Goal: Task Accomplishment & Management: Use online tool/utility

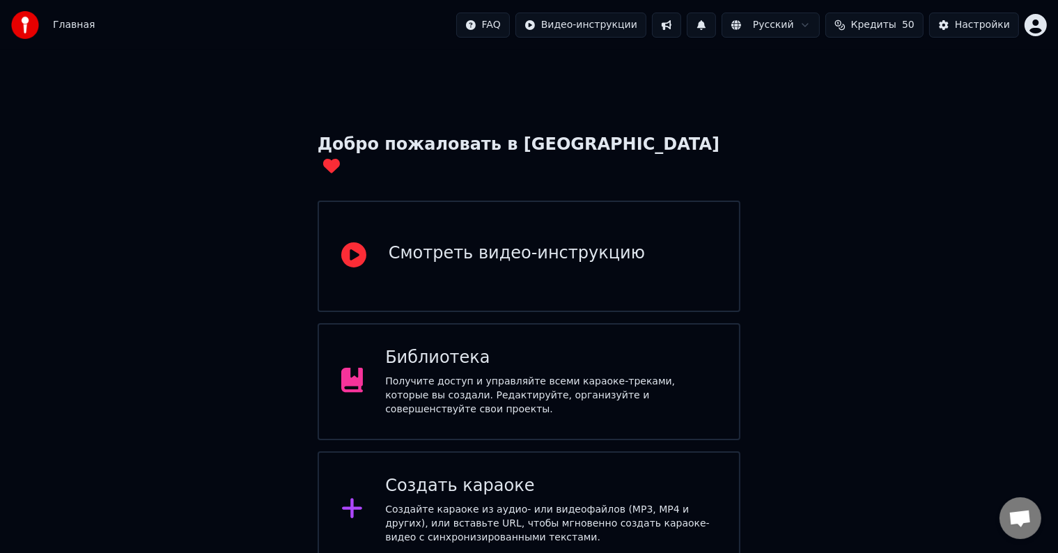
click at [517, 382] on div "Получите доступ и управляйте всеми караоке-треками, которые вы создали. Редакти…" at bounding box center [550, 396] width 331 height 42
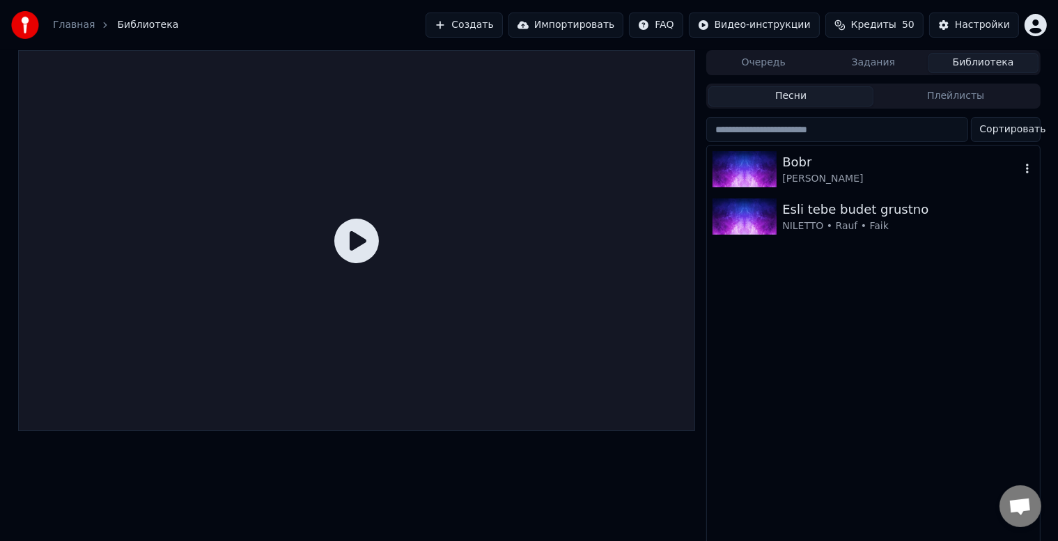
click at [845, 181] on div "[PERSON_NAME]" at bounding box center [900, 179] width 237 height 14
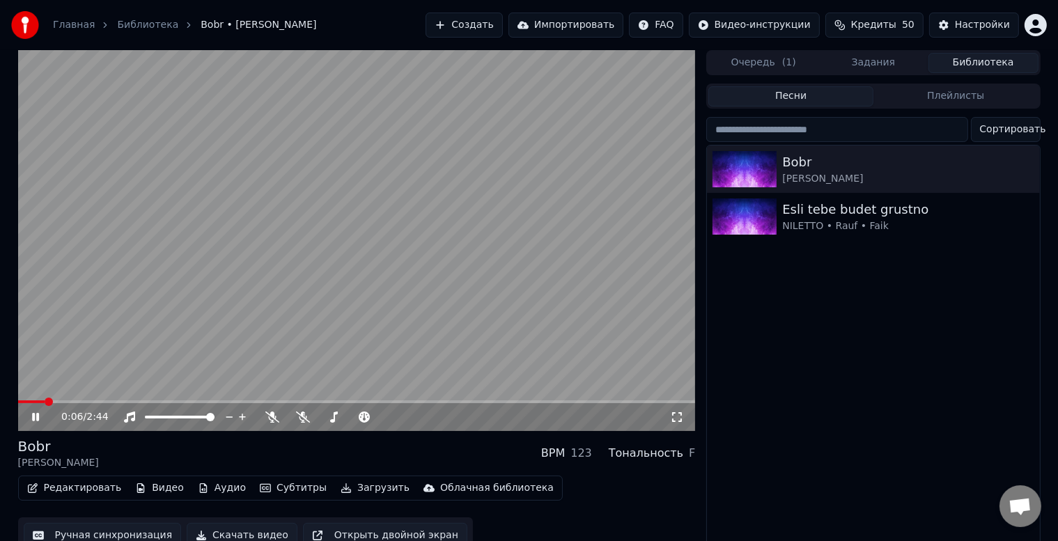
click at [88, 402] on span at bounding box center [356, 401] width 677 height 3
click at [306, 423] on icon at bounding box center [303, 416] width 14 height 11
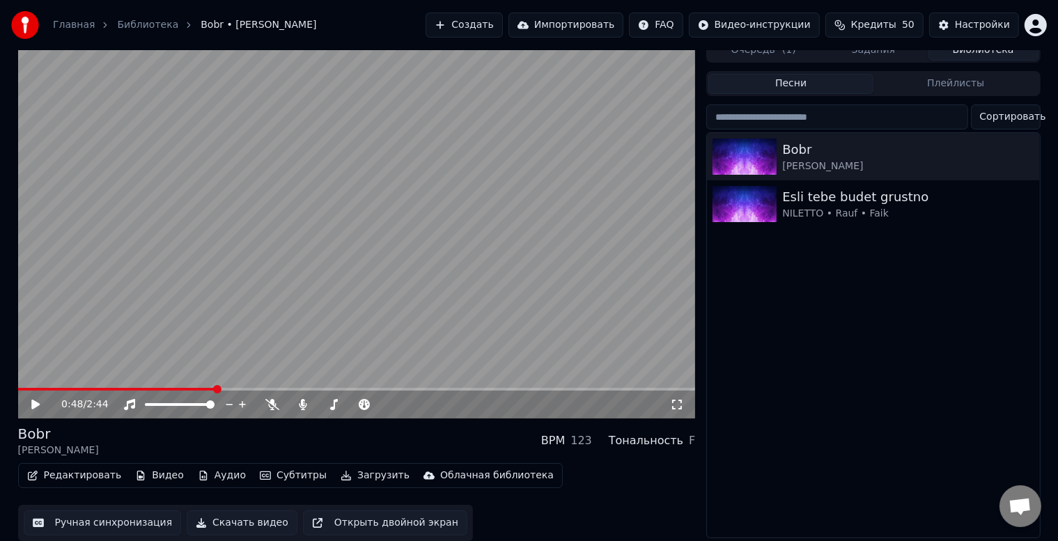
scroll to position [18, 0]
click at [978, 22] on div "Настройки" at bounding box center [982, 25] width 55 height 14
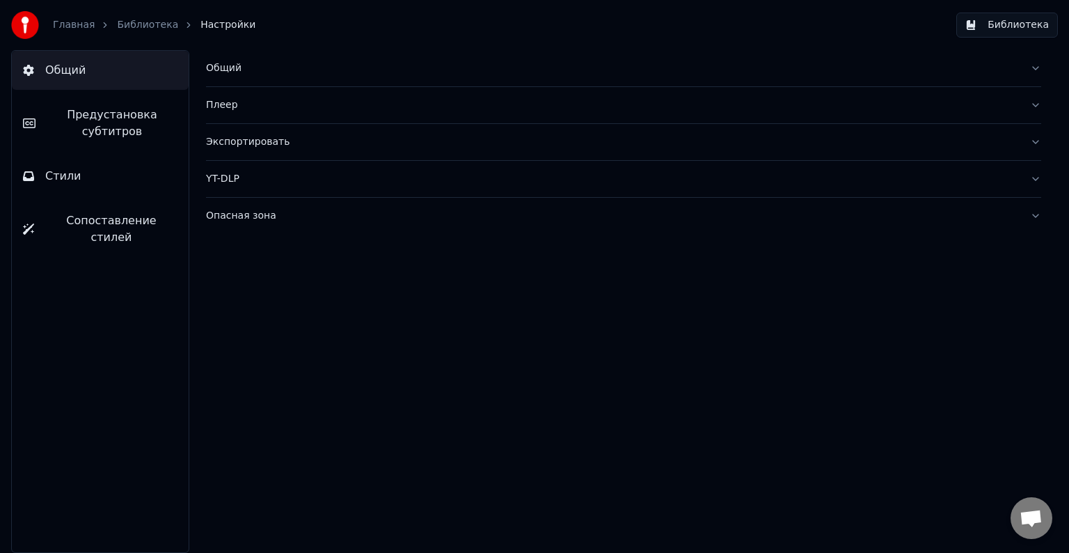
click at [235, 182] on div "YT-DLP" at bounding box center [612, 179] width 813 height 14
click at [326, 148] on div "Экспортировать" at bounding box center [612, 142] width 813 height 14
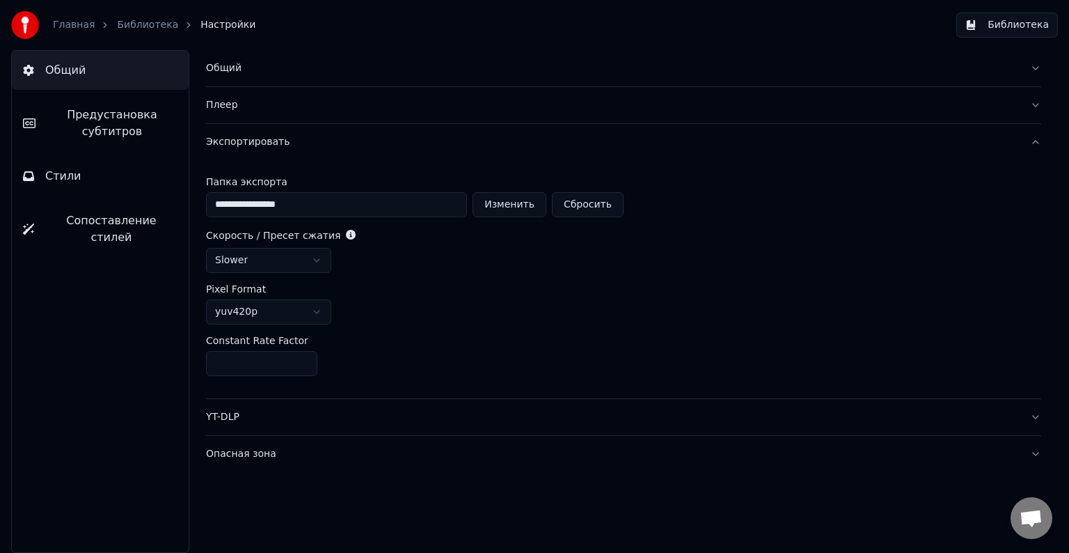
click at [309, 315] on html "**********" at bounding box center [534, 276] width 1069 height 553
click at [314, 313] on html "**********" at bounding box center [534, 276] width 1069 height 553
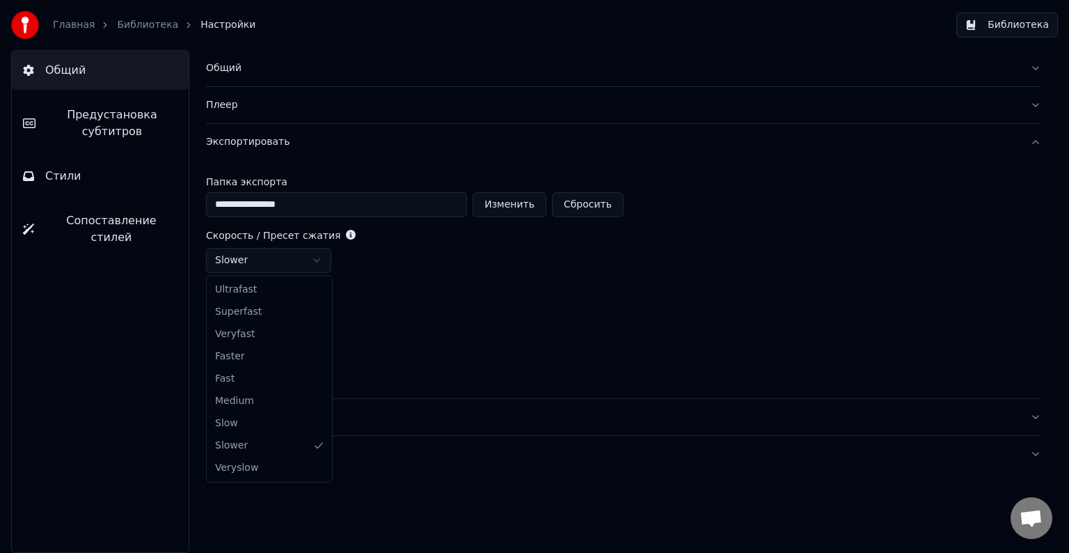
click at [320, 258] on html "**********" at bounding box center [534, 276] width 1069 height 553
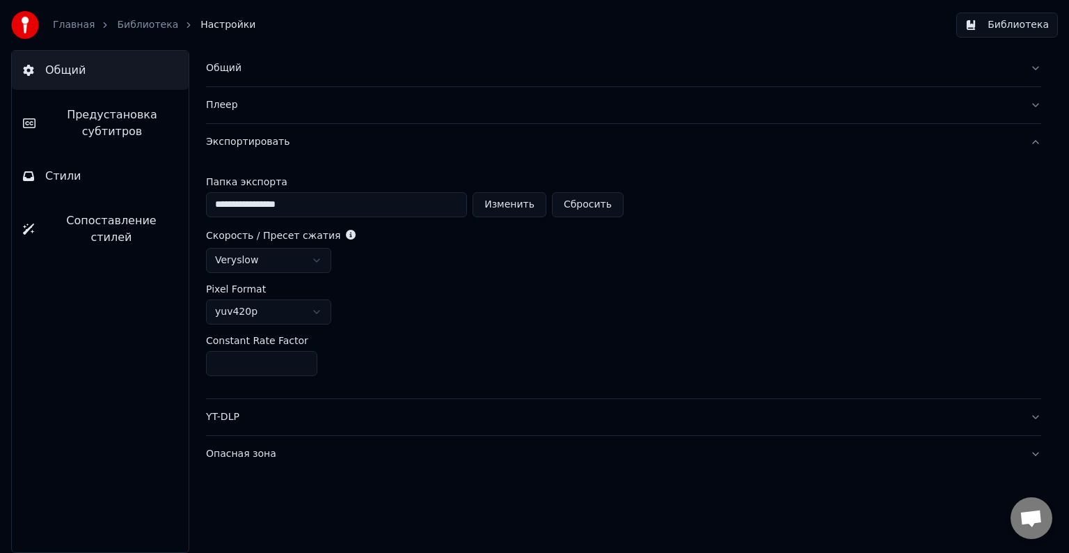
click at [262, 79] on button "Общий" at bounding box center [623, 68] width 835 height 36
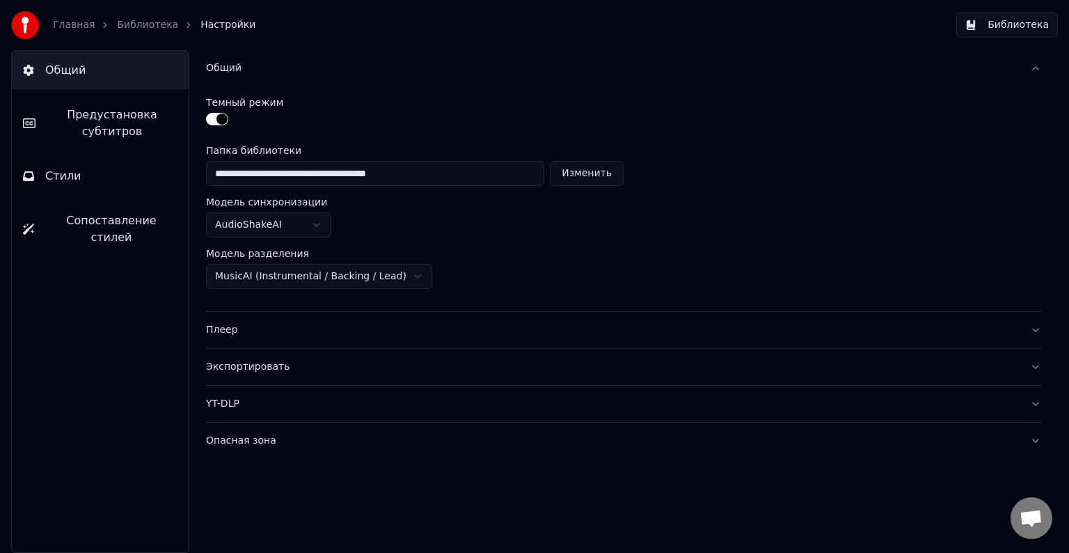
click at [256, 331] on div "Плеер" at bounding box center [612, 330] width 813 height 14
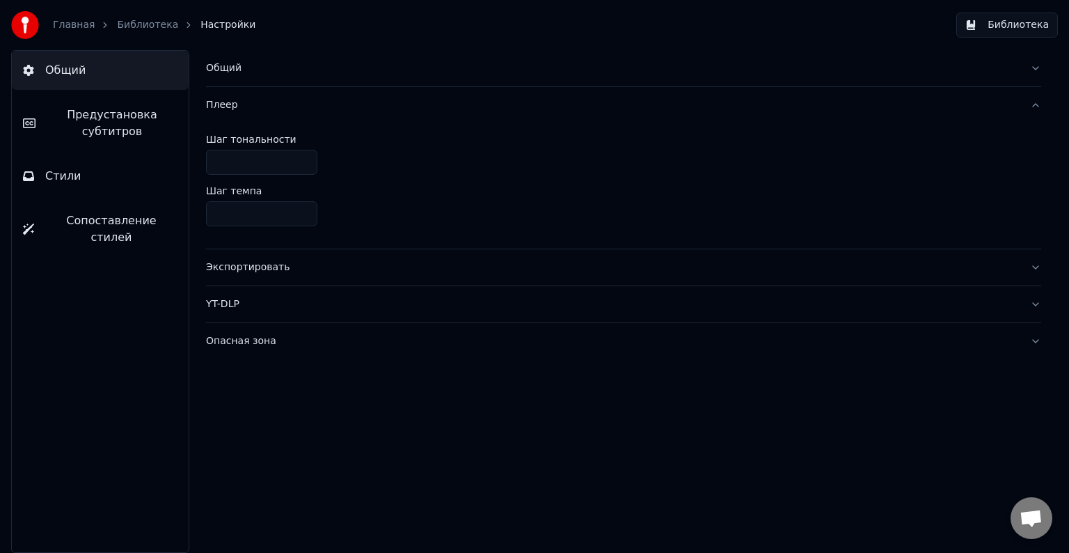
click at [121, 124] on span "Предустановка субтитров" at bounding box center [112, 123] width 131 height 33
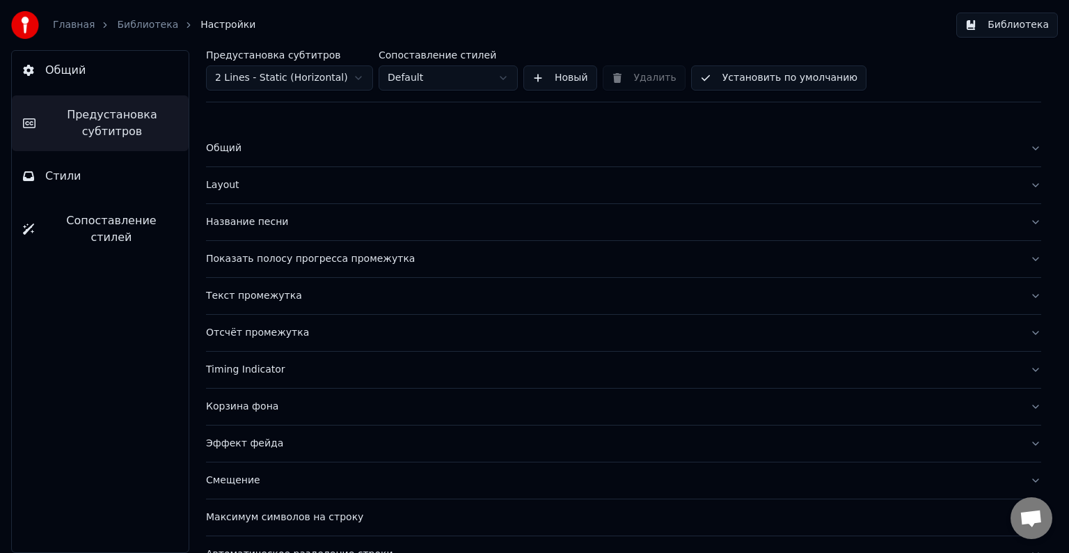
click at [301, 152] on div "Общий" at bounding box center [612, 148] width 813 height 14
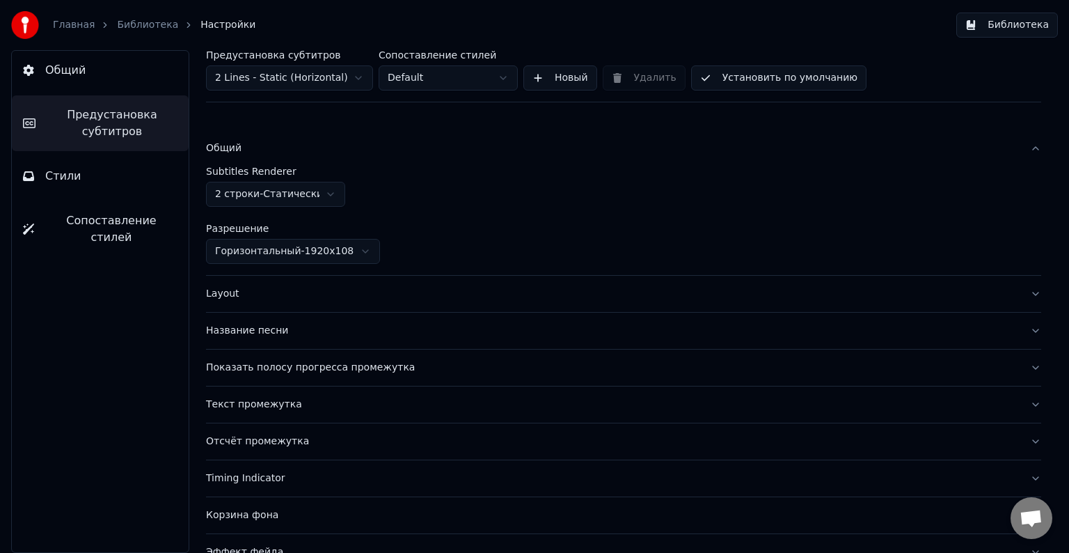
click at [301, 152] on div "Общий" at bounding box center [612, 148] width 813 height 14
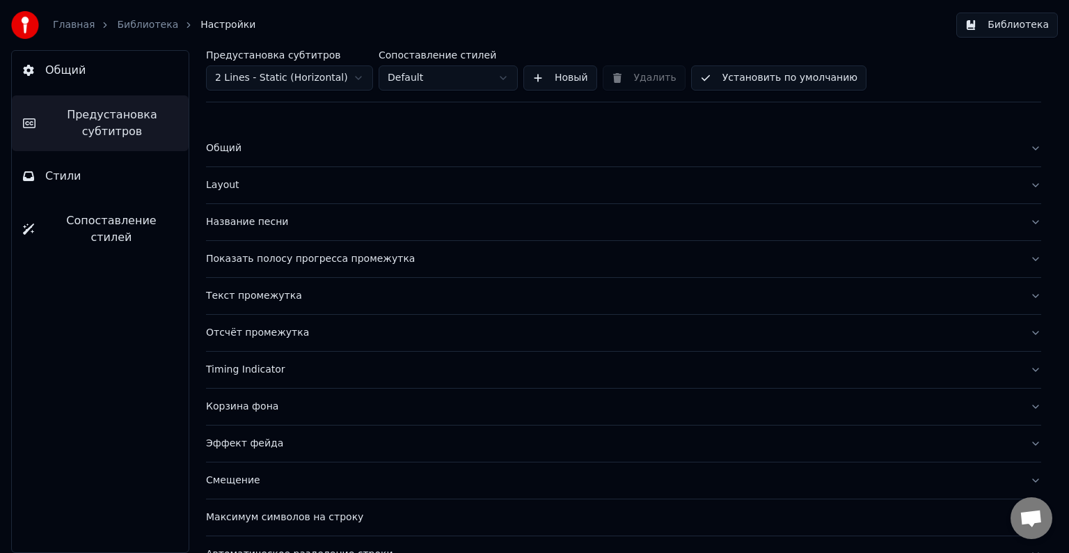
click at [315, 192] on button "Layout" at bounding box center [623, 185] width 835 height 36
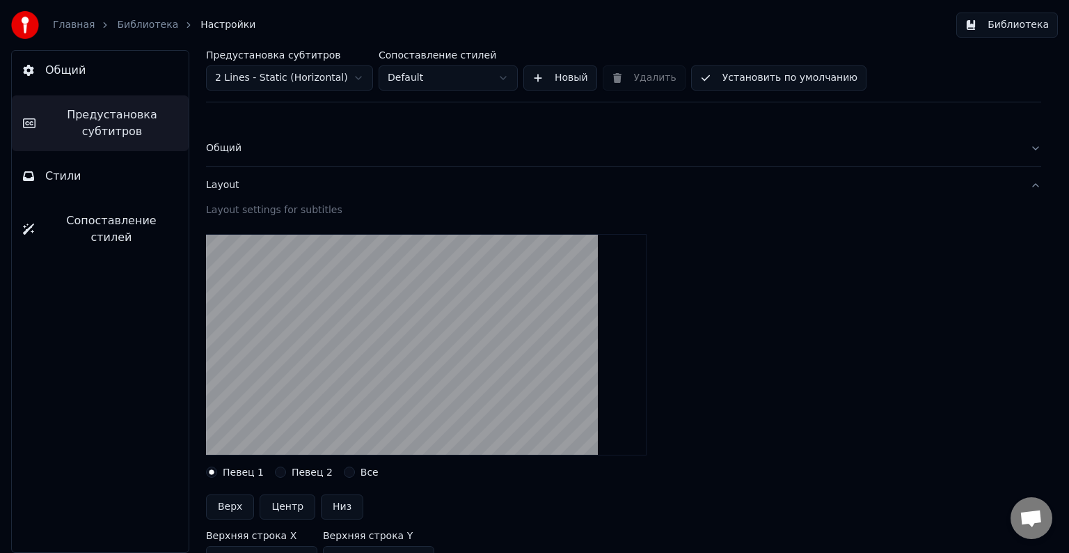
click at [275, 472] on button "Певец 2" at bounding box center [280, 471] width 11 height 11
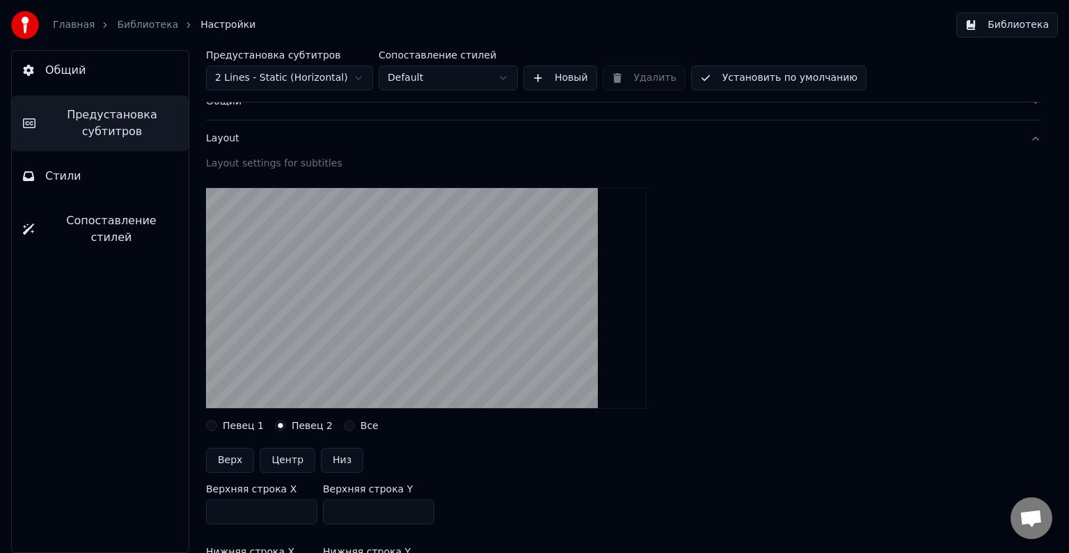
scroll to position [70, 0]
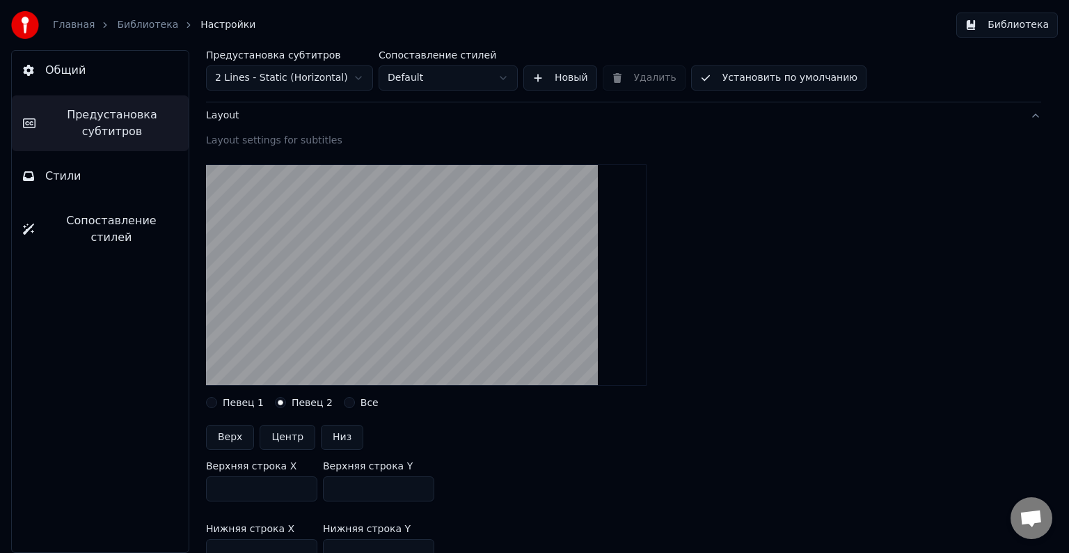
click at [344, 402] on button "Все" at bounding box center [349, 402] width 11 height 11
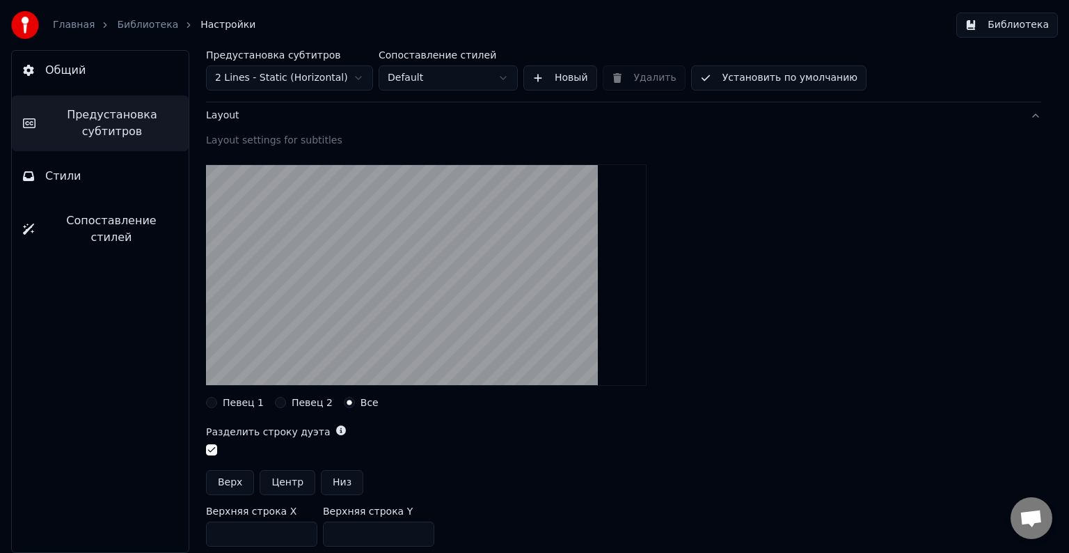
click at [210, 448] on button "button" at bounding box center [211, 449] width 11 height 11
click at [278, 407] on div "Певец 2" at bounding box center [304, 402] width 58 height 11
click at [278, 403] on button "Певец 2" at bounding box center [280, 402] width 11 height 11
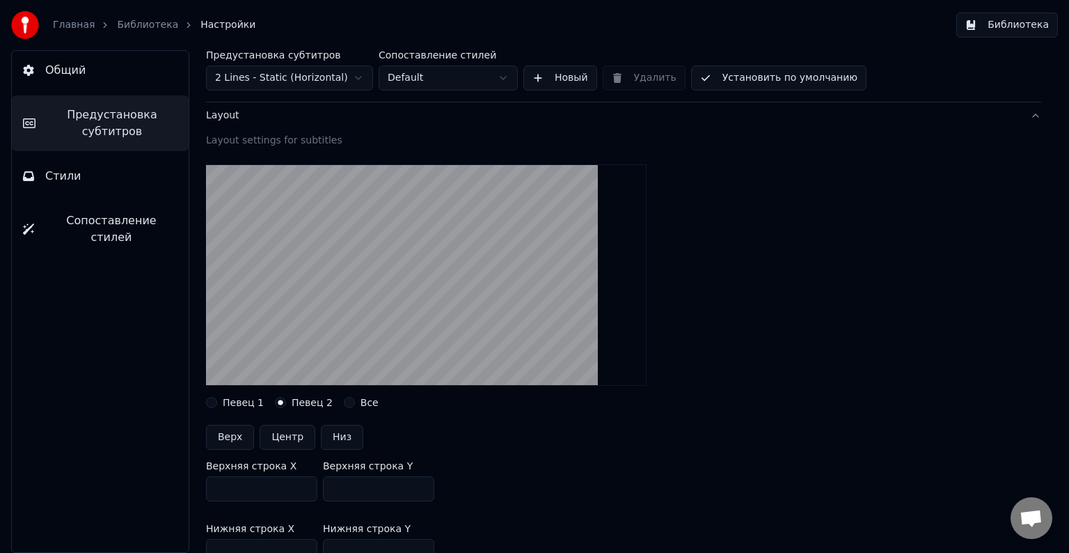
click at [344, 402] on button "Все" at bounding box center [349, 402] width 11 height 11
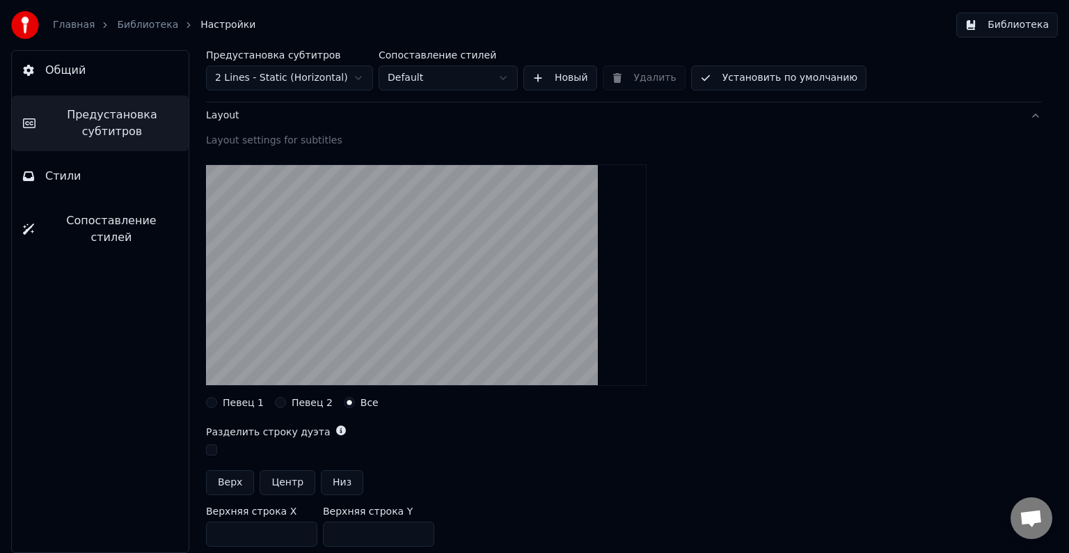
scroll to position [139, 0]
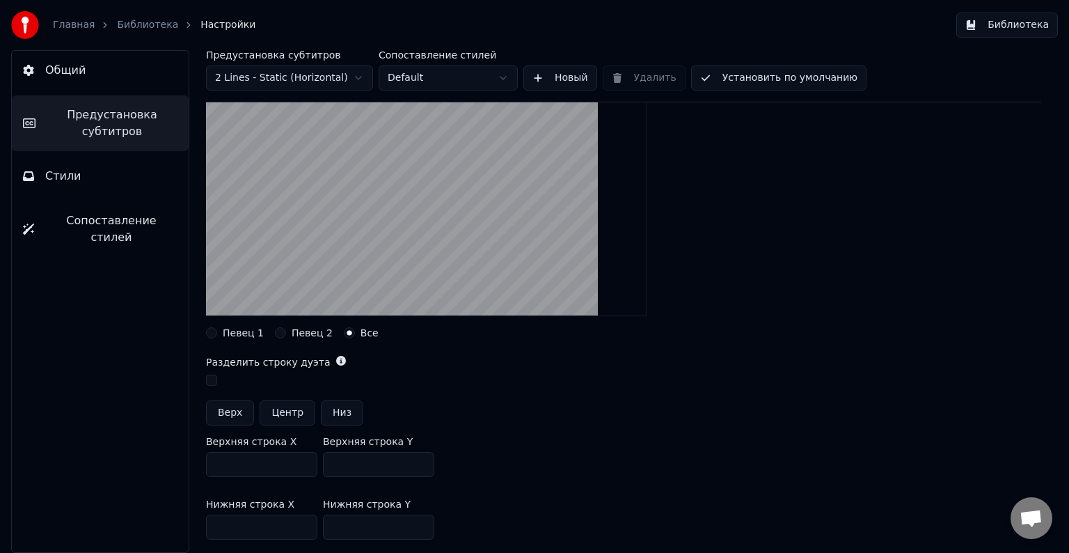
click at [343, 415] on button "Низ" at bounding box center [342, 412] width 42 height 25
click at [338, 412] on button "Низ" at bounding box center [342, 412] width 42 height 25
click at [293, 329] on label "Певец 2" at bounding box center [312, 333] width 41 height 10
click at [286, 329] on button "Певец 2" at bounding box center [280, 332] width 11 height 11
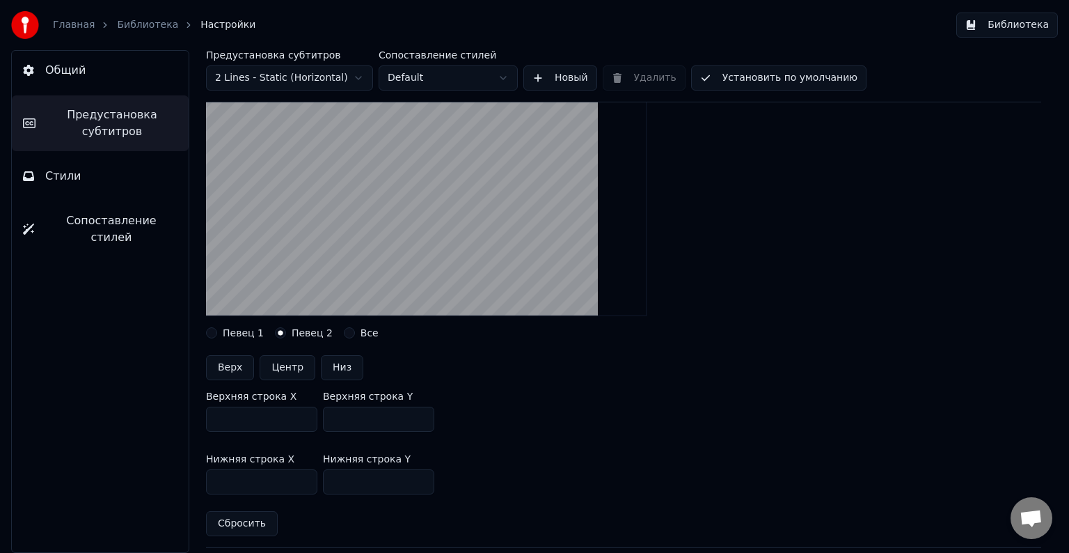
click at [333, 376] on button "Низ" at bounding box center [342, 367] width 42 height 25
click at [231, 333] on label "Певец 1" at bounding box center [243, 333] width 41 height 10
click at [217, 333] on button "Певец 1" at bounding box center [211, 332] width 11 height 11
click at [283, 365] on button "Центр" at bounding box center [288, 367] width 56 height 25
type input "***"
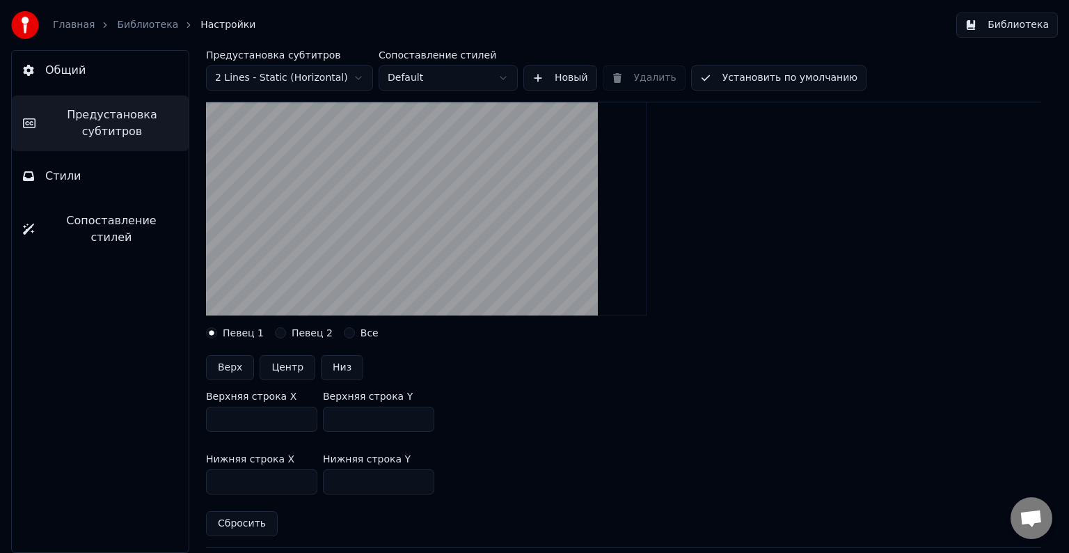
type input "***"
click at [337, 366] on button "Низ" at bounding box center [342, 367] width 42 height 25
type input "***"
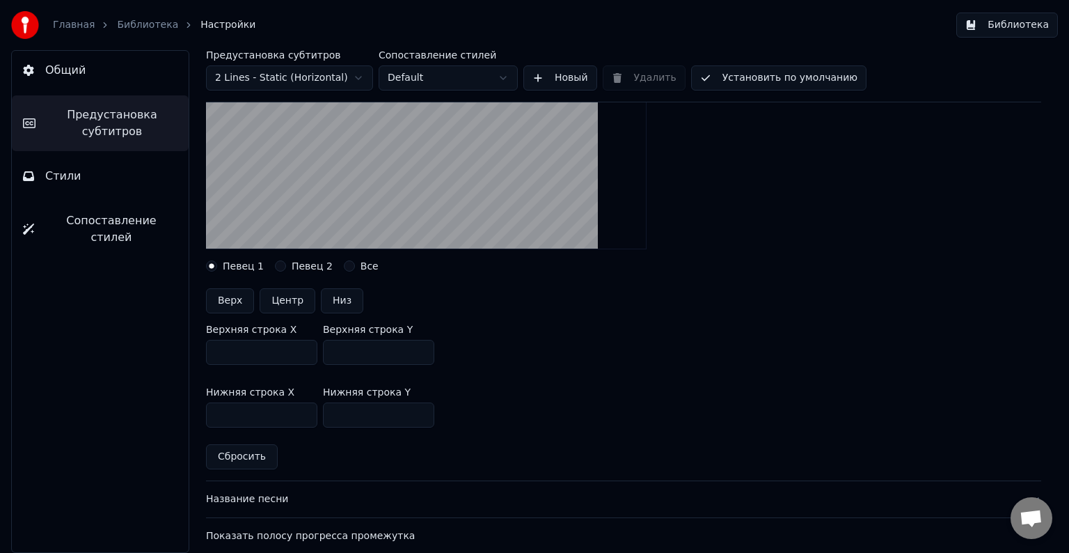
scroll to position [278, 0]
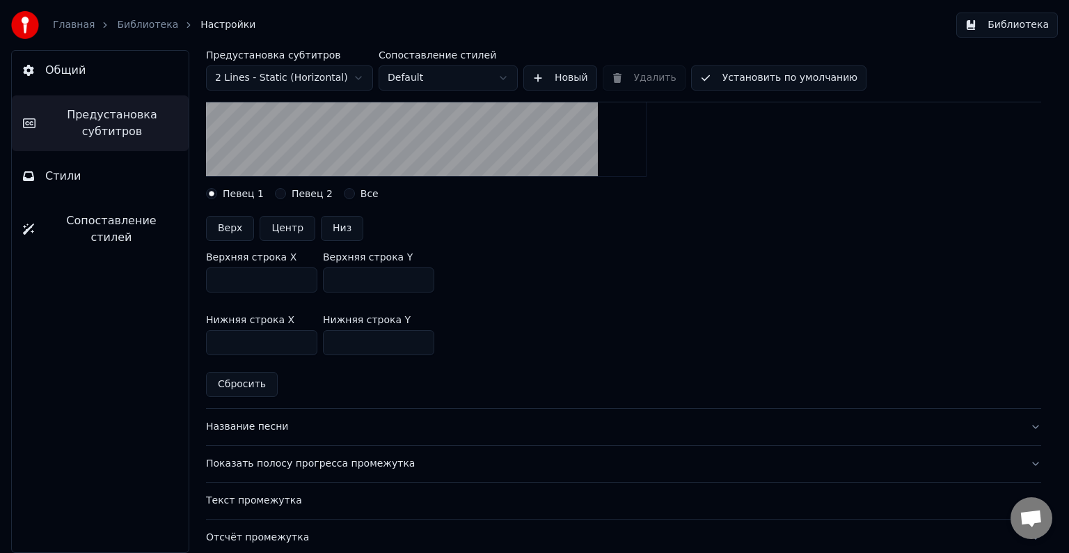
click at [315, 426] on div "Название песни" at bounding box center [612, 427] width 813 height 14
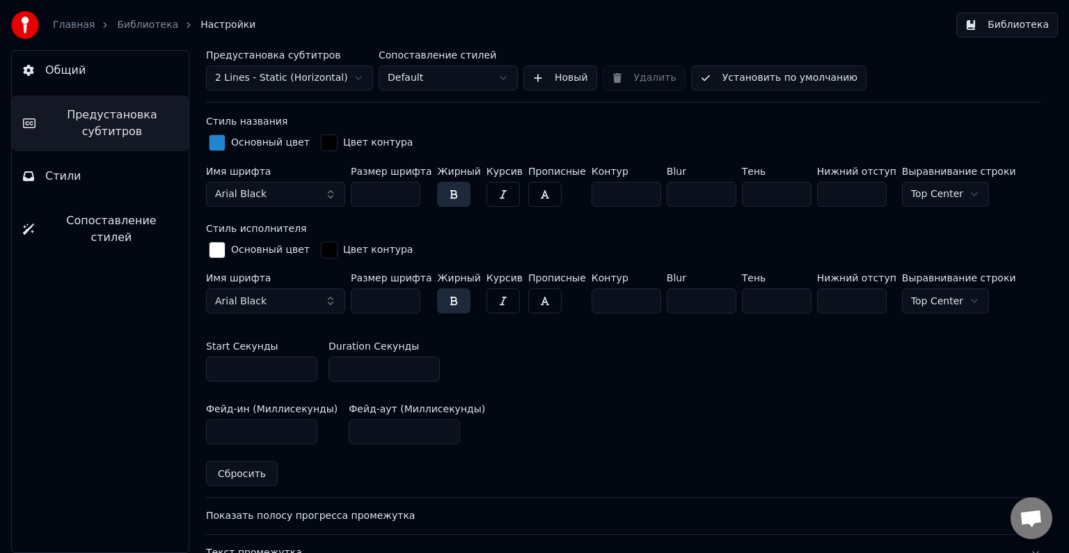
scroll to position [557, 0]
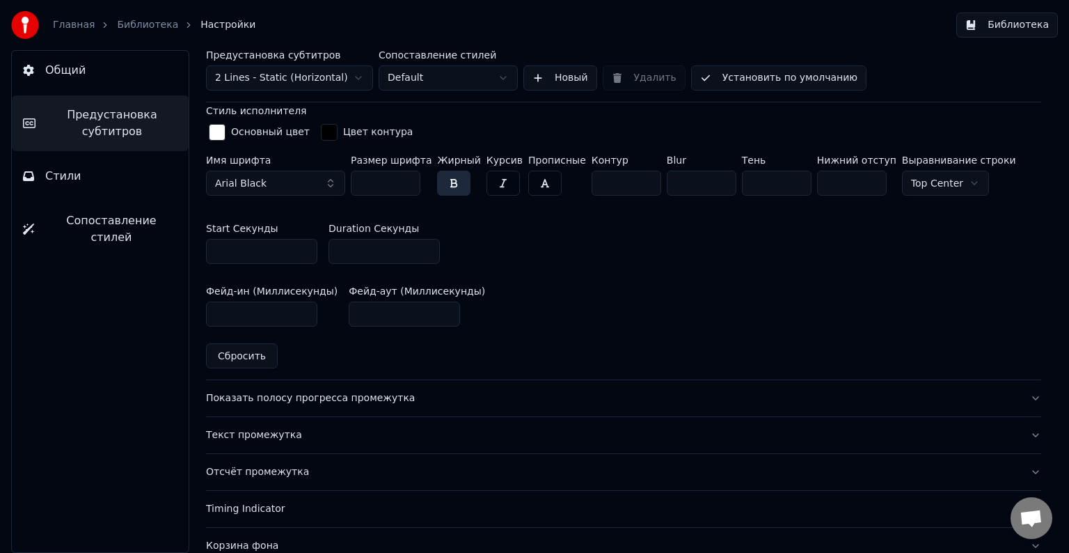
click at [423, 395] on div "Показать полосу прогресса промежутка" at bounding box center [612, 398] width 813 height 14
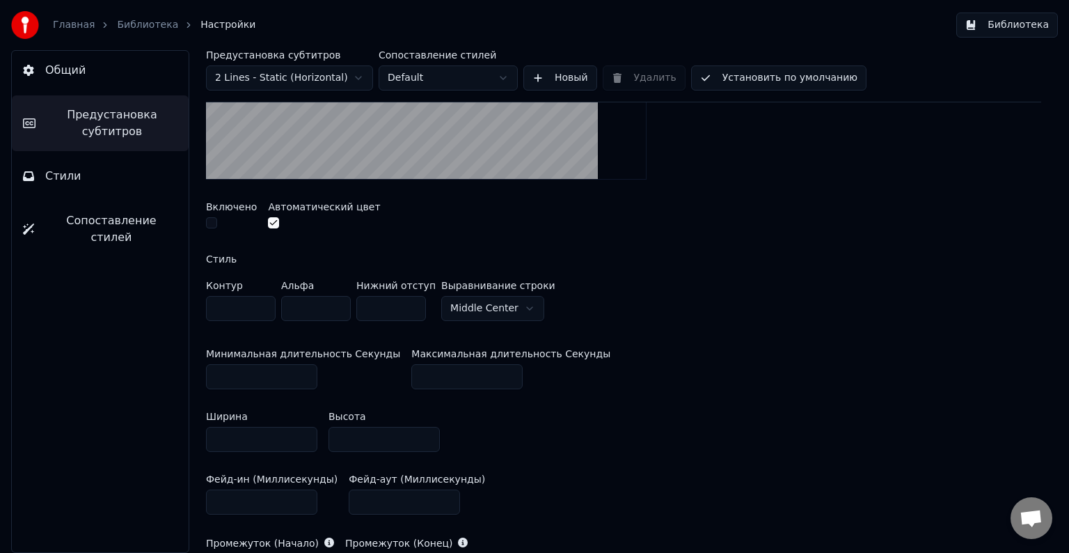
scroll to position [348, 0]
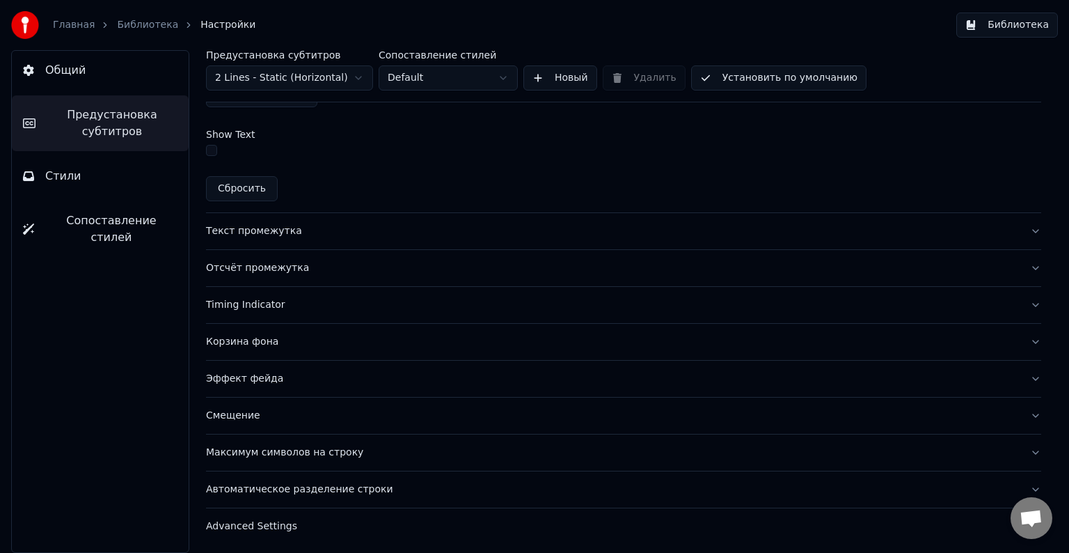
click at [343, 231] on div "Текст промежутка" at bounding box center [612, 231] width 813 height 14
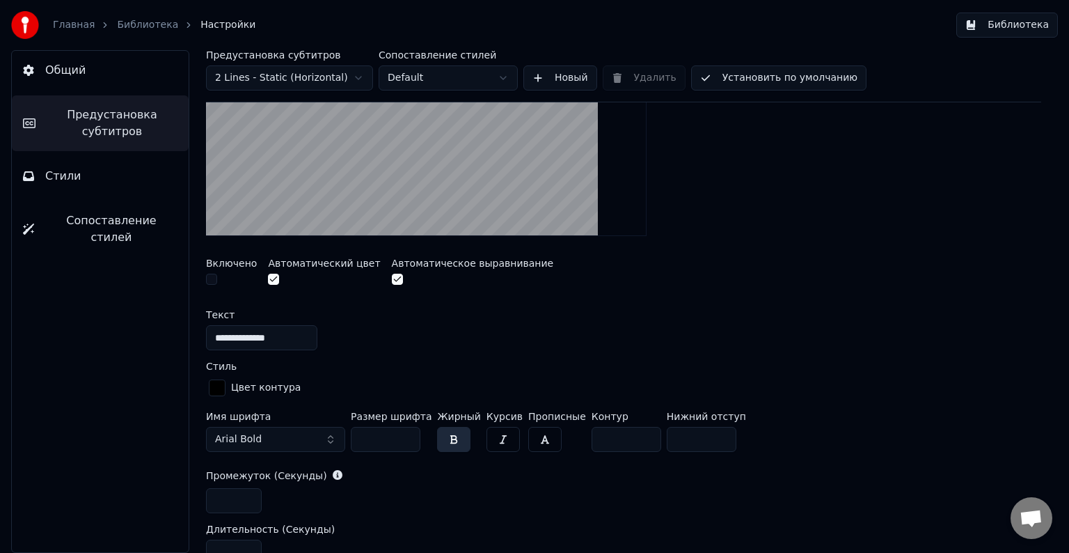
scroll to position [260, 0]
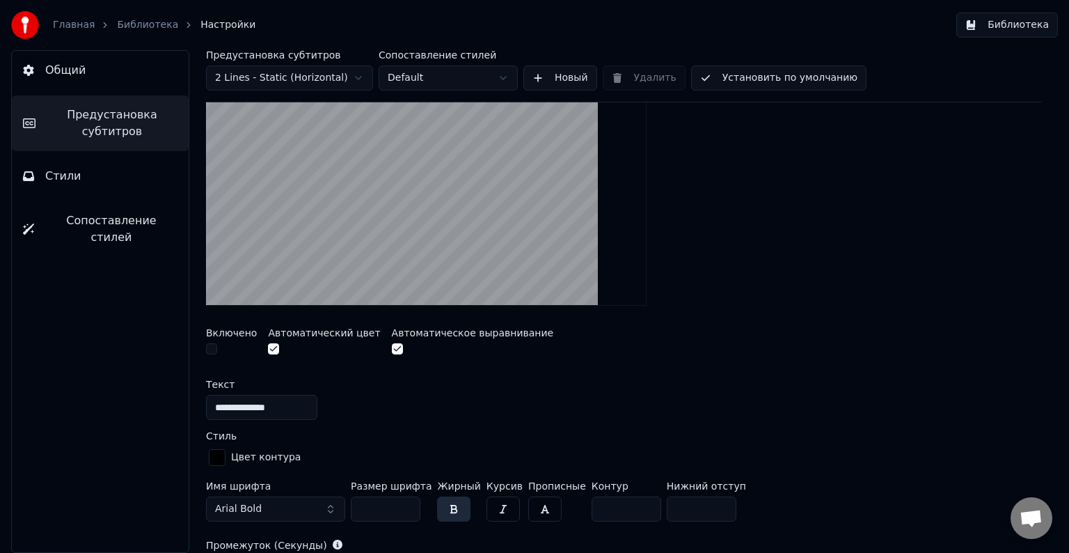
click at [212, 347] on button "button" at bounding box center [211, 348] width 11 height 11
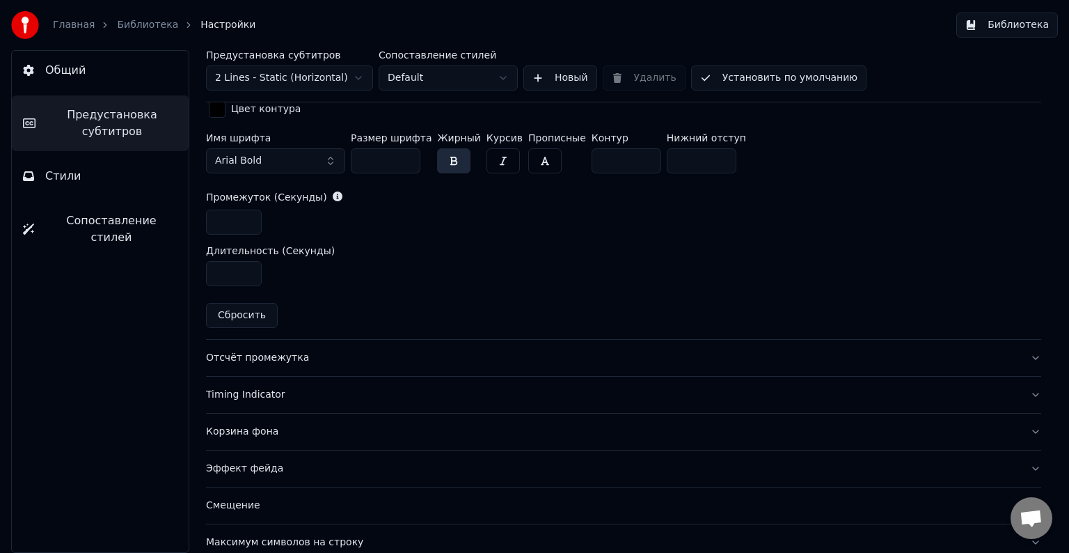
click at [359, 354] on div "Отсчёт промежутка" at bounding box center [612, 358] width 813 height 14
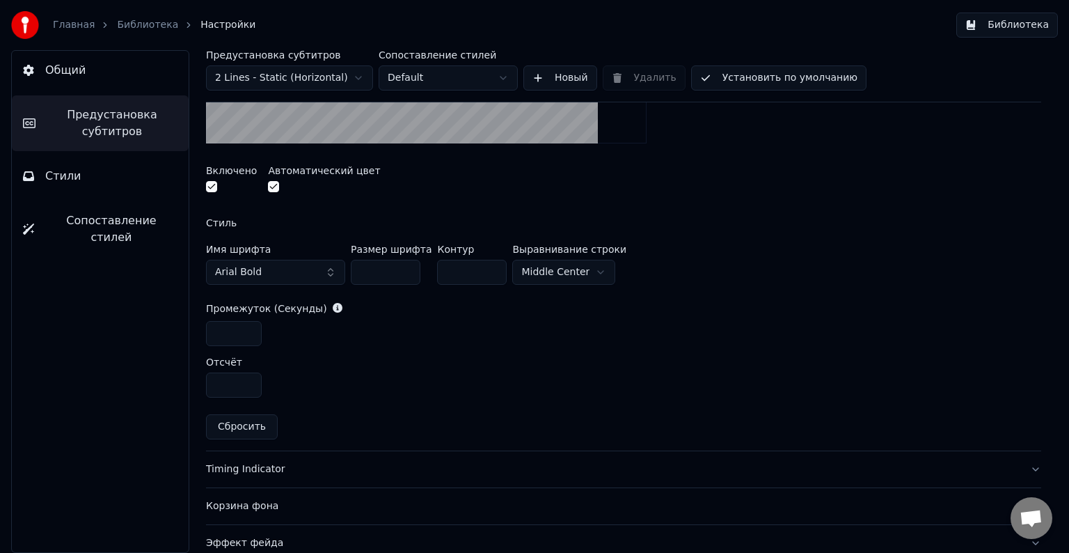
scroll to position [463, 0]
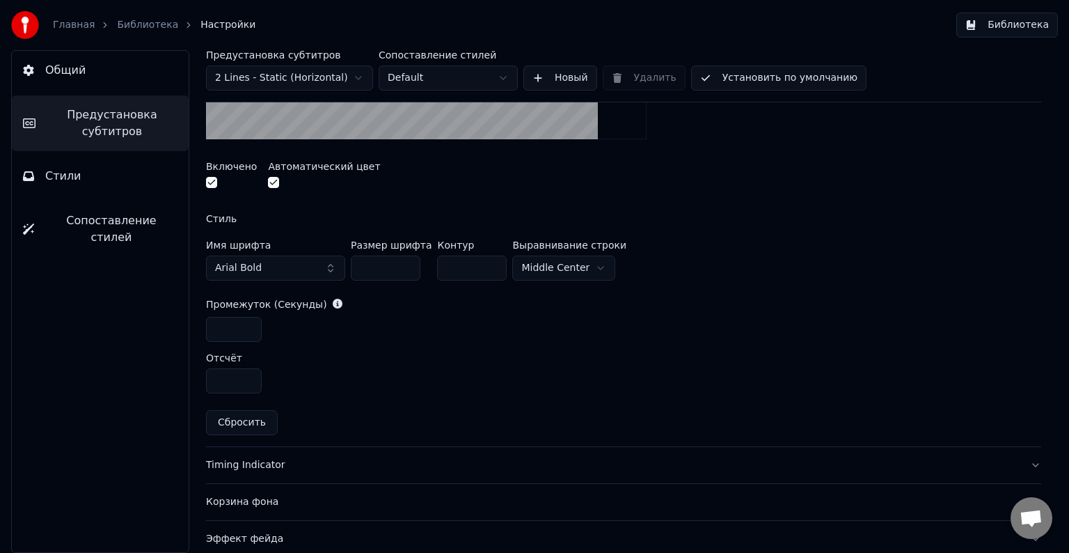
click at [301, 269] on button "Arial Bold" at bounding box center [275, 268] width 139 height 25
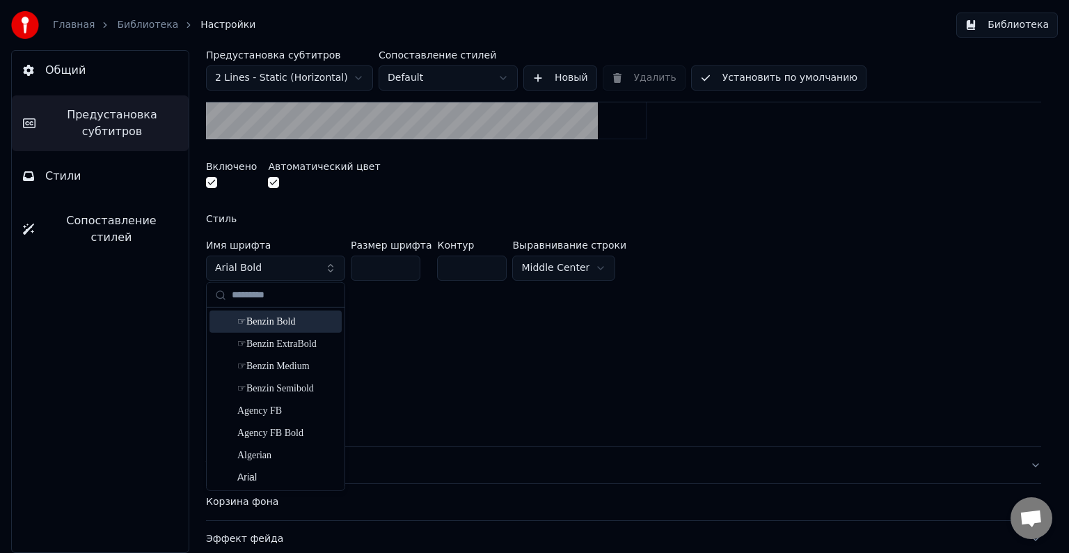
click at [298, 324] on div "☞Benzin Bold" at bounding box center [286, 322] width 99 height 14
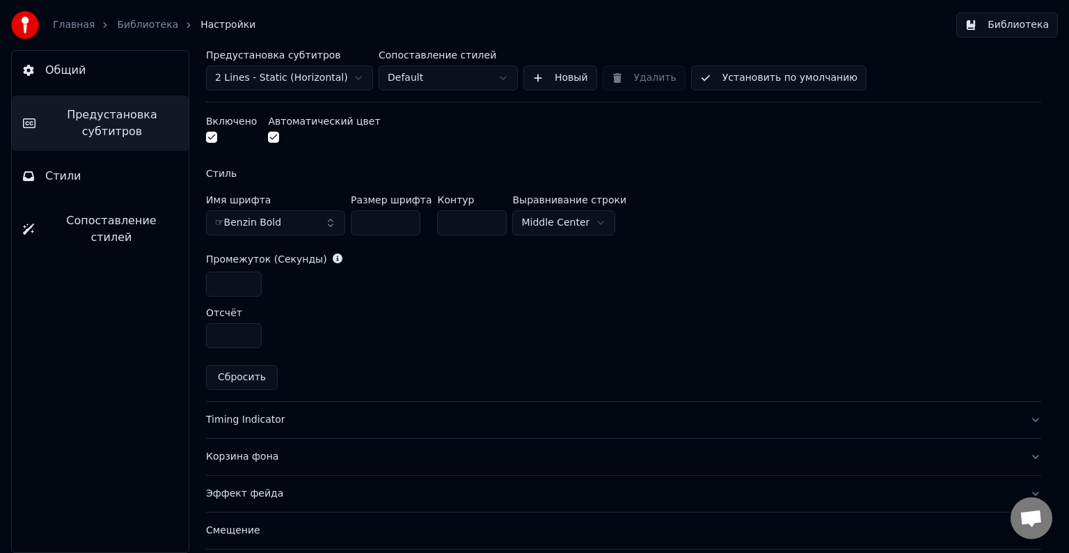
scroll to position [602, 0]
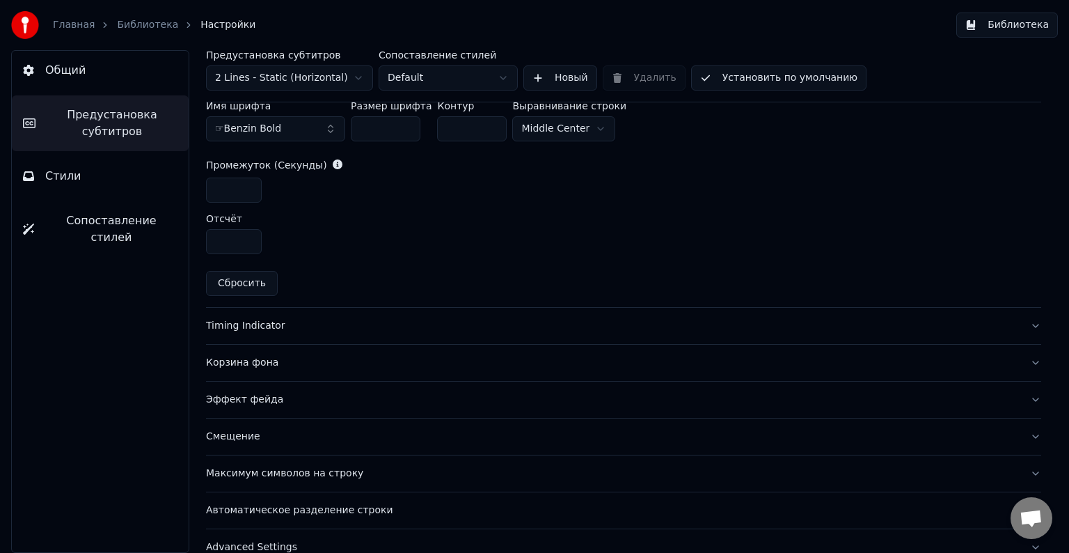
click at [345, 326] on div "Timing Indicator" at bounding box center [612, 326] width 813 height 14
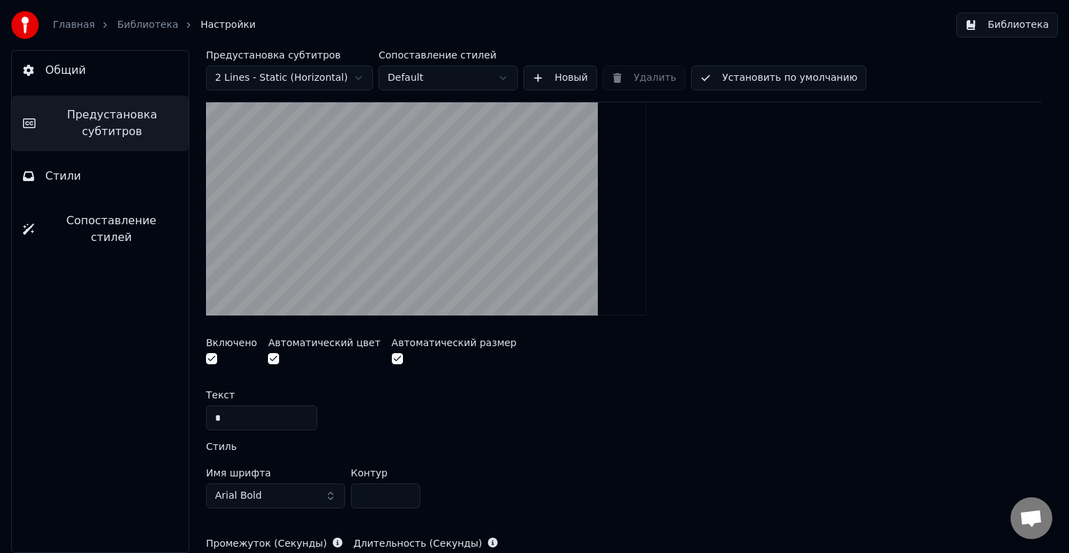
scroll to position [393, 0]
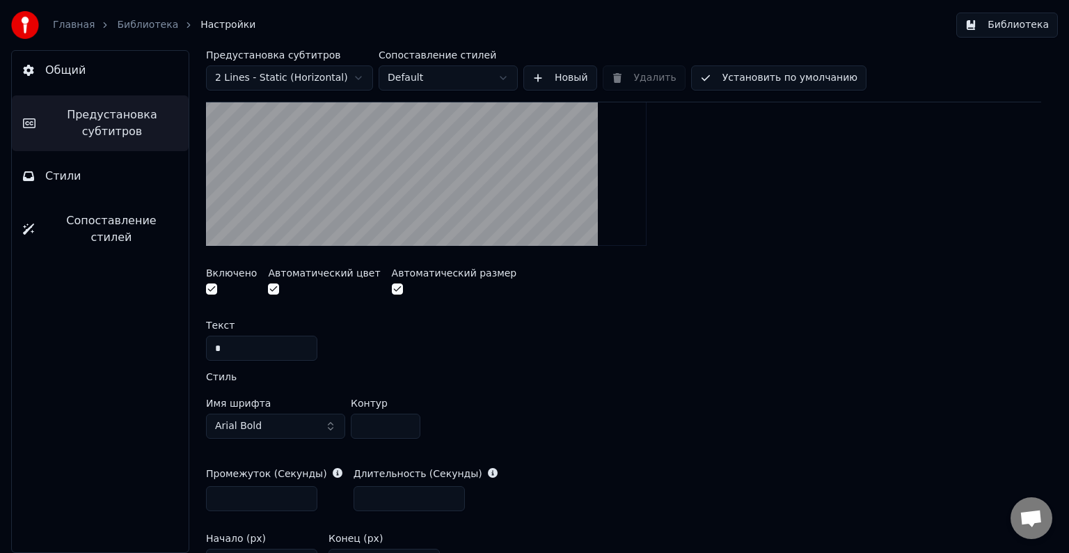
click at [308, 424] on button "Arial Bold" at bounding box center [275, 426] width 139 height 25
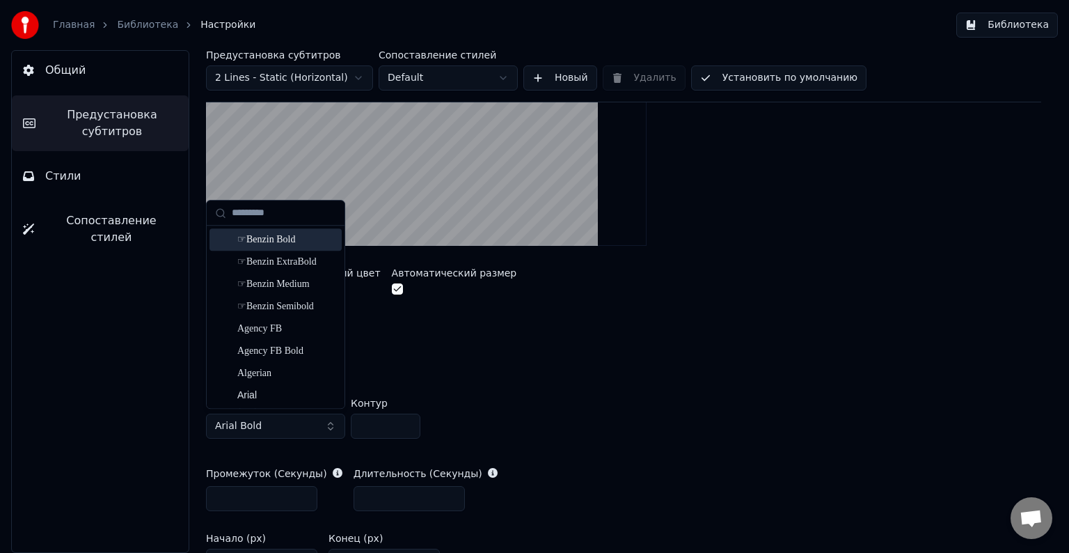
click at [291, 241] on div "☞Benzin Bold" at bounding box center [286, 240] width 99 height 14
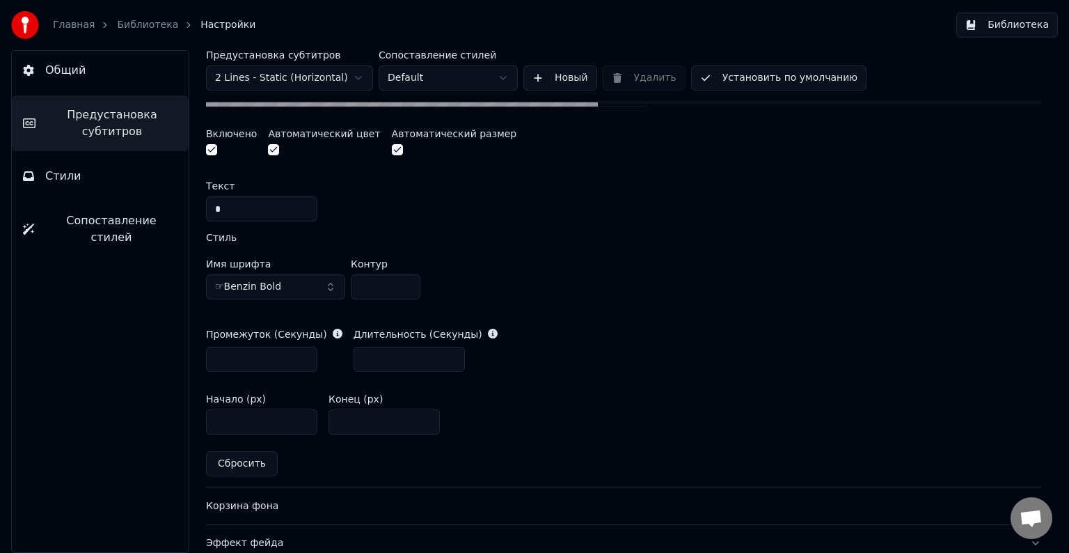
scroll to position [602, 0]
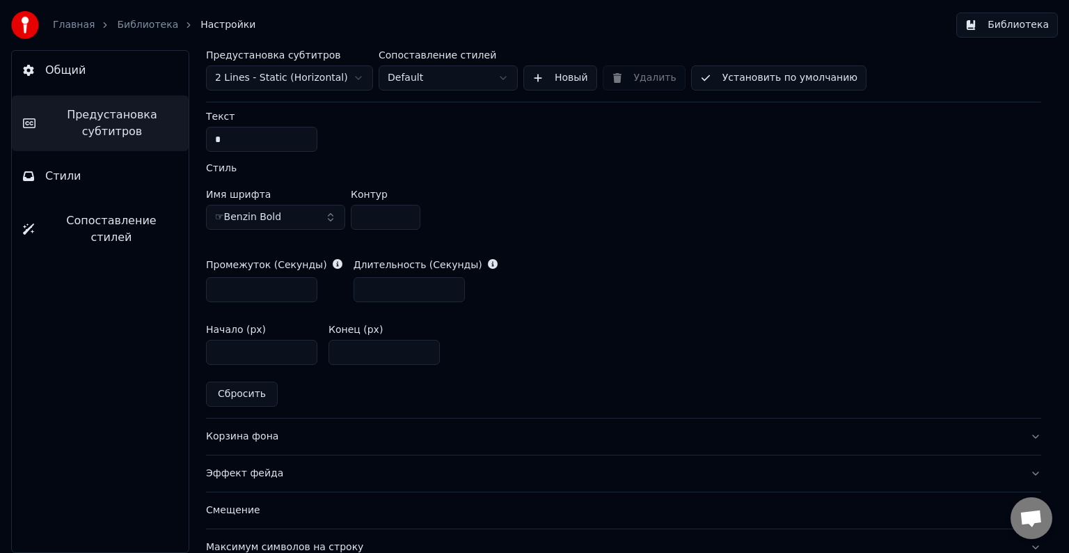
click at [322, 430] on div "Корзина фона" at bounding box center [612, 437] width 813 height 14
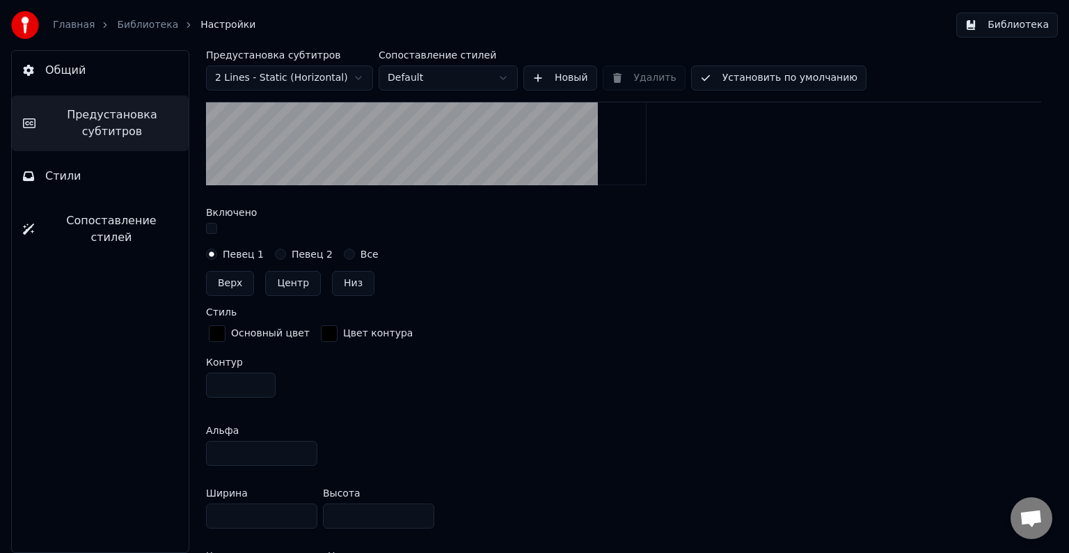
scroll to position [463, 0]
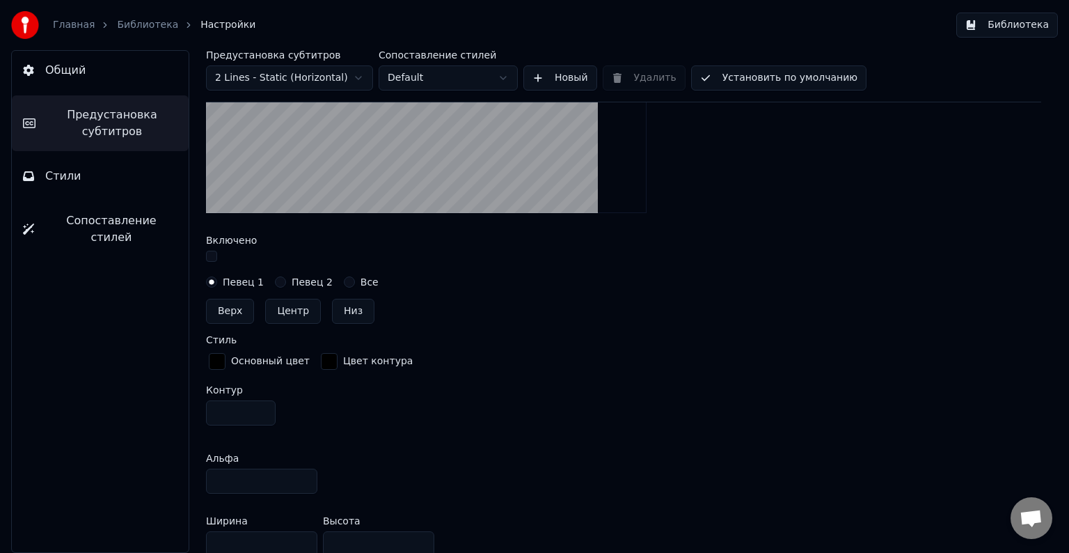
click at [209, 253] on button "button" at bounding box center [211, 256] width 11 height 11
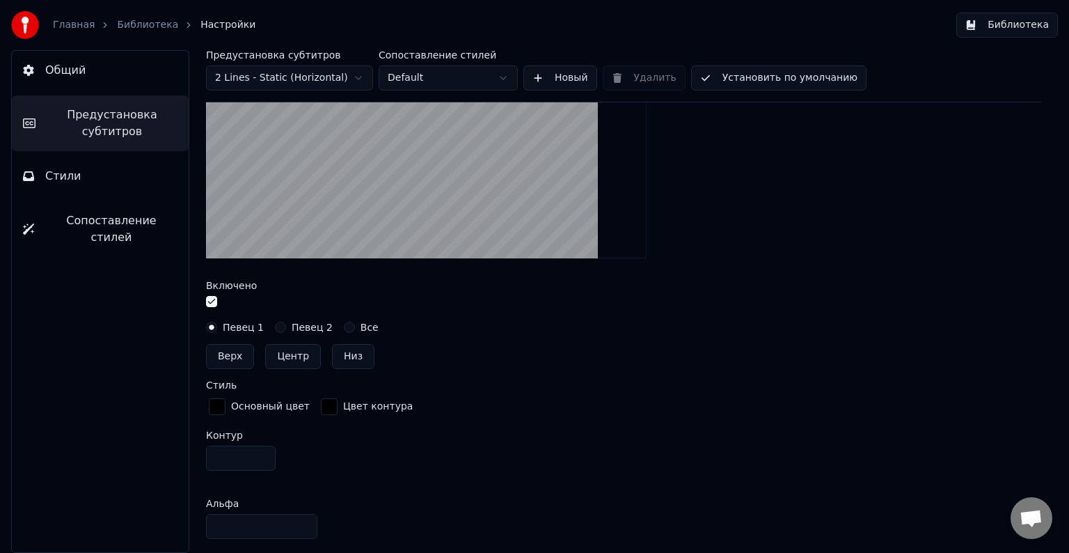
scroll to position [393, 0]
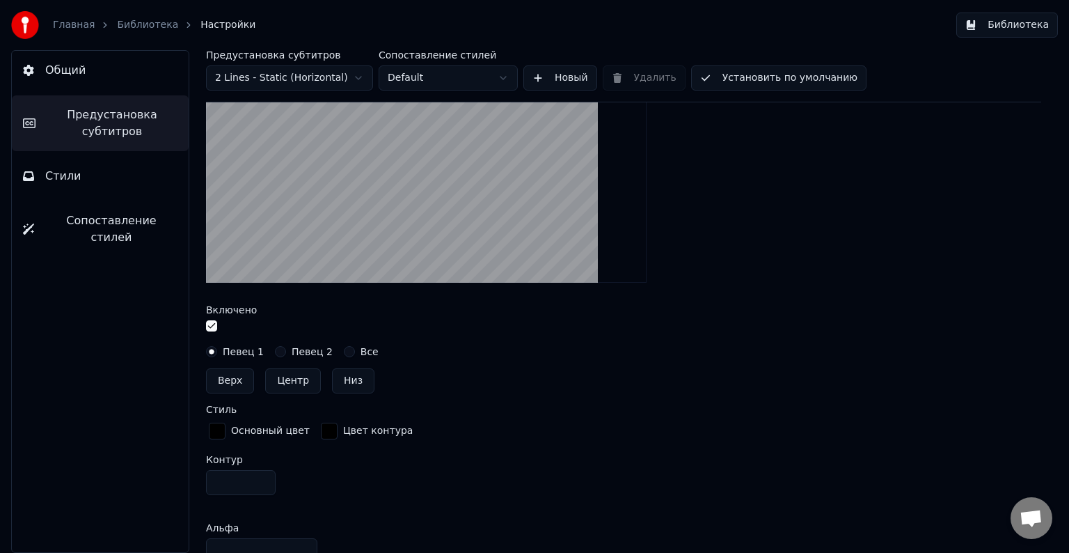
click at [214, 326] on button "button" at bounding box center [211, 325] width 11 height 11
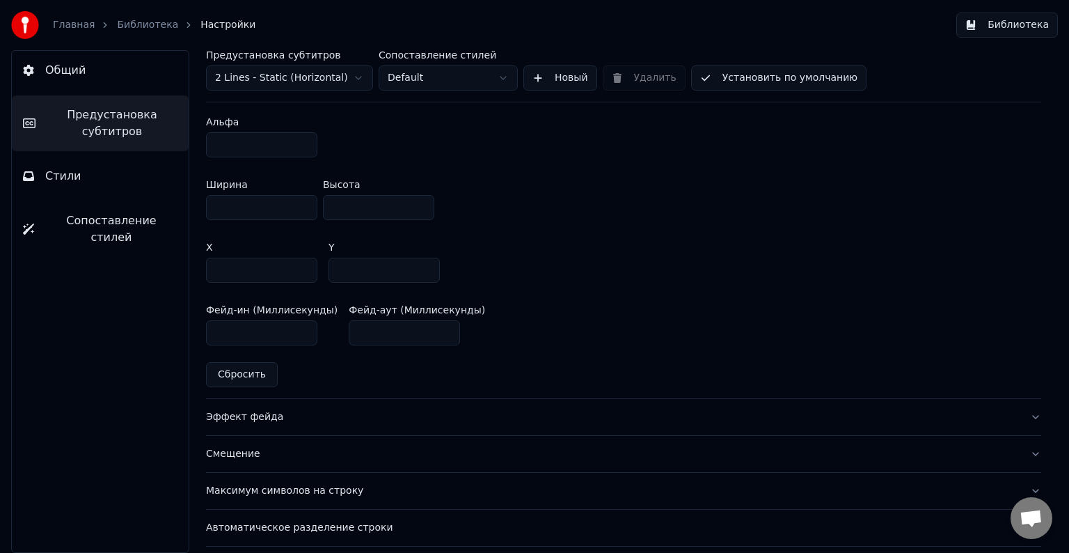
scroll to position [811, 0]
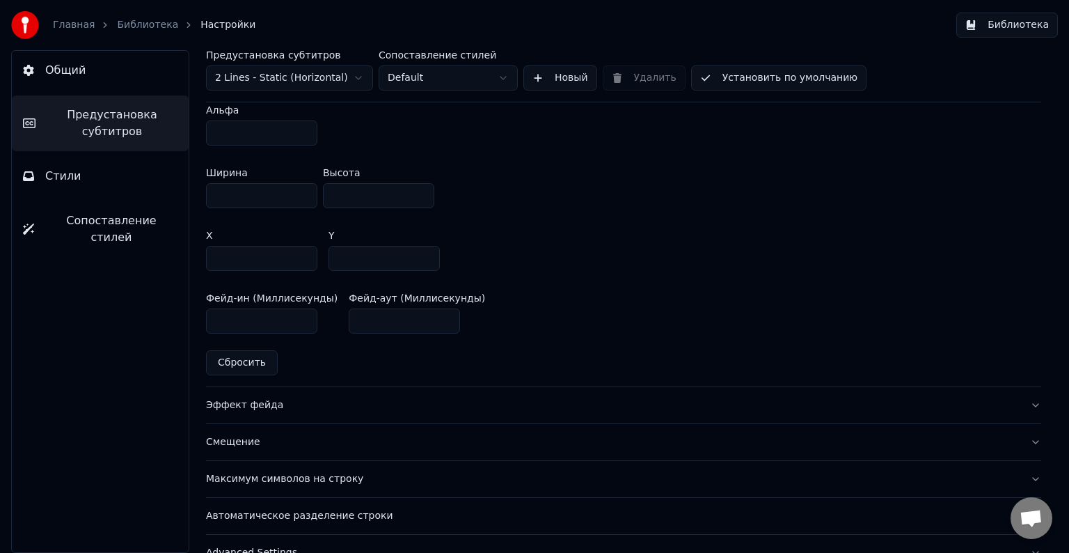
click at [322, 398] on div "Эффект фейда" at bounding box center [612, 405] width 813 height 14
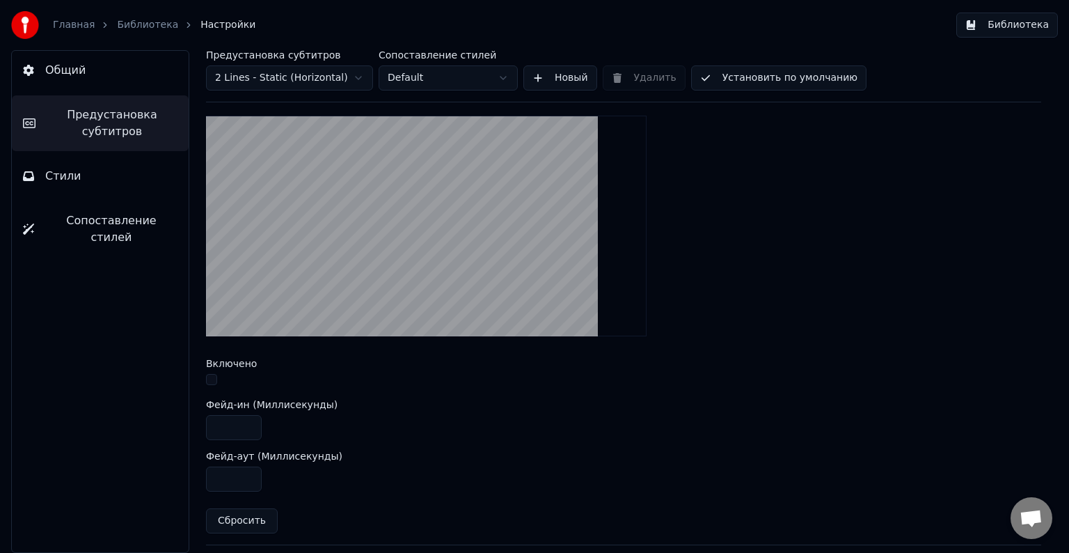
scroll to position [401, 0]
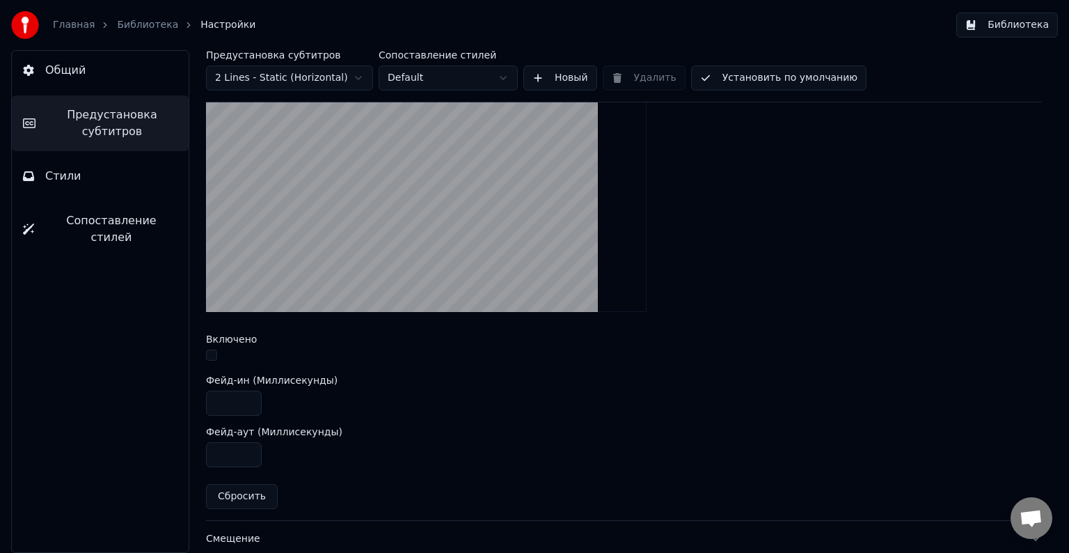
click at [211, 357] on button "button" at bounding box center [211, 355] width 11 height 11
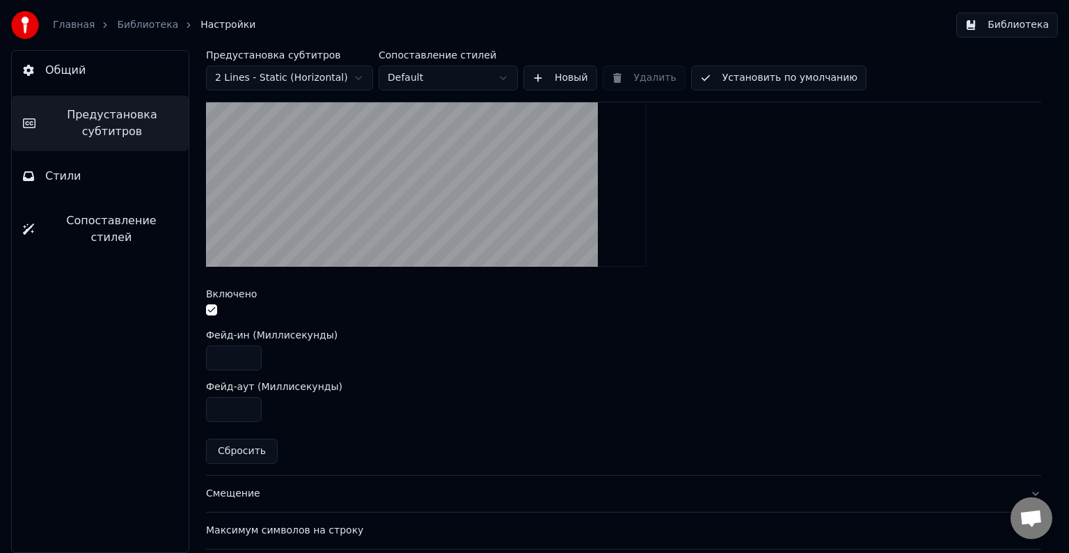
scroll to position [471, 0]
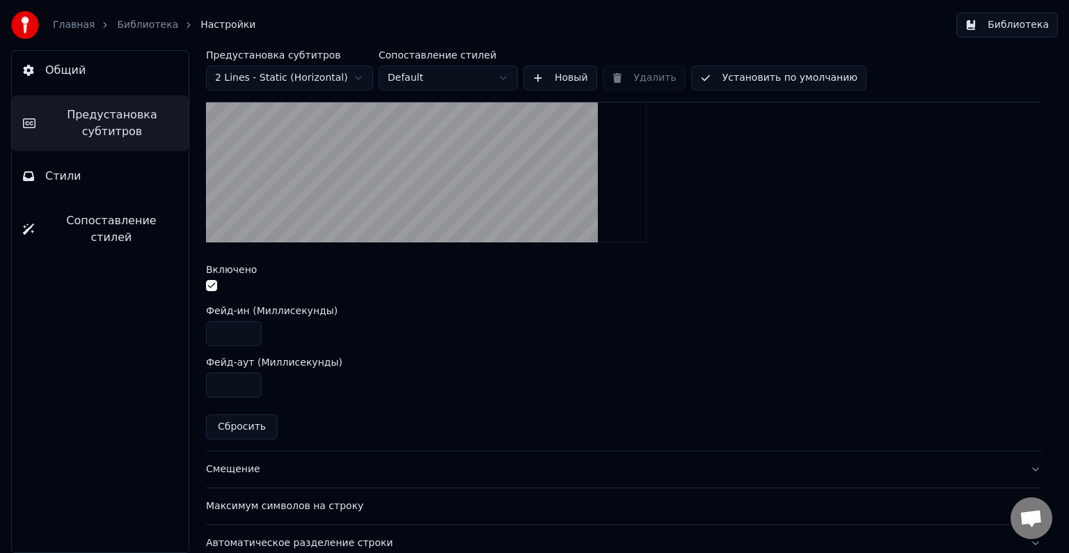
click at [212, 286] on button "button" at bounding box center [211, 285] width 11 height 11
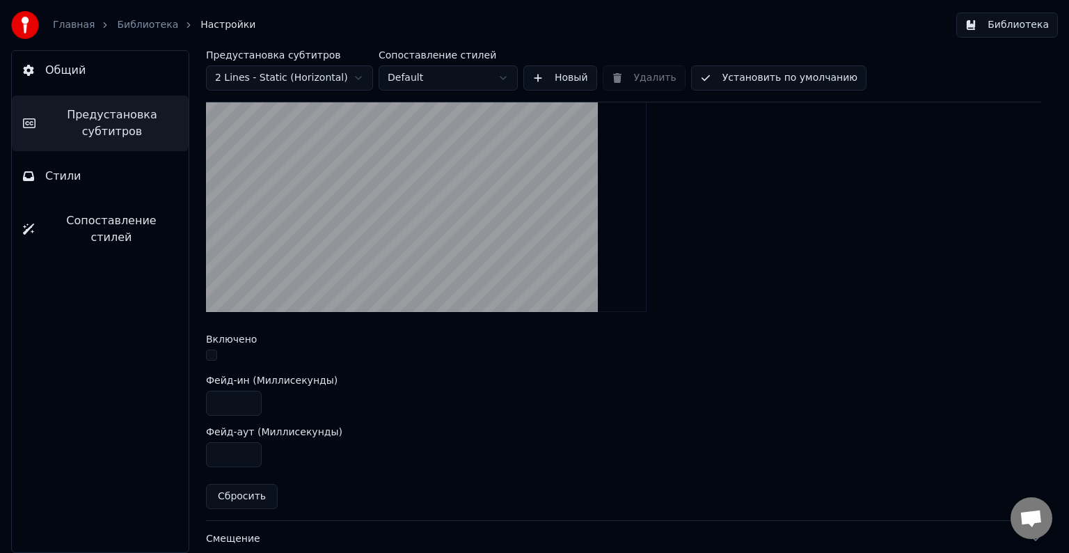
click at [216, 354] on button "button" at bounding box center [211, 355] width 11 height 11
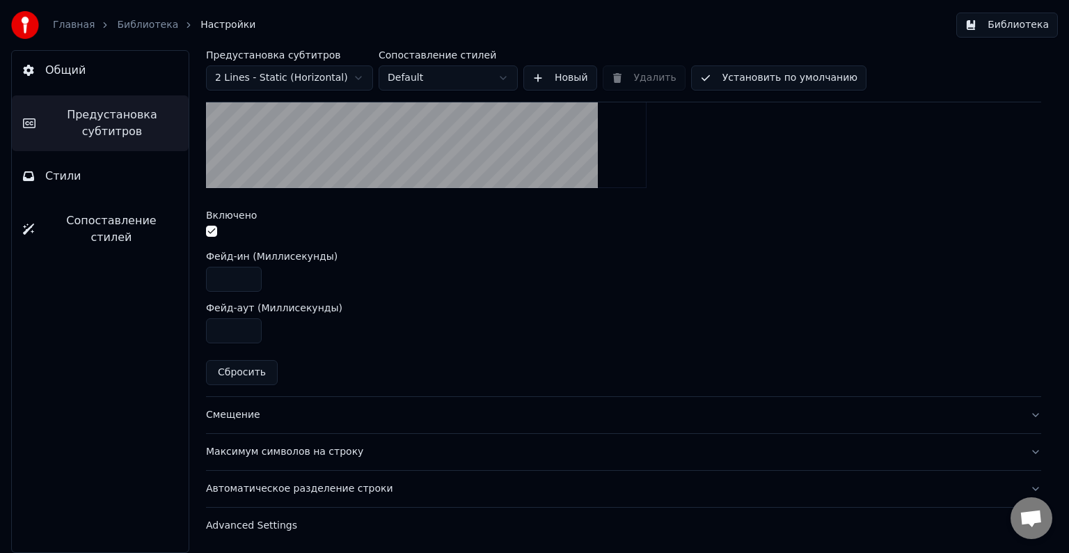
click at [307, 409] on div "Смещение" at bounding box center [612, 415] width 813 height 14
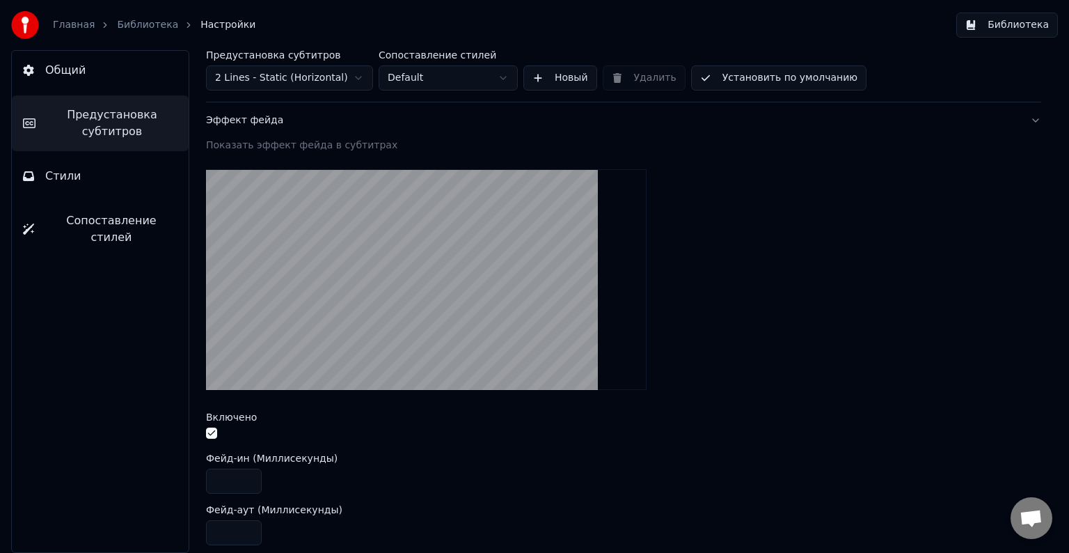
scroll to position [230, 0]
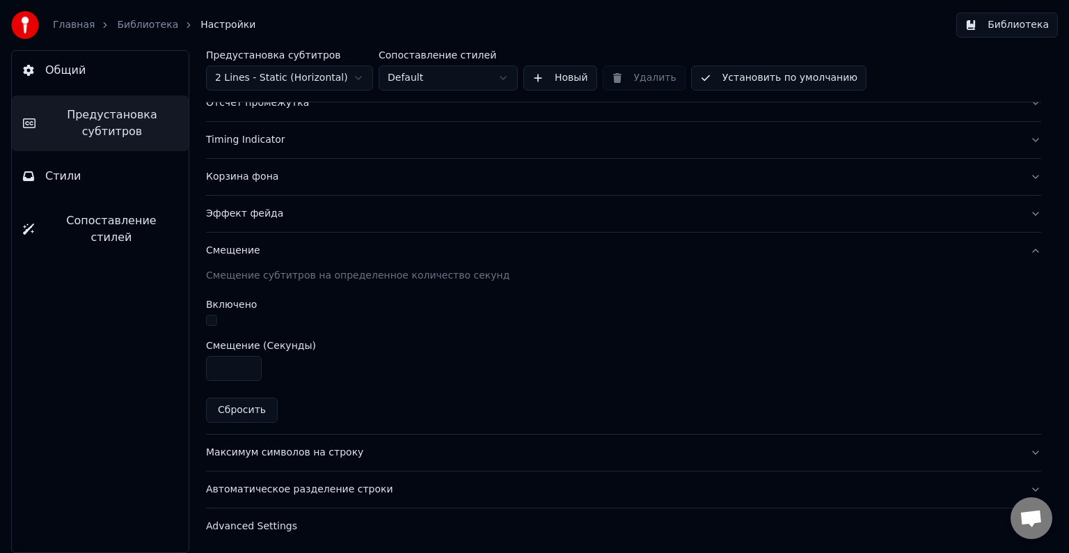
click at [388, 451] on div "Максимум символов на строку" at bounding box center [612, 453] width 813 height 14
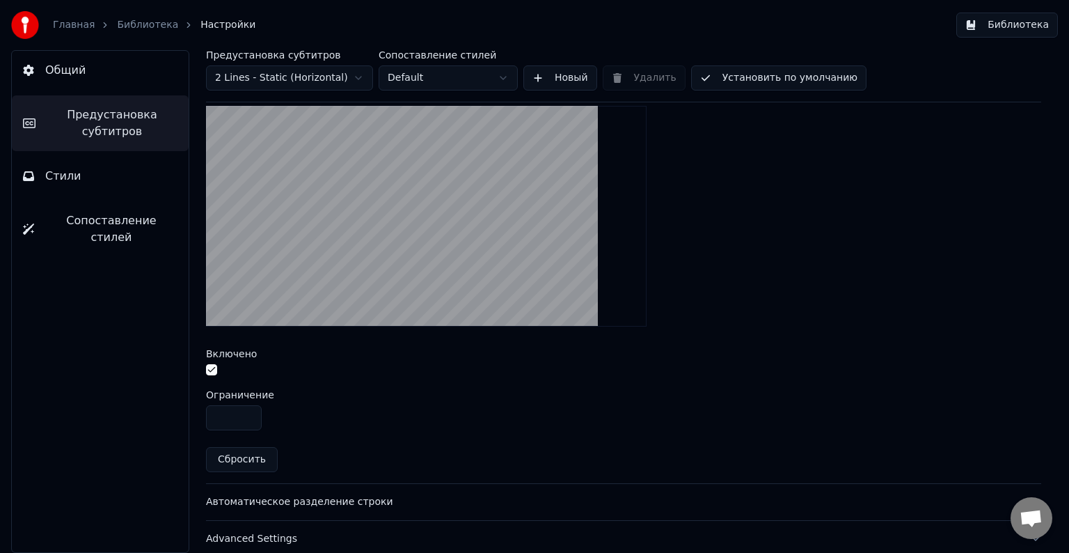
scroll to position [473, 0]
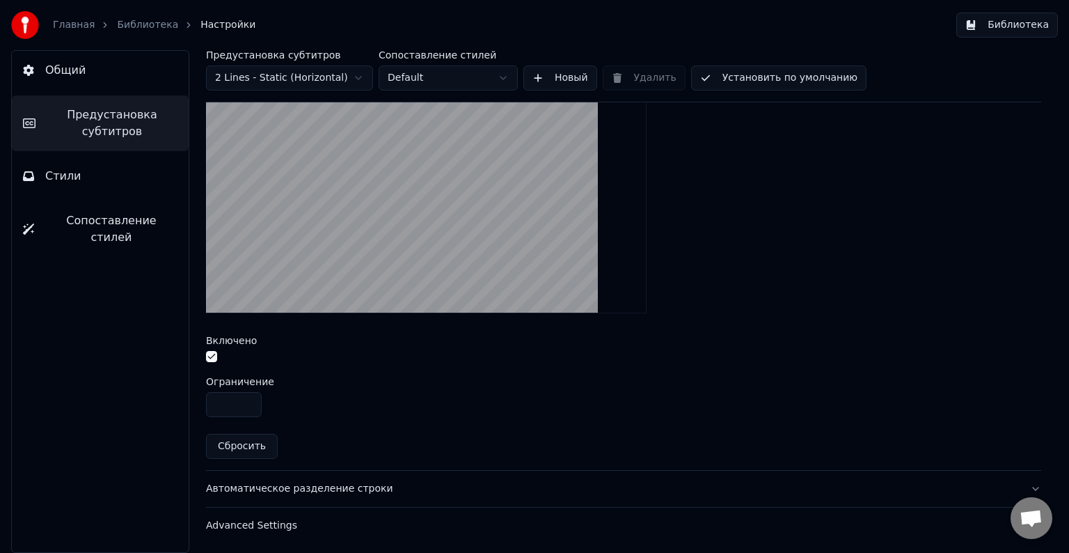
click at [395, 490] on div "Автоматическое разделение строки" at bounding box center [612, 489] width 813 height 14
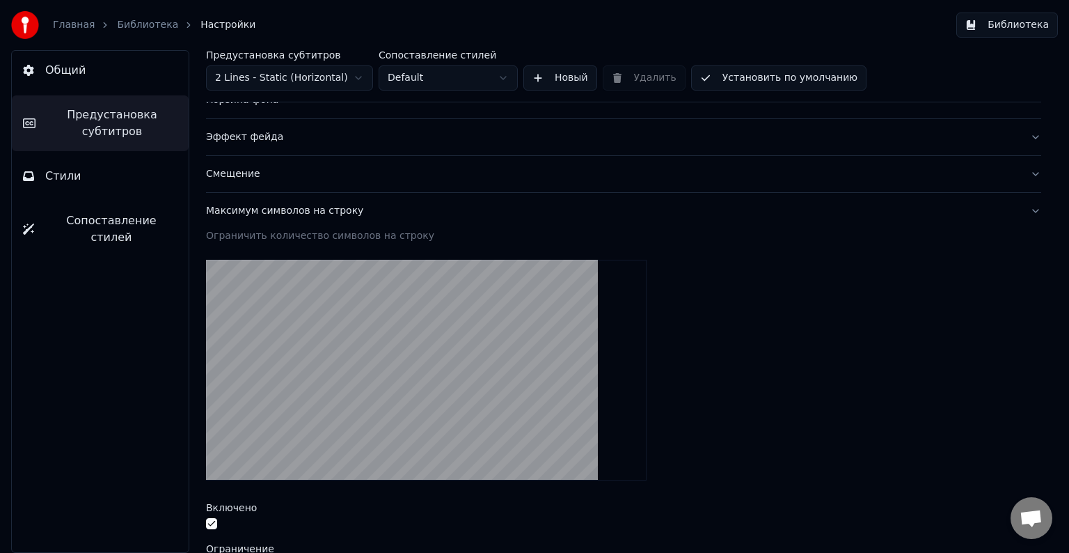
scroll to position [230, 0]
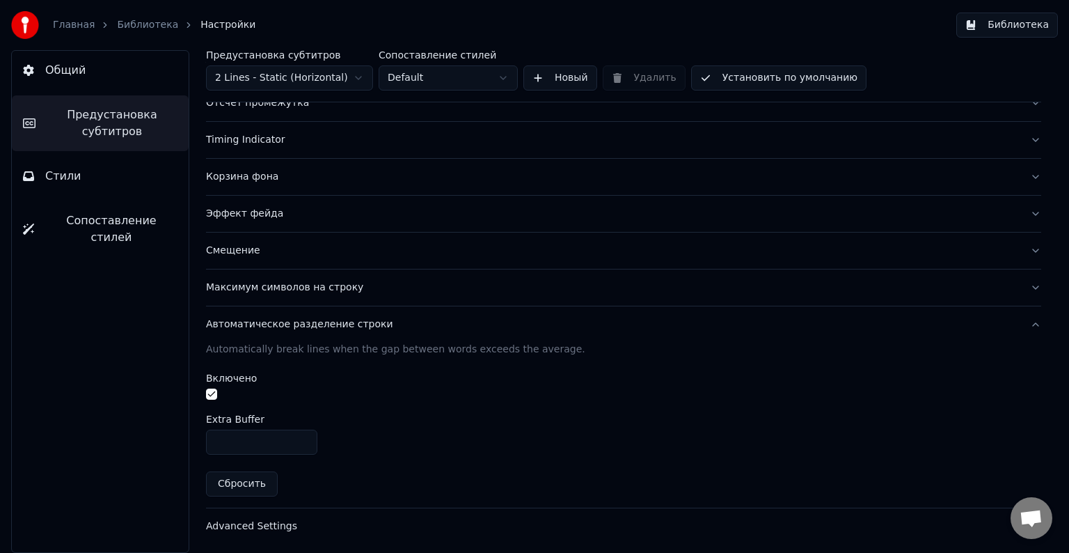
click at [210, 390] on button "button" at bounding box center [211, 393] width 11 height 11
click at [336, 528] on div "Advanced Settings" at bounding box center [612, 526] width 813 height 14
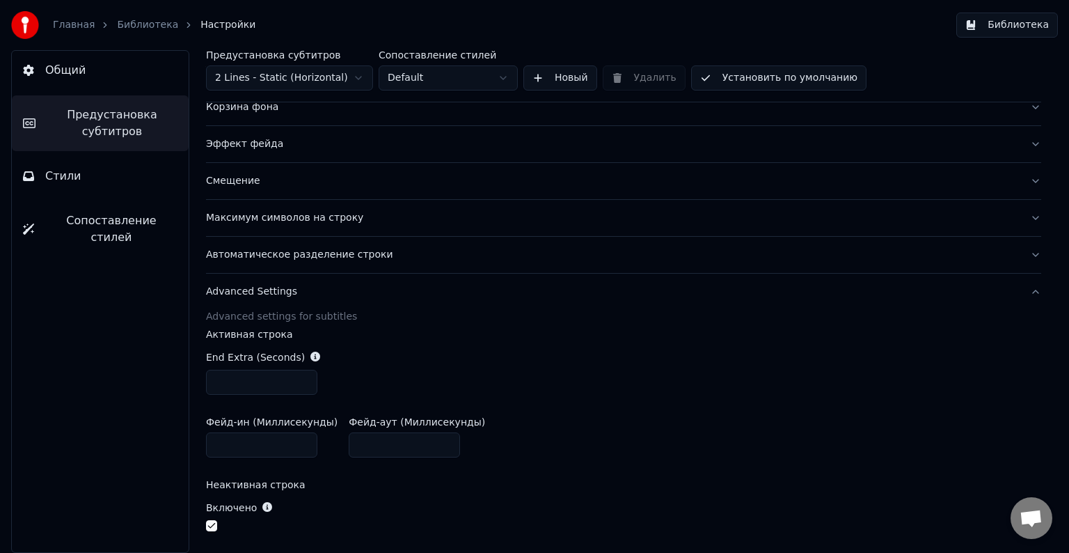
scroll to position [369, 0]
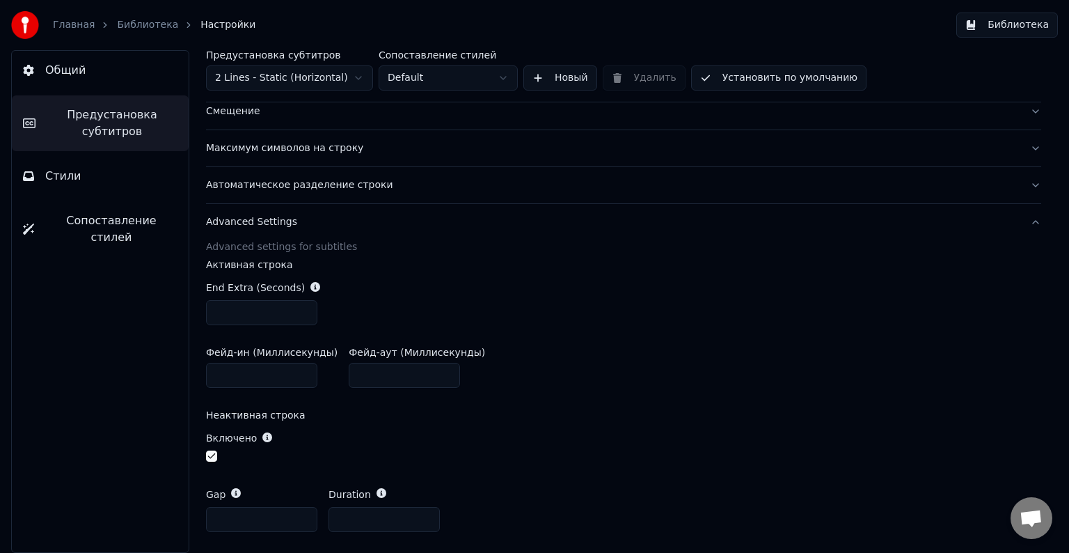
click at [304, 306] on input "***" at bounding box center [261, 312] width 111 height 25
click at [304, 306] on input "*" at bounding box center [261, 312] width 111 height 25
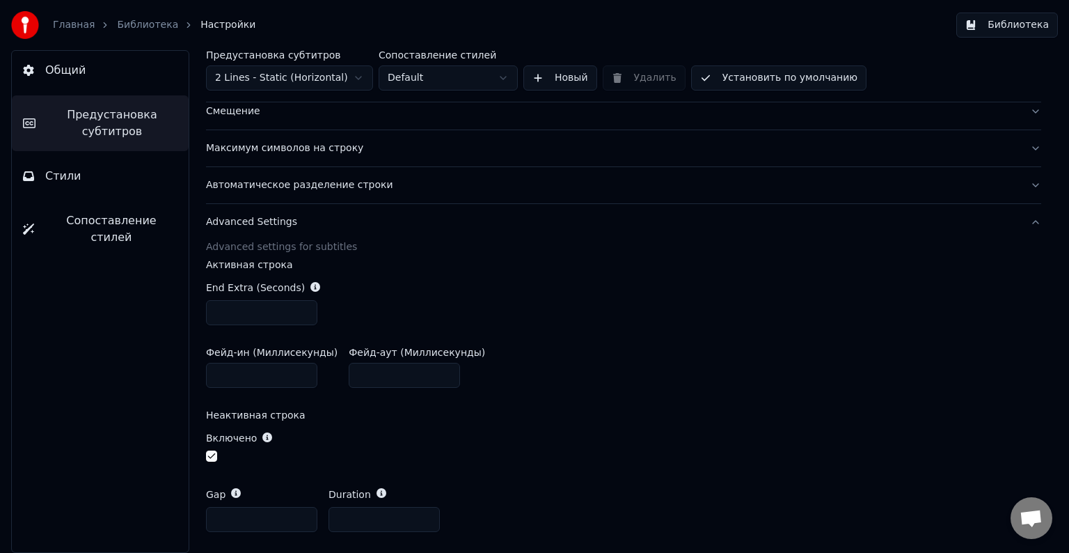
scroll to position [299, 0]
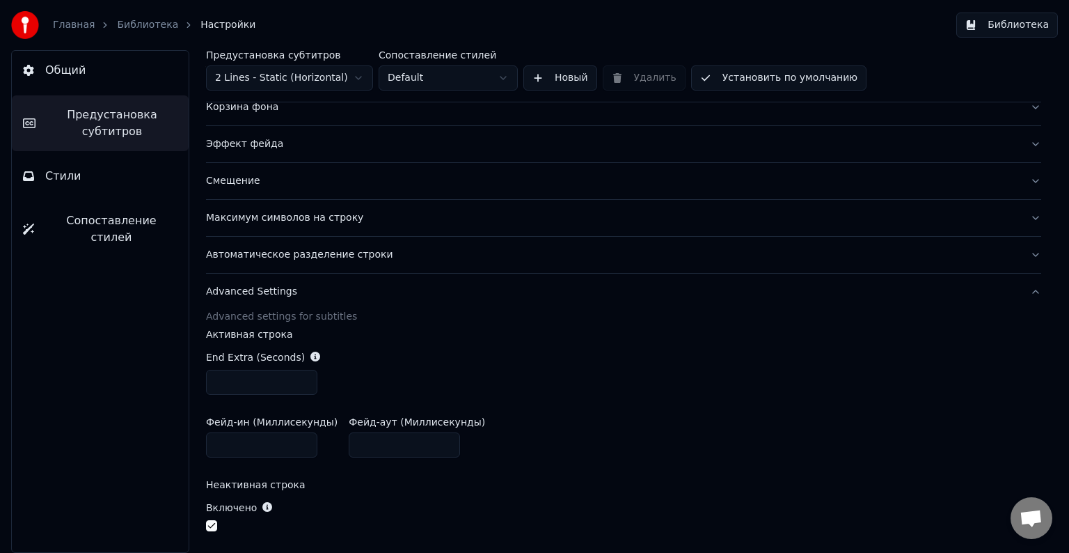
click at [300, 379] on input "***" at bounding box center [261, 382] width 111 height 25
click at [301, 382] on input "*" at bounding box center [261, 382] width 111 height 25
click at [301, 382] on input "***" at bounding box center [261, 382] width 111 height 25
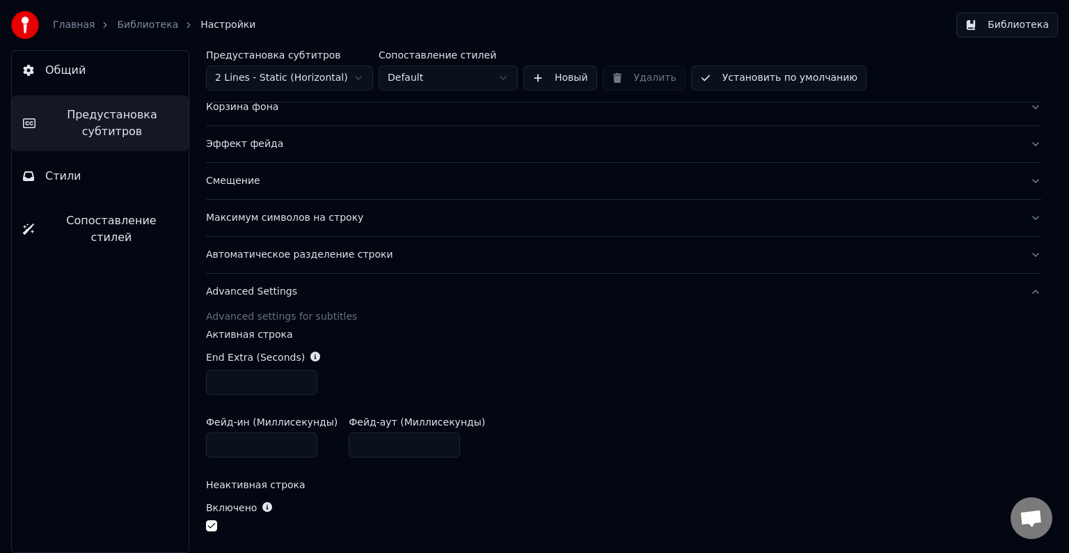
click at [301, 382] on input "***" at bounding box center [261, 382] width 111 height 25
type input "***"
click at [301, 382] on input "***" at bounding box center [261, 382] width 111 height 25
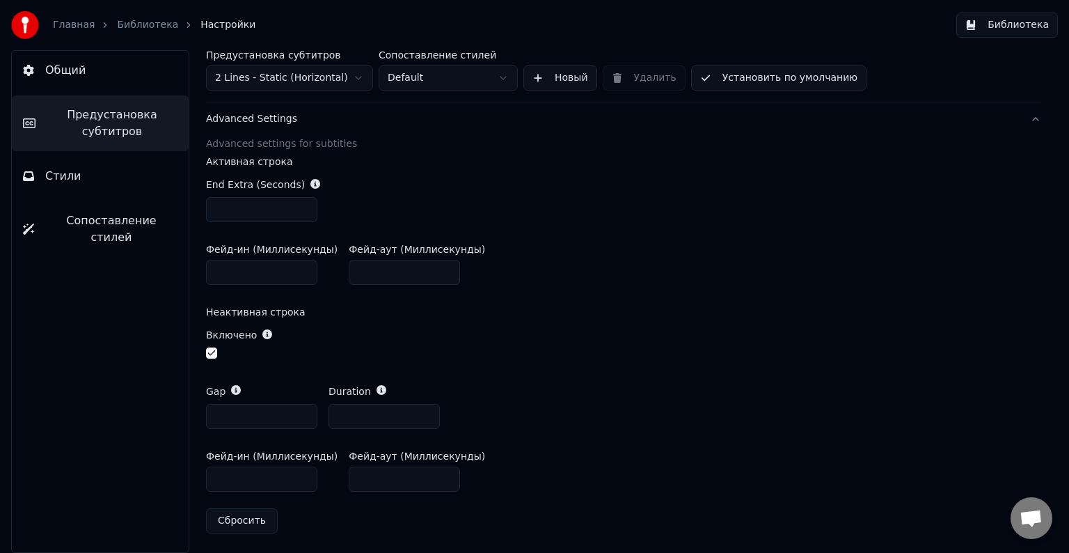
scroll to position [54, 0]
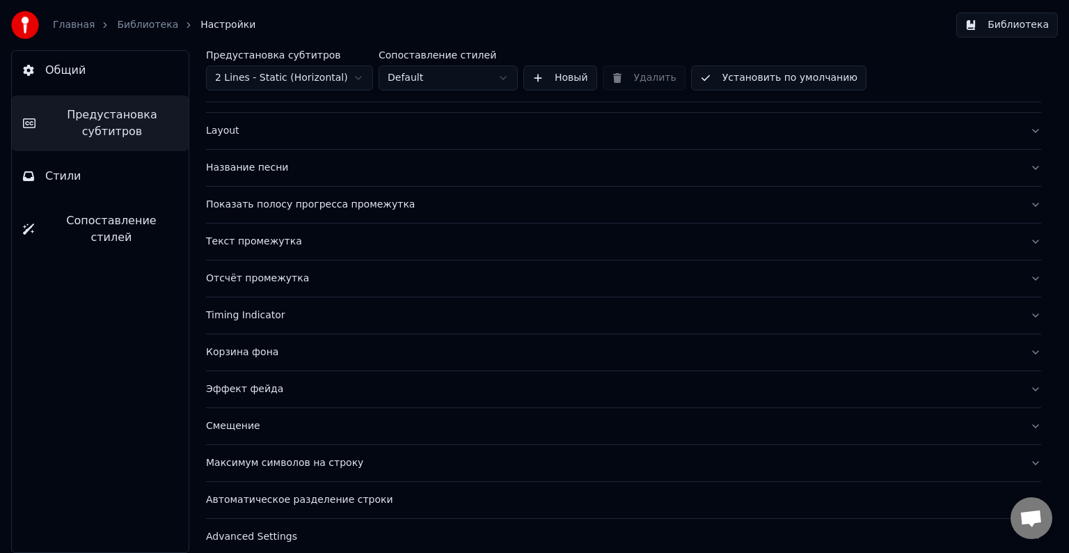
click at [125, 167] on button "Стили" at bounding box center [100, 176] width 177 height 39
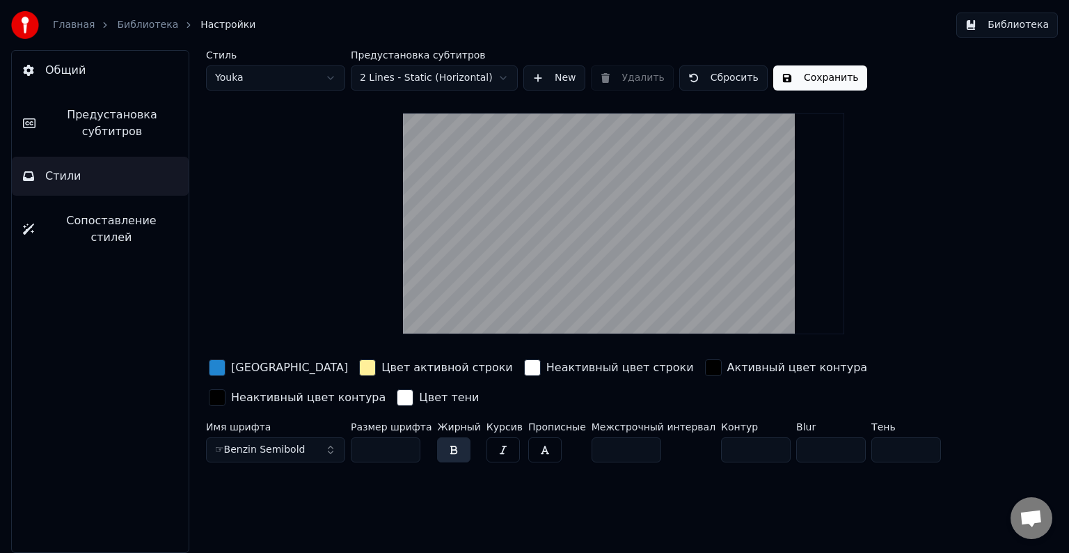
scroll to position [0, 0]
click at [132, 139] on span "Предустановка субтитров" at bounding box center [112, 123] width 131 height 33
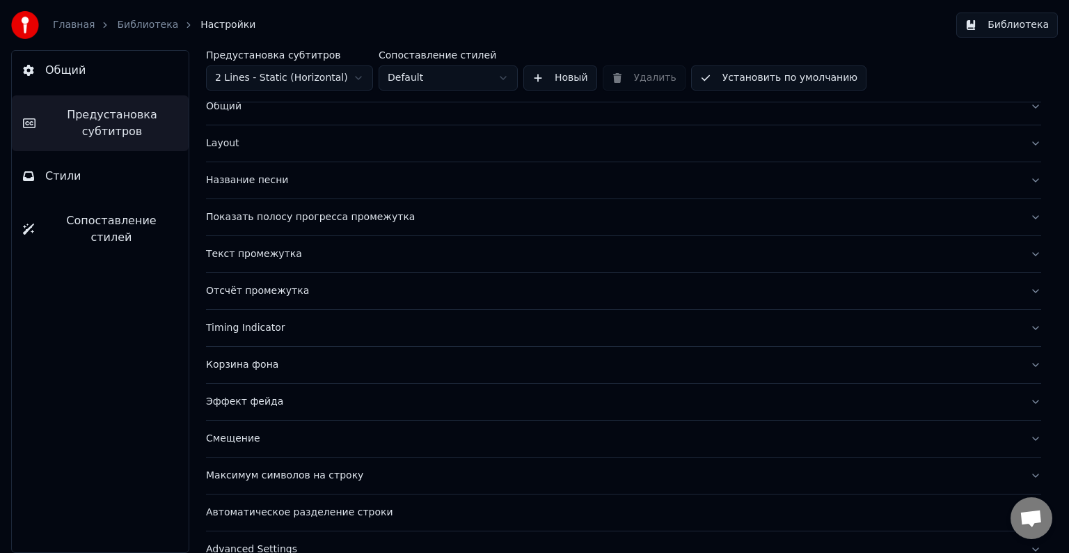
scroll to position [65, 0]
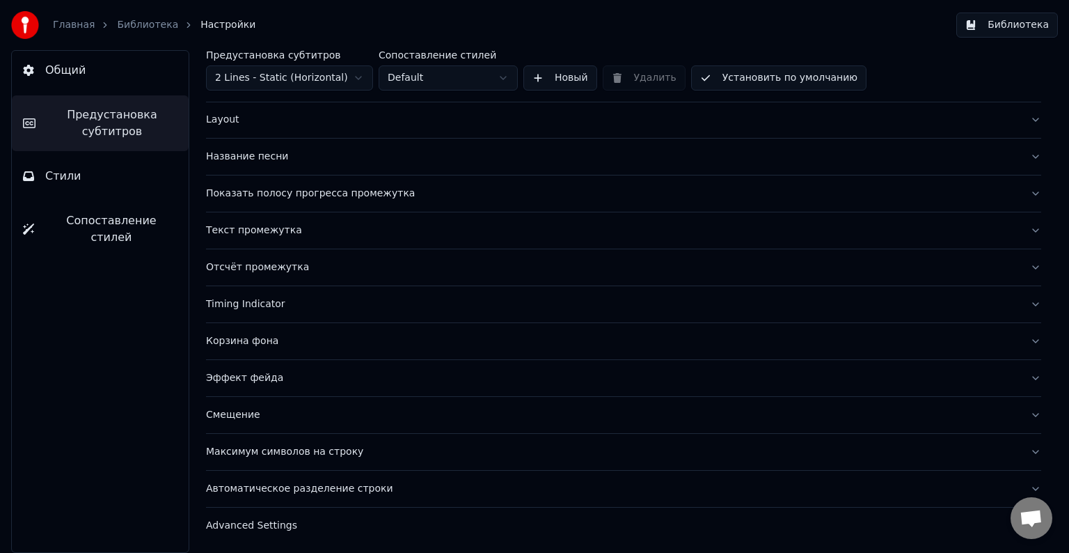
click at [306, 525] on div "Advanced Settings" at bounding box center [612, 526] width 813 height 14
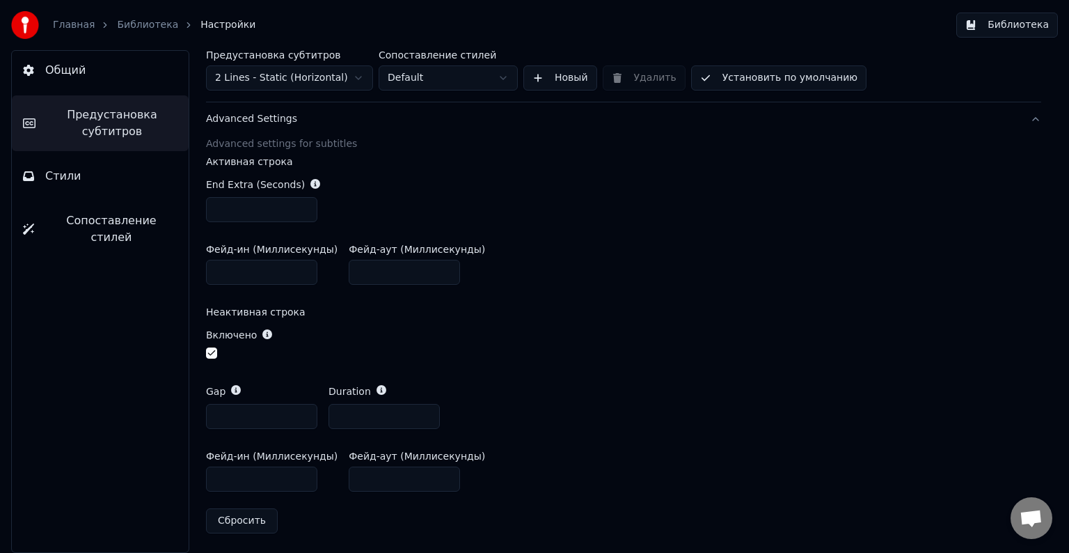
scroll to position [124, 0]
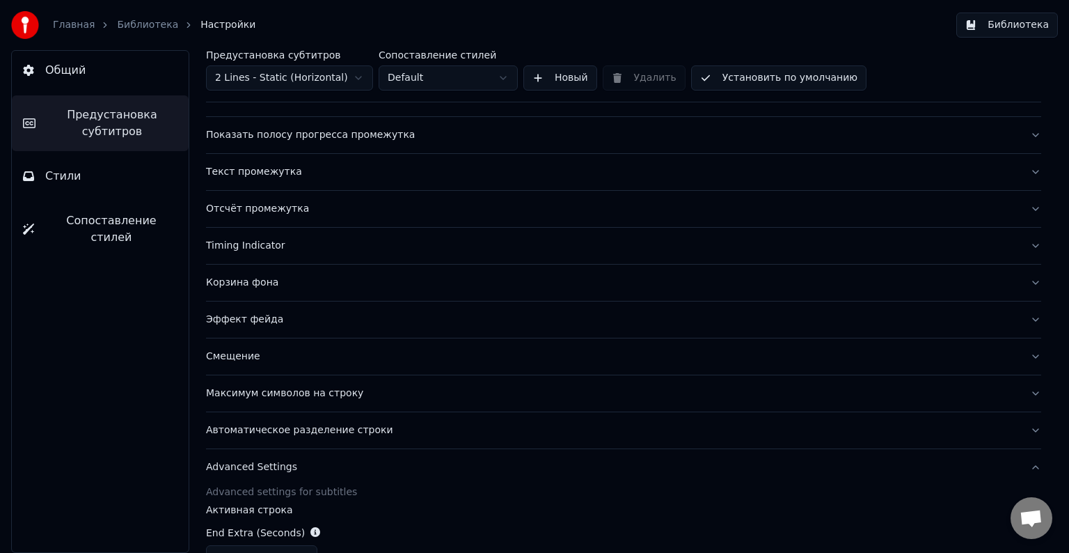
click at [305, 242] on div "Timing Indicator" at bounding box center [612, 246] width 813 height 14
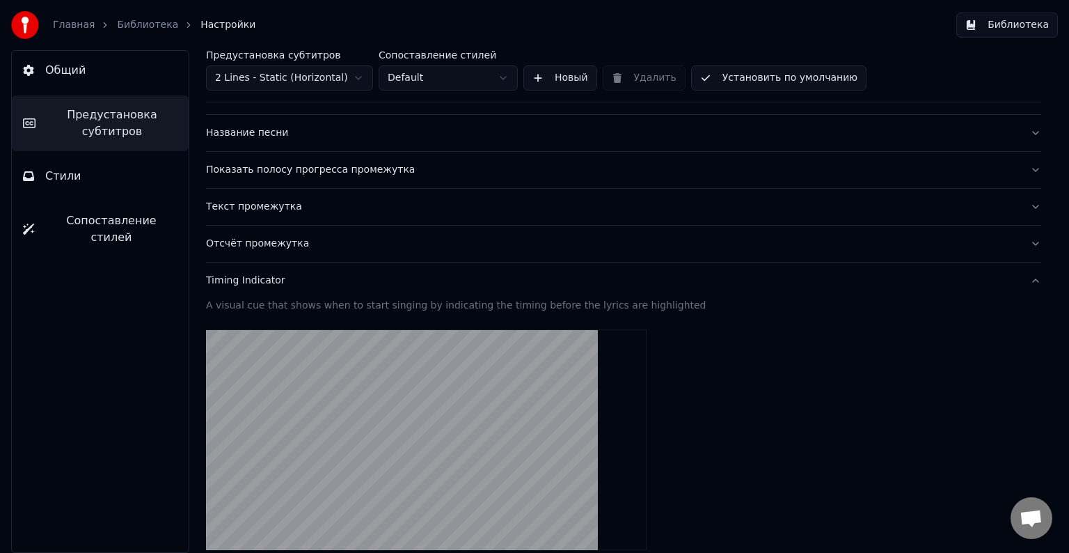
scroll to position [0, 0]
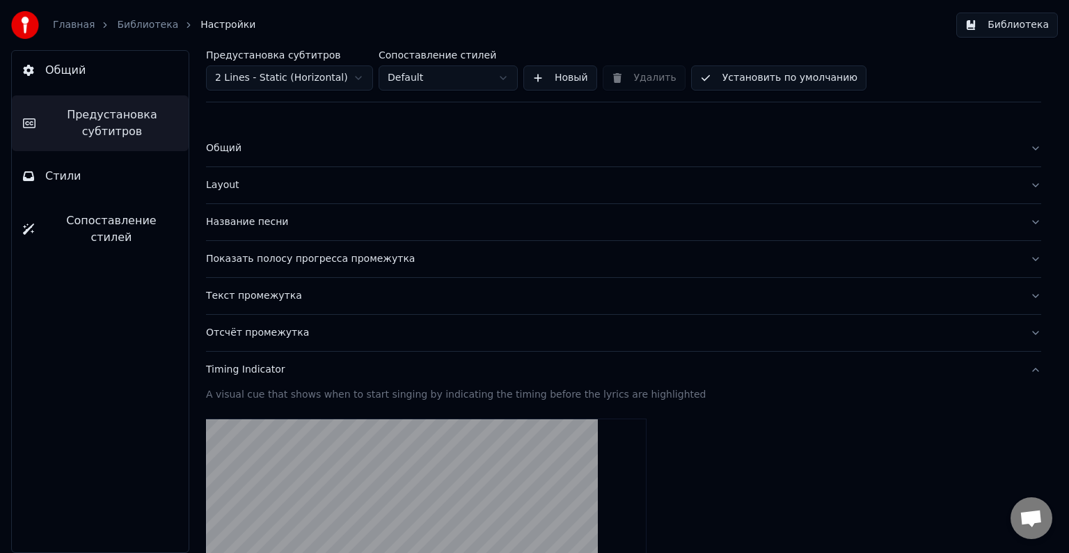
click at [92, 185] on button "Стили" at bounding box center [100, 176] width 177 height 39
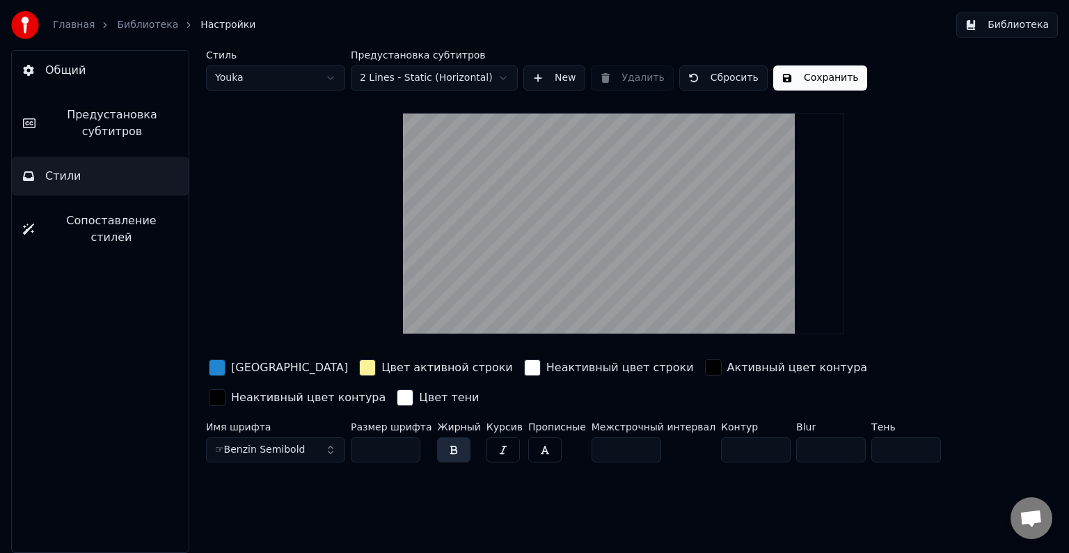
click at [327, 78] on html "Главная Библиотека Настройки Библиотека Общий Предустановка субтитров Стили Соп…" at bounding box center [534, 276] width 1069 height 553
click at [332, 79] on html "Главная Библиотека Настройки Библиотека Общий Предустановка субтитров Стили Соп…" at bounding box center [534, 276] width 1069 height 553
click at [329, 77] on html "Главная Библиотека Настройки Библиотека Общий Предустановка субтитров Стили Соп…" at bounding box center [534, 276] width 1069 height 553
click at [334, 73] on html "Главная Библиотека Настройки Библиотека Общий Предустановка субтитров Стили Соп…" at bounding box center [534, 276] width 1069 height 553
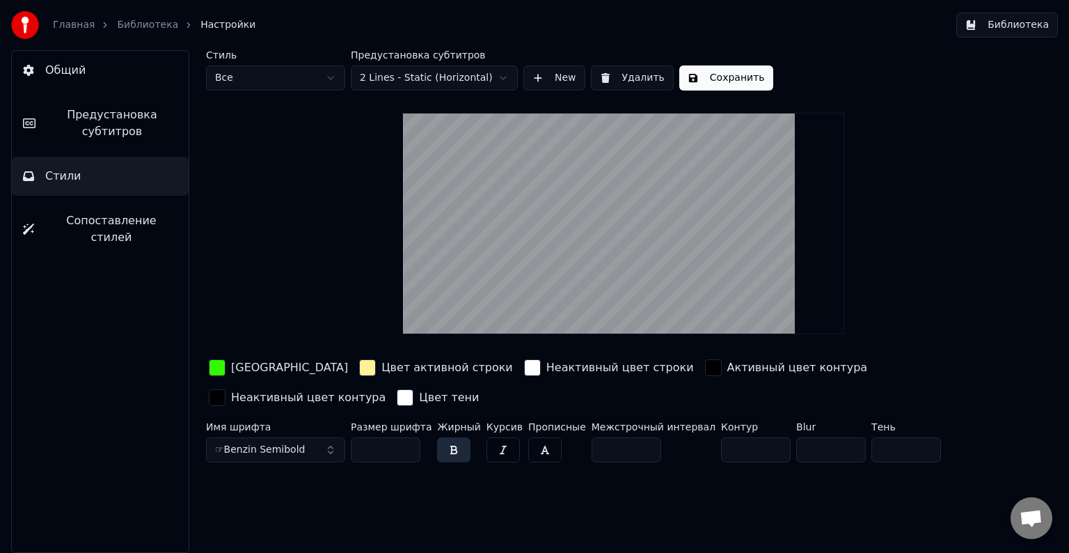
click at [329, 79] on html "Главная Библиотека Настройки Библиотека Общий Предустановка субтитров Стили Соп…" at bounding box center [534, 276] width 1069 height 553
click at [106, 217] on html "Главная Библиотека Настройки Библиотека Общий Предустановка субтитров Стили Соп…" at bounding box center [534, 276] width 1069 height 553
click at [147, 226] on span "Сопоставление стилей" at bounding box center [111, 228] width 132 height 33
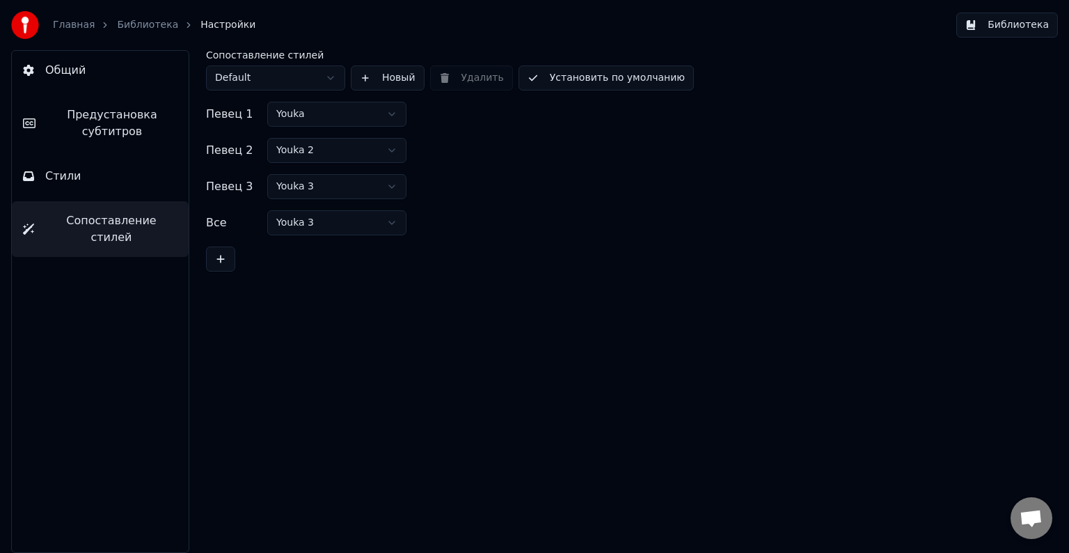
click at [398, 186] on html "Главная Библиотека Настройки Библиотека Общий Предустановка субтитров Стили Соп…" at bounding box center [534, 276] width 1069 height 553
click at [389, 218] on html "Главная Библиотека Настройки Библиотека Общий Предустановка субтитров Стили Соп…" at bounding box center [534, 276] width 1069 height 553
click at [392, 188] on html "Главная Библиотека Настройки Библиотека Общий Предустановка субтитров Стили Соп…" at bounding box center [534, 276] width 1069 height 553
click at [393, 217] on html "Главная Библиотека Настройки Библиотека Общий Предустановка субтитров Стили Соп…" at bounding box center [534, 276] width 1069 height 553
click at [315, 274] on div "Сопоставление стилей Default Новый Удалить Установить по умолчанию Певец 1 [PER…" at bounding box center [623, 301] width 891 height 503
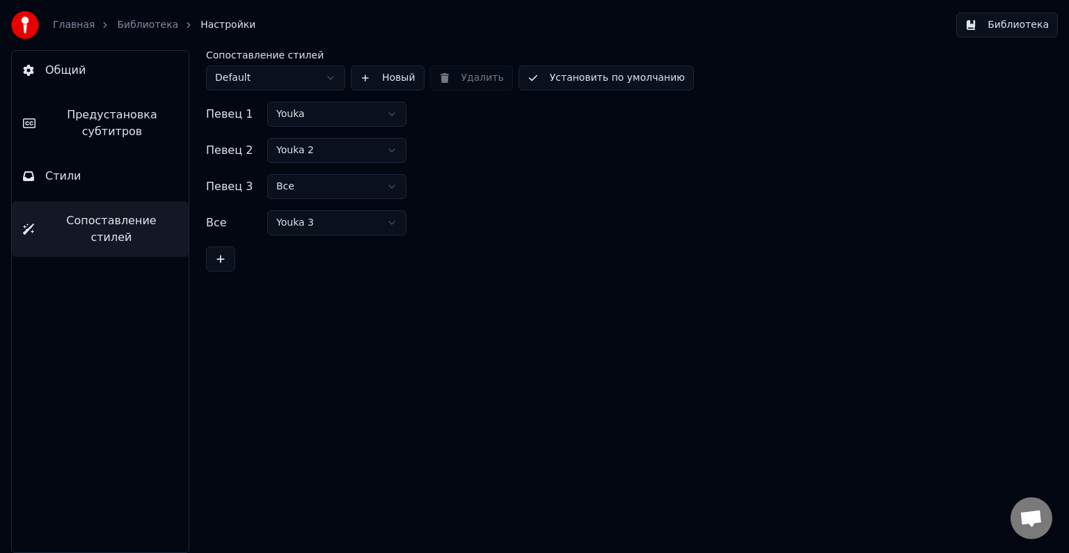
click at [1015, 28] on button "Библиотека" at bounding box center [1008, 25] width 102 height 25
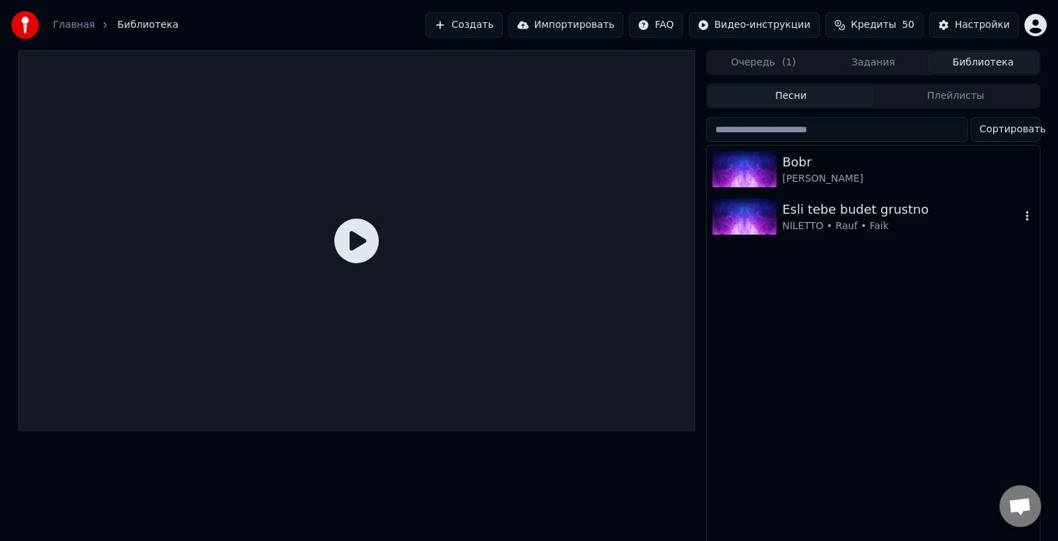
click at [740, 219] on img at bounding box center [744, 216] width 64 height 36
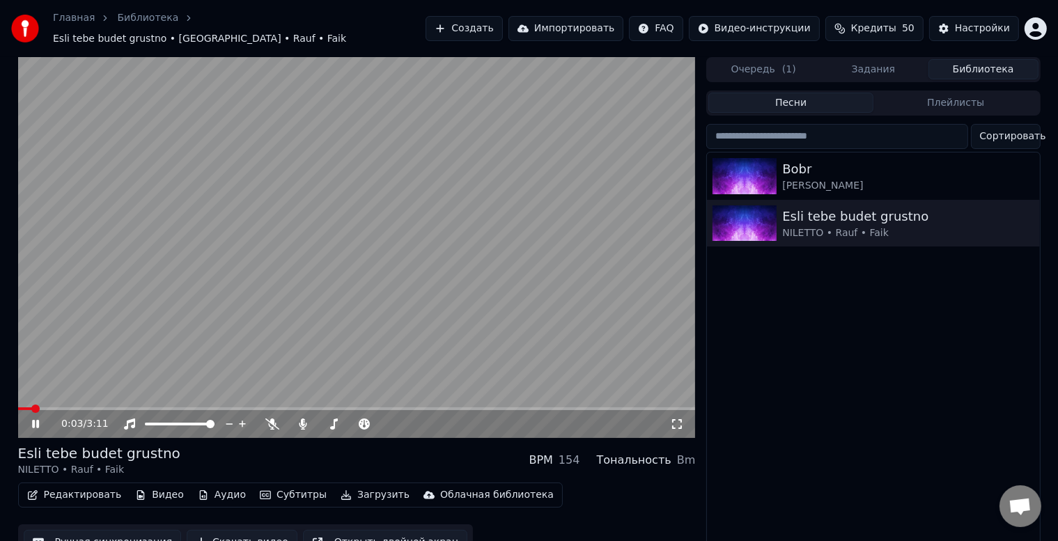
click at [56, 410] on div "0:03 / 3:11" at bounding box center [356, 424] width 677 height 28
click at [77, 407] on span at bounding box center [356, 408] width 677 height 3
click at [121, 407] on span at bounding box center [356, 408] width 677 height 3
click at [123, 407] on span at bounding box center [83, 408] width 131 height 3
click at [969, 26] on div "Настройки" at bounding box center [982, 29] width 55 height 14
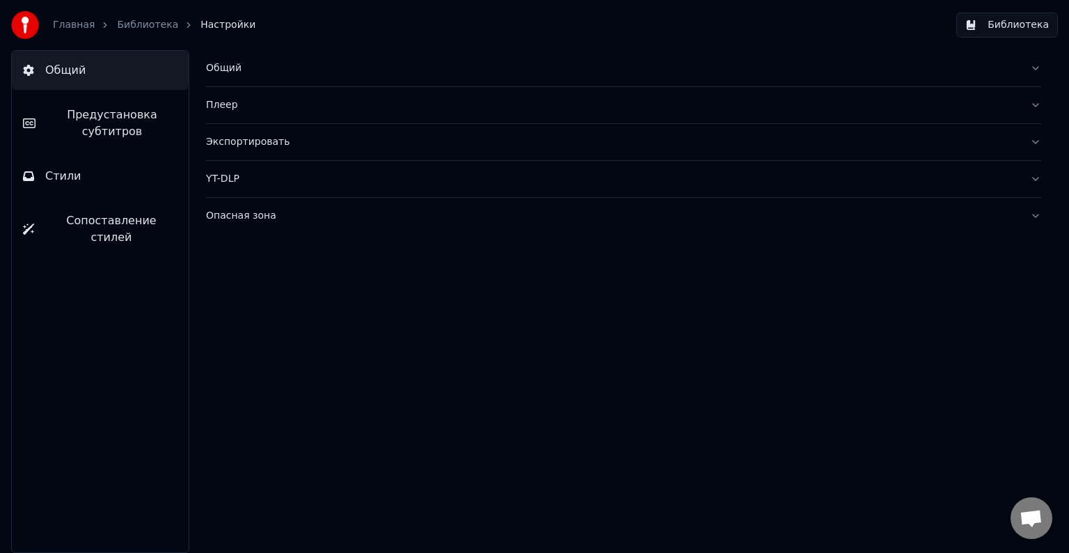
click at [118, 132] on span "Предустановка субтитров" at bounding box center [112, 123] width 131 height 33
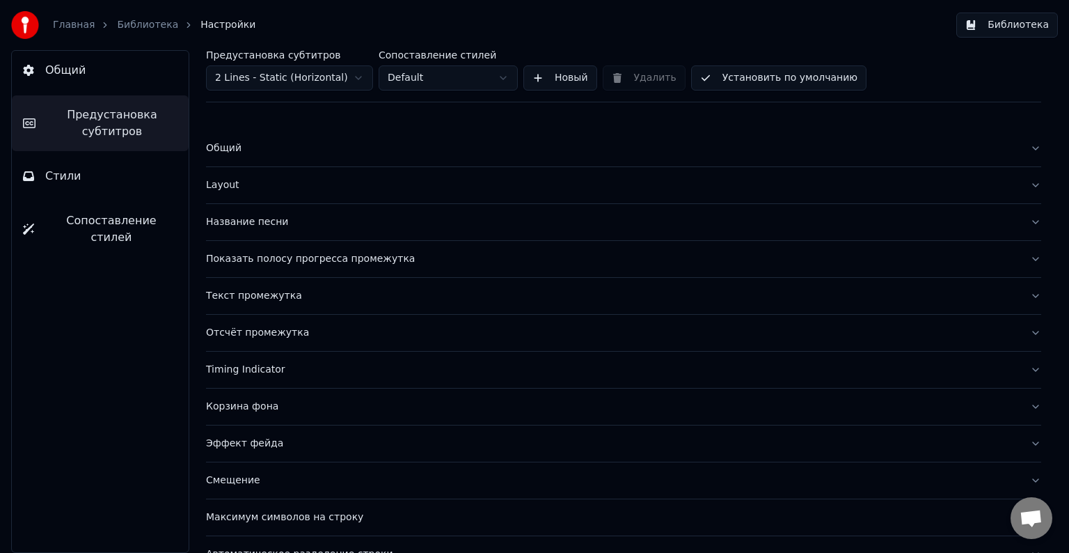
scroll to position [65, 0]
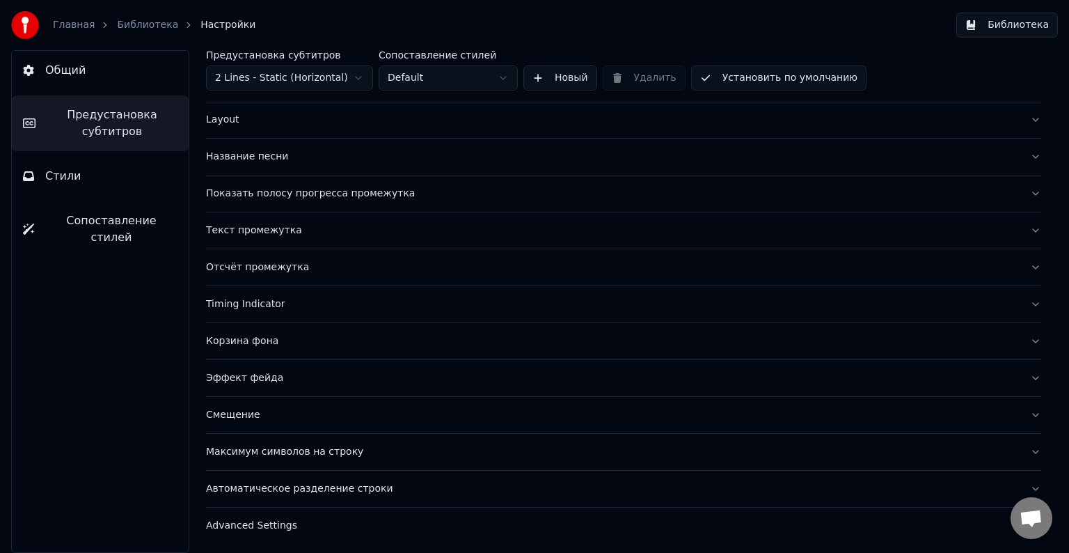
click at [426, 487] on div "Автоматическое разделение строки" at bounding box center [612, 489] width 813 height 14
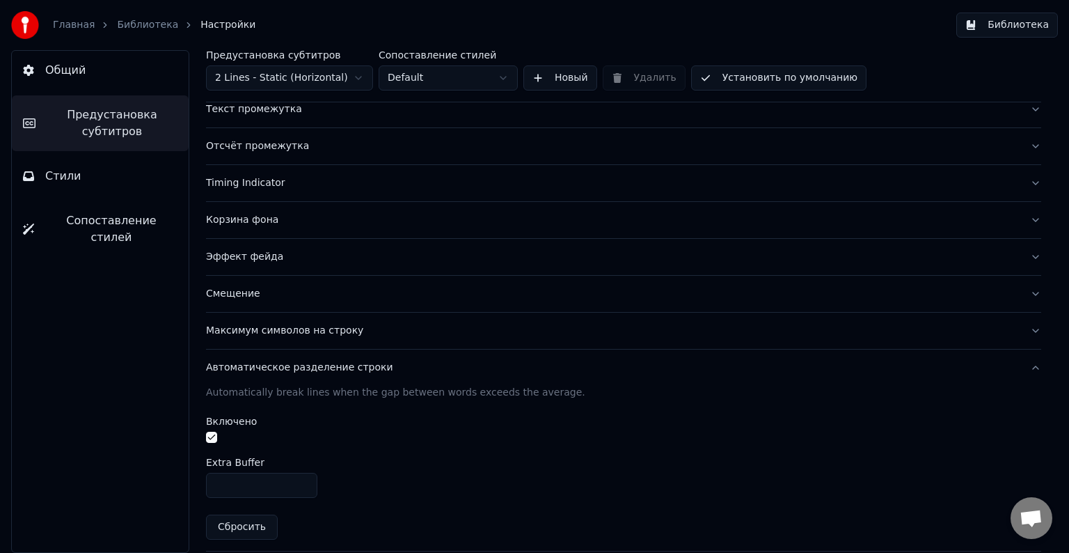
scroll to position [205, 0]
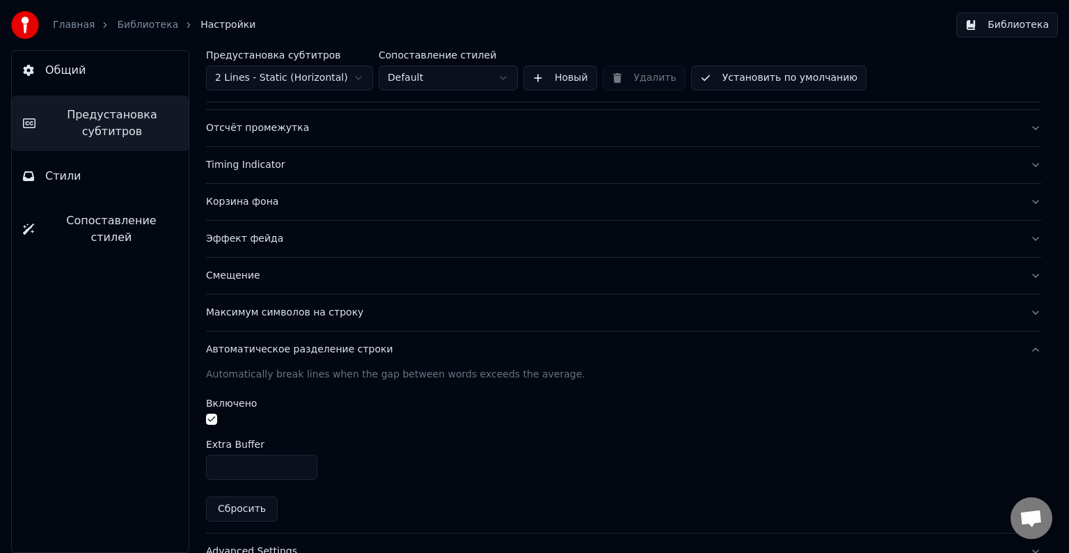
click at [210, 421] on button "button" at bounding box center [211, 419] width 11 height 11
click at [214, 418] on button "button" at bounding box center [211, 419] width 11 height 11
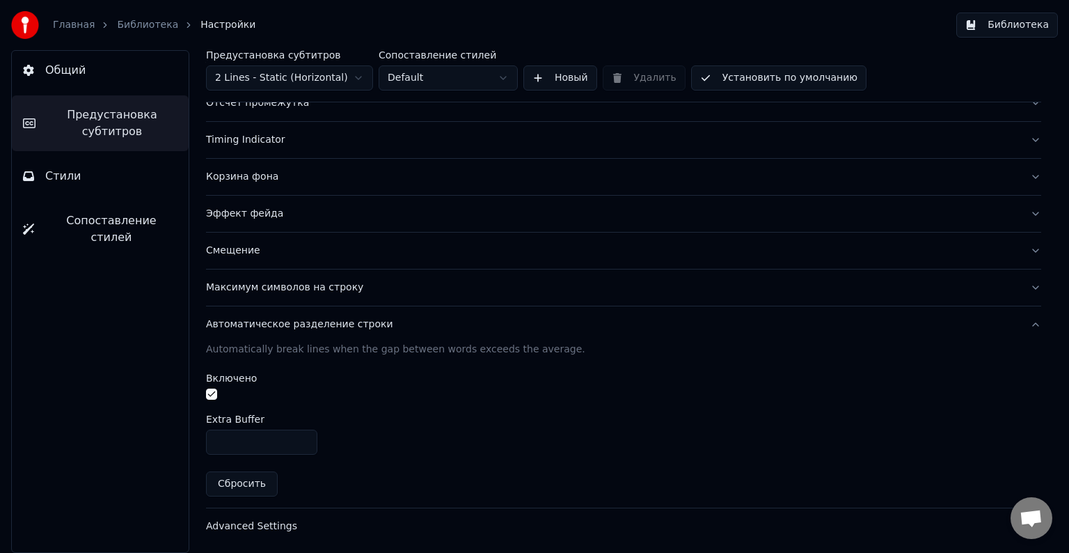
click at [331, 534] on button "Advanced Settings" at bounding box center [623, 526] width 835 height 36
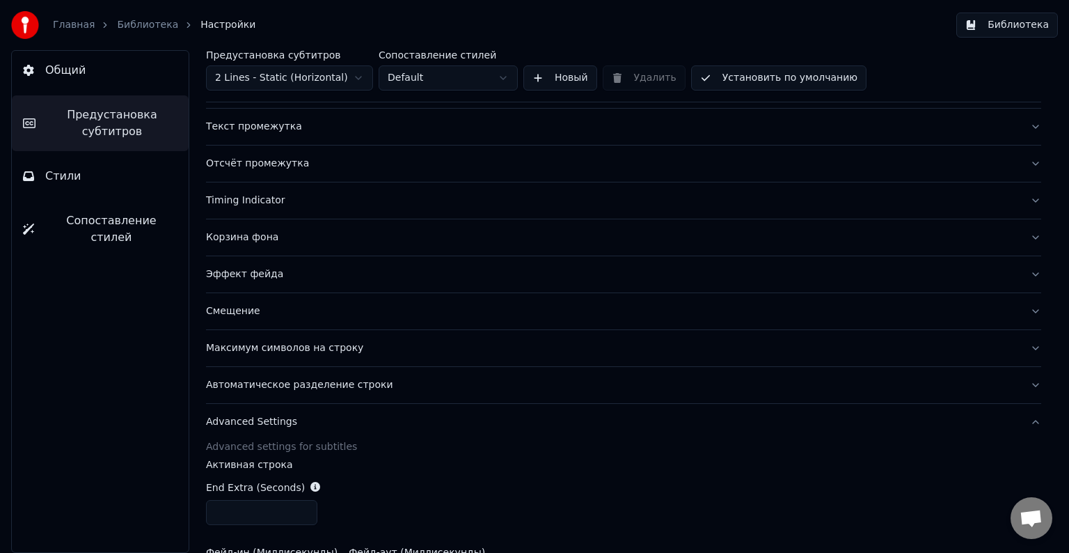
scroll to position [160, 0]
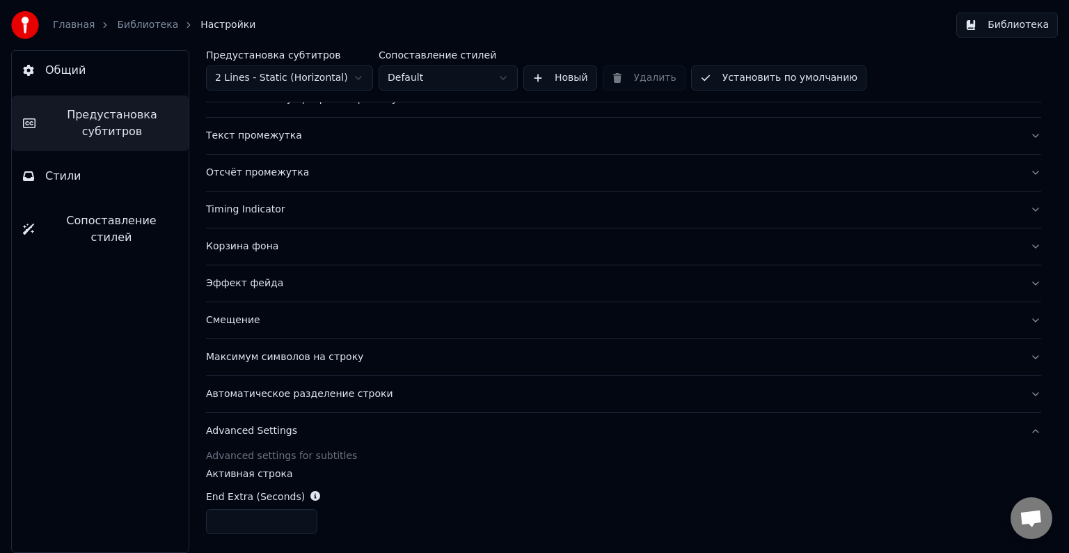
click at [292, 279] on div "Эффект фейда" at bounding box center [612, 283] width 813 height 14
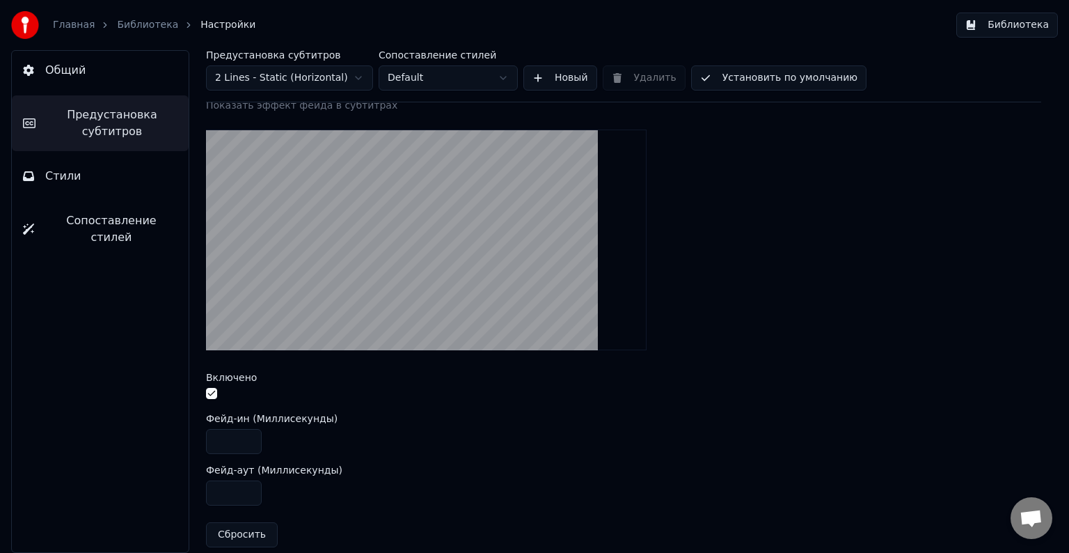
scroll to position [369, 0]
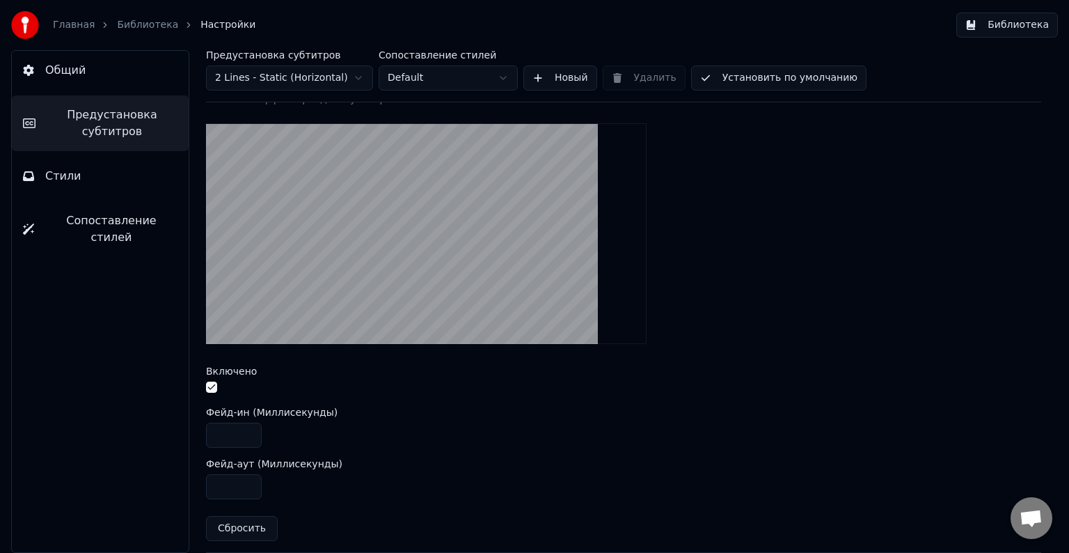
click at [212, 383] on button "button" at bounding box center [211, 387] width 11 height 11
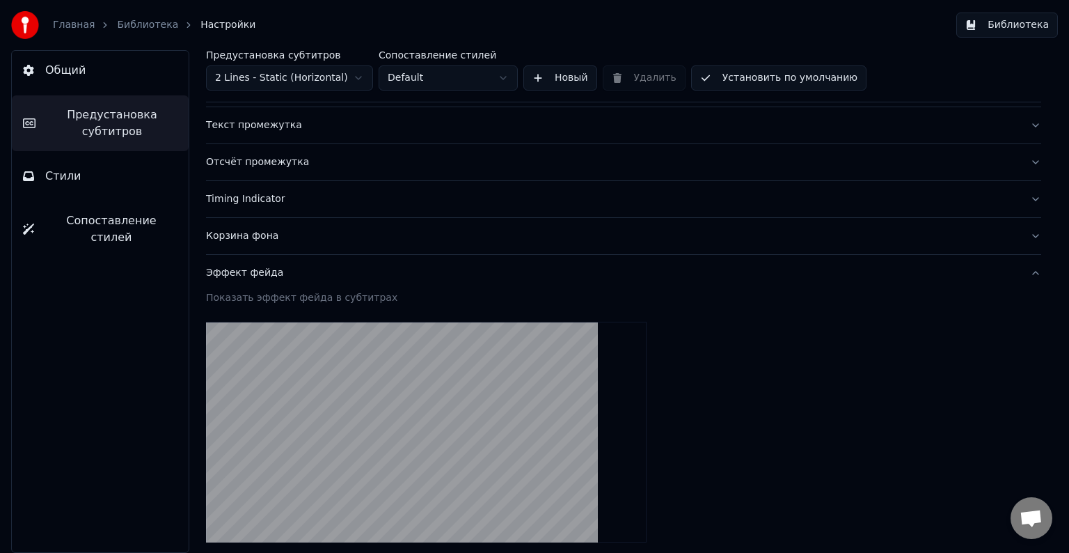
scroll to position [160, 0]
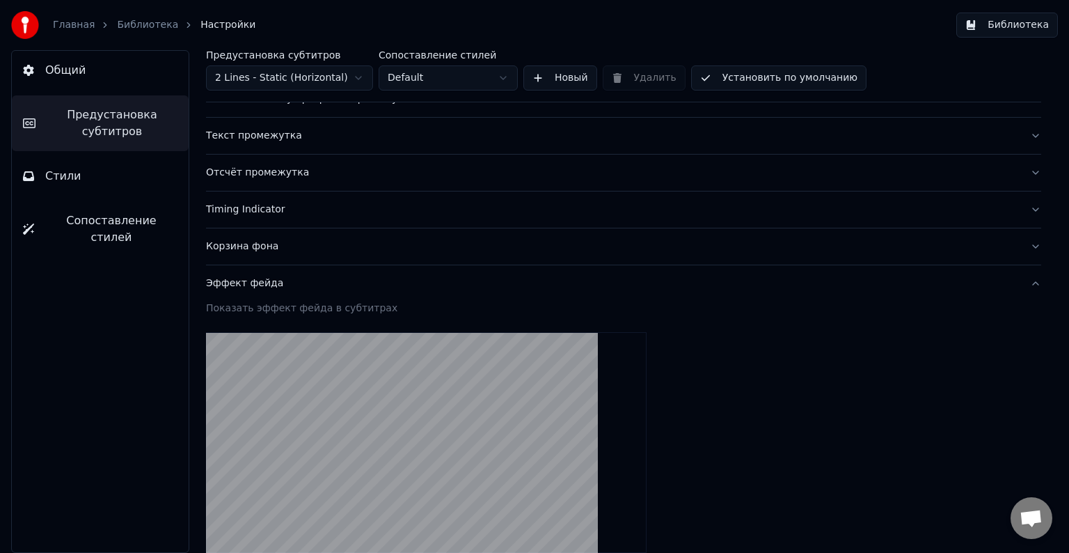
click at [994, 19] on button "Библиотека" at bounding box center [1008, 25] width 102 height 25
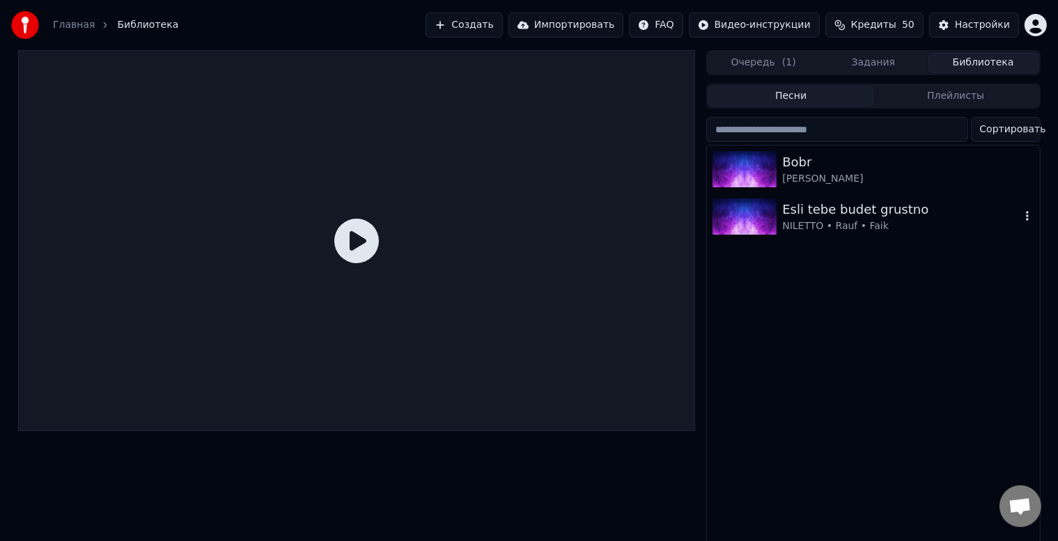
click at [813, 224] on div "NILETTO • Rauf • Faik" at bounding box center [900, 226] width 237 height 14
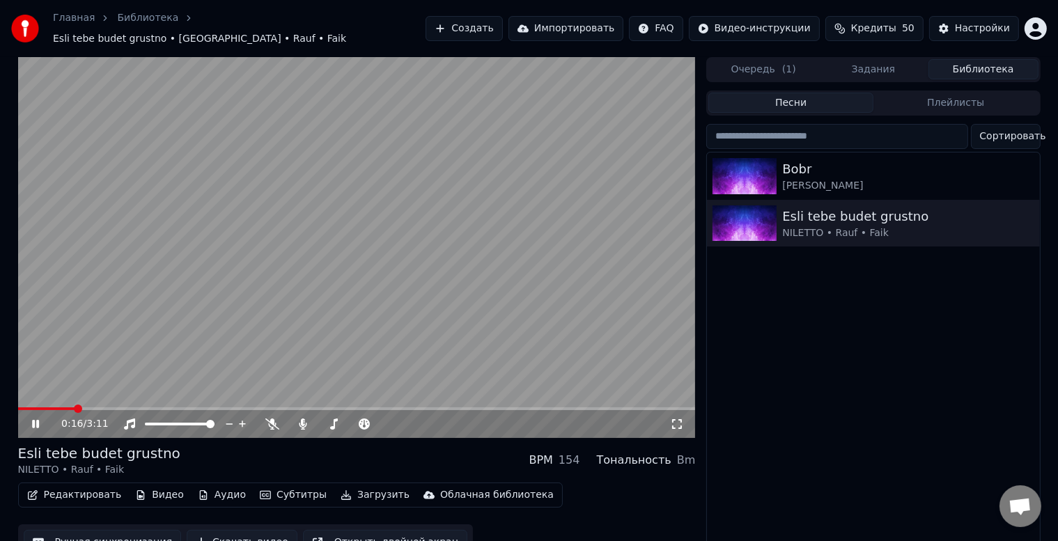
click at [73, 407] on span at bounding box center [356, 408] width 677 height 3
click at [95, 407] on span at bounding box center [356, 408] width 677 height 3
click at [111, 407] on span at bounding box center [356, 408] width 677 height 3
click at [133, 407] on span at bounding box center [356, 408] width 677 height 3
click at [139, 407] on span at bounding box center [82, 408] width 129 height 3
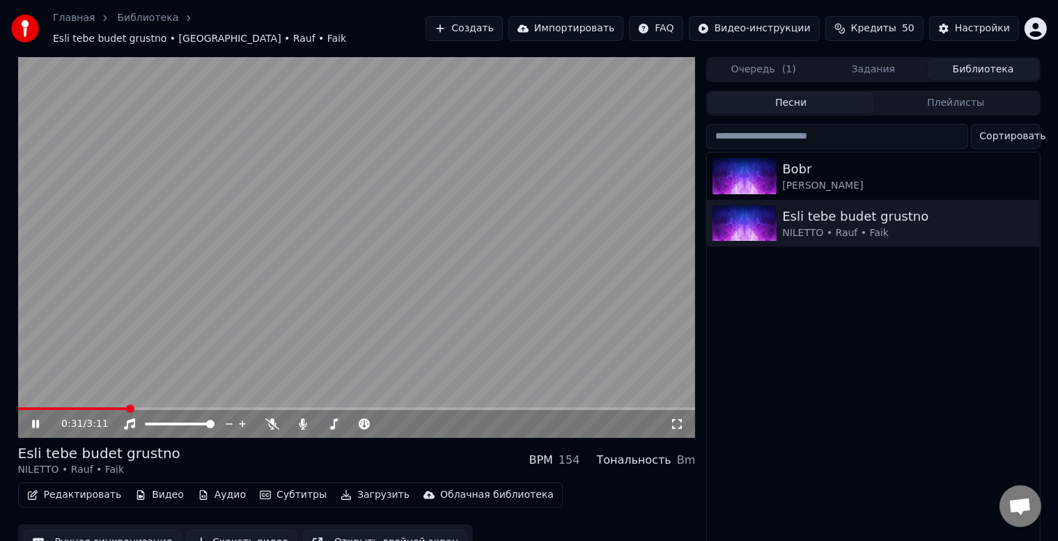
click at [127, 407] on span at bounding box center [72, 408] width 109 height 3
click at [391, 321] on video at bounding box center [356, 247] width 677 height 381
click at [354, 490] on button "Загрузить" at bounding box center [375, 494] width 80 height 19
click at [237, 531] on button "Скачать видео" at bounding box center [242, 542] width 111 height 25
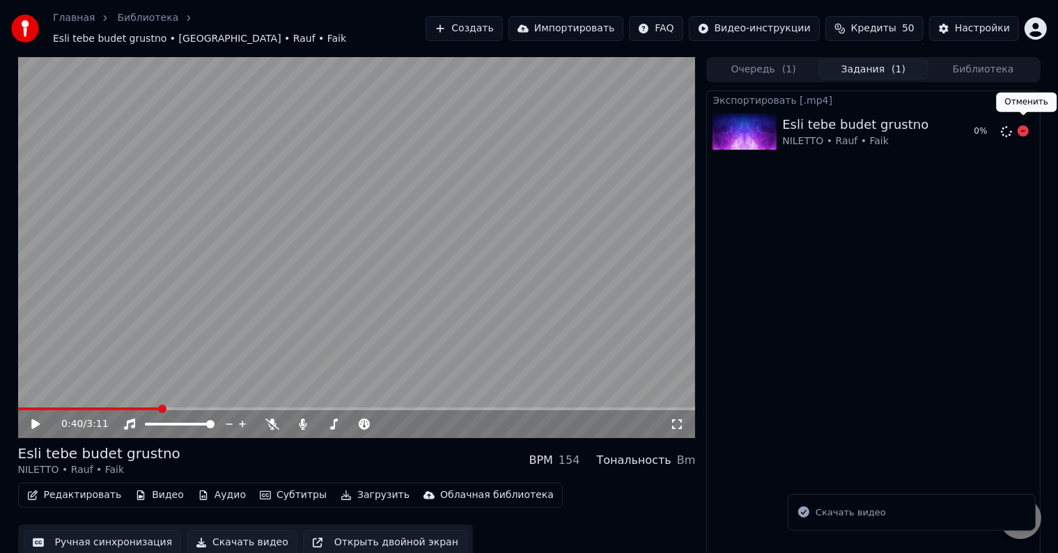
click at [1021, 125] on icon at bounding box center [1022, 130] width 11 height 11
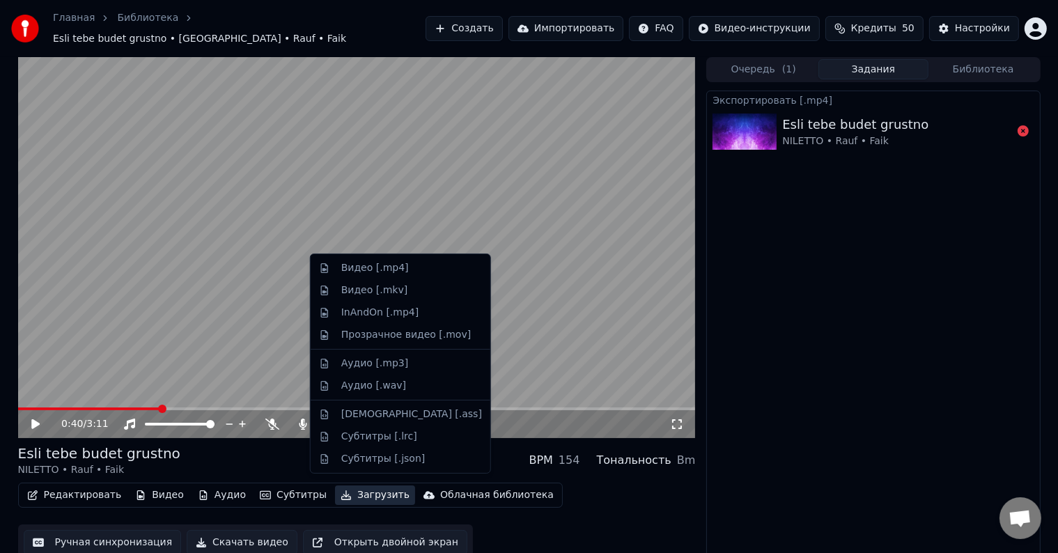
click at [359, 487] on button "Загрузить" at bounding box center [375, 494] width 80 height 19
click at [393, 333] on div "Прозрачное видео [.mov]" at bounding box center [405, 335] width 129 height 14
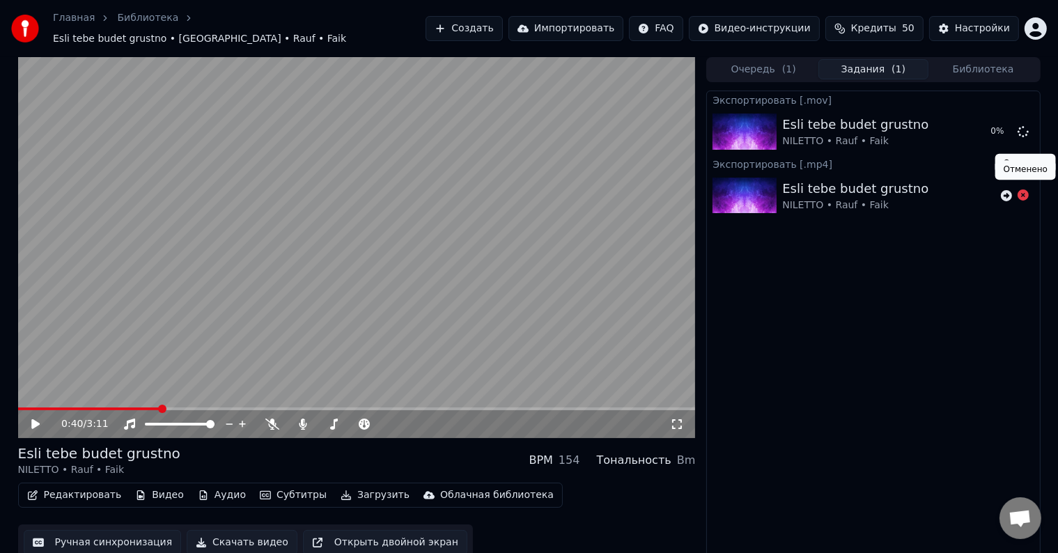
click at [1021, 190] on icon at bounding box center [1022, 194] width 11 height 11
click at [359, 489] on button "Загрузить" at bounding box center [375, 494] width 80 height 19
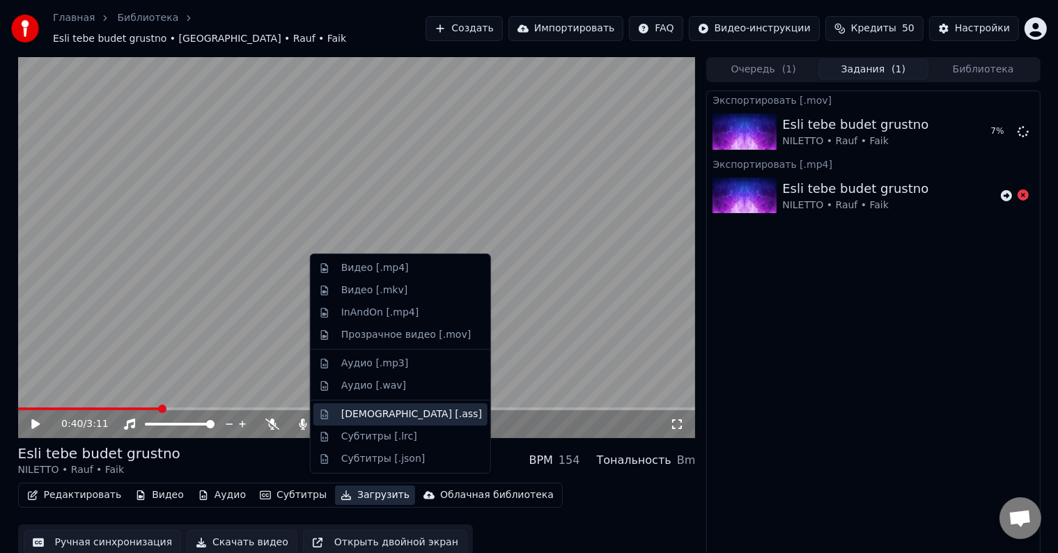
click at [401, 414] on div "[DEMOGRAPHIC_DATA] [.ass]" at bounding box center [411, 414] width 141 height 14
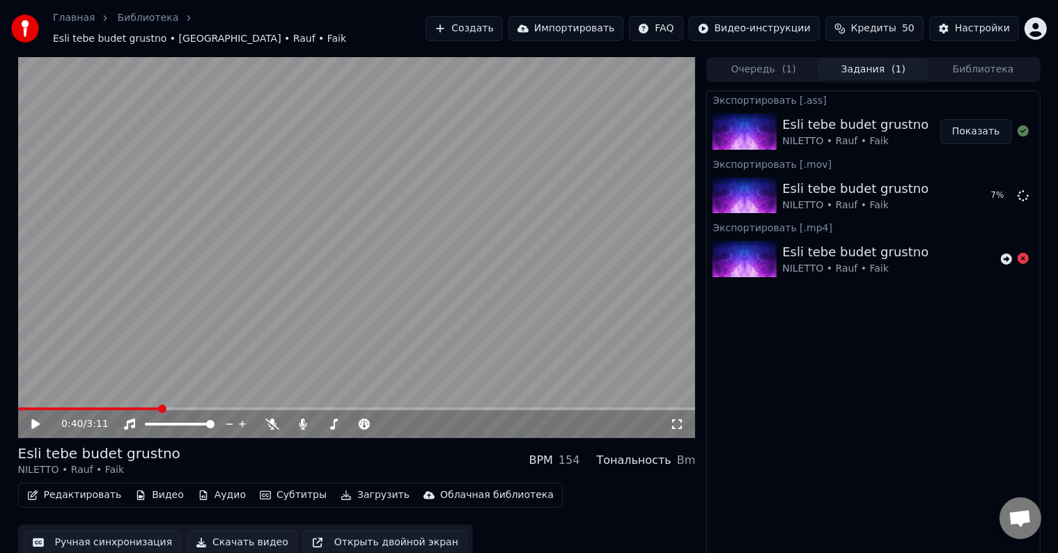
click at [984, 120] on button "Показать" at bounding box center [976, 131] width 72 height 25
click at [1025, 189] on icon at bounding box center [1022, 194] width 11 height 11
click at [981, 26] on div "Настройки" at bounding box center [982, 29] width 55 height 14
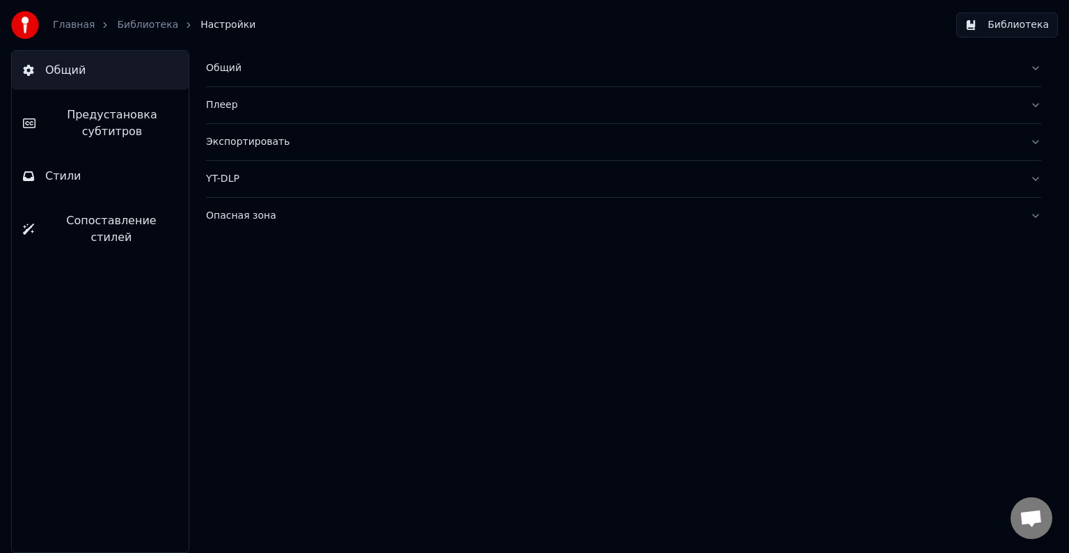
click at [292, 143] on div "Экспортировать" at bounding box center [612, 142] width 813 height 14
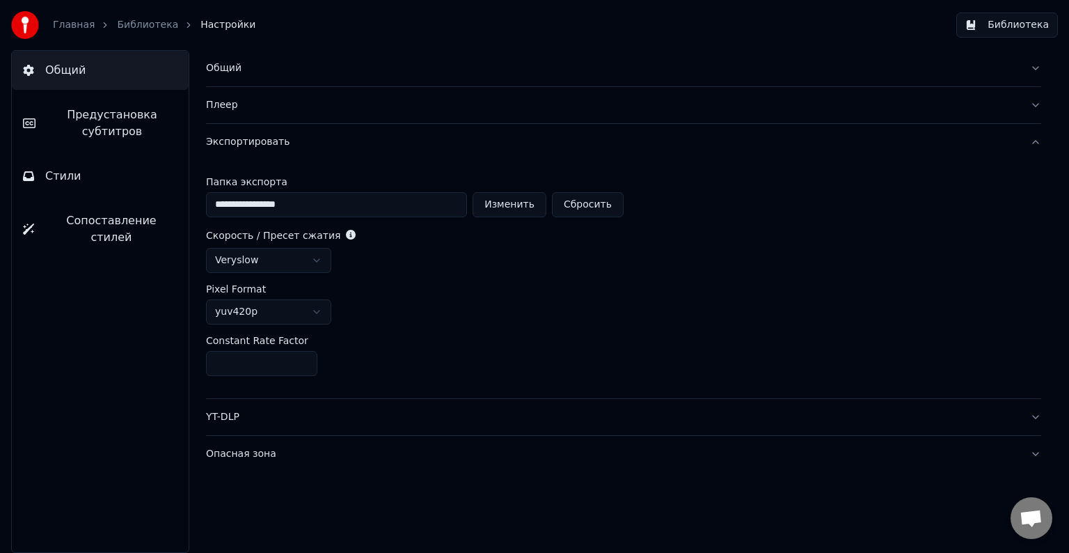
click at [309, 265] on html "**********" at bounding box center [534, 276] width 1069 height 553
click at [267, 140] on div "Экспортировать" at bounding box center [612, 142] width 813 height 14
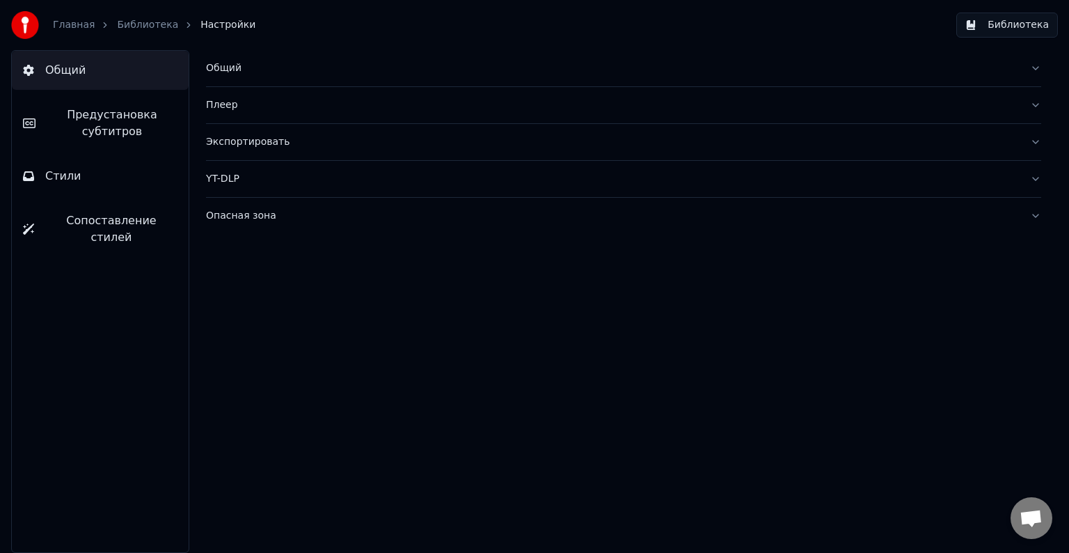
click at [320, 112] on button "Плеер" at bounding box center [623, 105] width 835 height 36
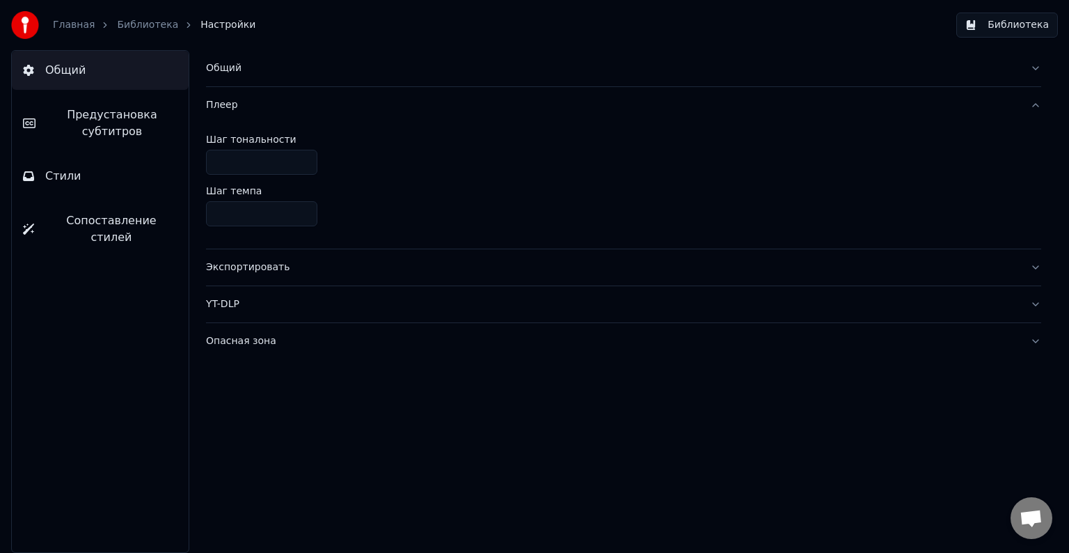
click at [339, 274] on button "Экспортировать" at bounding box center [623, 267] width 835 height 36
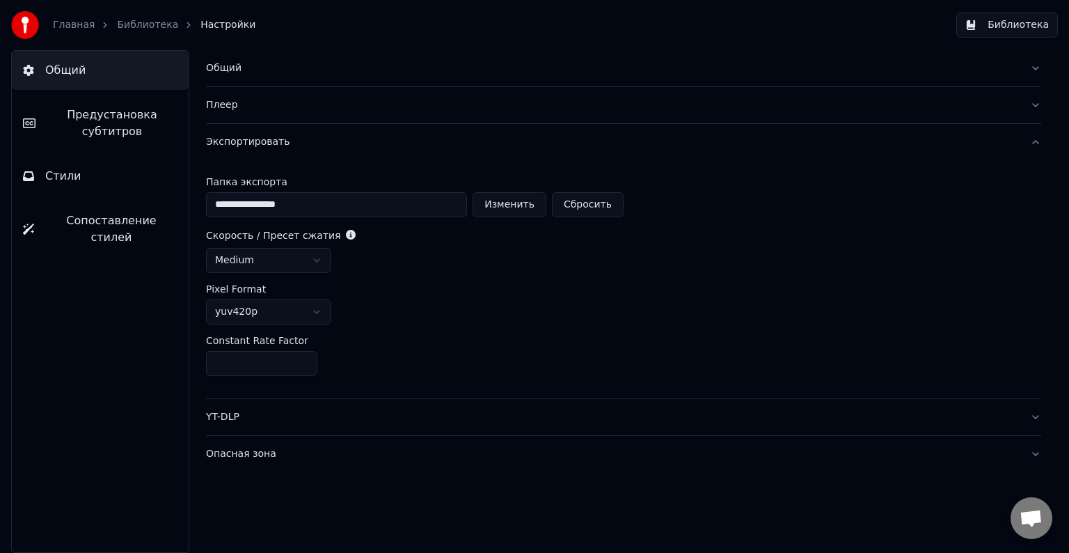
click at [1039, 26] on button "Библиотека" at bounding box center [1008, 25] width 102 height 25
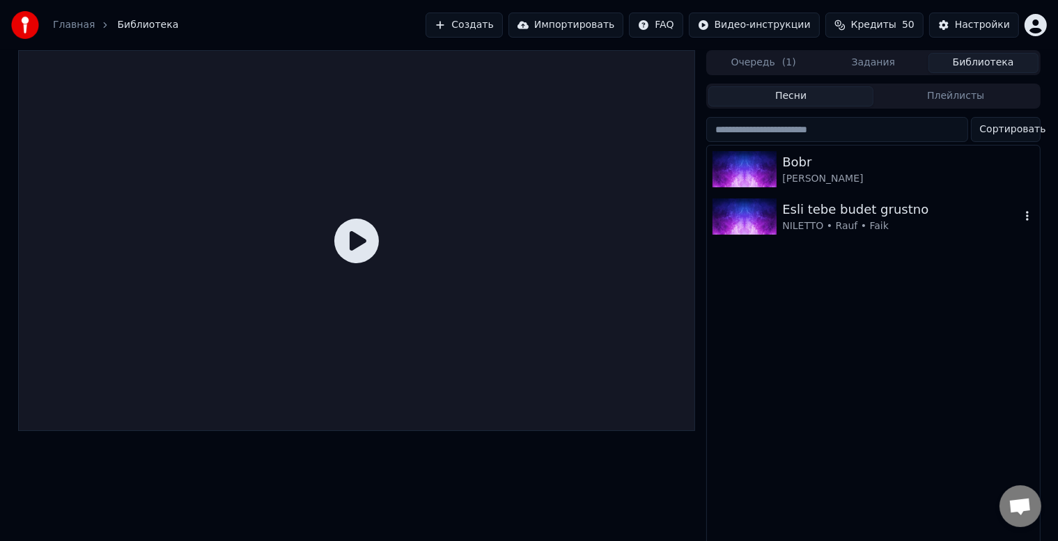
click at [807, 203] on div "Esli tebe budet grustno" at bounding box center [900, 209] width 237 height 19
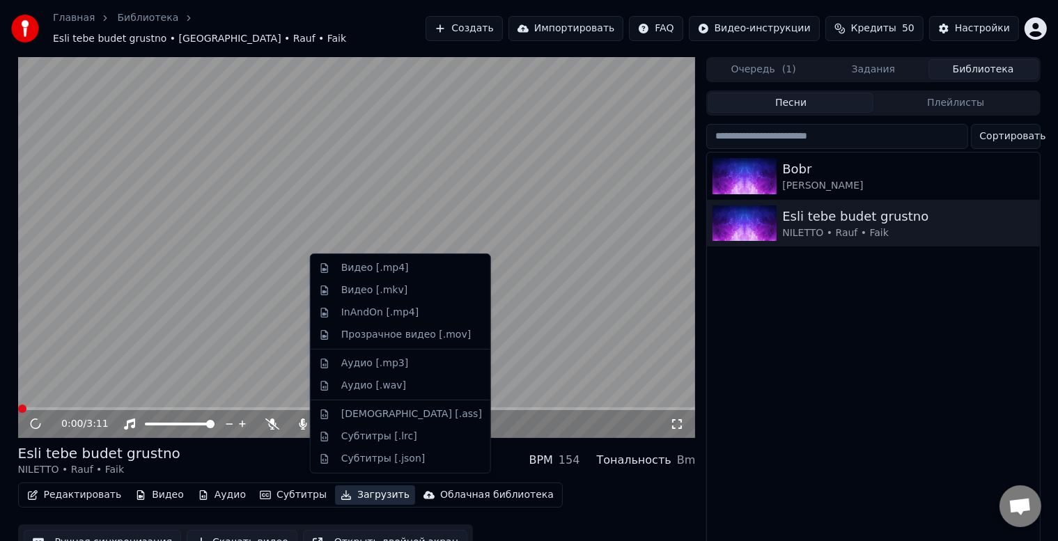
click at [341, 492] on button "Загрузить" at bounding box center [375, 494] width 80 height 19
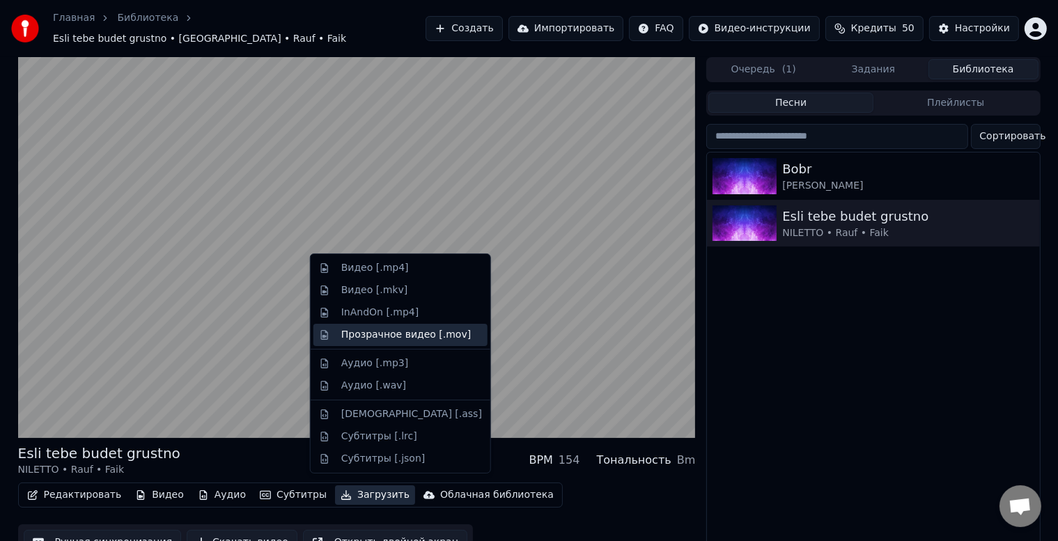
click at [377, 334] on div "Прозрачное видео [.mov]" at bounding box center [405, 335] width 129 height 14
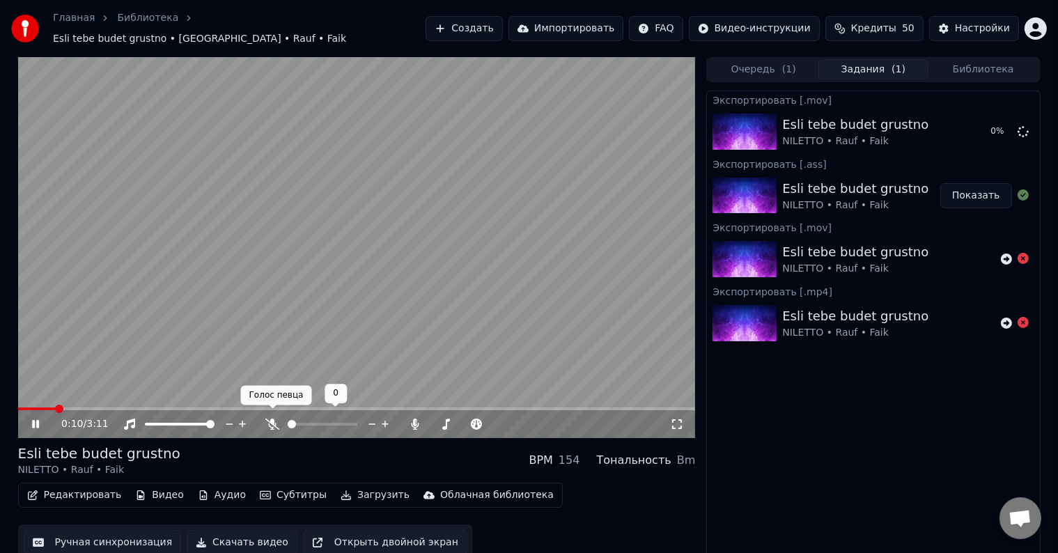
click at [274, 418] on icon at bounding box center [272, 423] width 14 height 11
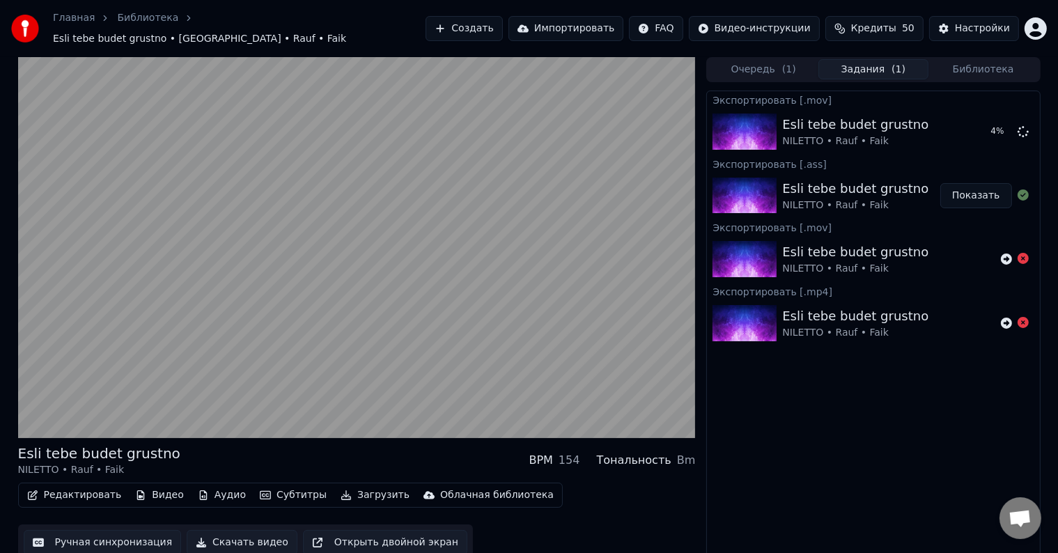
click at [476, 354] on video at bounding box center [356, 247] width 677 height 381
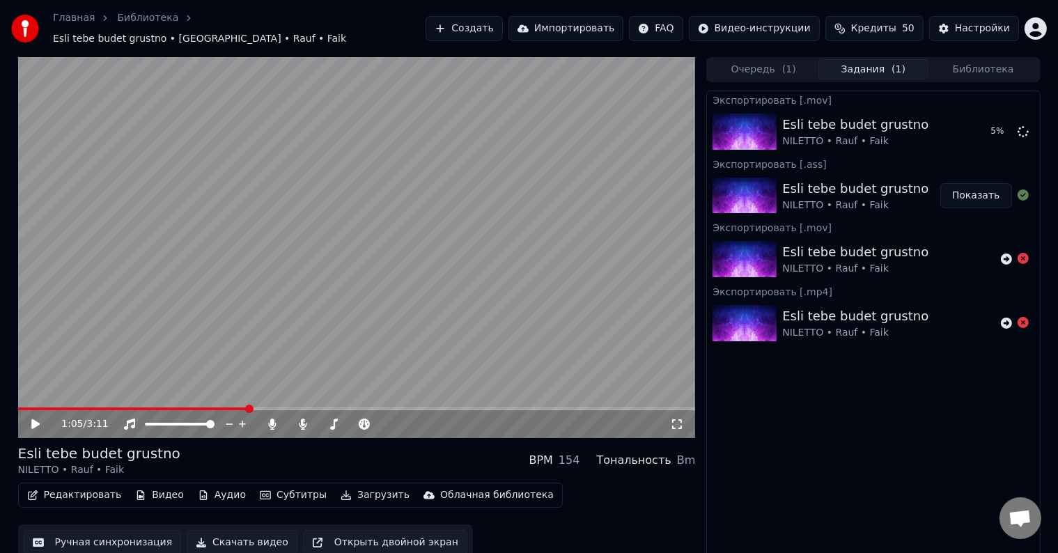
click at [354, 489] on button "Загрузить" at bounding box center [375, 494] width 80 height 19
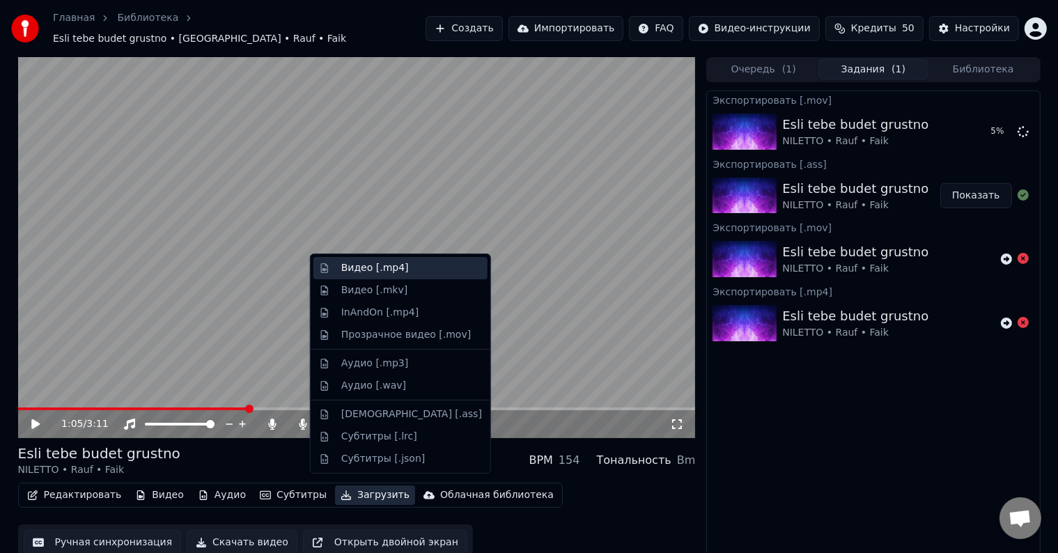
click at [386, 262] on div "Видео [.mp4]" at bounding box center [375, 268] width 68 height 14
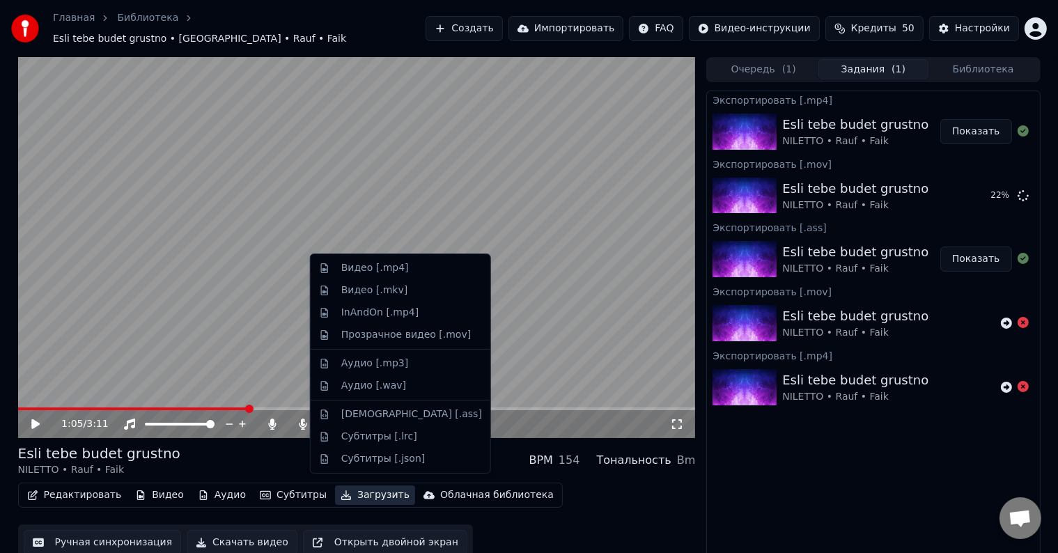
click at [336, 492] on button "Загрузить" at bounding box center [375, 494] width 80 height 19
click at [581, 482] on div "Редактировать Видео Аудио Субтитры Загрузить Облачная библиотека Ручная синхрон…" at bounding box center [356, 521] width 677 height 78
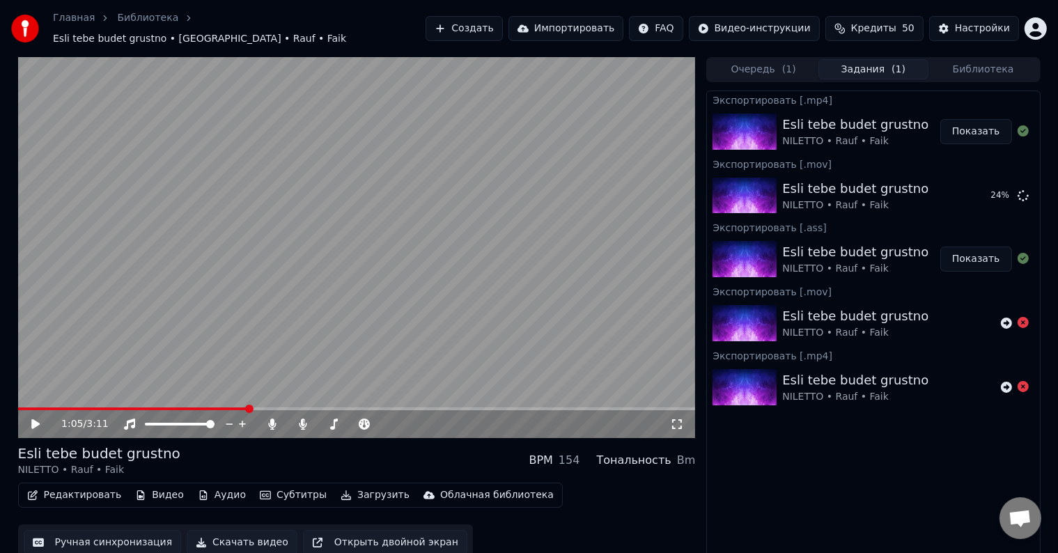
click at [492, 24] on button "Создать" at bounding box center [463, 28] width 77 height 25
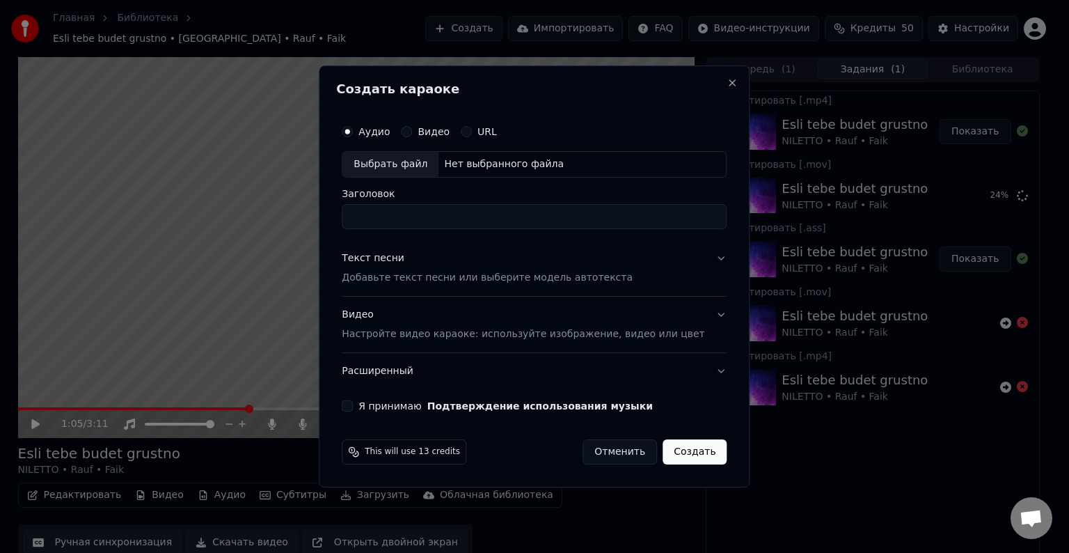
click at [406, 165] on div "Выбрать файл" at bounding box center [391, 164] width 96 height 25
drag, startPoint x: 664, startPoint y: 219, endPoint x: 517, endPoint y: 213, distance: 147.7
click at [517, 213] on input "**********" at bounding box center [534, 216] width 385 height 25
type input "**********"
click at [429, 278] on p "Добавьте текст песни или выберите модель автотекста" at bounding box center [487, 278] width 291 height 14
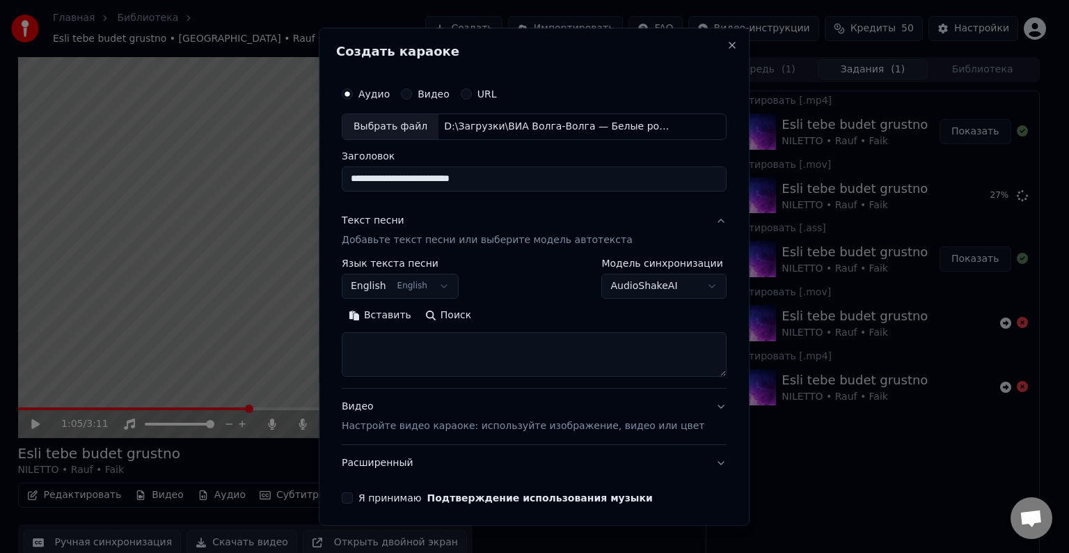
click at [435, 290] on button "English English" at bounding box center [400, 286] width 117 height 25
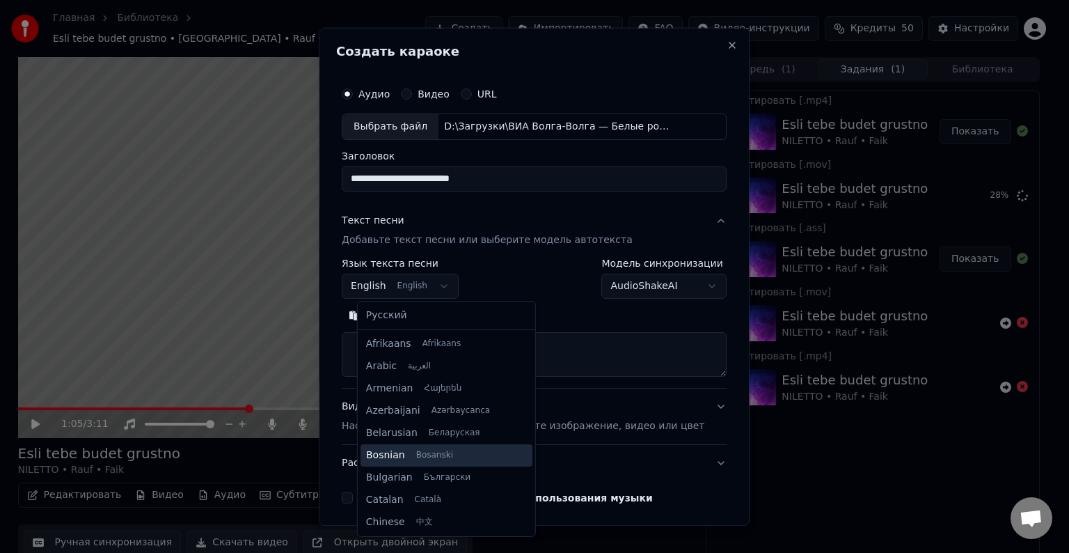
scroll to position [111, 0]
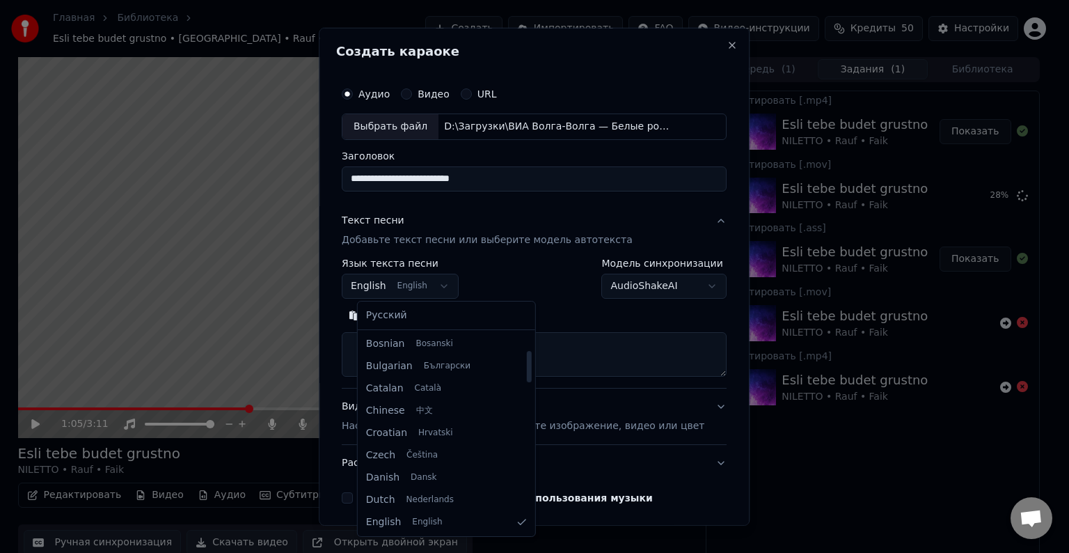
select select "**"
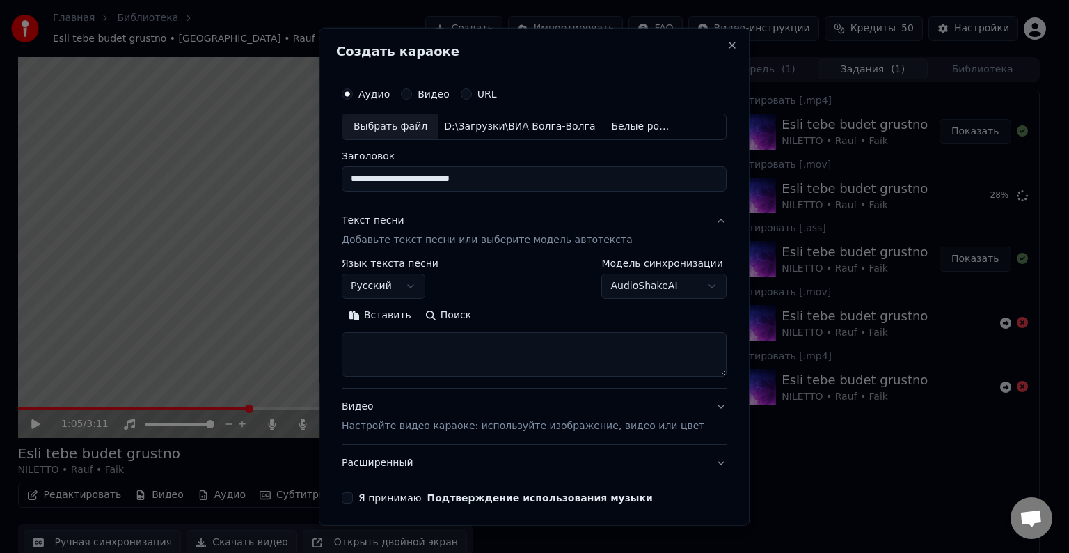
click at [461, 362] on textarea at bounding box center [534, 354] width 385 height 45
paste textarea "**********"
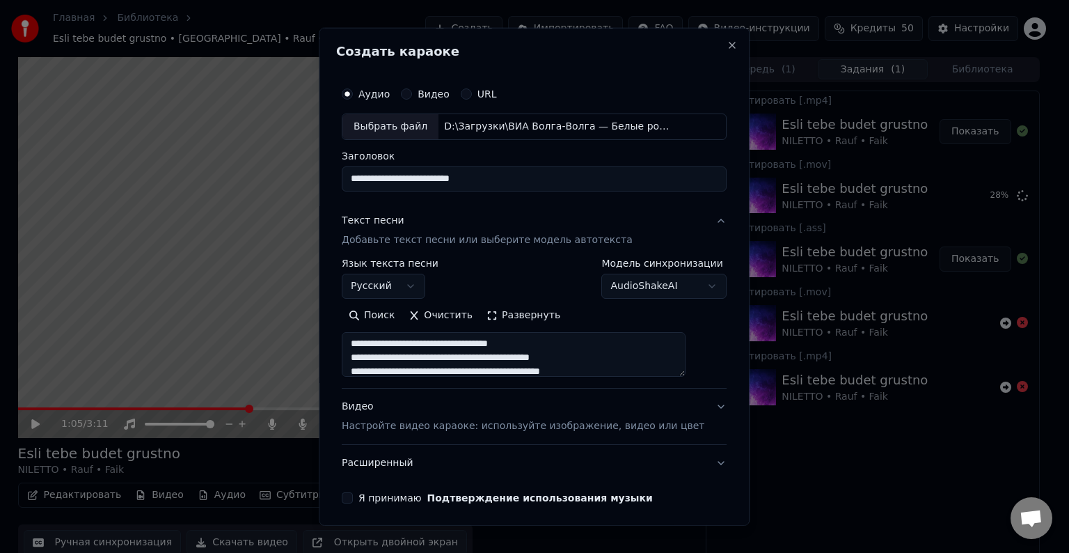
scroll to position [253, 0]
drag, startPoint x: 599, startPoint y: 364, endPoint x: 366, endPoint y: 353, distance: 233.5
click at [366, 353] on textarea "**********" at bounding box center [514, 354] width 344 height 45
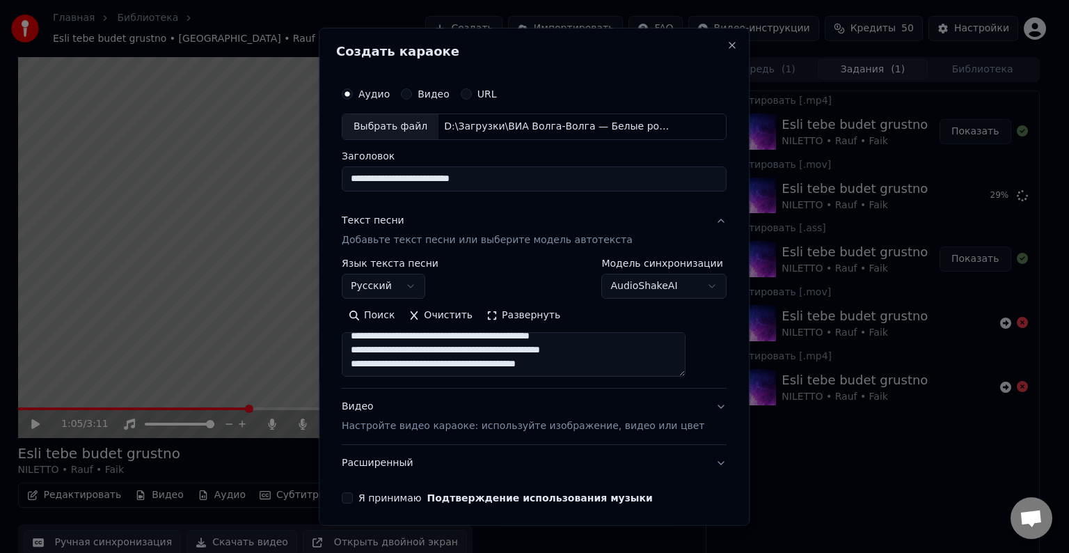
click at [626, 363] on textarea "**********" at bounding box center [514, 354] width 344 height 45
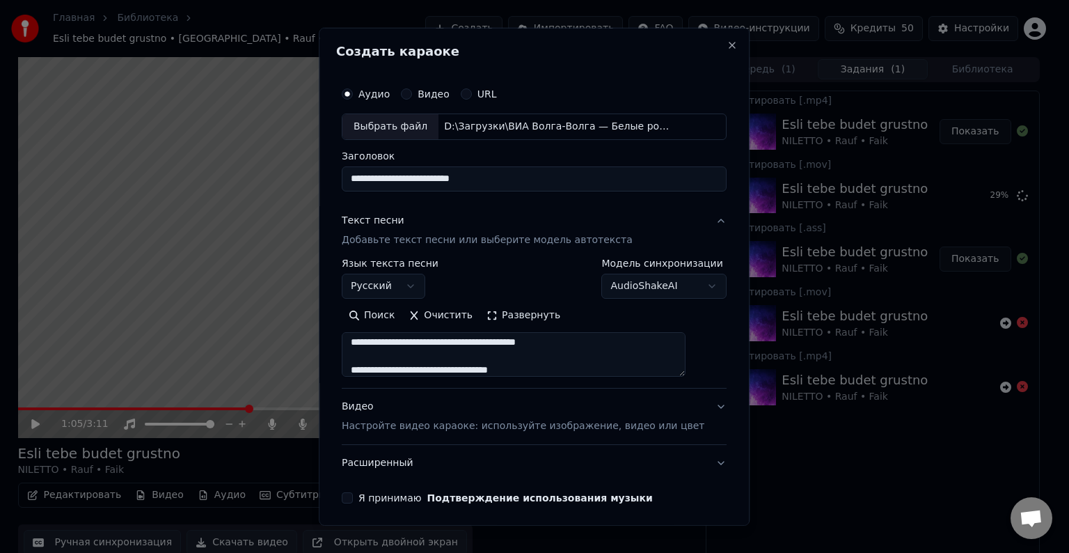
click at [590, 361] on textarea "**********" at bounding box center [514, 354] width 344 height 45
paste textarea
click at [643, 358] on textarea at bounding box center [514, 354] width 344 height 45
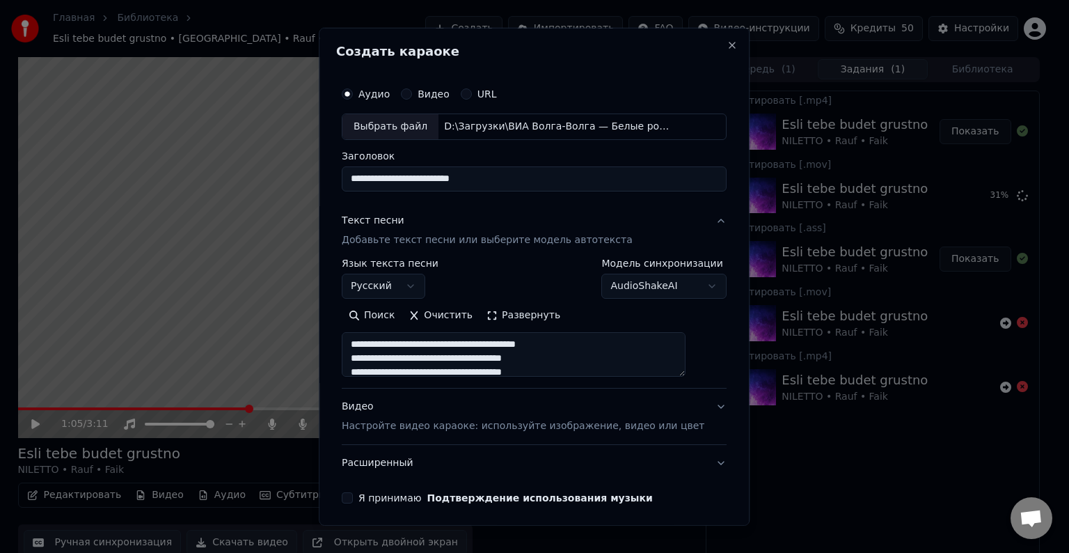
scroll to position [0, 0]
click at [365, 345] on textarea at bounding box center [514, 354] width 344 height 45
type textarea "**********"
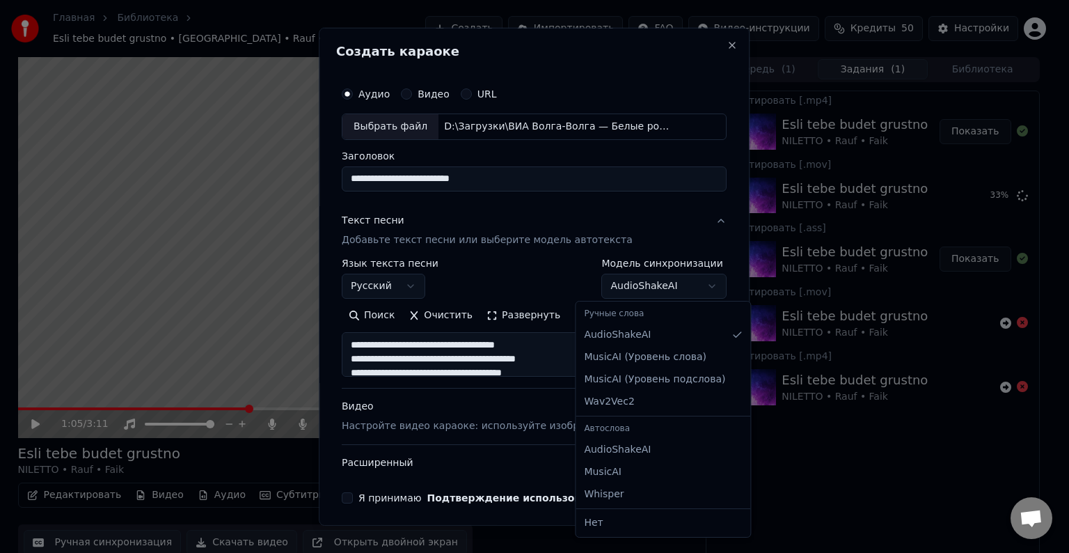
click at [680, 283] on body "Главная Библиотека Esli tebe budet grustno • [GEOGRAPHIC_DATA] • Rauf • Faik Со…" at bounding box center [529, 276] width 1058 height 553
select select "**********"
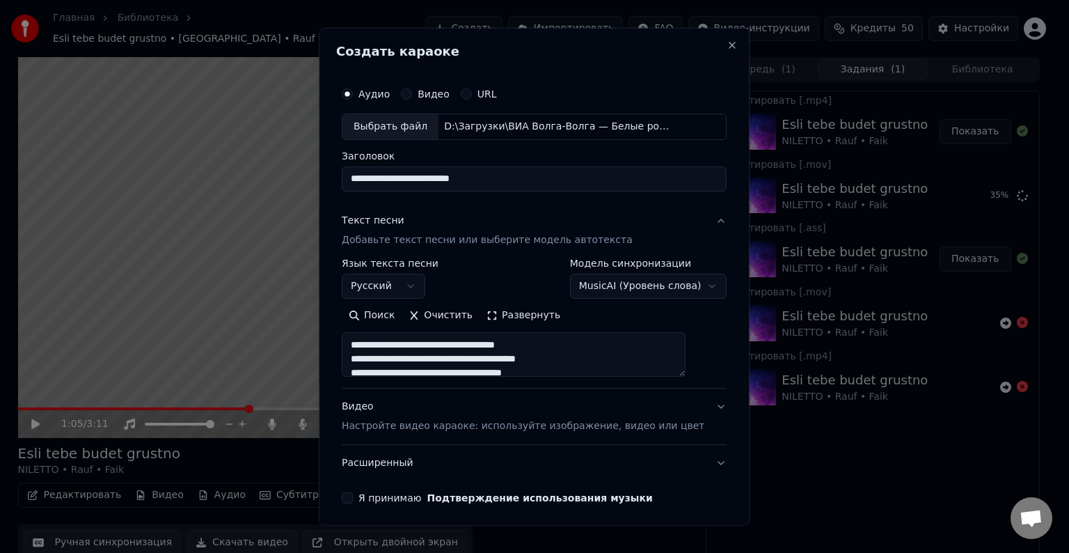
click at [695, 403] on button "Видео Настройте видео караоке: используйте изображение, видео или цвет" at bounding box center [534, 416] width 385 height 56
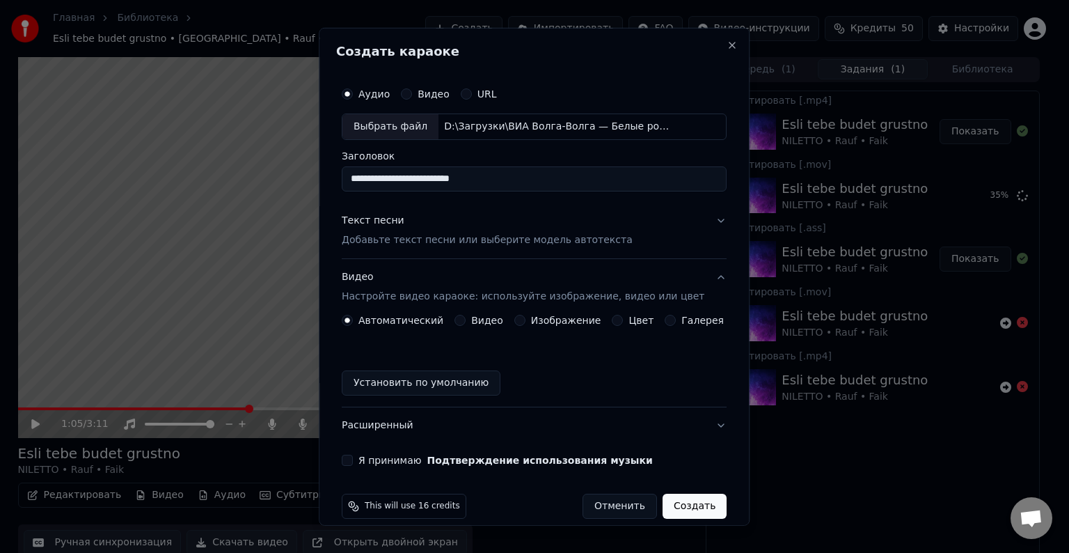
click at [613, 320] on button "Цвет" at bounding box center [618, 320] width 11 height 11
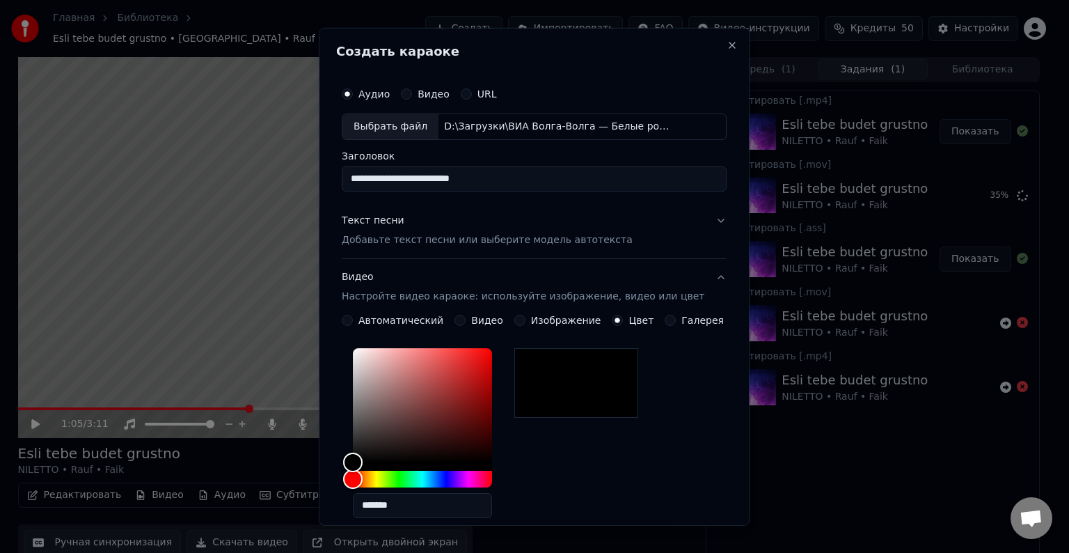
click at [638, 354] on div at bounding box center [577, 383] width 124 height 70
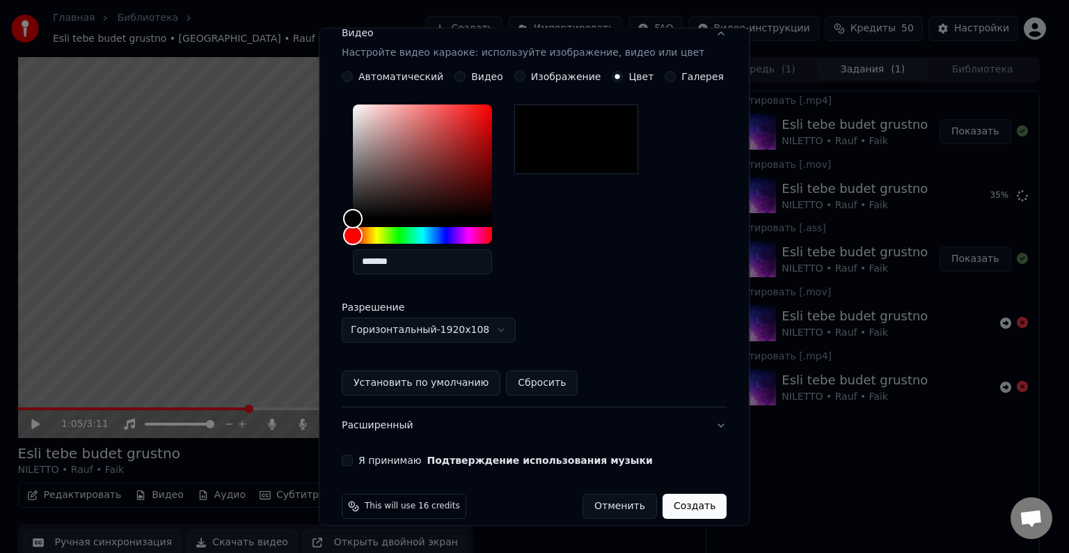
scroll to position [259, 0]
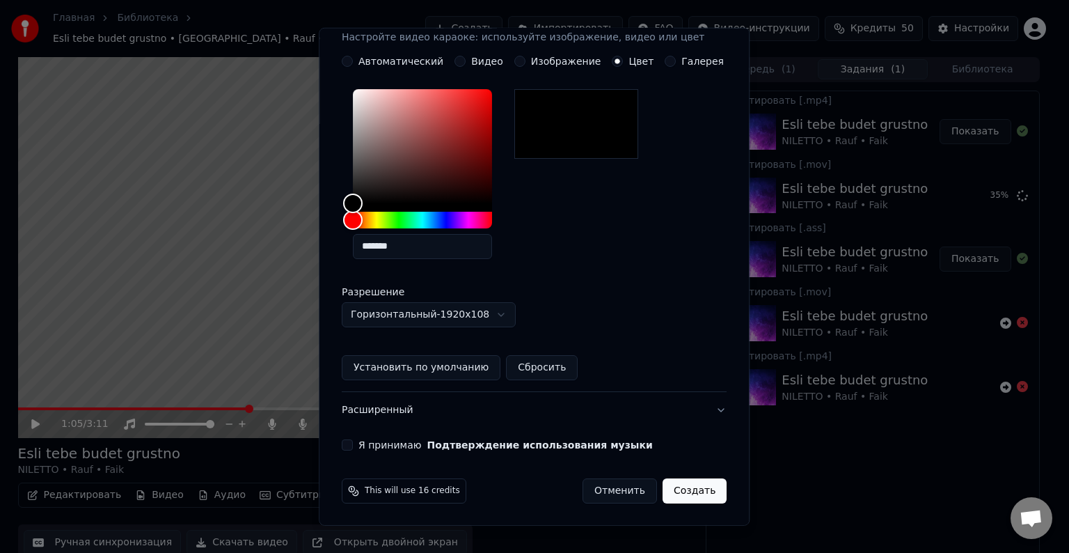
click at [457, 368] on button "Установить по умолчанию" at bounding box center [421, 367] width 159 height 25
click at [679, 411] on button "Расширенный" at bounding box center [534, 410] width 385 height 36
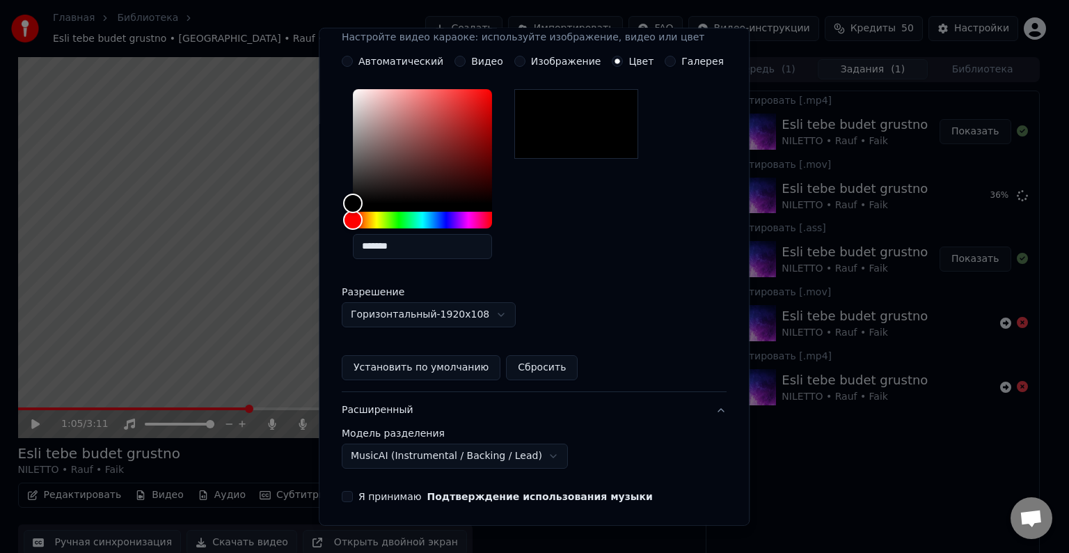
scroll to position [0, 0]
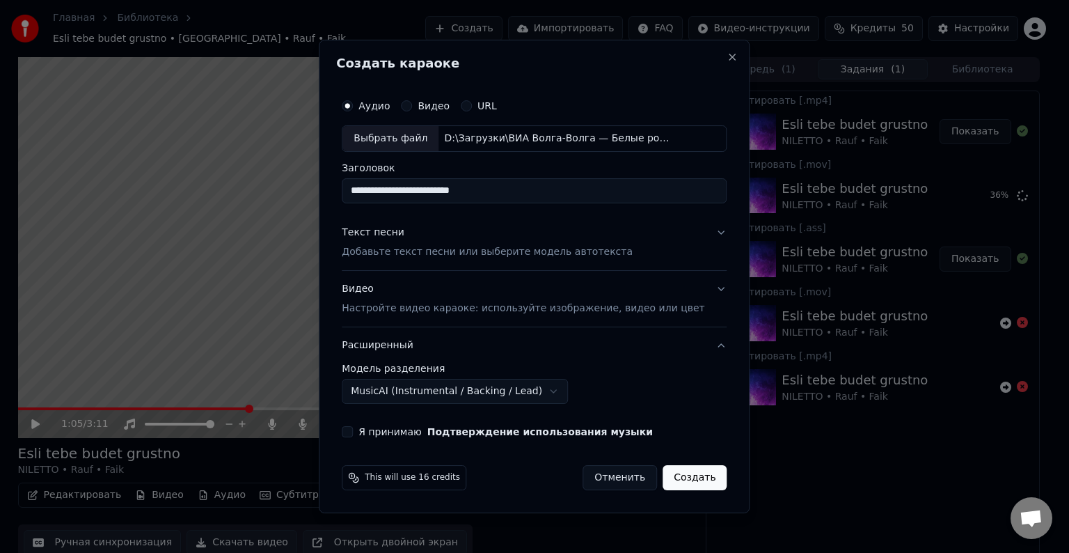
click at [554, 391] on body "Главная Библиотека Esli tebe budet grustno • [GEOGRAPHIC_DATA] • Rauf • Faik Со…" at bounding box center [529, 276] width 1058 height 553
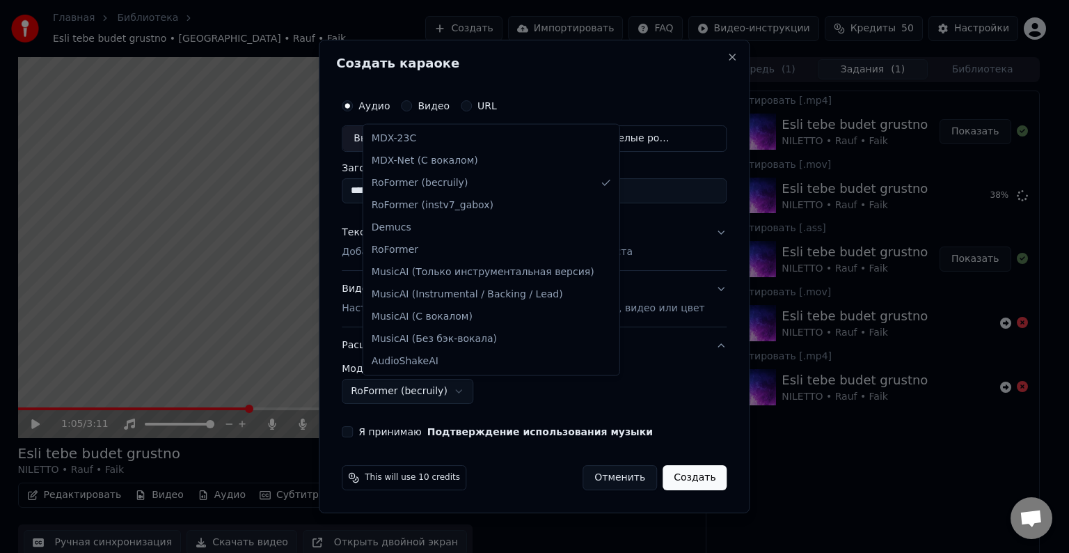
click at [476, 389] on body "Главная Библиотека Esli tebe budet grustno • [GEOGRAPHIC_DATA] • Rauf • Faik Со…" at bounding box center [529, 276] width 1058 height 553
click at [494, 391] on body "Главная Библиотека Esli tebe budet grustno • [GEOGRAPHIC_DATA] • Rauf • Faik Со…" at bounding box center [529, 276] width 1058 height 553
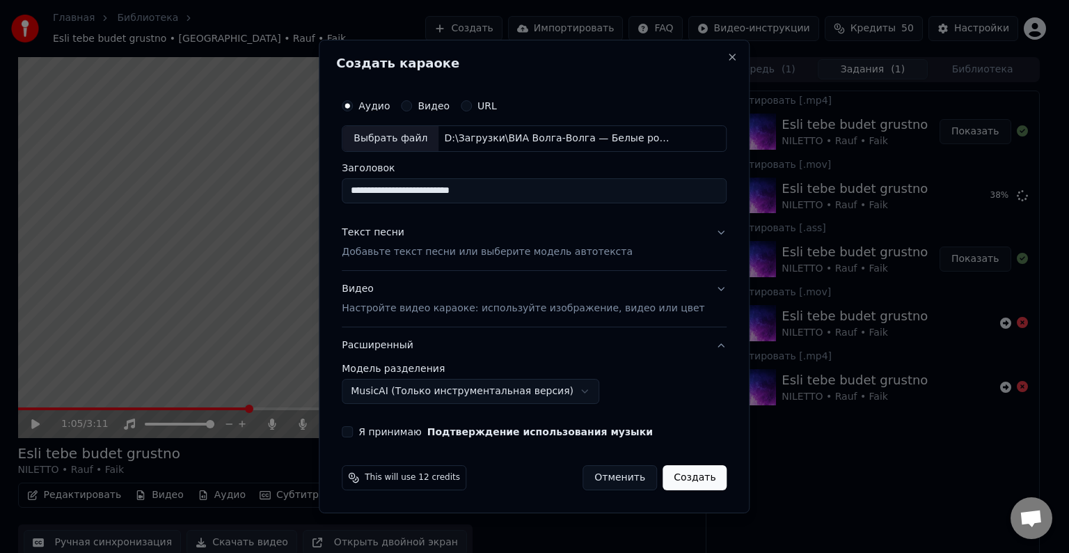
click at [580, 393] on body "Главная Библиотека Esli tebe budet grustno • [GEOGRAPHIC_DATA] • Rauf • Faik Со…" at bounding box center [529, 276] width 1058 height 553
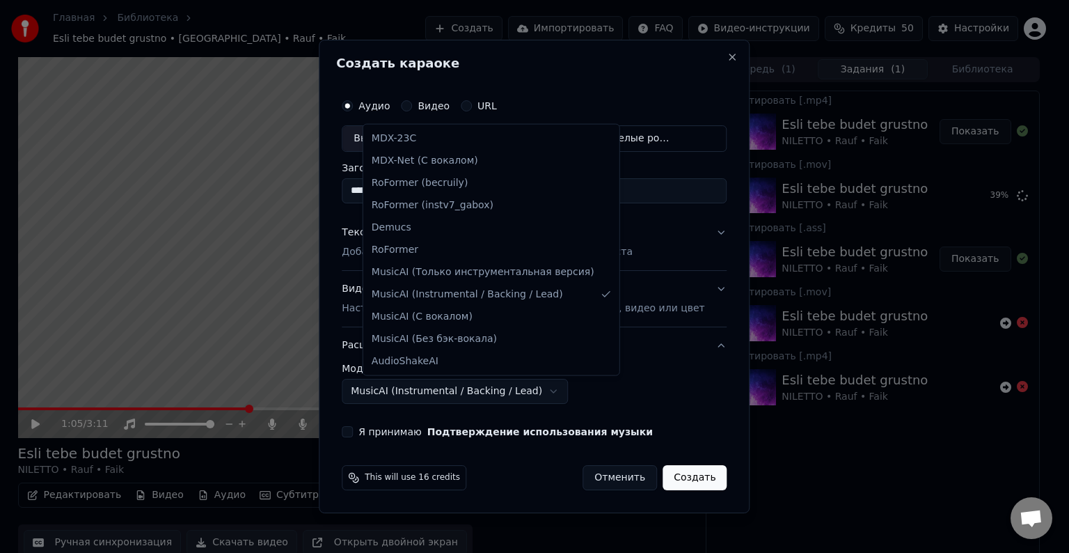
click at [553, 392] on body "Главная Библиотека Esli tebe budet grustno • [GEOGRAPHIC_DATA] • Rauf • Faik Со…" at bounding box center [529, 276] width 1058 height 553
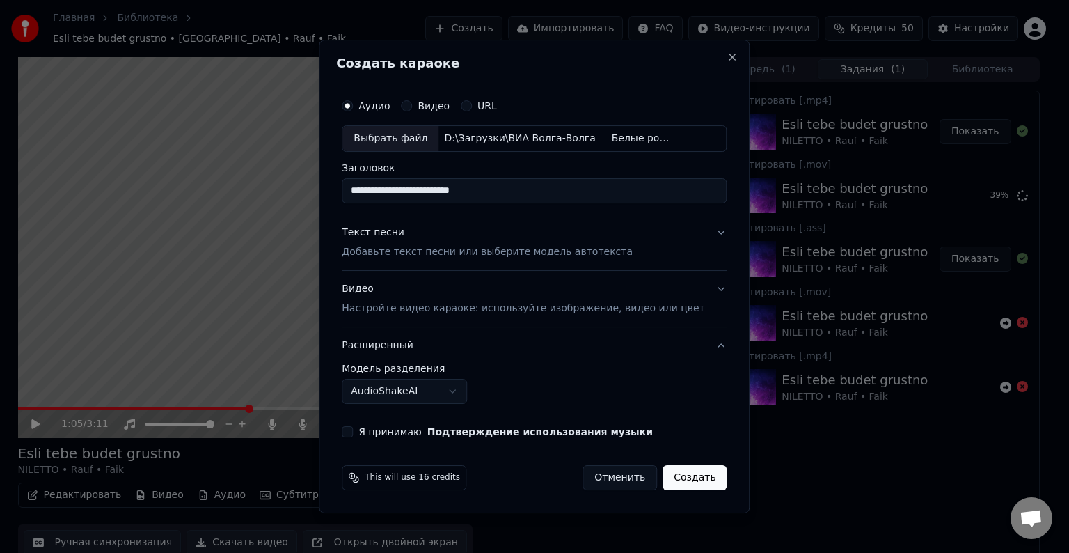
click at [479, 388] on body "Главная Библиотека Esli tebe budet grustno • [GEOGRAPHIC_DATA] • Rauf • Faik Со…" at bounding box center [529, 276] width 1058 height 553
click at [478, 393] on body "Главная Библиотека Esli tebe budet grustno • [GEOGRAPHIC_DATA] • Rauf • Faik Со…" at bounding box center [529, 276] width 1058 height 553
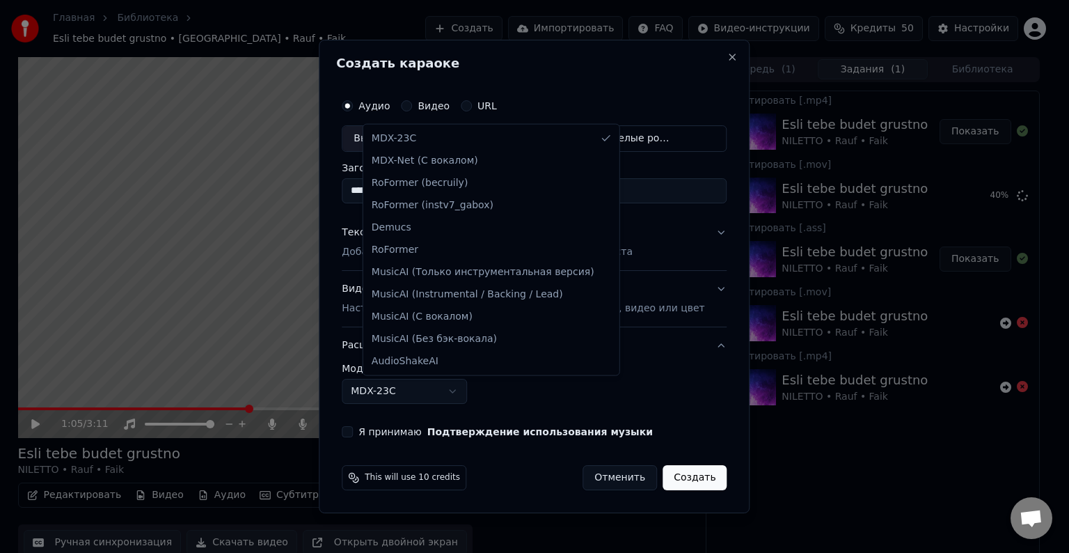
click at [471, 389] on body "Главная Библиотека Esli tebe budet grustno • [GEOGRAPHIC_DATA] • Rauf • Faik Со…" at bounding box center [529, 276] width 1058 height 553
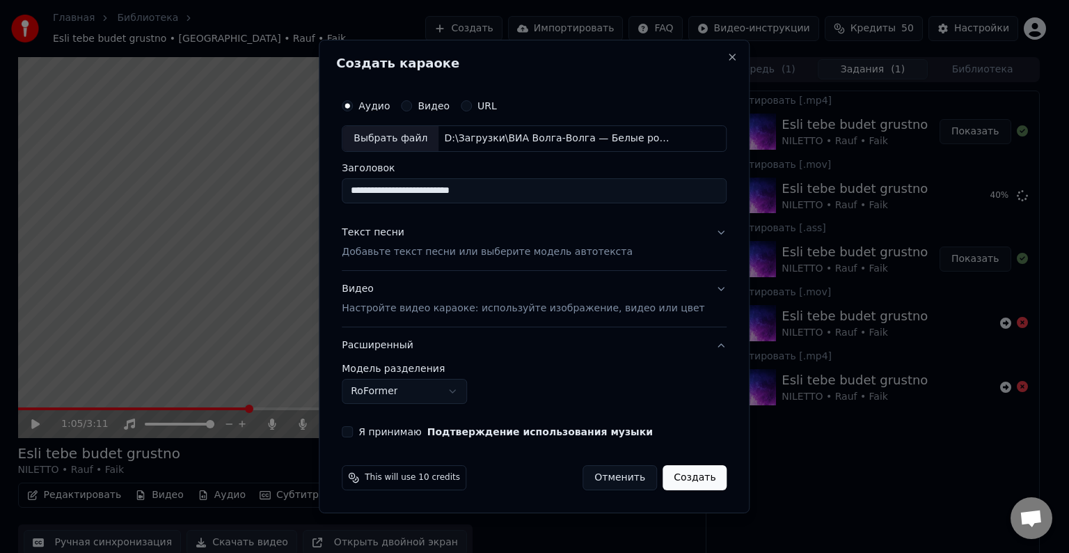
click at [462, 389] on body "Главная Библиотека Esli tebe budet grustno • [GEOGRAPHIC_DATA] • Rauf • Faik Со…" at bounding box center [529, 276] width 1058 height 553
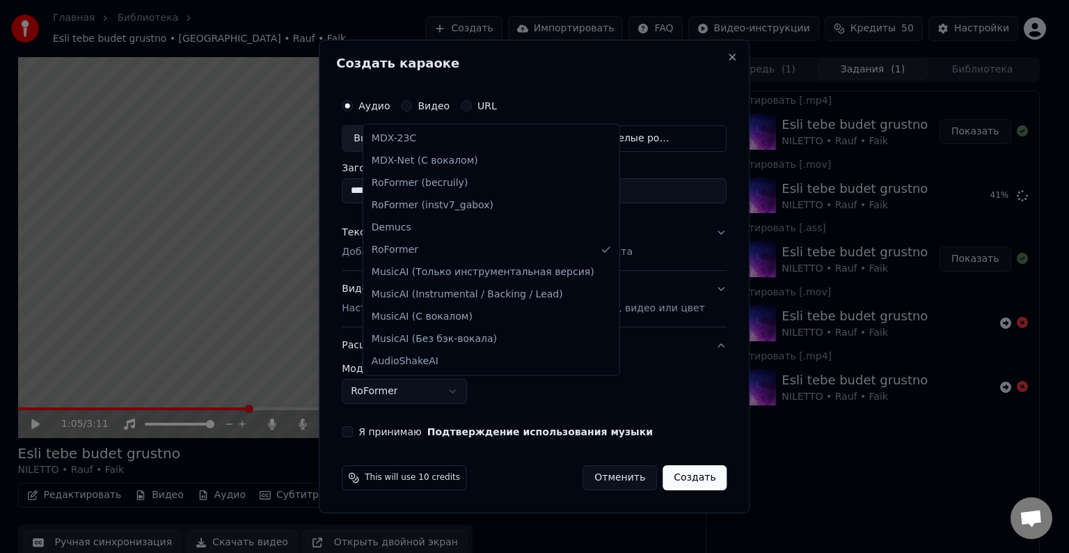
select select "**********"
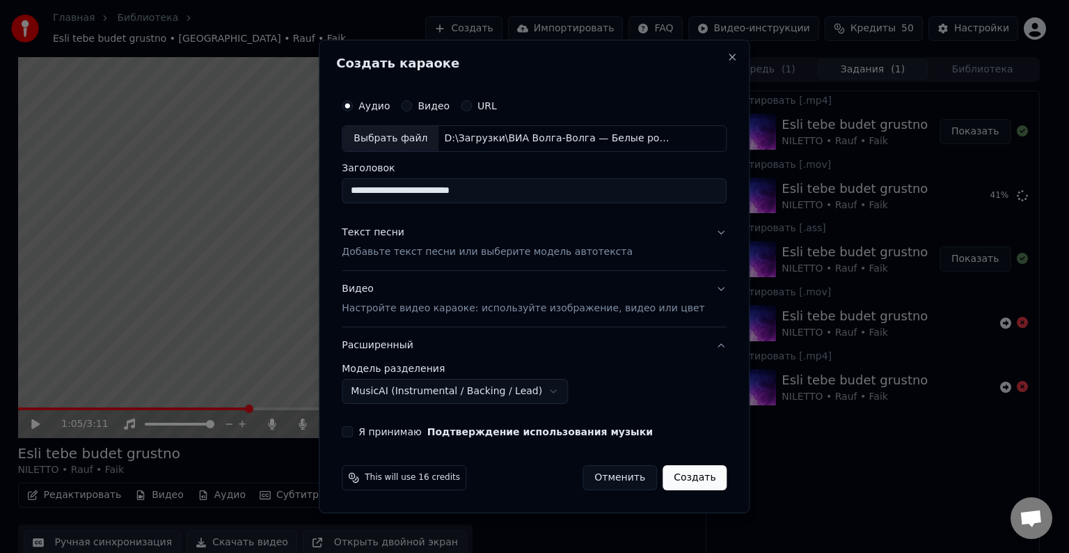
click at [353, 430] on button "Я принимаю Подтверждение использования музыки" at bounding box center [347, 431] width 11 height 11
click at [512, 253] on p "Добавьте текст песни или выберите модель автотекста" at bounding box center [487, 252] width 291 height 14
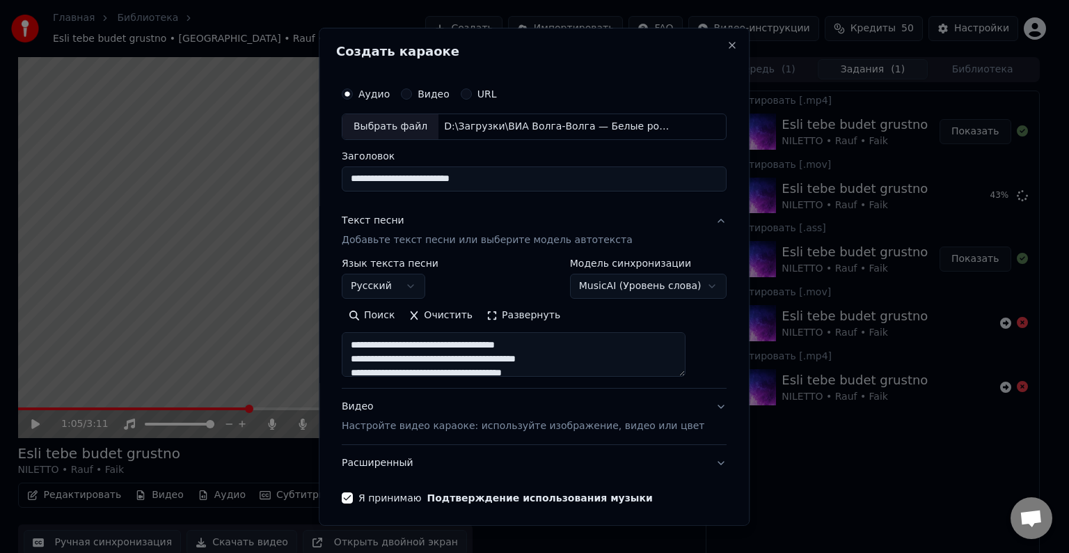
click at [684, 288] on body "Главная Библиотека Esli tebe budet grustno • [GEOGRAPHIC_DATA] • Rauf • Faik Со…" at bounding box center [529, 276] width 1058 height 553
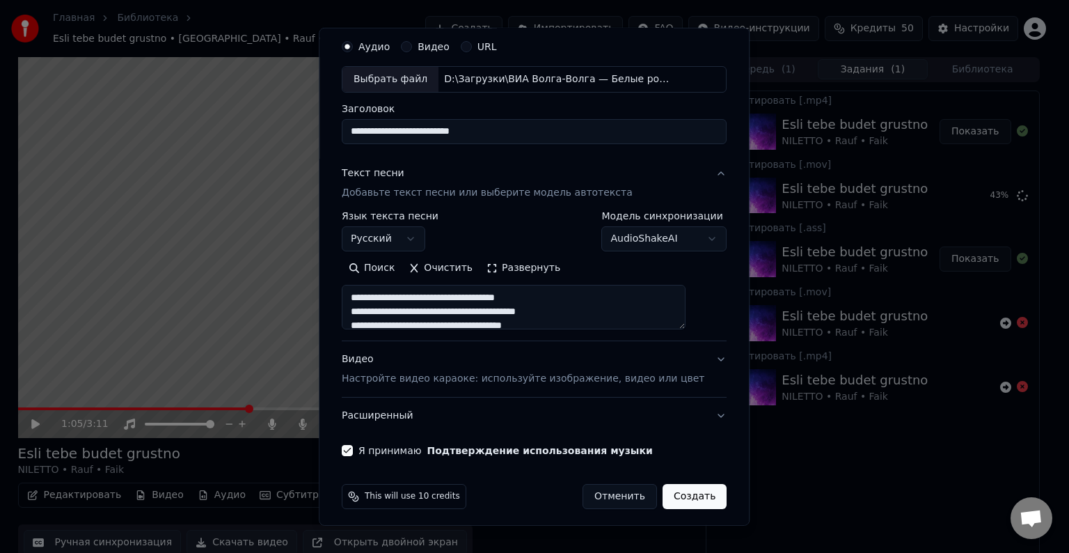
scroll to position [53, 0]
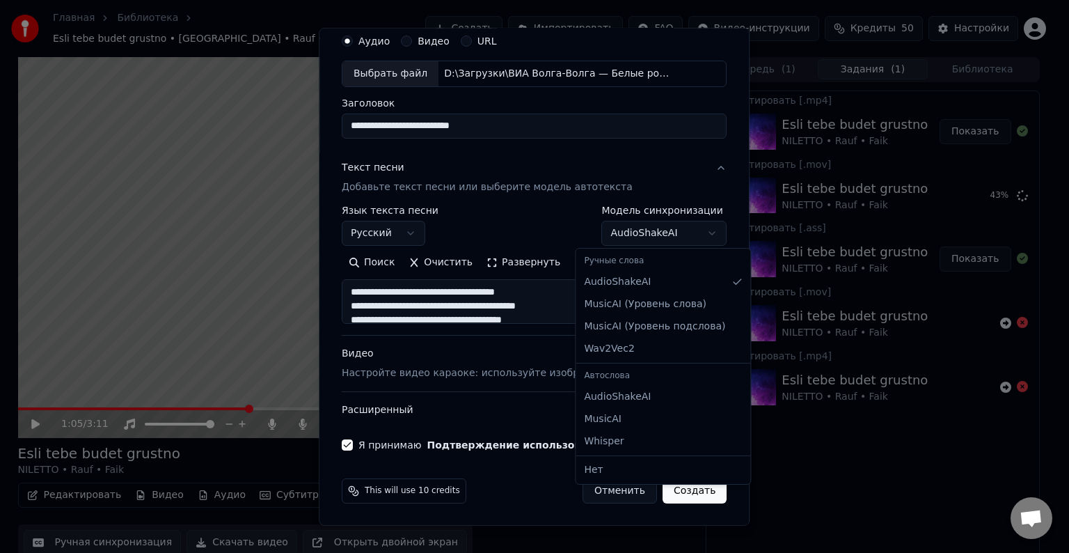
click at [682, 232] on body "Главная Библиотека Esli tebe budet grustno • [GEOGRAPHIC_DATA] • Rauf • Faik Со…" at bounding box center [529, 276] width 1058 height 553
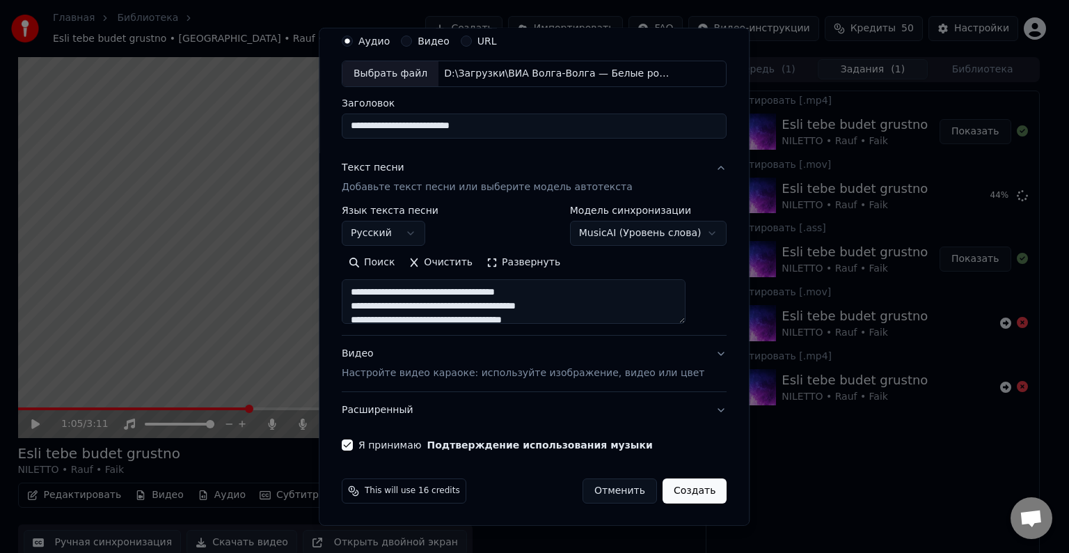
click at [688, 232] on body "Главная Библиотека Esli tebe budet grustno • [GEOGRAPHIC_DATA] • Rauf • Faik Со…" at bounding box center [529, 276] width 1058 height 553
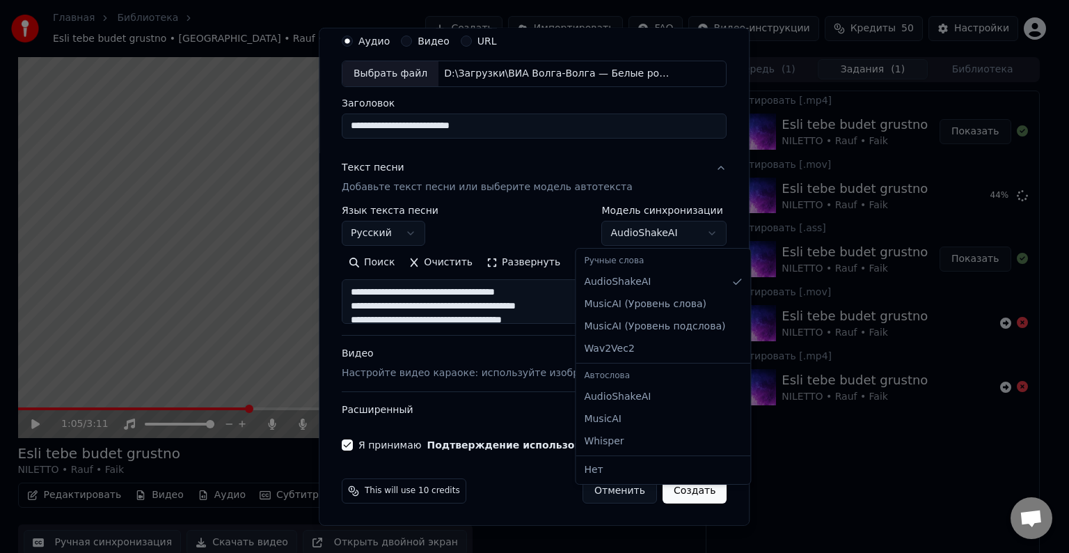
click at [688, 228] on body "Главная Библиотека Esli tebe budet grustno • [GEOGRAPHIC_DATA] • Rauf • Faik Со…" at bounding box center [529, 276] width 1058 height 553
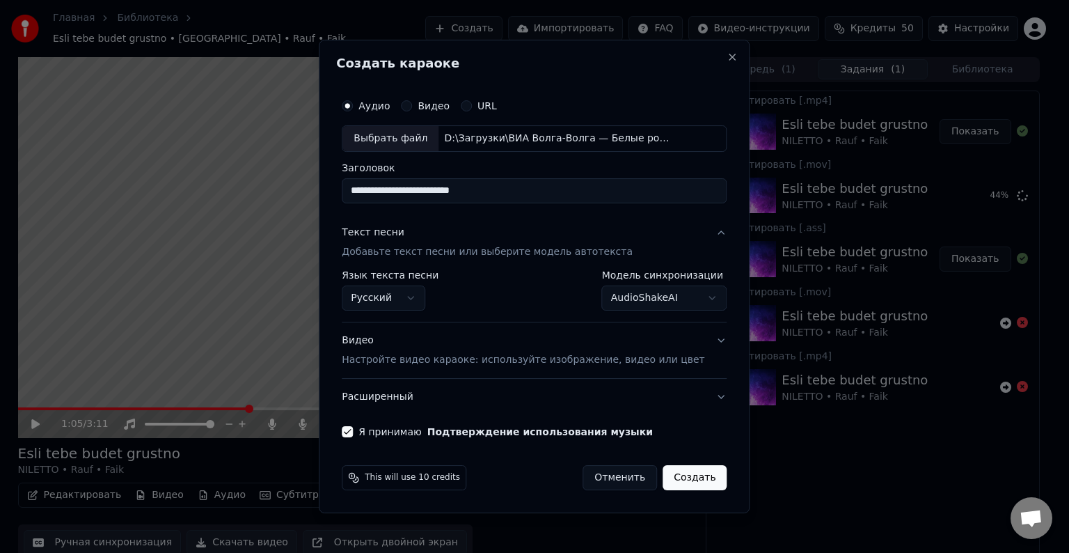
scroll to position [0, 0]
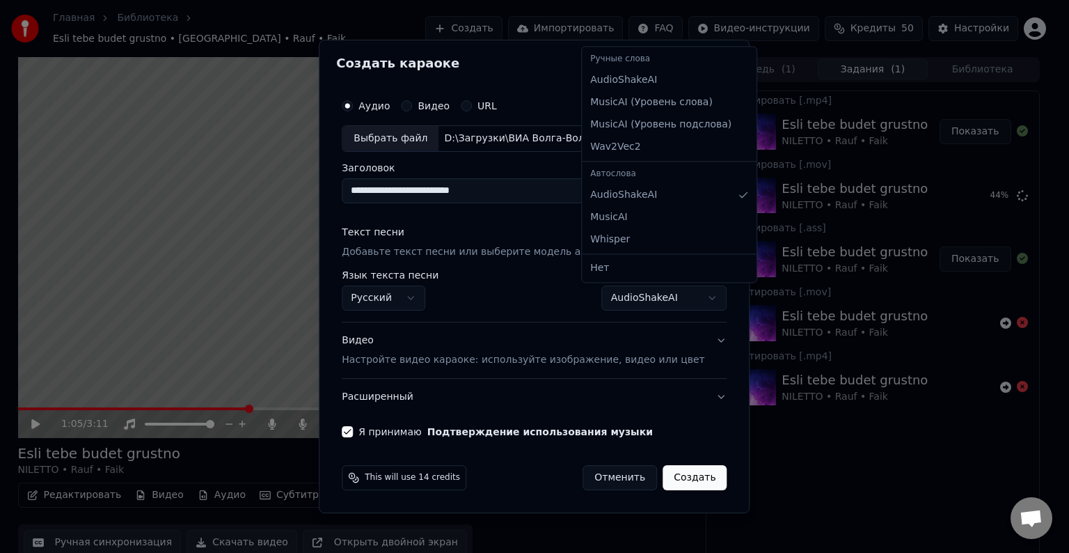
click at [691, 294] on body "Главная Библиотека Esli tebe budet grustno • [GEOGRAPHIC_DATA] • Rauf • Faik Со…" at bounding box center [529, 276] width 1058 height 553
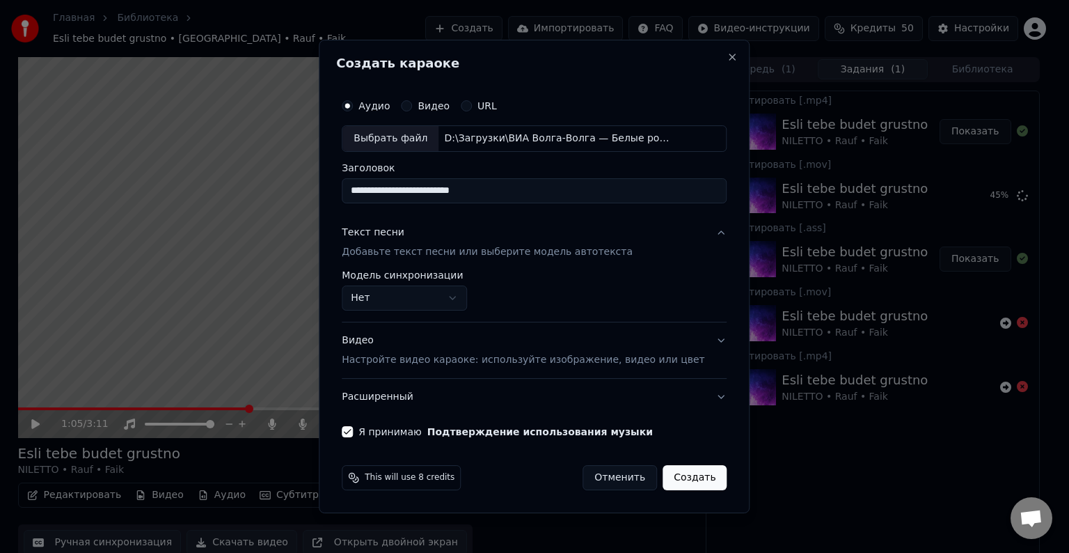
click at [478, 292] on body "Главная Библиотека Esli tebe budet grustno • [GEOGRAPHIC_DATA] • Rauf • Faik Со…" at bounding box center [529, 276] width 1058 height 553
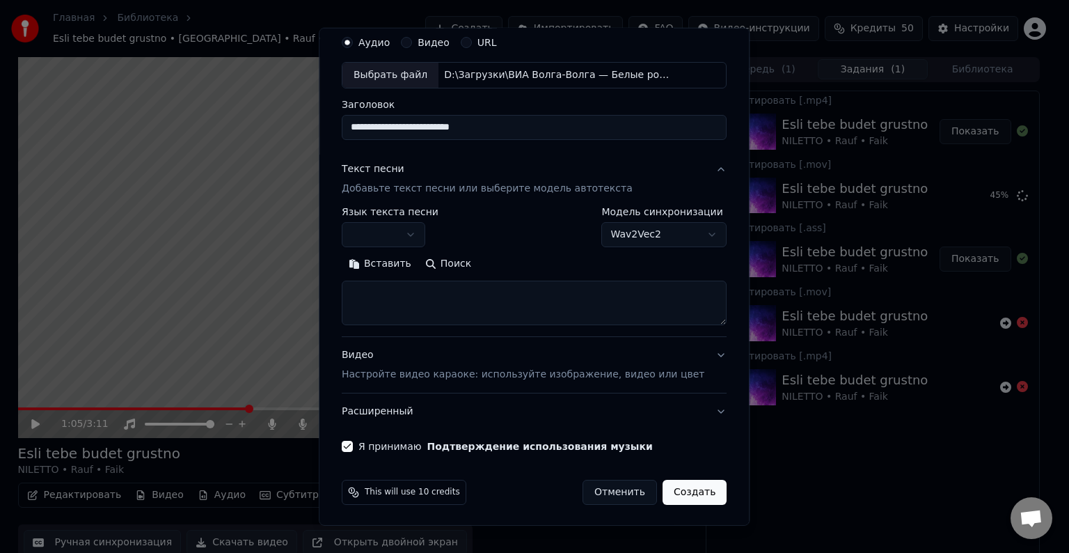
scroll to position [53, 0]
click at [680, 233] on body "Главная Библиотека Esli tebe budet grustno • [GEOGRAPHIC_DATA] • Rauf • Faik Со…" at bounding box center [529, 276] width 1058 height 553
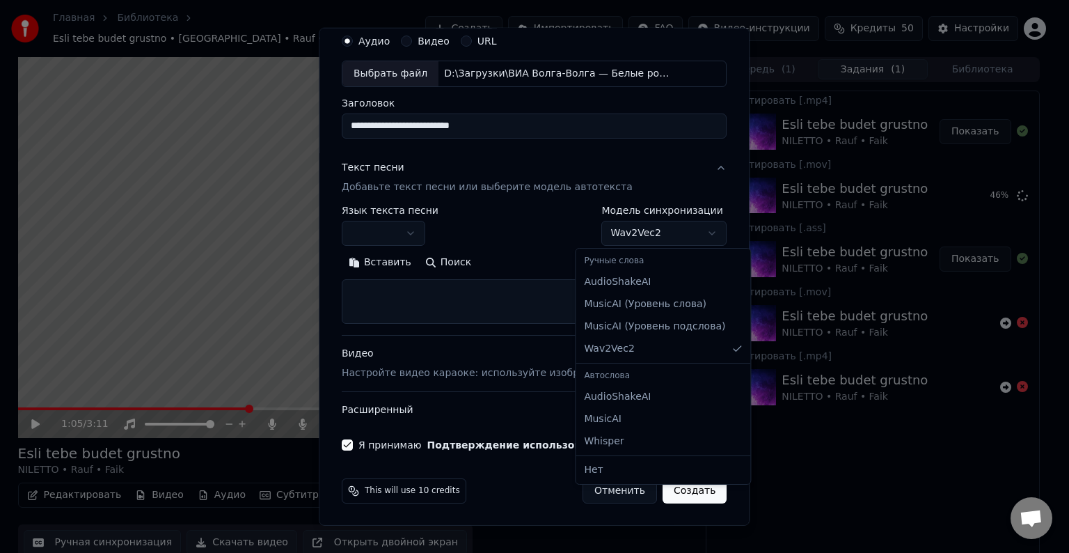
select select "**********"
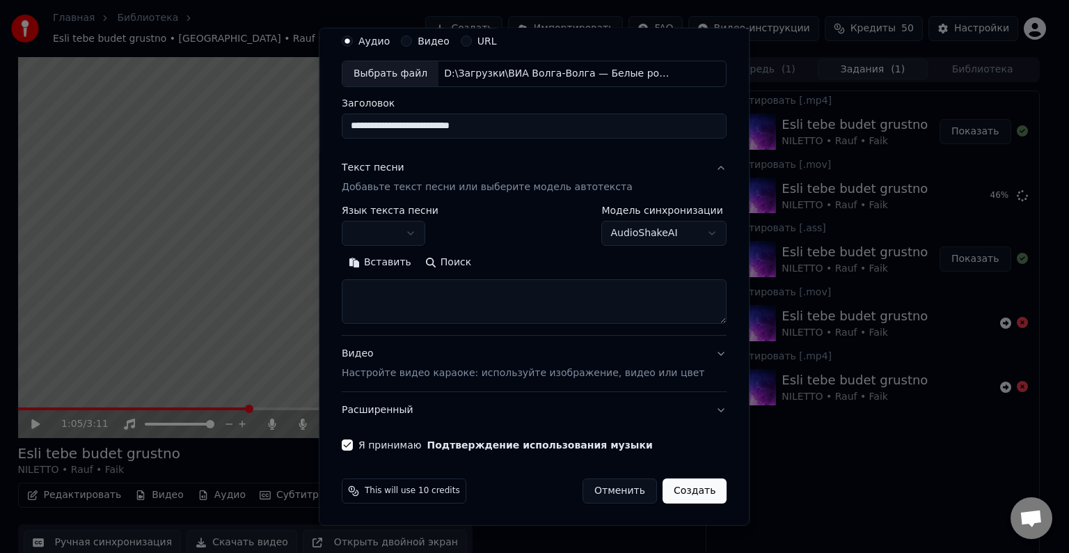
click at [686, 265] on div "Вставить Поиск" at bounding box center [534, 262] width 385 height 22
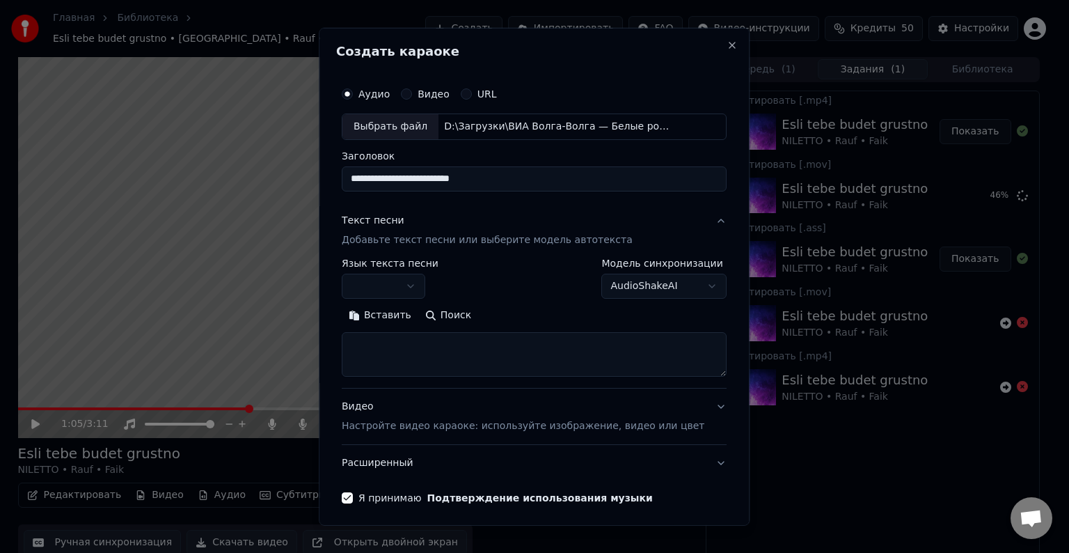
click at [460, 356] on textarea at bounding box center [534, 354] width 385 height 45
paste textarea "**********"
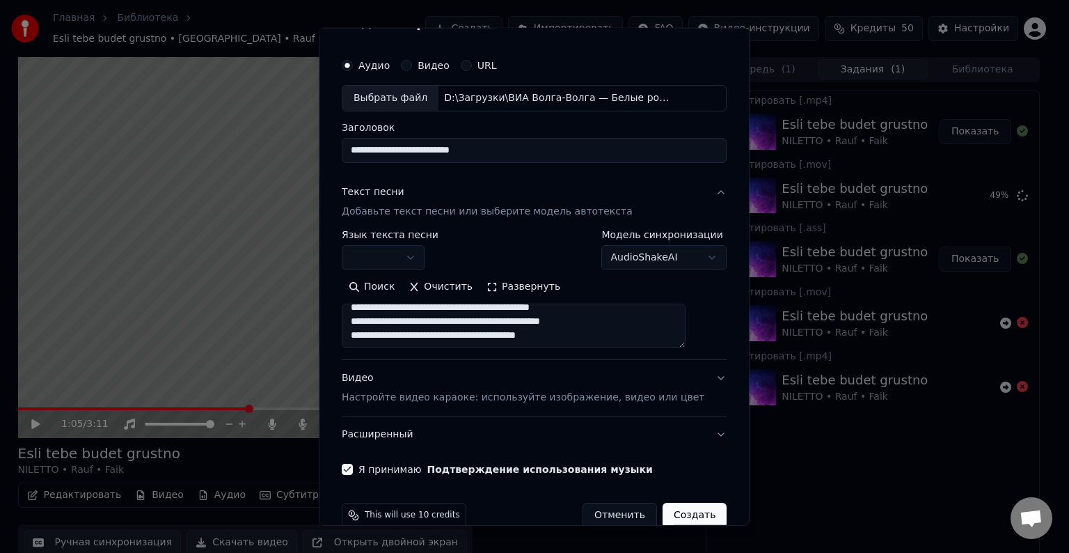
scroll to position [53, 0]
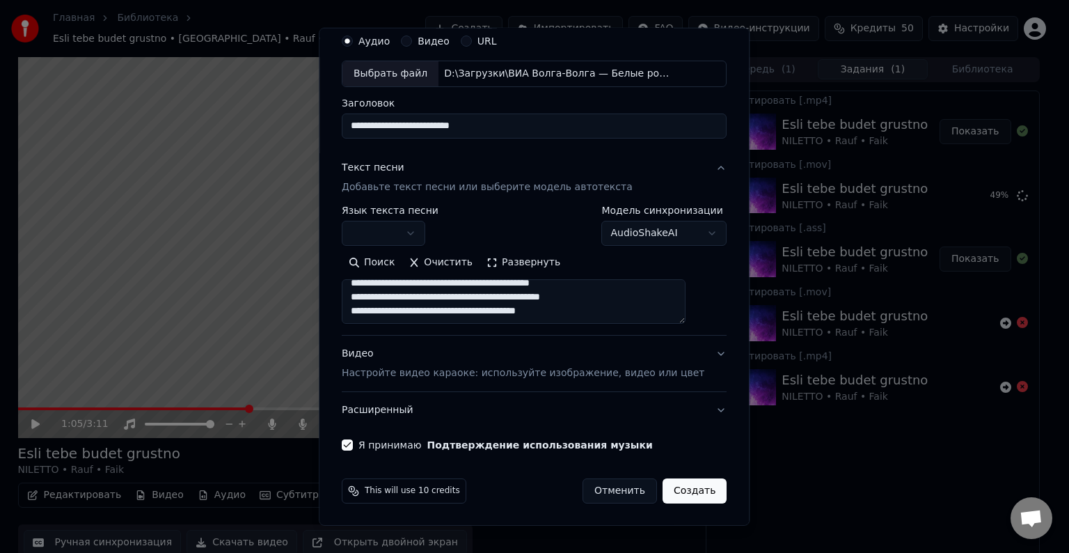
click at [404, 302] on textarea "**********" at bounding box center [514, 301] width 344 height 45
drag, startPoint x: 367, startPoint y: 287, endPoint x: 617, endPoint y: 328, distance: 253.3
click at [617, 328] on div "**********" at bounding box center [534, 269] width 385 height 129
click at [624, 312] on textarea "**********" at bounding box center [514, 301] width 344 height 45
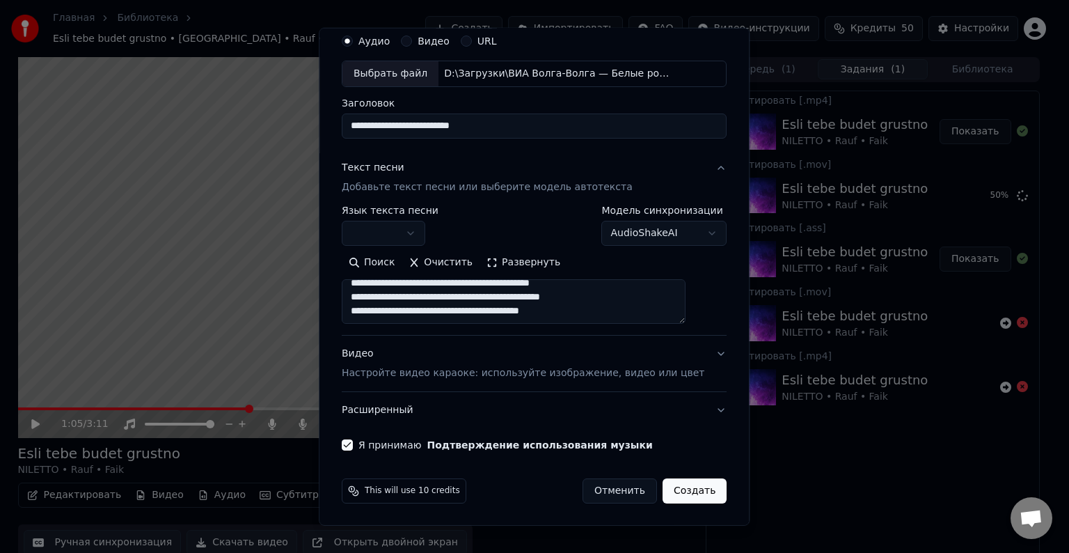
scroll to position [295, 0]
paste textarea "**********"
paste textarea
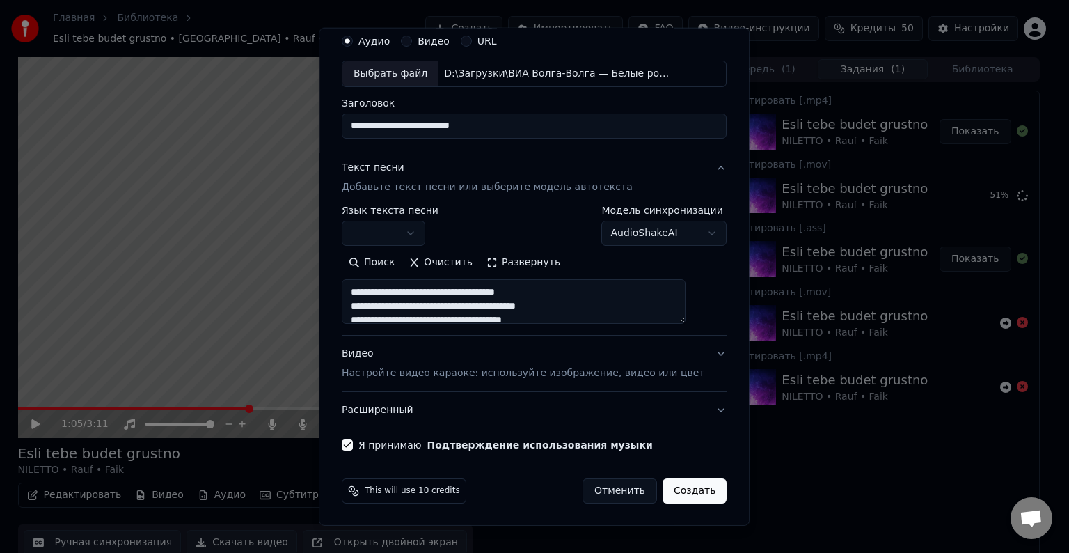
click at [372, 294] on textarea at bounding box center [514, 301] width 344 height 45
type textarea "**********"
click at [696, 409] on button "Расширенный" at bounding box center [534, 410] width 385 height 36
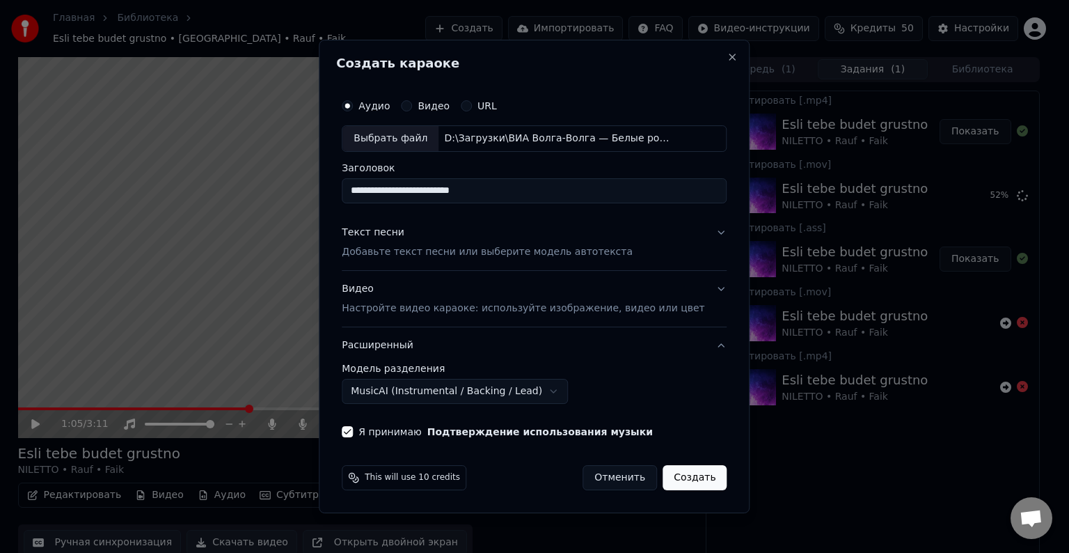
click at [688, 476] on button "Создать" at bounding box center [695, 477] width 64 height 25
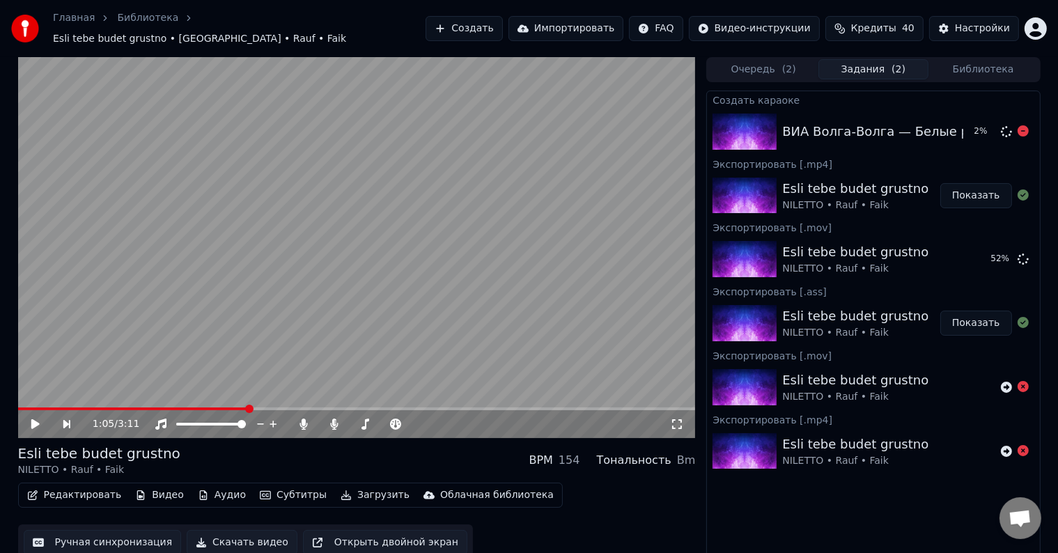
click at [741, 129] on img at bounding box center [744, 131] width 64 height 36
click at [939, 120] on button "Воспроизвести" at bounding box center [961, 131] width 101 height 25
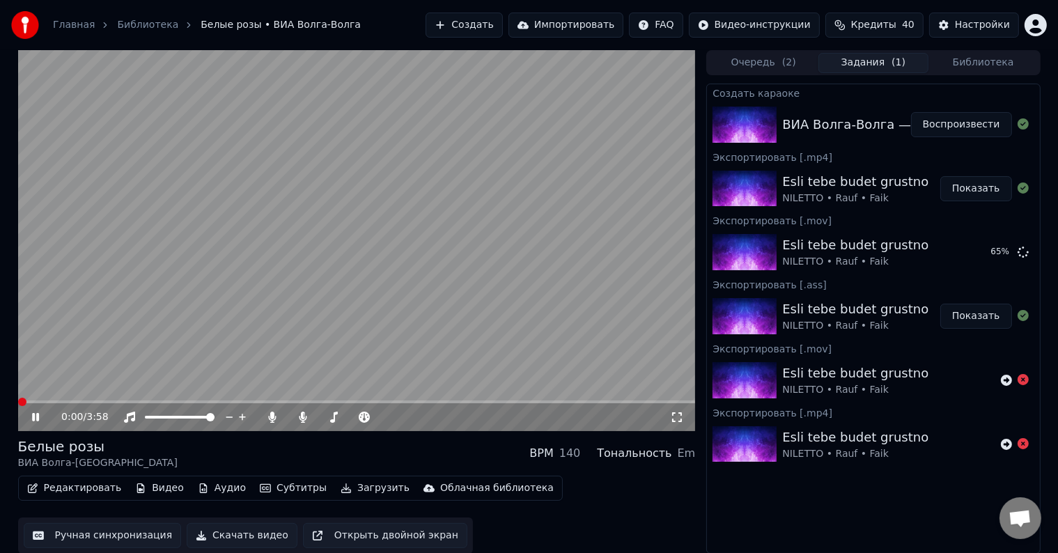
click at [18, 401] on span at bounding box center [22, 402] width 8 height 8
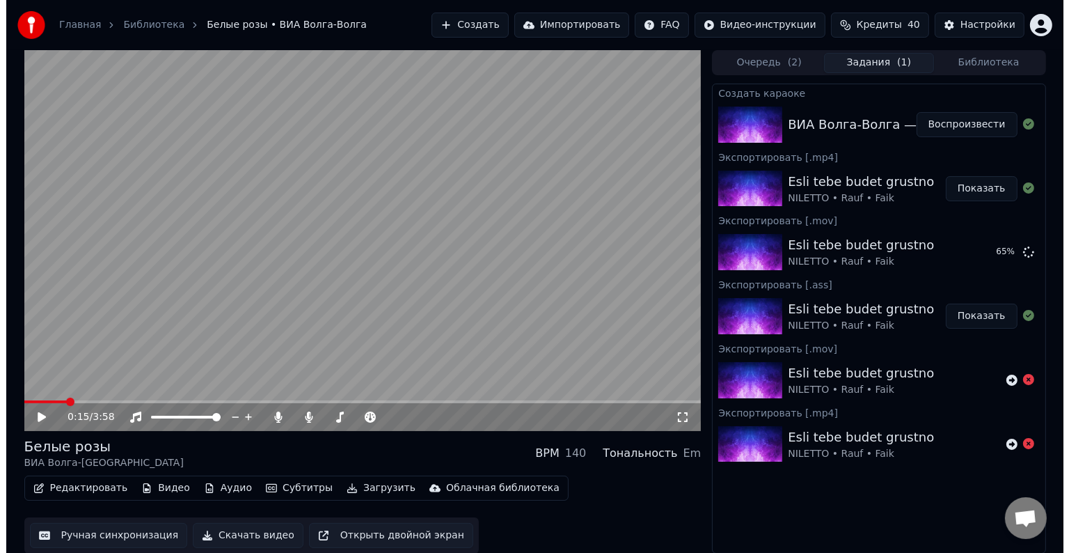
scroll to position [1, 0]
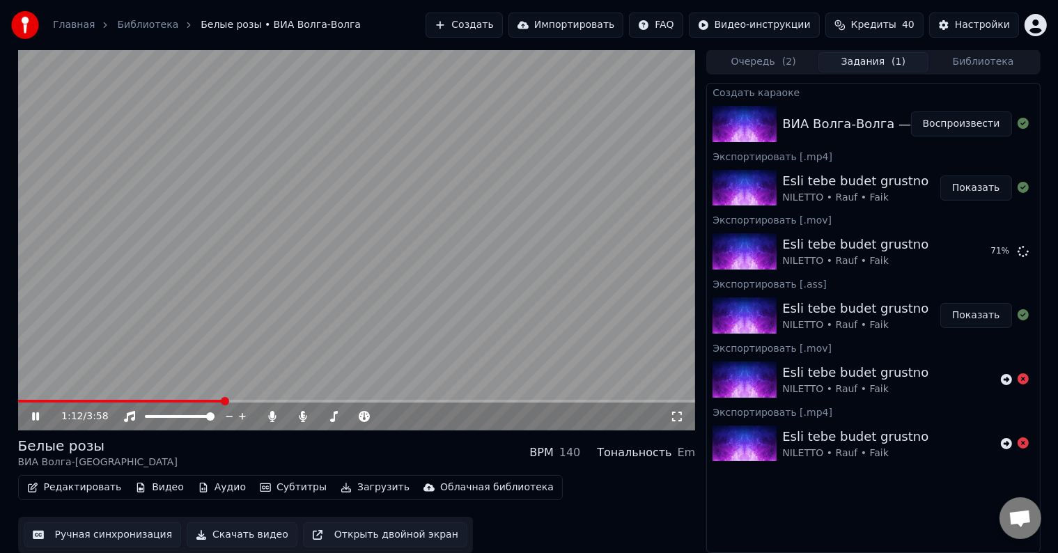
click at [213, 486] on button "Аудио" at bounding box center [221, 487] width 59 height 19
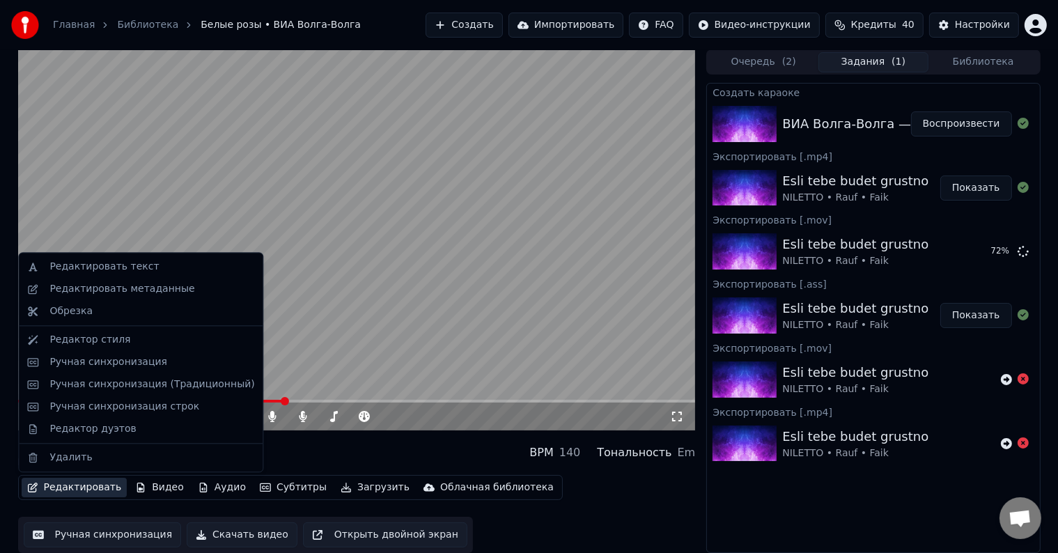
click at [416, 453] on div "Белые розы ВИА Волга-Волга BPM 140 Тональность Em" at bounding box center [356, 452] width 677 height 33
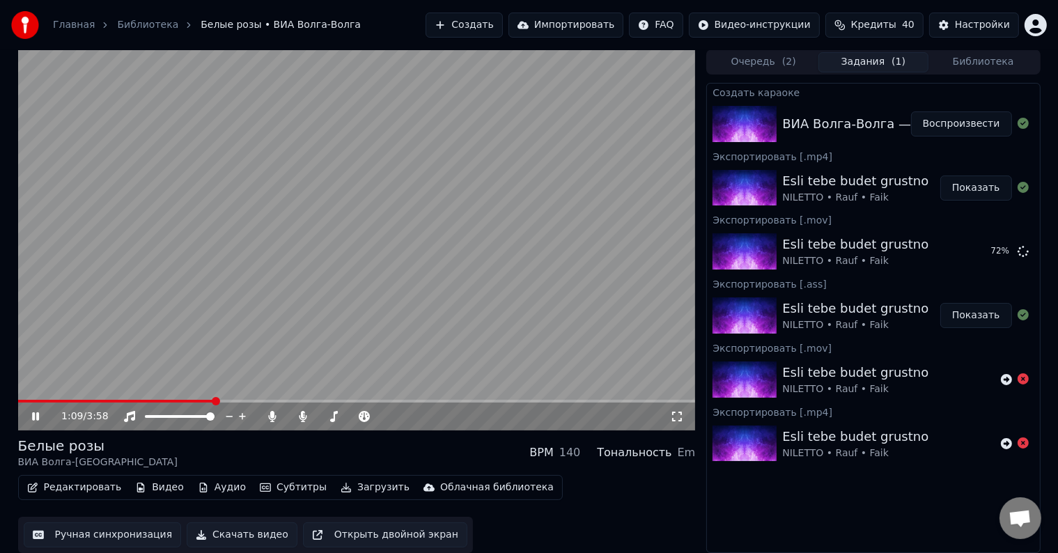
click at [214, 400] on span at bounding box center [116, 401] width 196 height 3
click at [168, 400] on span at bounding box center [123, 401] width 210 height 3
click at [103, 400] on span at bounding box center [82, 401] width 128 height 3
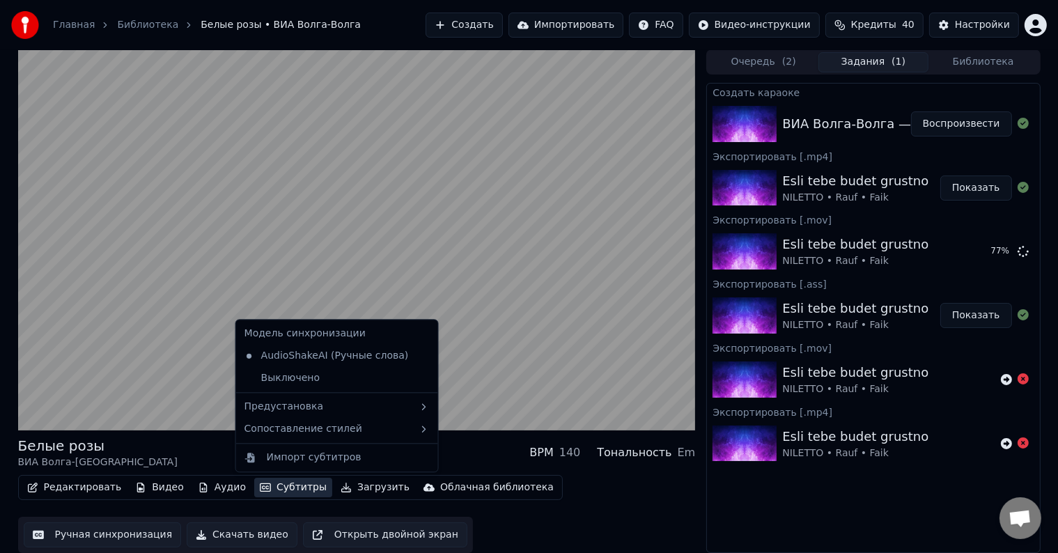
click at [273, 484] on button "Субтитры" at bounding box center [293, 487] width 78 height 19
click at [298, 376] on div "Выключено" at bounding box center [337, 378] width 196 height 22
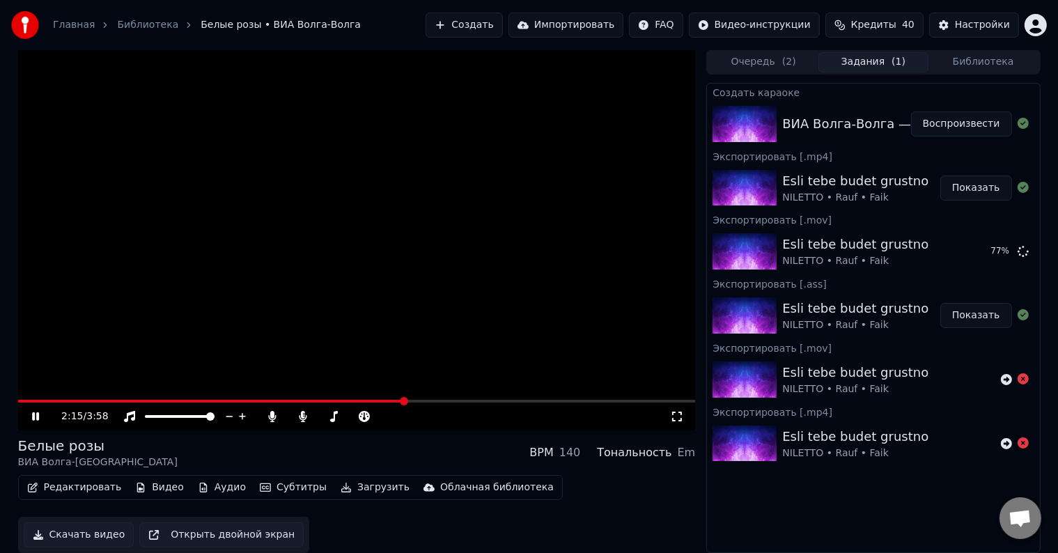
click at [276, 493] on button "Субтитры" at bounding box center [293, 487] width 78 height 19
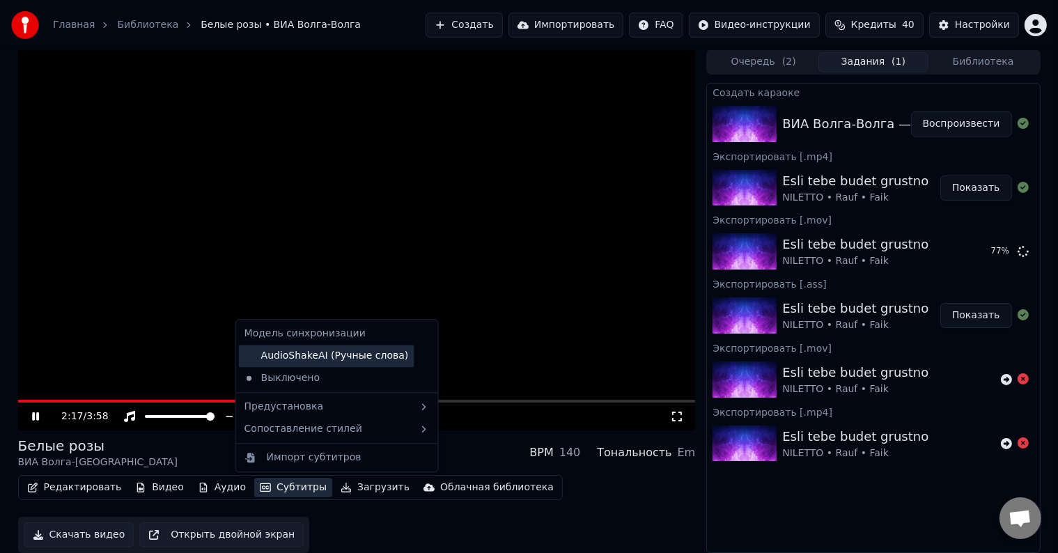
click at [308, 354] on div "AudioShakeAI (Ручные слова)" at bounding box center [326, 356] width 175 height 22
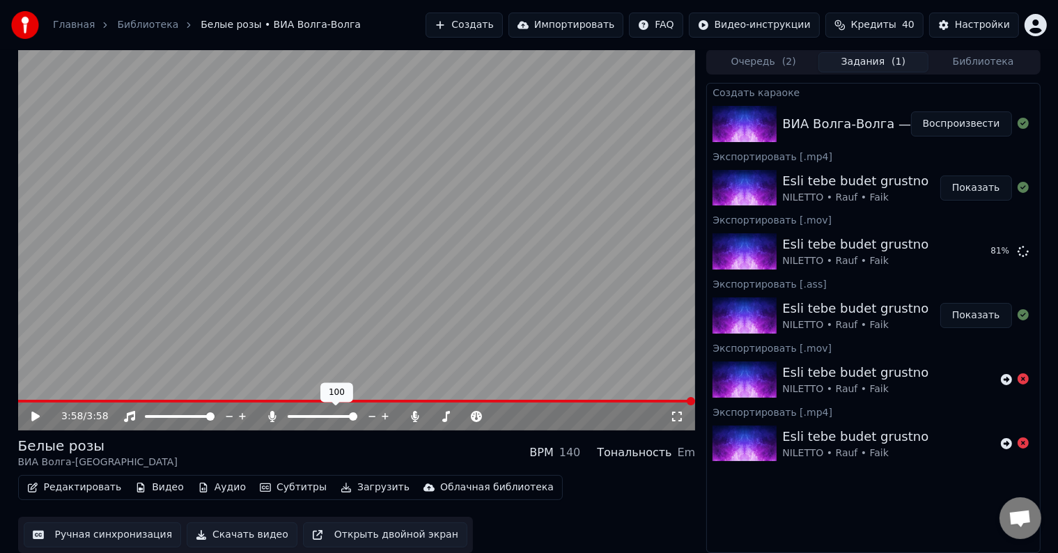
click at [269, 414] on icon at bounding box center [272, 416] width 14 height 11
click at [33, 418] on icon at bounding box center [35, 416] width 8 height 10
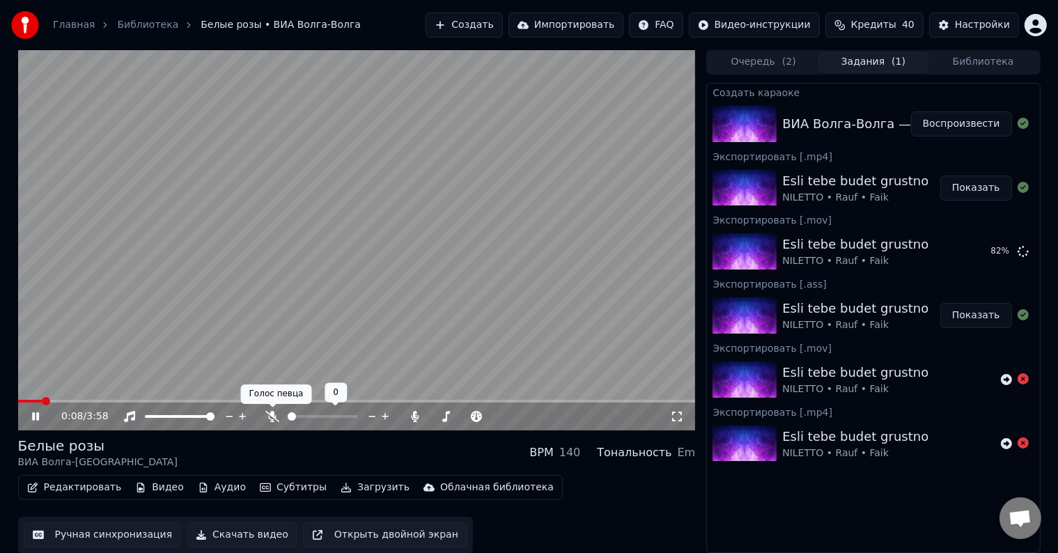
click at [272, 416] on icon at bounding box center [272, 416] width 14 height 11
click at [271, 417] on icon at bounding box center [273, 416] width 8 height 11
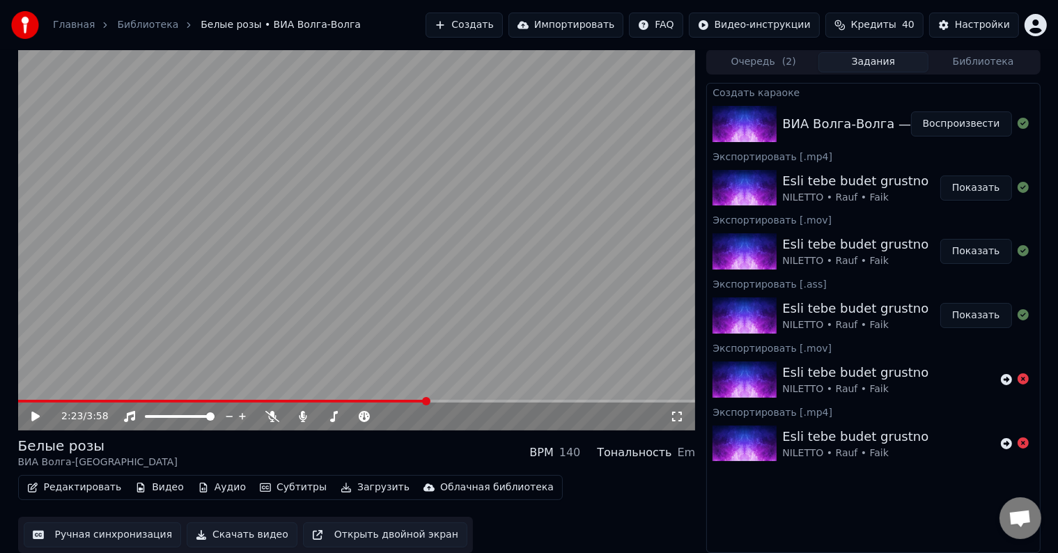
click at [31, 421] on icon at bounding box center [45, 416] width 33 height 11
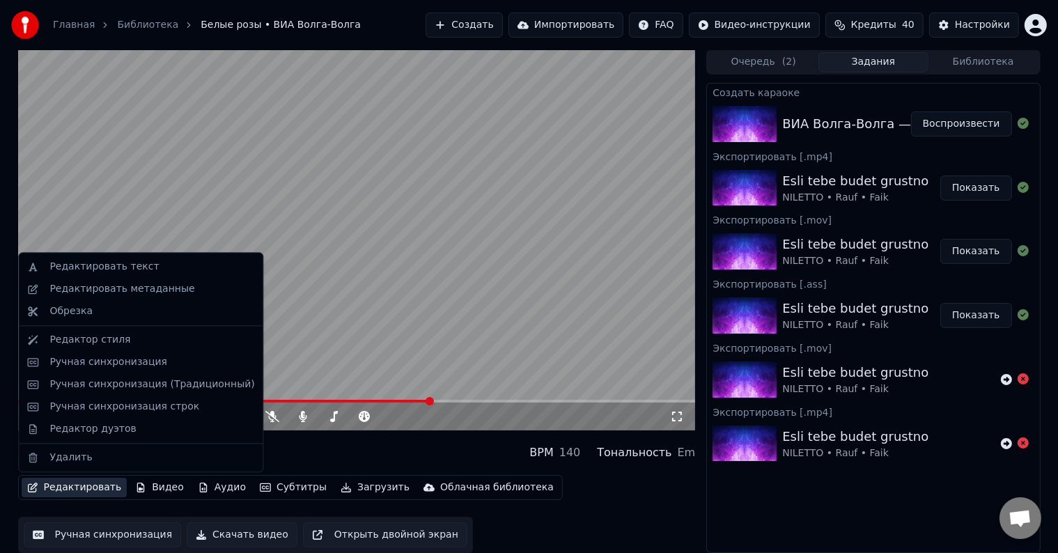
click at [72, 488] on button "Редактировать" at bounding box center [75, 487] width 106 height 19
click at [109, 267] on div "Редактировать текст" at bounding box center [103, 267] width 109 height 14
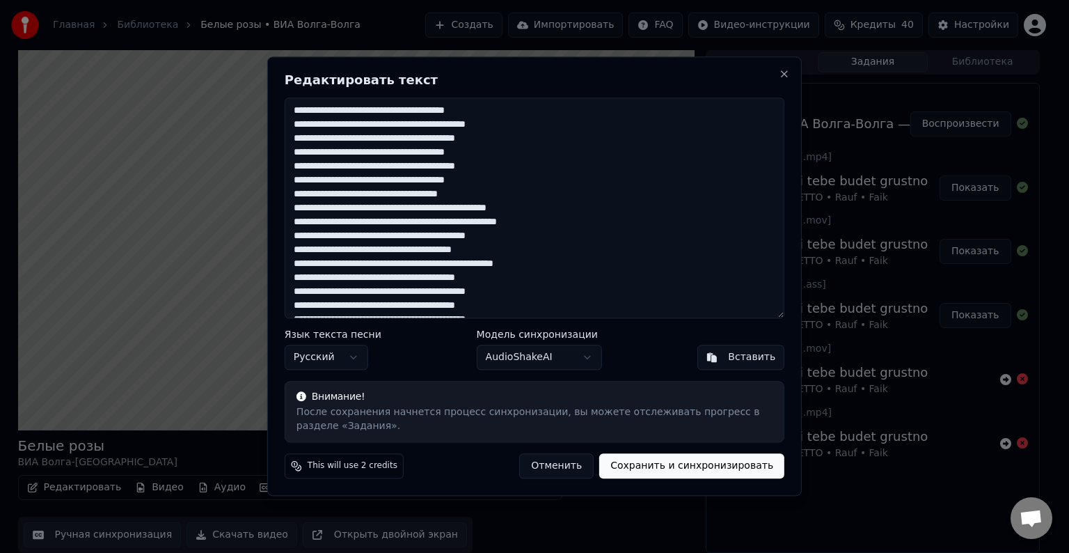
click at [476, 114] on textarea at bounding box center [535, 207] width 500 height 221
click at [479, 113] on textarea at bounding box center [535, 207] width 500 height 221
click at [375, 126] on textarea at bounding box center [535, 207] width 500 height 221
click at [368, 126] on textarea at bounding box center [535, 207] width 500 height 221
click at [370, 139] on textarea at bounding box center [535, 207] width 500 height 221
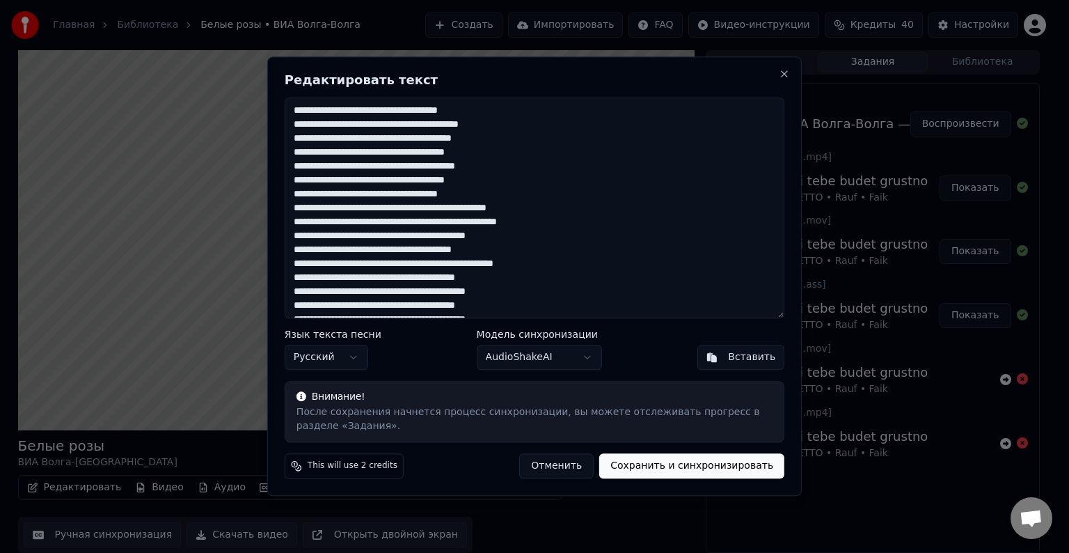
click at [375, 140] on textarea at bounding box center [535, 207] width 500 height 221
click at [479, 140] on textarea at bounding box center [535, 207] width 500 height 221
click at [370, 167] on textarea at bounding box center [535, 207] width 500 height 221
click at [375, 167] on textarea at bounding box center [535, 207] width 500 height 221
click at [479, 167] on textarea at bounding box center [535, 207] width 500 height 221
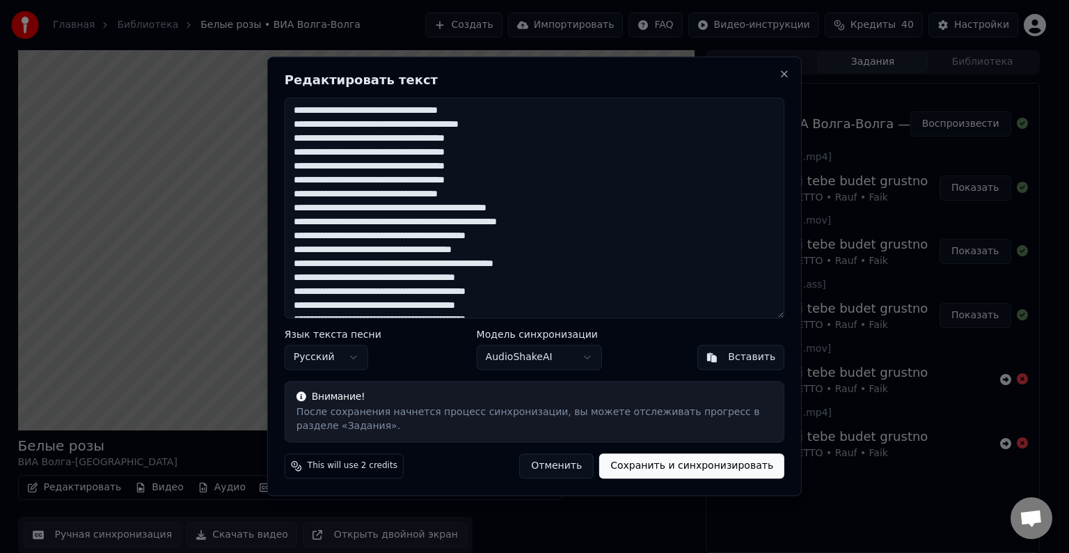
click at [334, 195] on textarea at bounding box center [535, 207] width 500 height 221
click at [391, 195] on textarea at bounding box center [535, 207] width 500 height 221
click at [421, 208] on textarea at bounding box center [535, 207] width 500 height 221
click at [423, 209] on textarea at bounding box center [535, 207] width 500 height 221
click at [429, 210] on textarea at bounding box center [535, 207] width 500 height 221
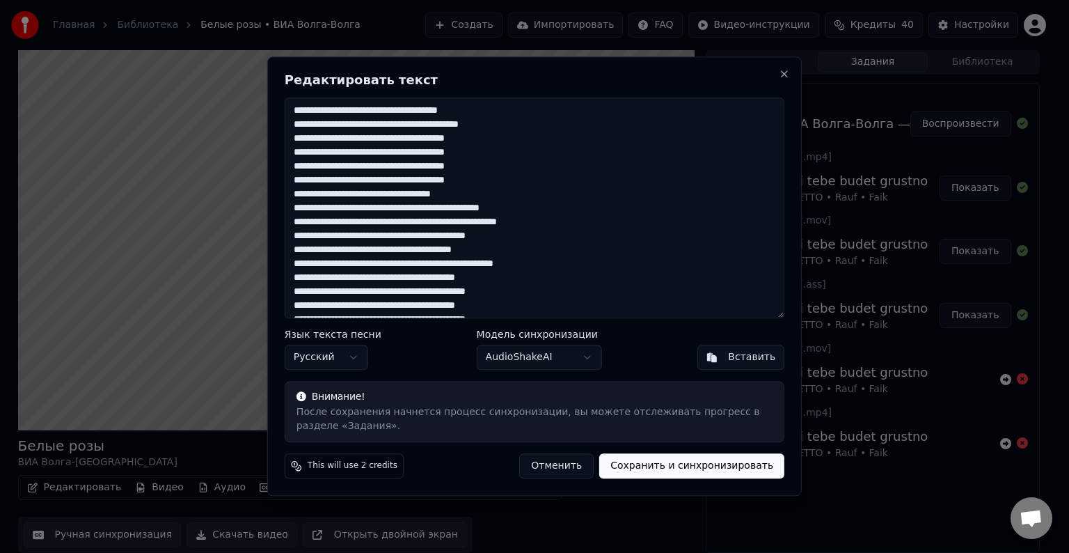
click at [333, 223] on textarea at bounding box center [535, 207] width 500 height 221
click at [339, 223] on textarea at bounding box center [535, 207] width 500 height 221
click at [424, 223] on textarea at bounding box center [535, 207] width 500 height 221
click at [416, 221] on textarea at bounding box center [535, 207] width 500 height 221
click at [395, 235] on textarea at bounding box center [535, 207] width 500 height 221
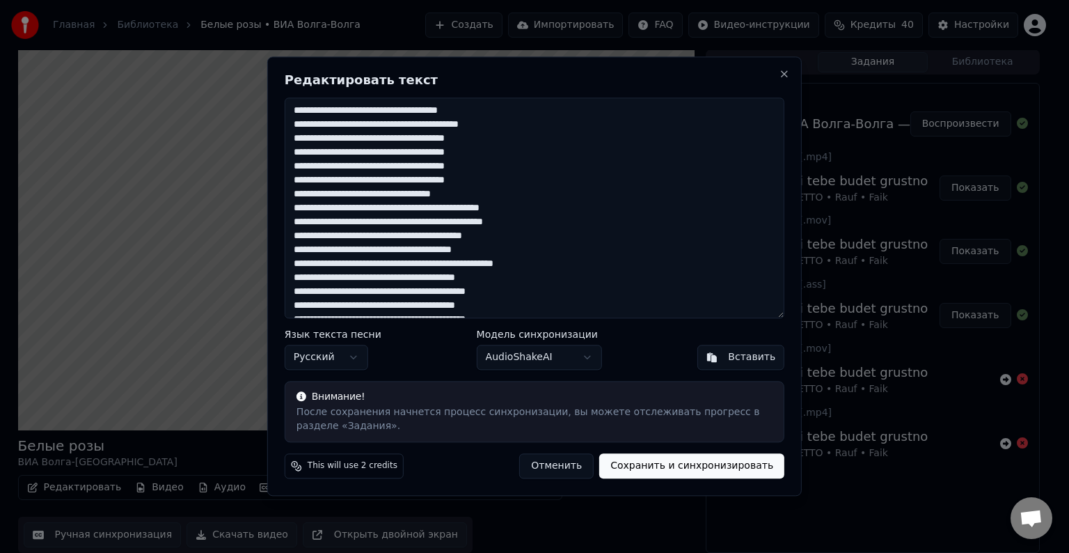
click at [390, 237] on textarea at bounding box center [535, 207] width 500 height 221
click at [338, 265] on textarea at bounding box center [535, 207] width 500 height 221
click at [540, 267] on textarea at bounding box center [535, 207] width 500 height 221
click at [546, 265] on textarea at bounding box center [535, 207] width 500 height 221
click at [381, 278] on textarea at bounding box center [535, 207] width 500 height 221
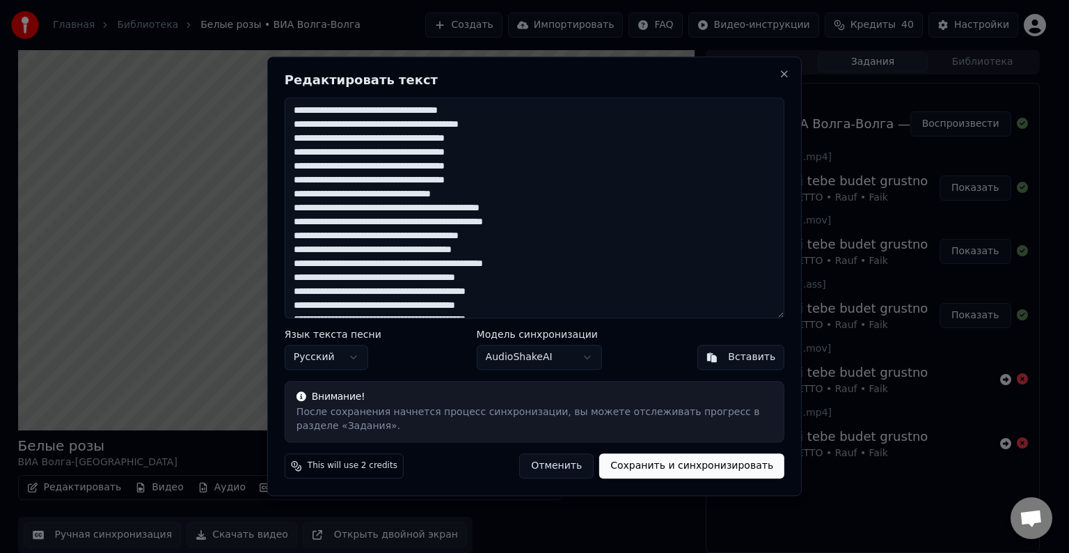
click at [379, 278] on textarea at bounding box center [535, 207] width 500 height 221
click at [489, 279] on textarea at bounding box center [535, 207] width 500 height 221
click at [506, 292] on textarea at bounding box center [535, 207] width 500 height 221
click at [512, 294] on textarea at bounding box center [535, 207] width 500 height 221
click at [381, 308] on textarea at bounding box center [535, 207] width 500 height 221
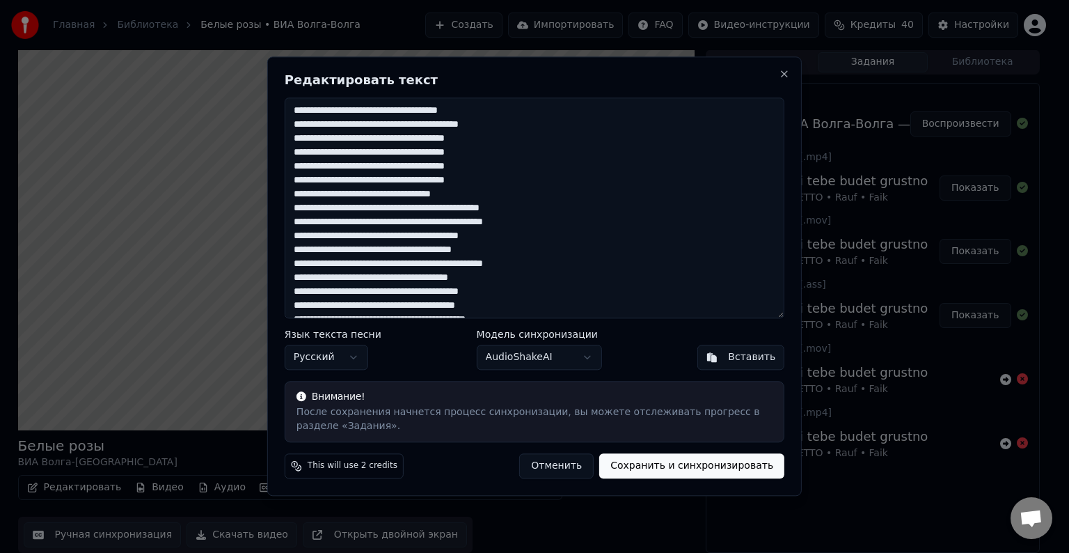
click at [376, 308] on textarea at bounding box center [535, 207] width 500 height 221
click at [380, 308] on textarea at bounding box center [535, 207] width 500 height 221
click at [489, 305] on textarea at bounding box center [535, 207] width 500 height 221
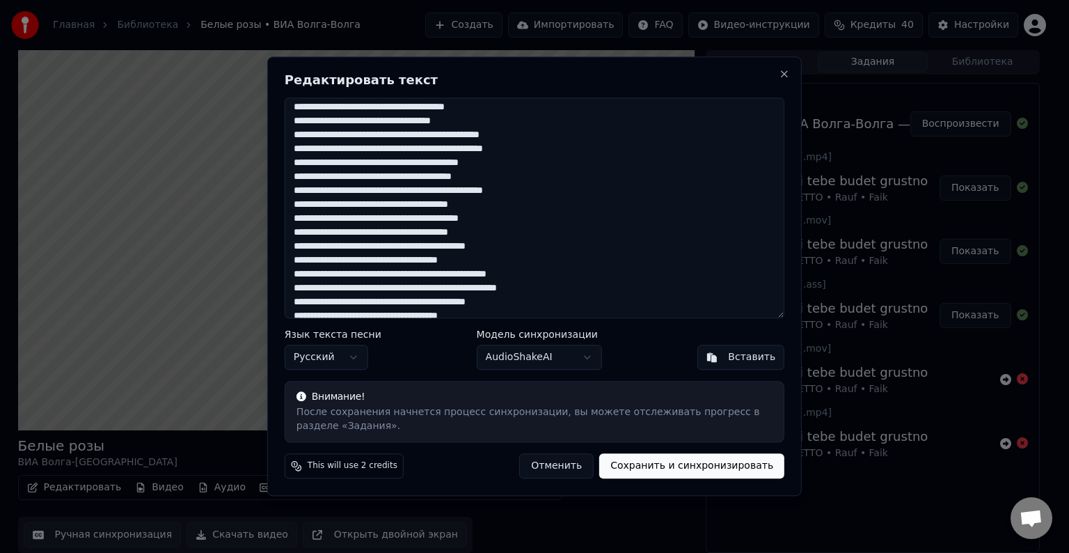
scroll to position [125, 0]
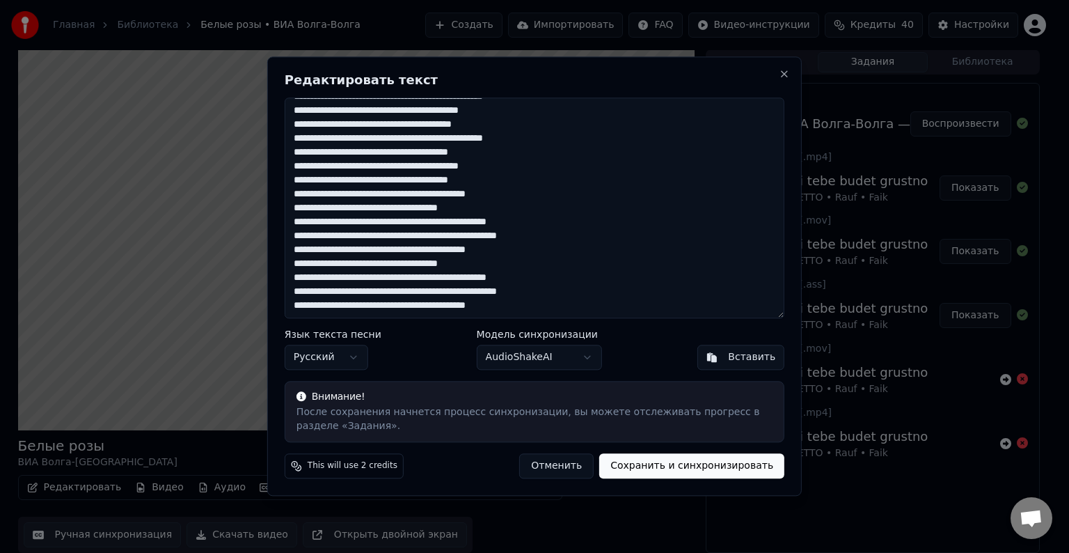
click at [507, 196] on textarea at bounding box center [535, 207] width 500 height 221
click at [512, 192] on textarea at bounding box center [535, 207] width 500 height 221
click at [335, 210] on textarea at bounding box center [535, 207] width 500 height 221
click at [393, 212] on textarea at bounding box center [535, 207] width 500 height 221
click at [425, 222] on textarea at bounding box center [535, 207] width 500 height 221
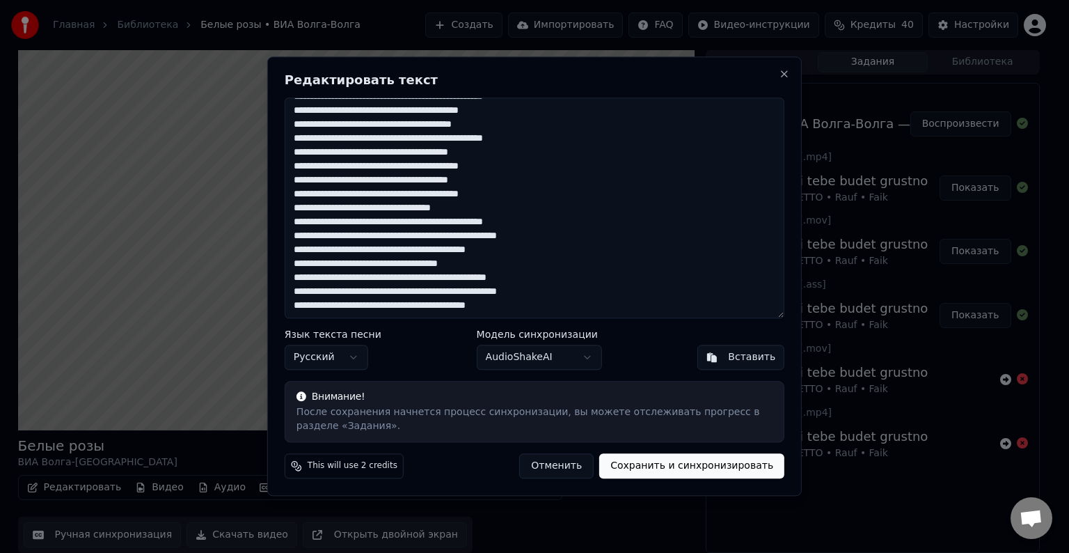
click at [431, 223] on textarea at bounding box center [535, 207] width 500 height 221
click at [331, 237] on textarea at bounding box center [535, 207] width 500 height 221
click at [338, 237] on textarea at bounding box center [535, 207] width 500 height 221
click at [414, 237] on textarea at bounding box center [535, 207] width 500 height 221
click at [418, 237] on textarea at bounding box center [535, 207] width 500 height 221
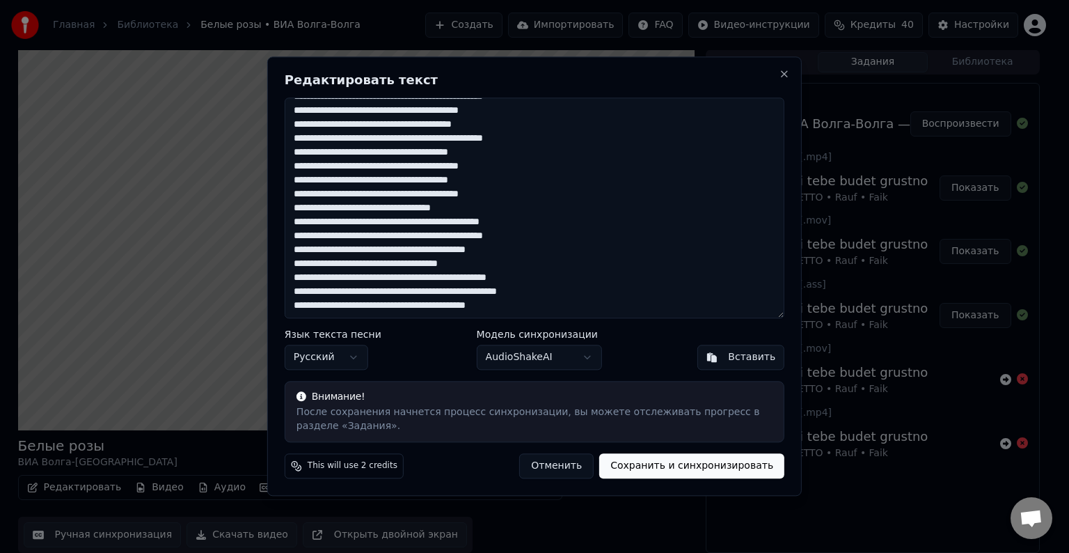
click at [388, 250] on textarea at bounding box center [535, 207] width 500 height 221
click at [393, 250] on textarea at bounding box center [535, 207] width 500 height 221
click at [331, 265] on textarea at bounding box center [535, 207] width 500 height 221
click at [389, 265] on textarea at bounding box center [535, 207] width 500 height 221
click at [424, 280] on textarea at bounding box center [535, 207] width 500 height 221
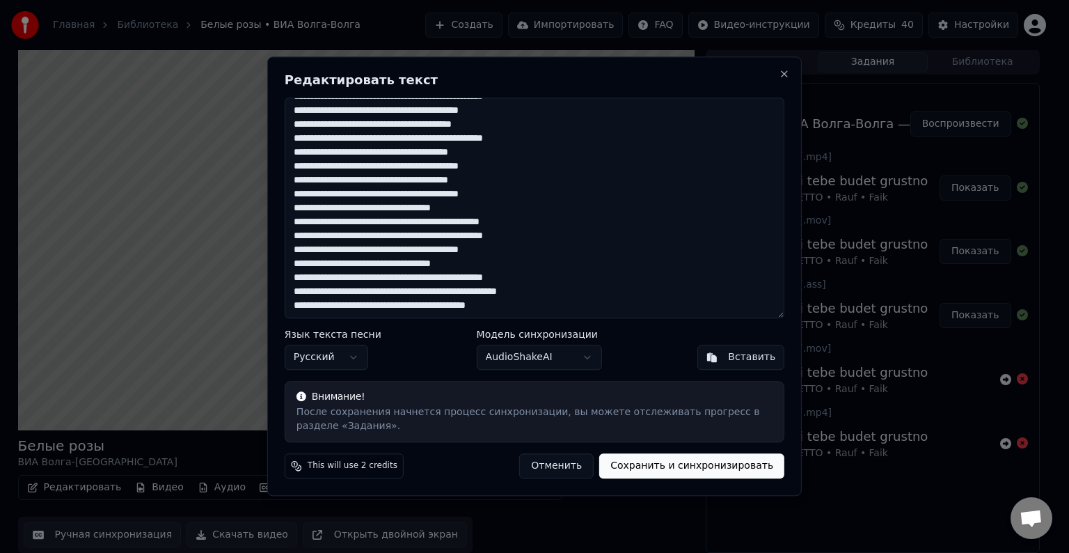
click at [429, 280] on textarea at bounding box center [535, 207] width 500 height 221
click at [332, 292] on textarea at bounding box center [535, 207] width 500 height 221
click at [337, 292] on textarea at bounding box center [535, 207] width 500 height 221
click at [414, 292] on textarea at bounding box center [535, 207] width 500 height 221
click at [418, 292] on textarea at bounding box center [535, 207] width 500 height 221
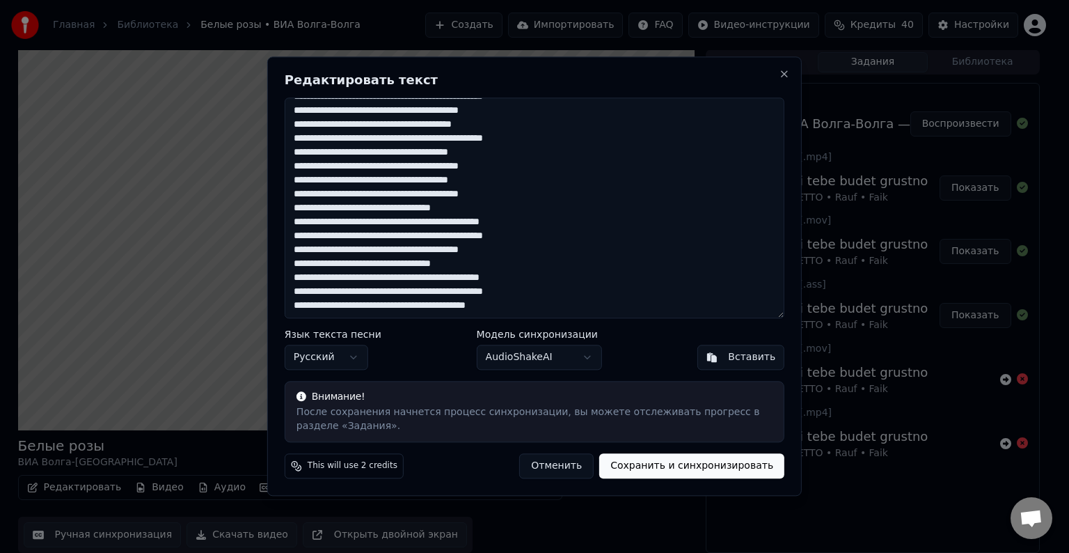
click at [389, 306] on textarea at bounding box center [535, 207] width 500 height 221
click at [393, 306] on textarea at bounding box center [535, 207] width 500 height 221
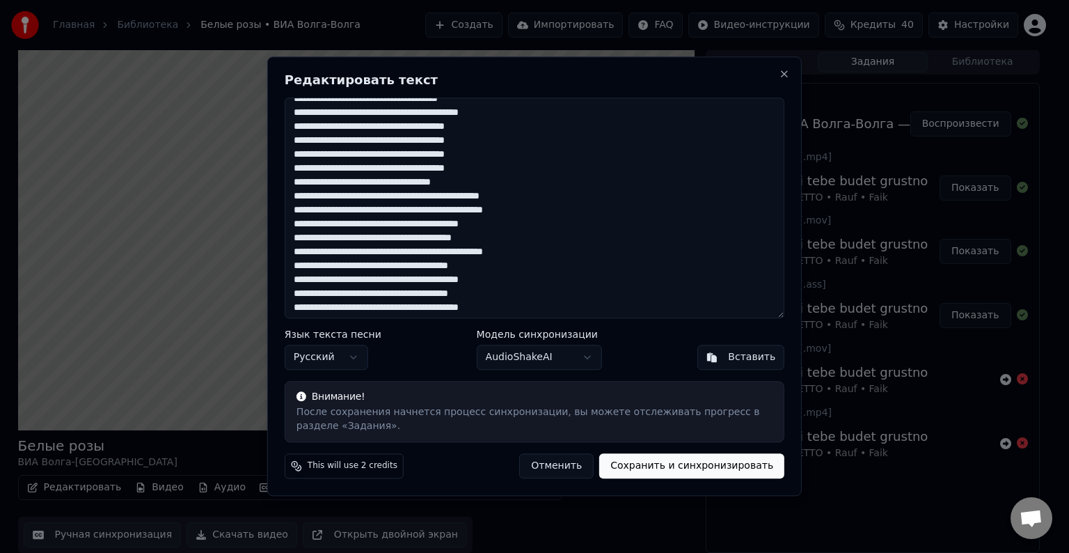
scroll to position [0, 0]
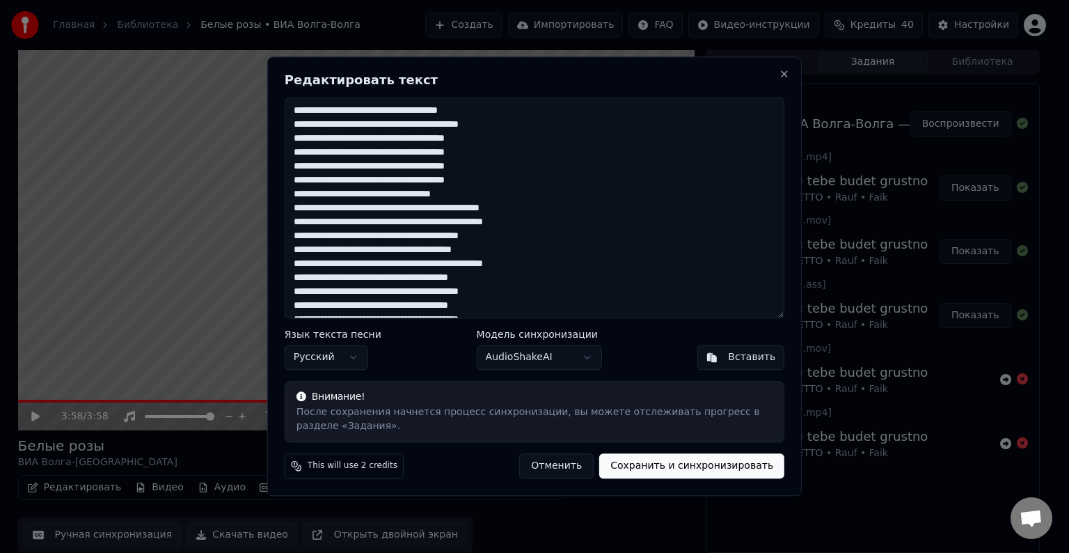
type textarea "**********"
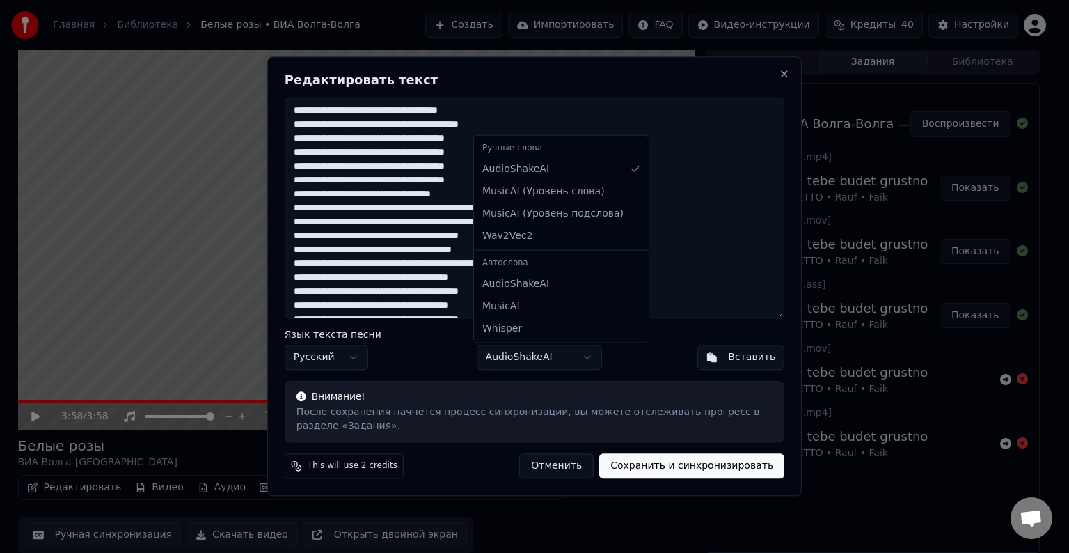
click at [587, 356] on body "Главная Библиотека Белые розы • ВИА Волга-Волга Создать Импортировать FAQ Видео…" at bounding box center [529, 275] width 1058 height 553
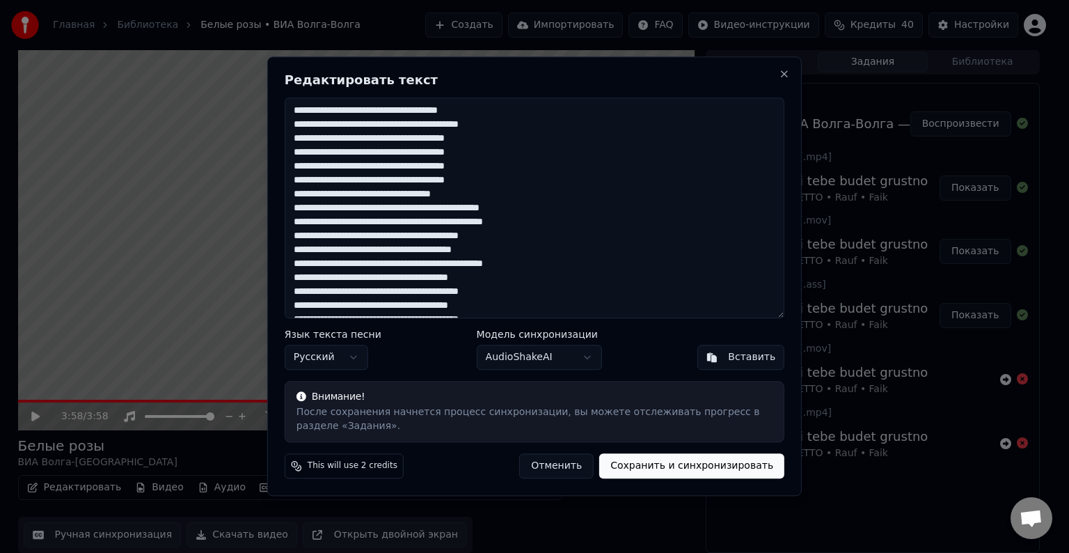
click at [663, 468] on button "Сохранить и синхронизировать" at bounding box center [691, 466] width 185 height 25
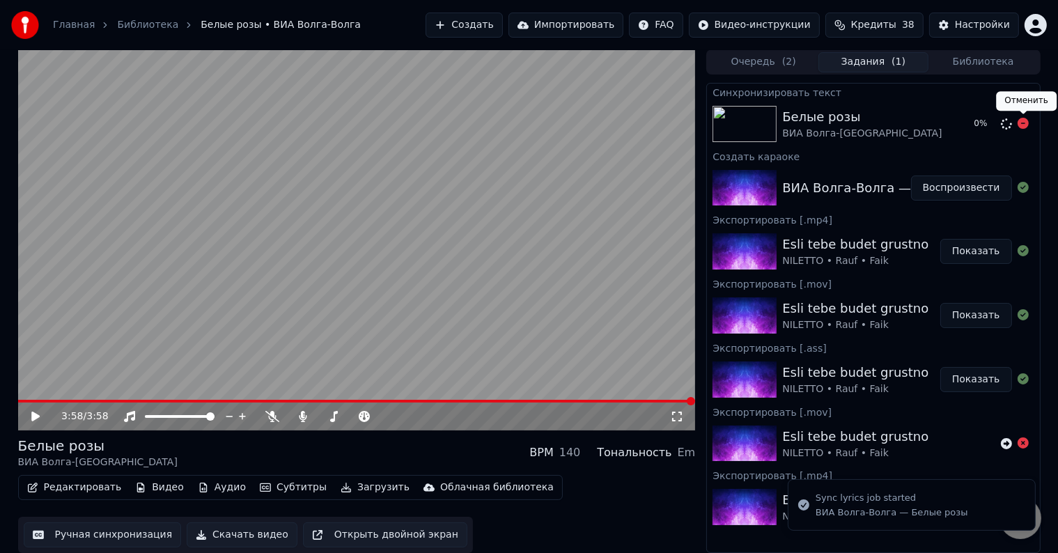
click at [1021, 121] on icon at bounding box center [1022, 123] width 11 height 11
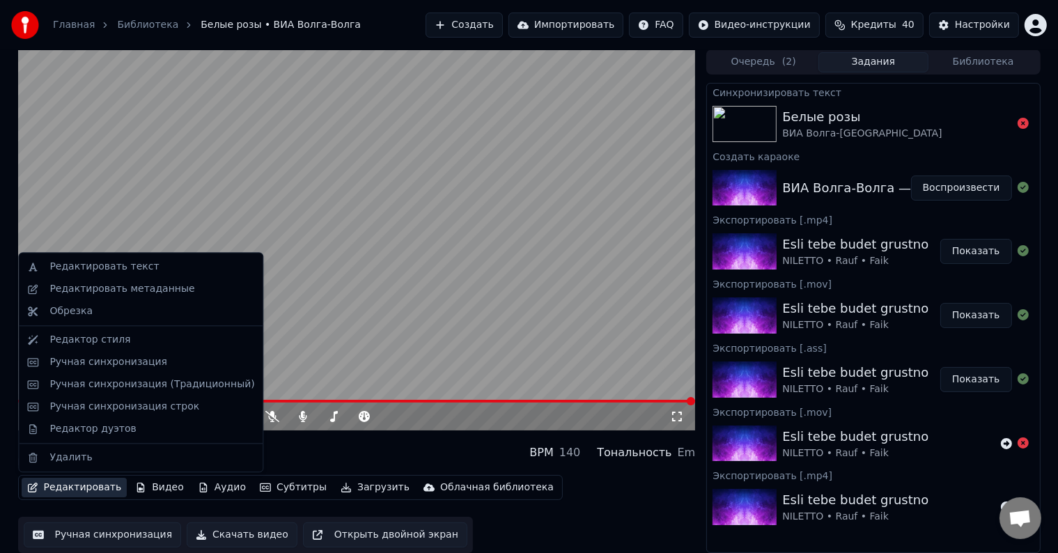
click at [66, 487] on button "Редактировать" at bounding box center [75, 487] width 106 height 19
click at [125, 262] on div "Редактировать текст" at bounding box center [103, 267] width 109 height 14
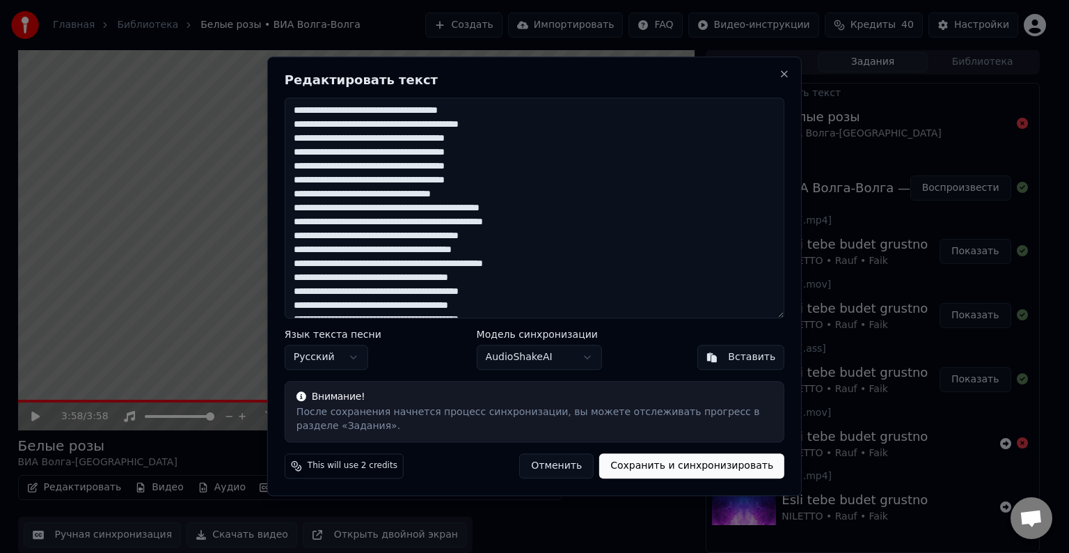
click at [559, 471] on button "Отменить" at bounding box center [556, 466] width 74 height 25
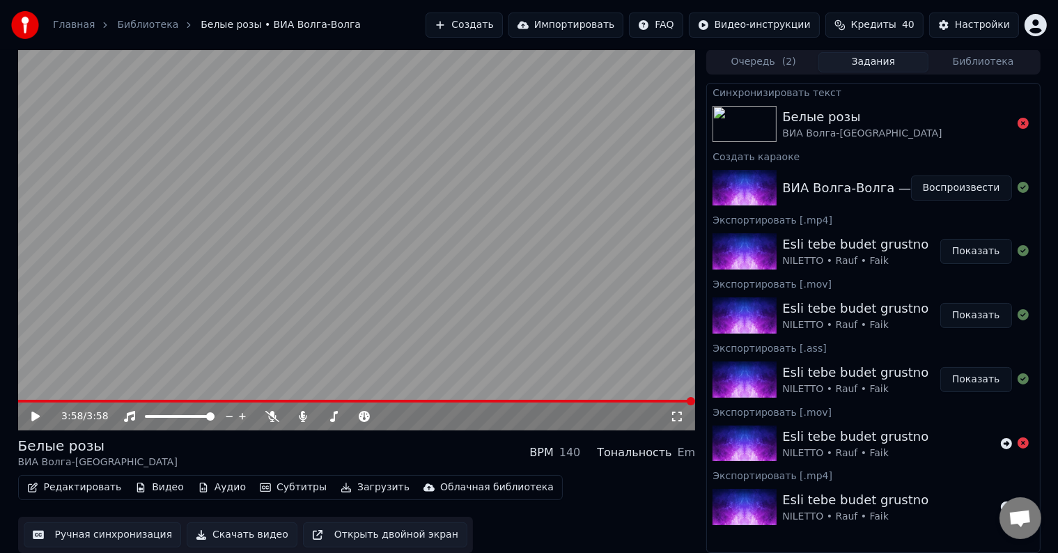
click at [36, 418] on icon at bounding box center [35, 416] width 8 height 10
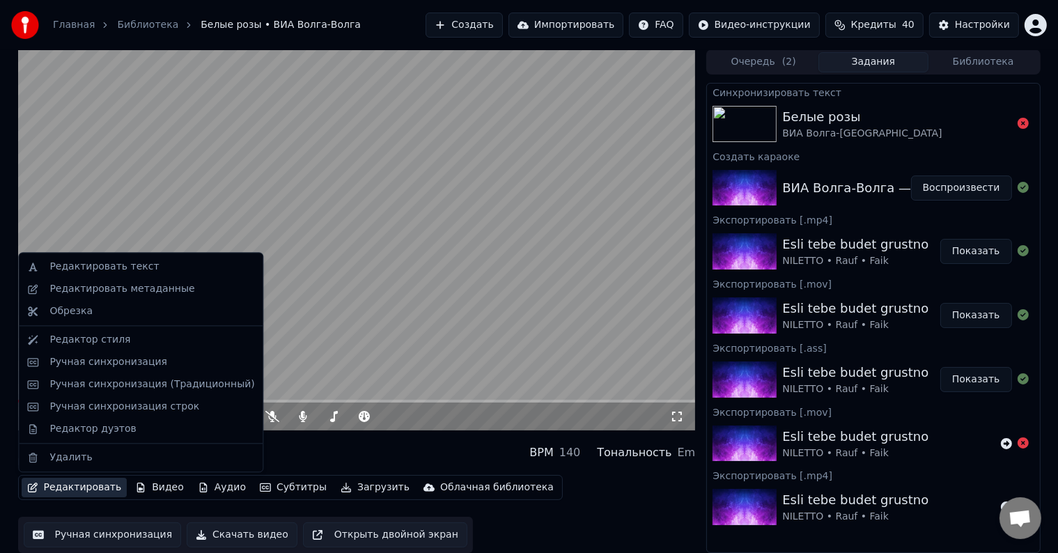
click at [72, 486] on button "Редактировать" at bounding box center [75, 487] width 106 height 19
click at [98, 269] on div "Редактировать текст" at bounding box center [103, 267] width 109 height 14
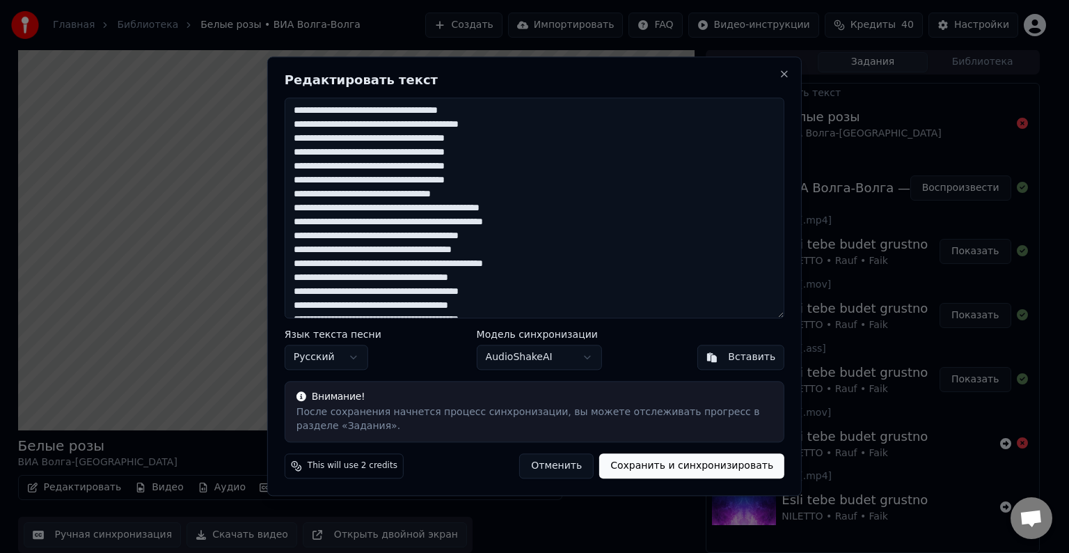
click at [326, 295] on textarea at bounding box center [535, 207] width 500 height 221
click at [485, 210] on textarea at bounding box center [535, 207] width 500 height 221
click at [490, 209] on textarea at bounding box center [535, 207] width 500 height 221
click at [329, 265] on textarea at bounding box center [535, 207] width 500 height 221
click at [473, 251] on textarea at bounding box center [535, 207] width 500 height 221
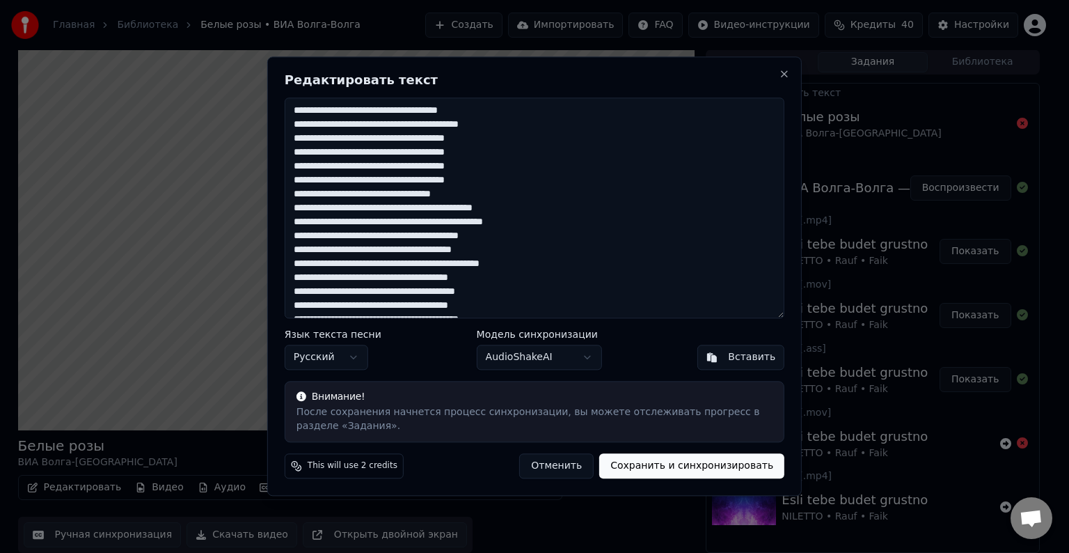
click at [446, 253] on textarea at bounding box center [535, 207] width 500 height 221
click at [451, 253] on textarea at bounding box center [535, 207] width 500 height 221
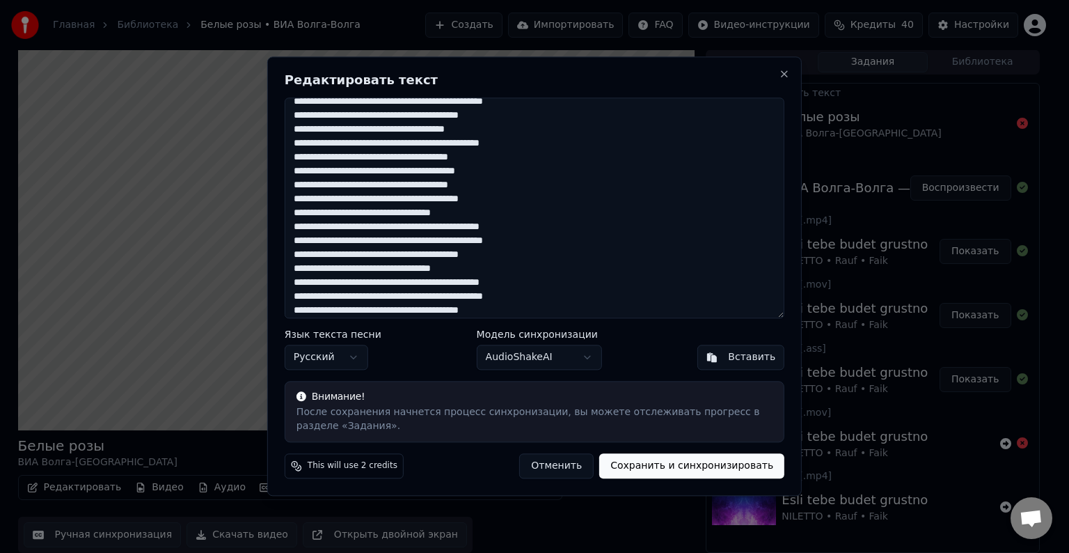
scroll to position [125, 0]
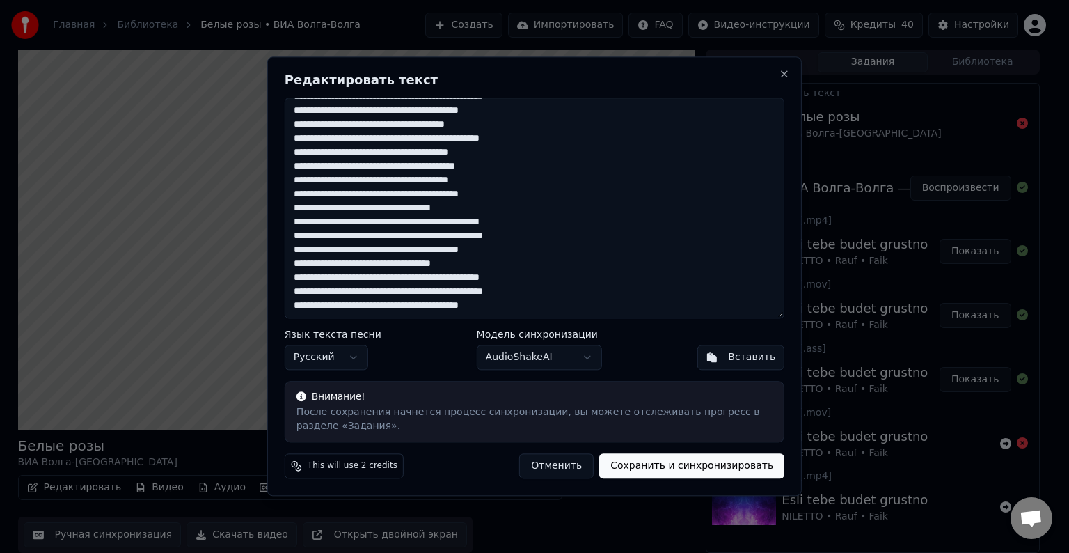
click at [323, 195] on textarea at bounding box center [535, 207] width 500 height 221
click at [326, 196] on textarea at bounding box center [535, 207] width 500 height 221
click at [485, 223] on textarea at bounding box center [535, 207] width 500 height 221
click at [490, 224] on textarea at bounding box center [535, 207] width 500 height 221
click at [483, 278] on textarea at bounding box center [535, 207] width 500 height 221
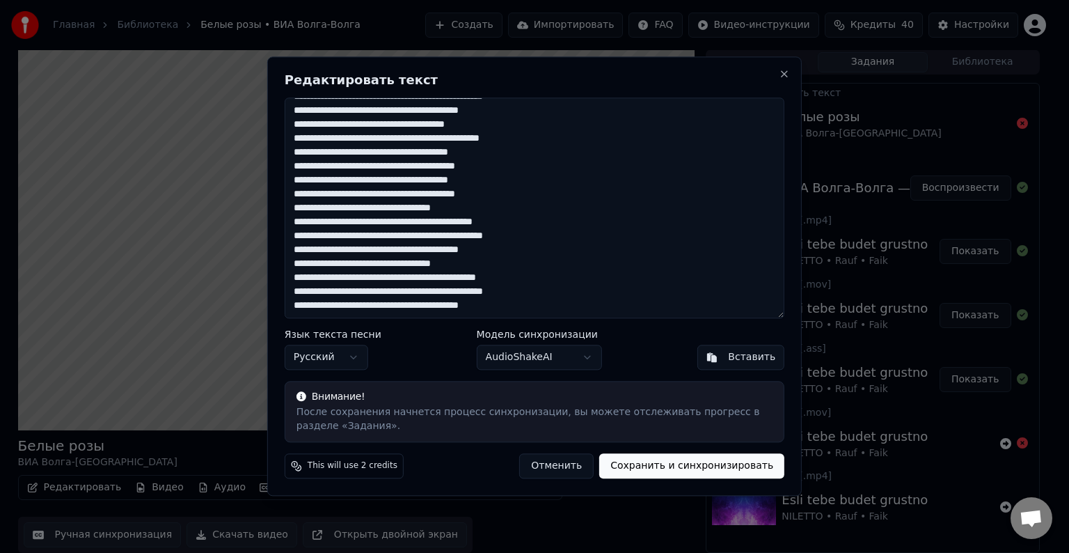
click at [490, 277] on textarea at bounding box center [535, 207] width 500 height 221
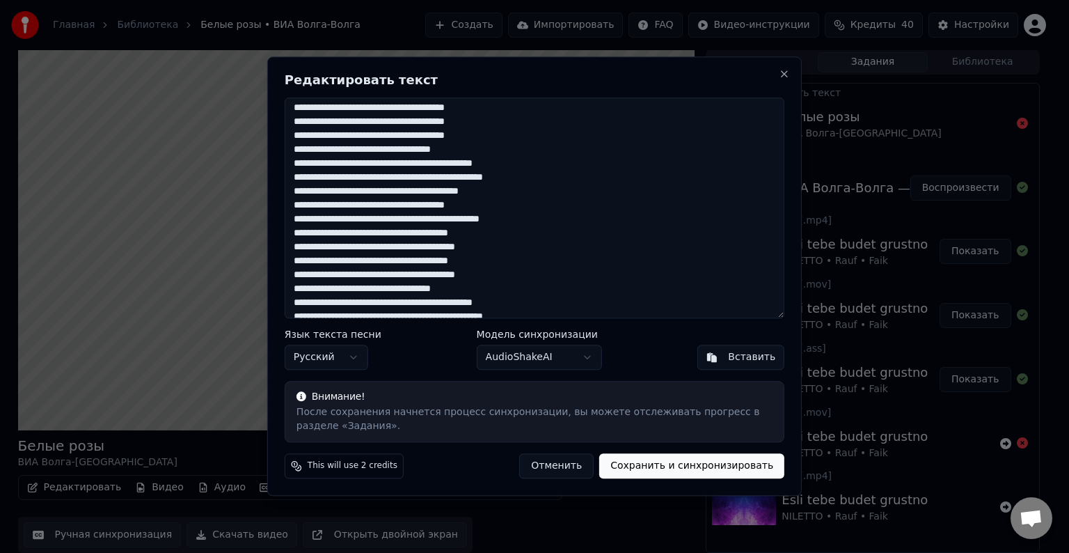
scroll to position [0, 0]
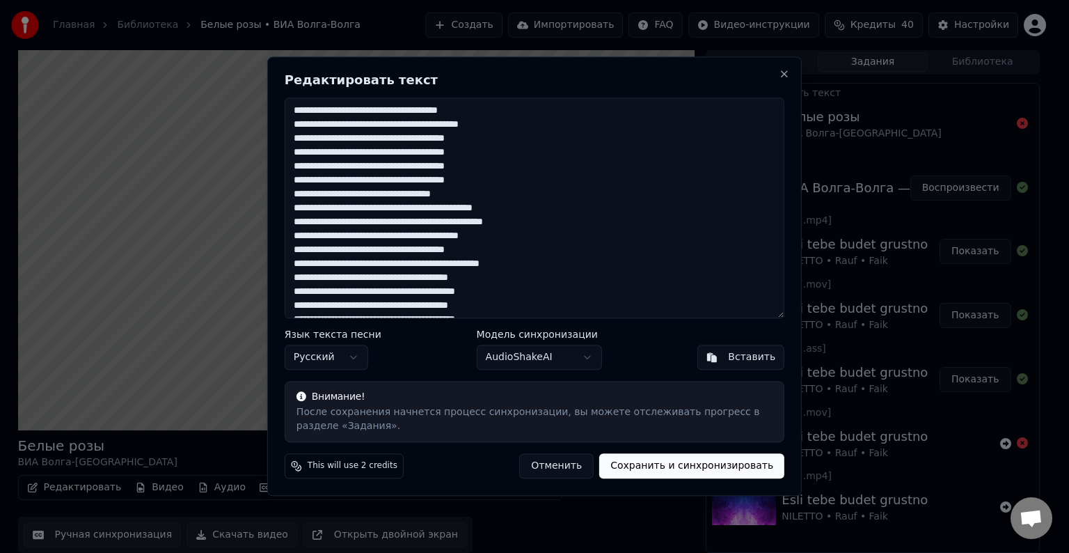
drag, startPoint x: 320, startPoint y: 210, endPoint x: 340, endPoint y: 210, distance: 19.5
click at [340, 210] on textarea at bounding box center [535, 207] width 500 height 221
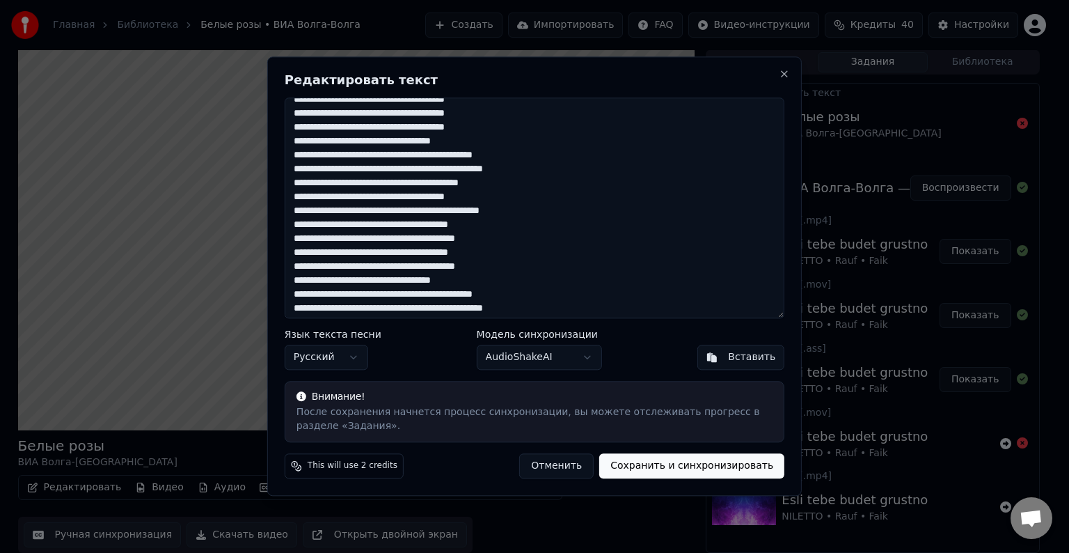
scroll to position [70, 0]
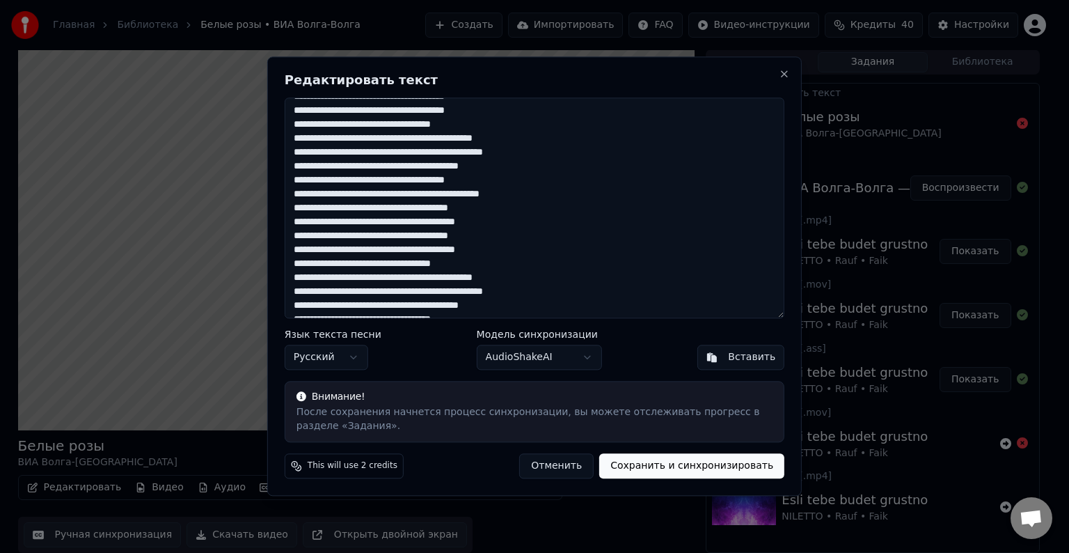
drag, startPoint x: 327, startPoint y: 278, endPoint x: 341, endPoint y: 278, distance: 13.9
click at [341, 278] on textarea at bounding box center [535, 207] width 500 height 221
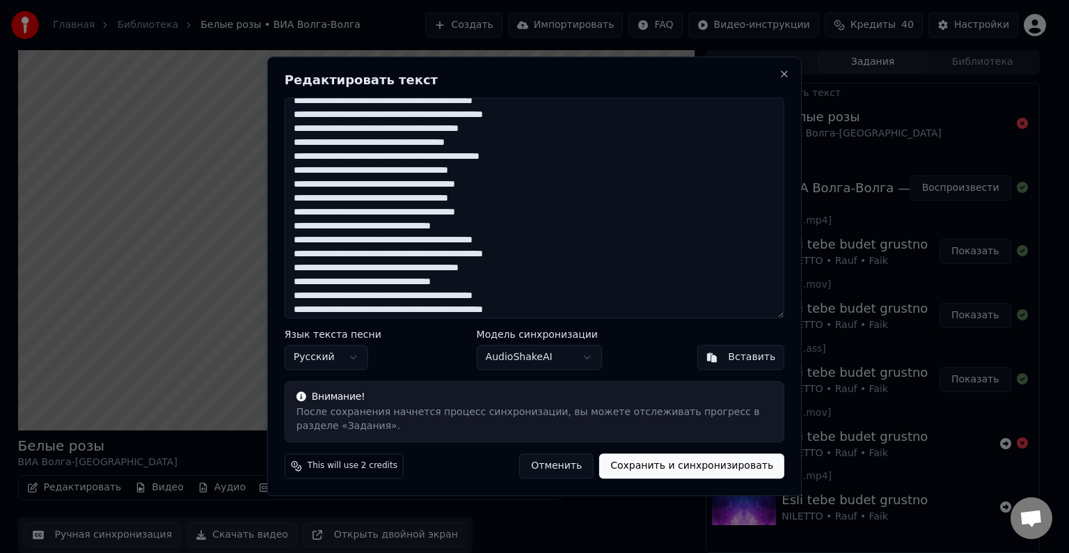
scroll to position [125, 0]
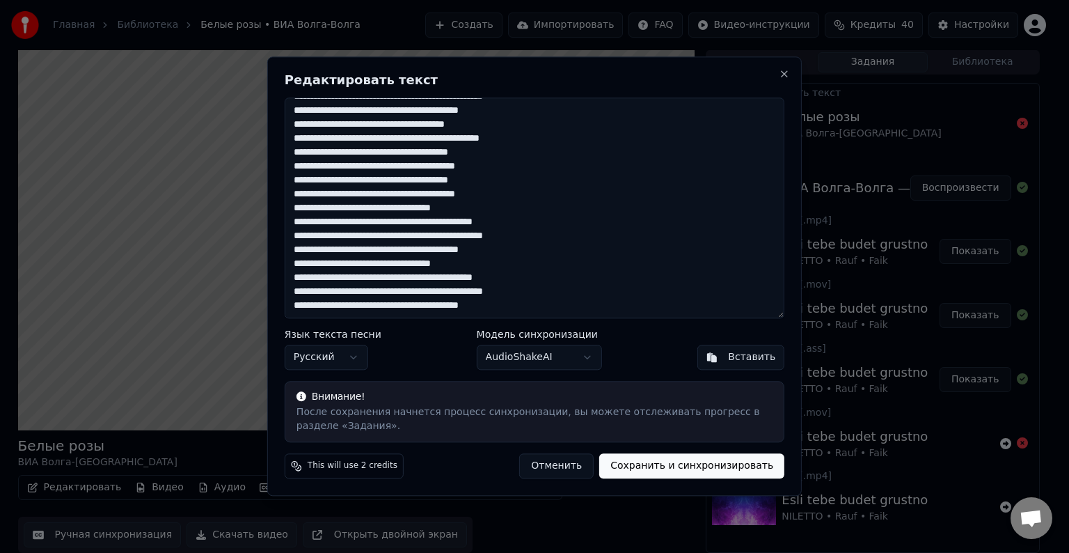
drag, startPoint x: 320, startPoint y: 279, endPoint x: 341, endPoint y: 281, distance: 20.9
click at [341, 281] on textarea at bounding box center [535, 207] width 500 height 221
type textarea "**********"
click at [673, 466] on button "Сохранить и синхронизировать" at bounding box center [691, 466] width 185 height 25
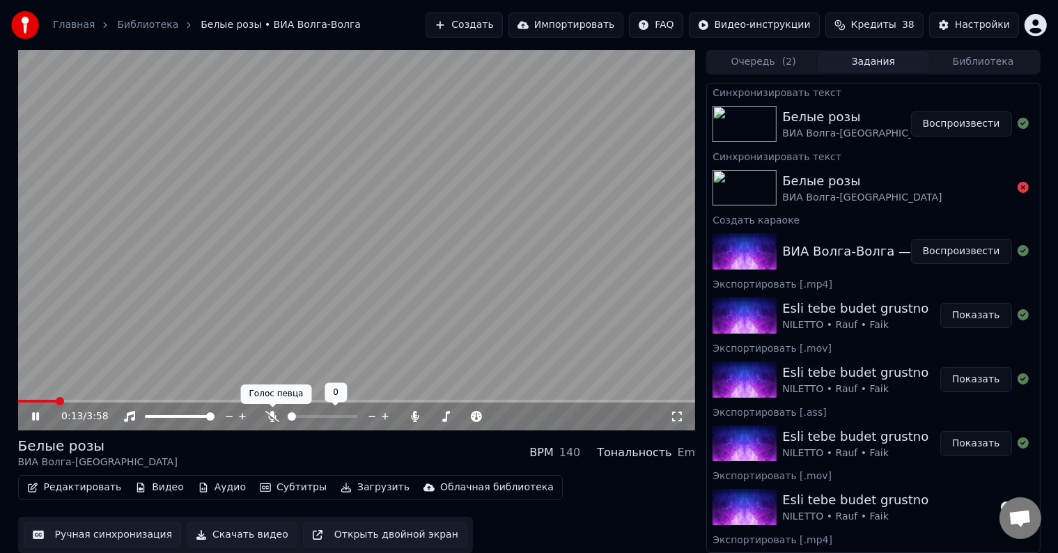
click at [279, 419] on div at bounding box center [335, 416] width 112 height 14
click at [271, 421] on icon at bounding box center [272, 416] width 14 height 11
click at [18, 398] on span at bounding box center [22, 401] width 8 height 8
click at [129, 367] on video at bounding box center [356, 239] width 677 height 381
click at [18, 402] on span at bounding box center [22, 401] width 8 height 8
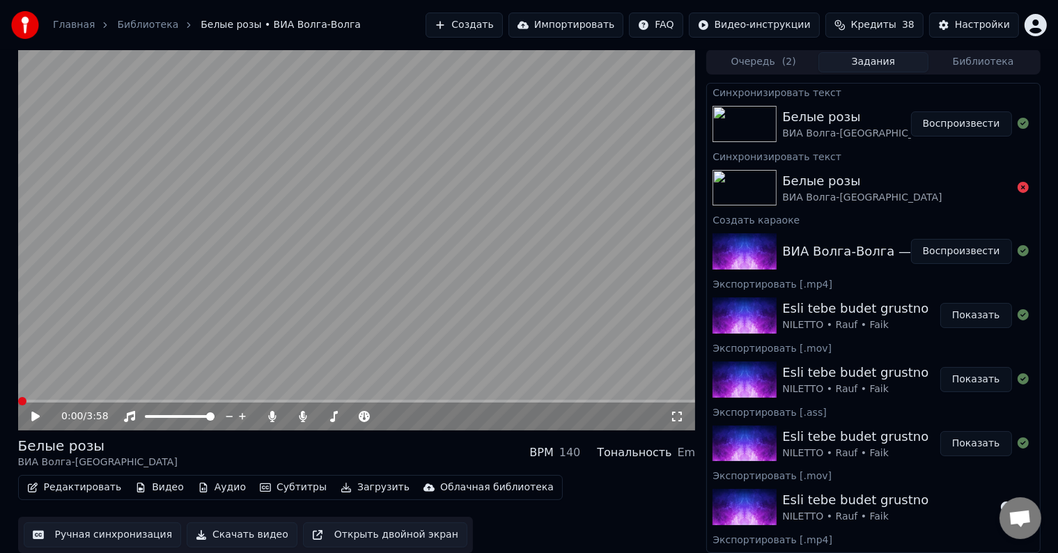
click at [31, 416] on icon at bounding box center [35, 416] width 8 height 10
click at [38, 416] on icon at bounding box center [45, 416] width 33 height 11
click at [29, 421] on icon at bounding box center [45, 416] width 33 height 11
click at [32, 421] on icon at bounding box center [45, 416] width 33 height 11
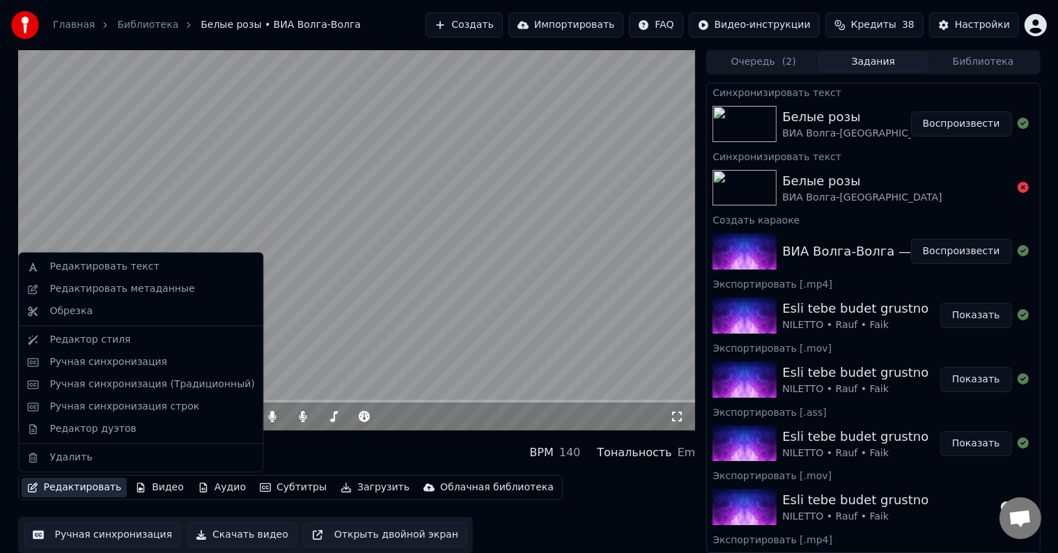
click at [61, 490] on button "Редактировать" at bounding box center [75, 487] width 106 height 19
click at [92, 267] on div "Редактировать текст" at bounding box center [103, 267] width 109 height 14
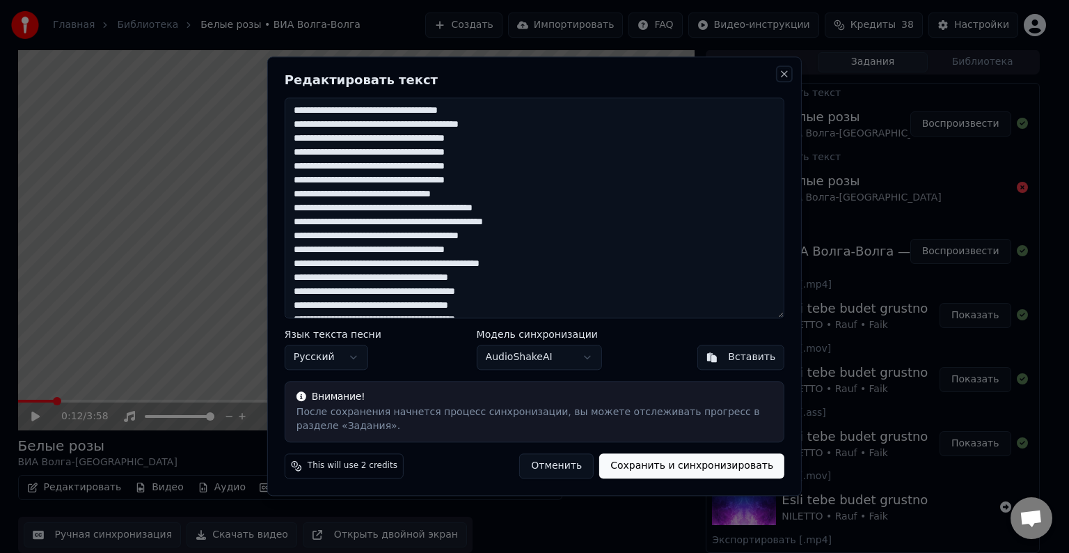
click at [785, 70] on button "Close" at bounding box center [784, 73] width 11 height 11
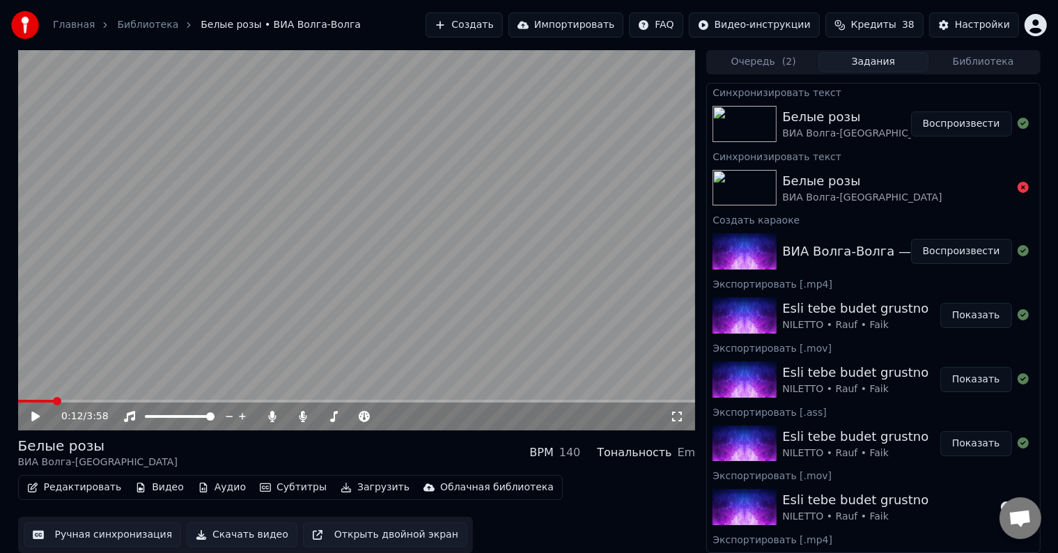
click at [33, 418] on icon at bounding box center [35, 416] width 8 height 10
drag, startPoint x: 56, startPoint y: 405, endPoint x: 17, endPoint y: 407, distance: 39.7
click at [17, 407] on div "0:13 / 3:58 Белые розы ВИА Волга-Волга BPM 140 Тональность Em Редактировать Вид…" at bounding box center [529, 300] width 1044 height 503
click at [18, 404] on span at bounding box center [22, 401] width 8 height 8
click at [768, 117] on img at bounding box center [744, 124] width 64 height 36
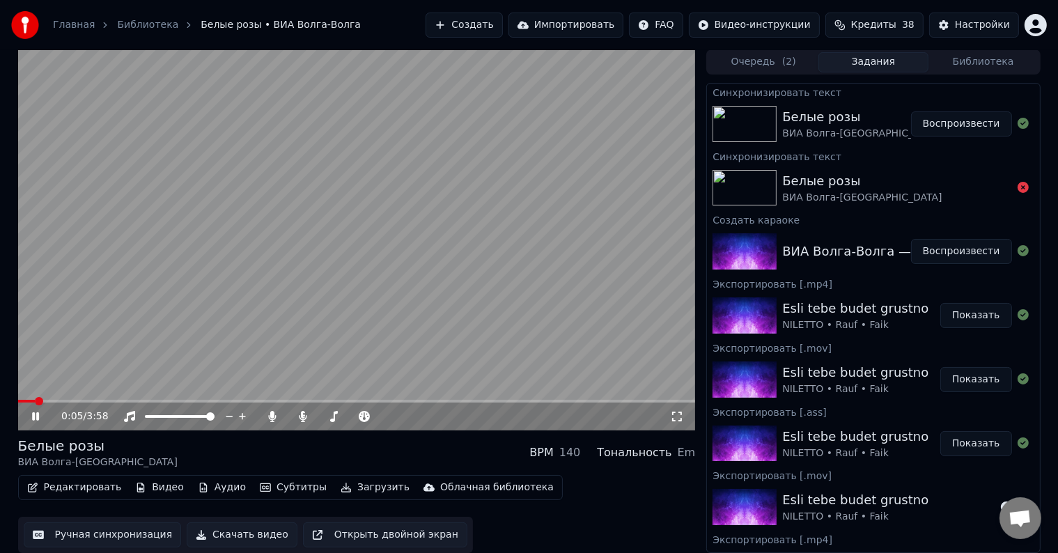
click at [123, 25] on link "Библиотека" at bounding box center [147, 25] width 61 height 14
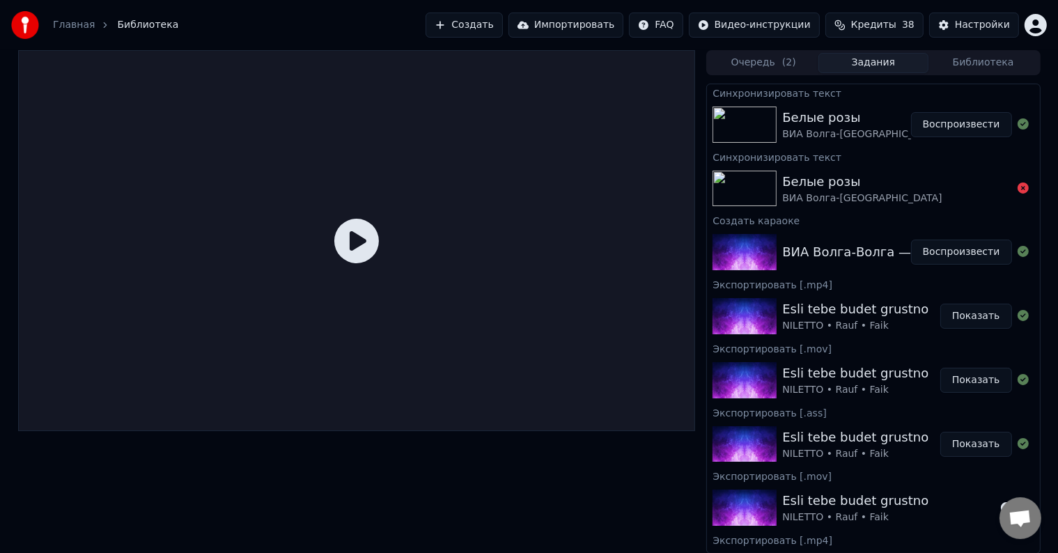
click at [777, 67] on button "Очередь ( 2 )" at bounding box center [763, 63] width 110 height 20
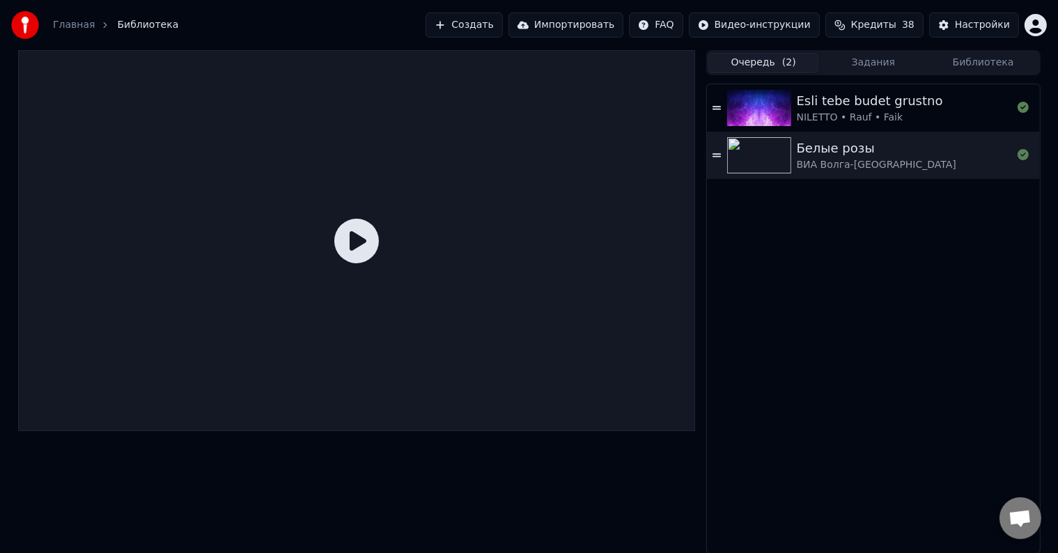
click at [989, 64] on button "Библиотека" at bounding box center [983, 63] width 110 height 20
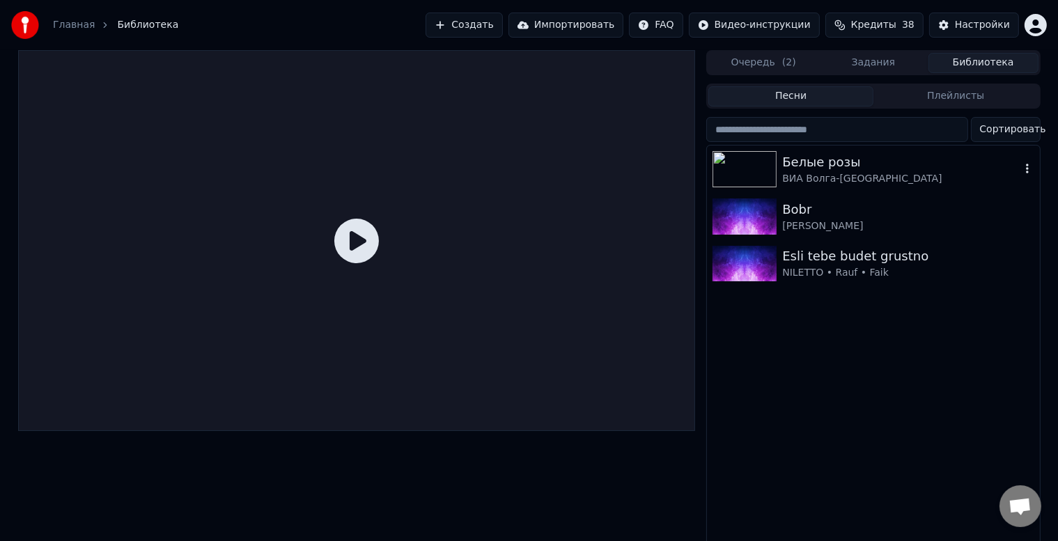
click at [836, 165] on div "Белые розы" at bounding box center [900, 161] width 237 height 19
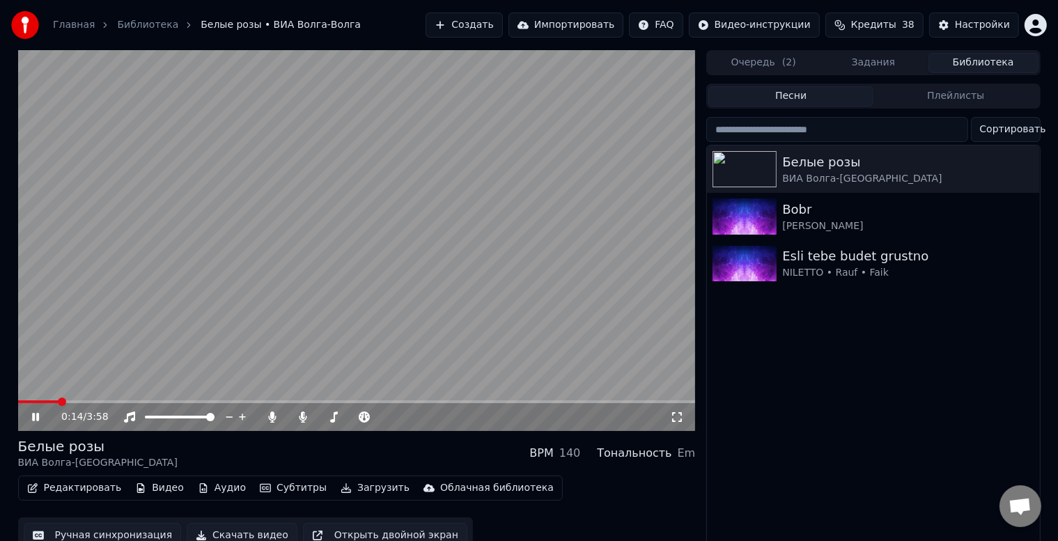
click at [68, 489] on button "Редактировать" at bounding box center [75, 487] width 106 height 19
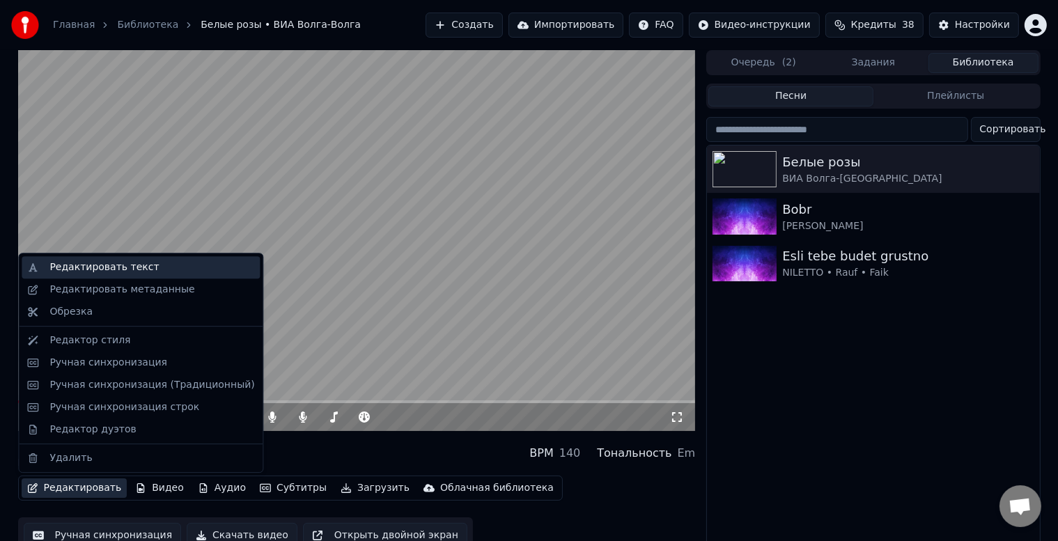
click at [103, 272] on div "Редактировать текст" at bounding box center [103, 267] width 109 height 14
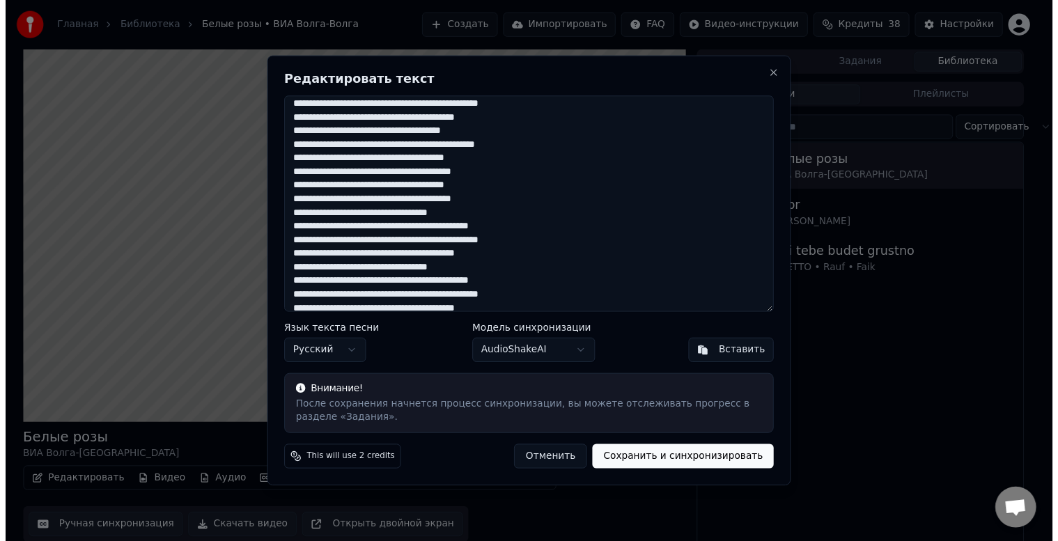
scroll to position [125, 0]
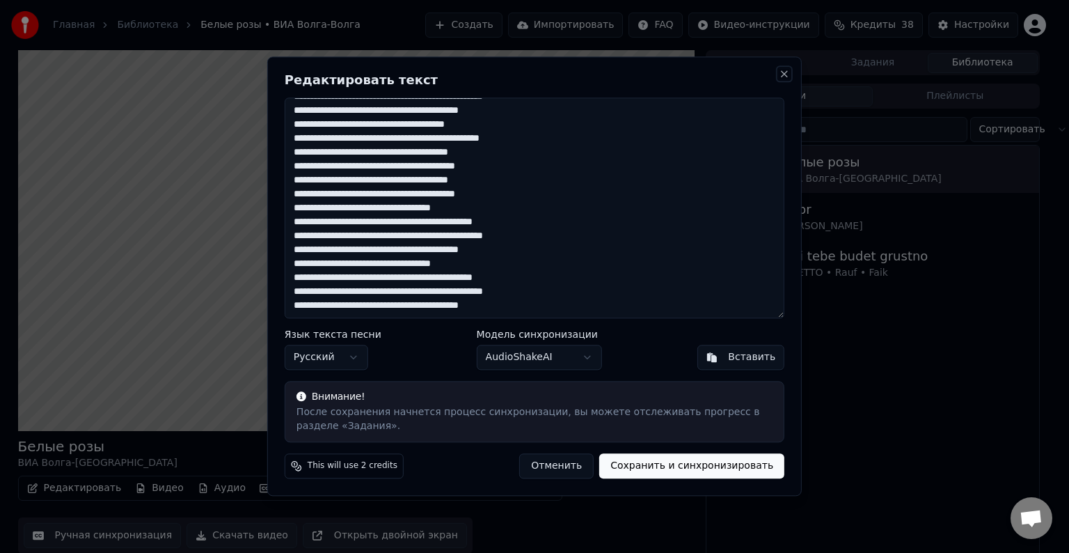
click at [785, 72] on button "Close" at bounding box center [784, 73] width 11 height 11
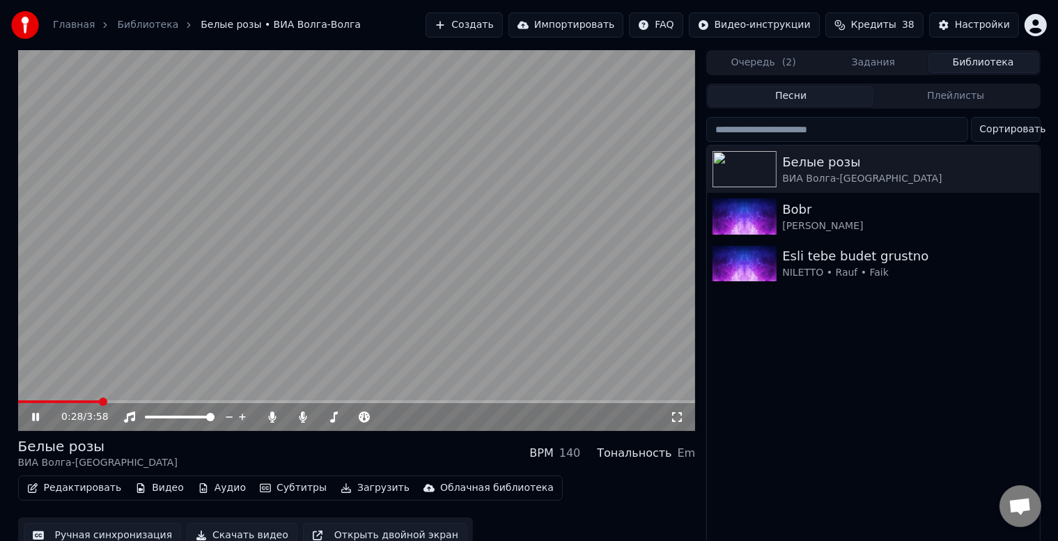
click at [33, 420] on icon at bounding box center [35, 417] width 7 height 8
click at [95, 489] on button "Редактировать" at bounding box center [75, 487] width 106 height 19
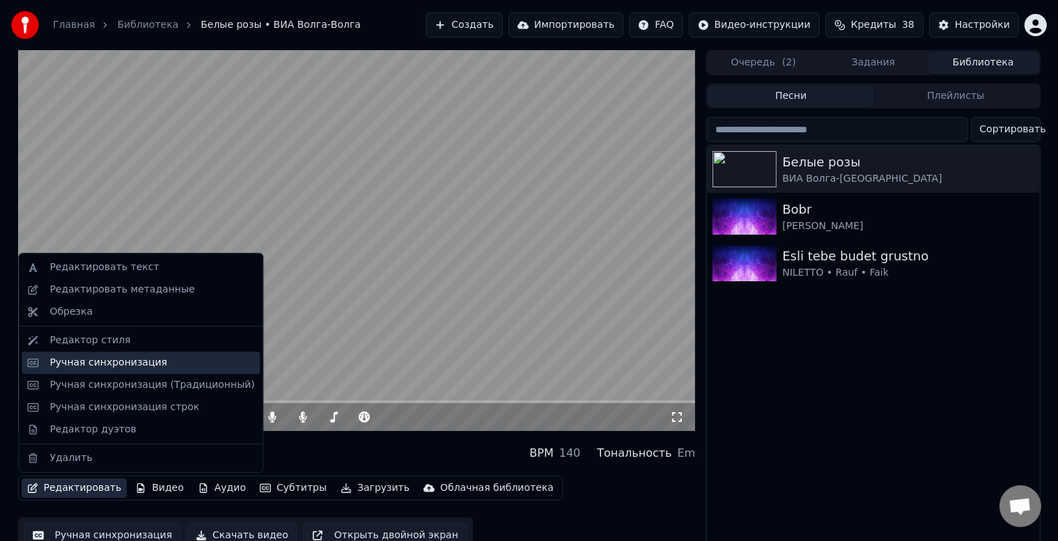
click at [131, 363] on div "Ручная синхронизация" at bounding box center [108, 363] width 118 height 14
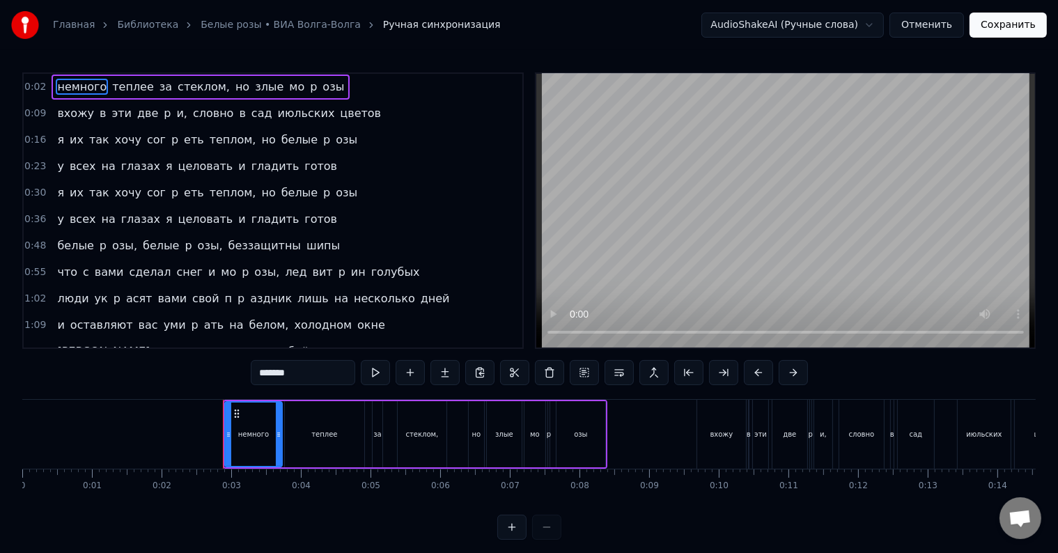
click at [288, 86] on span "мо" at bounding box center [297, 87] width 18 height 16
type input "**"
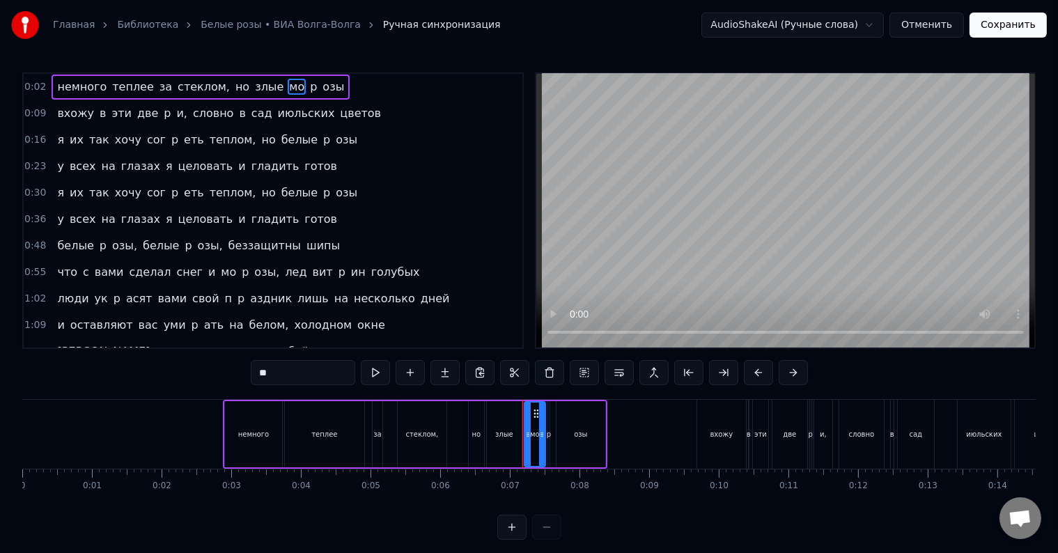
click at [269, 89] on div "немного теплее за стеклом, но злые мо p озы" at bounding box center [201, 86] width 298 height 25
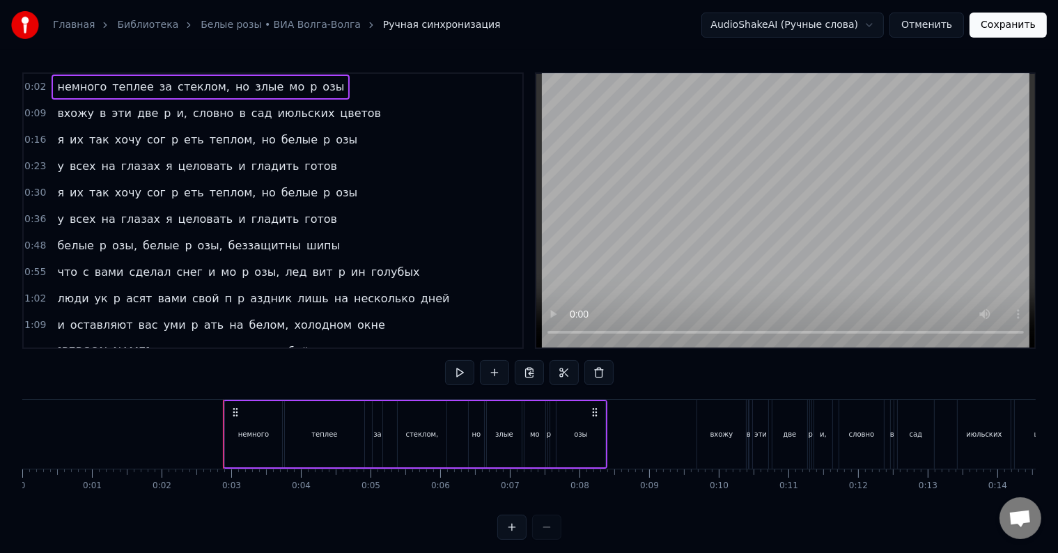
click at [308, 88] on span "p" at bounding box center [313, 87] width 10 height 16
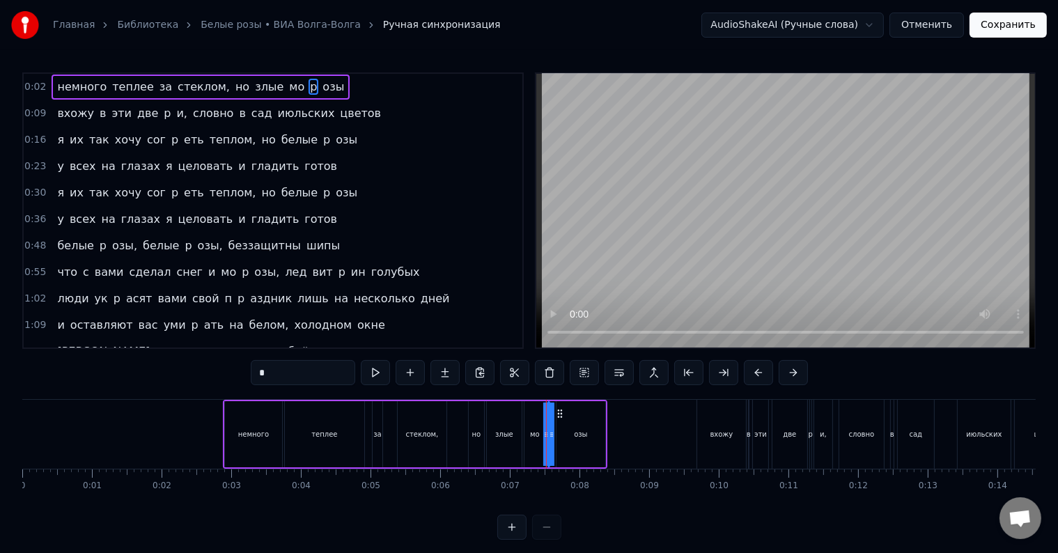
click at [321, 86] on span "озы" at bounding box center [333, 87] width 24 height 16
click at [288, 86] on span "мо" at bounding box center [297, 87] width 18 height 16
click at [288, 89] on span "мо" at bounding box center [297, 87] width 18 height 17
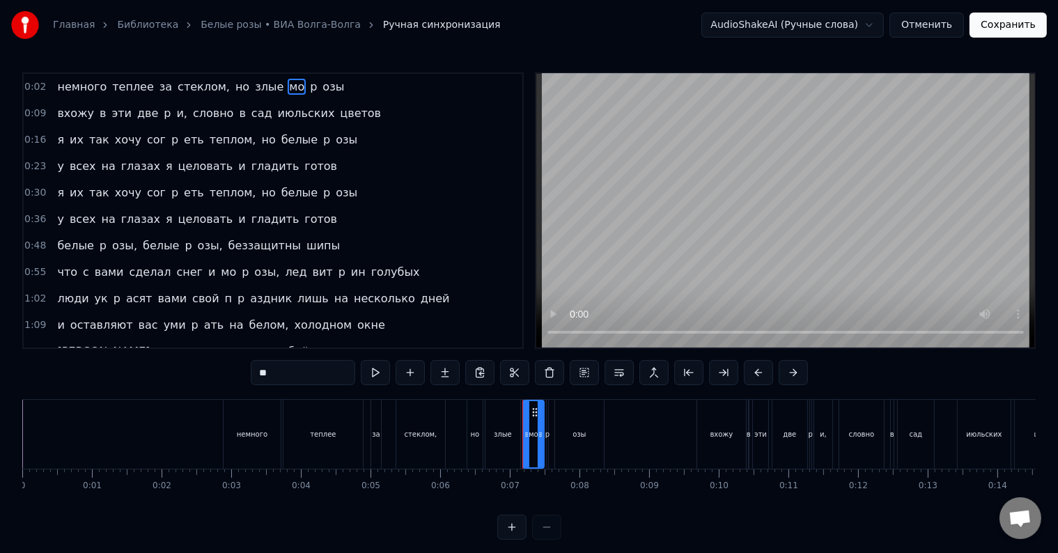
click at [308, 89] on span "p" at bounding box center [313, 87] width 10 height 16
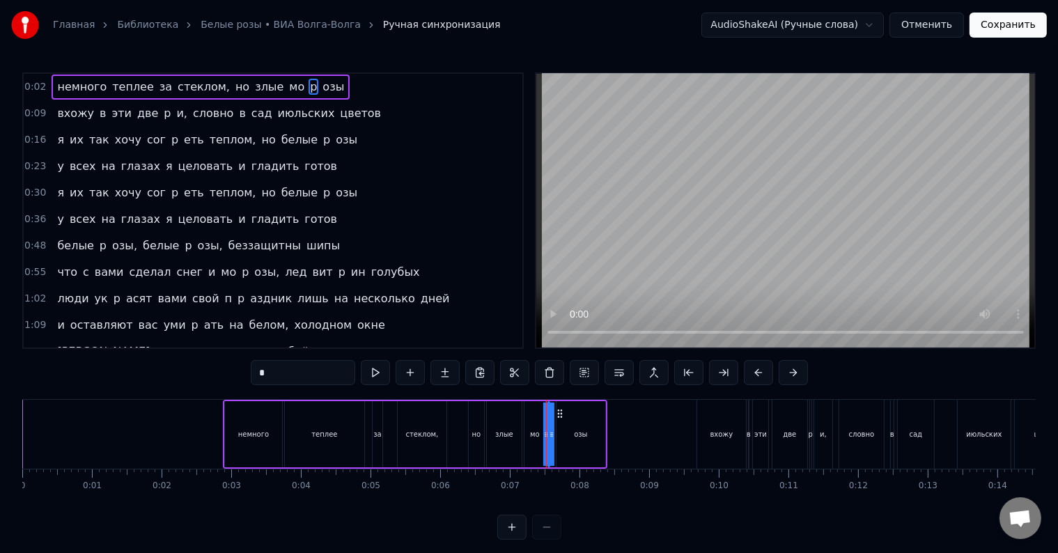
click at [321, 88] on span "озы" at bounding box center [333, 87] width 24 height 16
type input "***"
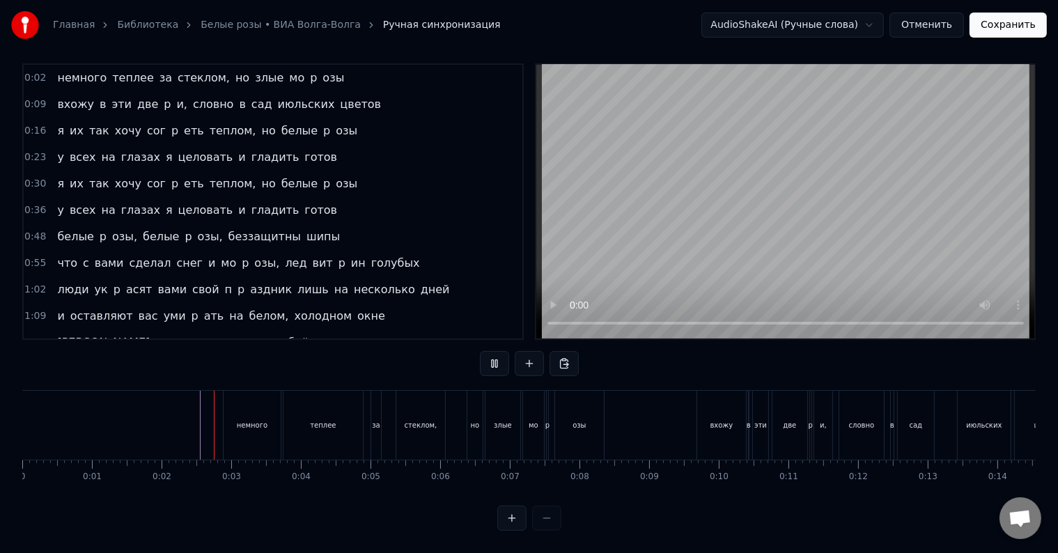
scroll to position [21, 0]
click at [225, 416] on div "немного" at bounding box center [251, 425] width 57 height 69
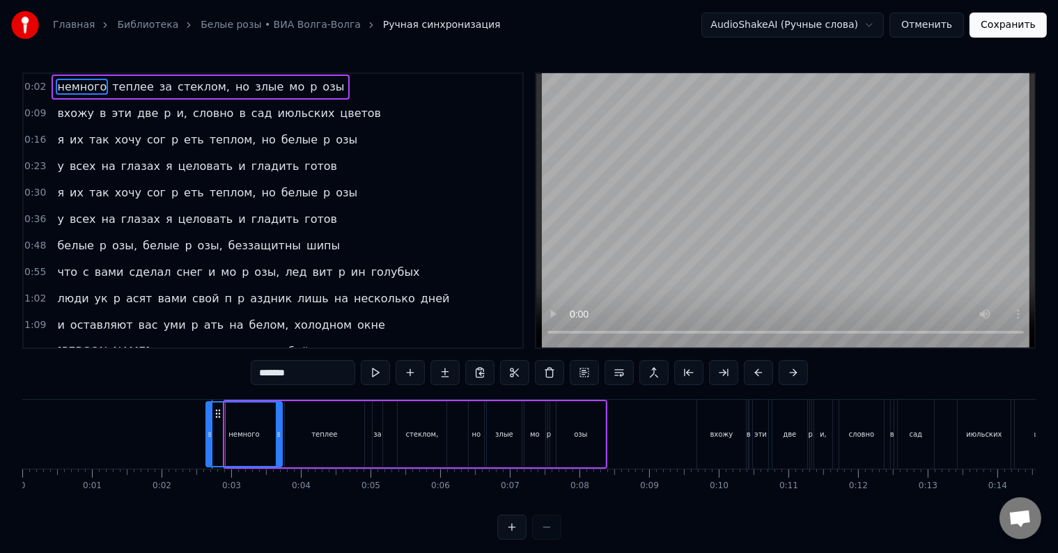
drag, startPoint x: 228, startPoint y: 432, endPoint x: 210, endPoint y: 437, distance: 19.3
click at [210, 437] on icon at bounding box center [210, 434] width 6 height 11
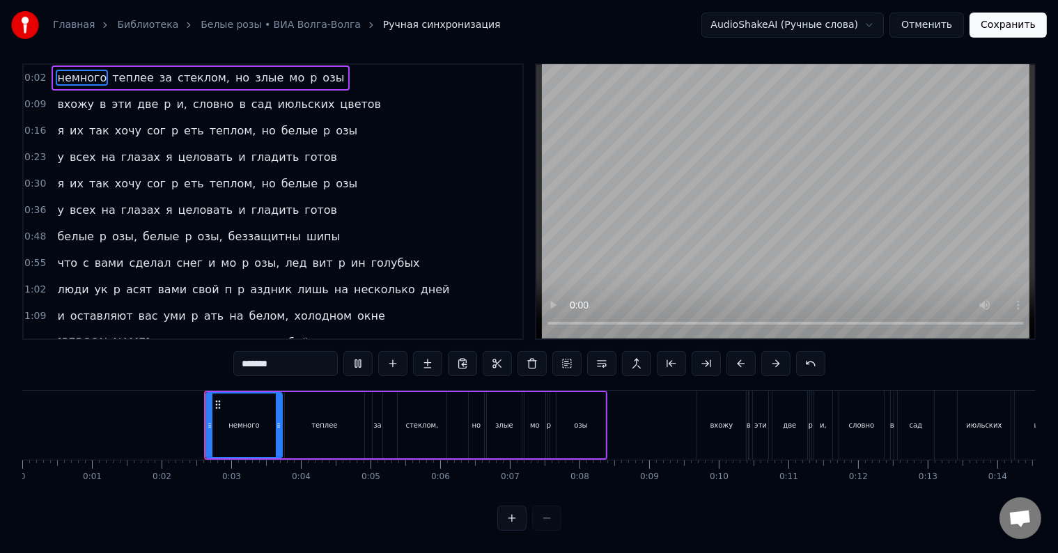
scroll to position [21, 0]
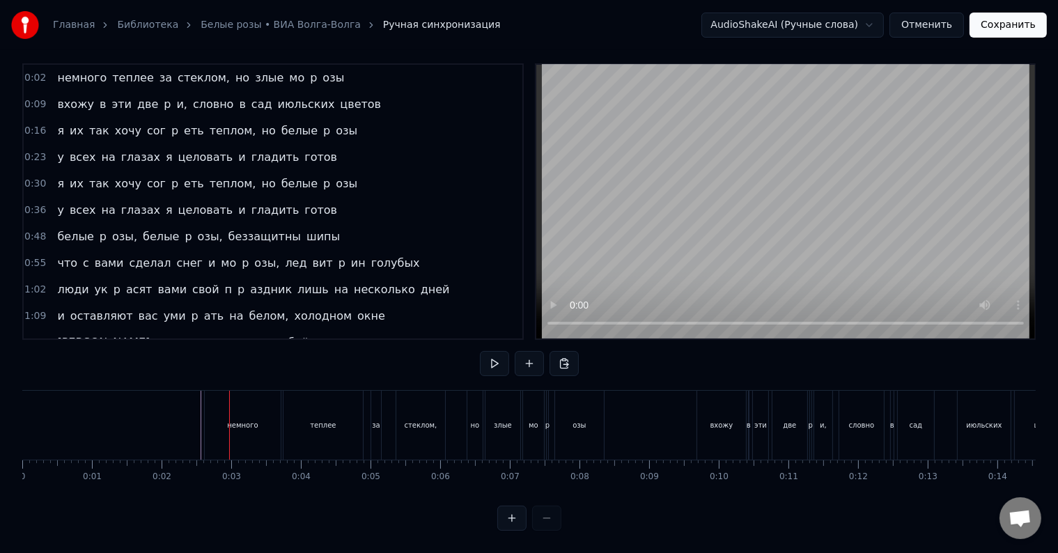
click at [217, 429] on div "немного" at bounding box center [243, 425] width 76 height 69
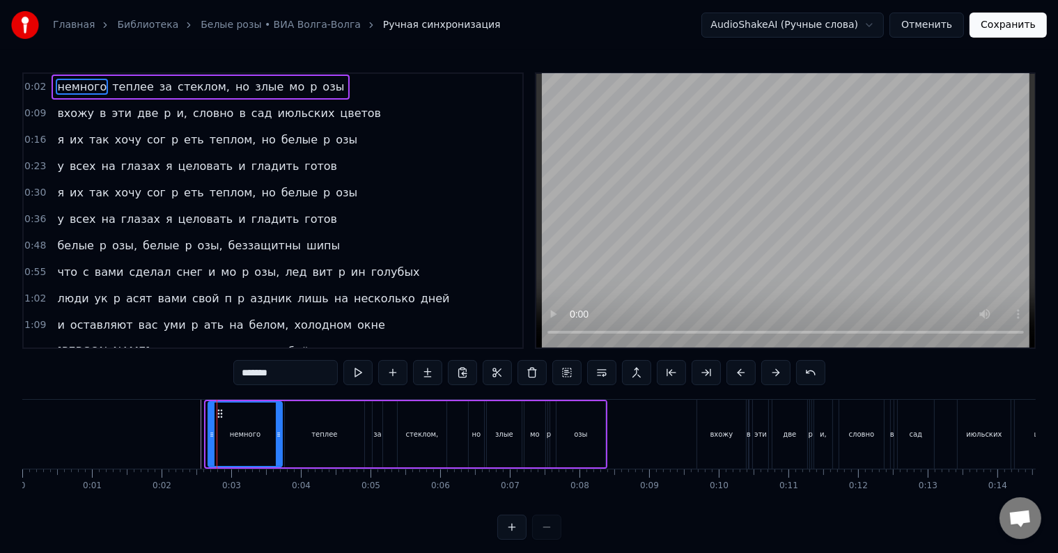
click at [209, 440] on div at bounding box center [212, 433] width 6 height 63
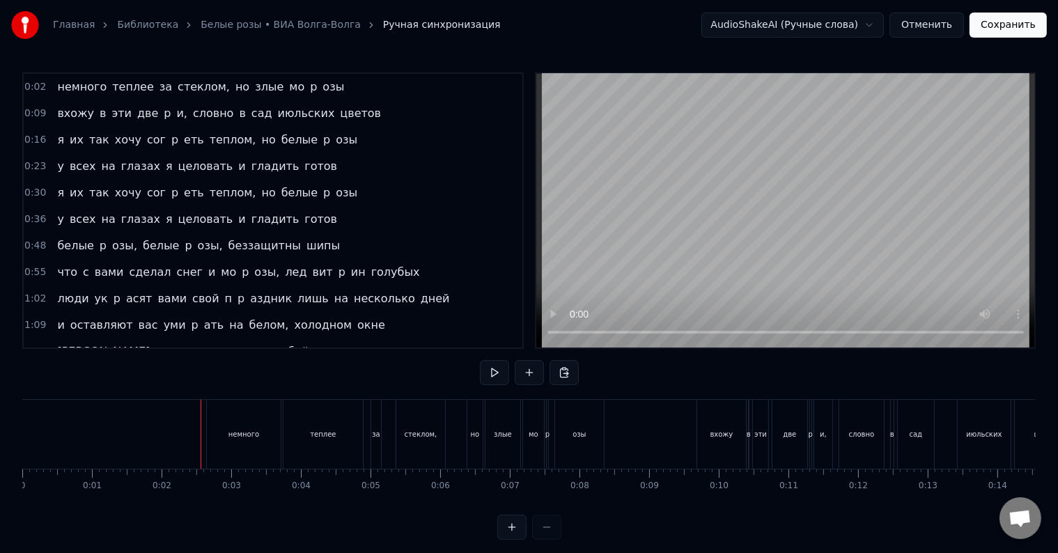
click at [213, 448] on div "немного" at bounding box center [244, 434] width 74 height 69
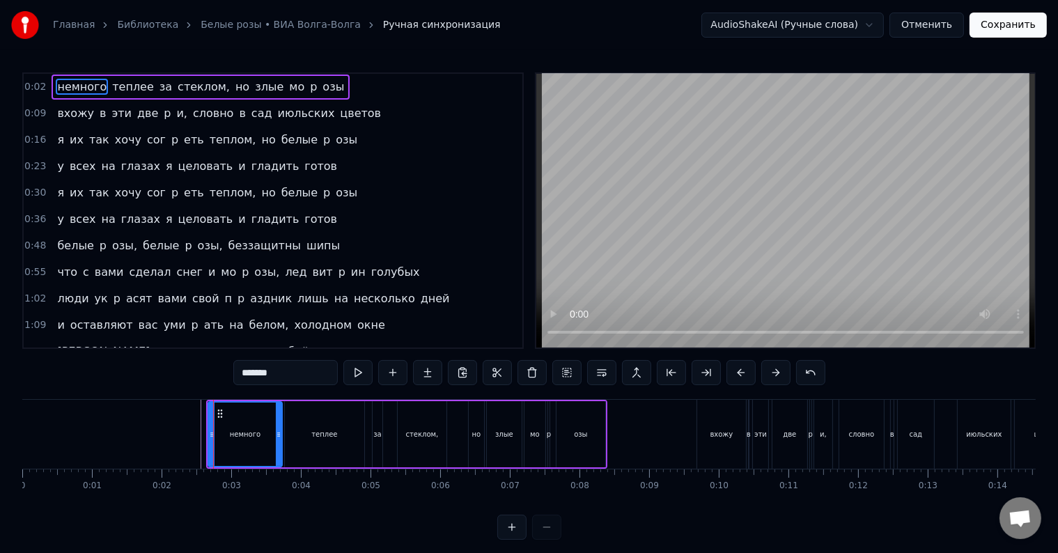
drag, startPoint x: 207, startPoint y: 449, endPoint x: 214, endPoint y: 451, distance: 7.3
click at [214, 451] on div "немного" at bounding box center [244, 434] width 75 height 66
click at [214, 446] on div at bounding box center [217, 433] width 6 height 63
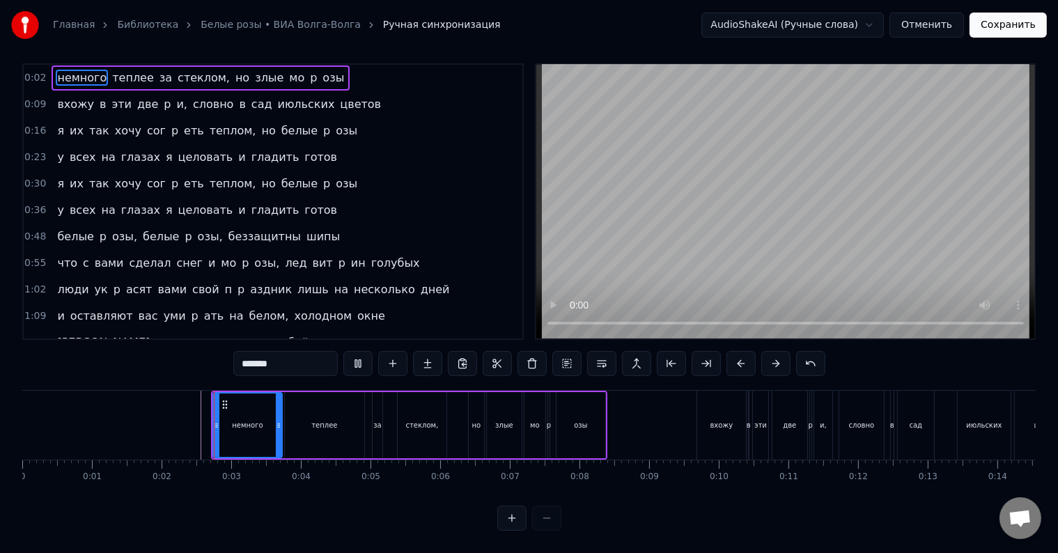
scroll to position [21, 0]
click at [269, 416] on div "немного" at bounding box center [248, 424] width 68 height 63
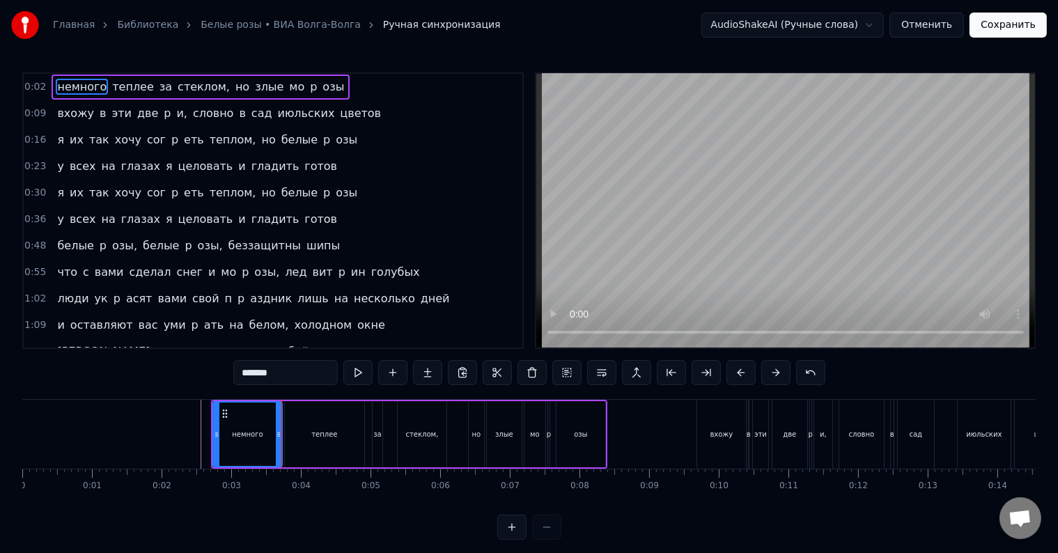
click at [269, 416] on div "немного" at bounding box center [248, 433] width 68 height 63
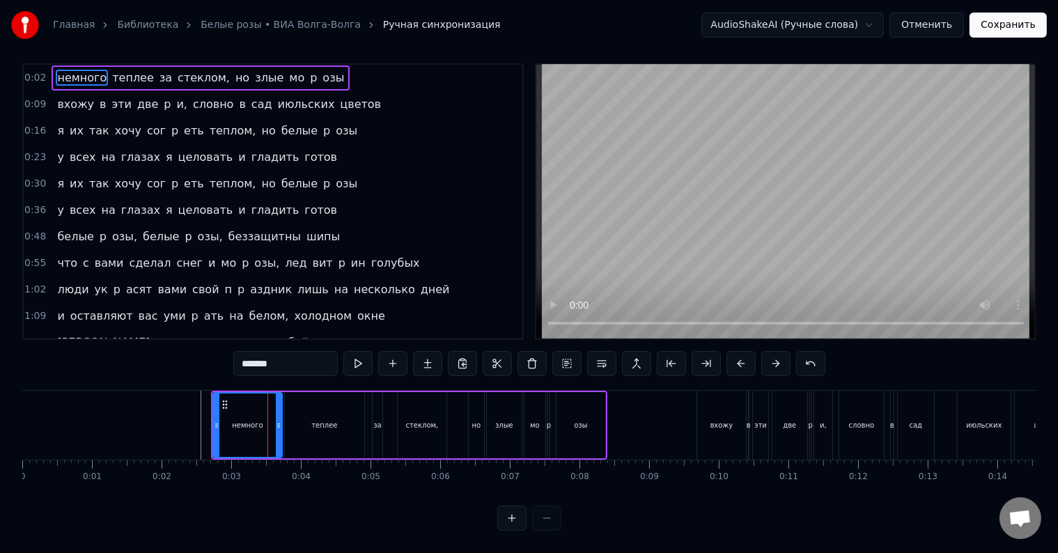
scroll to position [21, 0]
click at [285, 419] on div "теплее" at bounding box center [324, 425] width 79 height 66
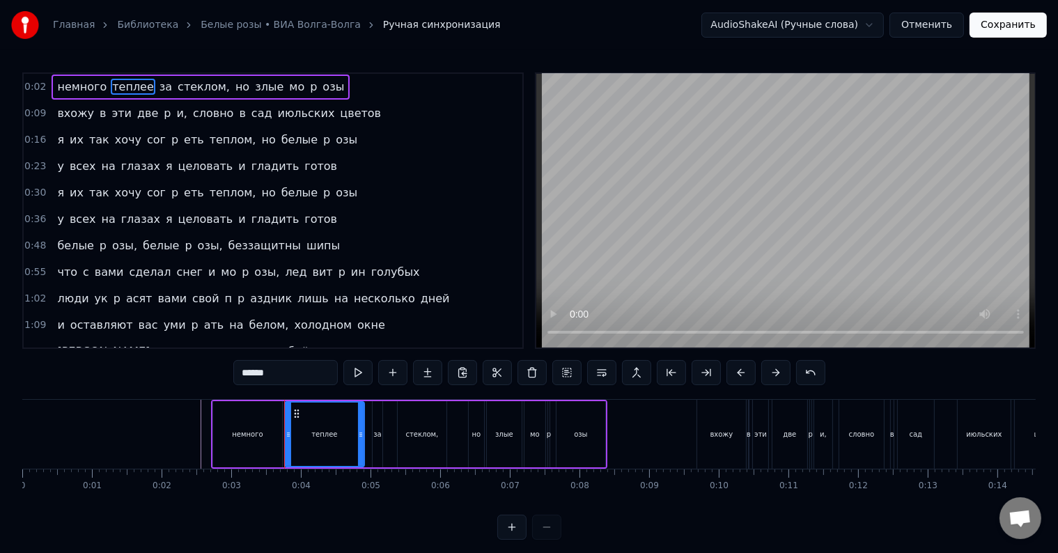
click at [281, 440] on div "немного" at bounding box center [247, 434] width 70 height 66
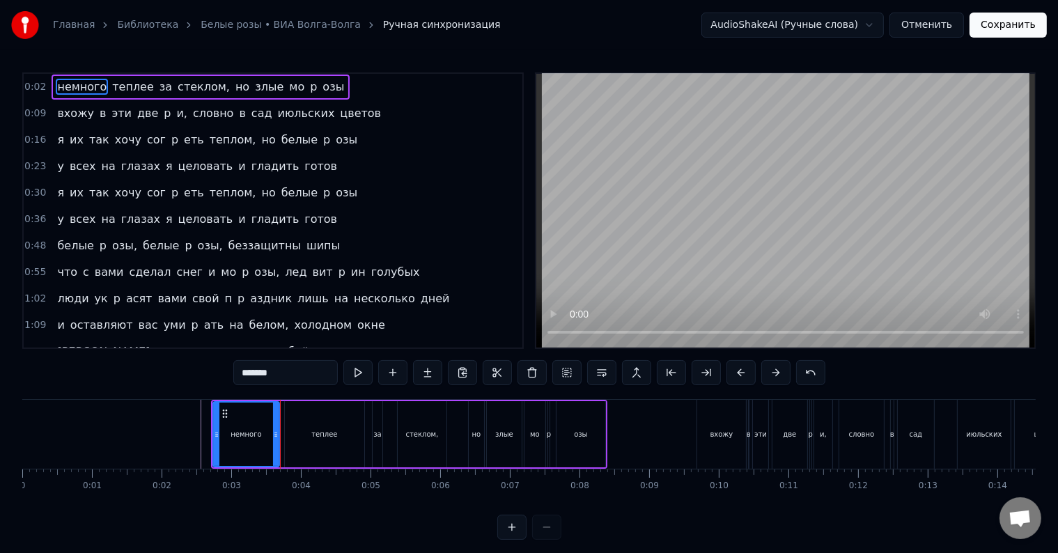
click at [276, 444] on div at bounding box center [276, 433] width 6 height 63
click at [289, 448] on div "теплее" at bounding box center [324, 434] width 79 height 66
type input "******"
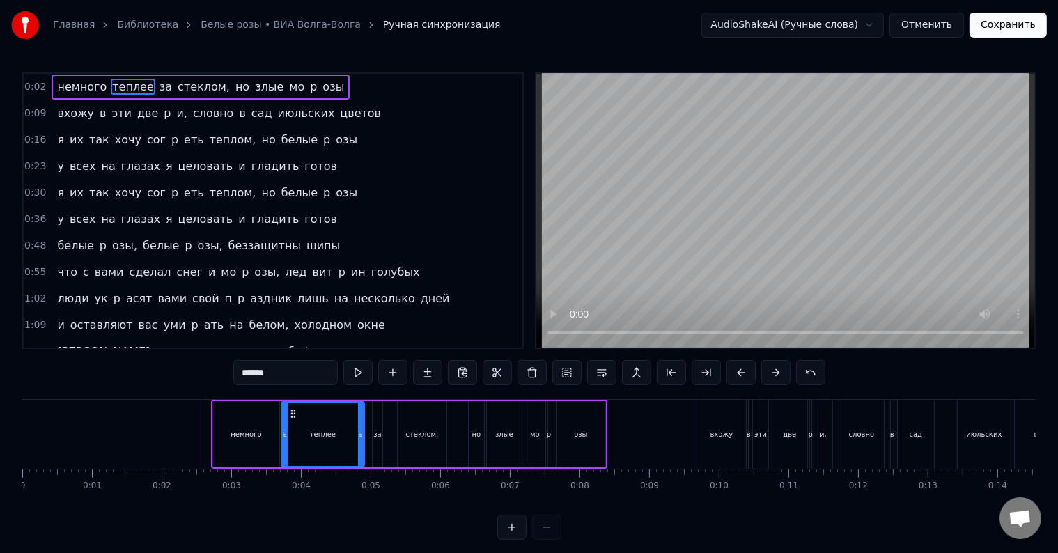
click at [283, 443] on div at bounding box center [285, 433] width 6 height 63
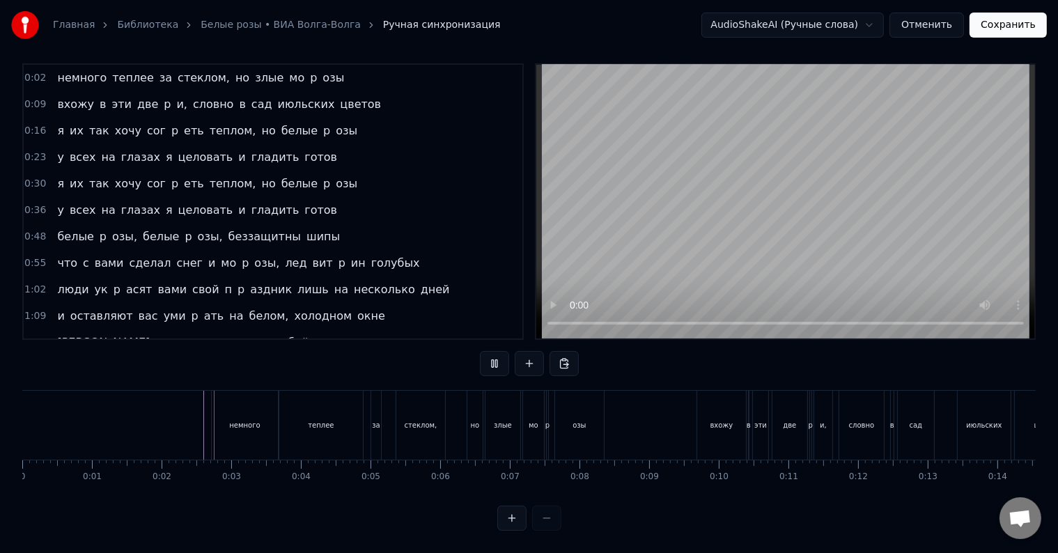
scroll to position [21, 0]
click at [542, 416] on div "мо" at bounding box center [533, 425] width 21 height 69
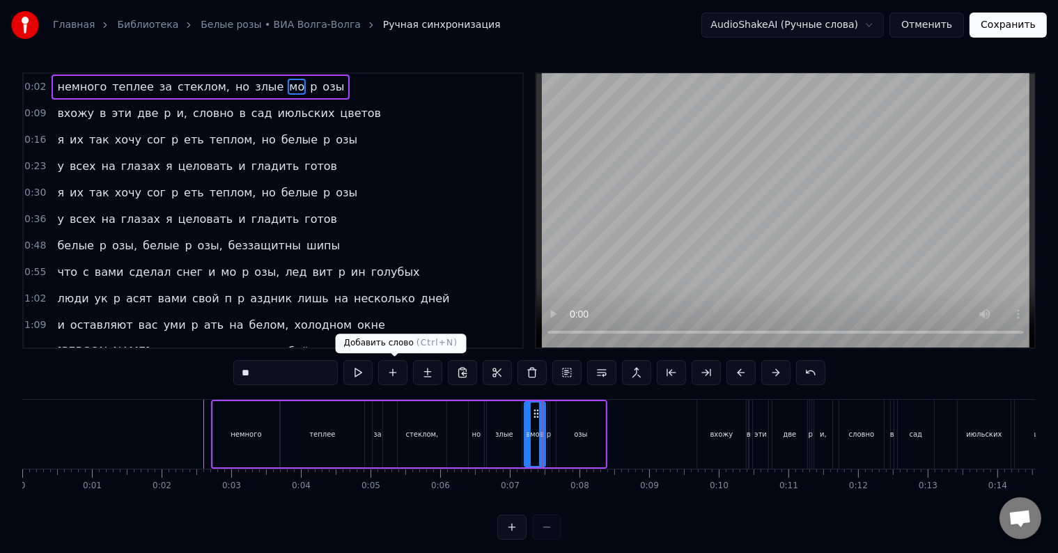
click at [402, 375] on button at bounding box center [392, 372] width 29 height 25
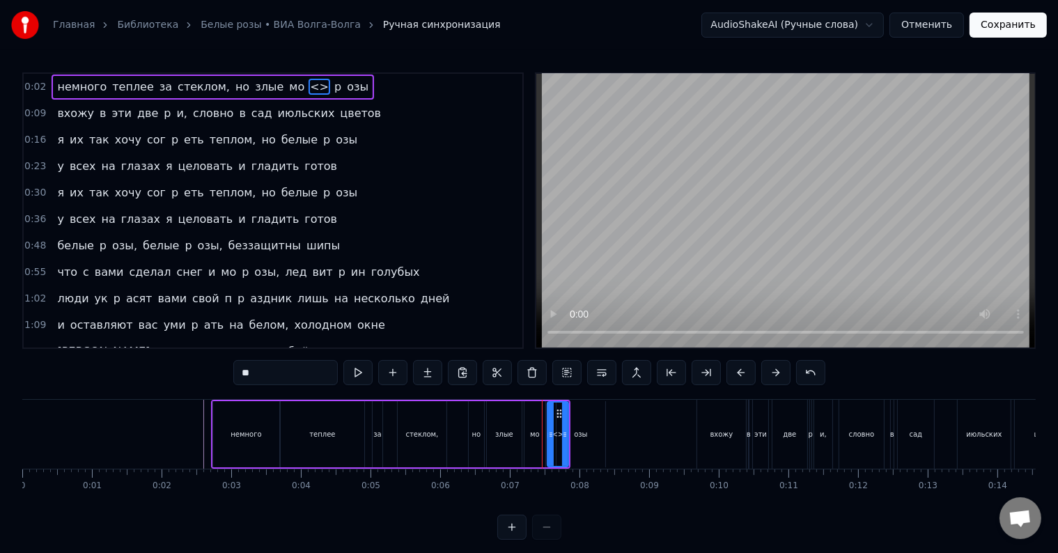
click at [308, 88] on span "<>" at bounding box center [319, 87] width 22 height 16
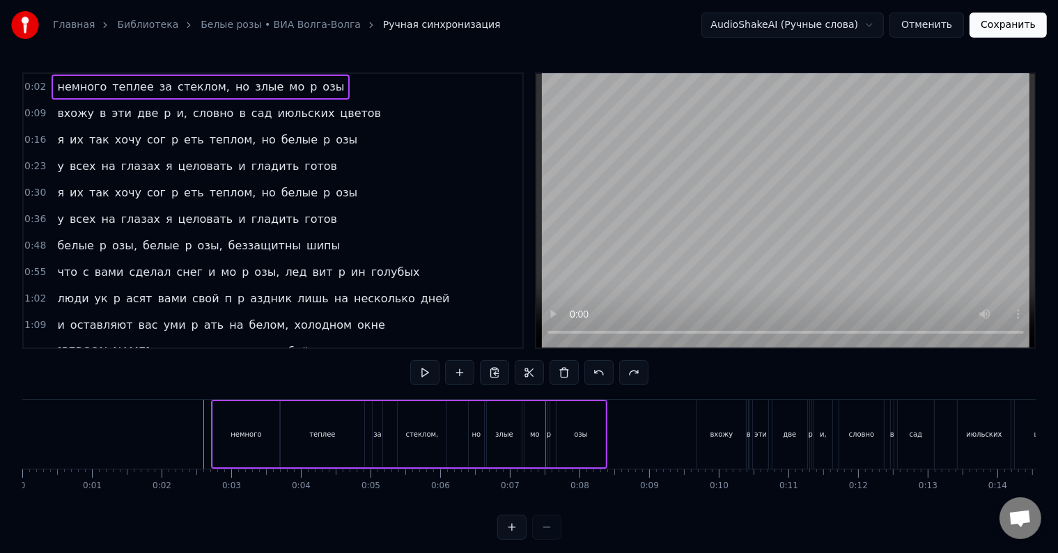
click at [268, 90] on div "немного теплее за стеклом, но злые мо p озы" at bounding box center [201, 86] width 298 height 25
click at [308, 89] on span "p" at bounding box center [313, 87] width 10 height 16
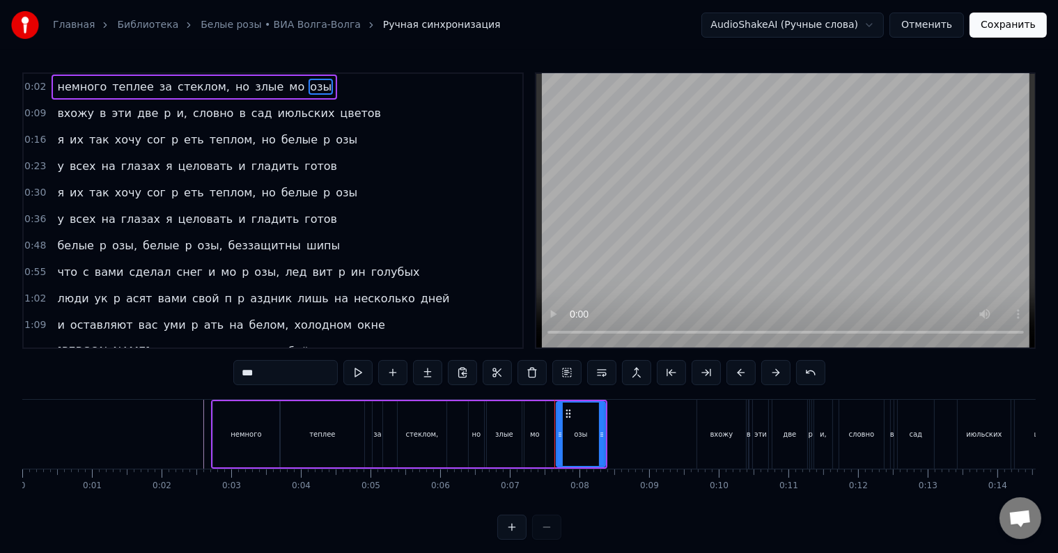
click at [308, 87] on span "озы" at bounding box center [320, 87] width 24 height 16
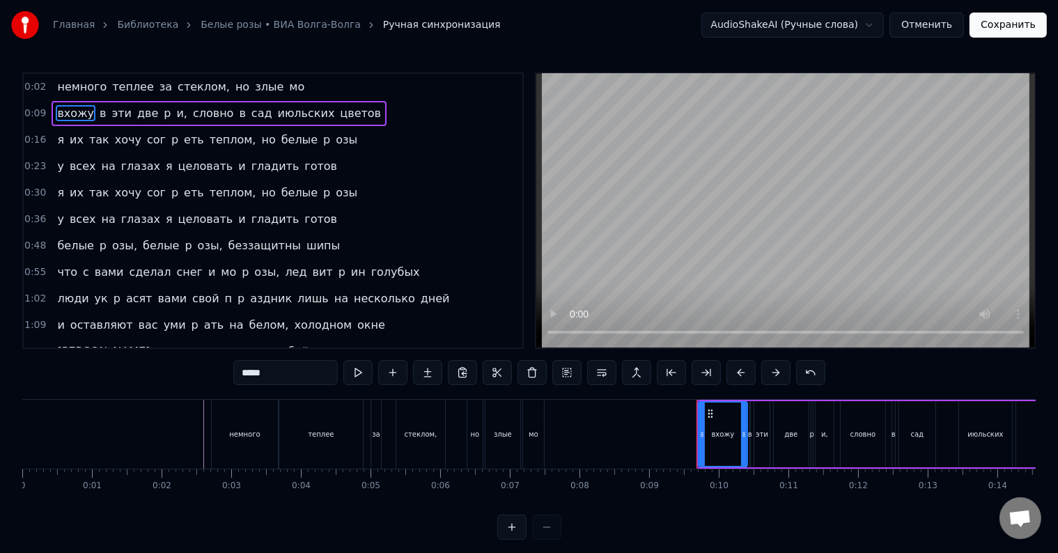
click at [288, 88] on span "мо" at bounding box center [297, 87] width 18 height 16
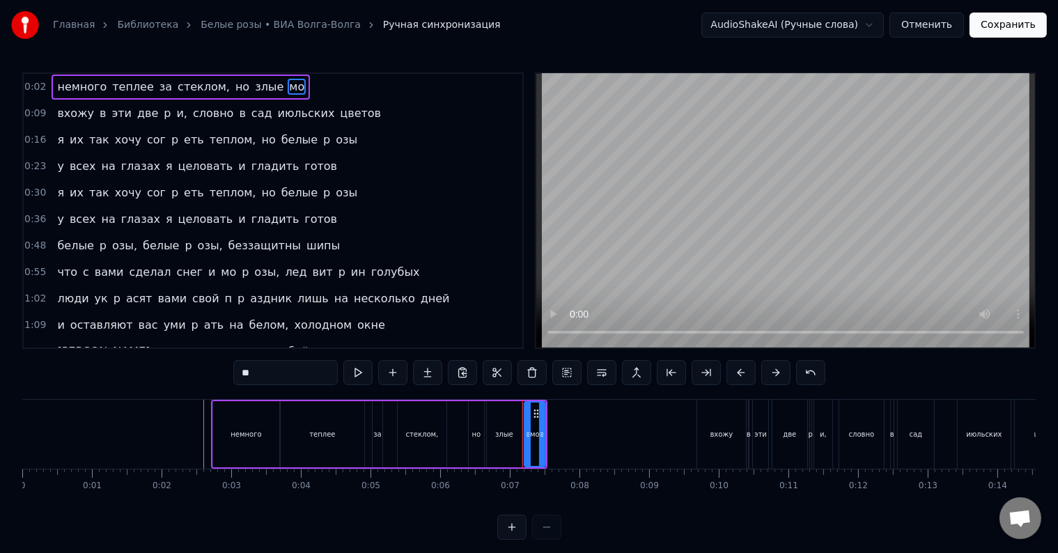
click at [288, 88] on span "мо" at bounding box center [297, 87] width 18 height 16
click at [273, 372] on input "**" at bounding box center [285, 372] width 104 height 25
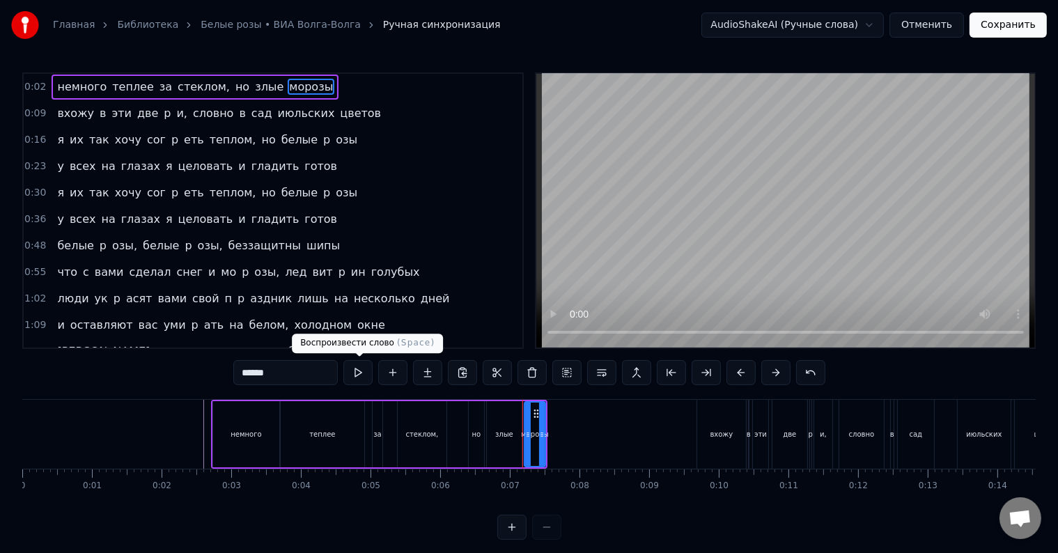
type input "******"
click at [361, 374] on button at bounding box center [357, 372] width 29 height 25
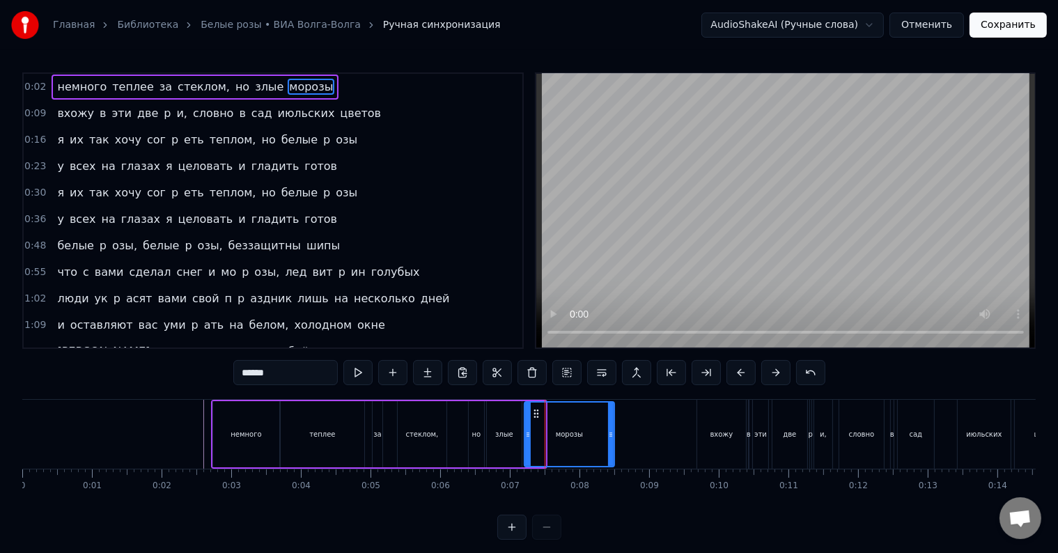
drag, startPoint x: 543, startPoint y: 440, endPoint x: 612, endPoint y: 440, distance: 68.9
click at [612, 440] on div at bounding box center [611, 433] width 6 height 63
click at [611, 429] on div at bounding box center [611, 434] width 1 height 69
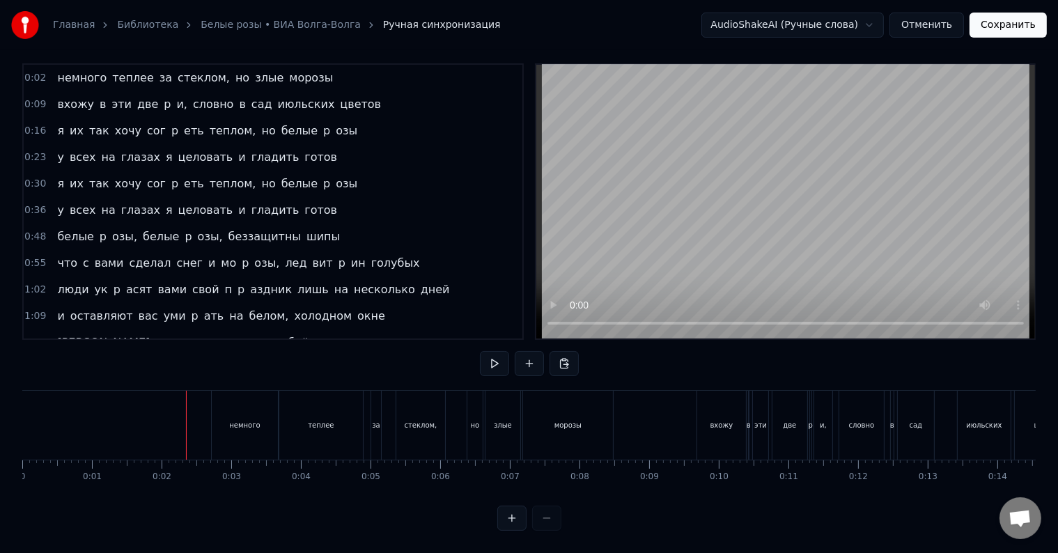
scroll to position [21, 0]
click at [699, 417] on div "вхожу" at bounding box center [721, 425] width 49 height 69
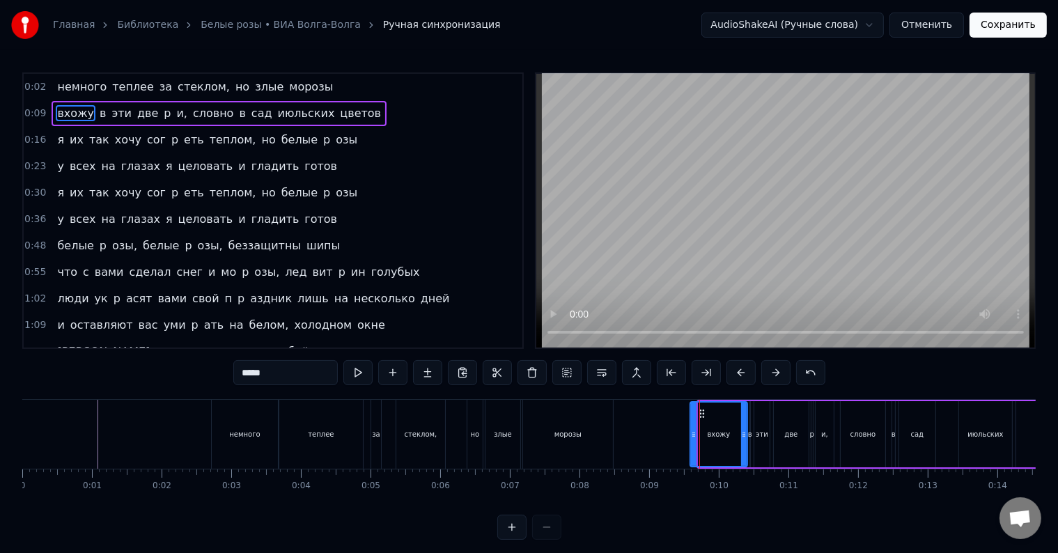
drag, startPoint x: 700, startPoint y: 431, endPoint x: 691, endPoint y: 431, distance: 8.4
click at [691, 431] on icon at bounding box center [694, 434] width 6 height 11
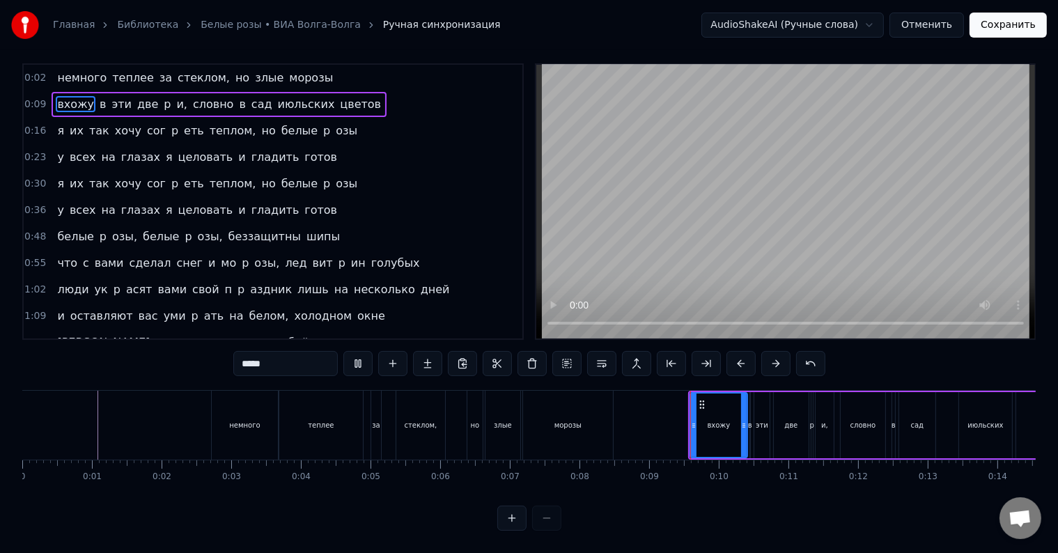
scroll to position [21, 0]
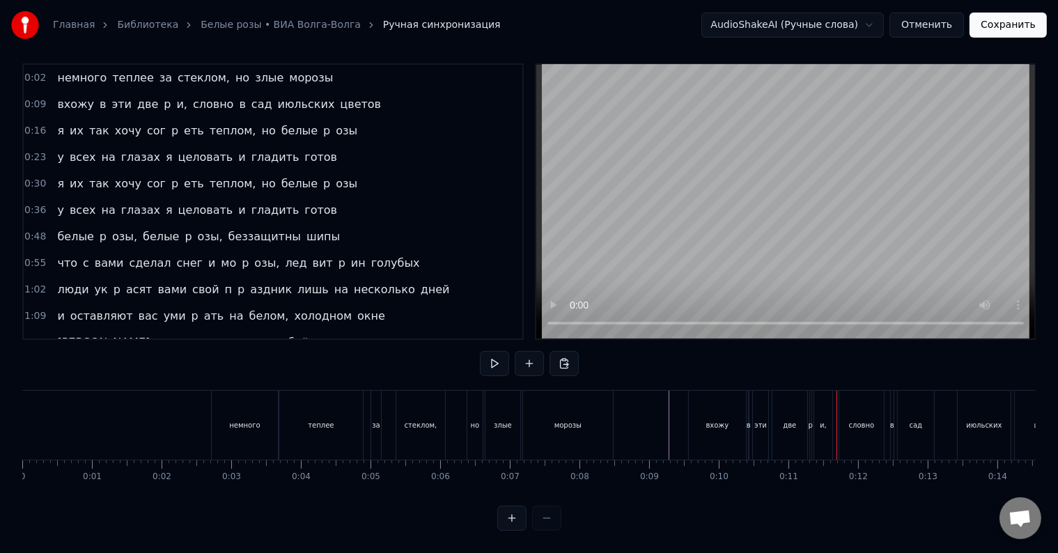
click at [802, 418] on div "две" at bounding box center [789, 425] width 35 height 69
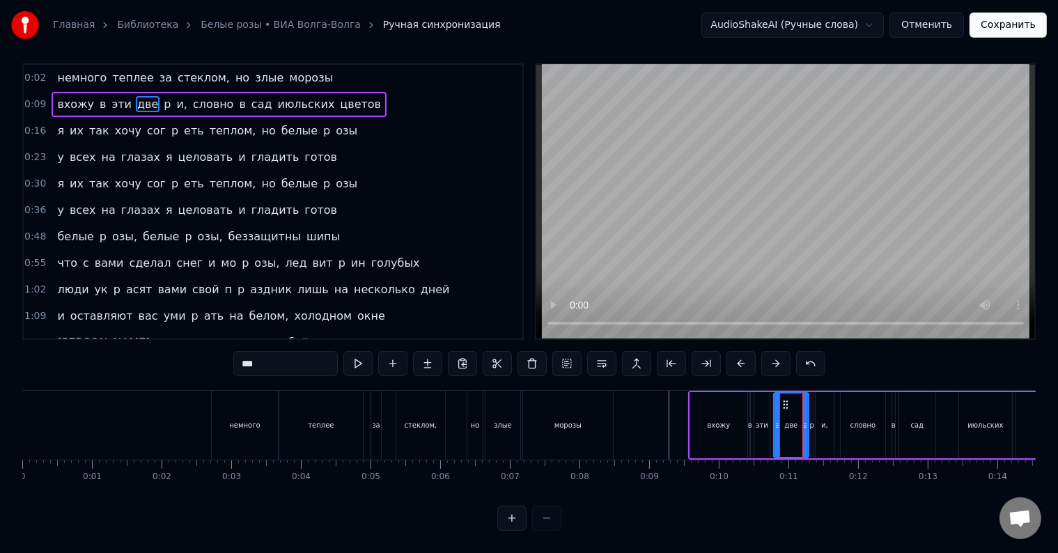
scroll to position [0, 0]
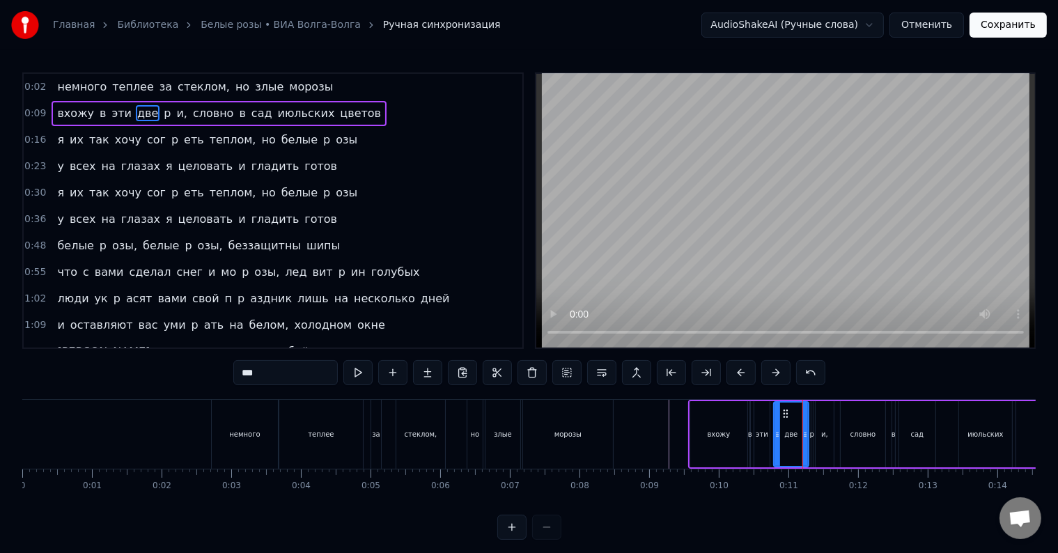
click at [137, 113] on span "две" at bounding box center [148, 113] width 24 height 16
click at [290, 374] on input "***" at bounding box center [285, 372] width 104 height 25
click at [177, 111] on span "p" at bounding box center [182, 113] width 10 height 16
click at [177, 111] on span "и," at bounding box center [183, 113] width 13 height 16
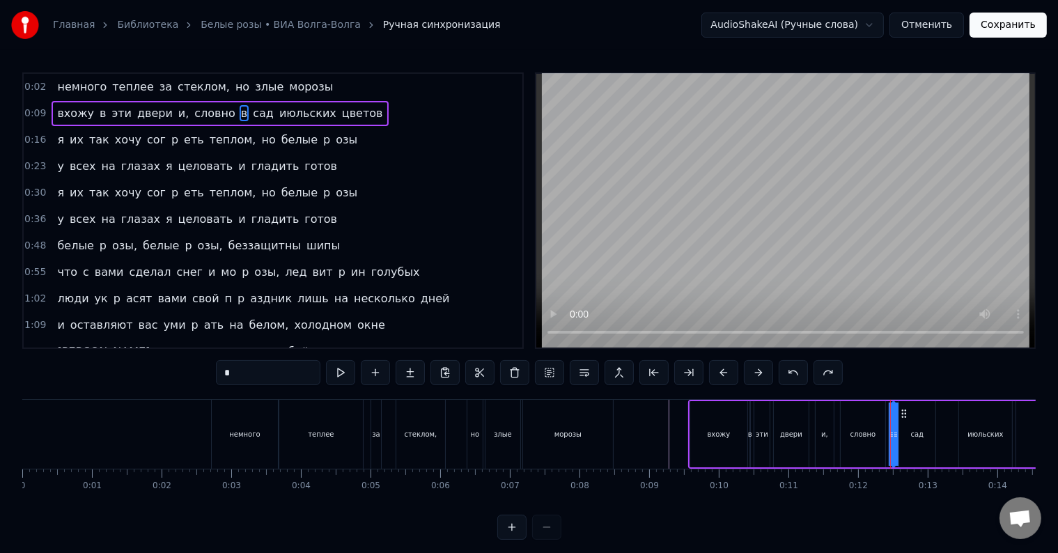
click at [177, 111] on span "и," at bounding box center [183, 113] width 13 height 16
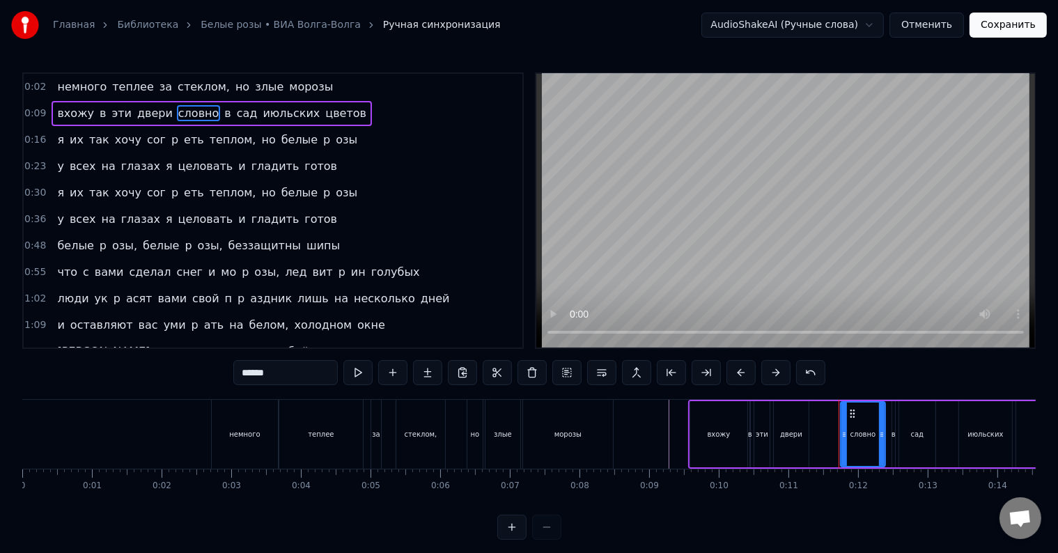
click at [136, 111] on span "двери" at bounding box center [155, 113] width 38 height 16
type input "*****"
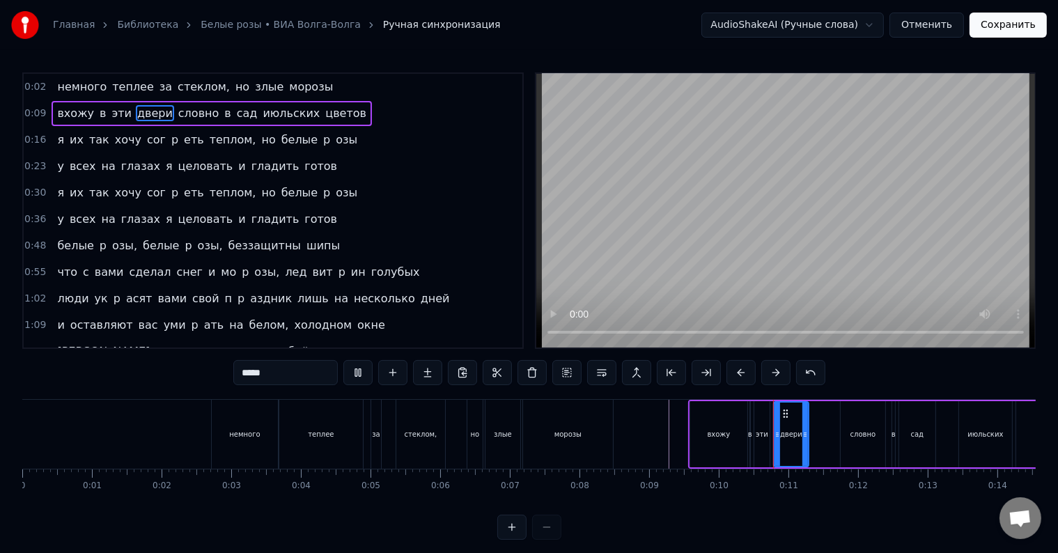
scroll to position [240, 0]
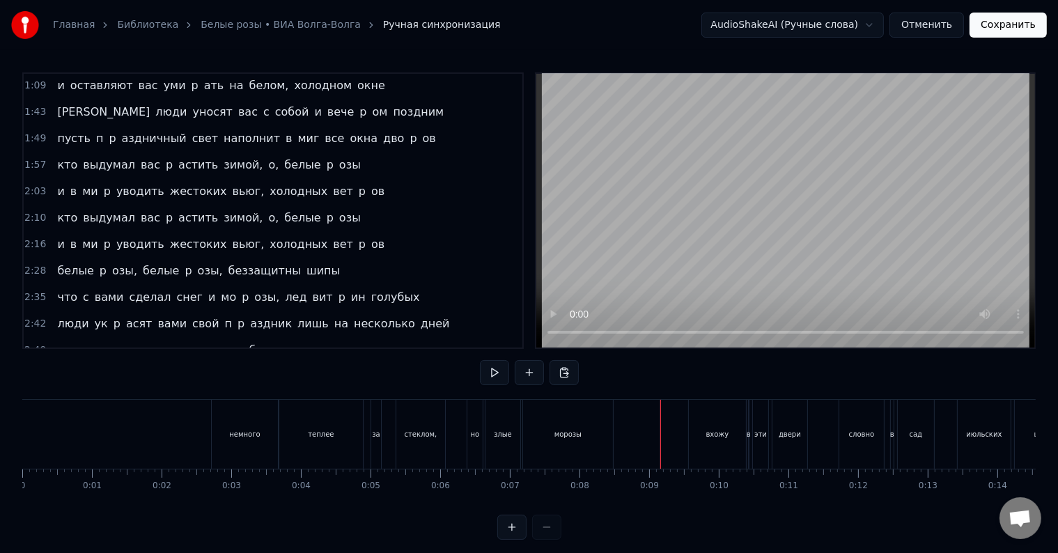
click at [660, 430] on div at bounding box center [660, 434] width 1 height 69
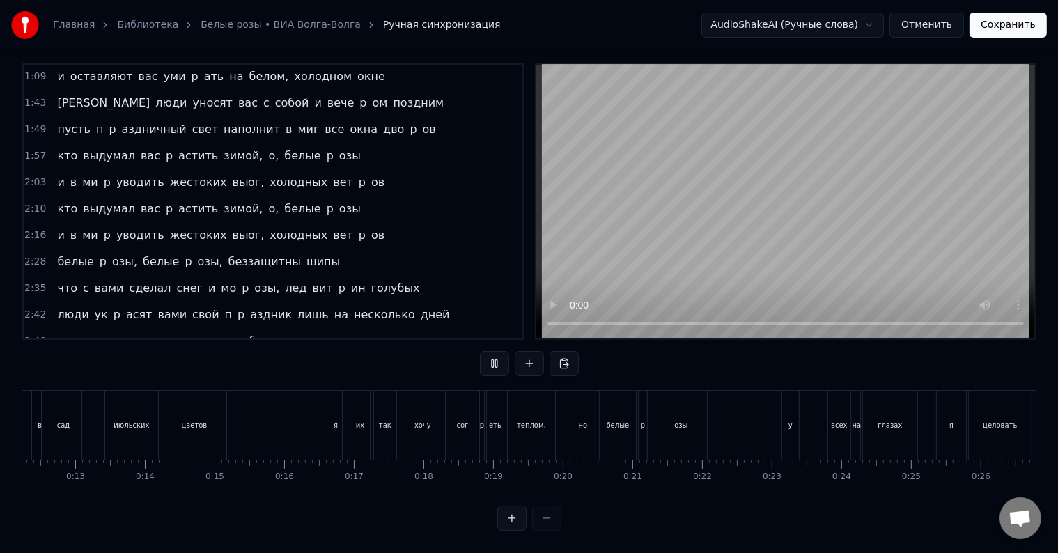
scroll to position [0, 877]
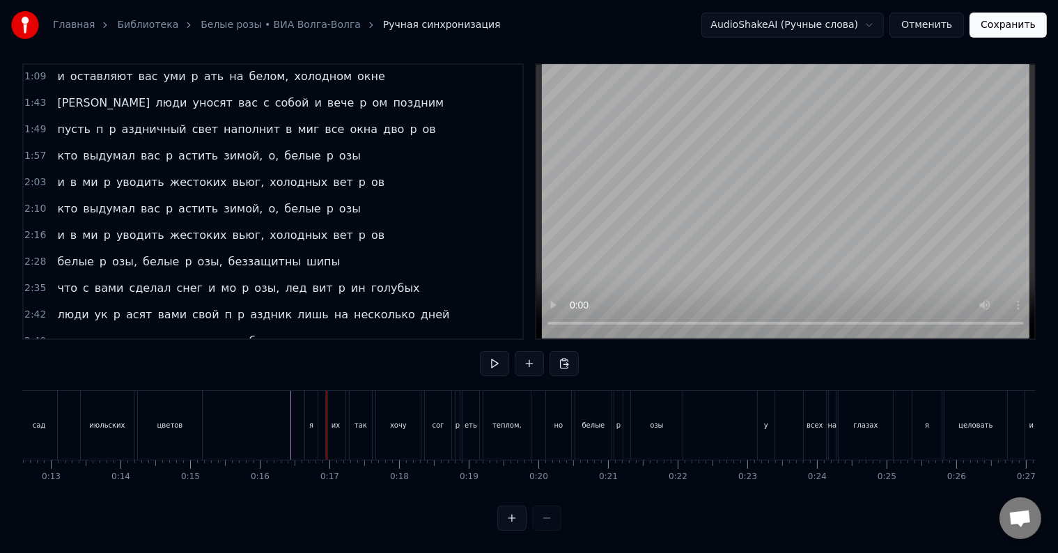
click at [305, 418] on div "я" at bounding box center [311, 425] width 13 height 69
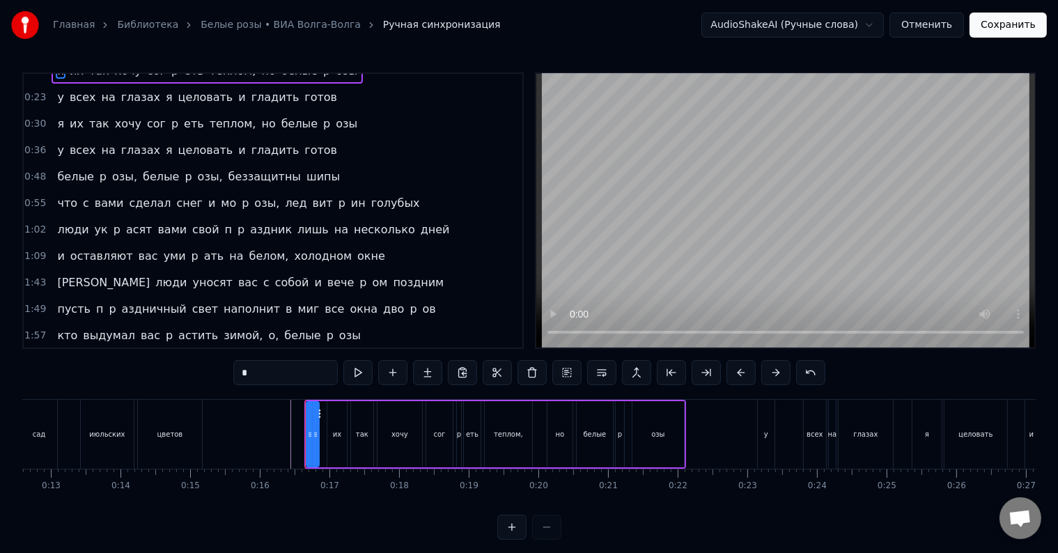
scroll to position [0, 0]
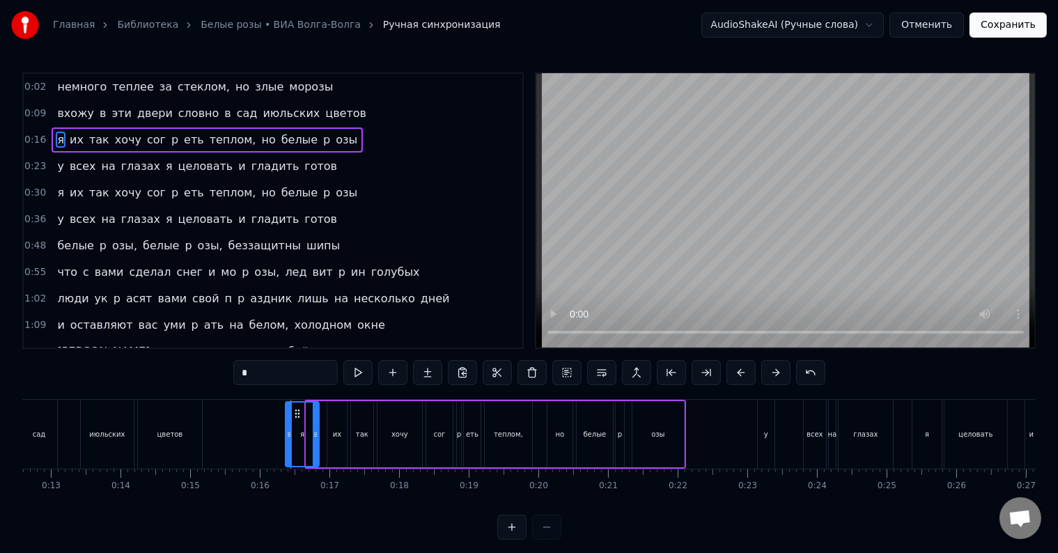
drag, startPoint x: 307, startPoint y: 427, endPoint x: 286, endPoint y: 428, distance: 20.9
click at [286, 428] on div at bounding box center [289, 433] width 6 height 63
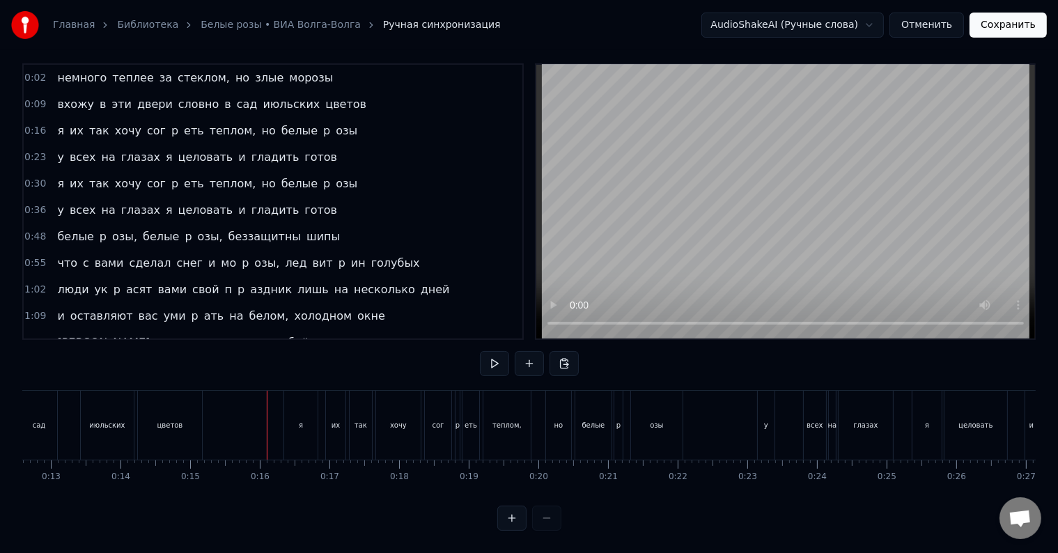
click at [267, 428] on div at bounding box center [267, 425] width 1 height 69
click at [432, 420] on div "сог" at bounding box center [438, 425] width 12 height 10
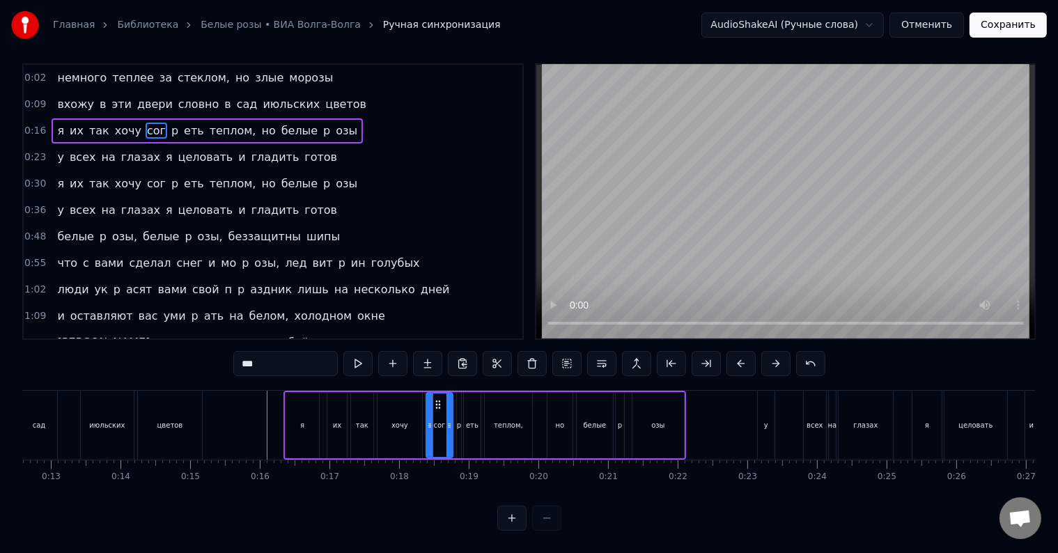
scroll to position [0, 0]
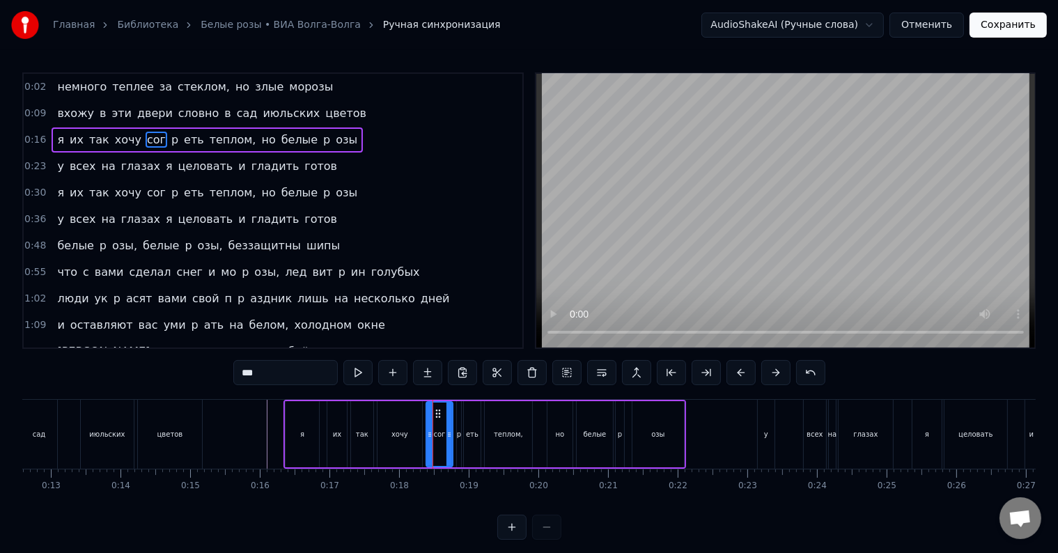
click at [146, 137] on span "сог" at bounding box center [157, 140] width 22 height 16
click at [281, 377] on input "***" at bounding box center [285, 372] width 104 height 25
click at [197, 139] on span "p" at bounding box center [202, 140] width 10 height 16
click at [197, 136] on span "еть" at bounding box center [208, 140] width 23 height 16
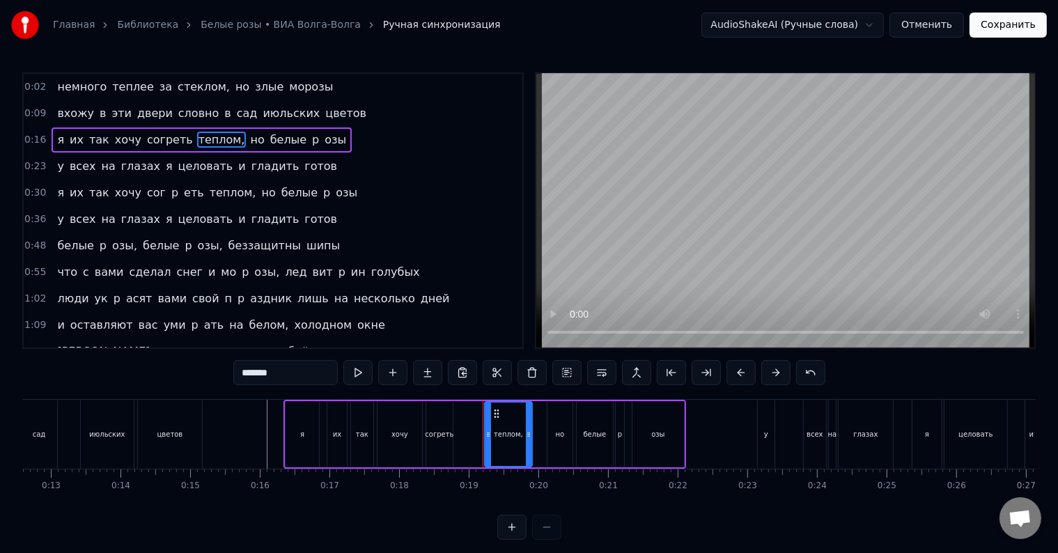
click at [451, 427] on div "согреть" at bounding box center [439, 434] width 26 height 66
type input "*******"
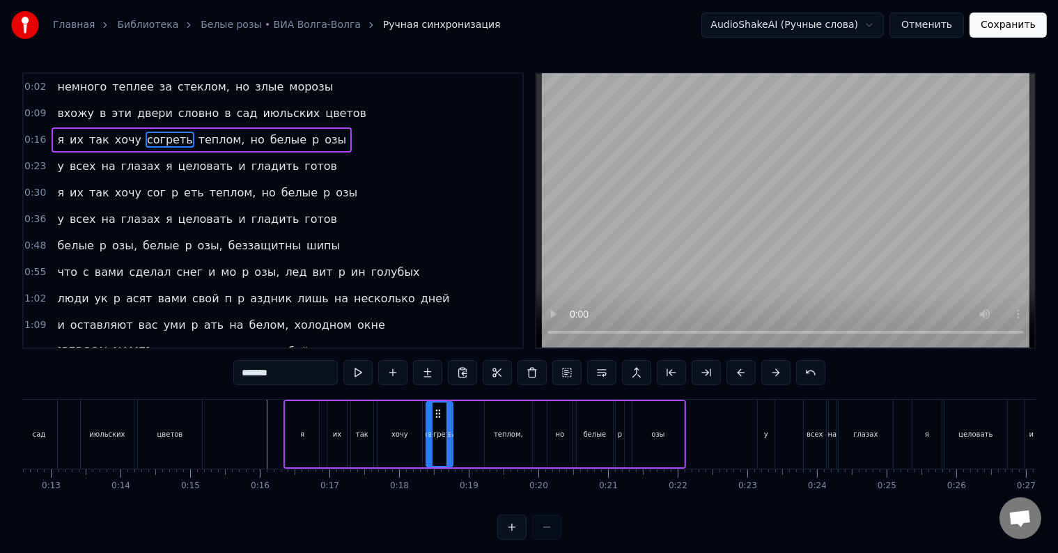
click at [440, 429] on div "согреть" at bounding box center [439, 434] width 29 height 10
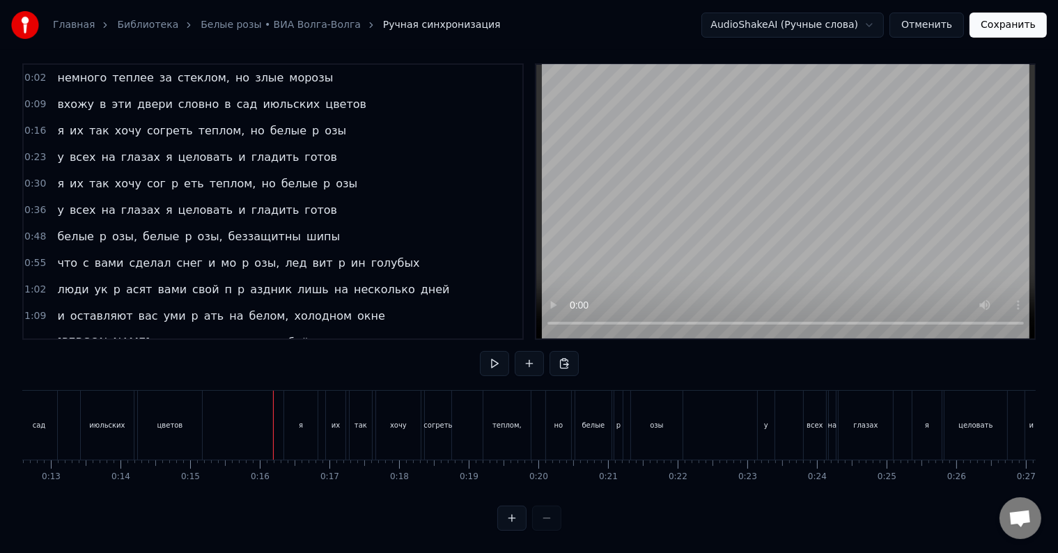
click at [273, 405] on div at bounding box center [273, 425] width 1 height 69
click at [455, 406] on div "я их так хочу согреть теплом, но белые p озы" at bounding box center [484, 425] width 402 height 69
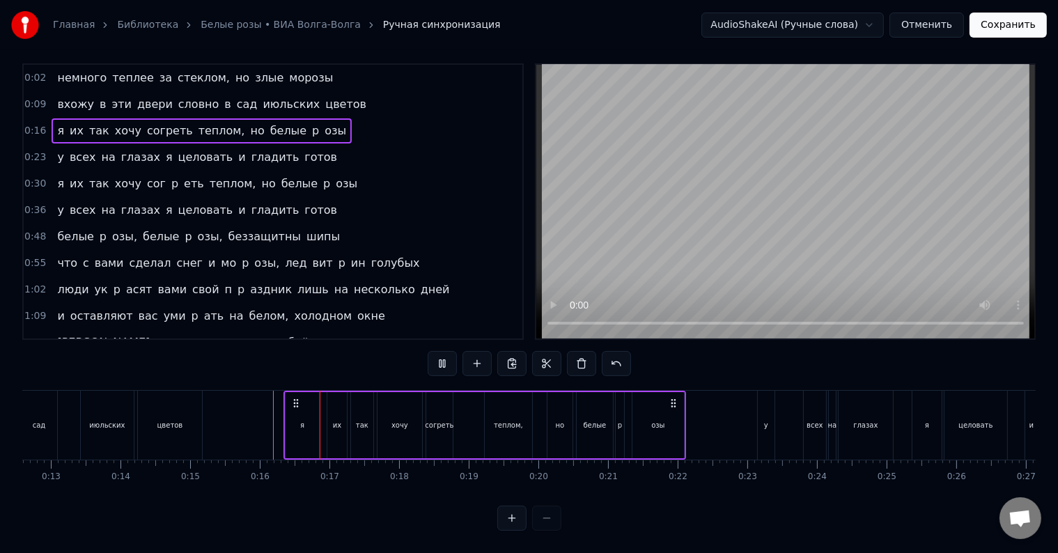
click at [455, 406] on div "я их так хочу согреть теплом, но белые p озы" at bounding box center [484, 425] width 402 height 69
click at [460, 408] on div "я их так хочу согреть теплом, но белые p озы" at bounding box center [484, 425] width 402 height 69
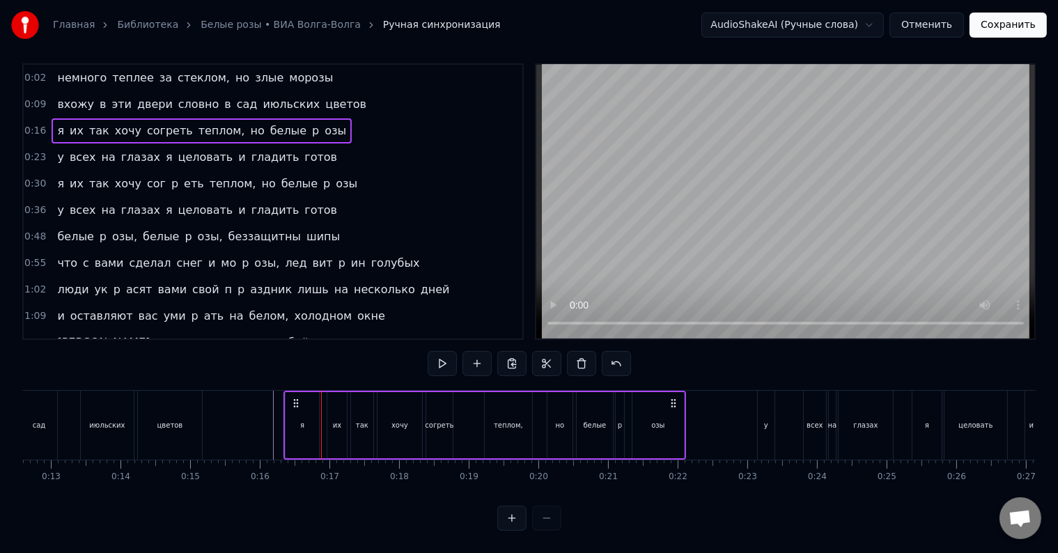
click at [460, 408] on div "я их так хочу согреть теплом, но белые p озы" at bounding box center [484, 425] width 402 height 69
click at [460, 408] on div at bounding box center [460, 425] width 1 height 69
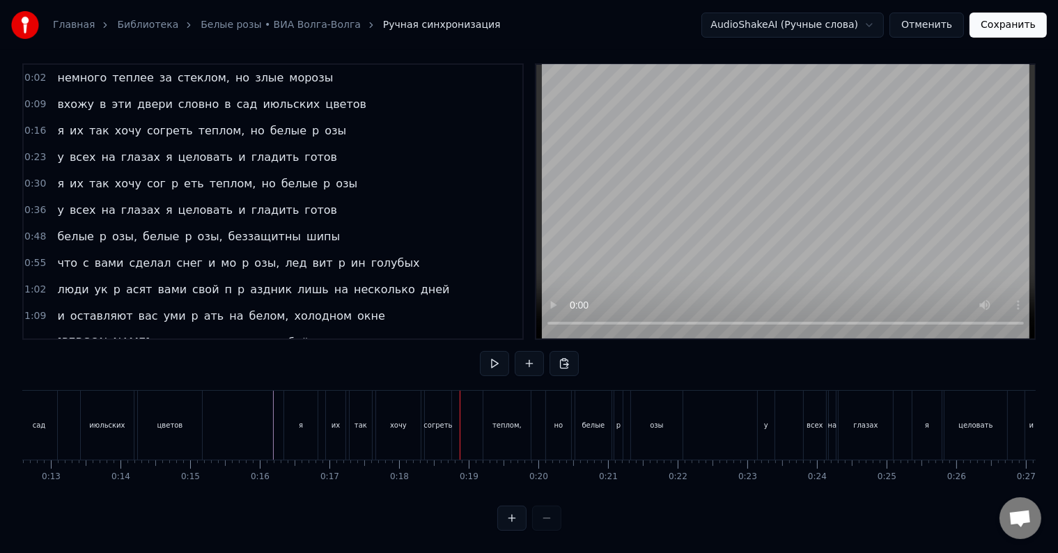
click at [460, 408] on div at bounding box center [460, 425] width 1 height 69
click at [468, 420] on div "еть" at bounding box center [470, 425] width 13 height 10
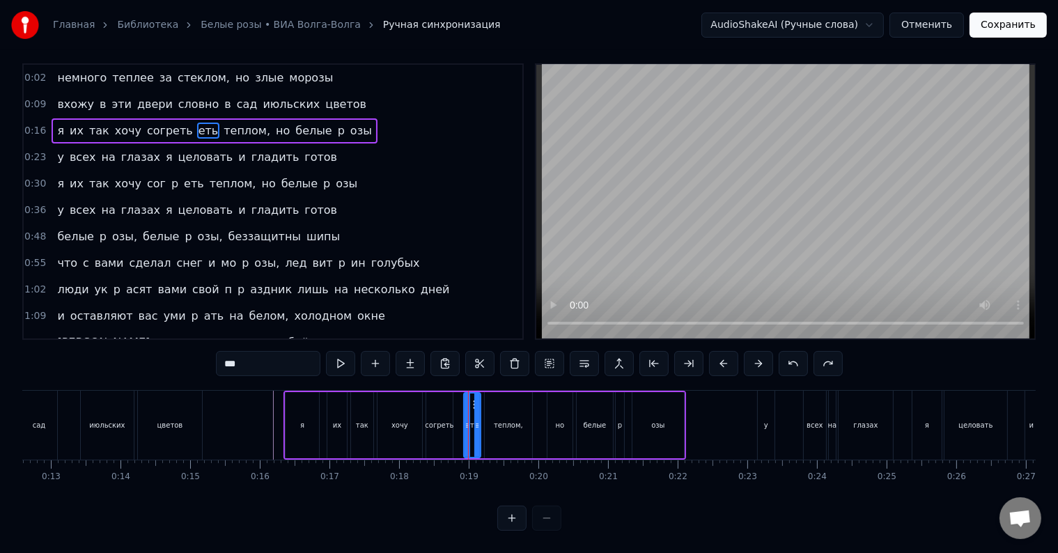
scroll to position [0, 0]
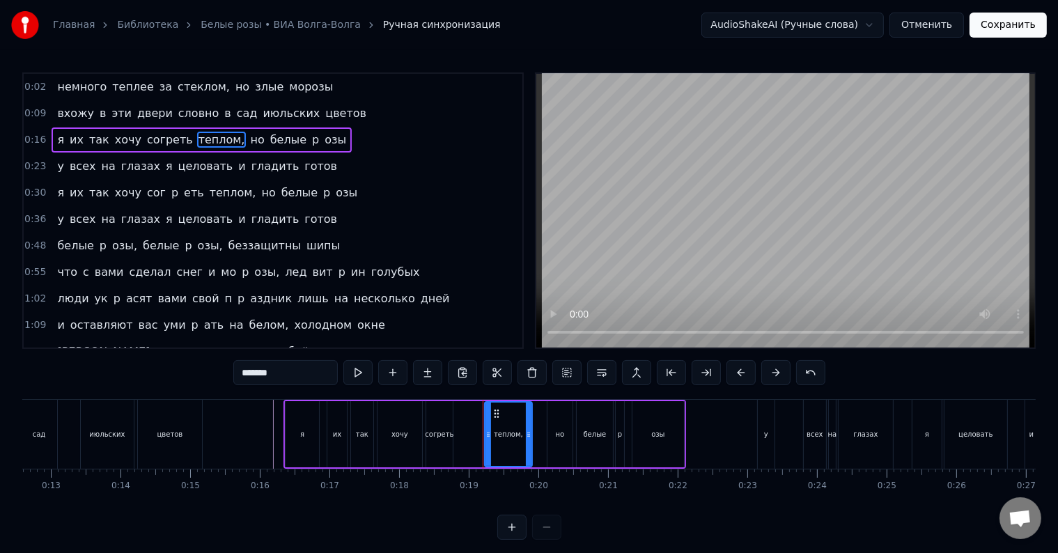
click at [437, 440] on div "согреть" at bounding box center [439, 434] width 26 height 66
type input "*******"
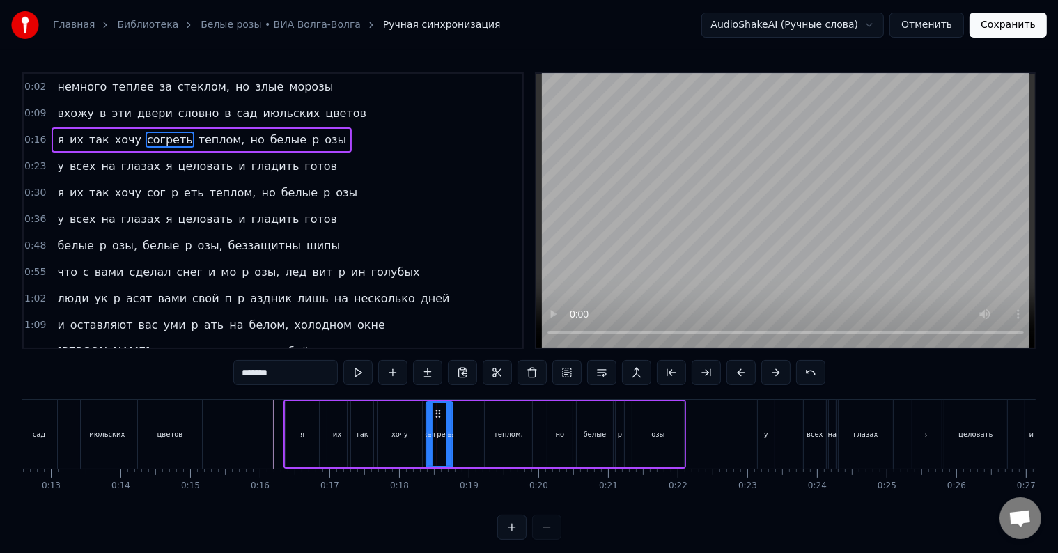
click at [451, 442] on div "согреть" at bounding box center [439, 434] width 28 height 66
drag, startPoint x: 450, startPoint y: 442, endPoint x: 471, endPoint y: 442, distance: 20.2
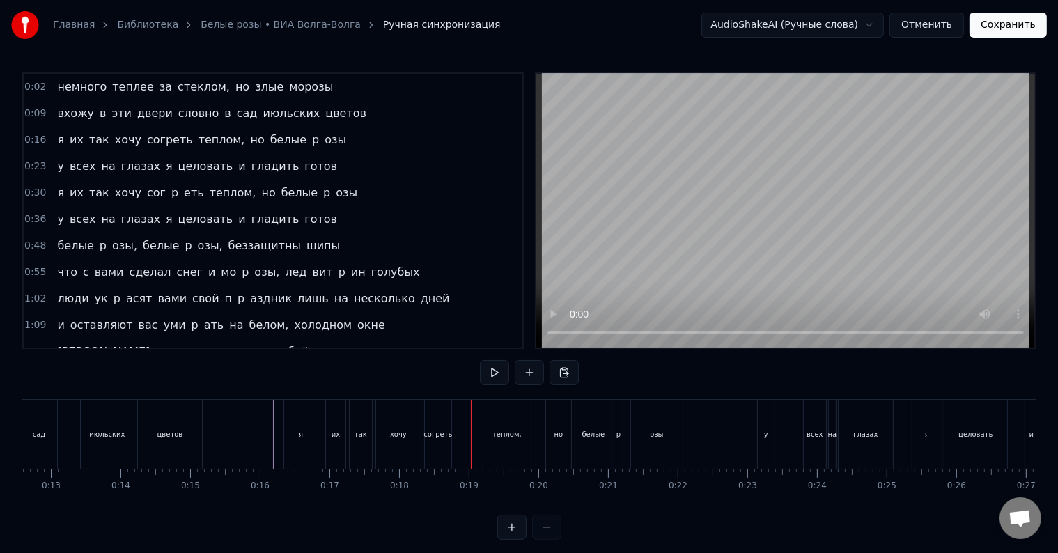
click at [438, 440] on div "согреть" at bounding box center [438, 434] width 26 height 69
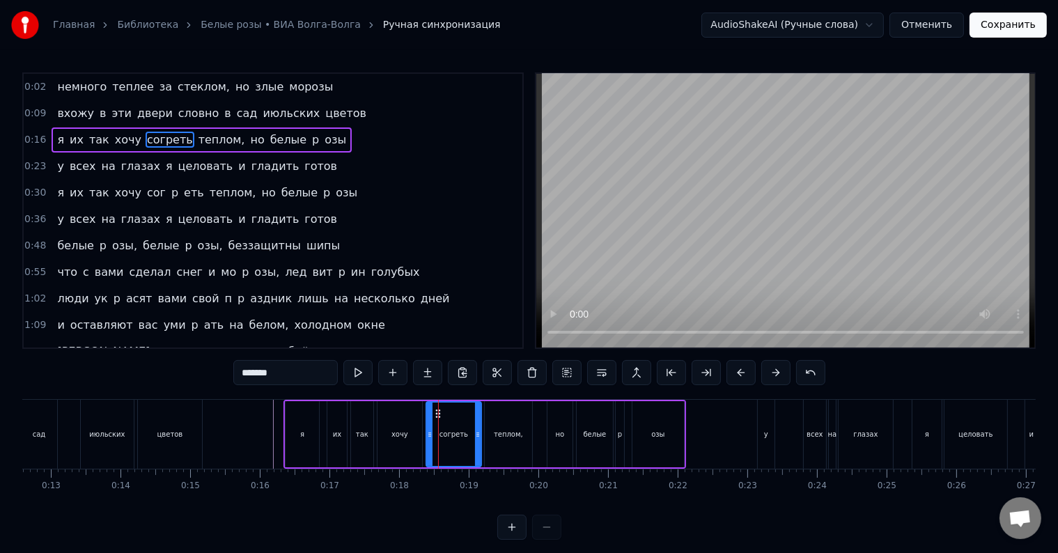
drag, startPoint x: 448, startPoint y: 437, endPoint x: 477, endPoint y: 438, distance: 28.6
click at [477, 438] on icon at bounding box center [478, 434] width 6 height 11
click at [395, 425] on div "хочу" at bounding box center [399, 434] width 45 height 66
type input "****"
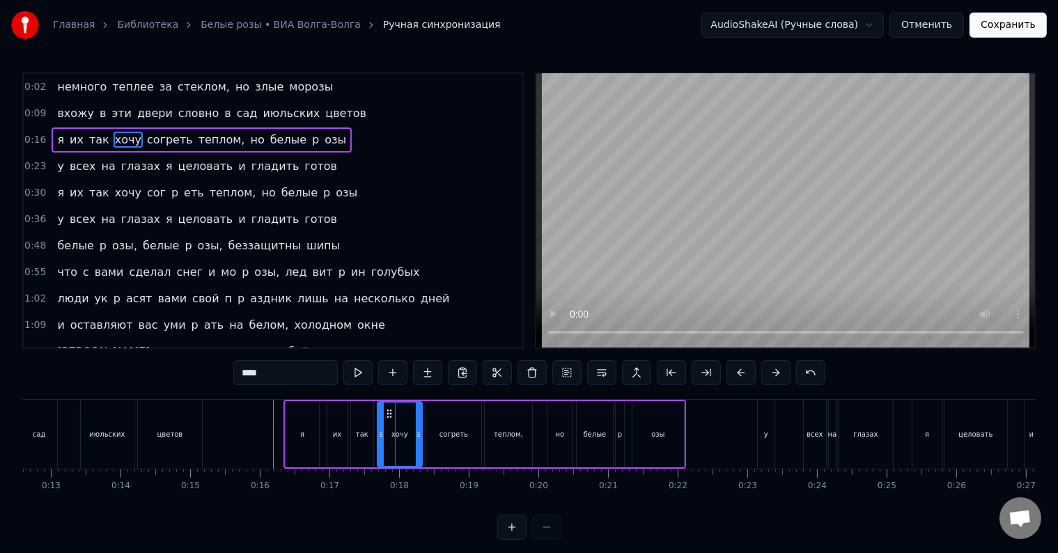
click at [395, 425] on div "хочу" at bounding box center [399, 433] width 43 height 63
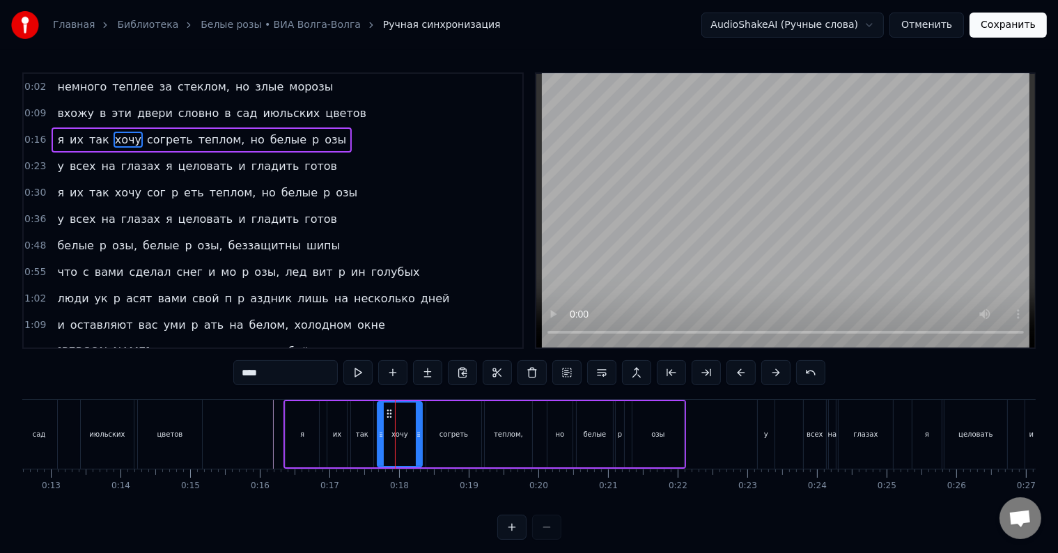
click at [395, 425] on div "хочу" at bounding box center [399, 433] width 43 height 63
click at [395, 423] on div at bounding box center [395, 434] width 1 height 69
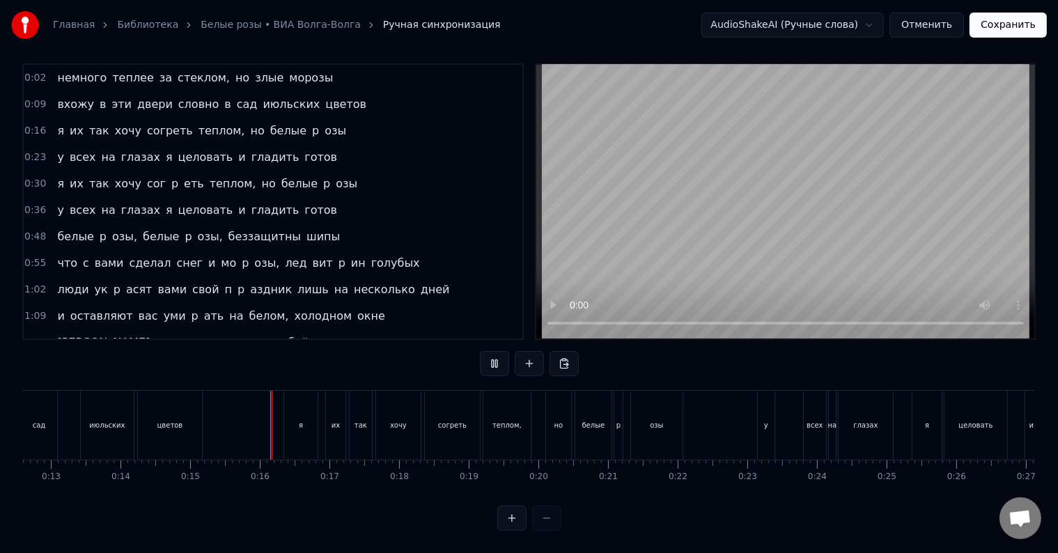
scroll to position [21, 0]
click at [618, 420] on div "p" at bounding box center [618, 425] width 4 height 10
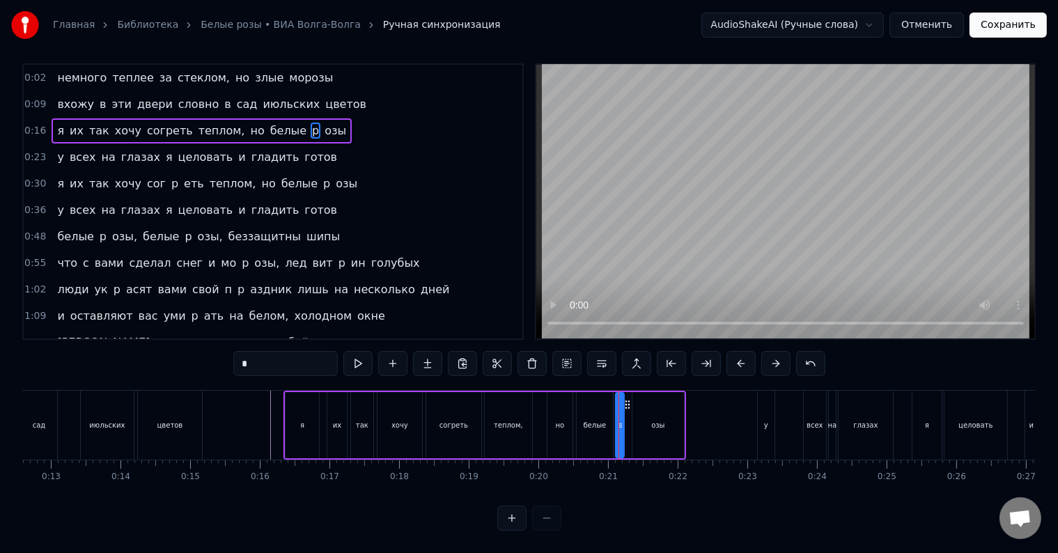
scroll to position [0, 0]
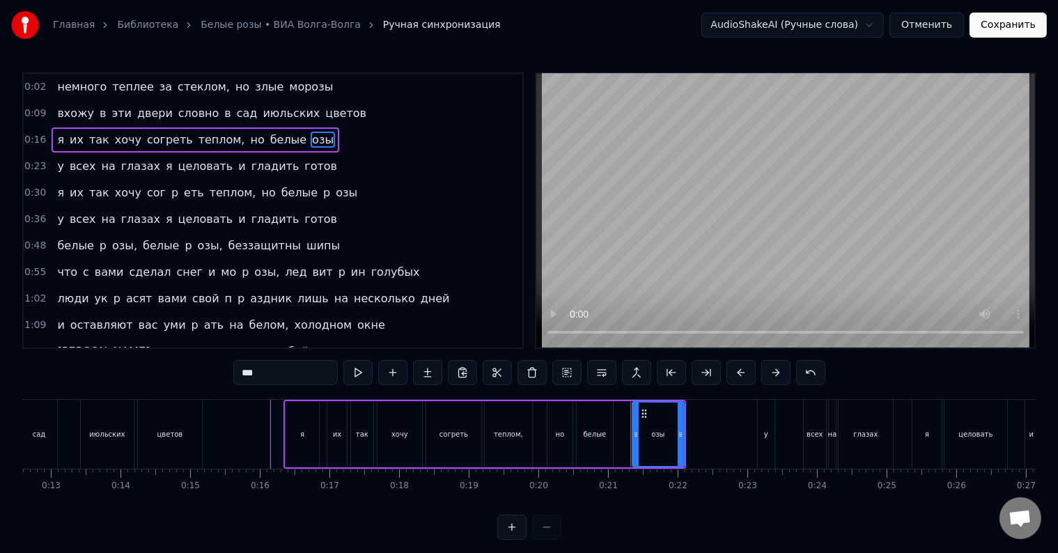
click at [245, 373] on input "***" at bounding box center [285, 372] width 104 height 25
drag, startPoint x: 633, startPoint y: 437, endPoint x: 615, endPoint y: 439, distance: 17.6
click at [615, 439] on div at bounding box center [618, 433] width 6 height 63
type input "****"
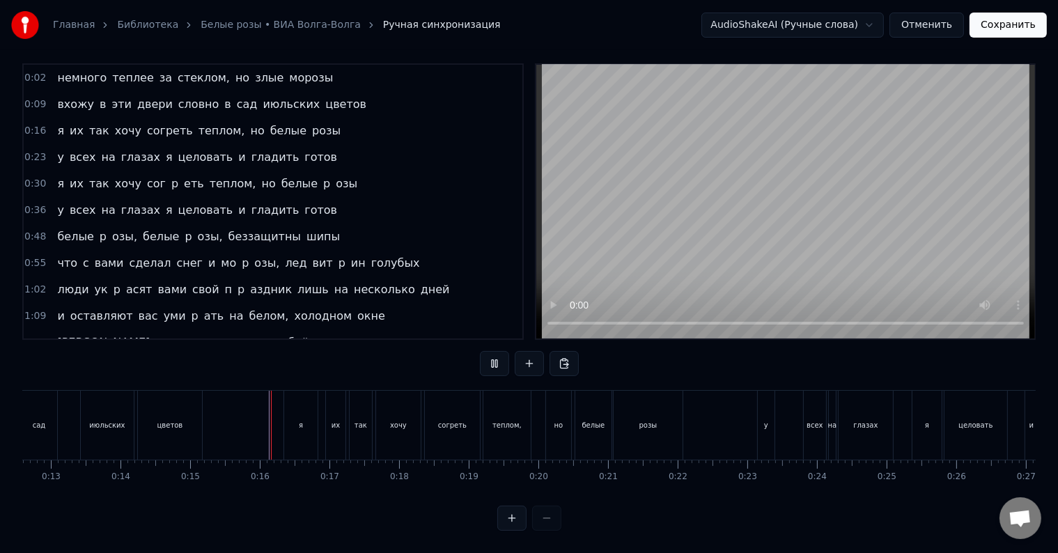
scroll to position [21, 0]
click at [771, 421] on div "у" at bounding box center [766, 425] width 17 height 69
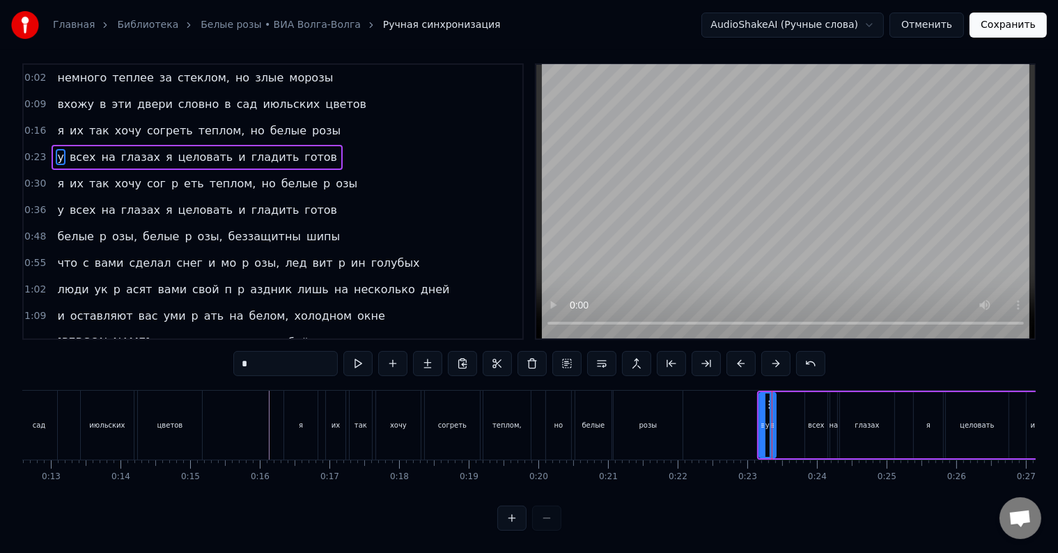
scroll to position [0, 0]
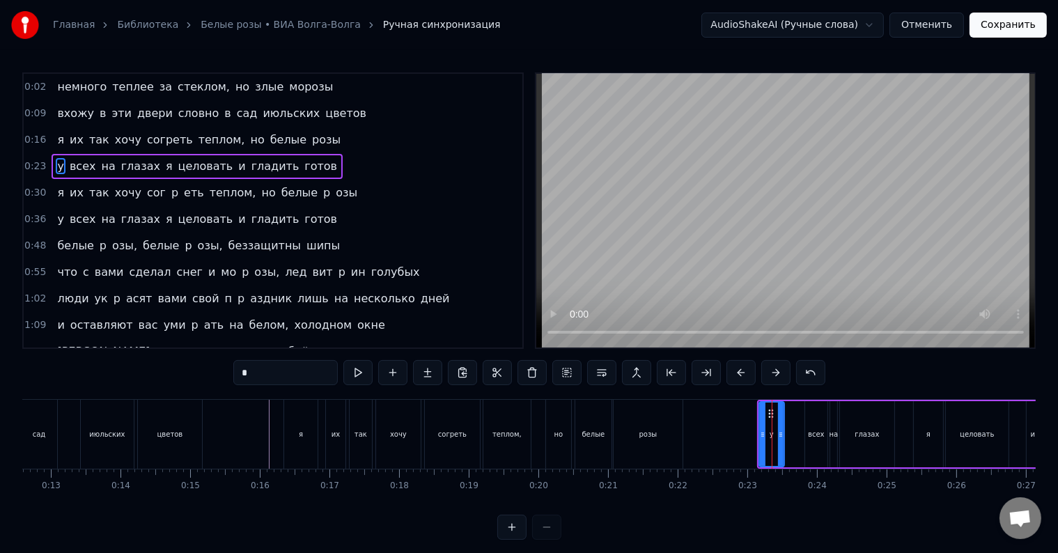
drag, startPoint x: 769, startPoint y: 414, endPoint x: 777, endPoint y: 414, distance: 8.4
click at [778, 414] on div at bounding box center [781, 433] width 6 height 63
drag, startPoint x: 769, startPoint y: 412, endPoint x: 789, endPoint y: 413, distance: 19.5
click at [789, 413] on icon at bounding box center [790, 413] width 11 height 11
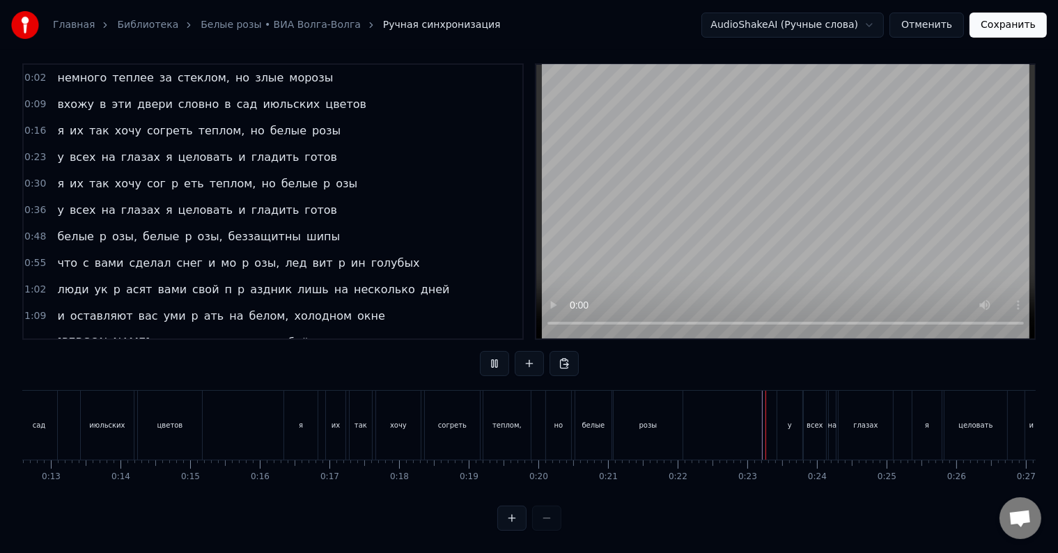
scroll to position [21, 0]
click at [779, 430] on div "у" at bounding box center [789, 425] width 25 height 69
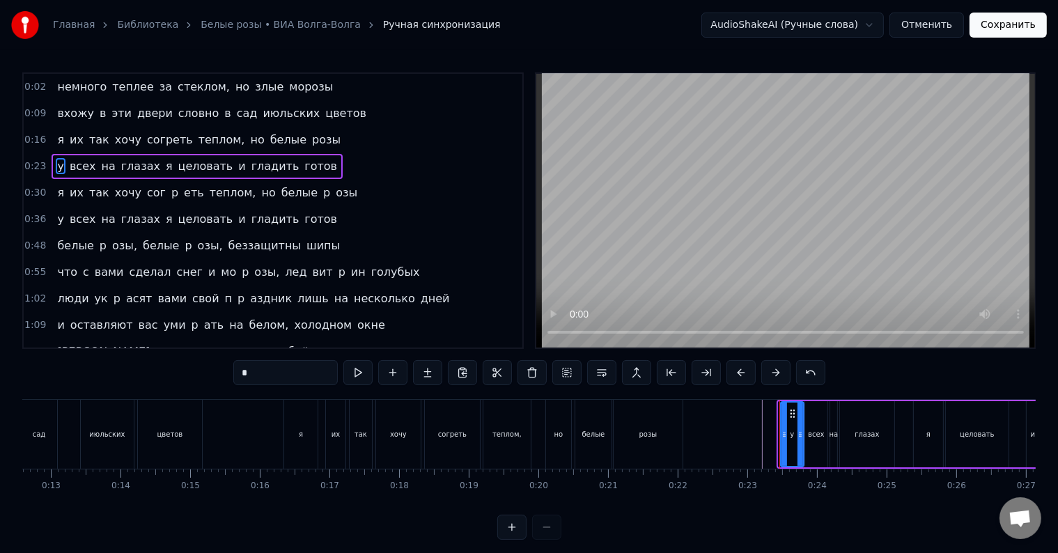
click at [785, 432] on circle at bounding box center [785, 432] width 1 height 1
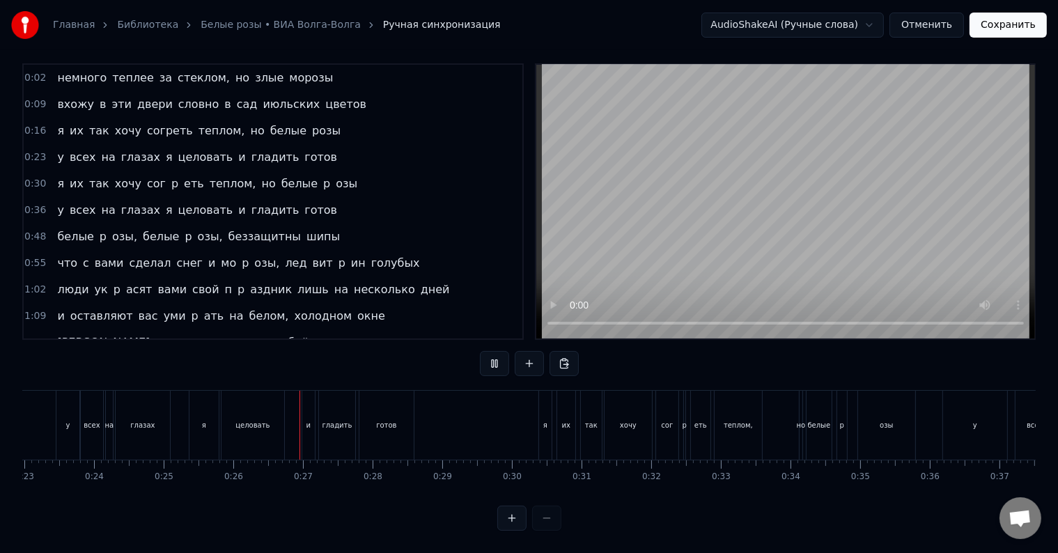
scroll to position [0, 1766]
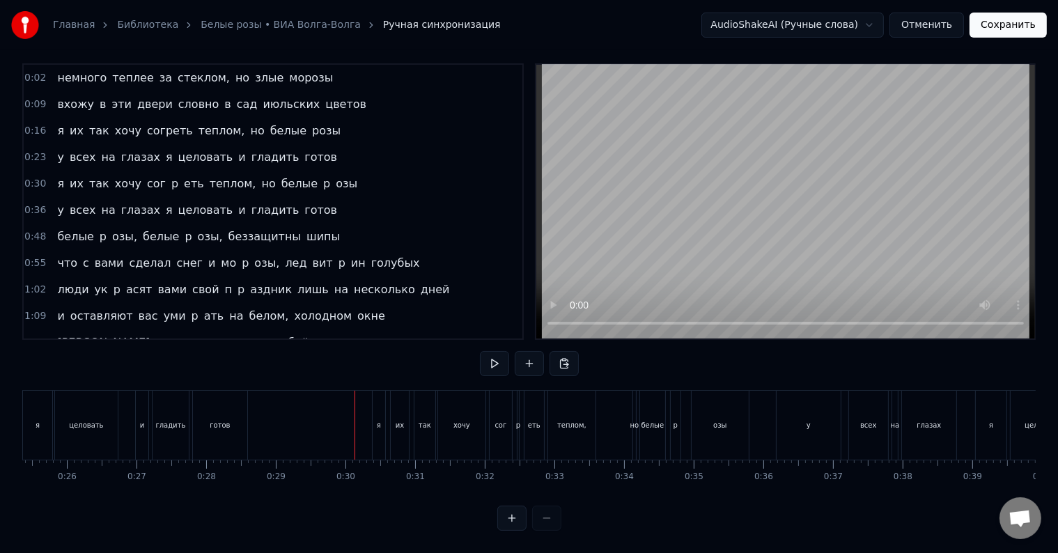
click at [242, 418] on div "готов" at bounding box center [220, 425] width 54 height 69
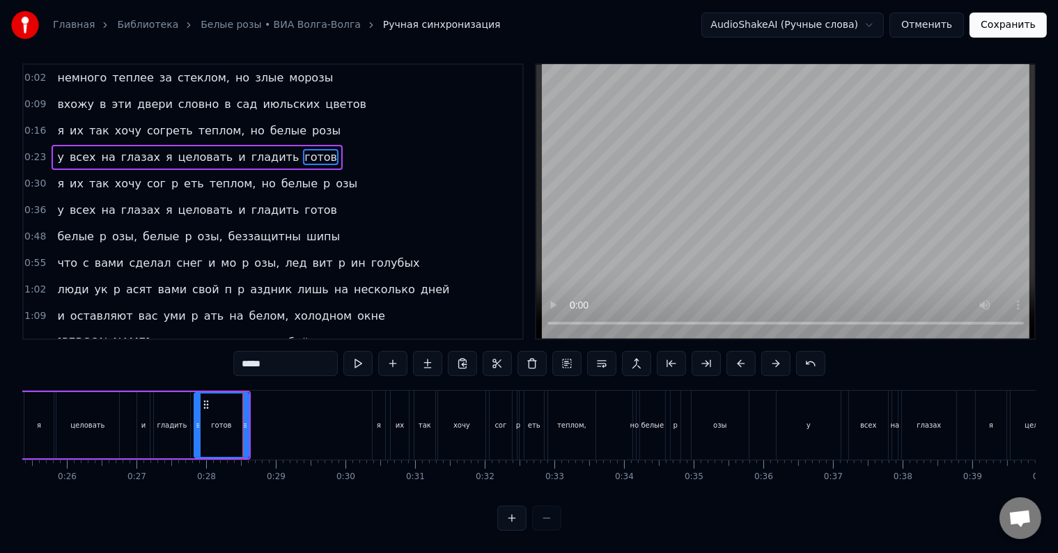
scroll to position [0, 0]
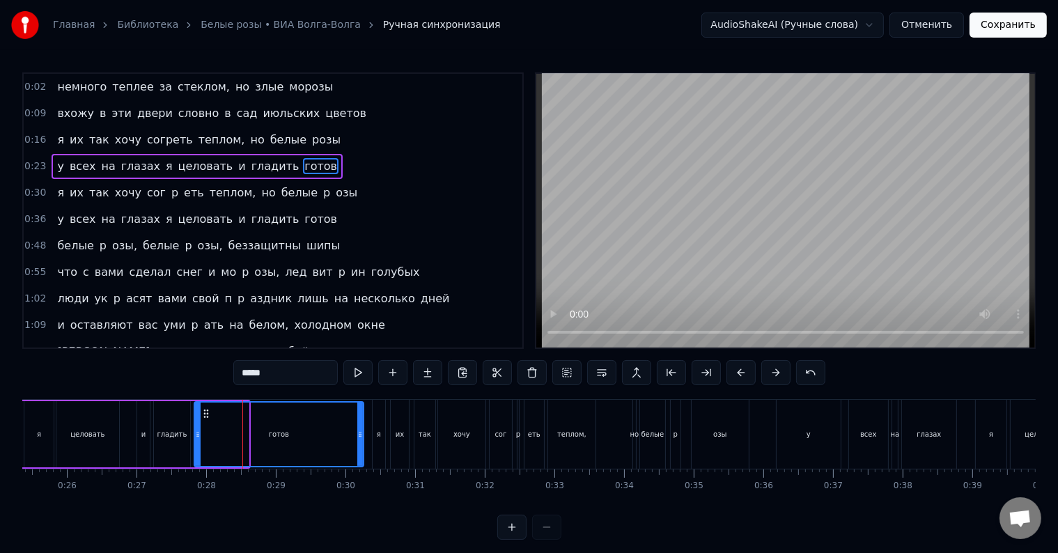
drag, startPoint x: 245, startPoint y: 426, endPoint x: 360, endPoint y: 432, distance: 115.0
click at [360, 432] on div at bounding box center [360, 433] width 6 height 63
click at [357, 441] on div at bounding box center [357, 433] width 6 height 63
click at [185, 436] on div "гладить" at bounding box center [172, 434] width 36 height 66
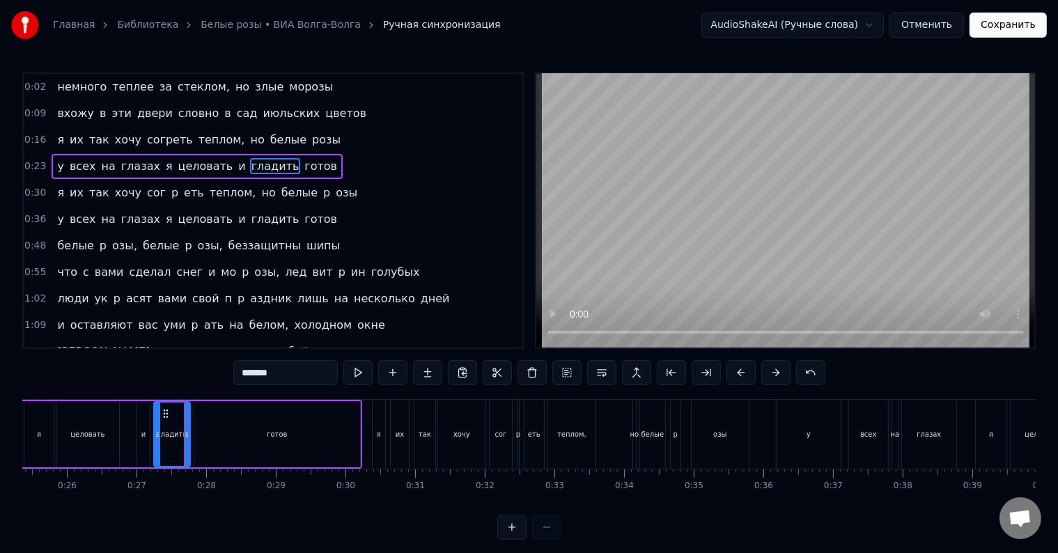
scroll to position [21, 0]
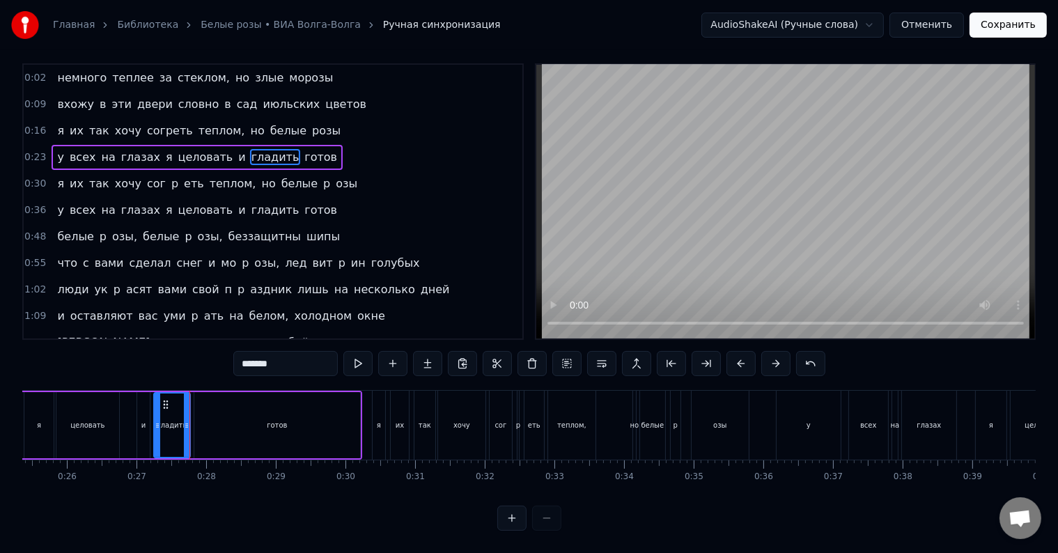
click at [195, 429] on div "готов" at bounding box center [277, 425] width 166 height 66
type input "*****"
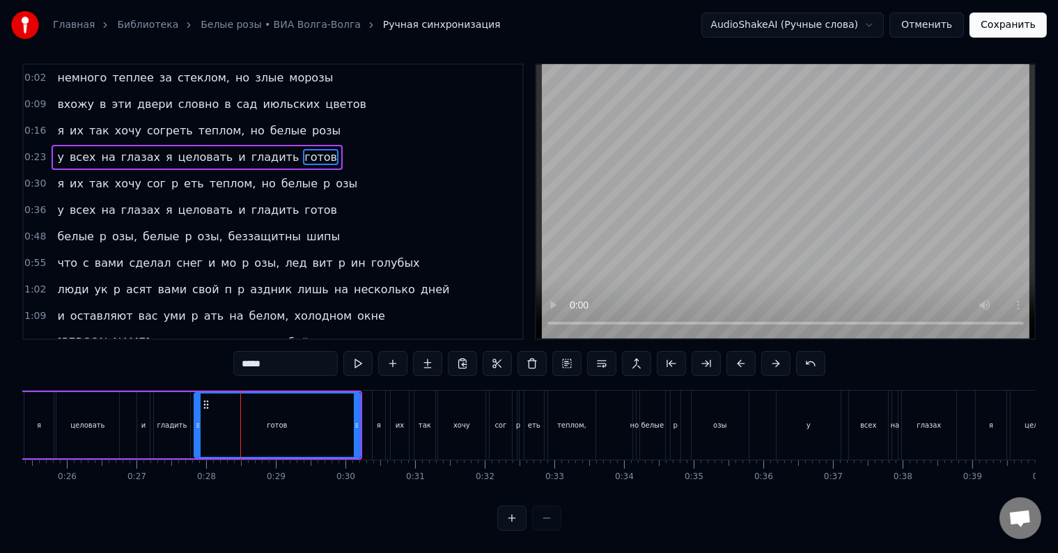
click at [202, 423] on div "готов" at bounding box center [277, 424] width 164 height 63
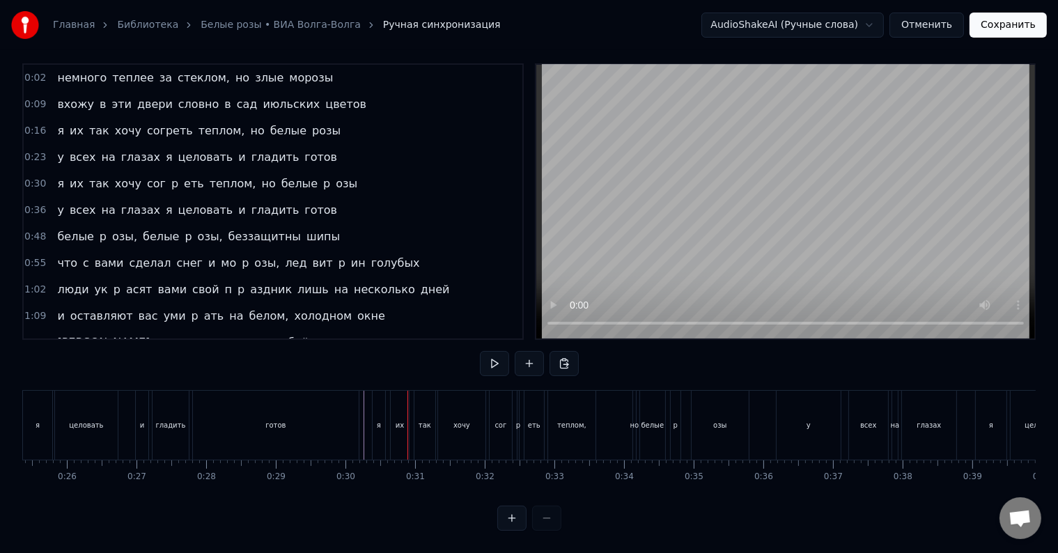
click at [376, 421] on div "я" at bounding box center [378, 425] width 13 height 69
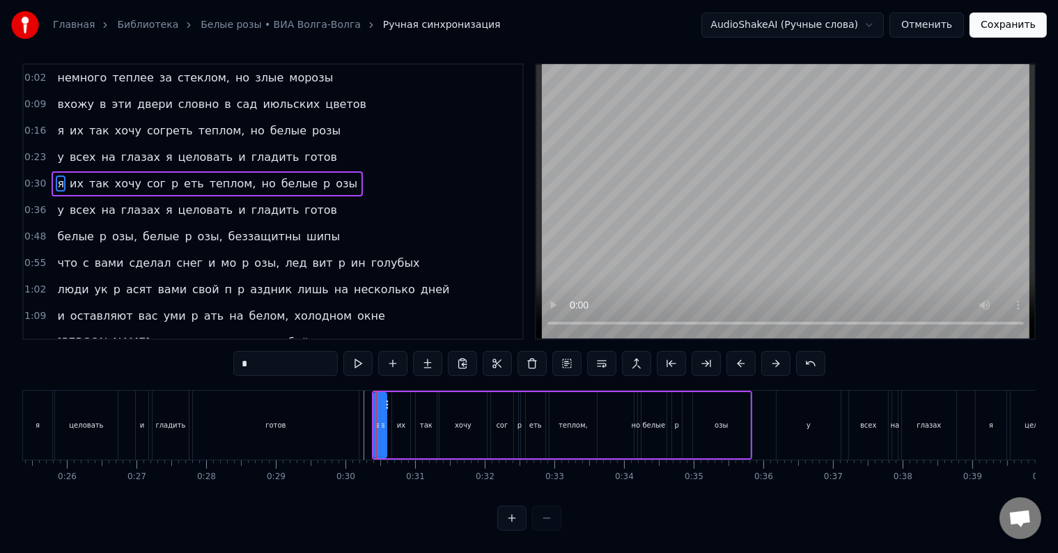
scroll to position [0, 0]
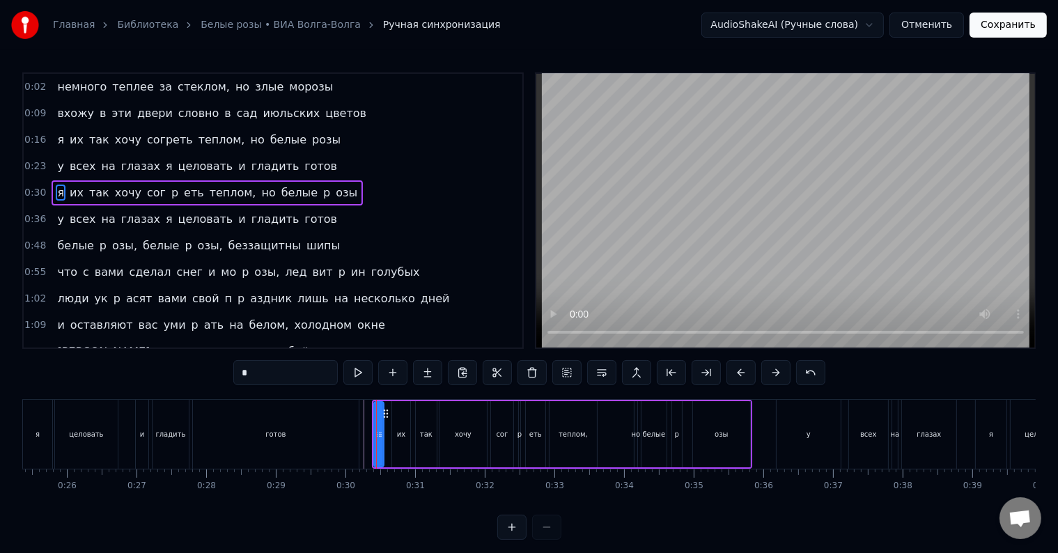
click at [380, 412] on div at bounding box center [380, 433] width 6 height 63
click at [386, 420] on div at bounding box center [385, 433] width 6 height 63
drag, startPoint x: 382, startPoint y: 412, endPoint x: 369, endPoint y: 412, distance: 12.5
click at [369, 412] on icon at bounding box center [373, 413] width 11 height 11
click at [379, 427] on div at bounding box center [378, 433] width 6 height 63
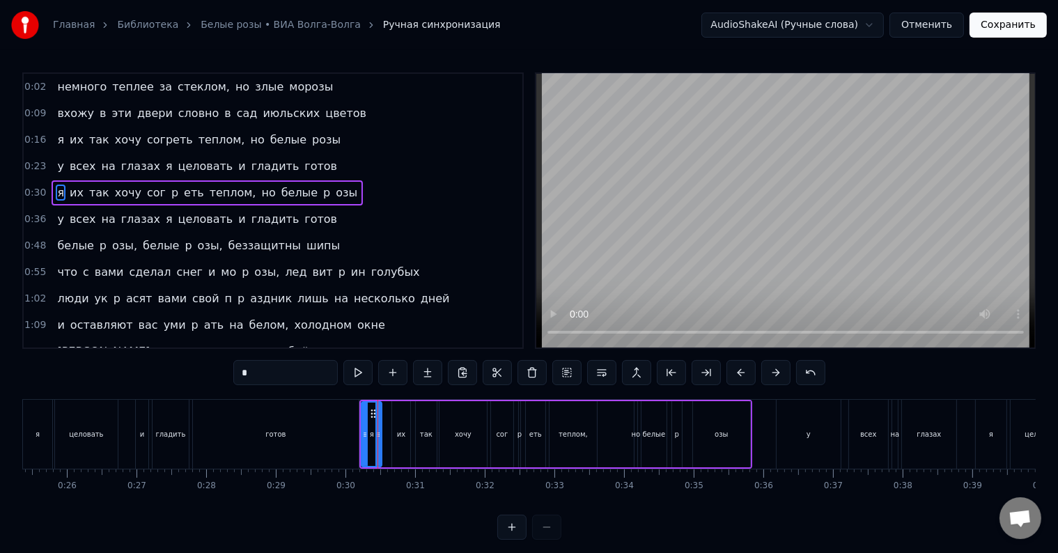
click at [359, 432] on div "я их так хочу сог p еть теплом, но белые p озы" at bounding box center [555, 434] width 393 height 69
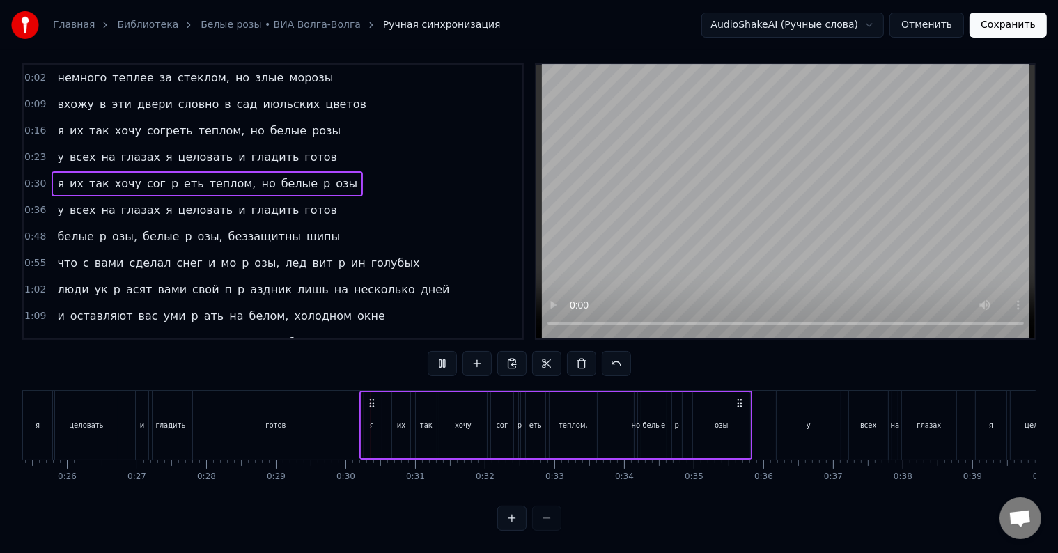
scroll to position [21, 0]
click at [359, 432] on div "я их так хочу сог p еть теплом, но белые p озы" at bounding box center [555, 425] width 393 height 69
click at [494, 418] on div "сог" at bounding box center [502, 425] width 22 height 66
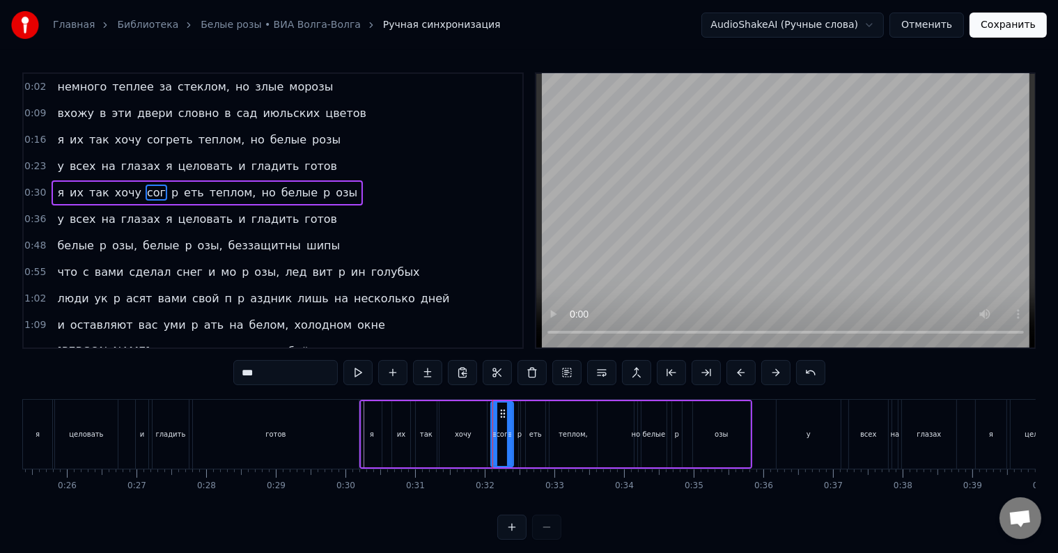
click at [146, 187] on span "сог" at bounding box center [157, 193] width 22 height 16
click at [276, 367] on input "***" at bounding box center [285, 372] width 104 height 25
click at [197, 191] on span "p" at bounding box center [202, 193] width 10 height 16
click at [197, 187] on span "еть" at bounding box center [208, 193] width 23 height 16
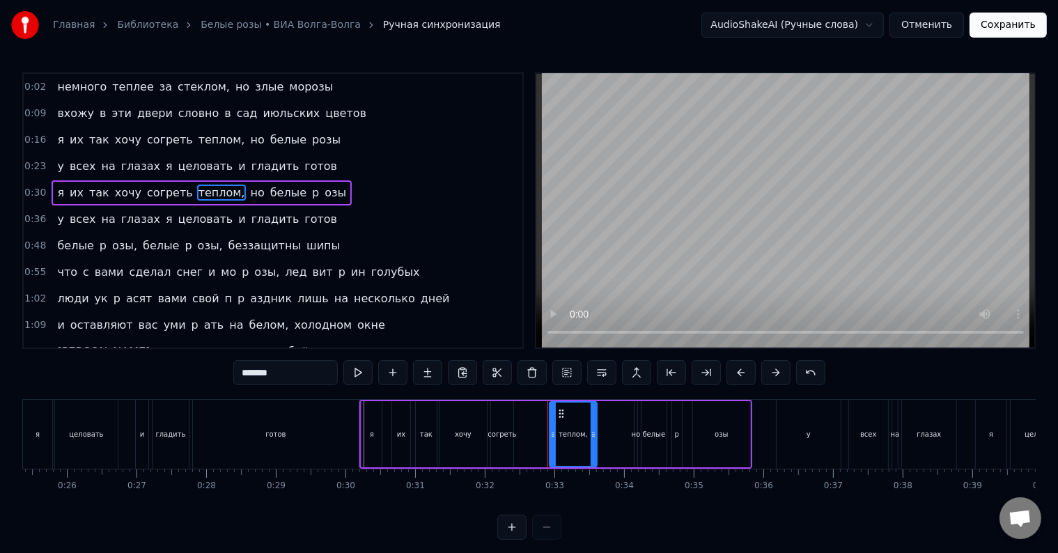
click at [496, 441] on div "согреть" at bounding box center [502, 434] width 22 height 66
type input "*******"
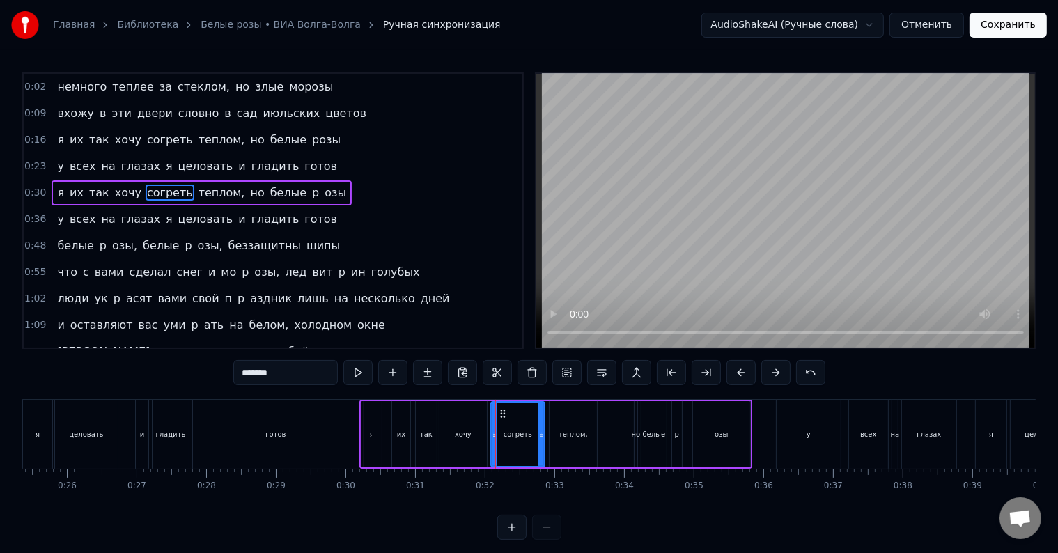
click at [543, 440] on div at bounding box center [541, 433] width 6 height 63
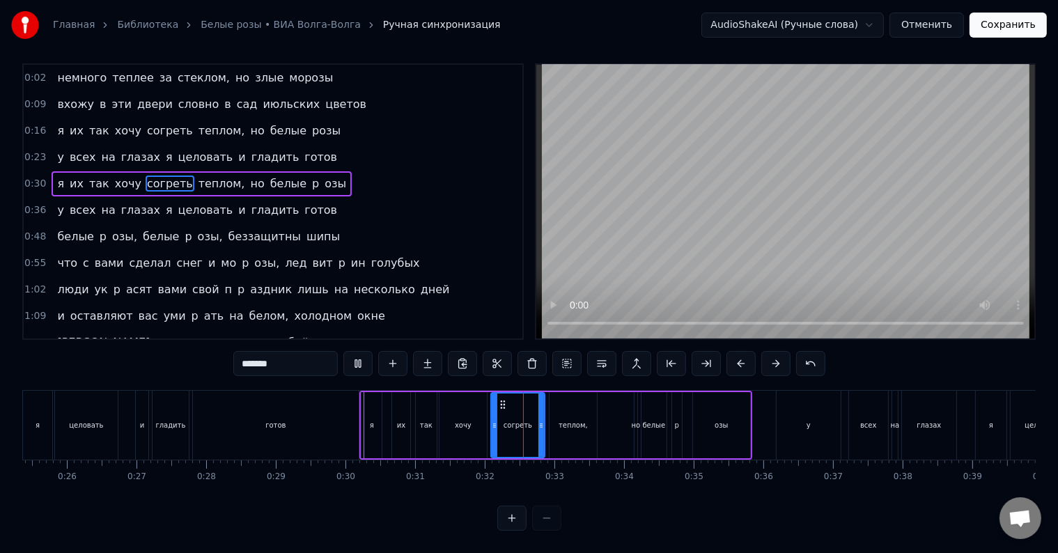
click at [512, 425] on div "согреть" at bounding box center [518, 424] width 52 height 63
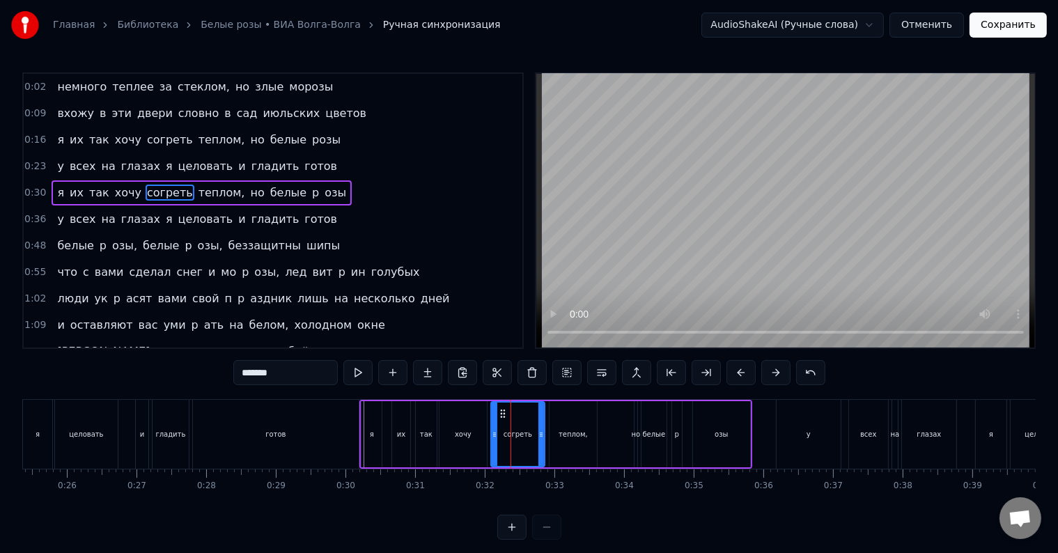
click at [512, 425] on div "согреть" at bounding box center [518, 433] width 52 height 63
click at [489, 435] on div "я их так хочу согреть теплом, но белые p озы" at bounding box center [555, 434] width 393 height 69
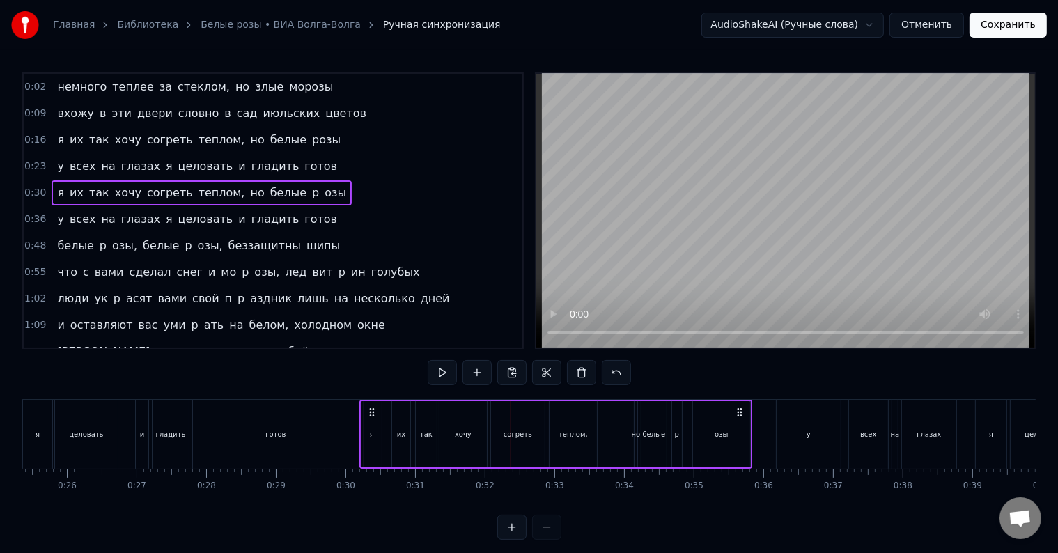
click at [489, 435] on div "я их так хочу согреть теплом, но белые p озы" at bounding box center [555, 434] width 393 height 69
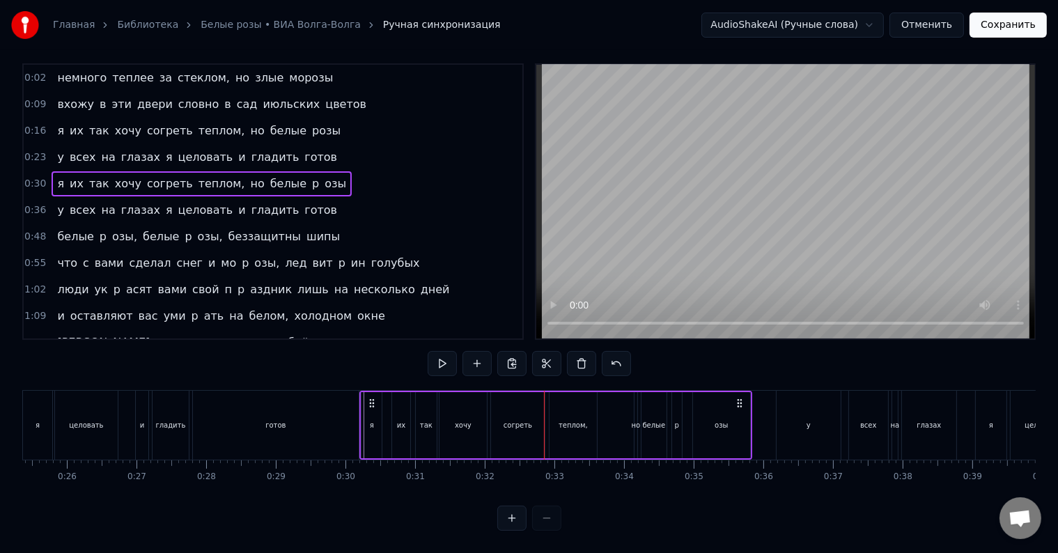
click at [339, 410] on div "готов" at bounding box center [276, 425] width 166 height 69
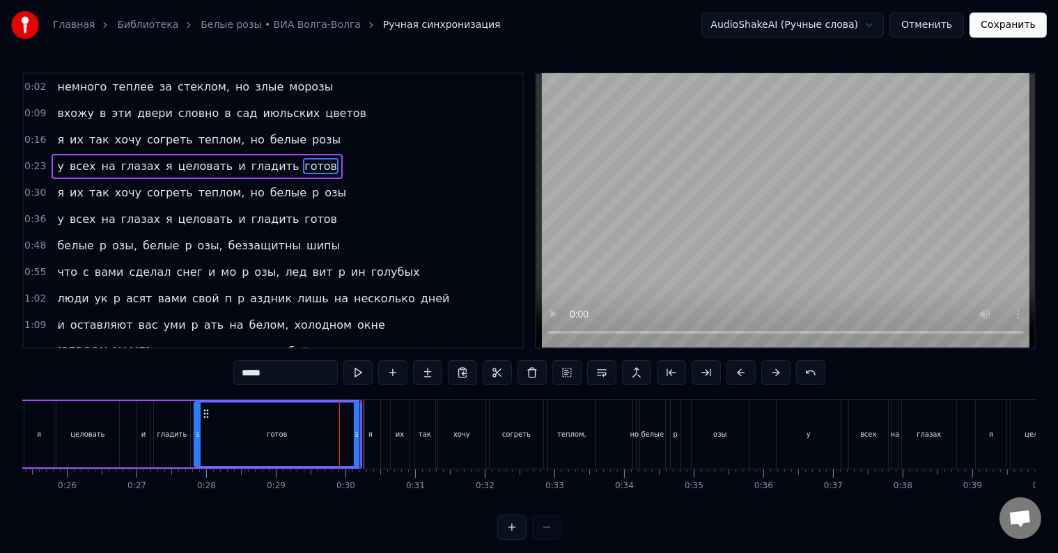
click at [411, 434] on div "я их так хочу согреть теплом, но белые p озы" at bounding box center [555, 434] width 393 height 69
click at [340, 434] on div at bounding box center [339, 434] width 1 height 69
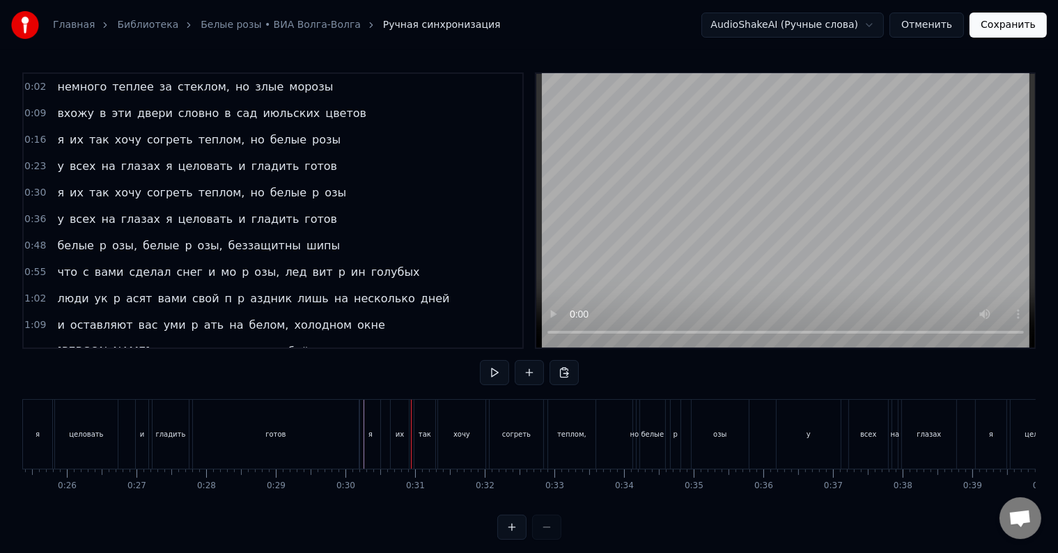
click at [411, 434] on div at bounding box center [411, 434] width 1 height 69
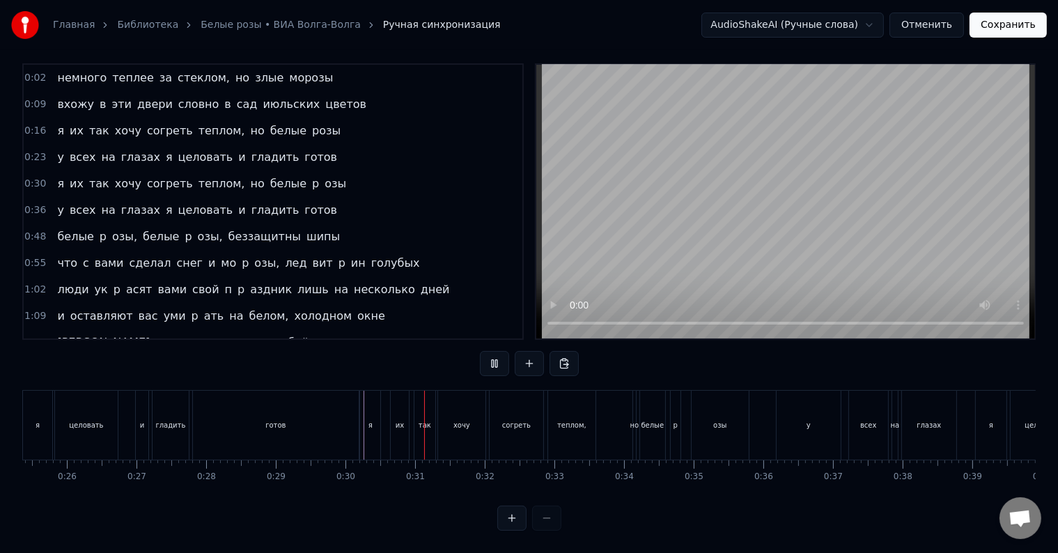
scroll to position [21, 0]
click at [634, 420] on div "но" at bounding box center [634, 425] width 9 height 10
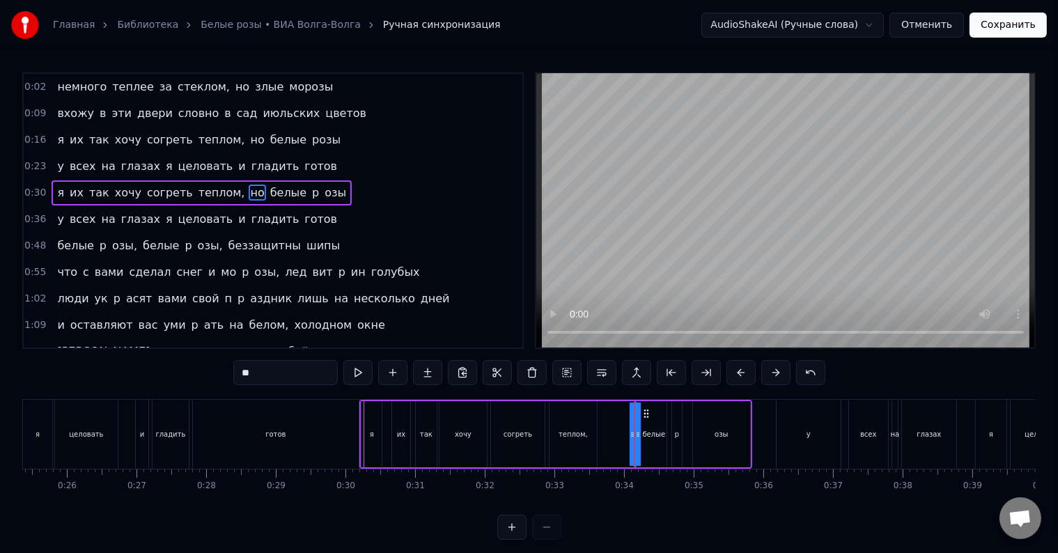
drag, startPoint x: 632, startPoint y: 431, endPoint x: 612, endPoint y: 437, distance: 21.1
click at [612, 437] on div "я их так хочу согреть теплом, но белые p озы" at bounding box center [555, 434] width 393 height 69
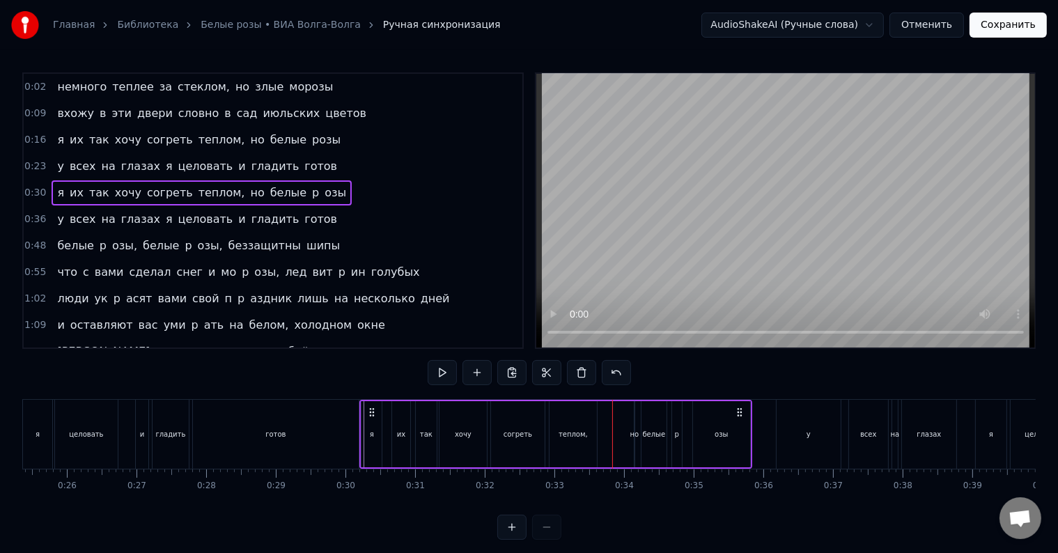
click at [632, 437] on div "но" at bounding box center [634, 434] width 9 height 10
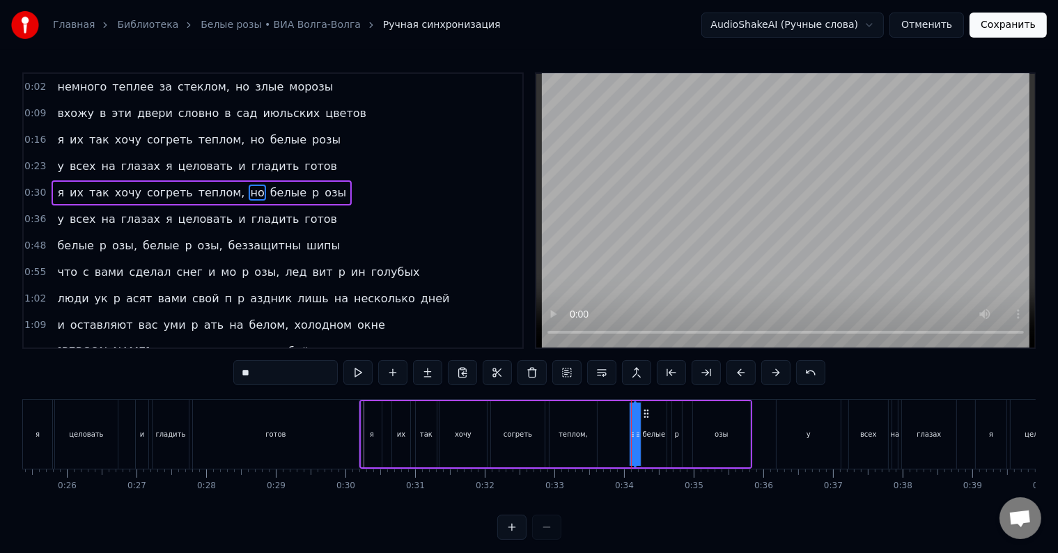
click at [632, 442] on div at bounding box center [632, 433] width 6 height 63
drag, startPoint x: 629, startPoint y: 443, endPoint x: 613, endPoint y: 444, distance: 16.7
click at [613, 444] on div "я их так хочу согреть теплом, но белые p озы" at bounding box center [555, 434] width 393 height 69
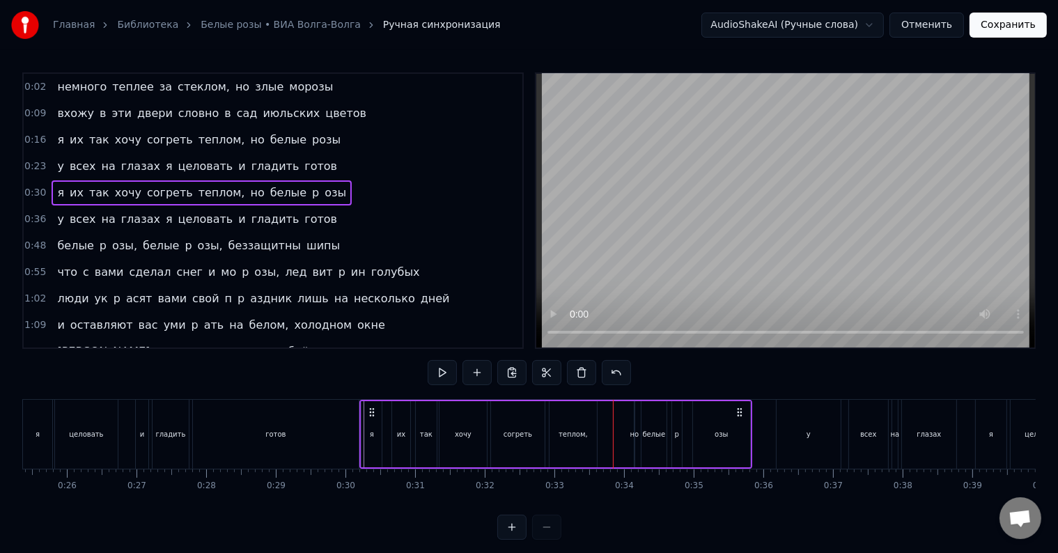
click at [634, 441] on div "но" at bounding box center [634, 434] width 1 height 66
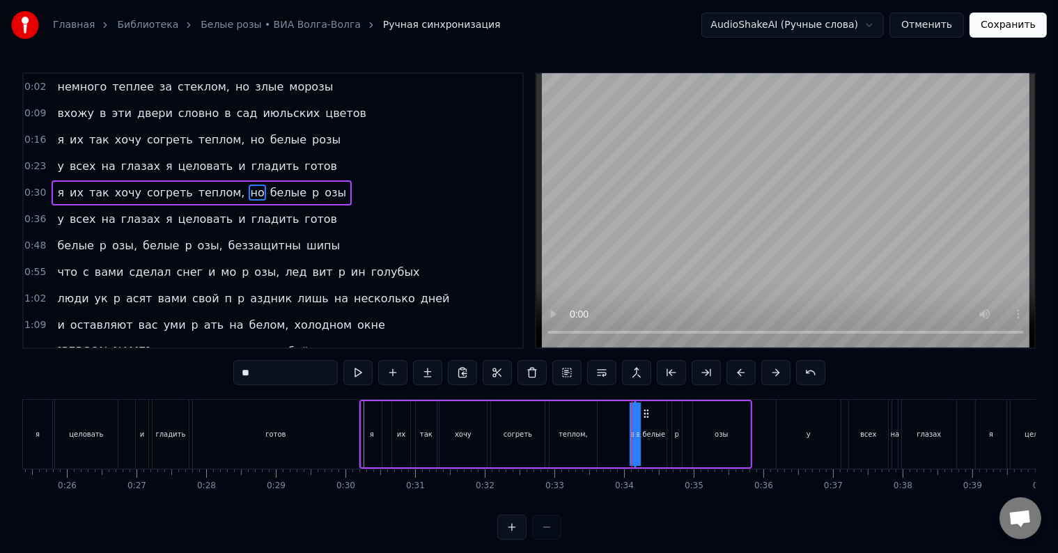
drag, startPoint x: 637, startPoint y: 440, endPoint x: 645, endPoint y: 440, distance: 8.4
click at [645, 440] on div "я их так хочу согреть теплом, но белые p озы" at bounding box center [555, 434] width 393 height 69
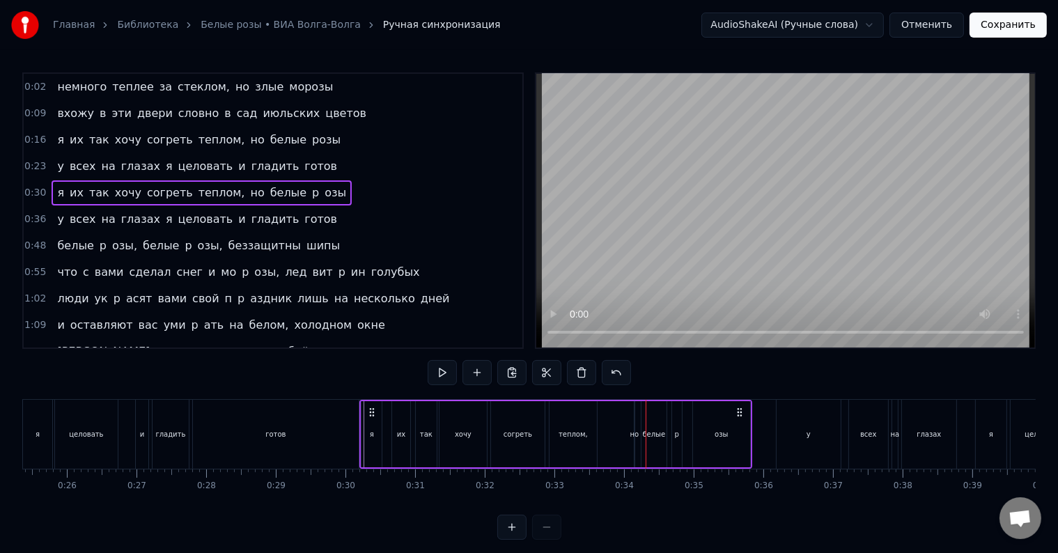
click at [634, 438] on div "но" at bounding box center [634, 434] width 9 height 10
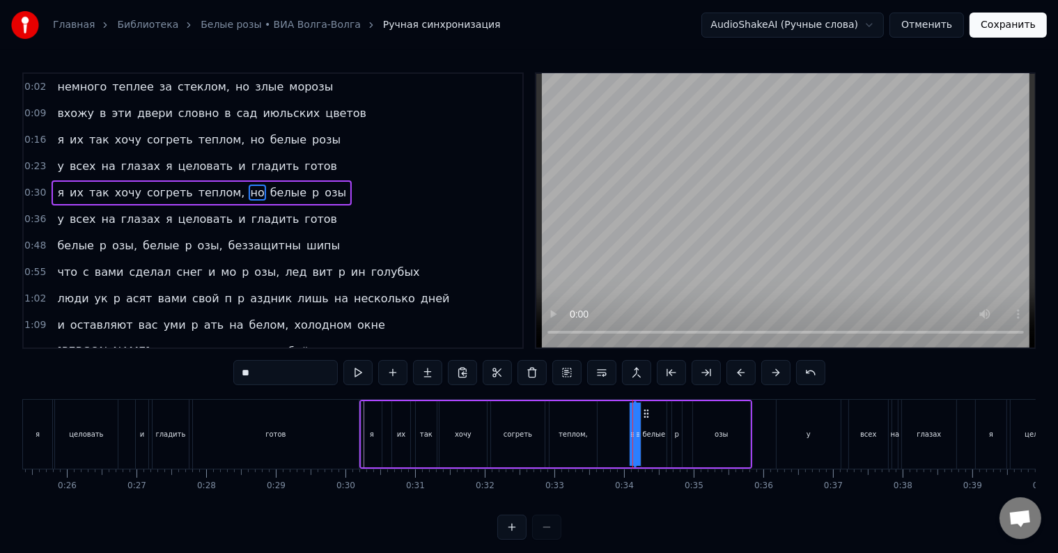
drag, startPoint x: 629, startPoint y: 437, endPoint x: 607, endPoint y: 437, distance: 22.3
click at [607, 437] on div "я их так хочу согреть теплом, но белые p озы" at bounding box center [555, 434] width 393 height 69
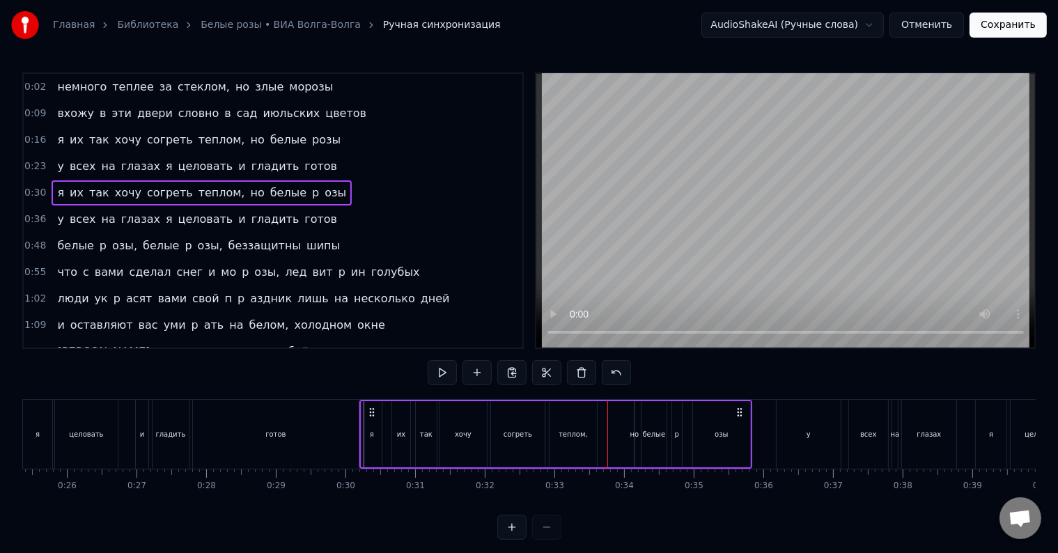
click at [632, 434] on div "но" at bounding box center [634, 434] width 9 height 10
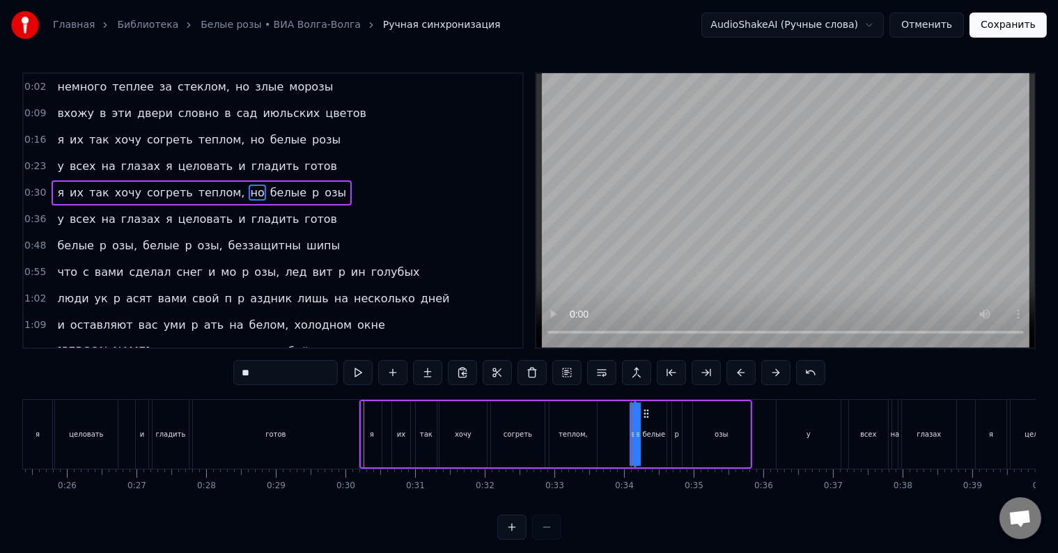
drag, startPoint x: 634, startPoint y: 437, endPoint x: 645, endPoint y: 437, distance: 11.1
click at [645, 437] on div "я их так хочу согреть теплом, но белые p озы" at bounding box center [555, 434] width 393 height 69
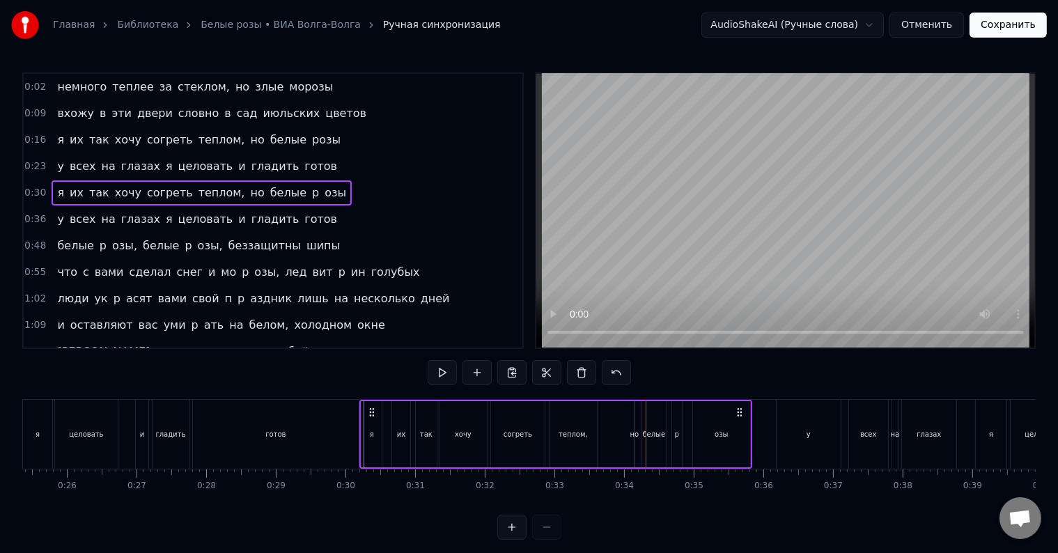
click at [519, 534] on button at bounding box center [511, 527] width 29 height 25
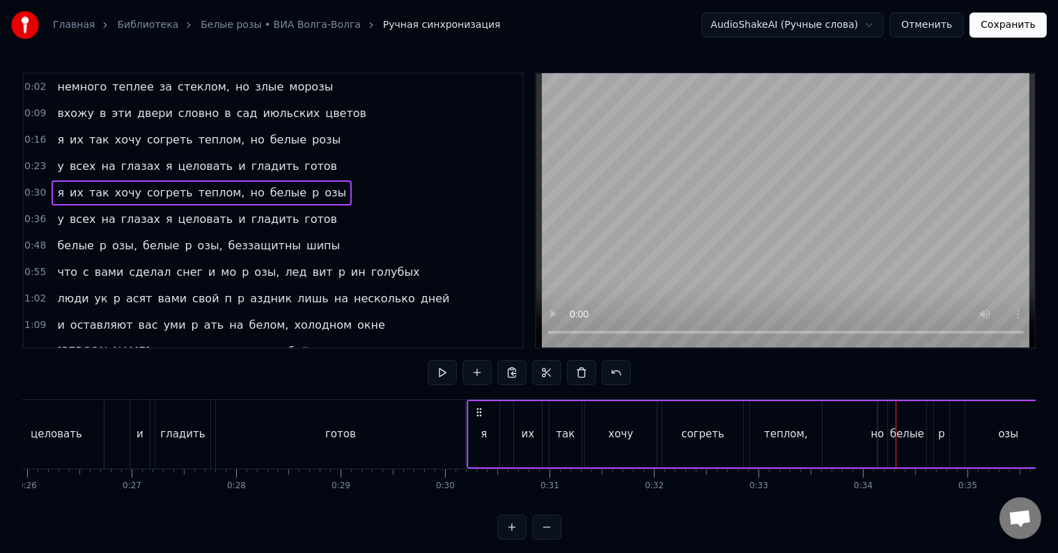
click at [518, 535] on button at bounding box center [511, 527] width 29 height 25
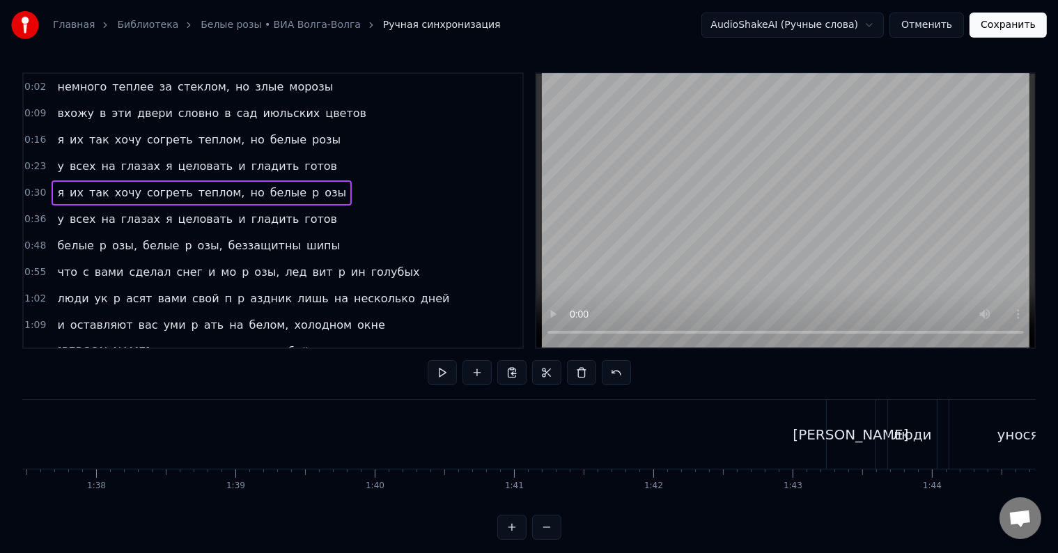
scroll to position [0, 12686]
click at [249, 190] on span "но" at bounding box center [257, 193] width 17 height 16
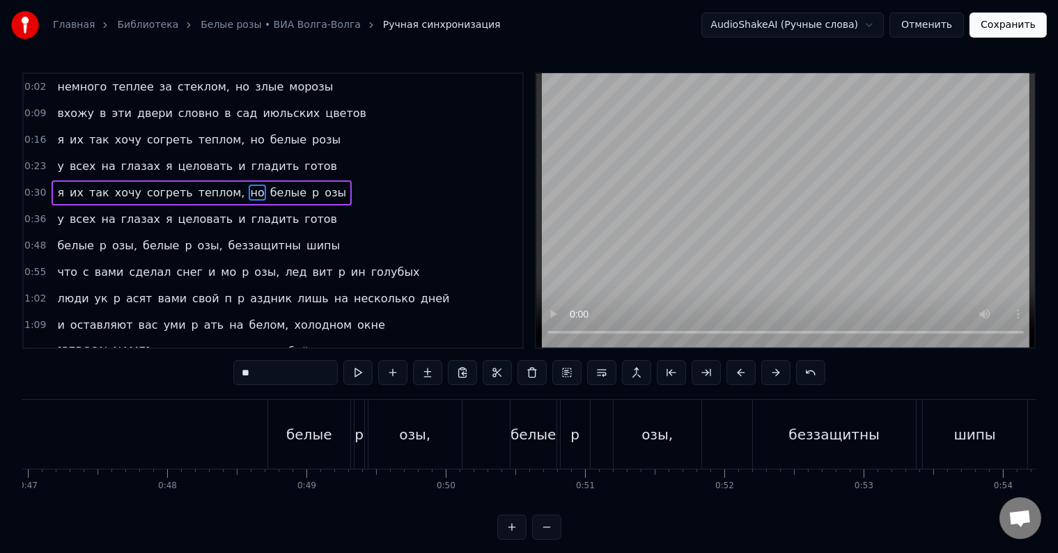
scroll to position [0, 4681]
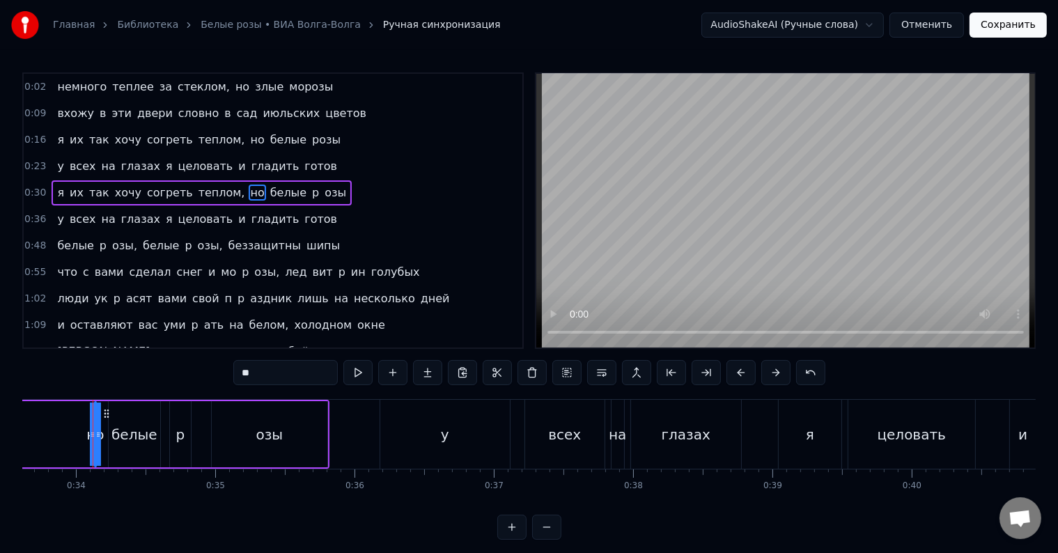
click at [197, 189] on span "теплом," at bounding box center [221, 193] width 49 height 16
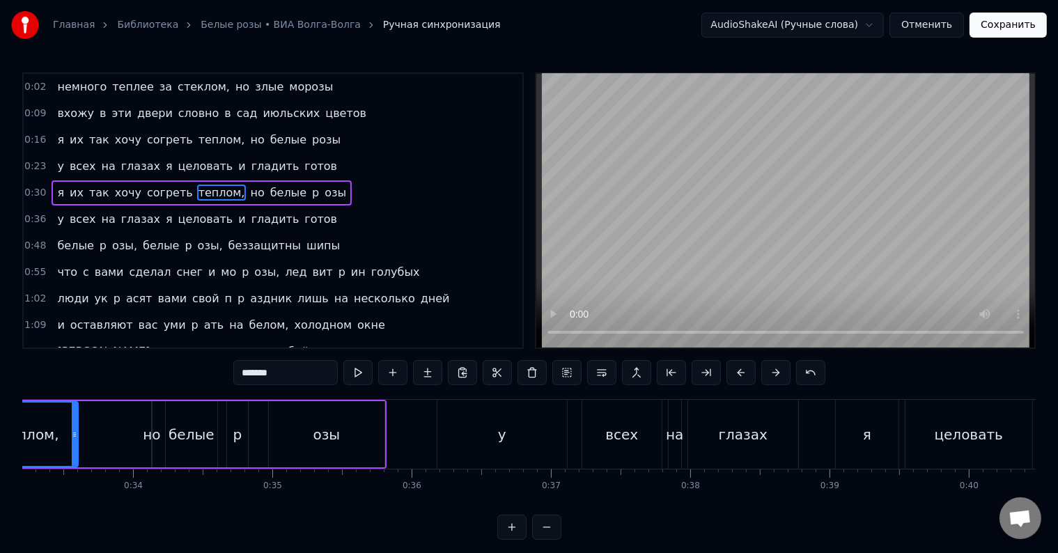
scroll to position [0, 4511]
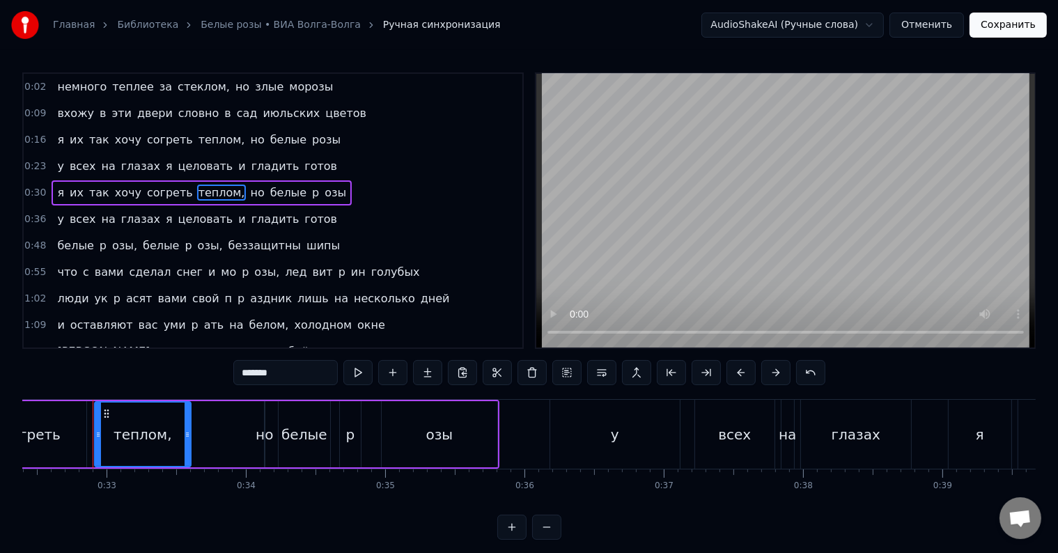
click at [265, 430] on div "но" at bounding box center [264, 434] width 17 height 21
type input "**"
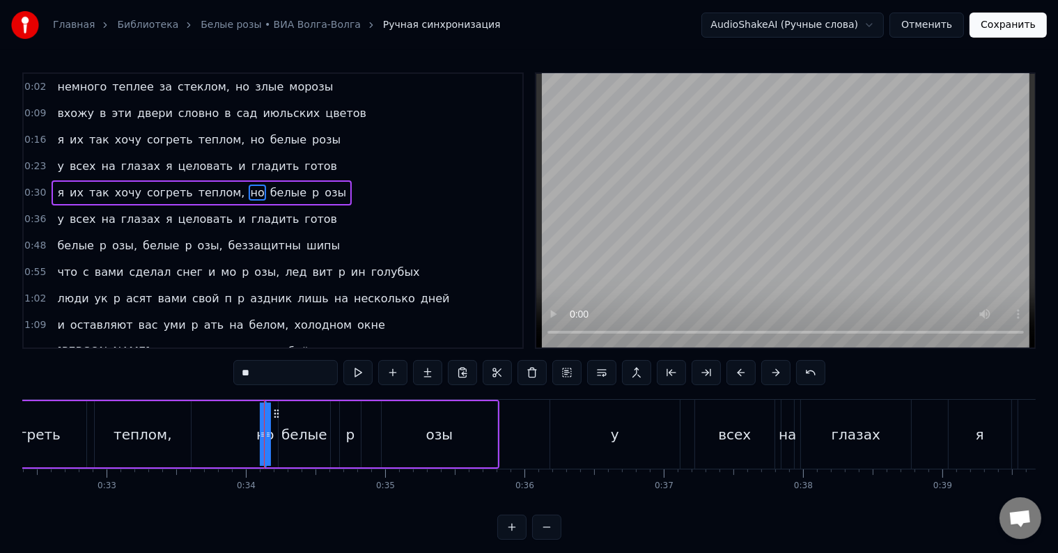
drag, startPoint x: 260, startPoint y: 437, endPoint x: 227, endPoint y: 439, distance: 32.8
click at [227, 439] on div "я их так хочу согреть теплом, но белые p озы" at bounding box center [108, 434] width 782 height 69
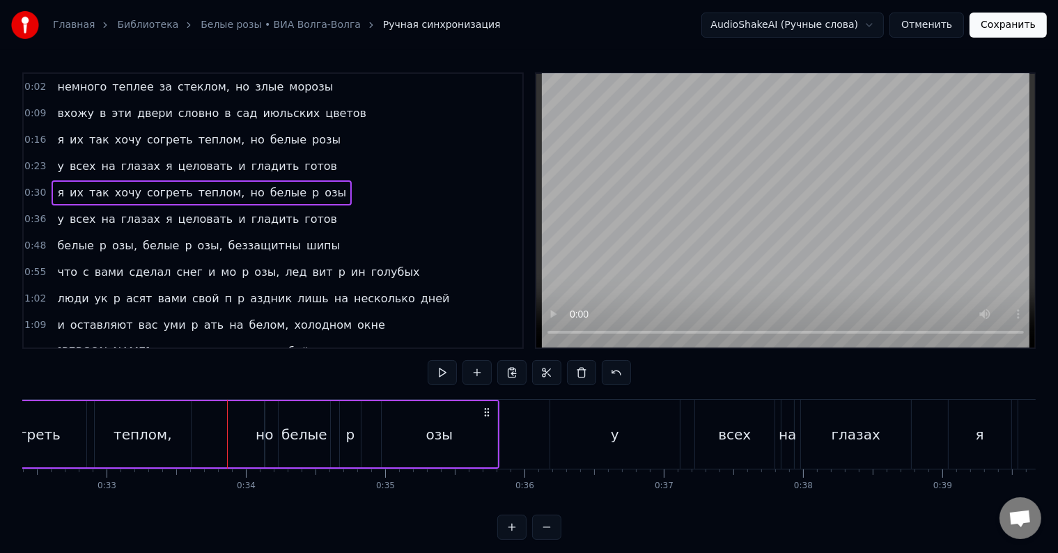
click at [263, 432] on div "но" at bounding box center [264, 434] width 17 height 21
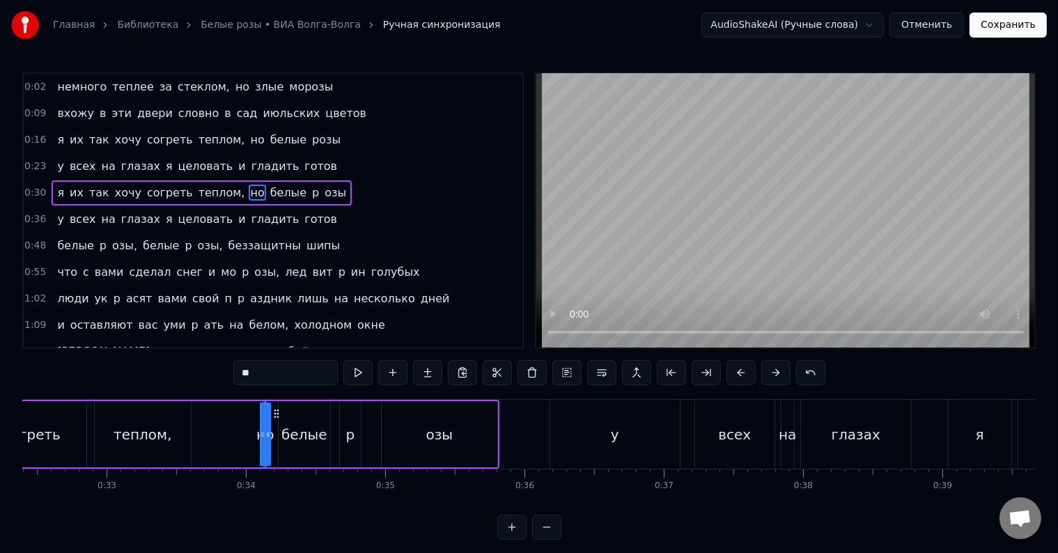
click at [265, 434] on div "но" at bounding box center [265, 433] width 0 height 63
drag, startPoint x: 276, startPoint y: 415, endPoint x: 244, endPoint y: 418, distance: 32.8
click at [244, 418] on div "я их так хочу согреть теплом, но белые p озы" at bounding box center [108, 434] width 782 height 69
drag, startPoint x: 234, startPoint y: 434, endPoint x: 248, endPoint y: 434, distance: 13.9
click at [248, 434] on div "я их так хочу согреть теплом, но белые p озы" at bounding box center [108, 434] width 782 height 69
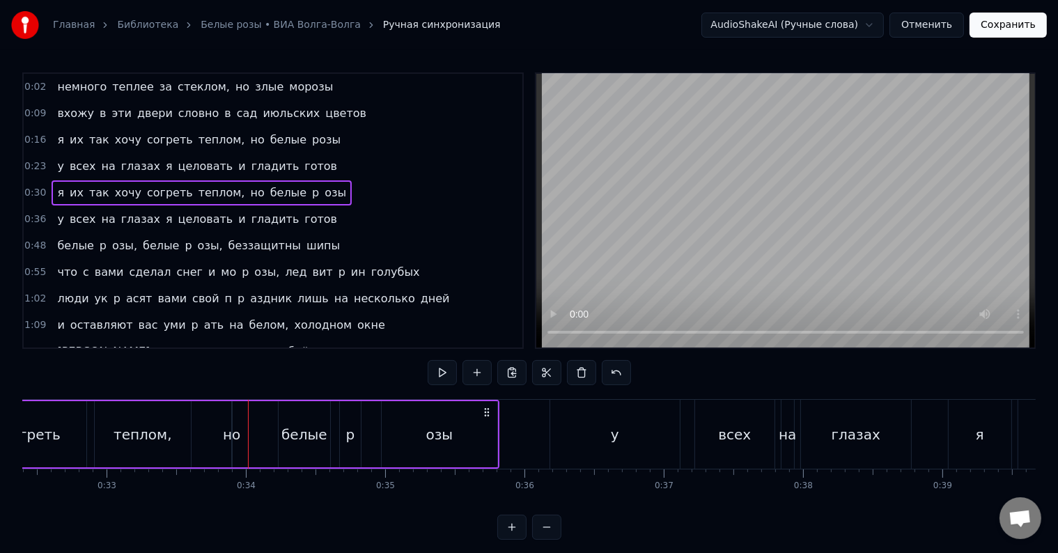
click at [232, 435] on div "но" at bounding box center [231, 434] width 17 height 21
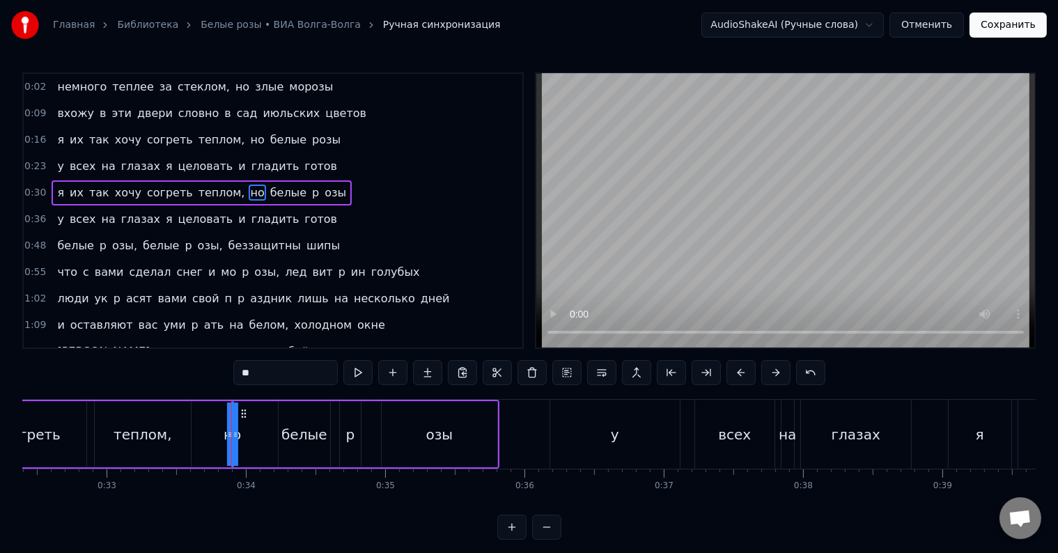
click at [258, 437] on div "я их так хочу согреть теплом, но белые p озы" at bounding box center [108, 434] width 782 height 69
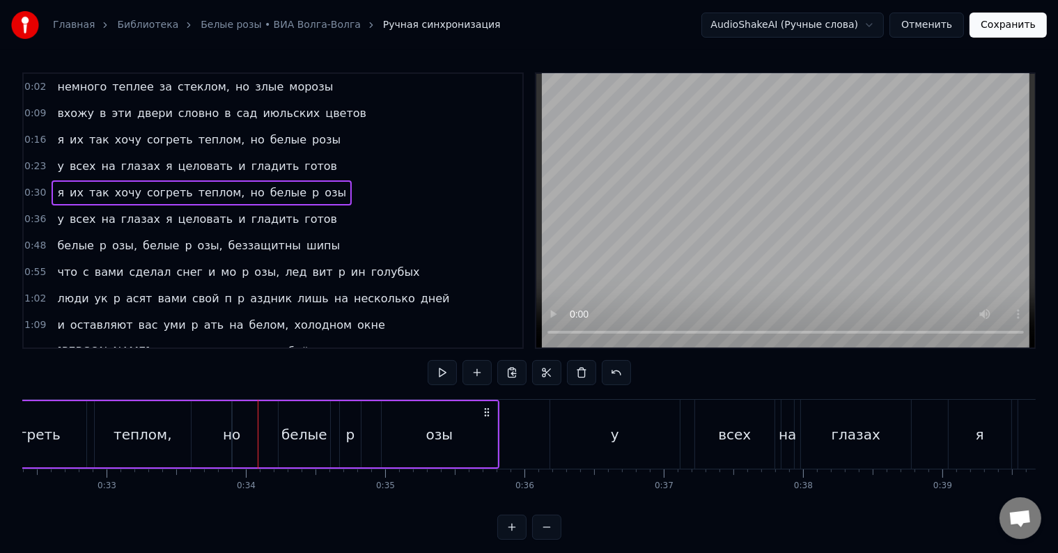
click at [227, 437] on div "но" at bounding box center [231, 434] width 17 height 21
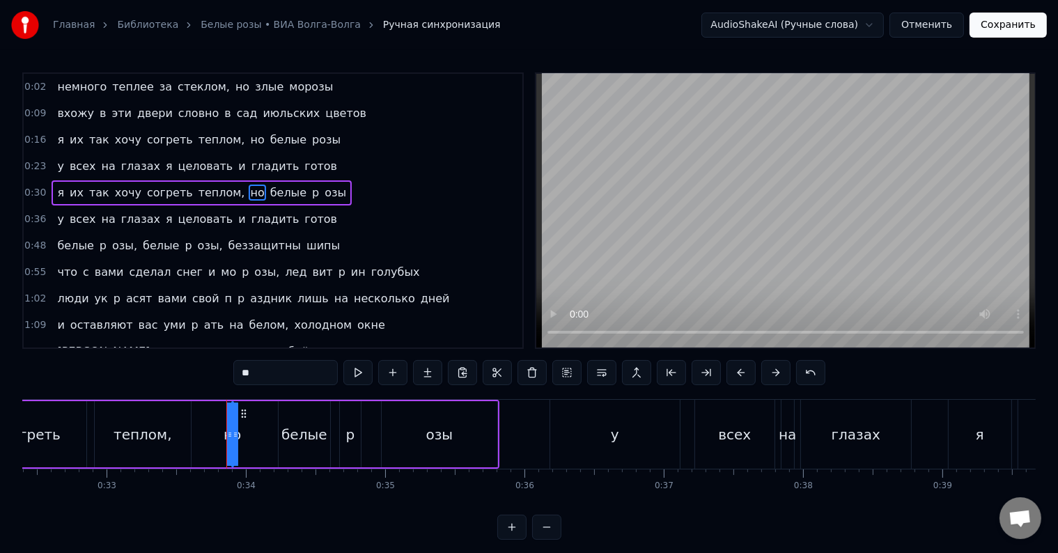
drag, startPoint x: 228, startPoint y: 432, endPoint x: 213, endPoint y: 437, distance: 15.9
click at [209, 437] on div "я их так хочу согреть теплом, но белые p озы" at bounding box center [108, 434] width 782 height 69
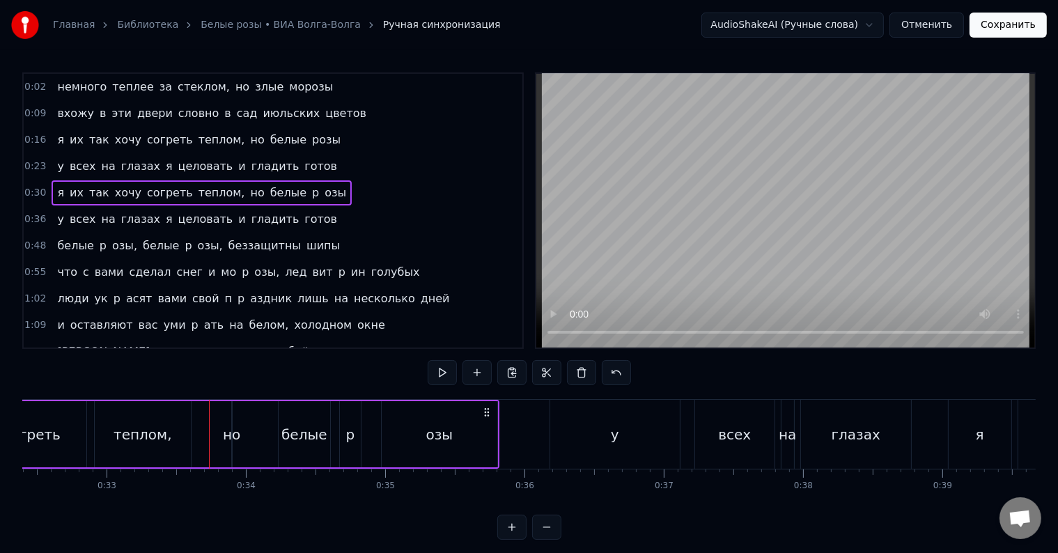
click at [231, 433] on div "но" at bounding box center [231, 434] width 17 height 21
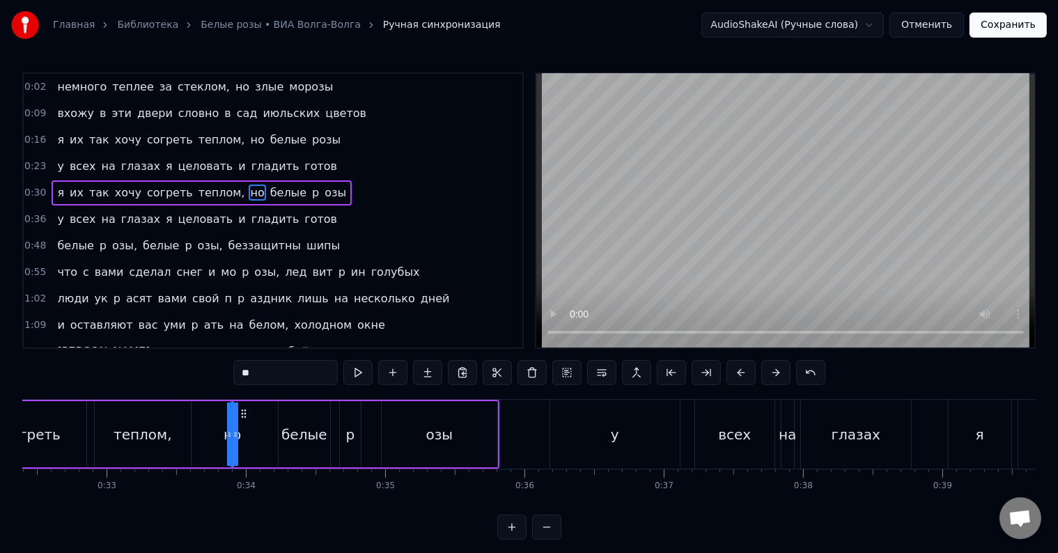
click at [237, 445] on div at bounding box center [236, 433] width 6 height 63
drag, startPoint x: 237, startPoint y: 445, endPoint x: 245, endPoint y: 448, distance: 9.1
click at [245, 448] on div "я их так хочу согреть теплом, но белые p озы" at bounding box center [108, 434] width 782 height 69
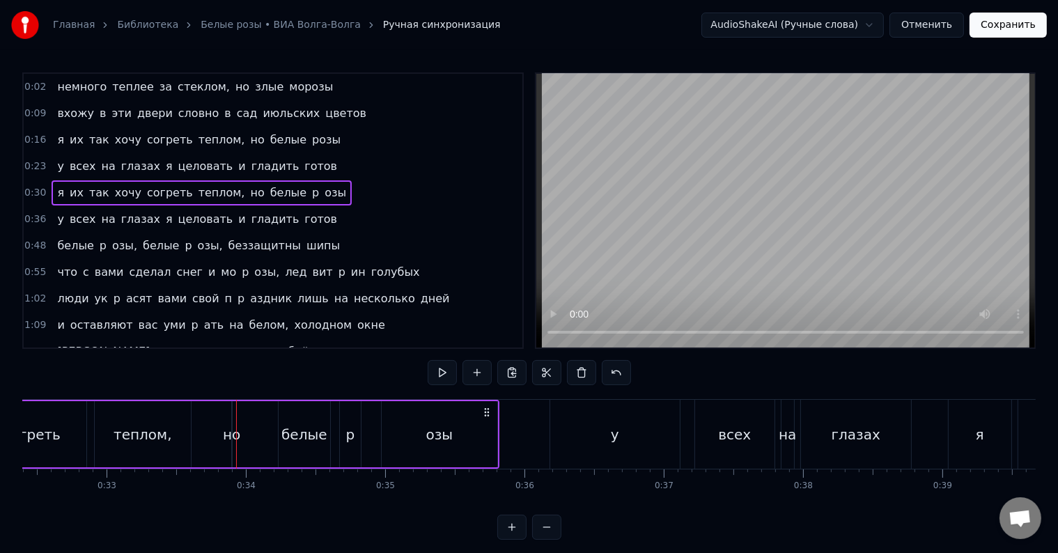
click at [285, 434] on div "белые" at bounding box center [304, 434] width 46 height 21
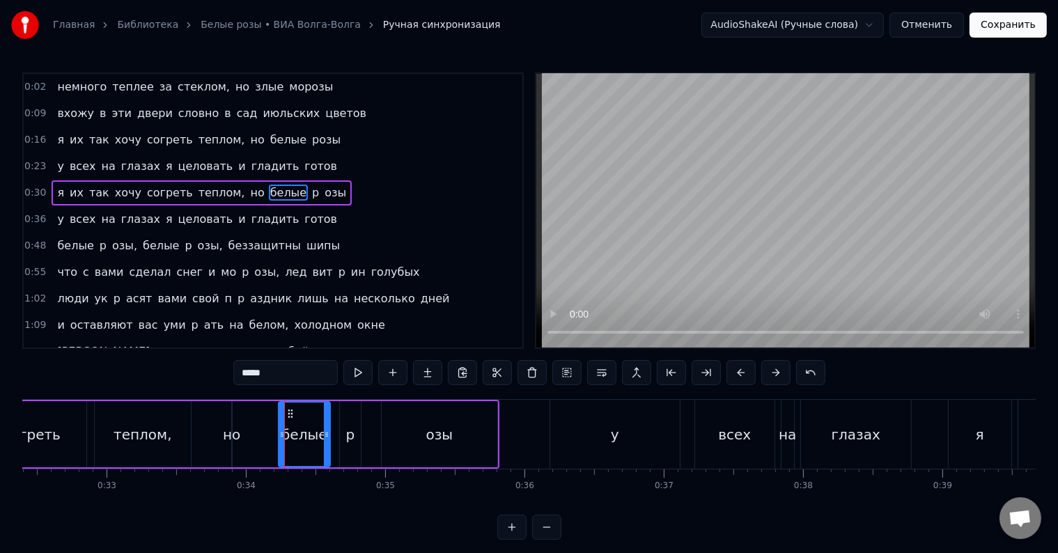
click at [232, 437] on div "но" at bounding box center [231, 434] width 17 height 21
type input "**"
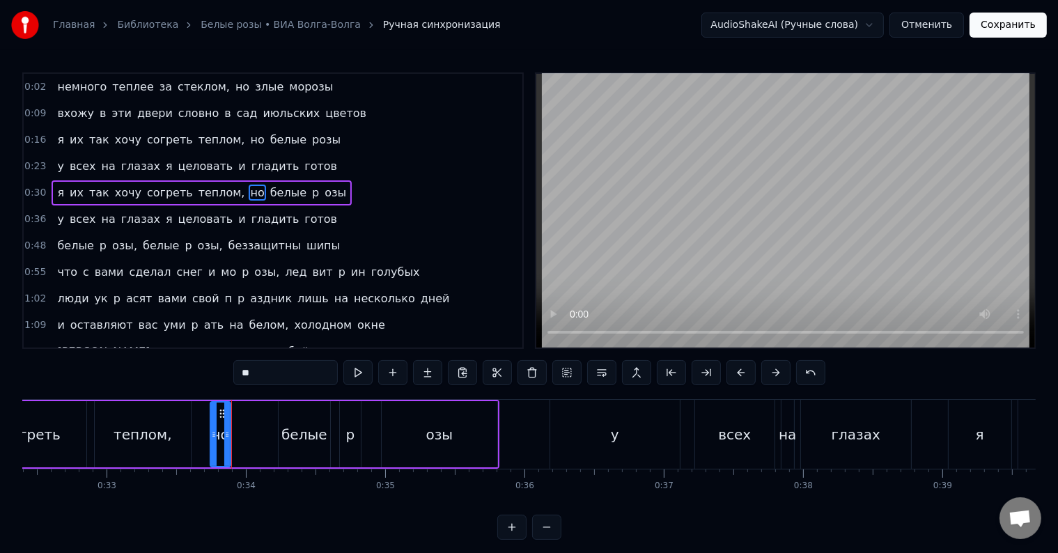
drag, startPoint x: 235, startPoint y: 434, endPoint x: 213, endPoint y: 439, distance: 22.1
click at [213, 439] on div at bounding box center [214, 433] width 6 height 63
click at [245, 442] on div at bounding box center [245, 433] width 6 height 63
click at [208, 441] on div "я их так хочу согреть теплом, но белые p озы" at bounding box center [108, 434] width 782 height 69
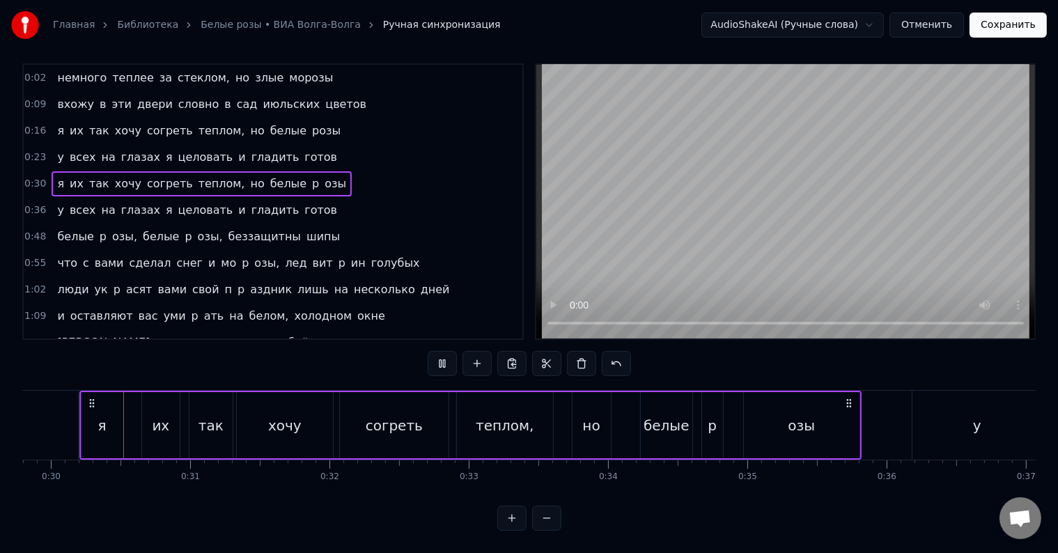
scroll to position [0, 4140]
click at [549, 519] on button at bounding box center [546, 517] width 29 height 25
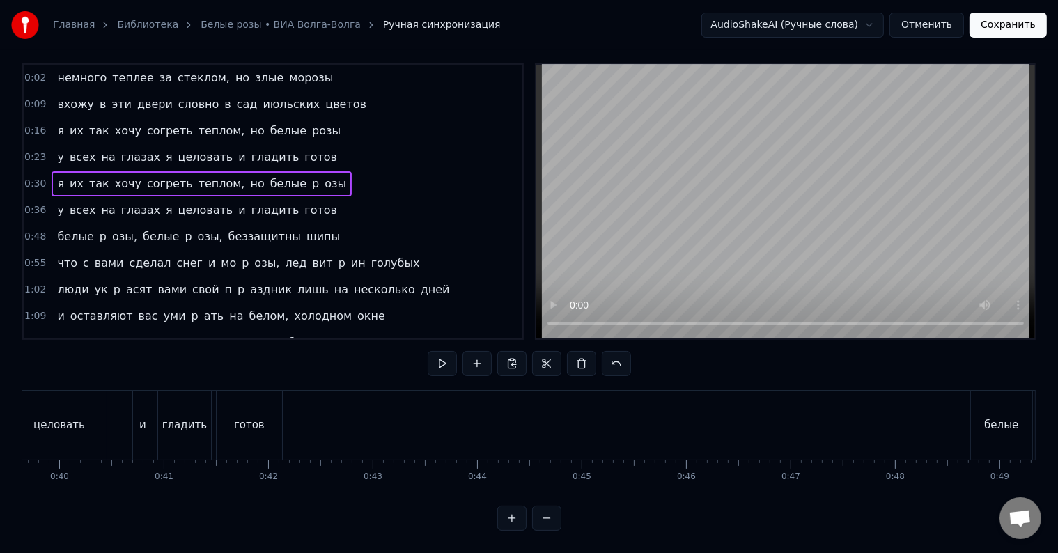
click at [549, 519] on button at bounding box center [546, 517] width 29 height 25
click at [549, 519] on div at bounding box center [529, 517] width 64 height 25
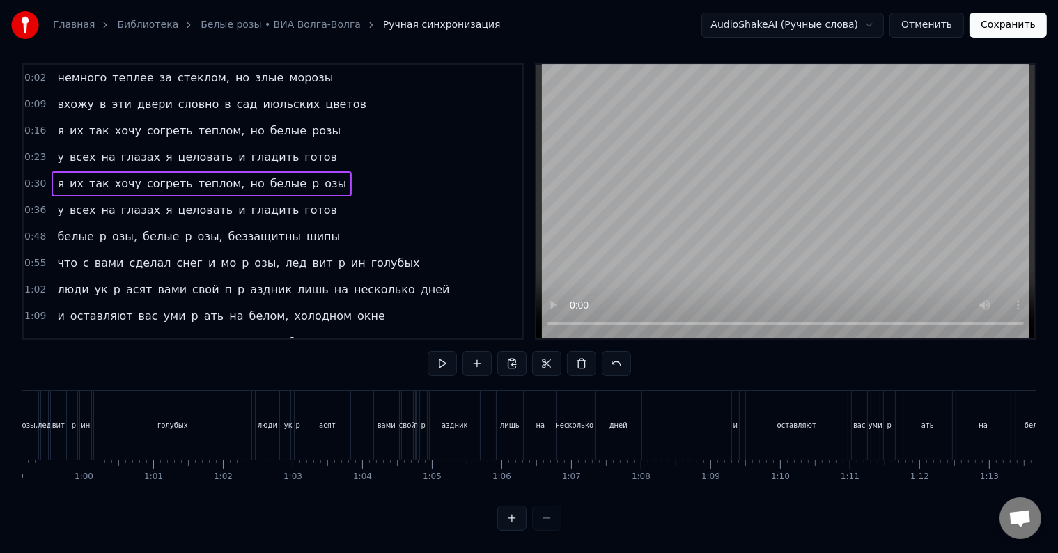
click at [549, 519] on div at bounding box center [529, 517] width 64 height 25
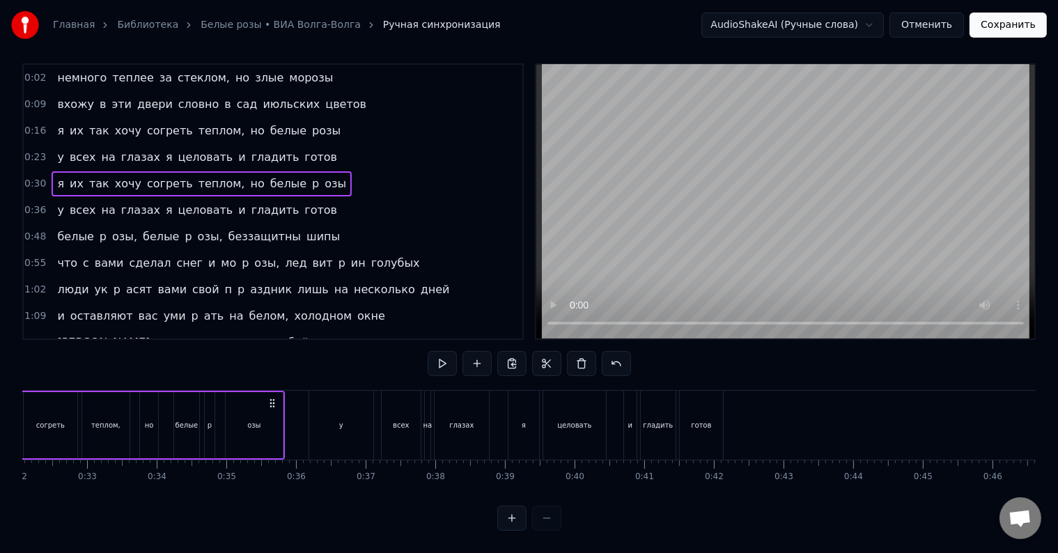
scroll to position [0, 2119]
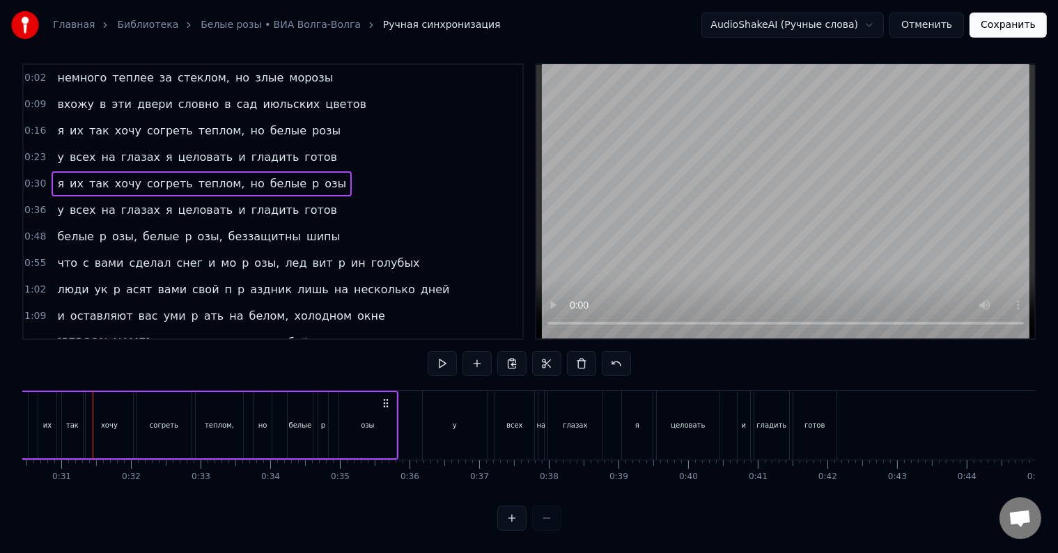
click at [248, 421] on div "я их так хочу согреть теплом, но белые p озы" at bounding box center [202, 425] width 393 height 69
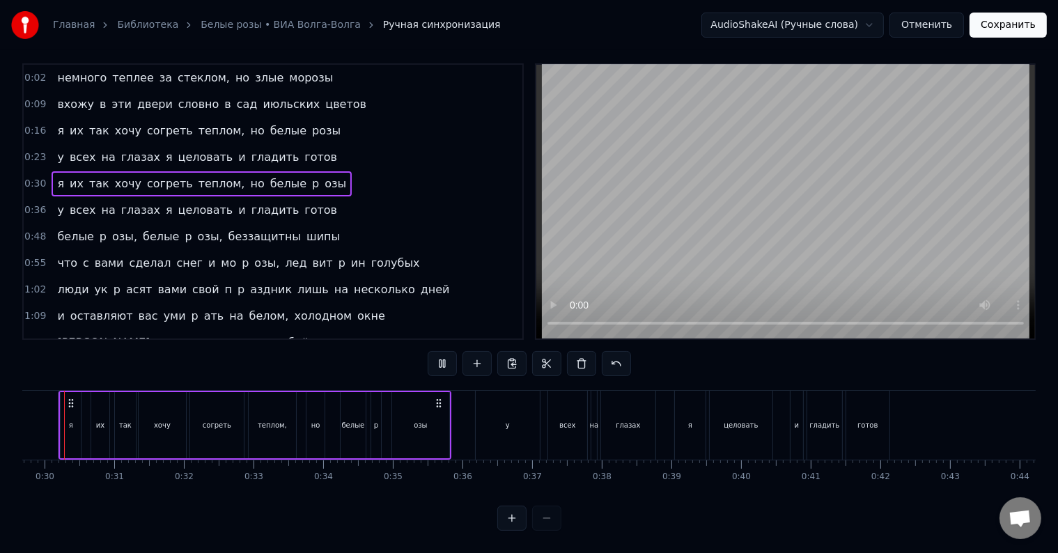
scroll to position [0, 2033]
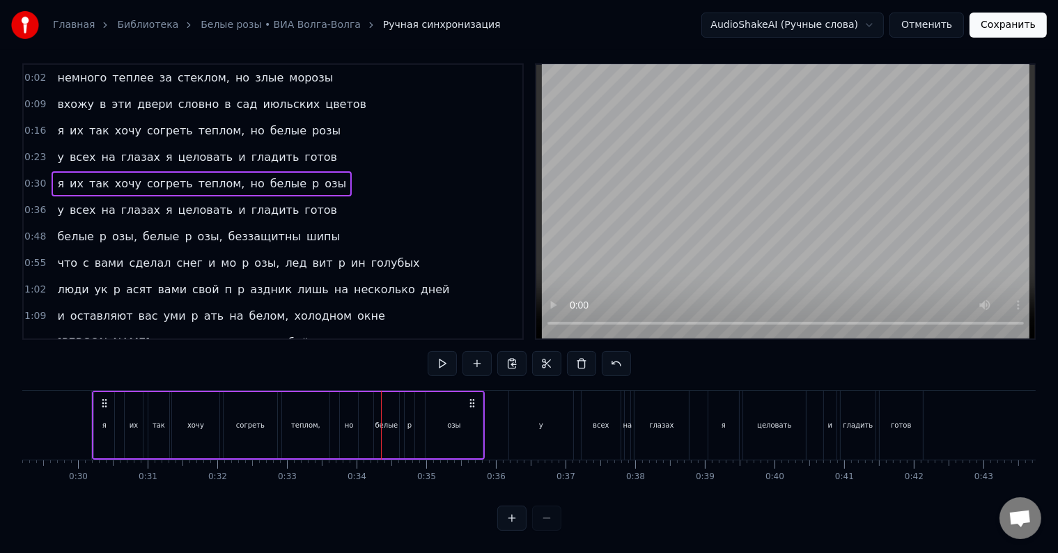
click at [345, 423] on div "но" at bounding box center [349, 425] width 19 height 66
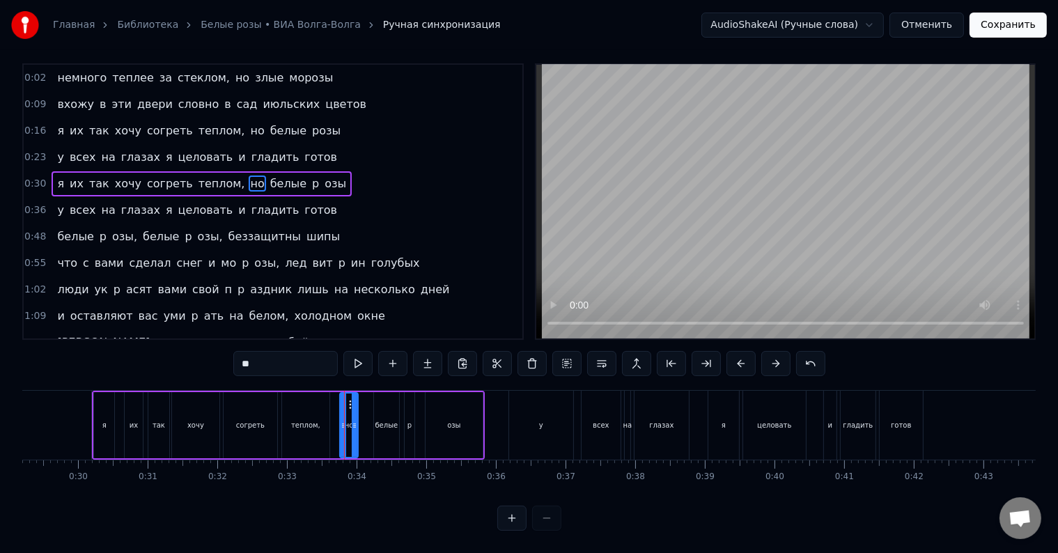
scroll to position [0, 0]
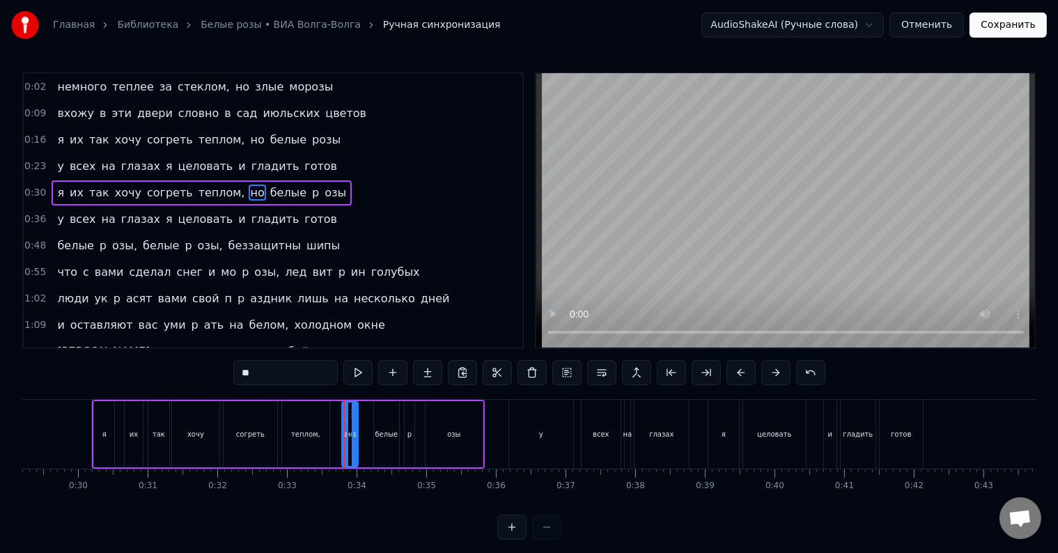
click at [343, 434] on icon at bounding box center [346, 434] width 6 height 11
click at [356, 440] on div at bounding box center [355, 433] width 6 height 63
click at [368, 439] on div "я их так хочу согреть теплом, но белые p озы" at bounding box center [288, 434] width 393 height 69
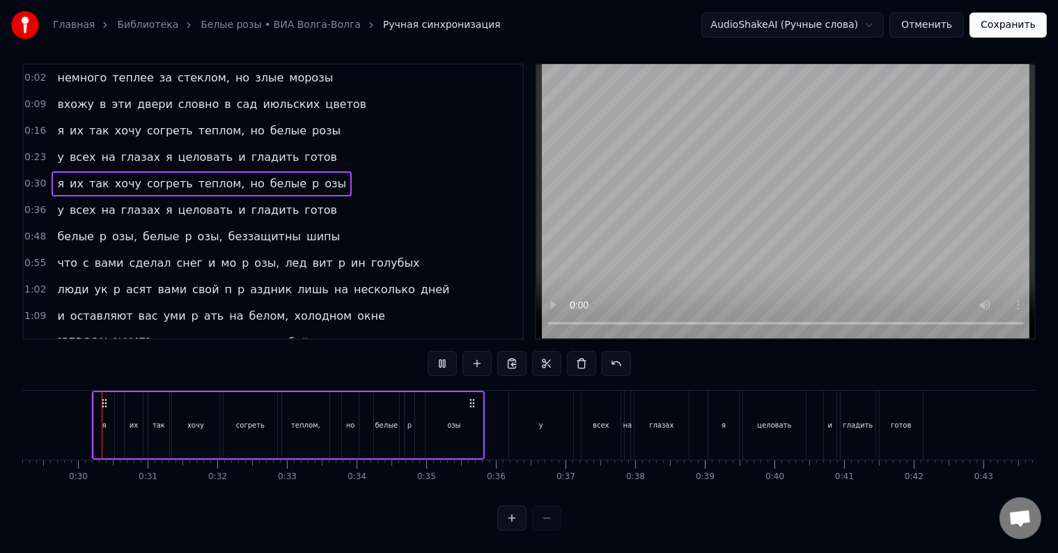
scroll to position [21, 0]
click at [363, 432] on div "я их так хочу согреть теплом, но белые p озы" at bounding box center [288, 425] width 393 height 69
click at [366, 430] on div "я их так хочу согреть теплом, но белые p озы" at bounding box center [288, 425] width 393 height 69
click at [168, 430] on div at bounding box center [167, 425] width 1 height 69
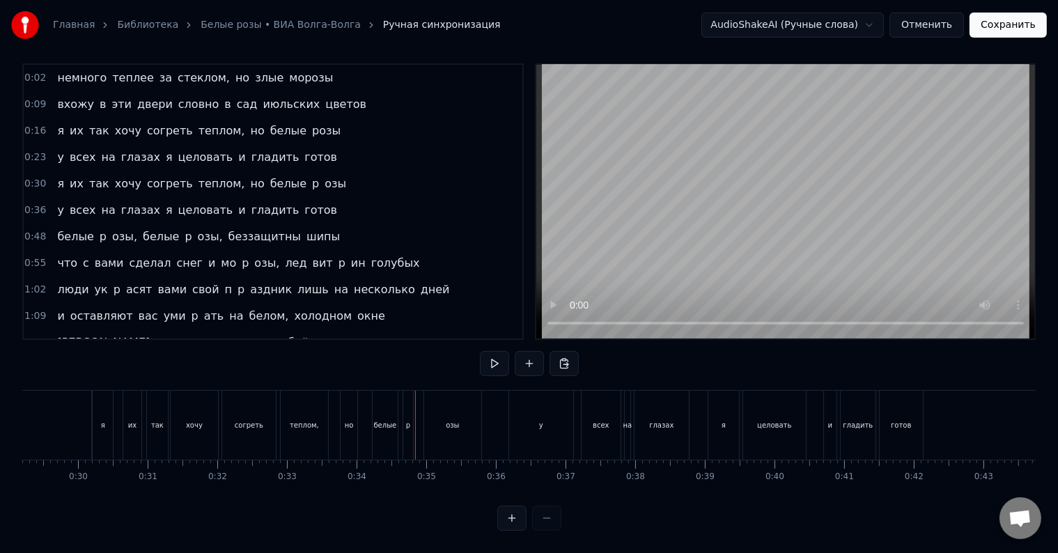
click at [354, 422] on div "но" at bounding box center [348, 425] width 17 height 69
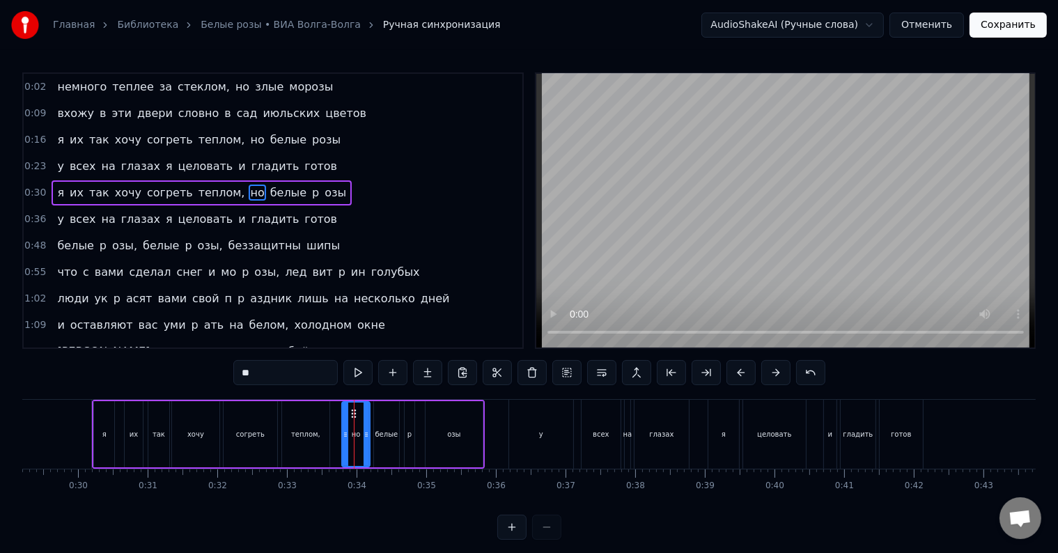
drag, startPoint x: 355, startPoint y: 434, endPoint x: 366, endPoint y: 438, distance: 11.7
click at [366, 438] on icon at bounding box center [366, 434] width 6 height 11
click at [336, 450] on div "я их так хочу согреть теплом, но белые p озы" at bounding box center [288, 434] width 393 height 69
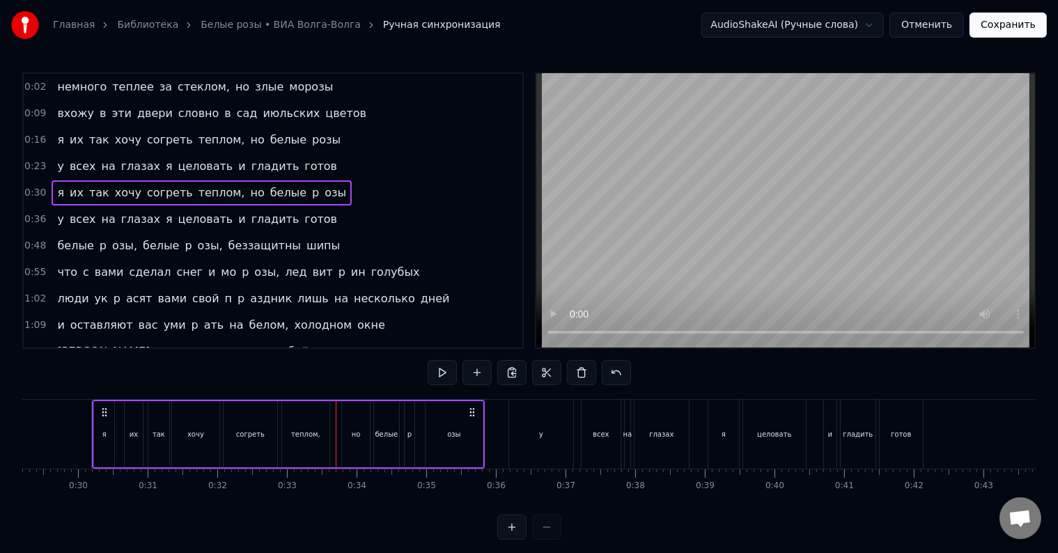
click at [336, 450] on div at bounding box center [336, 434] width 1 height 69
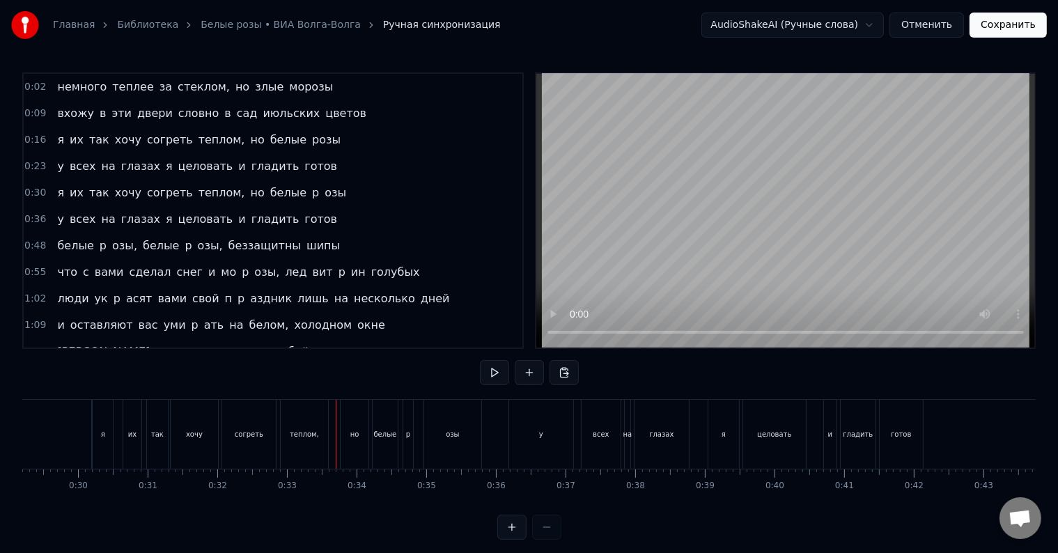
click at [336, 450] on div at bounding box center [336, 434] width 1 height 69
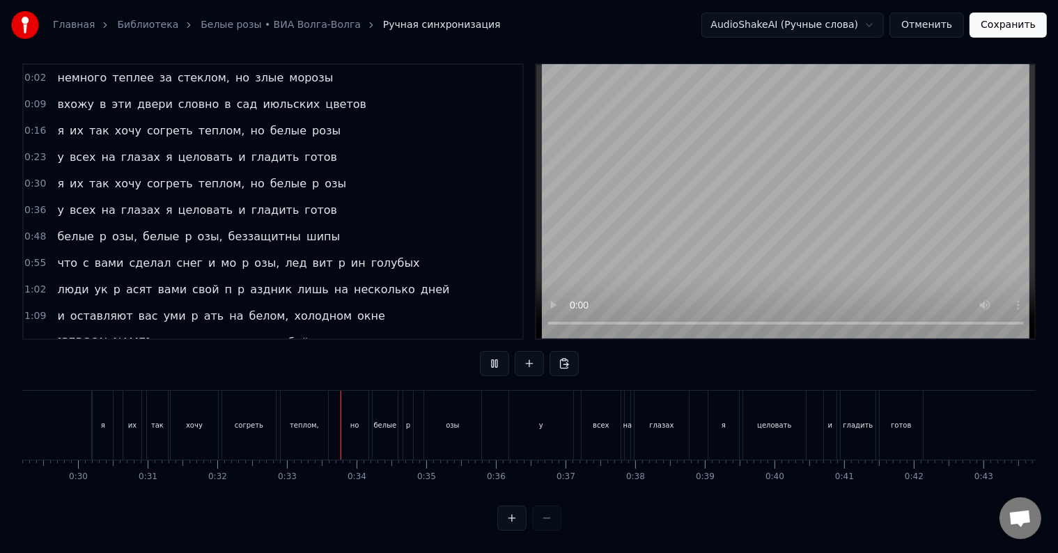
scroll to position [21, 0]
click at [407, 420] on div "p" at bounding box center [408, 425] width 4 height 10
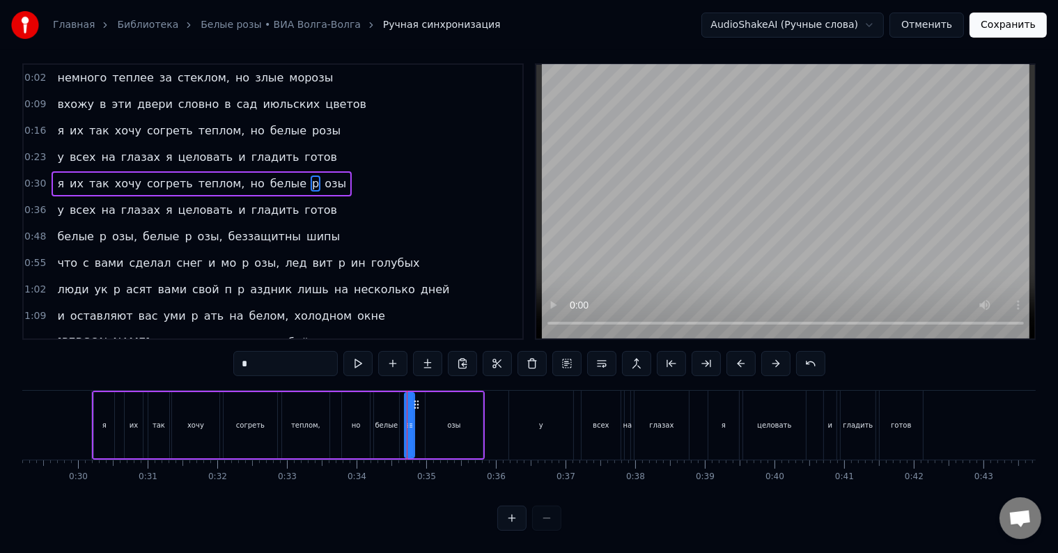
scroll to position [0, 0]
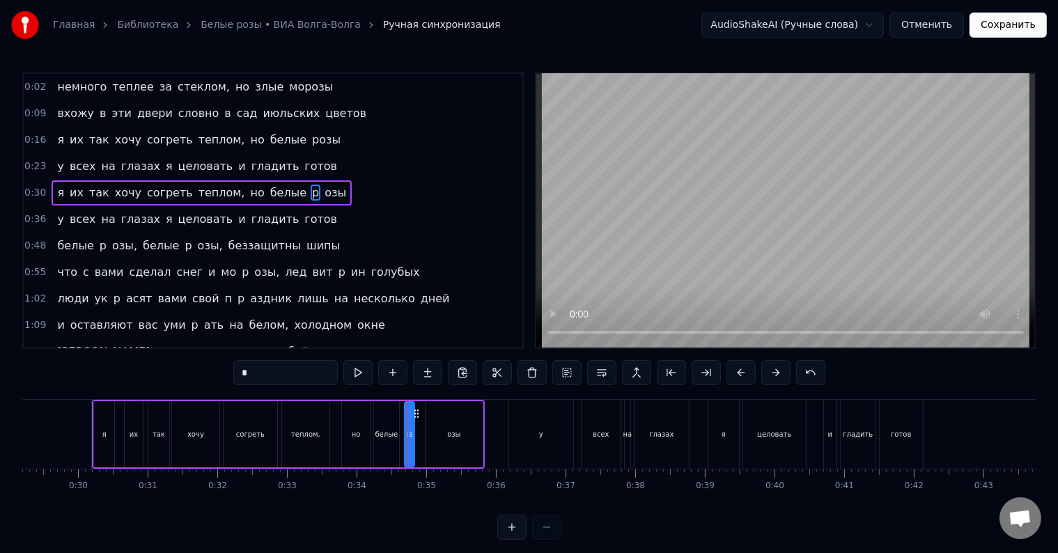
click at [299, 370] on input "*" at bounding box center [285, 372] width 104 height 25
click at [345, 187] on span "озы" at bounding box center [357, 193] width 24 height 16
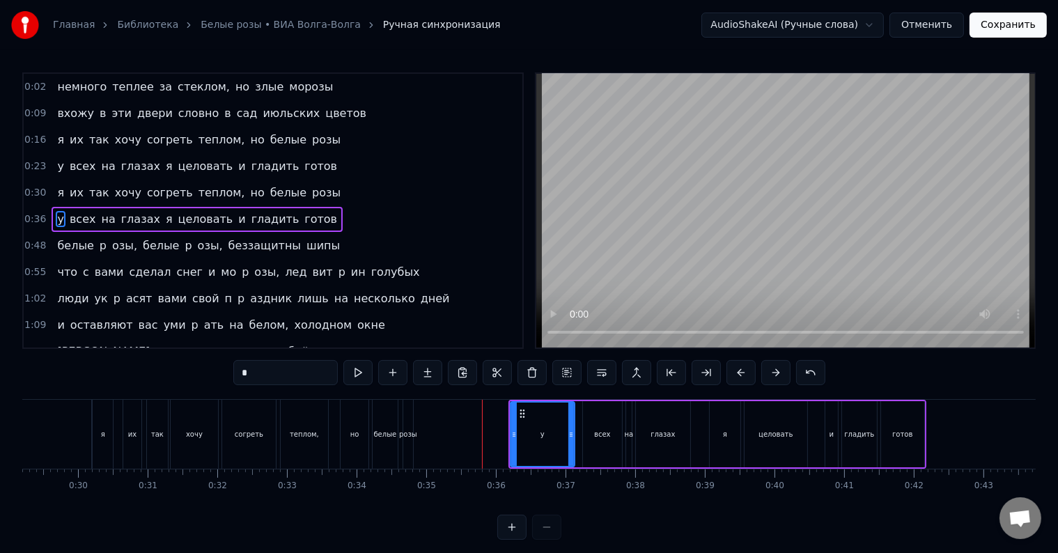
scroll to position [3, 0]
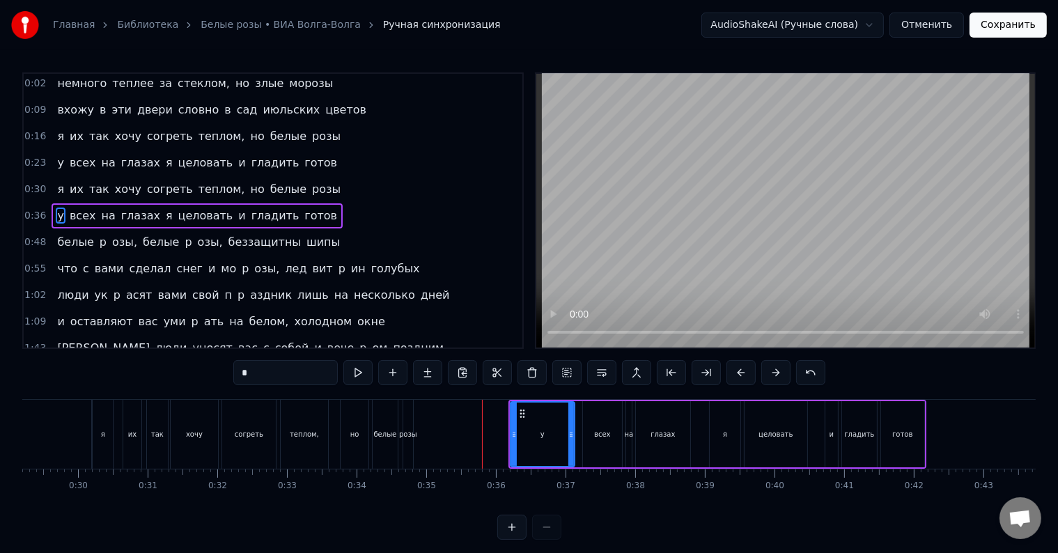
click at [411, 440] on div "pозы" at bounding box center [408, 434] width 10 height 69
type input "****"
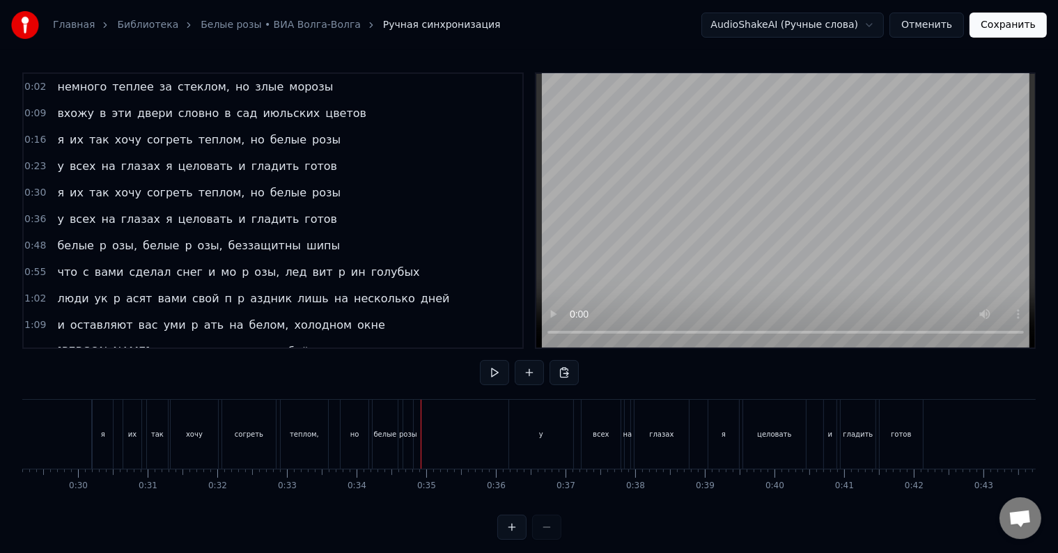
click at [411, 441] on div "pозы" at bounding box center [408, 434] width 10 height 69
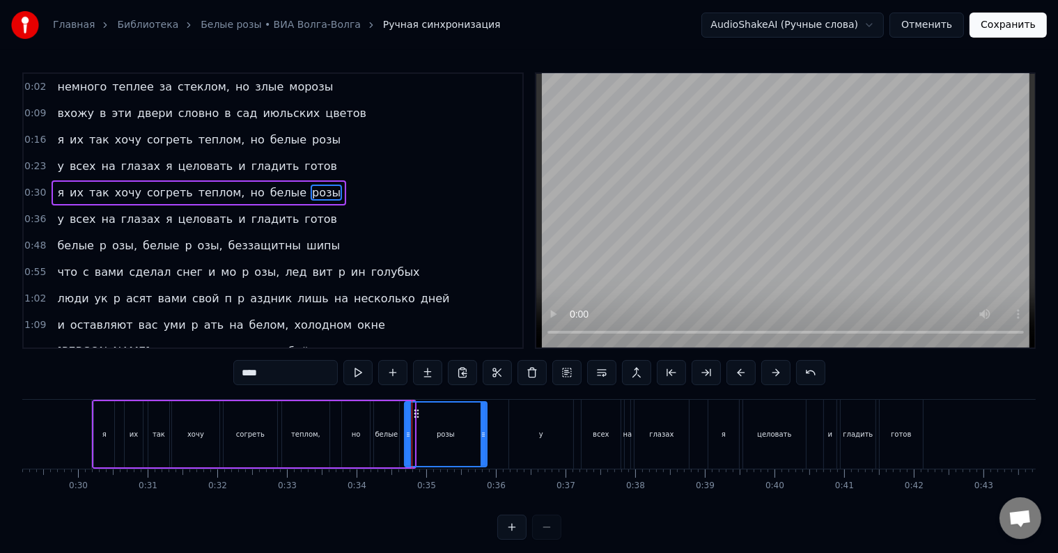
drag, startPoint x: 412, startPoint y: 443, endPoint x: 485, endPoint y: 441, distance: 72.4
click at [485, 441] on div at bounding box center [483, 433] width 6 height 63
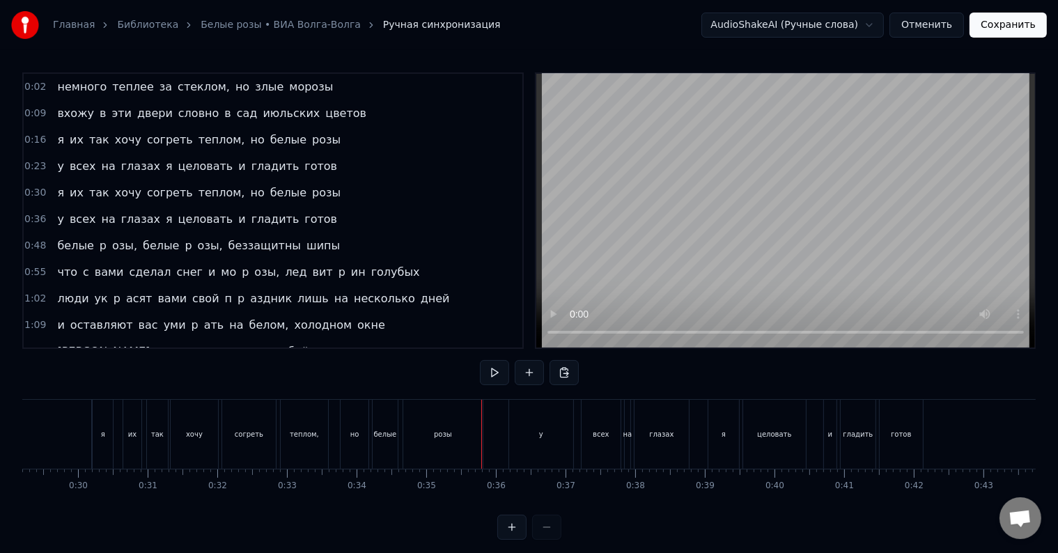
click at [332, 434] on div "я их так хочу согреть теплом, но белые pозы" at bounding box center [289, 434] width 394 height 69
click at [481, 434] on div at bounding box center [481, 434] width 1 height 69
click at [332, 434] on div at bounding box center [332, 434] width 1 height 69
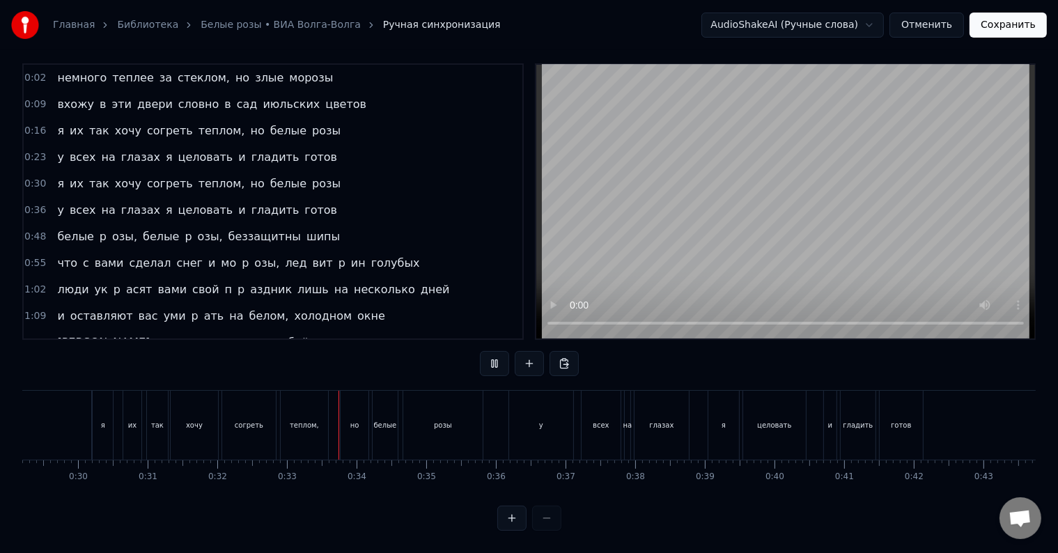
scroll to position [21, 0]
click at [586, 419] on div "всех" at bounding box center [600, 425] width 39 height 69
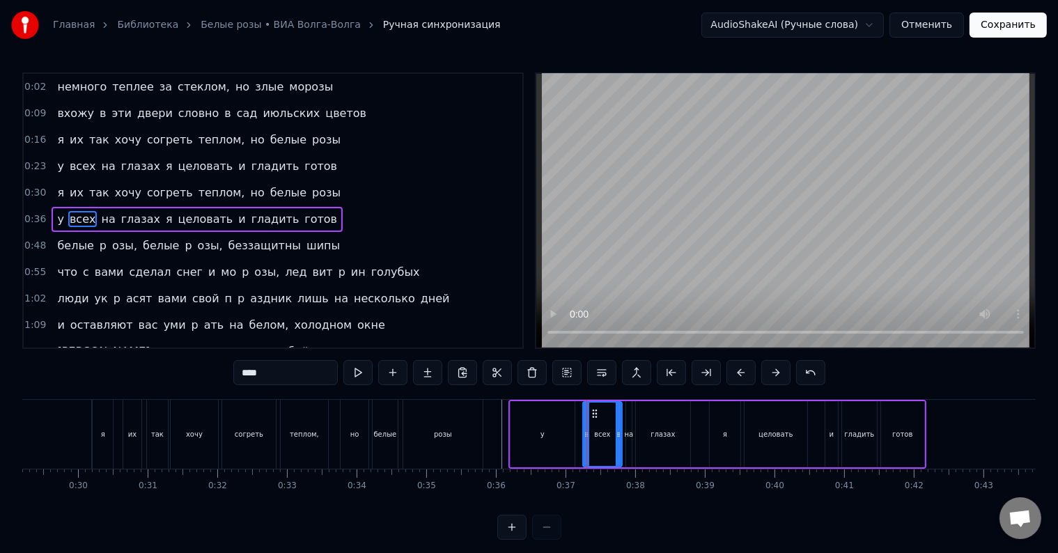
scroll to position [3, 0]
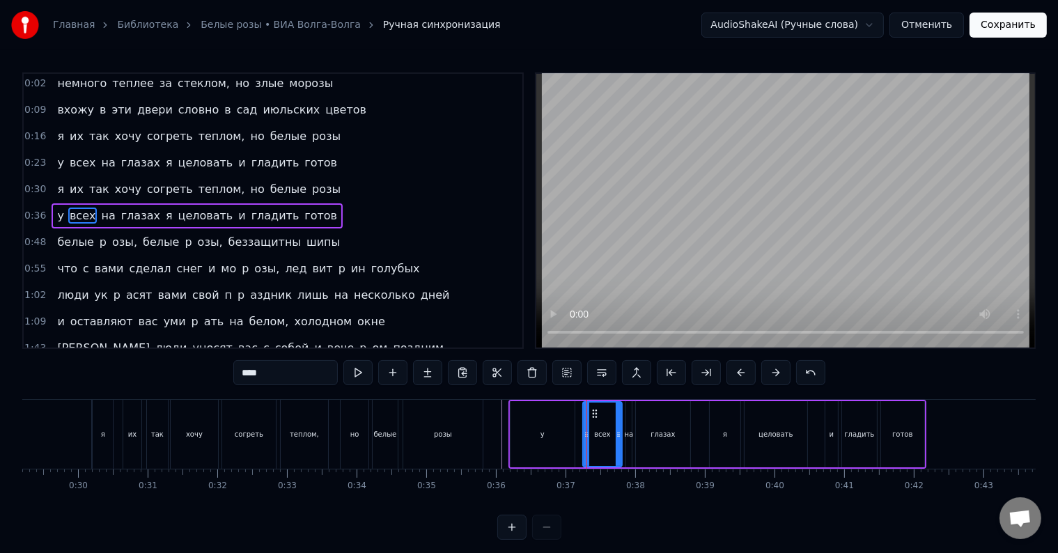
click at [927, 386] on div "0:02 немного теплее за стеклом, но злые морозы 0:09 вхожу в эти двери словно в …" at bounding box center [528, 305] width 1013 height 467
click at [97, 203] on div "у всех на глазах я целовать и гладить готов" at bounding box center [197, 215] width 291 height 25
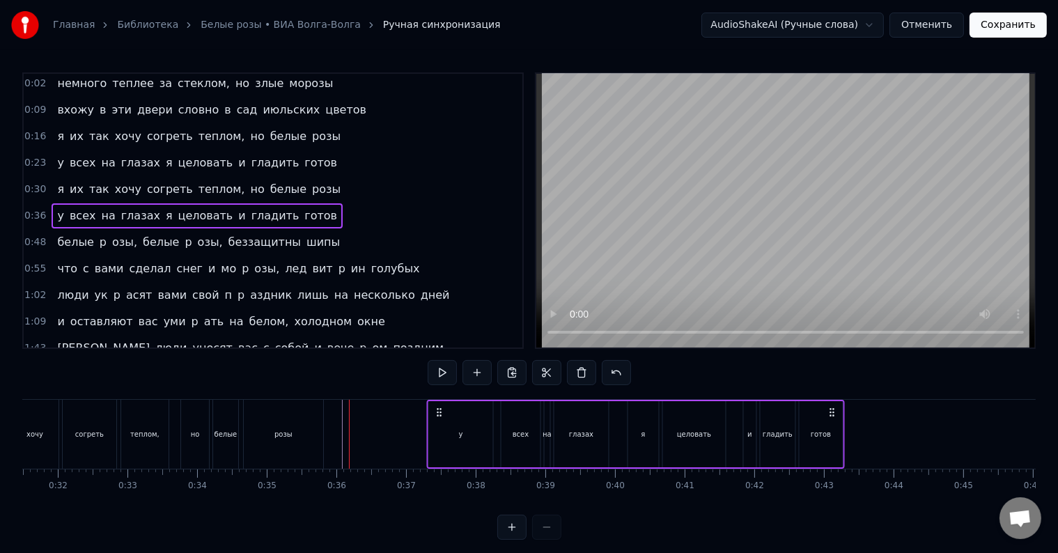
scroll to position [0, 2192]
drag, startPoint x: 913, startPoint y: 411, endPoint x: 818, endPoint y: 414, distance: 94.7
click at [818, 414] on icon at bounding box center [818, 412] width 11 height 11
click at [448, 438] on div "у" at bounding box center [448, 434] width 4 height 10
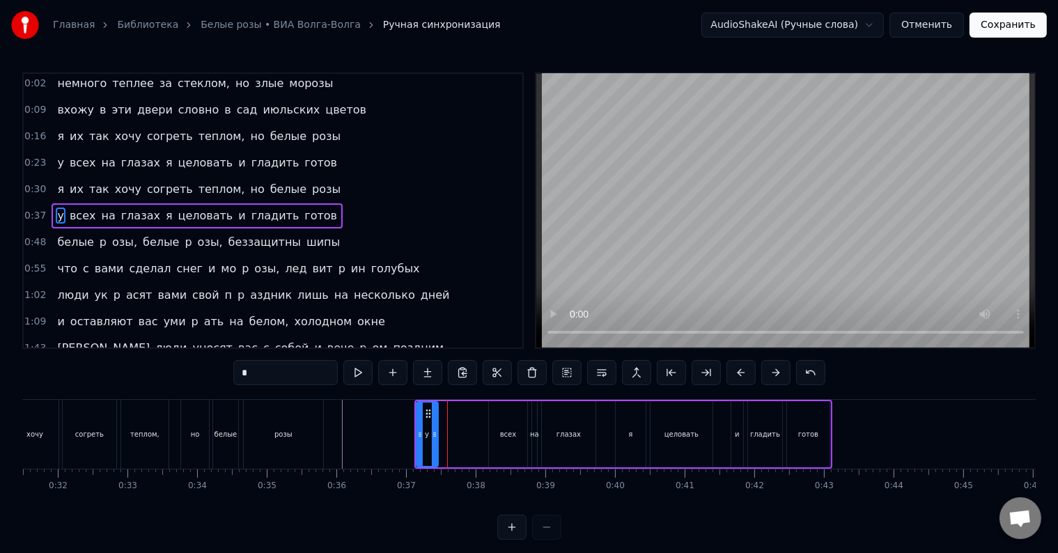
drag, startPoint x: 476, startPoint y: 435, endPoint x: 434, endPoint y: 434, distance: 42.5
click at [434, 434] on icon at bounding box center [435, 434] width 6 height 11
drag, startPoint x: 512, startPoint y: 433, endPoint x: 469, endPoint y: 436, distance: 43.3
click at [469, 436] on div "у всех на глазах я целовать и гладить готов" at bounding box center [623, 434] width 418 height 69
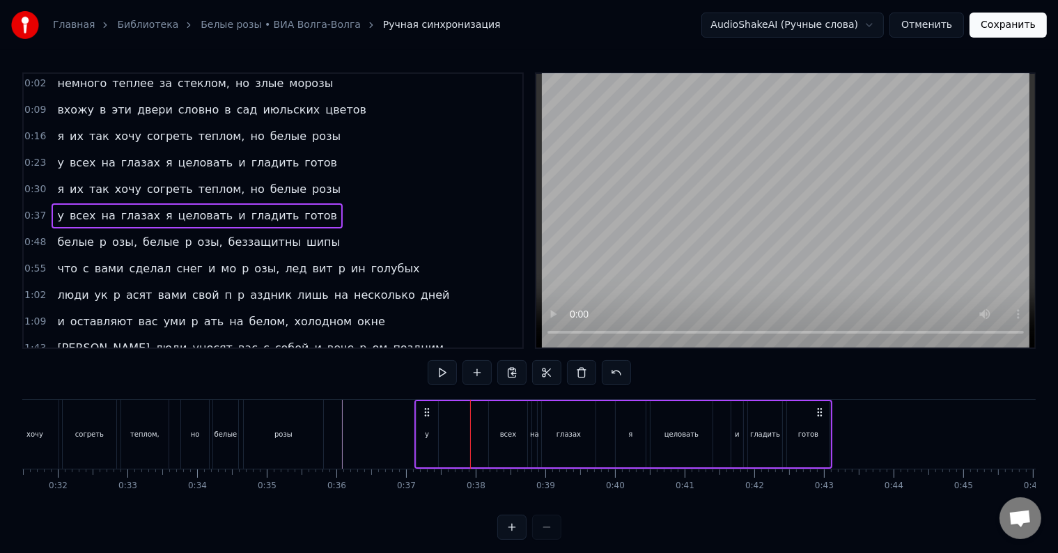
click at [500, 434] on div "всех" at bounding box center [508, 434] width 16 height 10
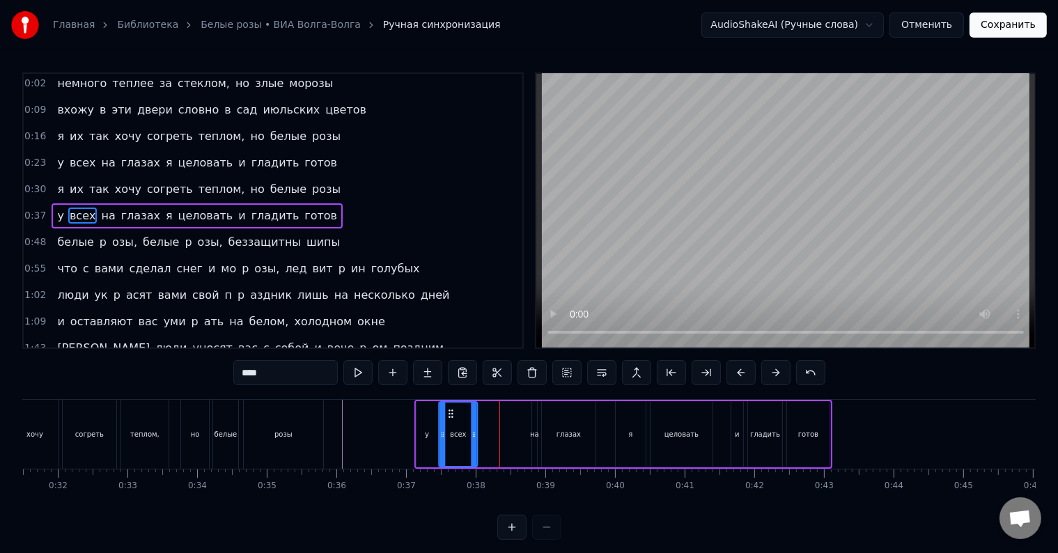
drag, startPoint x: 496, startPoint y: 411, endPoint x: 447, endPoint y: 418, distance: 49.8
click at [447, 418] on div "всех" at bounding box center [458, 433] width 38 height 63
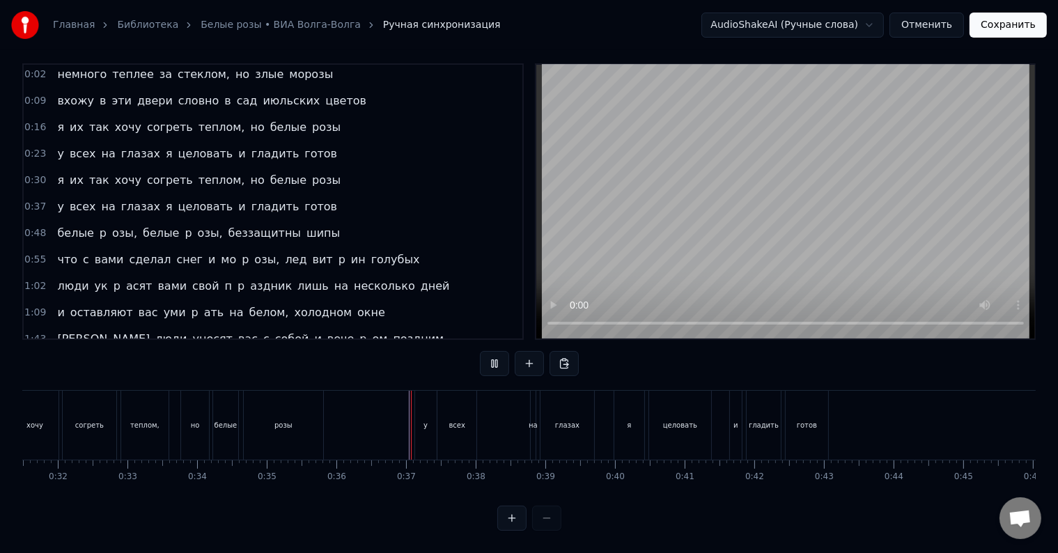
scroll to position [21, 0]
click at [472, 418] on div "всех" at bounding box center [456, 425] width 39 height 69
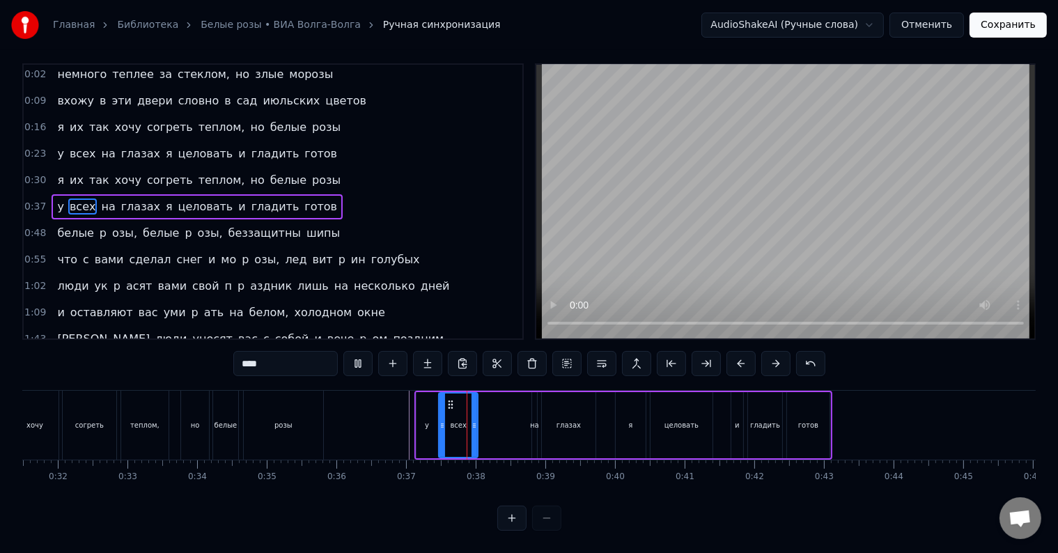
click at [476, 418] on div at bounding box center [474, 424] width 6 height 63
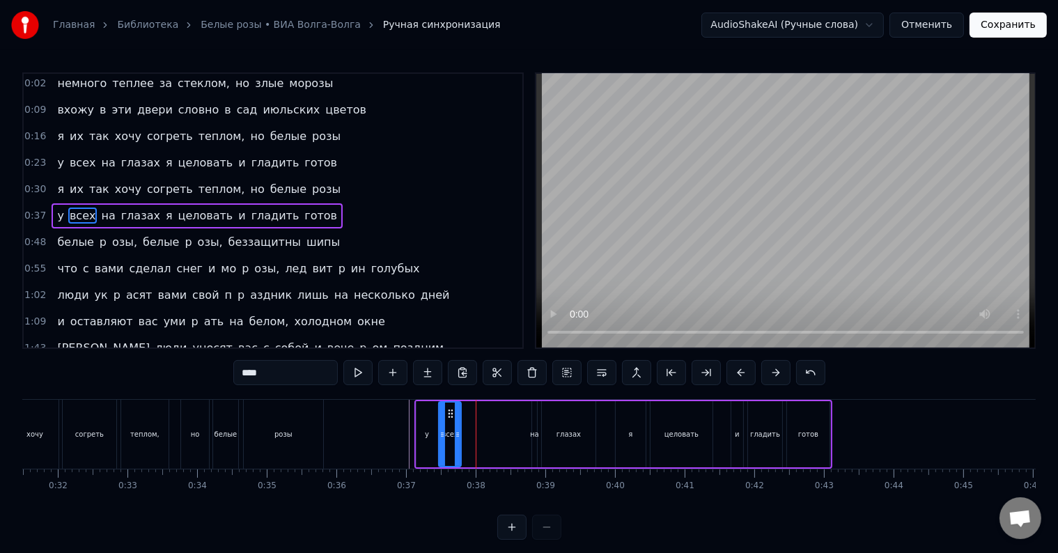
drag, startPoint x: 473, startPoint y: 434, endPoint x: 457, endPoint y: 437, distance: 16.9
click at [457, 437] on icon at bounding box center [458, 434] width 6 height 11
click at [533, 441] on div "на" at bounding box center [535, 434] width 6 height 66
type input "**"
drag, startPoint x: 542, startPoint y: 415, endPoint x: 473, endPoint y: 426, distance: 69.1
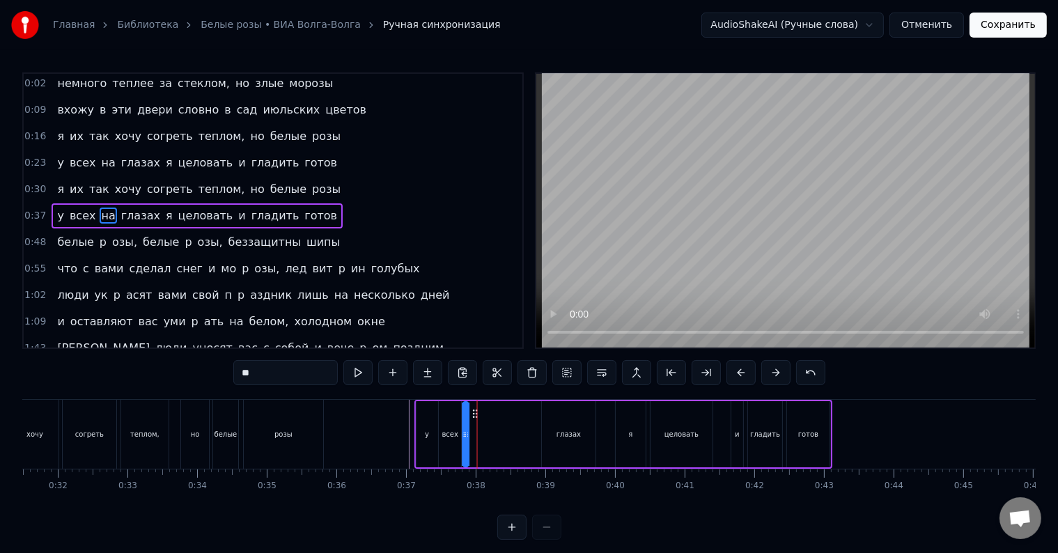
click at [473, 426] on div "у всех на глазах я целовать и гладить готов" at bounding box center [623, 434] width 418 height 69
drag, startPoint x: 467, startPoint y: 439, endPoint x: 476, endPoint y: 439, distance: 9.1
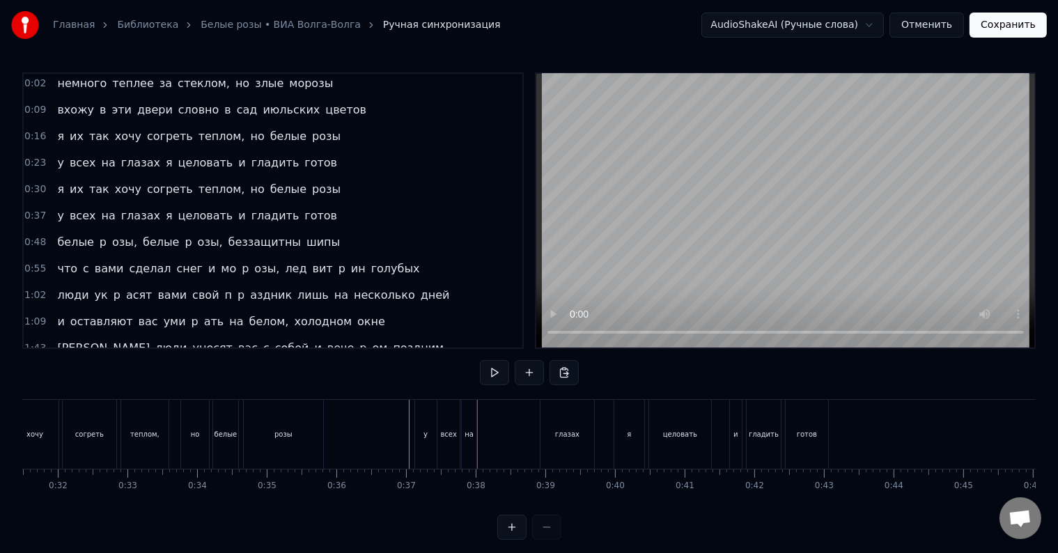
click at [565, 432] on div "глазах" at bounding box center [567, 434] width 24 height 10
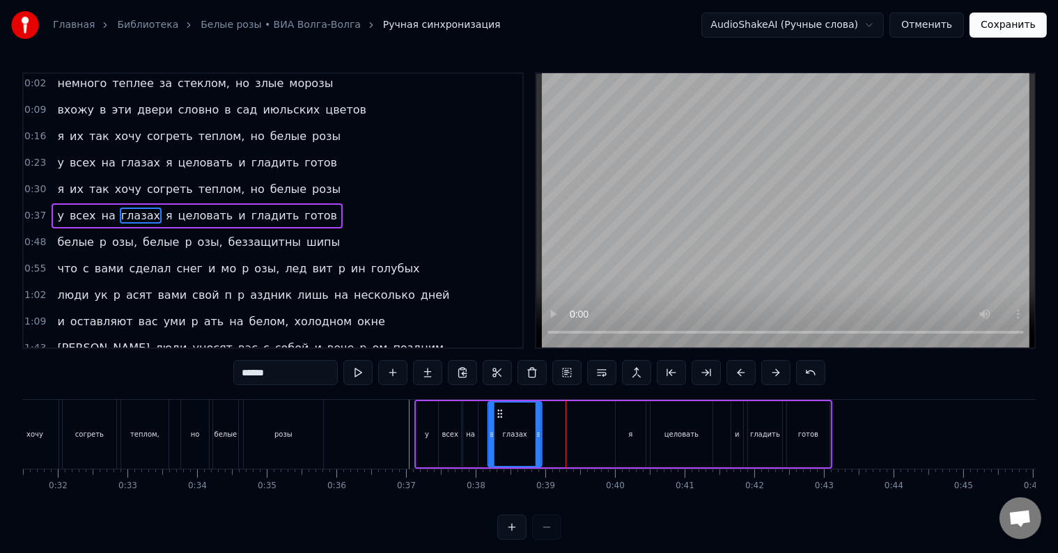
drag, startPoint x: 554, startPoint y: 412, endPoint x: 501, endPoint y: 420, distance: 54.2
click at [501, 420] on div "глазах" at bounding box center [515, 433] width 53 height 63
click at [466, 446] on div "на" at bounding box center [470, 434] width 15 height 66
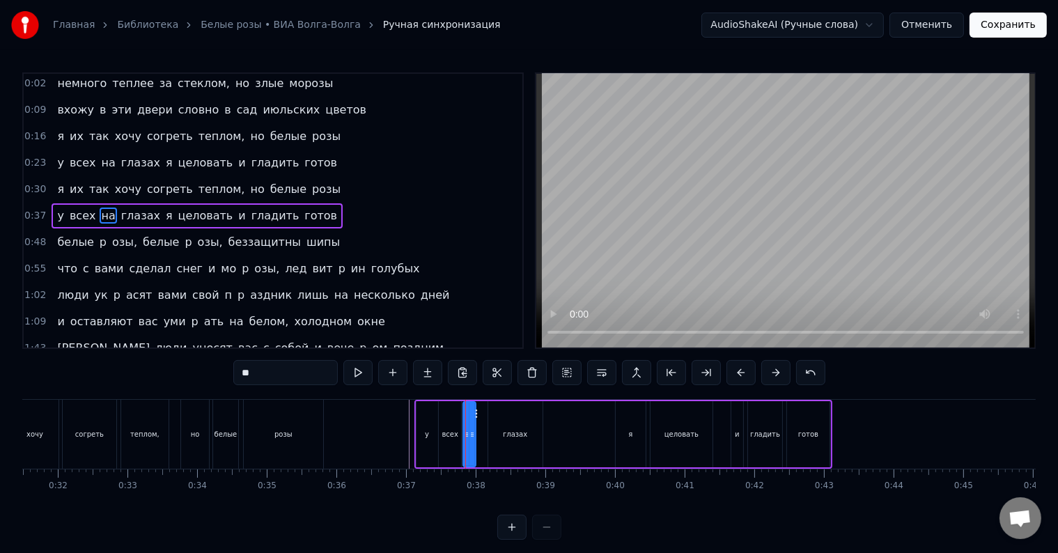
click at [472, 443] on div at bounding box center [472, 433] width 6 height 63
click at [490, 432] on div "глазах" at bounding box center [515, 434] width 54 height 66
drag, startPoint x: 497, startPoint y: 412, endPoint x: 485, endPoint y: 412, distance: 11.8
click at [486, 413] on circle at bounding box center [486, 413] width 1 height 1
click at [464, 440] on div "на" at bounding box center [469, 434] width 13 height 66
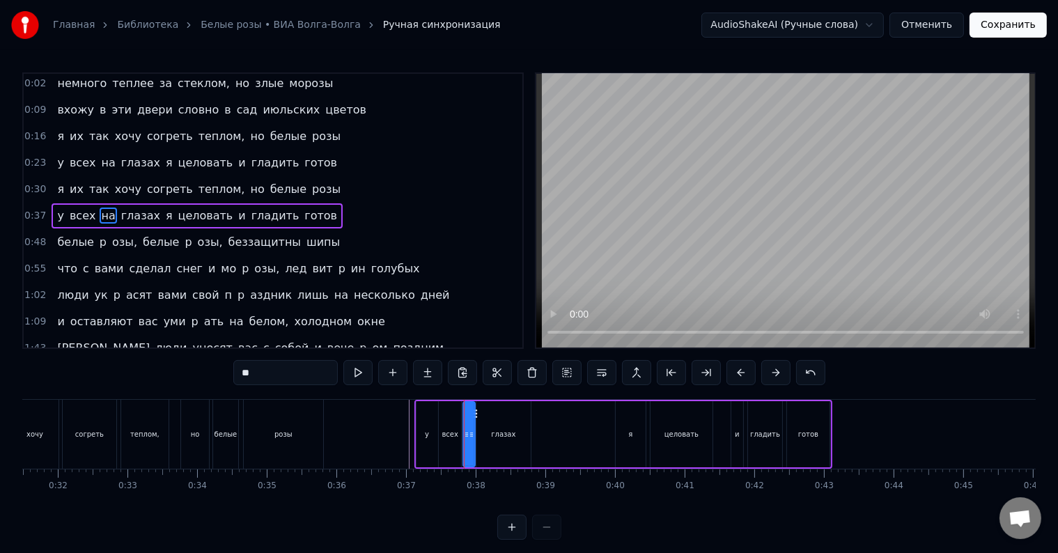
click at [473, 434] on icon at bounding box center [472, 434] width 6 height 11
click at [460, 443] on div at bounding box center [463, 433] width 6 height 63
click at [470, 443] on div at bounding box center [472, 433] width 6 height 63
click at [471, 443] on div at bounding box center [471, 433] width 6 height 63
click at [498, 435] on div "глазах" at bounding box center [503, 434] width 24 height 10
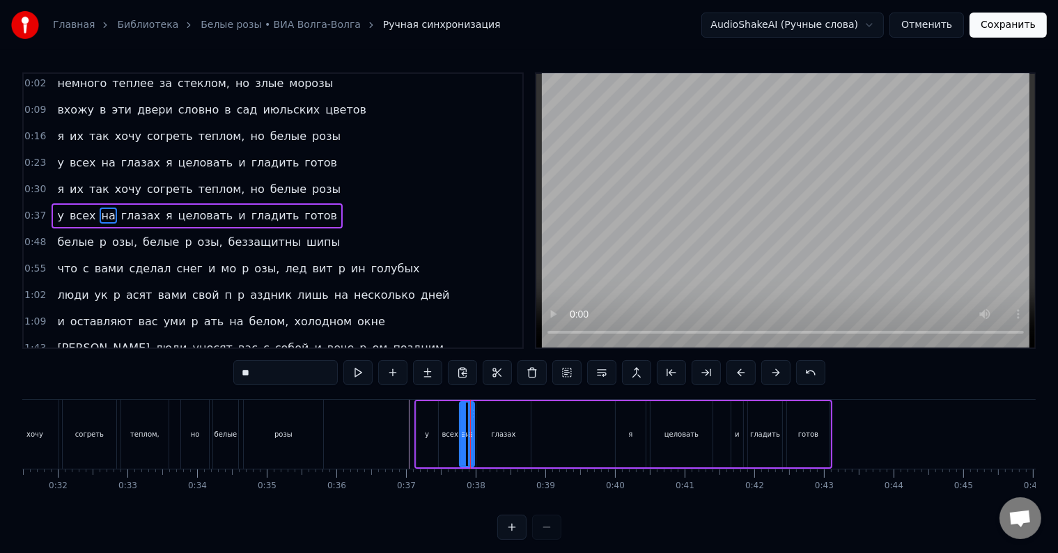
type input "******"
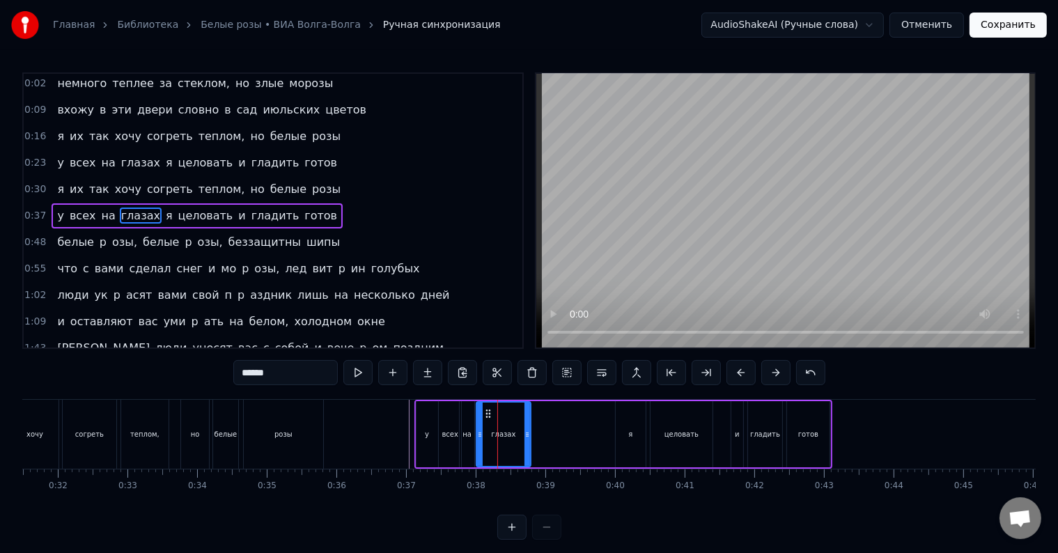
click at [499, 432] on div "глазах" at bounding box center [503, 434] width 24 height 10
click at [484, 413] on circle at bounding box center [484, 413] width 1 height 1
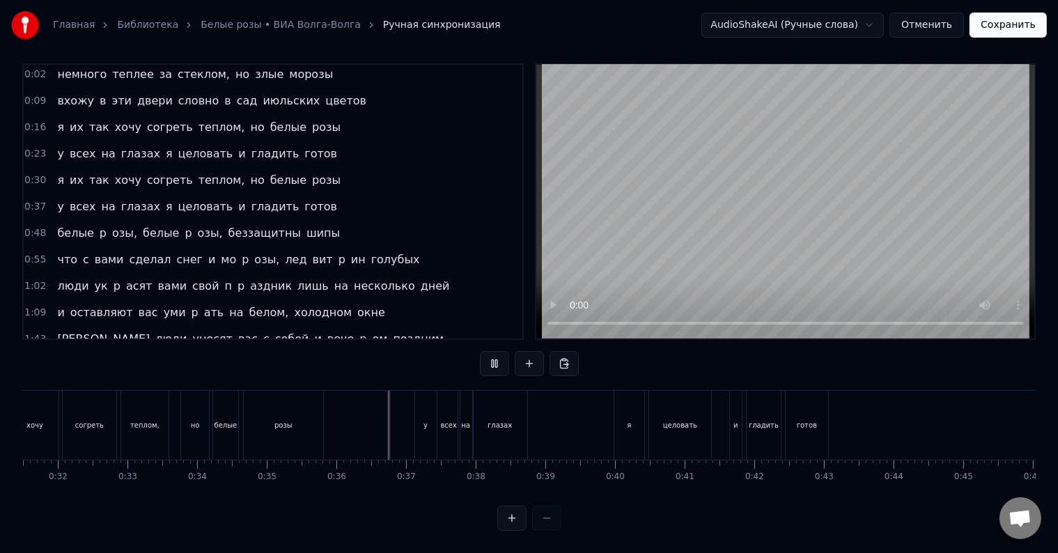
scroll to position [21, 0]
click at [542, 422] on div "у всех на глазах я целовать и гладить готов" at bounding box center [623, 425] width 418 height 69
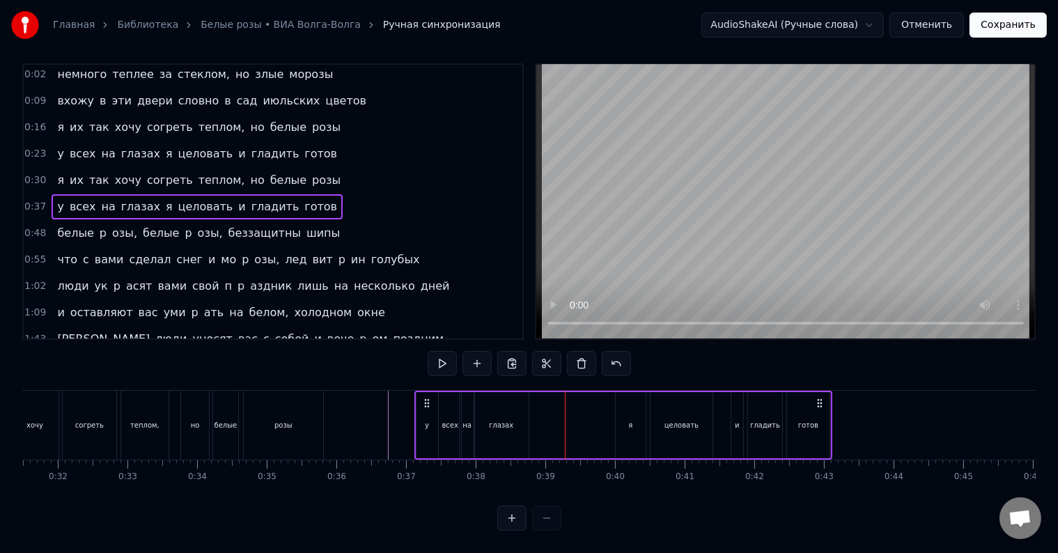
drag, startPoint x: 626, startPoint y: 419, endPoint x: 565, endPoint y: 423, distance: 60.7
click at [565, 423] on div "у всех на глазах я целовать и гладить готов" at bounding box center [623, 425] width 418 height 69
click at [617, 412] on div "я" at bounding box center [630, 425] width 31 height 66
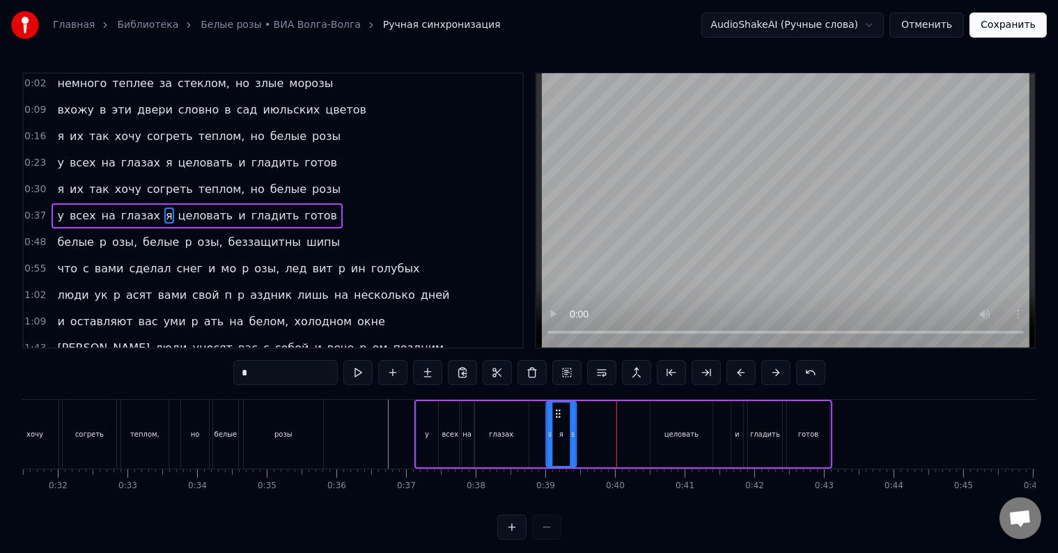
drag, startPoint x: 627, startPoint y: 409, endPoint x: 557, endPoint y: 418, distance: 70.1
click at [557, 418] on div "я" at bounding box center [561, 433] width 29 height 63
click at [533, 434] on div "у всех на глазах я целовать и гладить готов" at bounding box center [623, 434] width 418 height 69
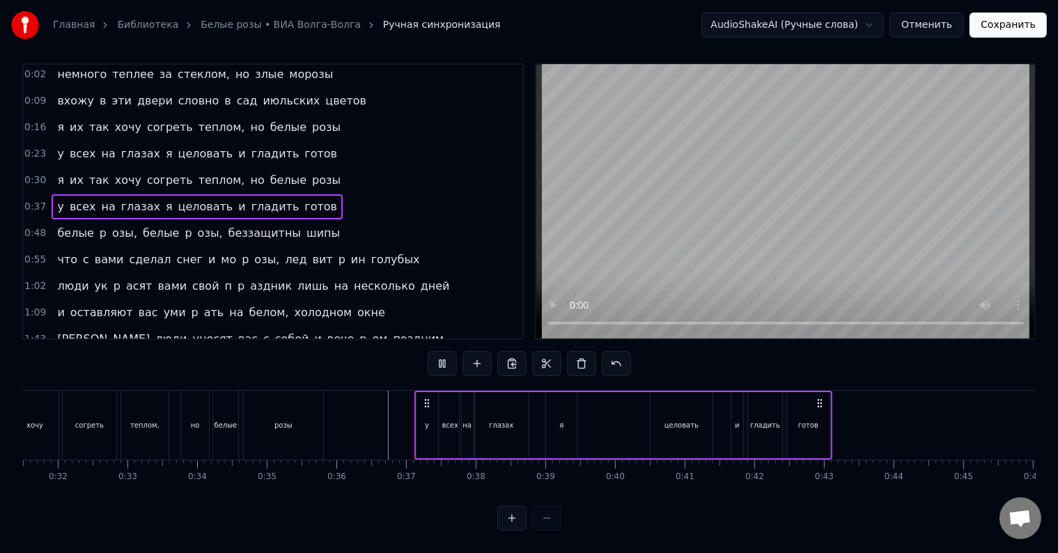
scroll to position [21, 0]
click at [668, 420] on div "целовать" at bounding box center [681, 425] width 34 height 10
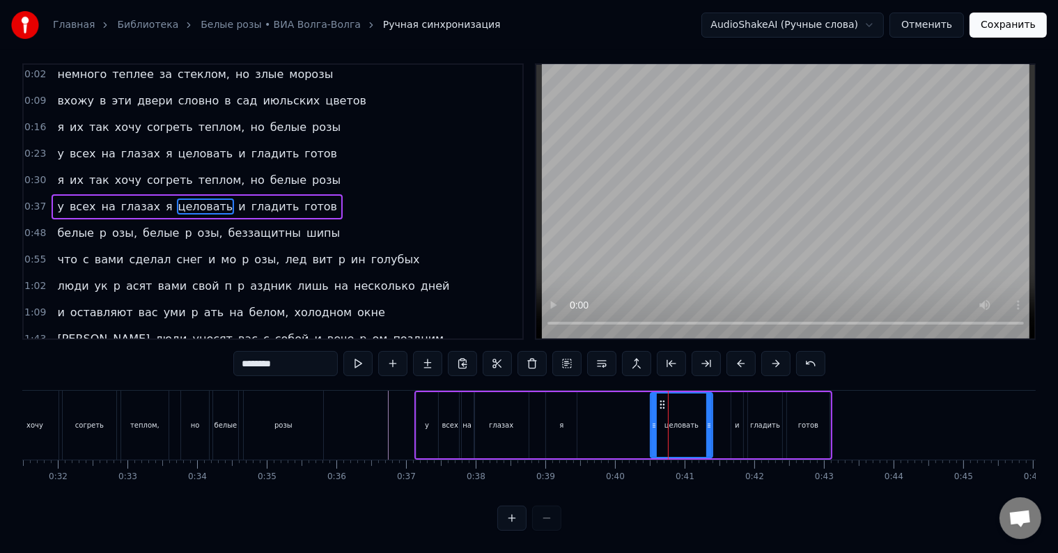
scroll to position [0, 0]
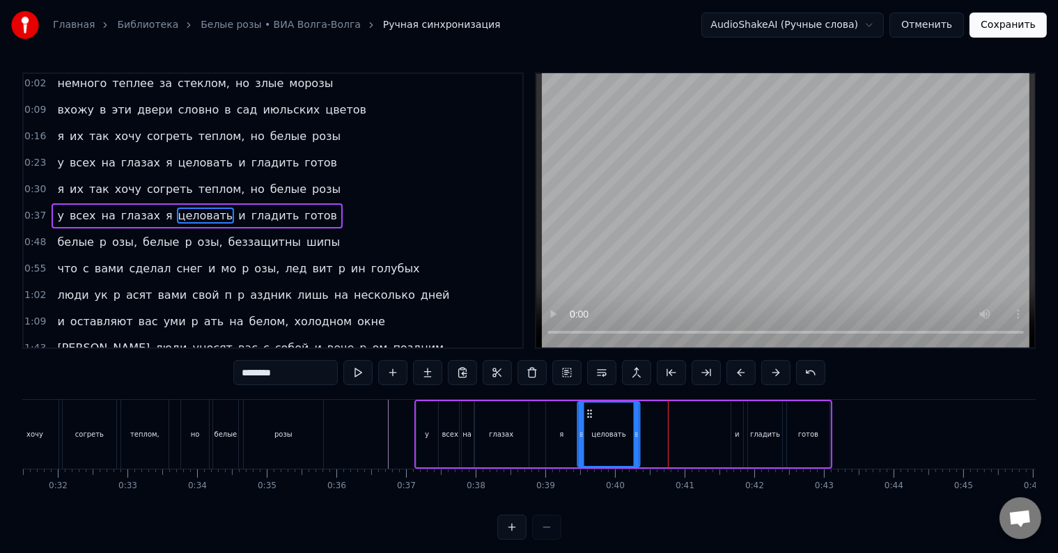
drag, startPoint x: 660, startPoint y: 413, endPoint x: 588, endPoint y: 423, distance: 73.1
click at [588, 423] on div "целовать" at bounding box center [609, 433] width 61 height 63
click at [640, 432] on circle at bounding box center [640, 432] width 1 height 1
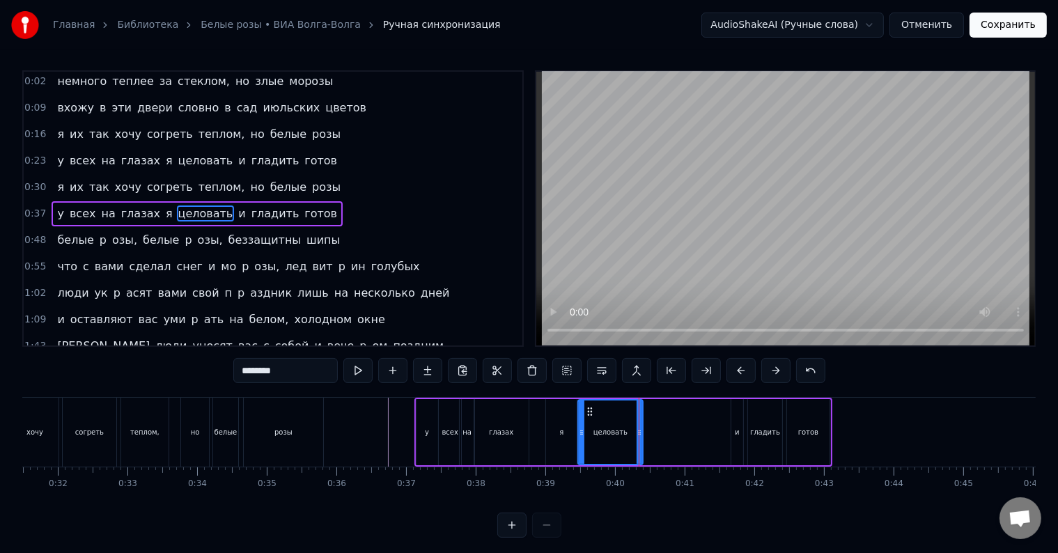
click at [583, 438] on div "целовать" at bounding box center [611, 431] width 64 height 63
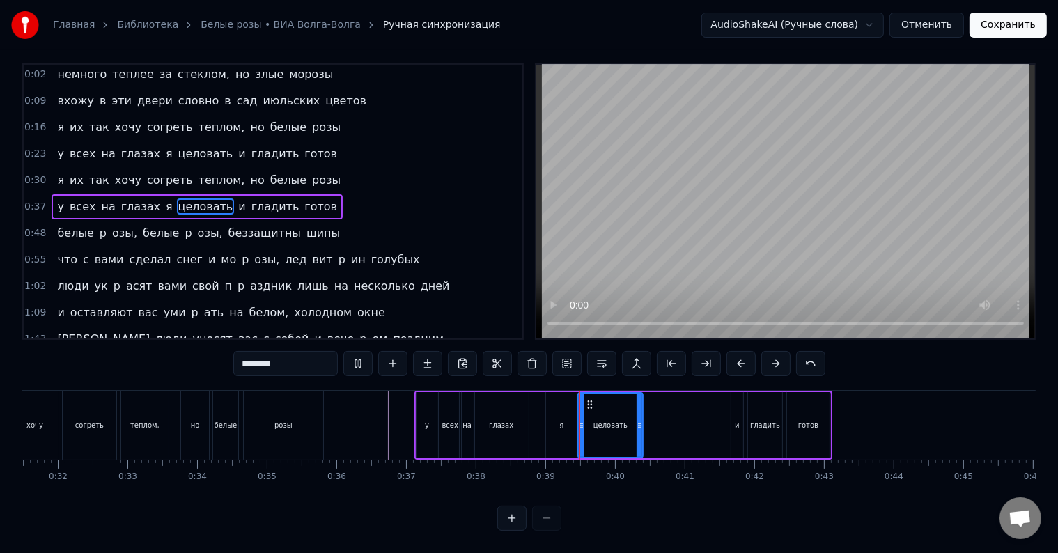
scroll to position [21, 0]
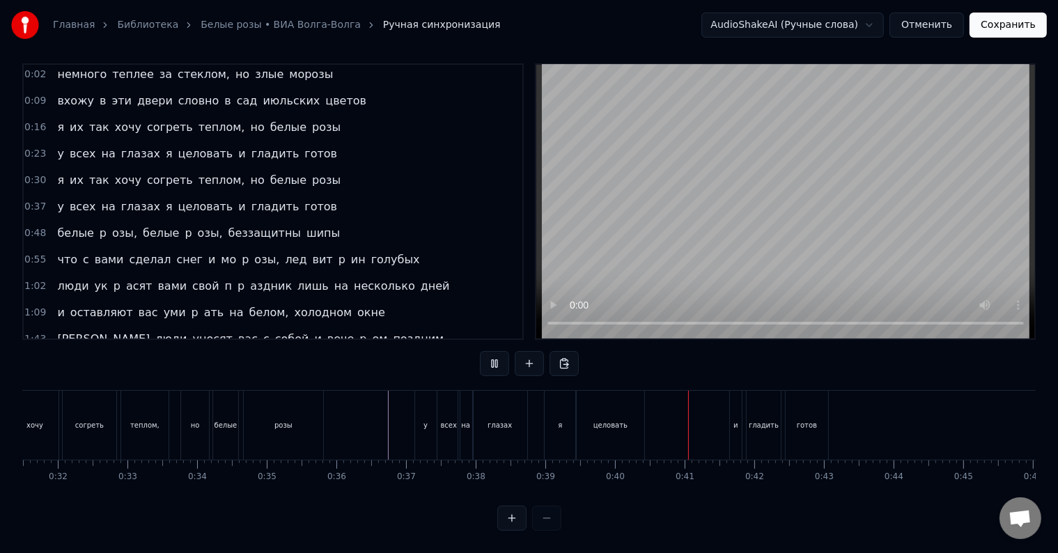
click at [585, 424] on div "целовать" at bounding box center [610, 425] width 68 height 69
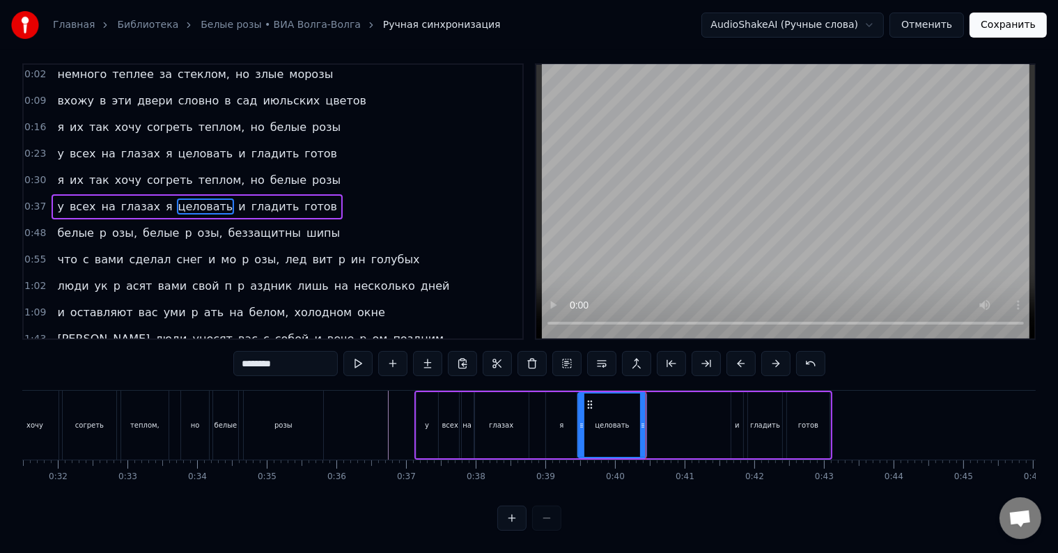
click at [642, 423] on div at bounding box center [643, 424] width 6 height 63
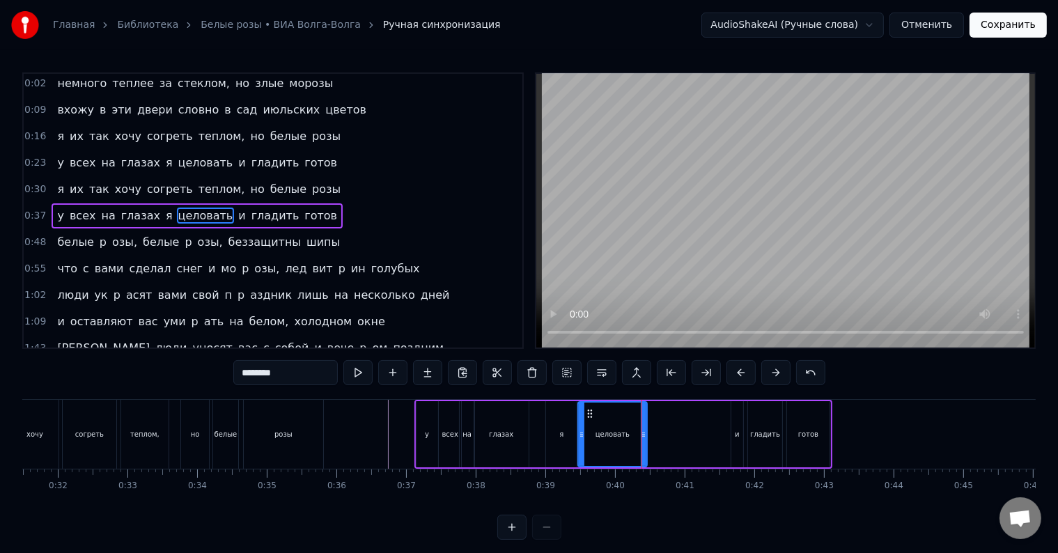
click at [586, 434] on div "целовать" at bounding box center [613, 433] width 68 height 63
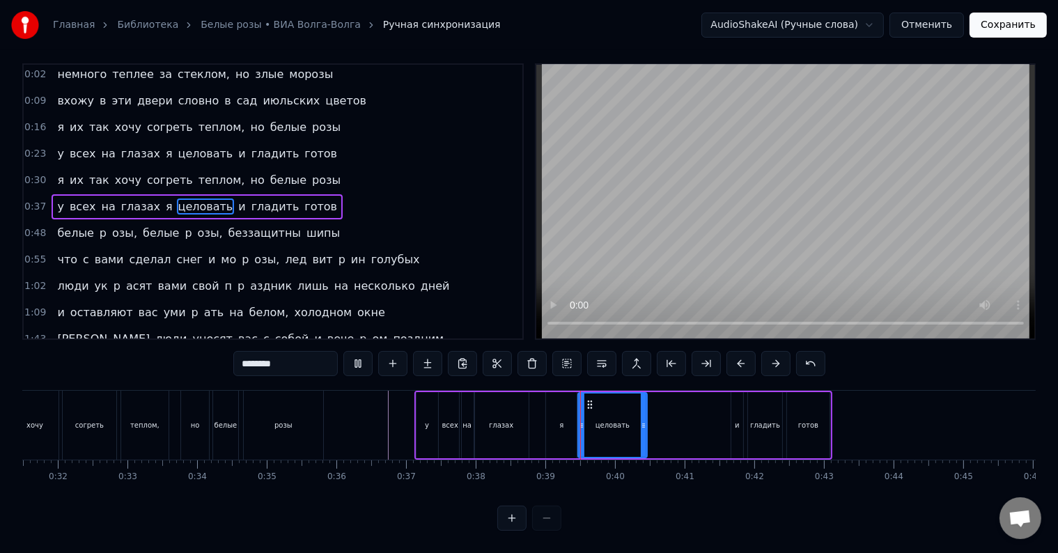
scroll to position [21, 0]
drag, startPoint x: 732, startPoint y: 416, endPoint x: 716, endPoint y: 418, distance: 16.8
click at [716, 418] on div "у всех на глазах я целовать и гладить готов" at bounding box center [623, 425] width 418 height 69
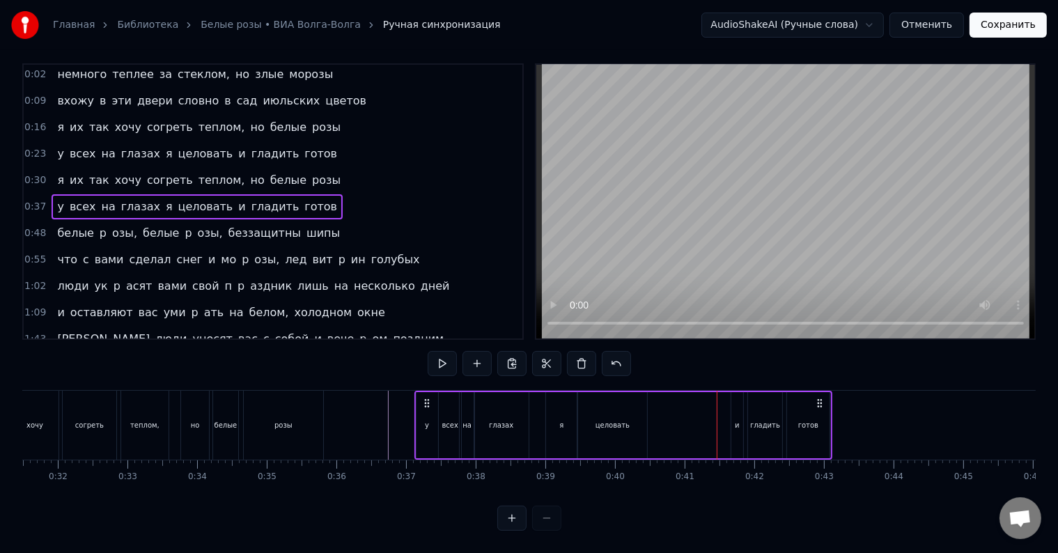
click at [735, 420] on div "и" at bounding box center [737, 425] width 5 height 10
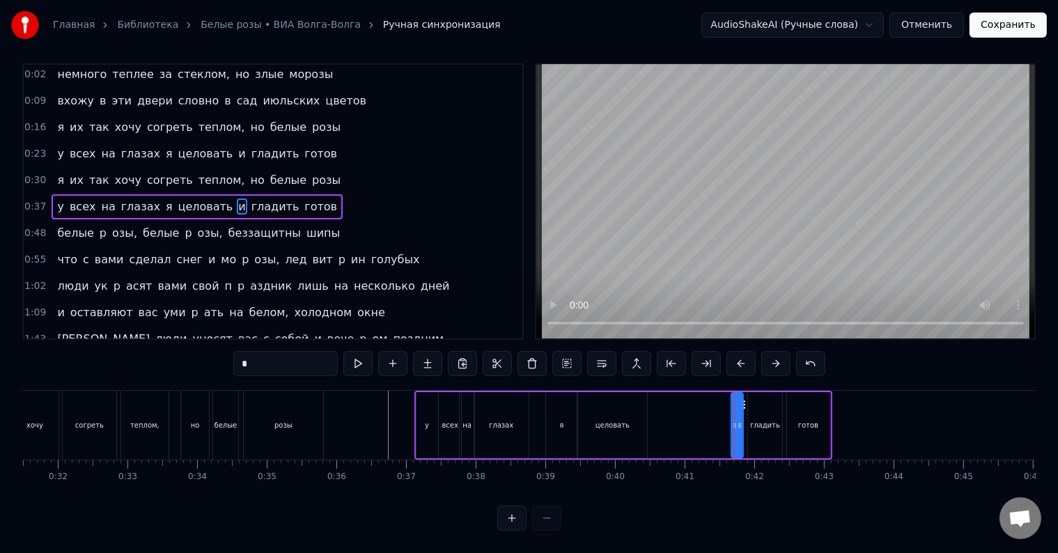
scroll to position [0, 0]
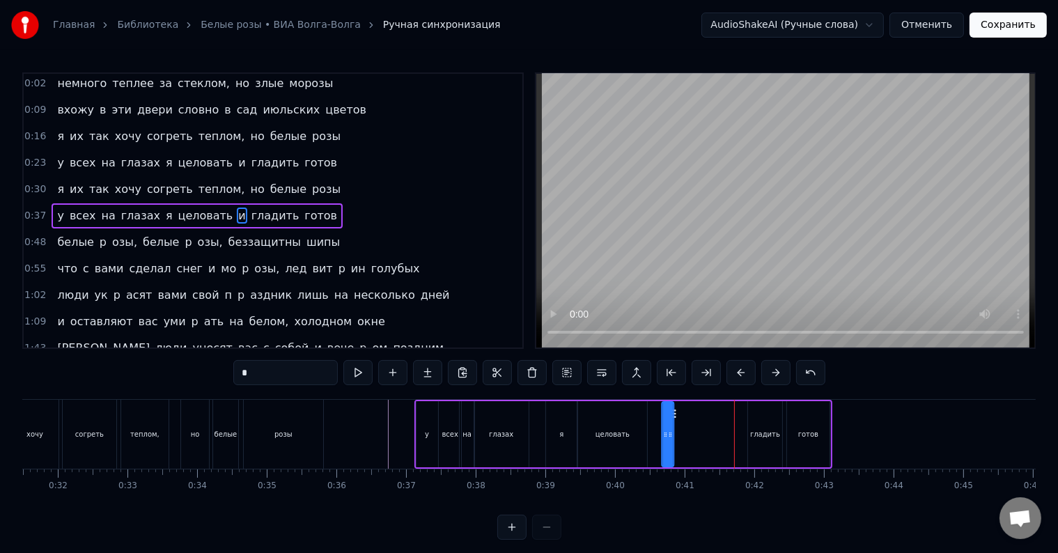
drag, startPoint x: 744, startPoint y: 412, endPoint x: 674, endPoint y: 418, distance: 69.8
click at [674, 418] on icon at bounding box center [673, 413] width 11 height 11
click at [654, 436] on div "у всех на глазах я целовать и гладить готов" at bounding box center [623, 434] width 418 height 69
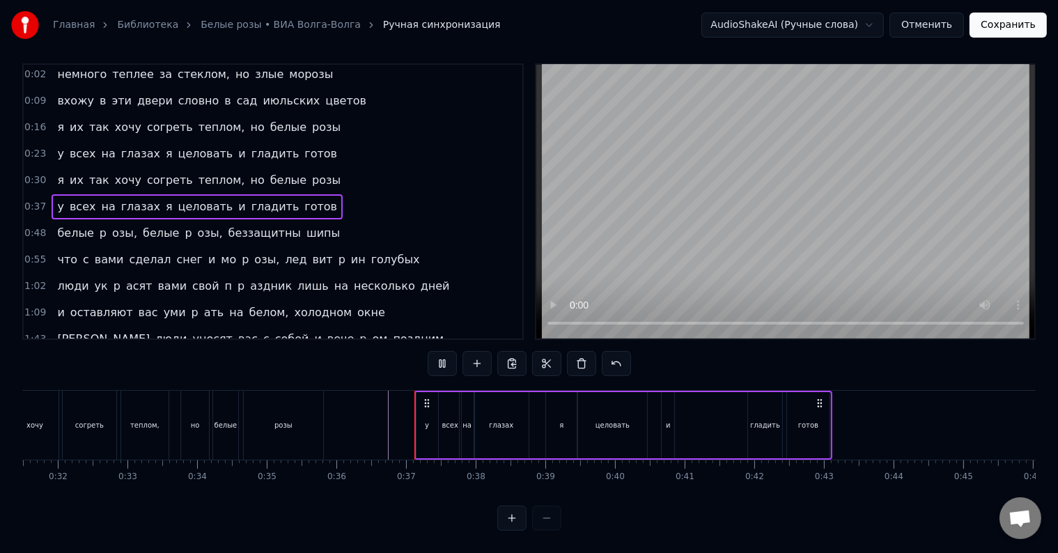
scroll to position [21, 0]
drag, startPoint x: 696, startPoint y: 446, endPoint x: 704, endPoint y: 444, distance: 7.9
click at [704, 444] on div "у всех на глазах я целовать и гладить готов" at bounding box center [623, 425] width 418 height 69
click at [761, 425] on div "гладить" at bounding box center [765, 425] width 35 height 66
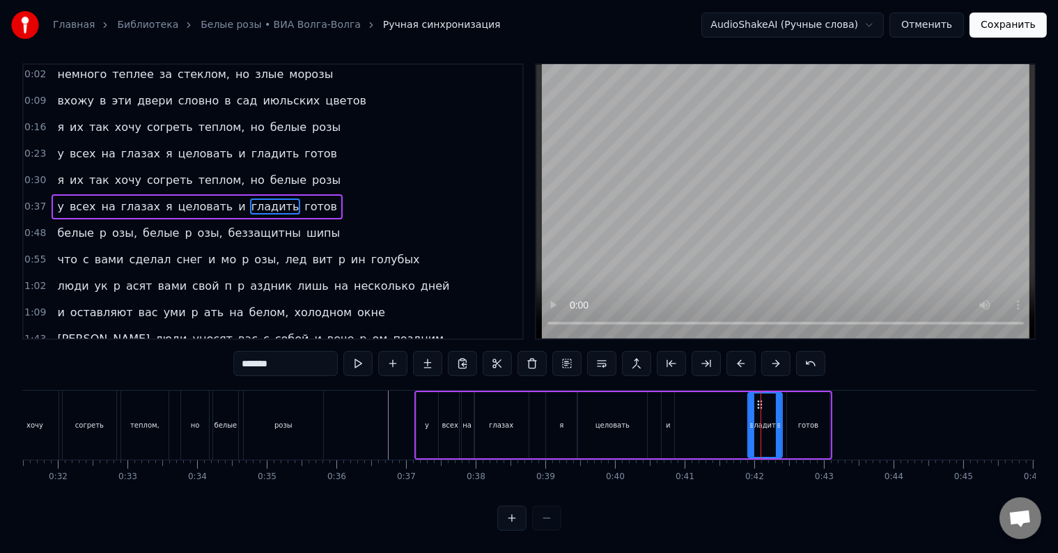
scroll to position [0, 0]
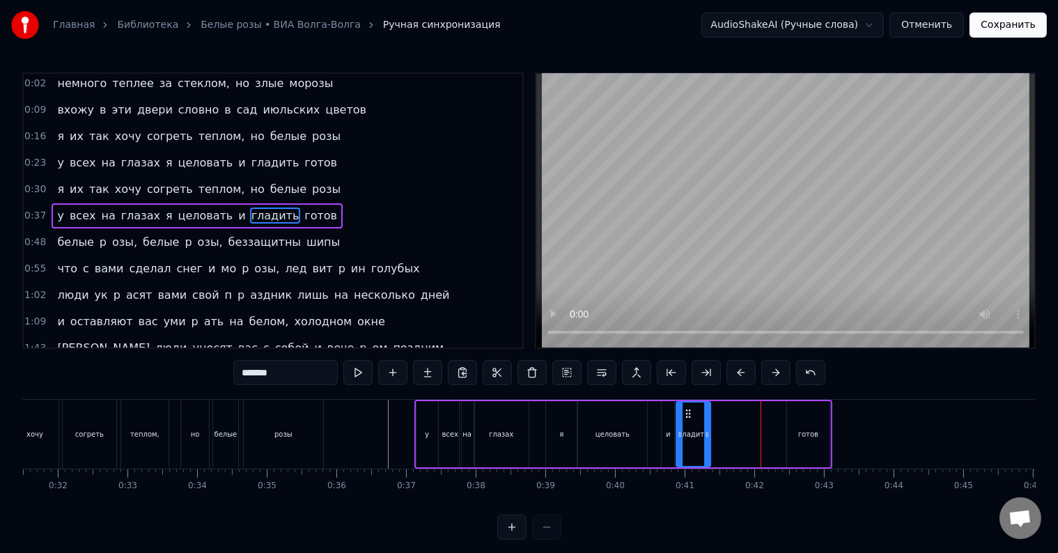
drag, startPoint x: 759, startPoint y: 414, endPoint x: 688, endPoint y: 419, distance: 71.2
click at [688, 419] on div "гладить" at bounding box center [693, 433] width 33 height 63
click at [702, 434] on icon at bounding box center [703, 434] width 6 height 11
click at [809, 437] on div "готов" at bounding box center [808, 434] width 20 height 10
type input "*****"
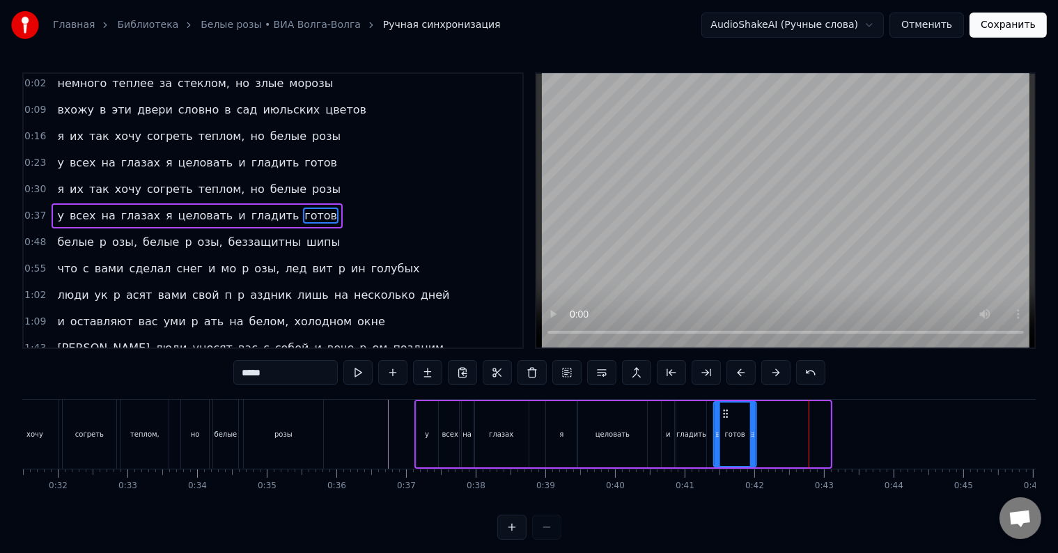
drag, startPoint x: 797, startPoint y: 412, endPoint x: 724, endPoint y: 423, distance: 73.8
click at [724, 423] on div "готов" at bounding box center [735, 433] width 42 height 63
click at [654, 432] on div "у всех на глазах я целовать и гладить готов" at bounding box center [586, 434] width 345 height 69
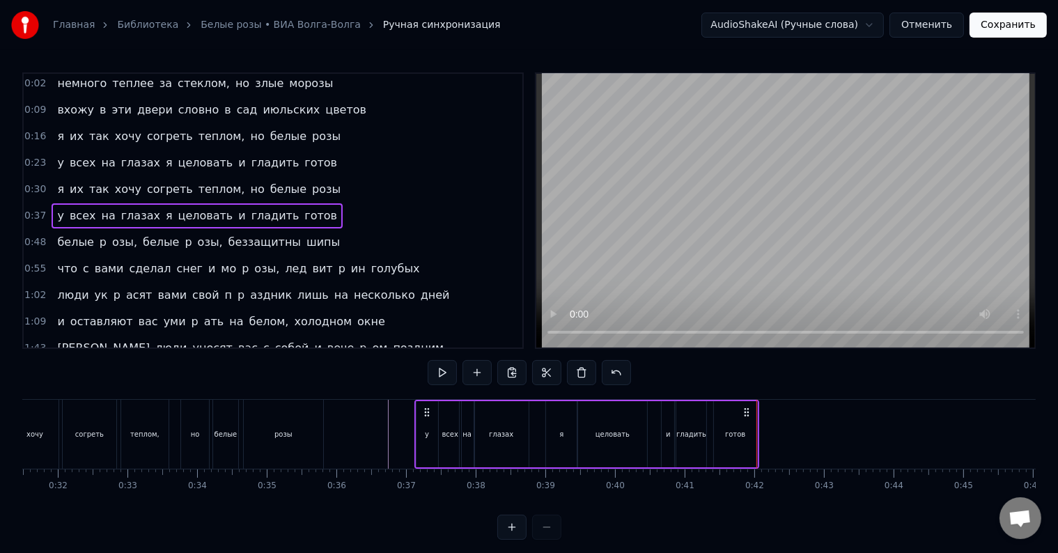
click at [719, 440] on div "готов" at bounding box center [735, 434] width 43 height 66
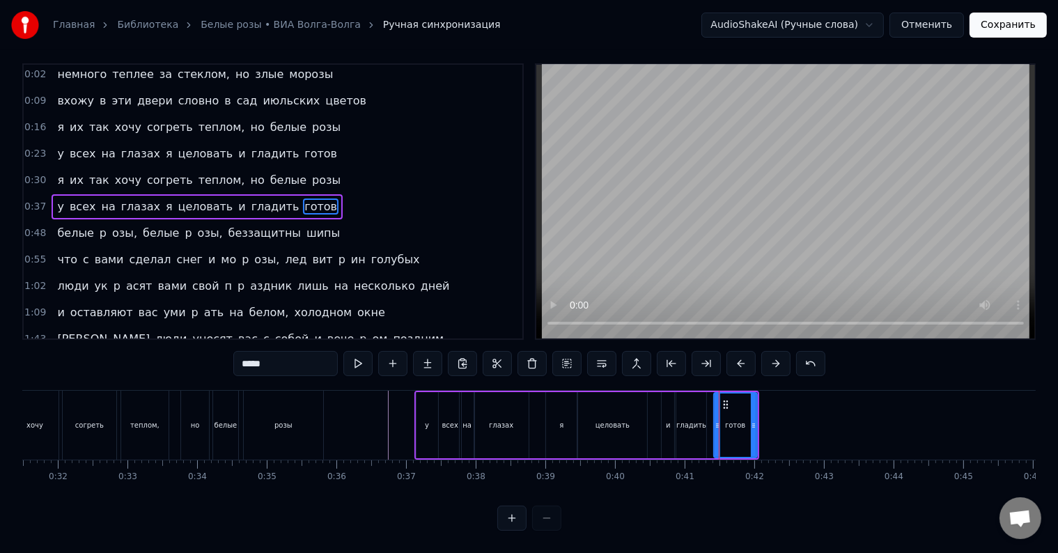
scroll to position [21, 0]
click at [758, 432] on div at bounding box center [757, 424] width 6 height 63
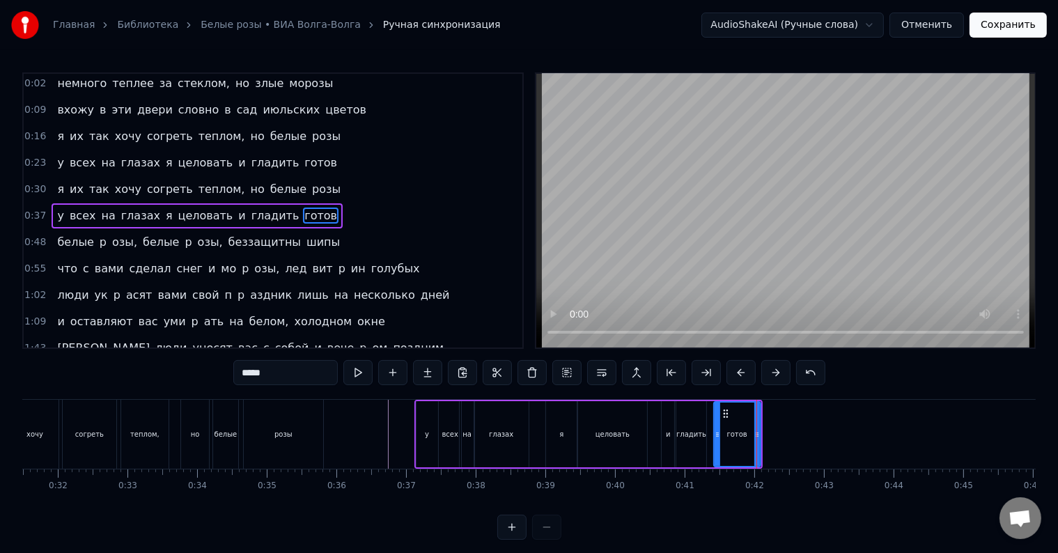
click at [721, 438] on div "готов" at bounding box center [736, 433] width 45 height 63
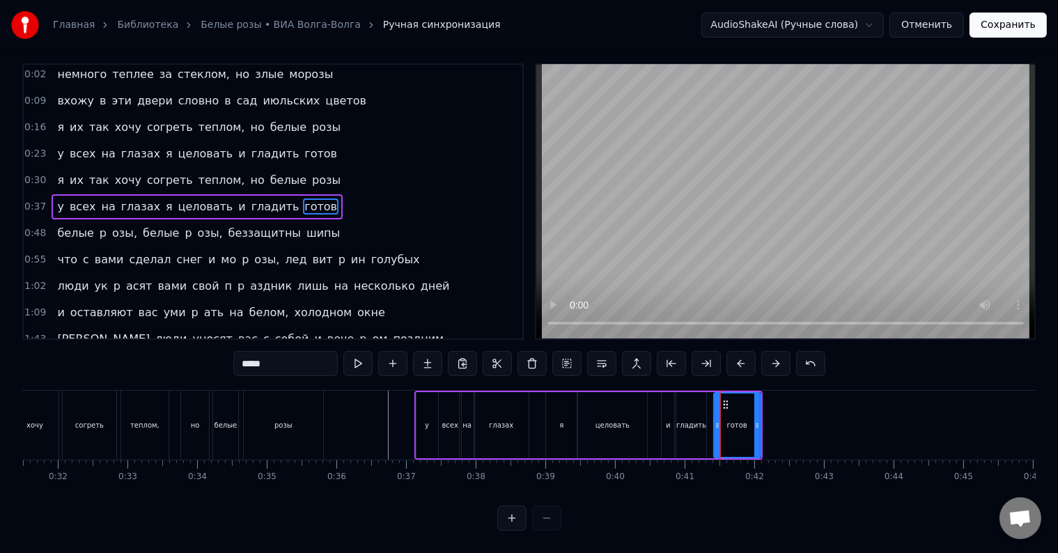
scroll to position [21, 0]
click at [760, 429] on div at bounding box center [761, 424] width 6 height 63
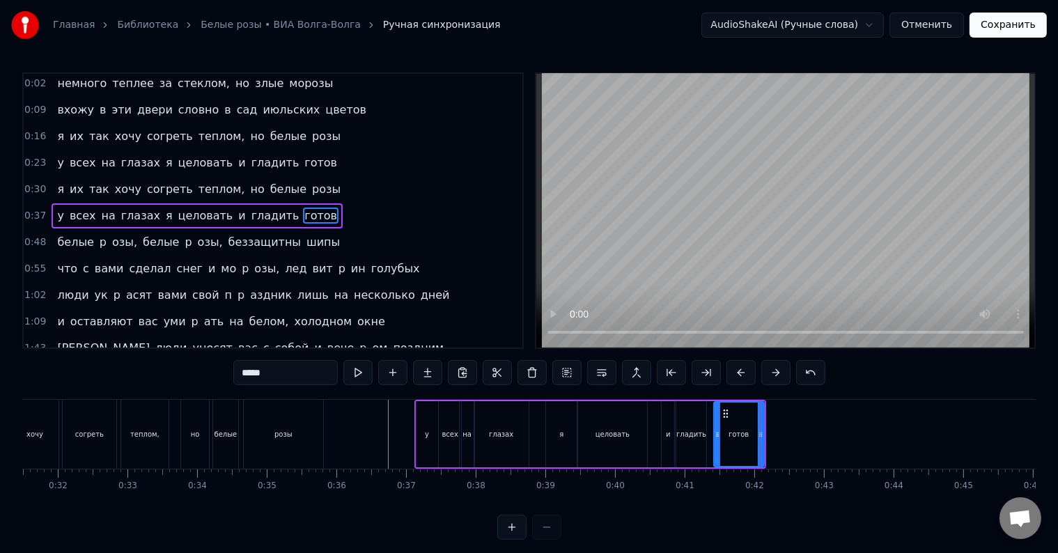
click at [724, 437] on div "готов" at bounding box center [738, 433] width 49 height 63
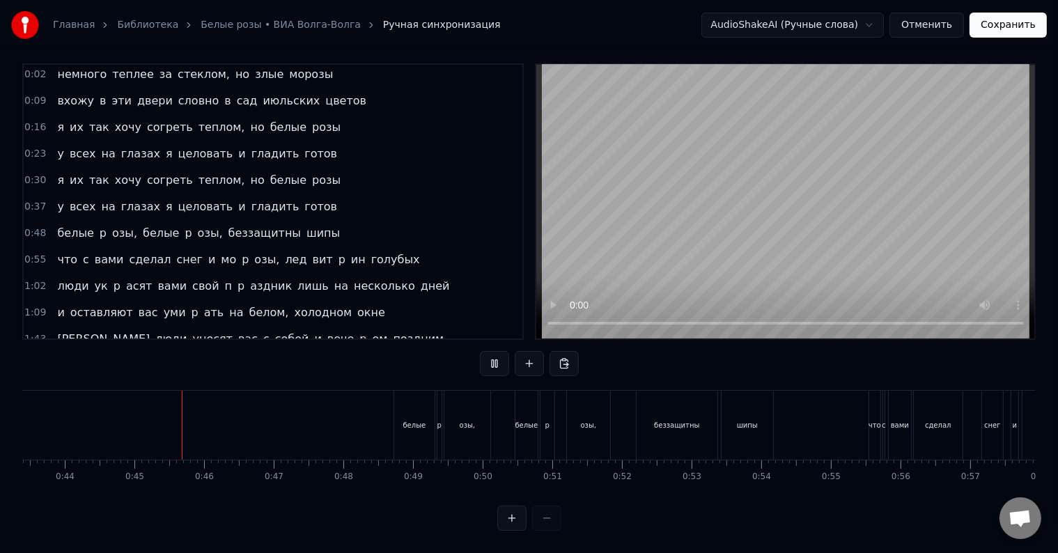
scroll to position [0, 3072]
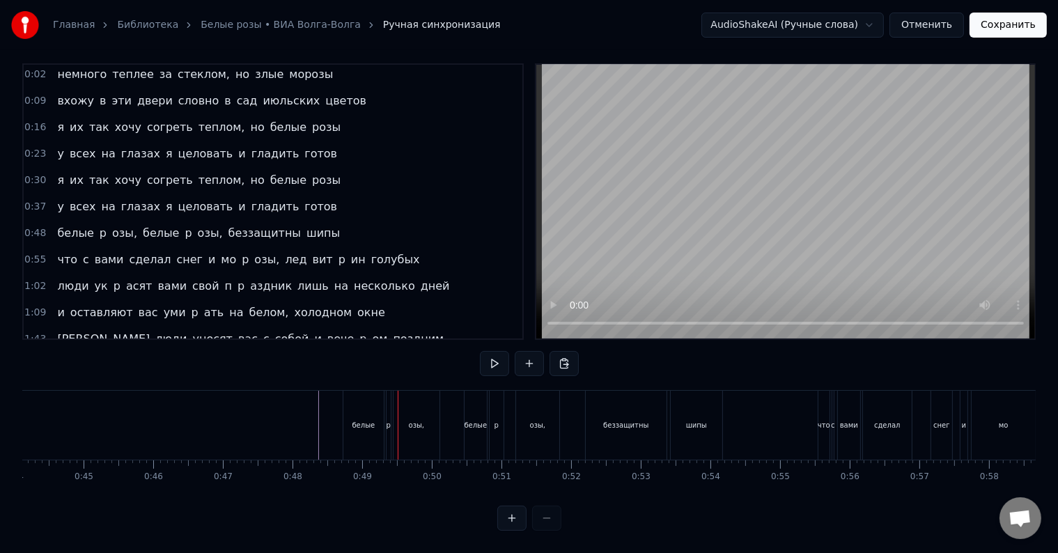
click at [404, 418] on div "озы," at bounding box center [416, 425] width 46 height 69
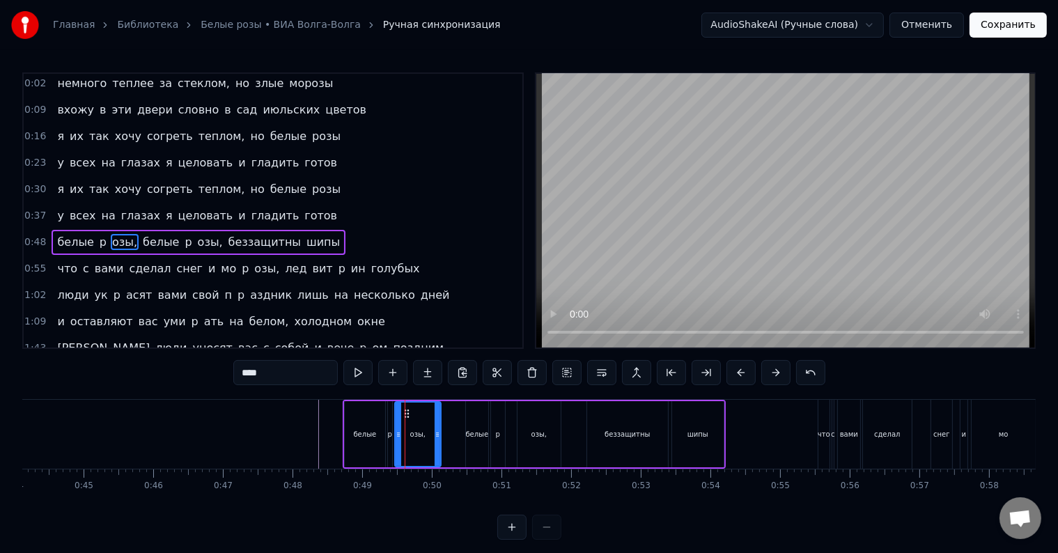
scroll to position [29, 0]
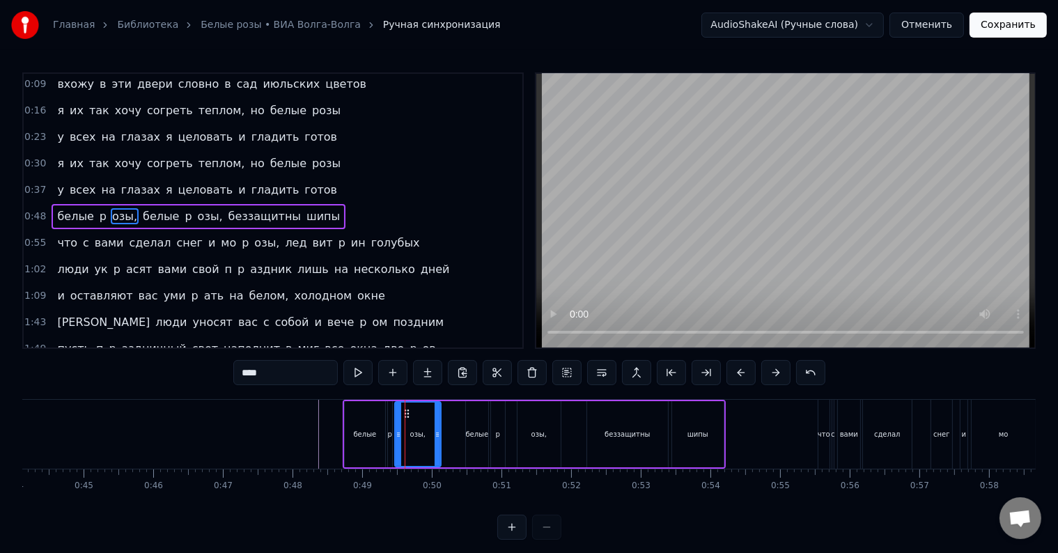
click at [389, 432] on div "p" at bounding box center [390, 434] width 4 height 10
click at [244, 375] on input "****" at bounding box center [285, 372] width 104 height 25
drag, startPoint x: 396, startPoint y: 443, endPoint x: 387, endPoint y: 443, distance: 9.1
click at [387, 443] on div at bounding box center [389, 433] width 6 height 63
type input "*****"
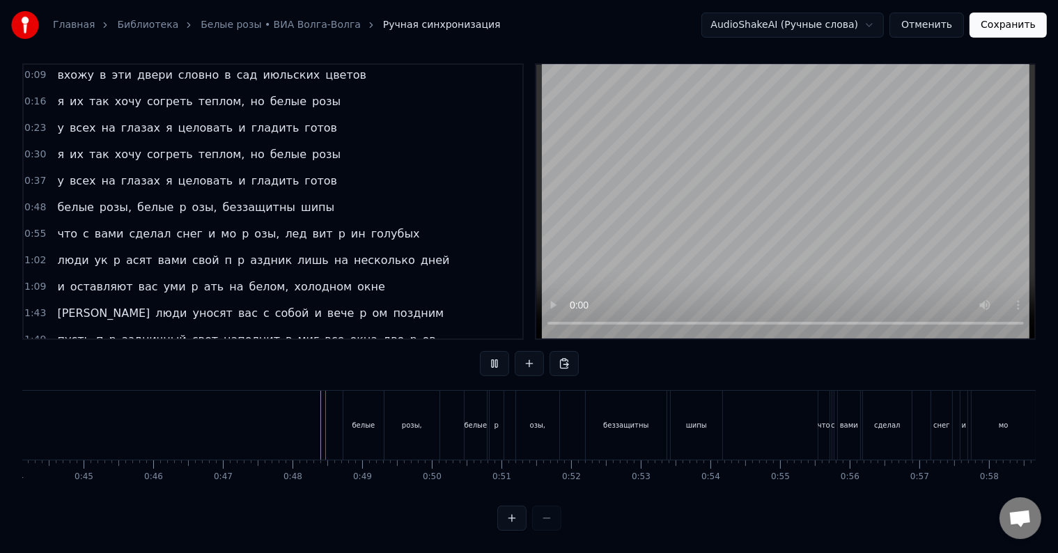
scroll to position [21, 0]
click at [502, 424] on div "p" at bounding box center [496, 425] width 15 height 69
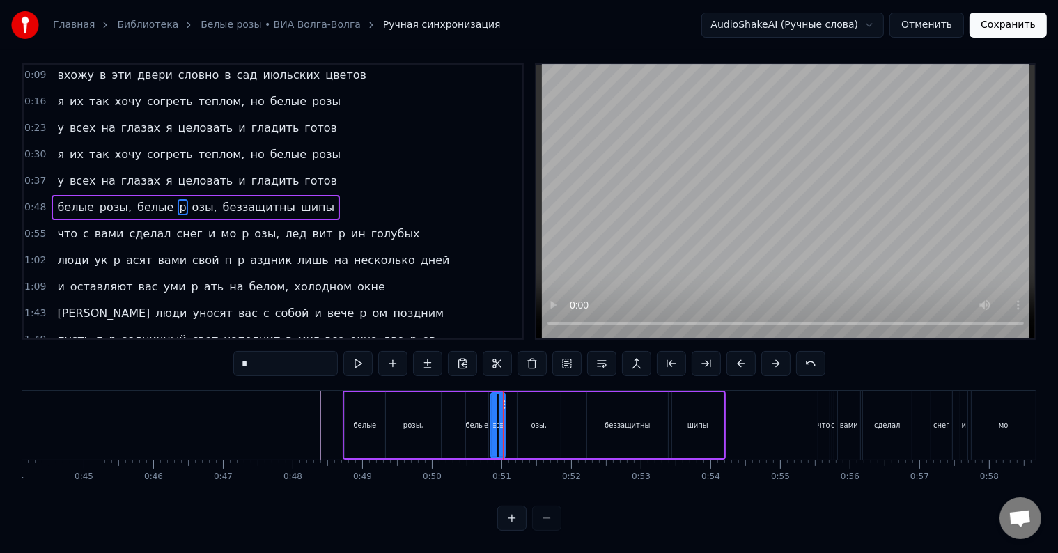
scroll to position [0, 0]
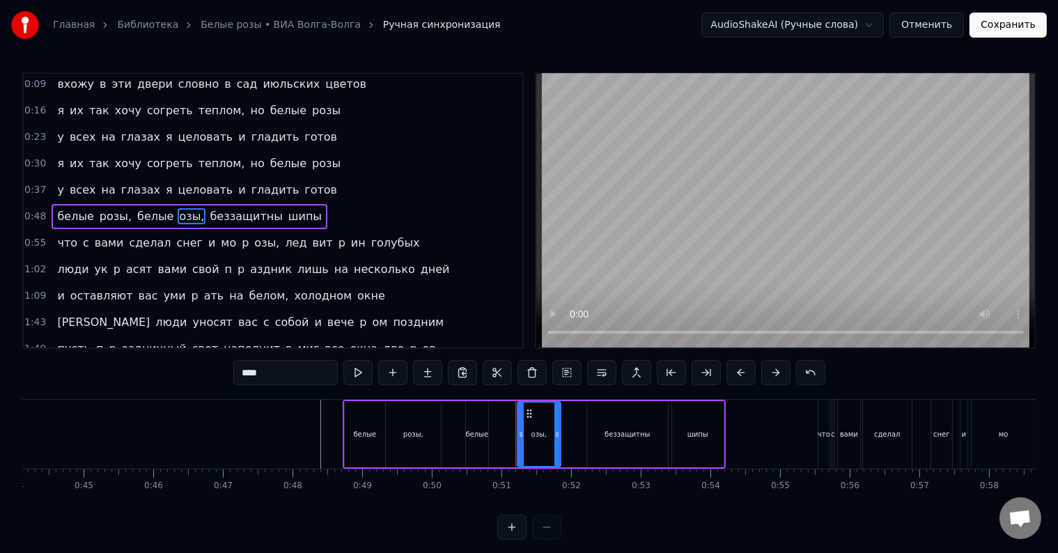
click at [535, 431] on div "озы," at bounding box center [539, 434] width 16 height 10
click at [243, 375] on input "****" at bounding box center [285, 372] width 104 height 25
drag, startPoint x: 518, startPoint y: 434, endPoint x: 492, endPoint y: 438, distance: 26.8
click at [492, 438] on icon at bounding box center [495, 434] width 6 height 11
type input "*****"
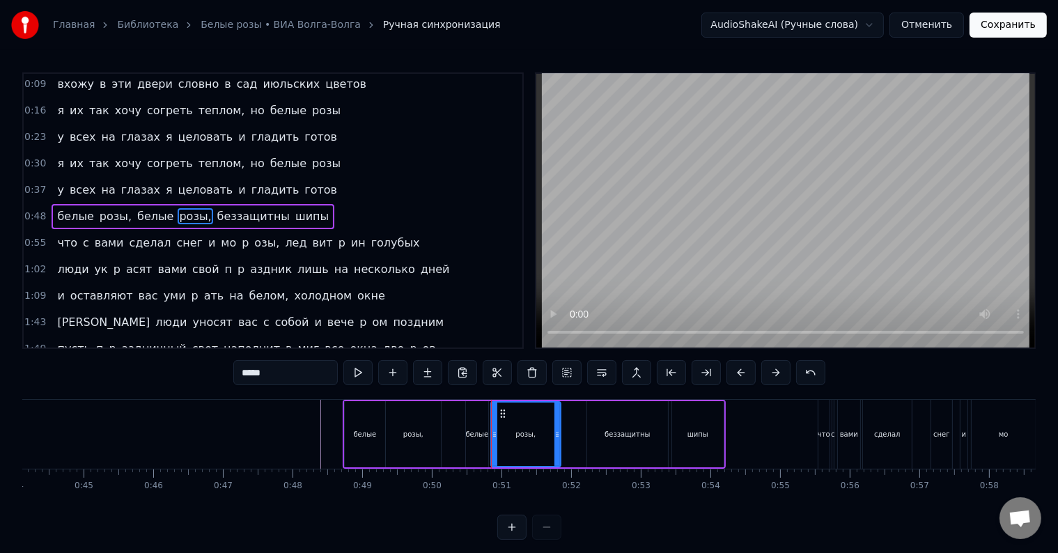
click at [448, 441] on div "белые розы, белые розы, беззащитны шипы" at bounding box center [534, 434] width 383 height 69
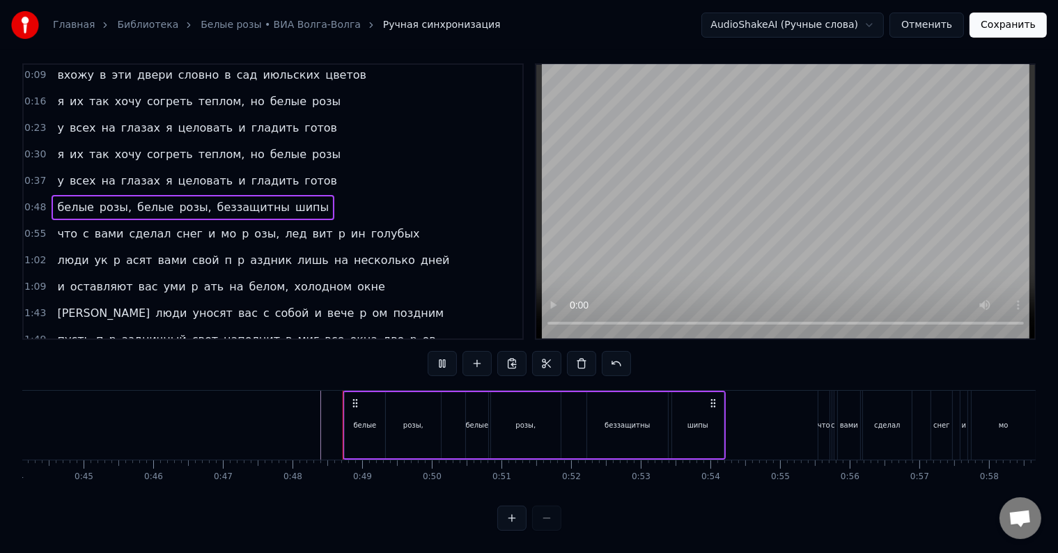
scroll to position [21, 0]
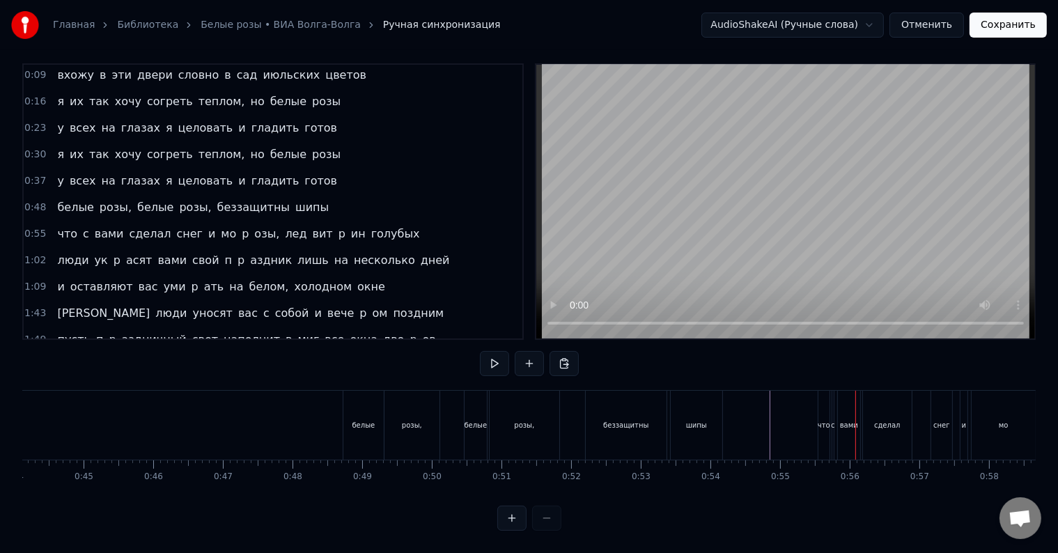
click at [823, 425] on div "что" at bounding box center [823, 425] width 11 height 69
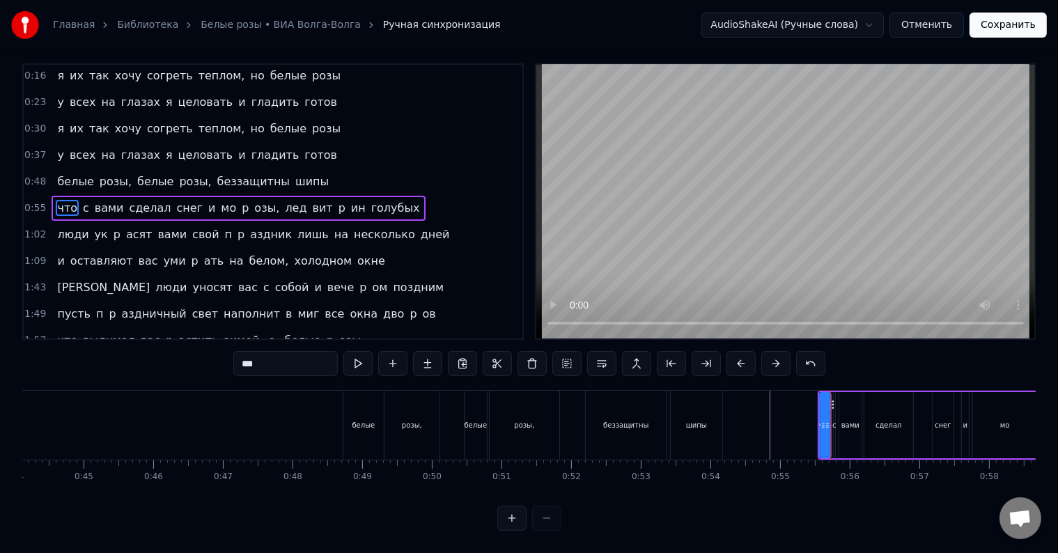
click at [819, 434] on div "что" at bounding box center [825, 425] width 13 height 66
click at [822, 430] on div at bounding box center [823, 424] width 6 height 63
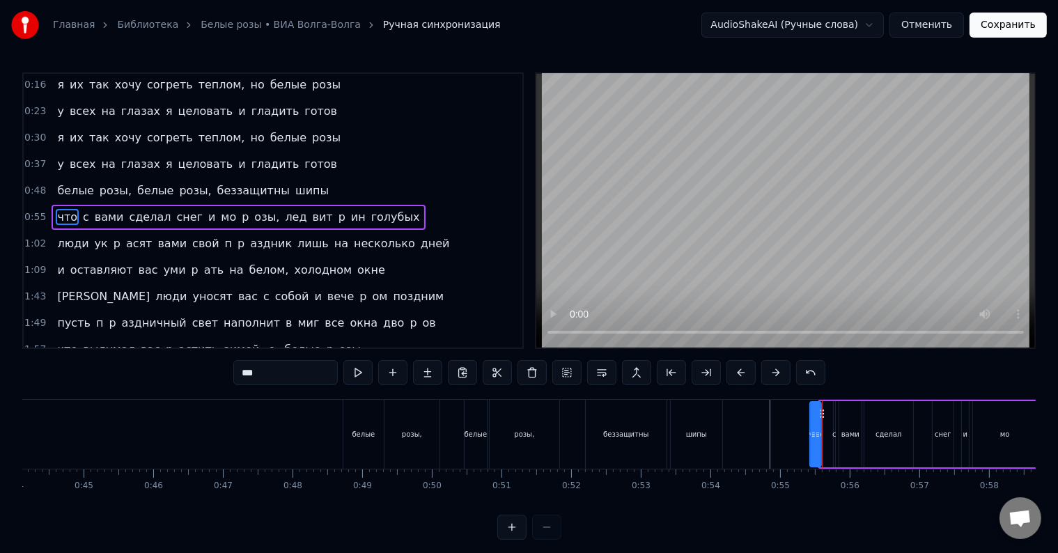
drag, startPoint x: 831, startPoint y: 412, endPoint x: 821, endPoint y: 415, distance: 10.1
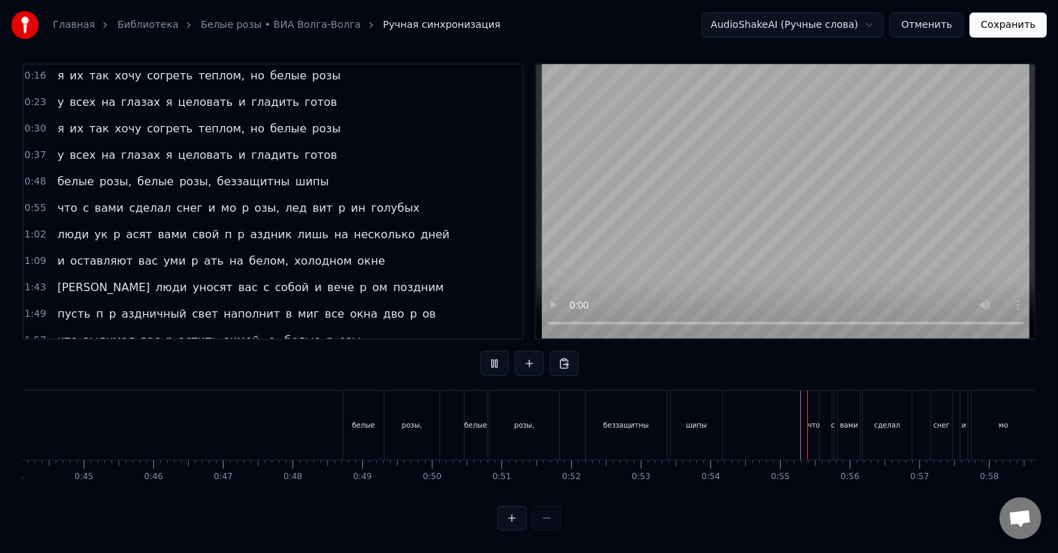
scroll to position [21, 0]
click at [831, 430] on div "с" at bounding box center [832, 425] width 3 height 69
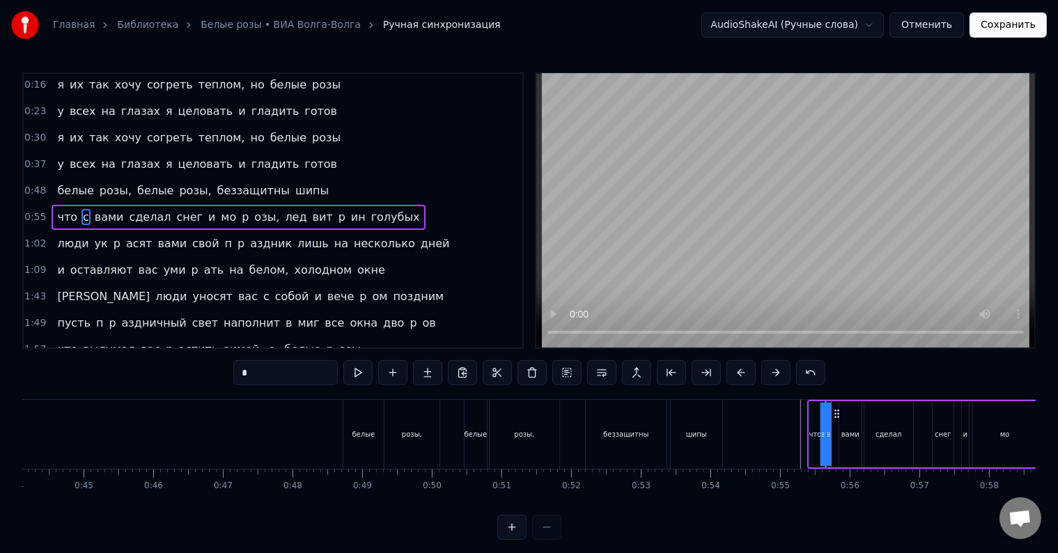
drag, startPoint x: 843, startPoint y: 413, endPoint x: 834, endPoint y: 415, distance: 9.3
click at [834, 415] on icon at bounding box center [836, 413] width 11 height 11
click at [839, 438] on div "вами" at bounding box center [850, 434] width 22 height 66
type input "****"
click at [835, 435] on icon at bounding box center [837, 434] width 6 height 11
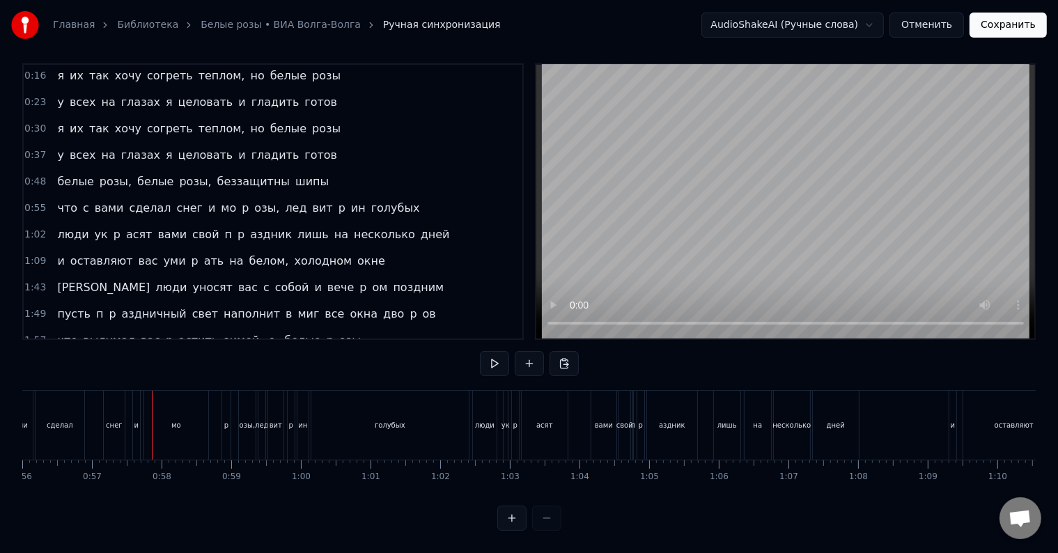
scroll to position [0, 3949]
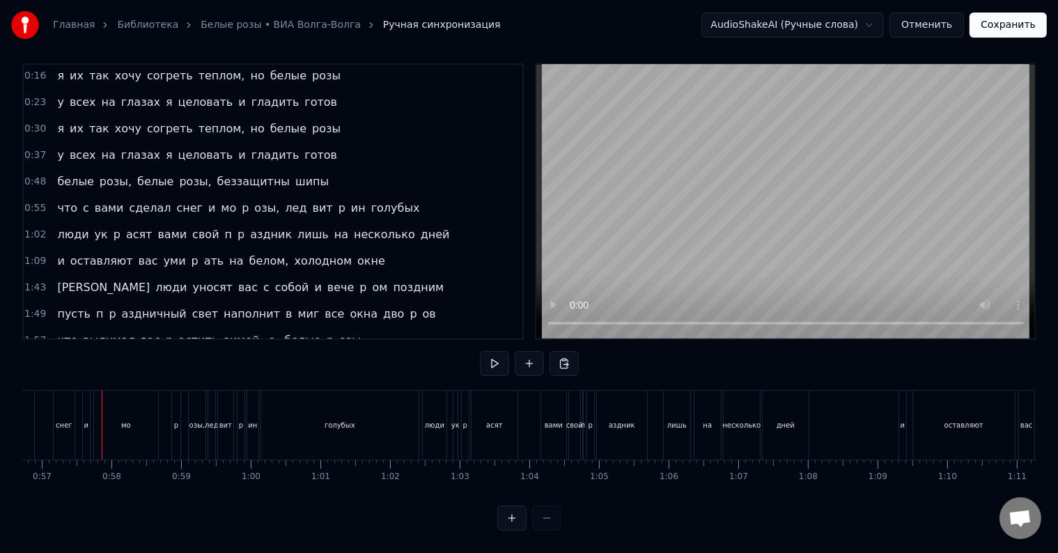
click at [129, 420] on div "мо" at bounding box center [126, 425] width 10 height 10
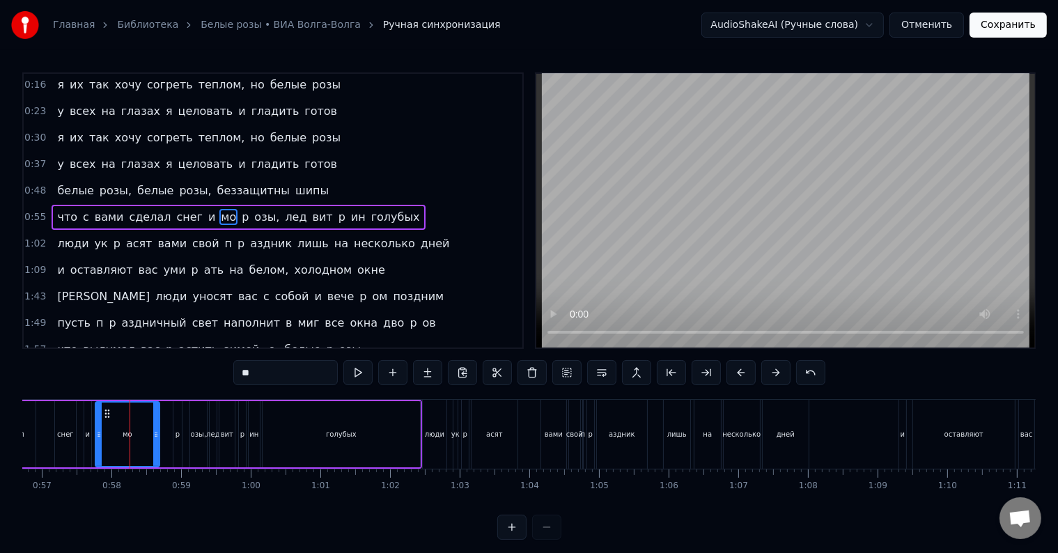
click at [278, 372] on input "**" at bounding box center [285, 372] width 104 height 25
click at [269, 209] on span "p" at bounding box center [274, 217] width 10 height 16
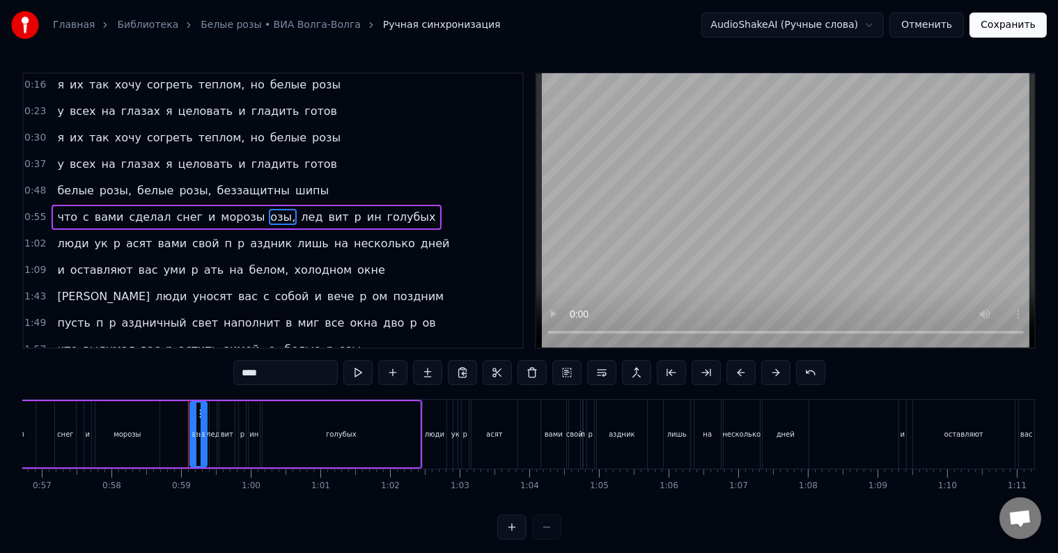
click at [269, 210] on span "озы," at bounding box center [283, 217] width 28 height 16
click at [297, 211] on span "вит" at bounding box center [308, 217] width 23 height 16
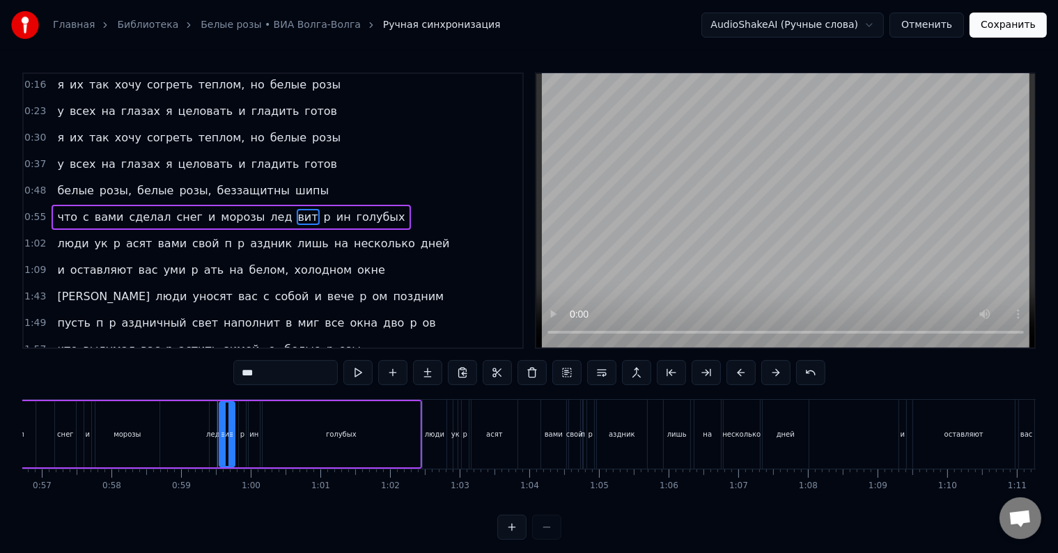
click at [312, 373] on input "***" at bounding box center [285, 372] width 104 height 25
click at [344, 214] on span "p" at bounding box center [349, 217] width 10 height 16
click at [344, 210] on span "ин" at bounding box center [352, 217] width 17 height 16
type input "*******"
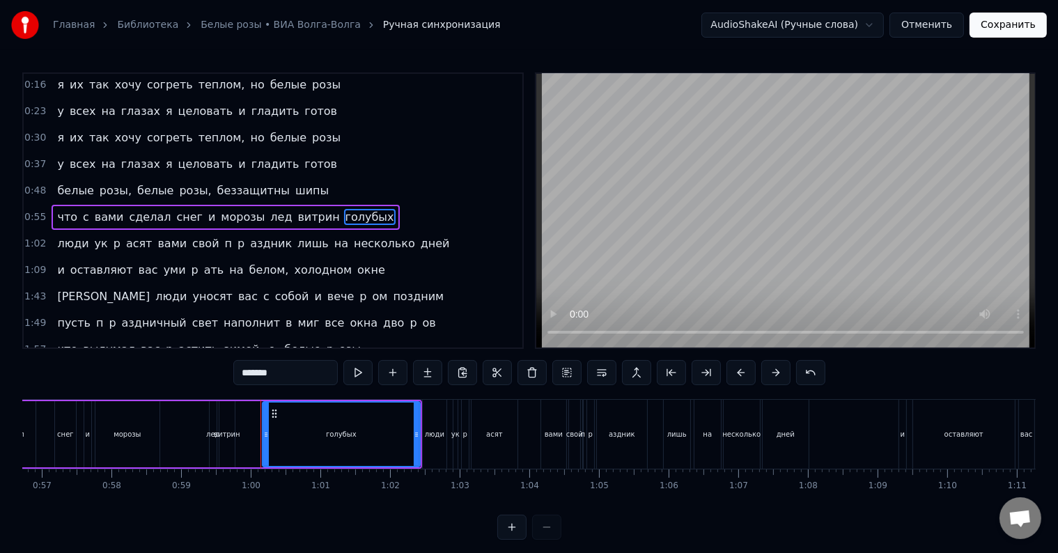
click at [45, 421] on div "что с вами сделал снег и морозы лед витрин голубых" at bounding box center [176, 434] width 492 height 69
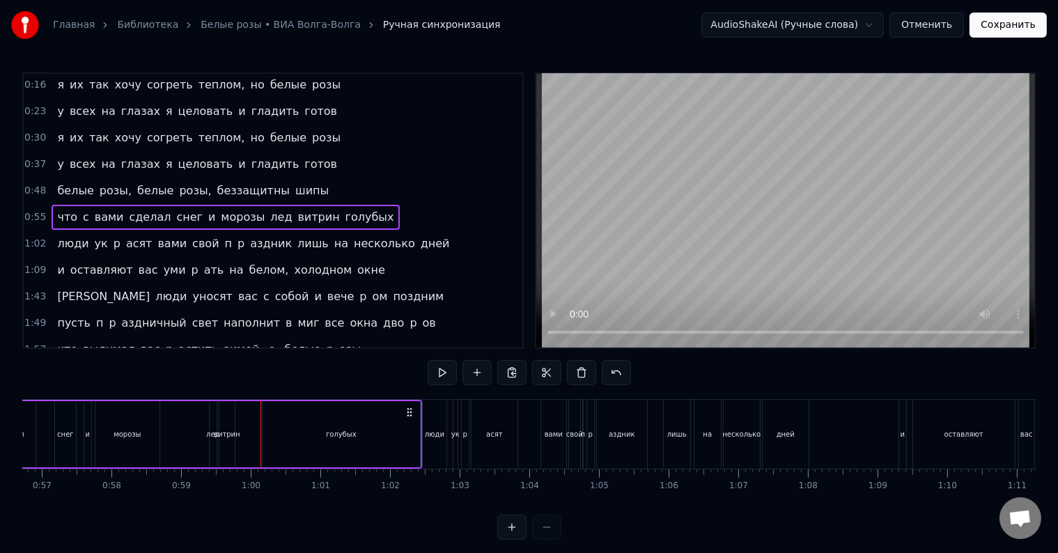
scroll to position [0, 3902]
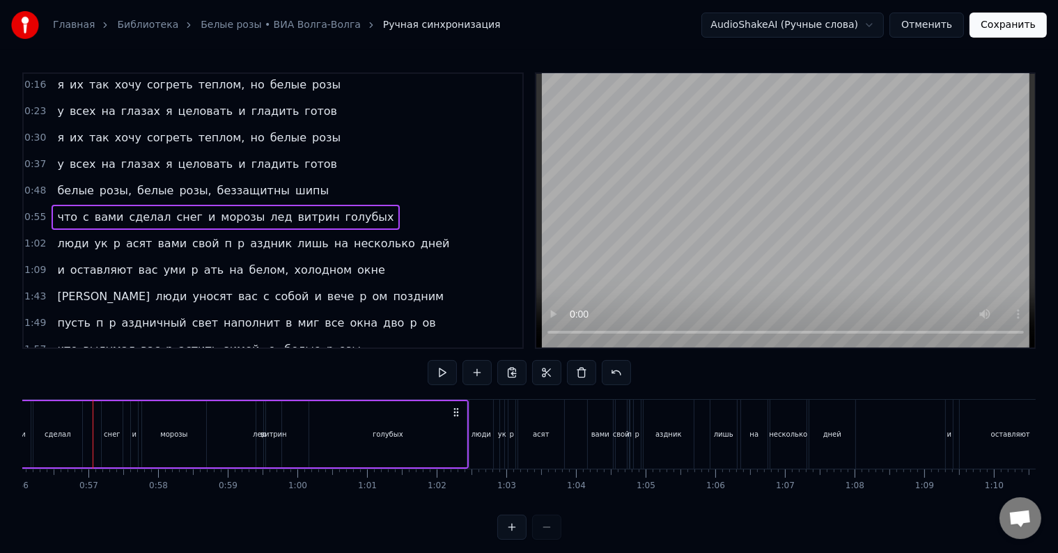
click at [137, 210] on span "сделал" at bounding box center [150, 217] width 45 height 16
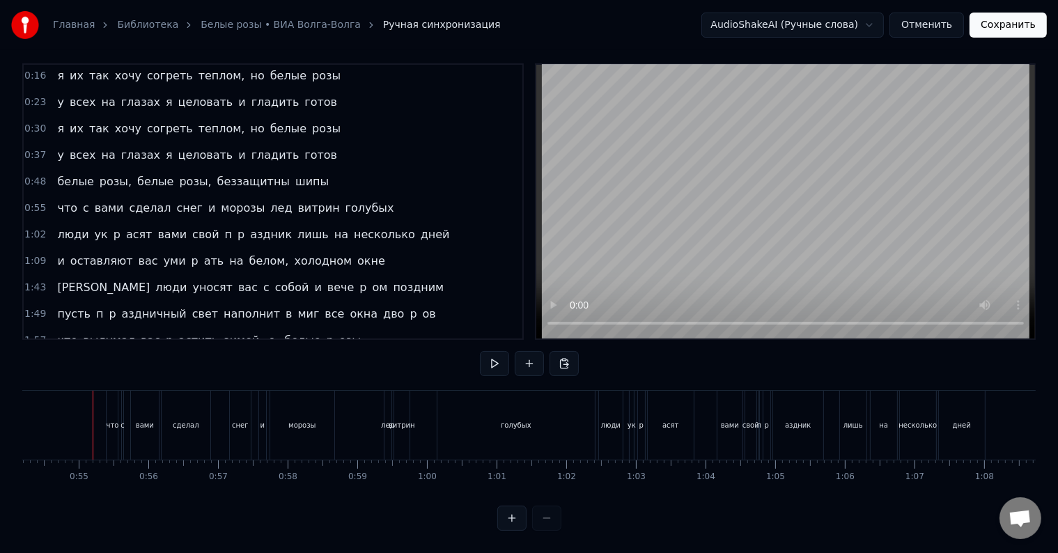
scroll to position [21, 0]
click at [387, 428] on div "лед" at bounding box center [387, 425] width 7 height 69
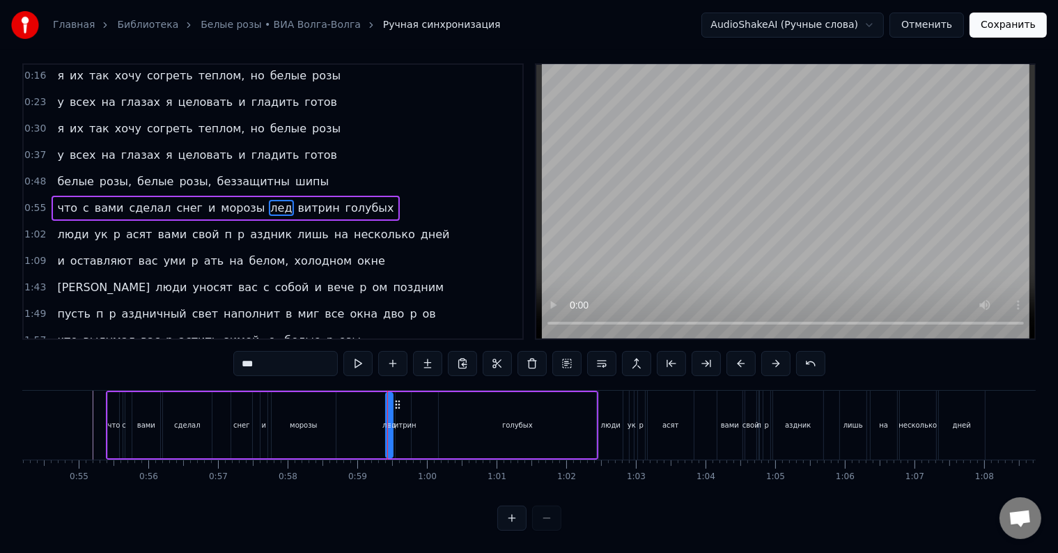
scroll to position [0, 0]
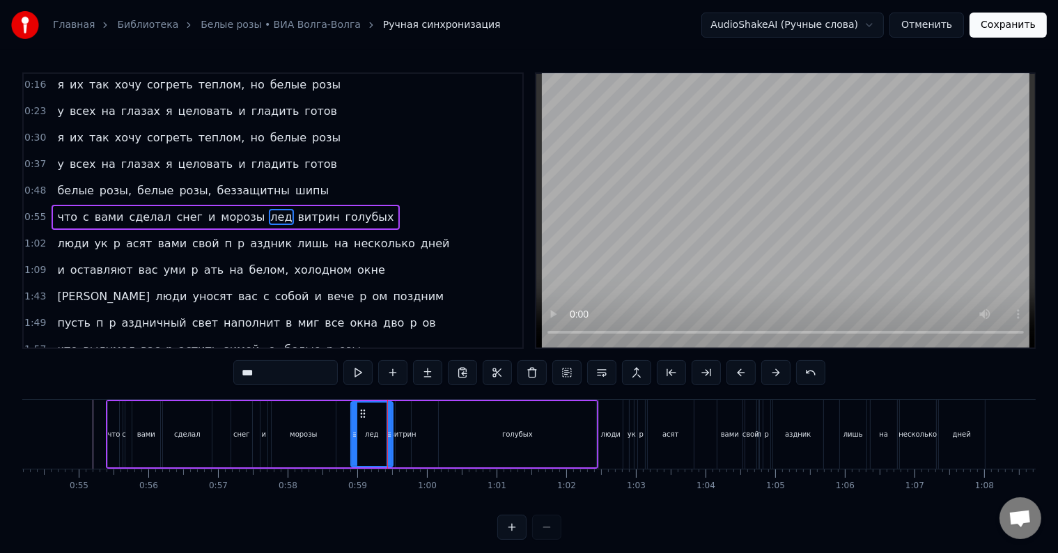
drag, startPoint x: 385, startPoint y: 427, endPoint x: 350, endPoint y: 427, distance: 34.8
click at [352, 427] on div at bounding box center [355, 433] width 6 height 63
drag, startPoint x: 391, startPoint y: 432, endPoint x: 379, endPoint y: 434, distance: 11.9
click at [379, 434] on icon at bounding box center [378, 434] width 6 height 11
click at [398, 438] on div "витрин" at bounding box center [403, 434] width 26 height 10
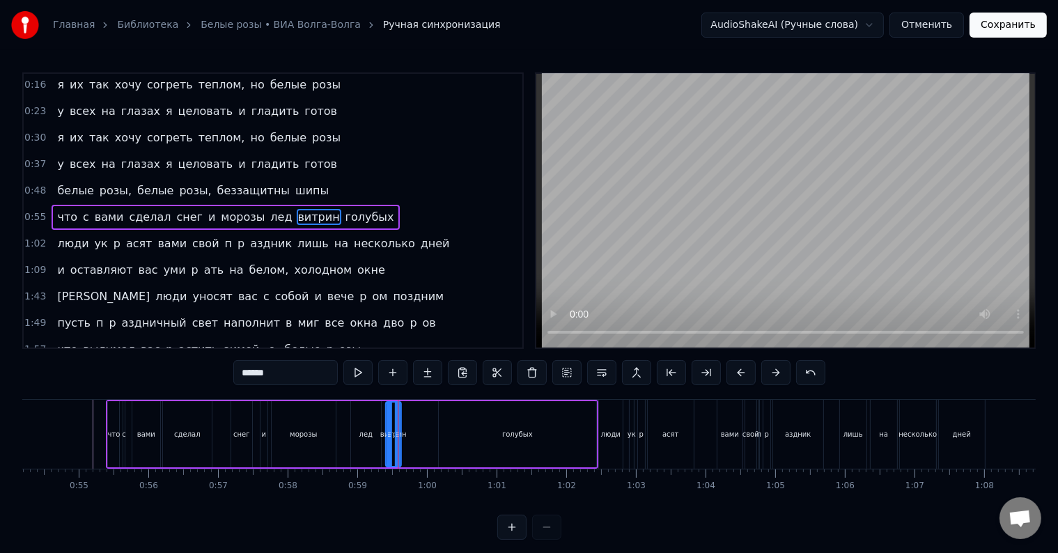
drag, startPoint x: 402, startPoint y: 414, endPoint x: 393, endPoint y: 416, distance: 10.0
click at [393, 416] on icon at bounding box center [396, 413] width 11 height 11
click at [462, 426] on div "голубых" at bounding box center [517, 434] width 157 height 66
type input "*******"
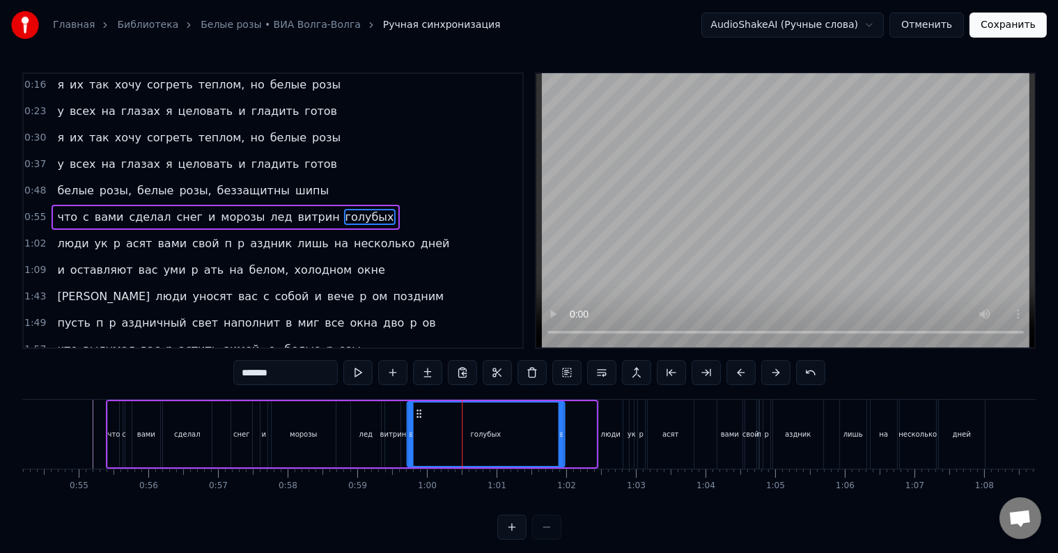
drag, startPoint x: 449, startPoint y: 412, endPoint x: 418, endPoint y: 415, distance: 31.5
click at [418, 415] on icon at bounding box center [418, 413] width 11 height 11
drag, startPoint x: 563, startPoint y: 441, endPoint x: 497, endPoint y: 442, distance: 65.4
click at [497, 442] on div at bounding box center [495, 433] width 6 height 63
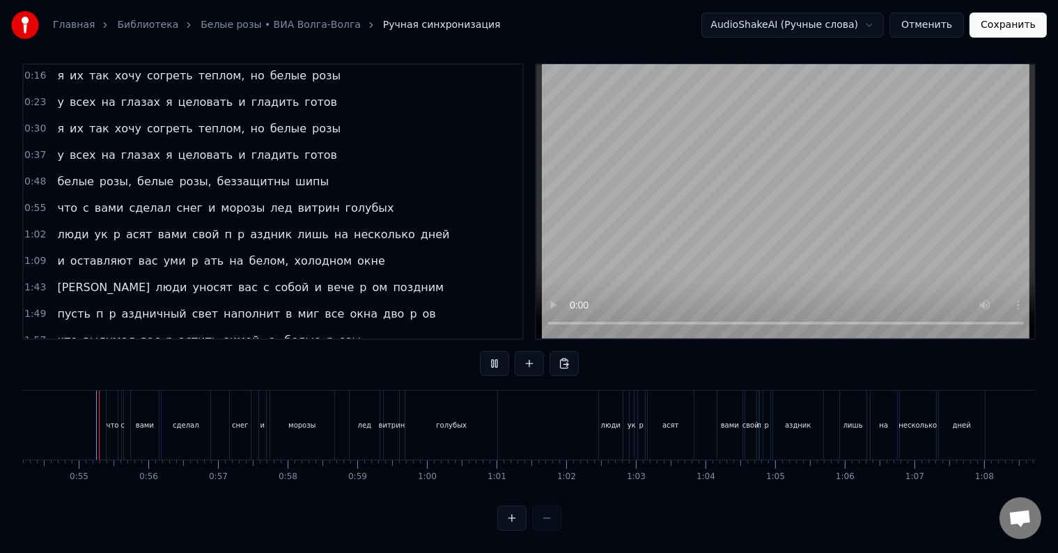
scroll to position [21, 0]
click at [409, 419] on div "голубых" at bounding box center [451, 425] width 92 height 69
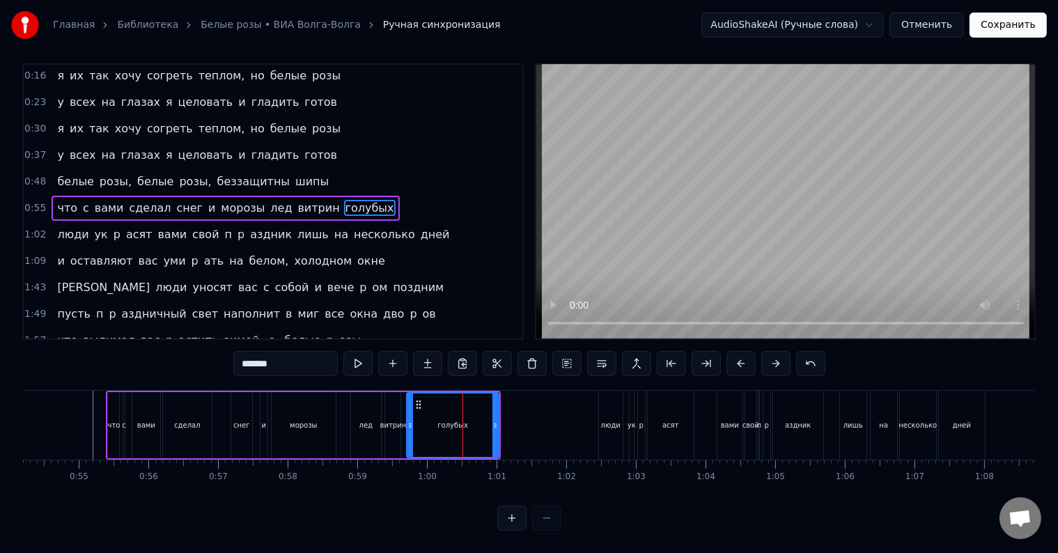
click at [429, 415] on div "голубых" at bounding box center [452, 424] width 91 height 63
click at [429, 421] on div "голубых" at bounding box center [452, 424] width 91 height 63
drag, startPoint x: 409, startPoint y: 421, endPoint x: 432, endPoint y: 422, distance: 22.3
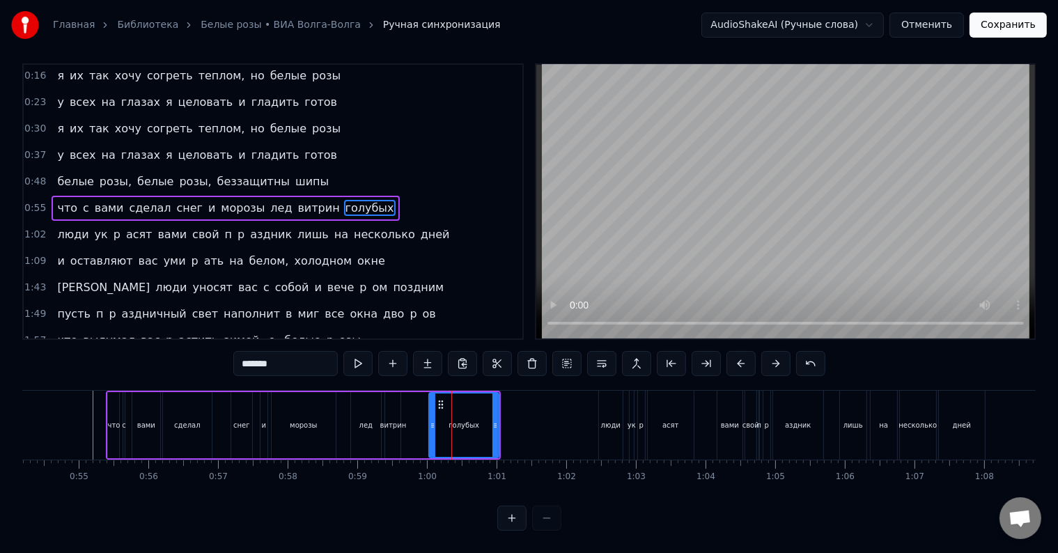
click at [432, 422] on div at bounding box center [433, 424] width 6 height 63
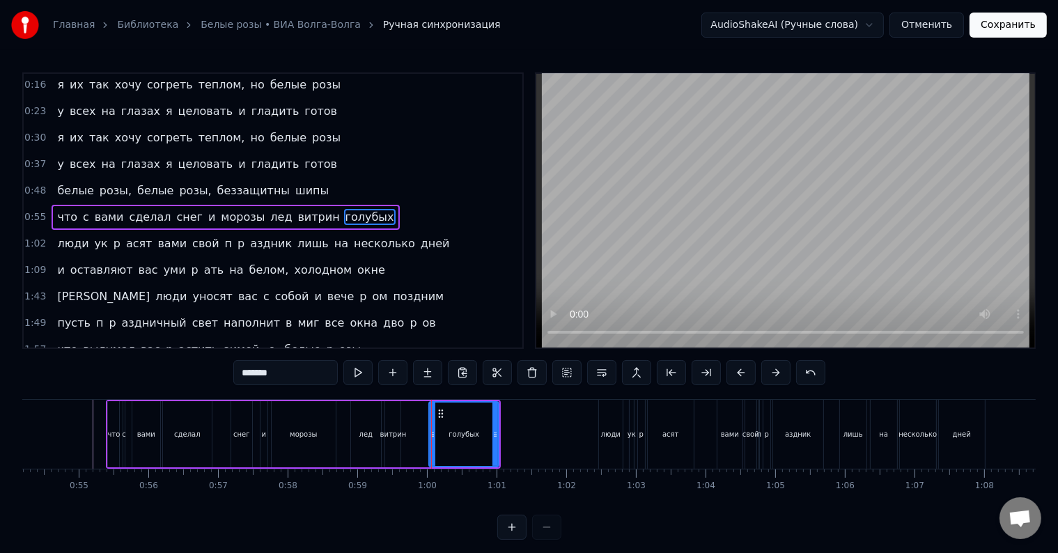
click at [391, 430] on div "витрин" at bounding box center [393, 434] width 26 height 10
type input "******"
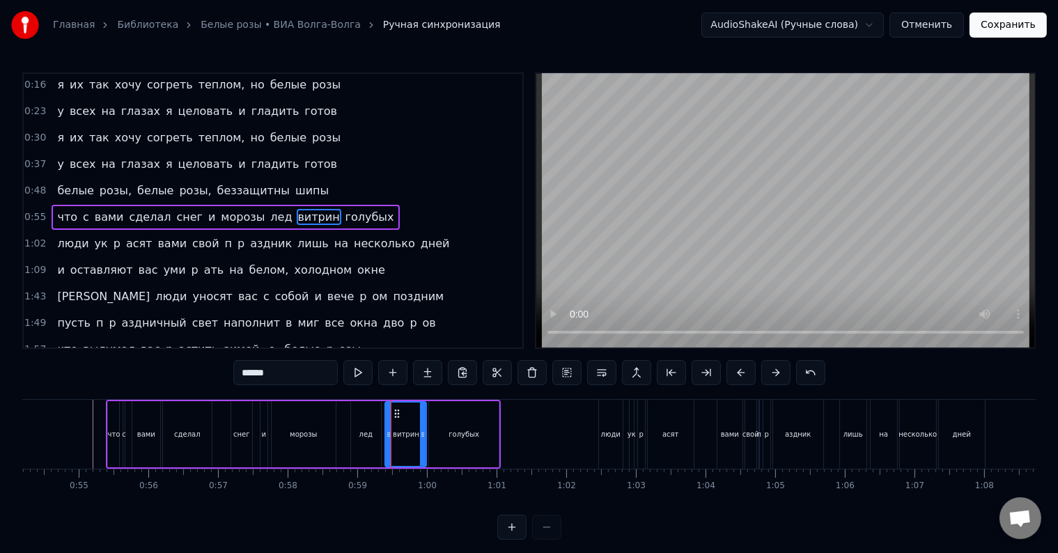
drag, startPoint x: 398, startPoint y: 437, endPoint x: 423, endPoint y: 438, distance: 25.8
click at [423, 438] on icon at bounding box center [423, 434] width 6 height 11
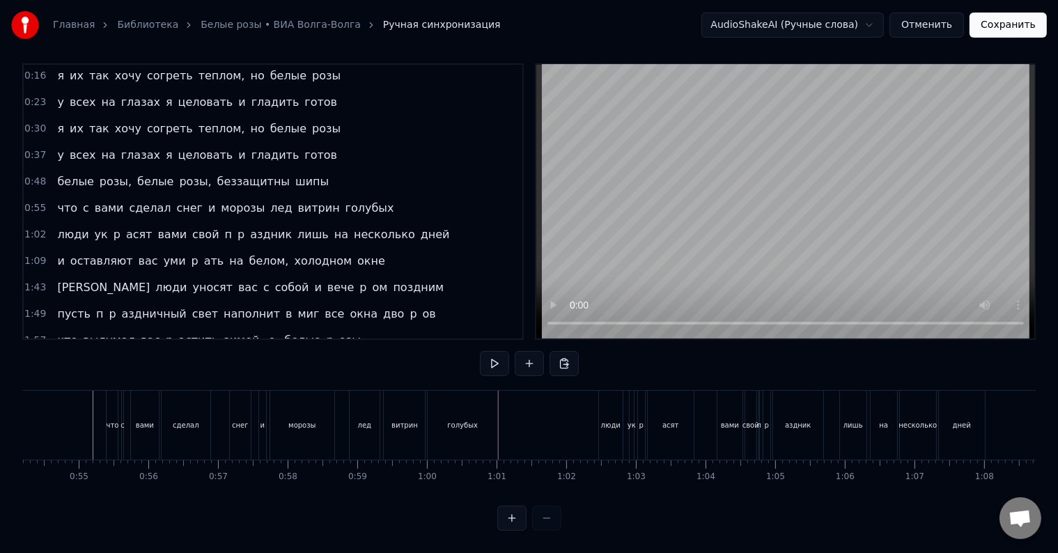
drag, startPoint x: 384, startPoint y: 419, endPoint x: 429, endPoint y: 421, distance: 45.3
click at [409, 421] on div "что с вами сделал снег и морозы лед витрин голубых" at bounding box center [303, 425] width 395 height 69
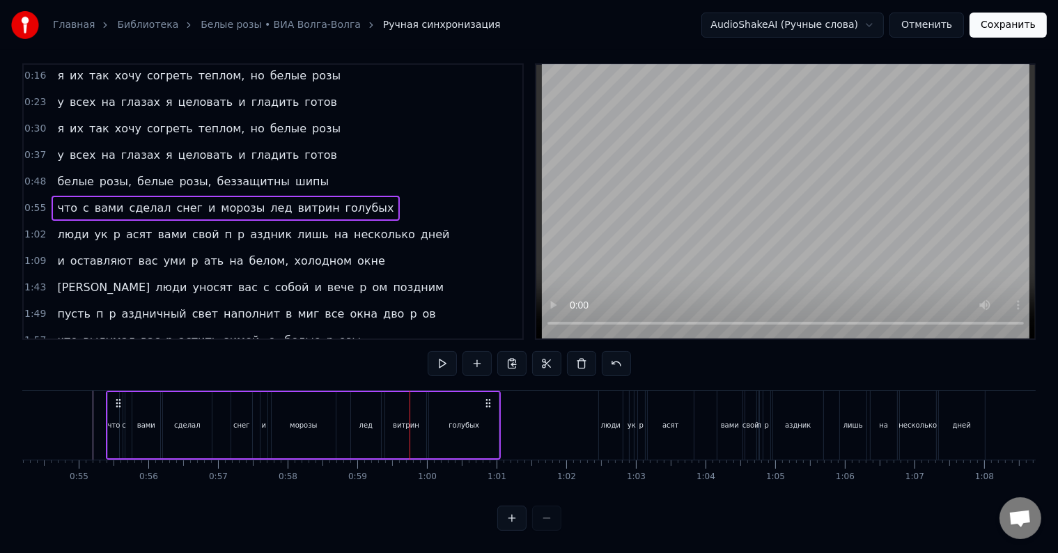
click at [492, 418] on div "голубых" at bounding box center [464, 425] width 70 height 66
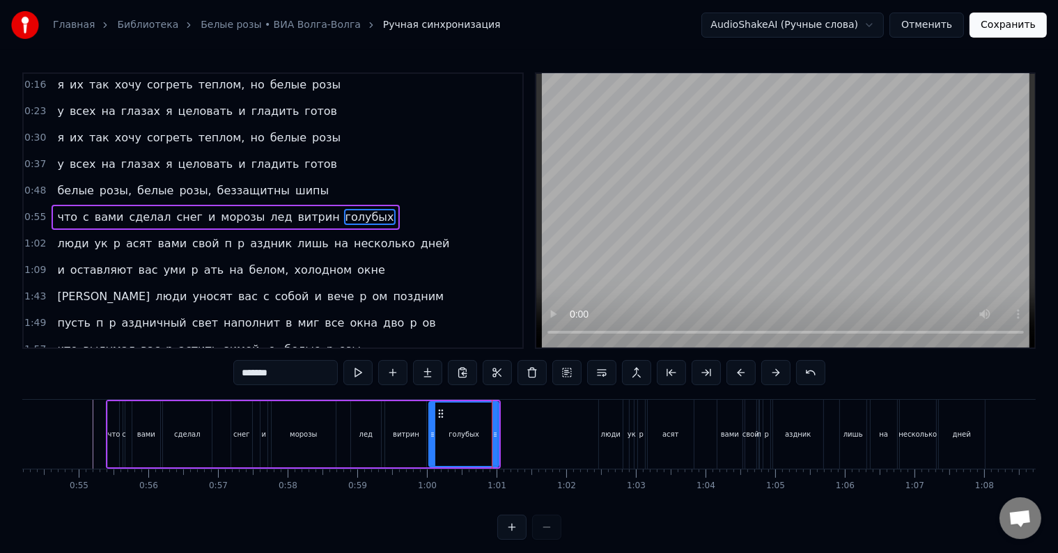
click at [609, 437] on div "люди" at bounding box center [610, 434] width 19 height 10
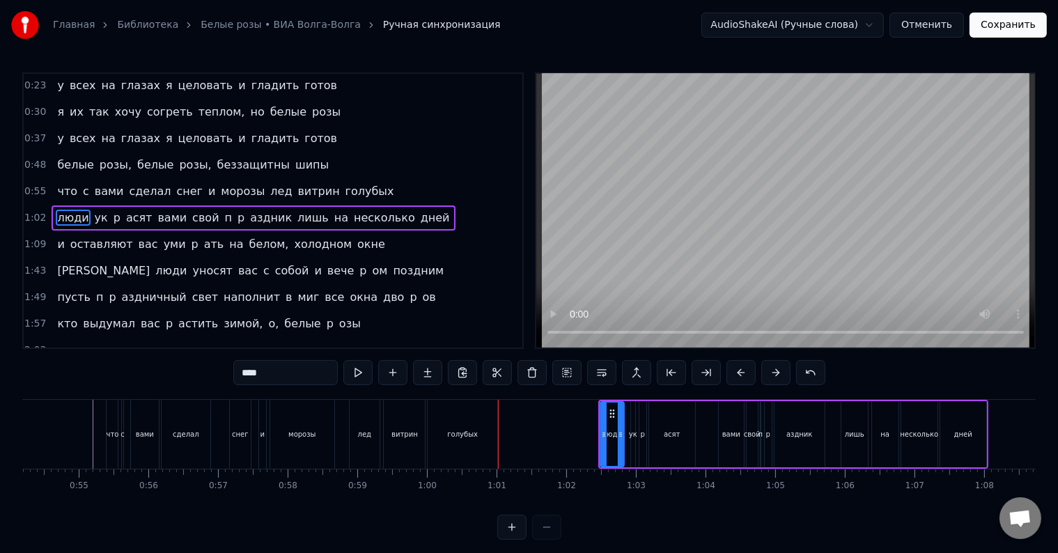
click at [607, 434] on div "люди" at bounding box center [611, 434] width 19 height 10
drag, startPoint x: 610, startPoint y: 409, endPoint x: 592, endPoint y: 412, distance: 18.3
click at [592, 412] on icon at bounding box center [593, 413] width 11 height 11
click at [631, 437] on div "ук" at bounding box center [633, 434] width 8 height 10
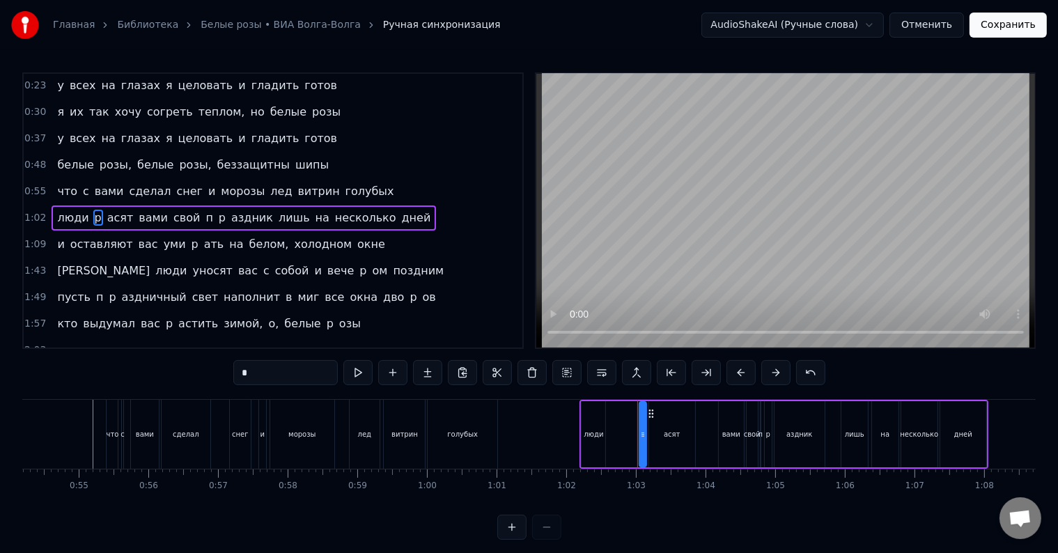
click at [641, 443] on div at bounding box center [643, 433] width 6 height 63
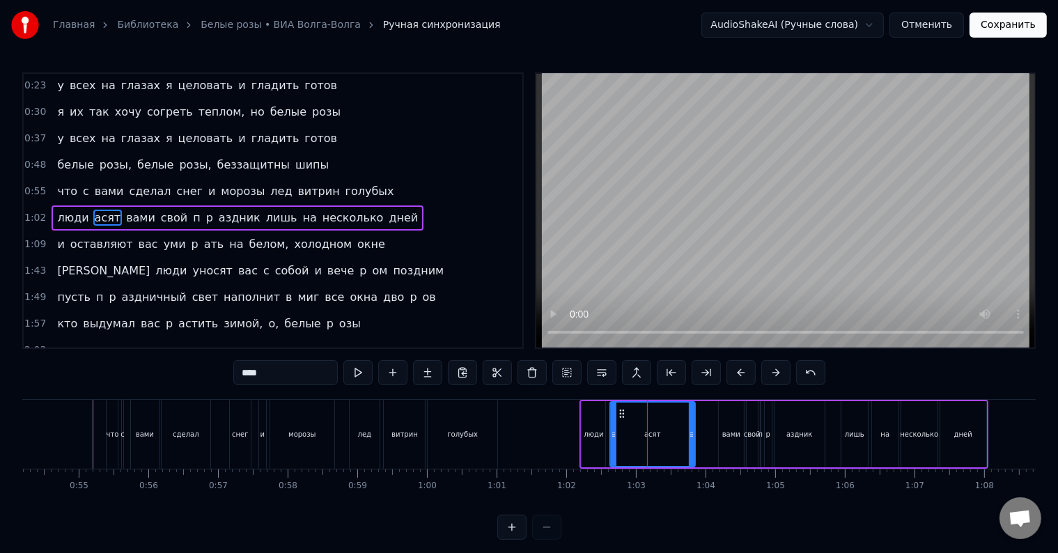
drag, startPoint x: 652, startPoint y: 439, endPoint x: 613, endPoint y: 447, distance: 39.7
click at [613, 447] on div at bounding box center [614, 433] width 6 height 63
click at [671, 440] on div "асят" at bounding box center [653, 433] width 84 height 63
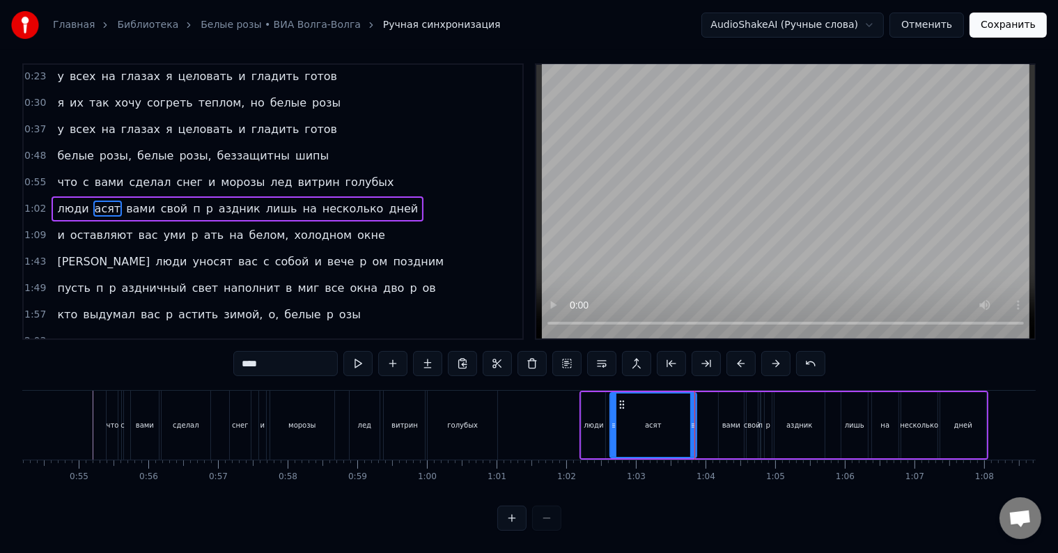
click at [692, 427] on div at bounding box center [693, 424] width 6 height 63
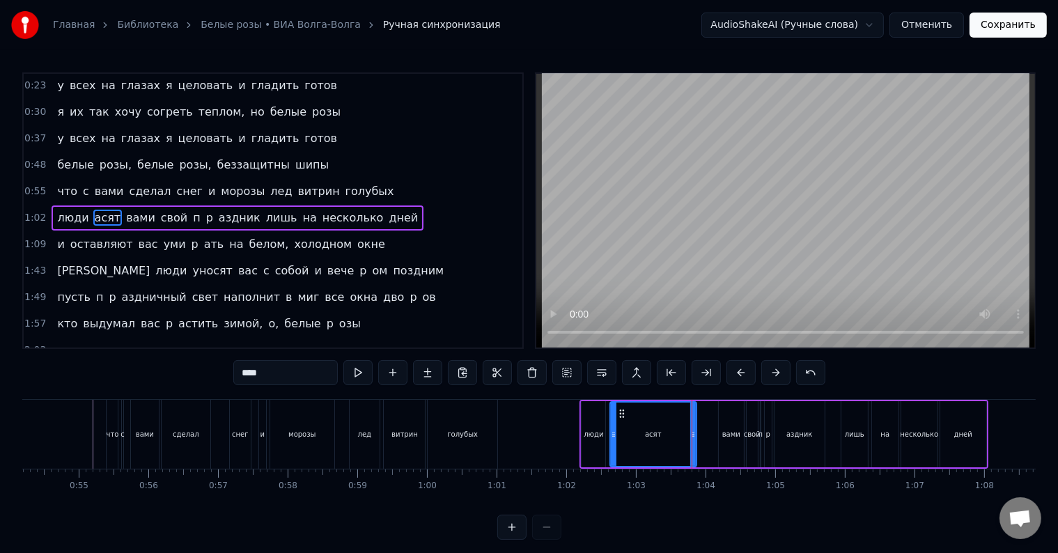
click at [247, 376] on input "****" at bounding box center [285, 372] width 104 height 25
click at [243, 376] on input "****" at bounding box center [285, 372] width 104 height 25
click at [251, 376] on input "*****" at bounding box center [285, 372] width 104 height 25
click at [249, 375] on input "*****" at bounding box center [285, 372] width 104 height 25
type input "*******"
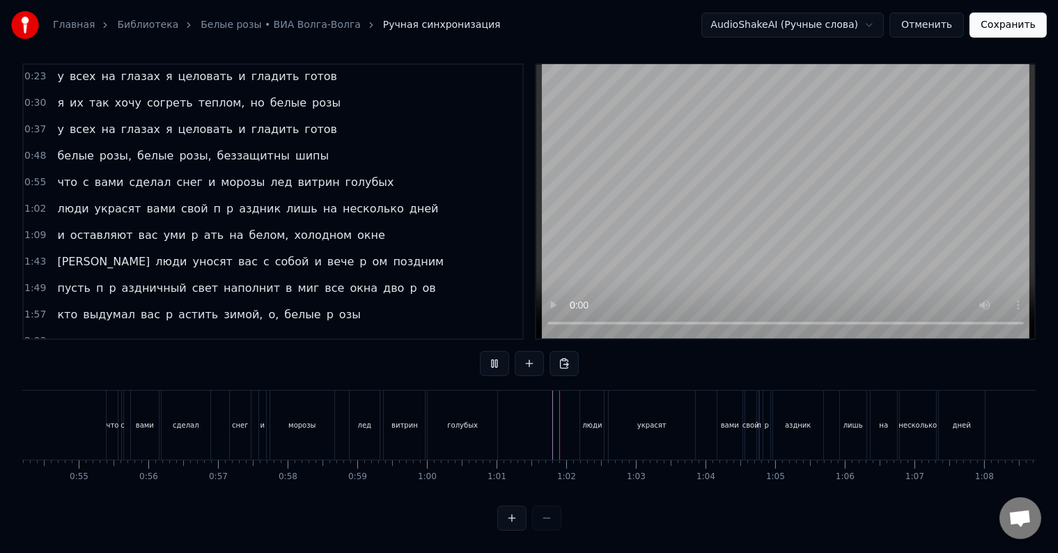
scroll to position [21, 0]
click at [760, 420] on div "п" at bounding box center [759, 425] width 5 height 10
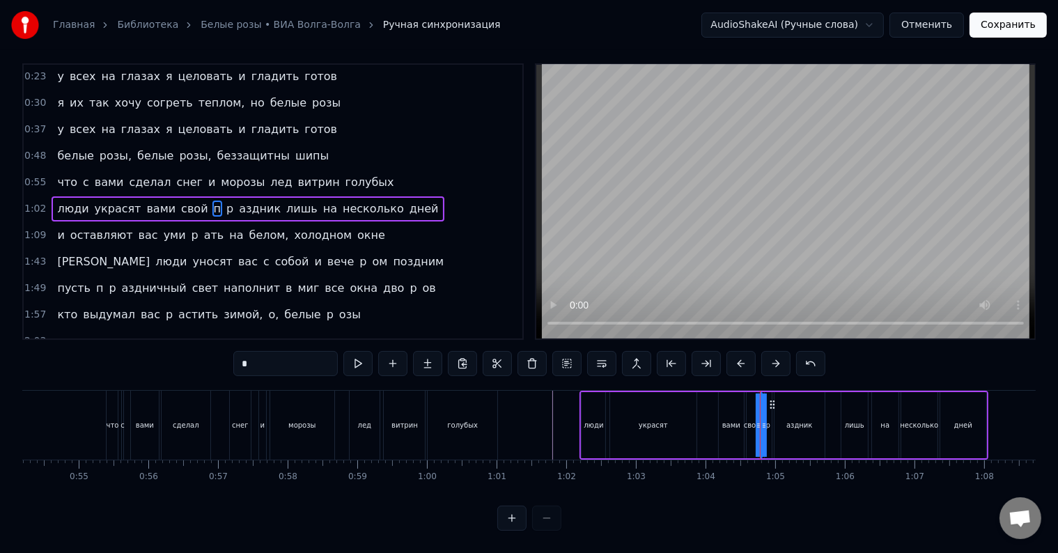
scroll to position [0, 0]
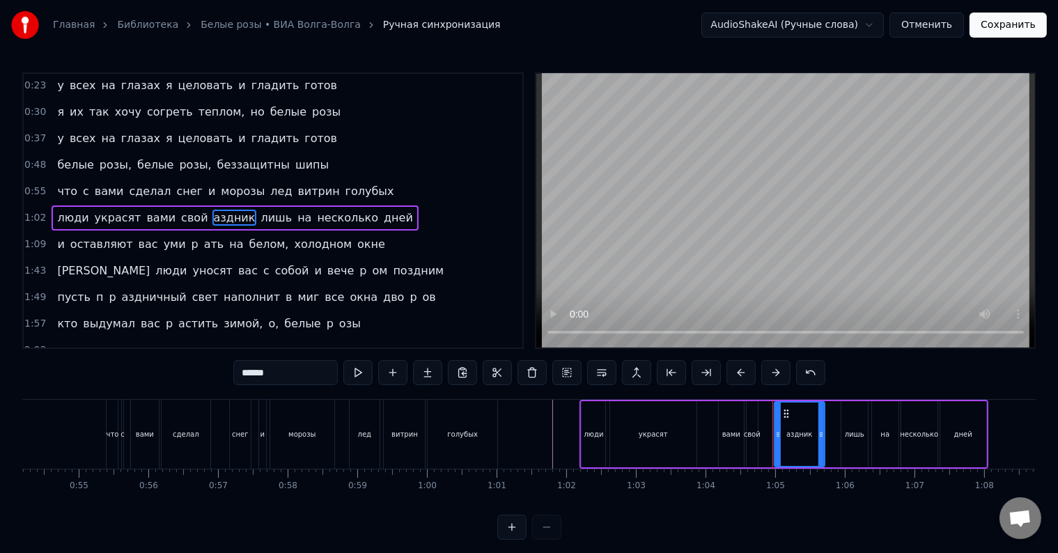
click at [243, 373] on input "******" at bounding box center [285, 372] width 104 height 25
click at [246, 376] on input "*******" at bounding box center [285, 372] width 104 height 25
type input "********"
drag, startPoint x: 784, startPoint y: 413, endPoint x: 772, endPoint y: 415, distance: 12.0
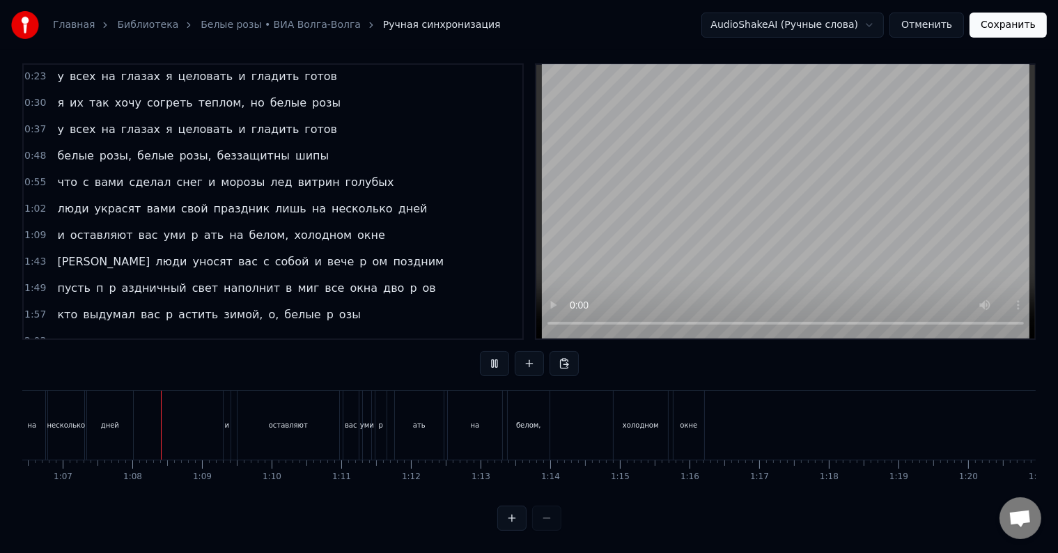
scroll to position [0, 4648]
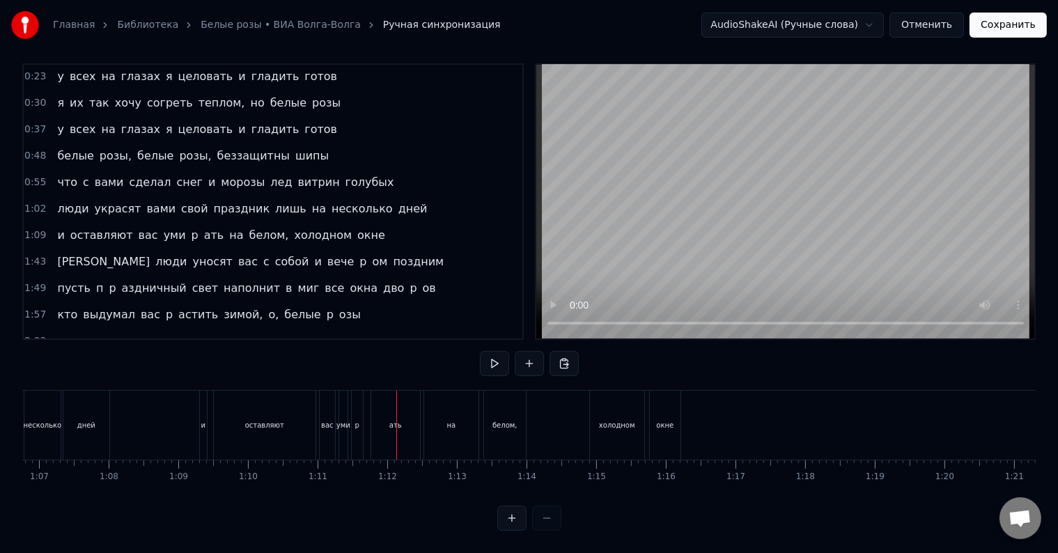
click at [345, 418] on div "уми" at bounding box center [343, 425] width 8 height 69
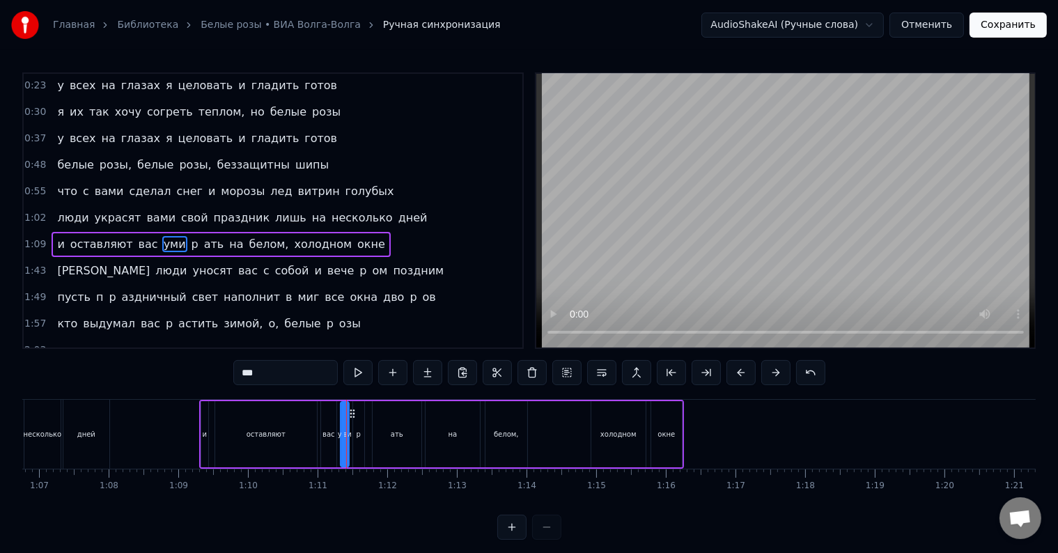
scroll to position [106, 0]
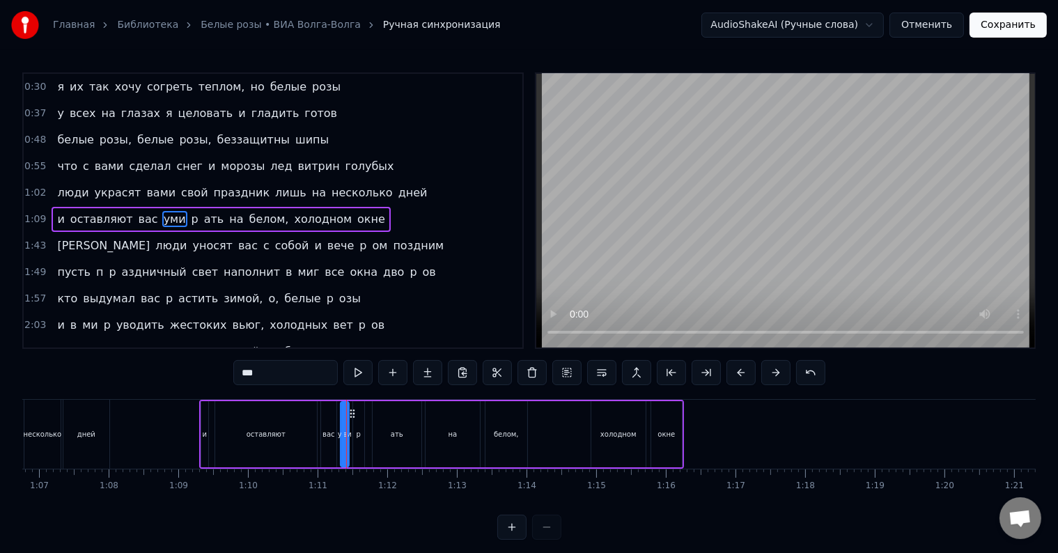
click at [300, 375] on input "***" at bounding box center [285, 372] width 104 height 25
click at [217, 214] on span "p" at bounding box center [222, 219] width 10 height 16
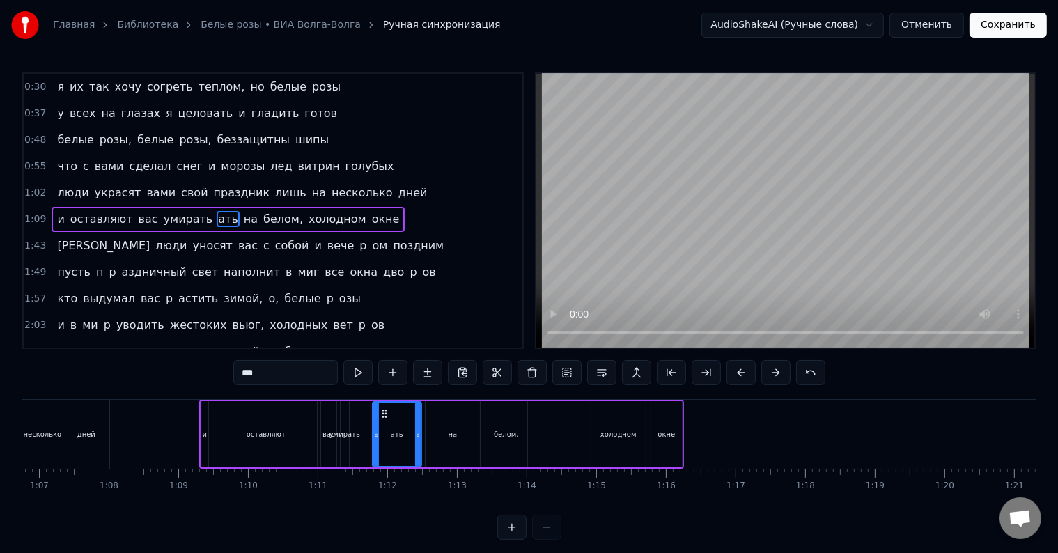
click at [217, 214] on span "ать" at bounding box center [228, 219] width 23 height 16
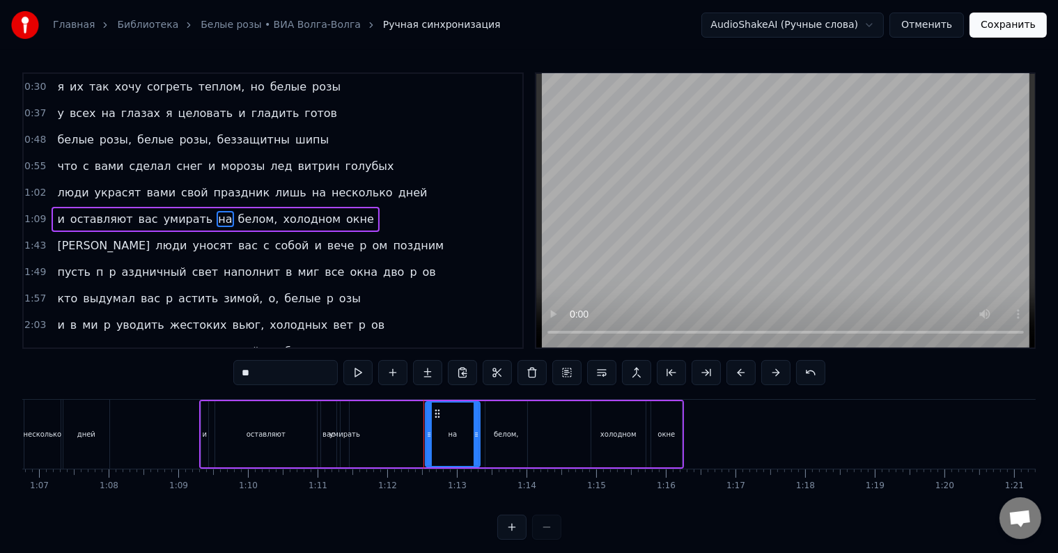
click at [341, 443] on div "умирать" at bounding box center [344, 434] width 8 height 66
type input "*******"
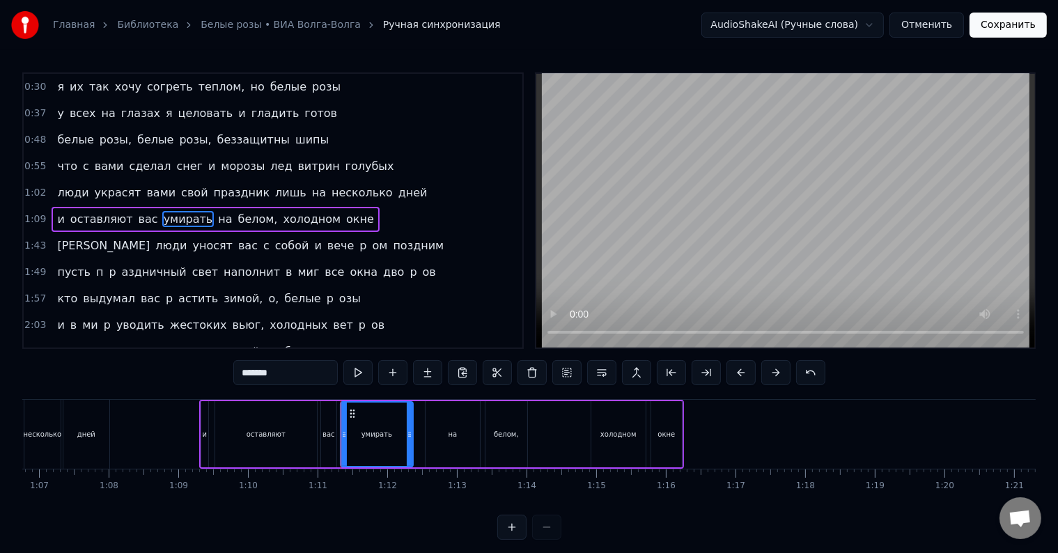
drag, startPoint x: 359, startPoint y: 446, endPoint x: 410, endPoint y: 447, distance: 51.5
click at [410, 447] on div at bounding box center [410, 433] width 6 height 63
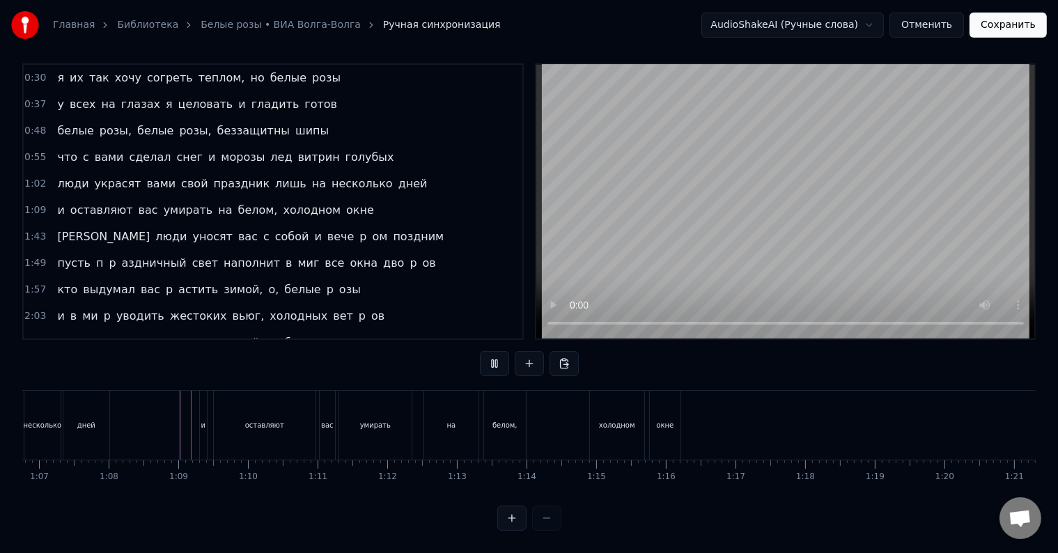
scroll to position [21, 0]
click at [393, 419] on div "умирать" at bounding box center [375, 425] width 72 height 69
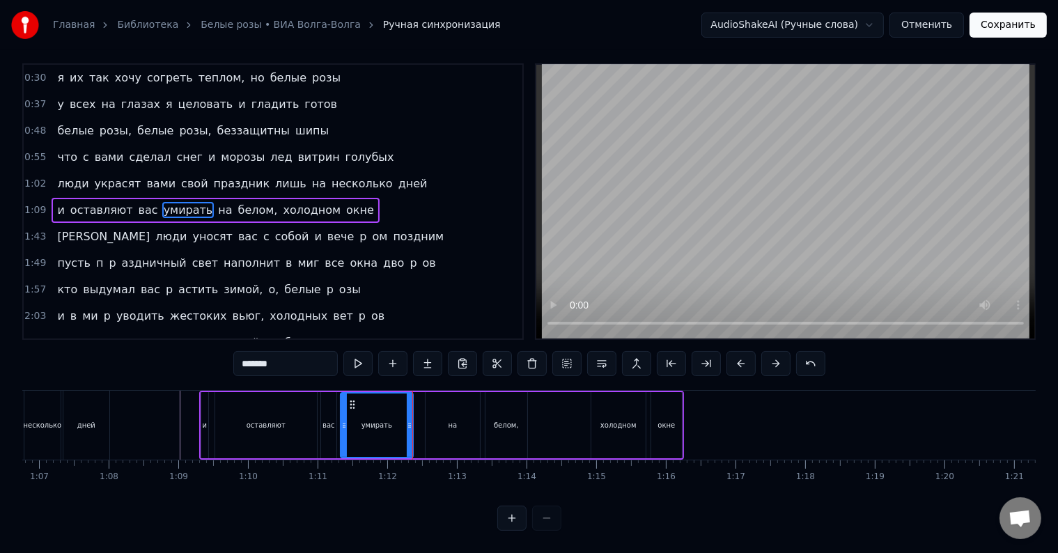
click at [412, 421] on div at bounding box center [412, 425] width 1 height 69
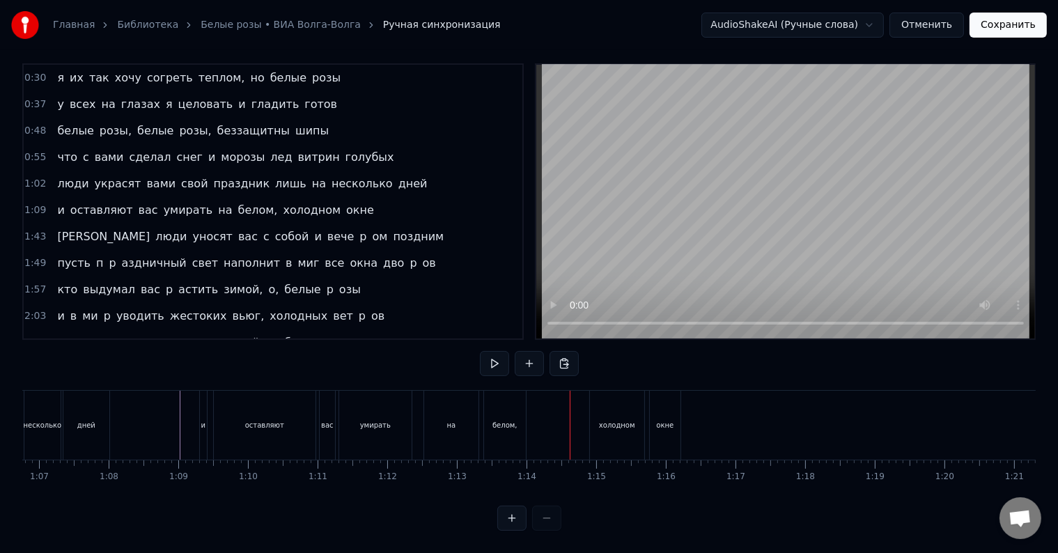
click at [425, 420] on div "на" at bounding box center [451, 425] width 54 height 69
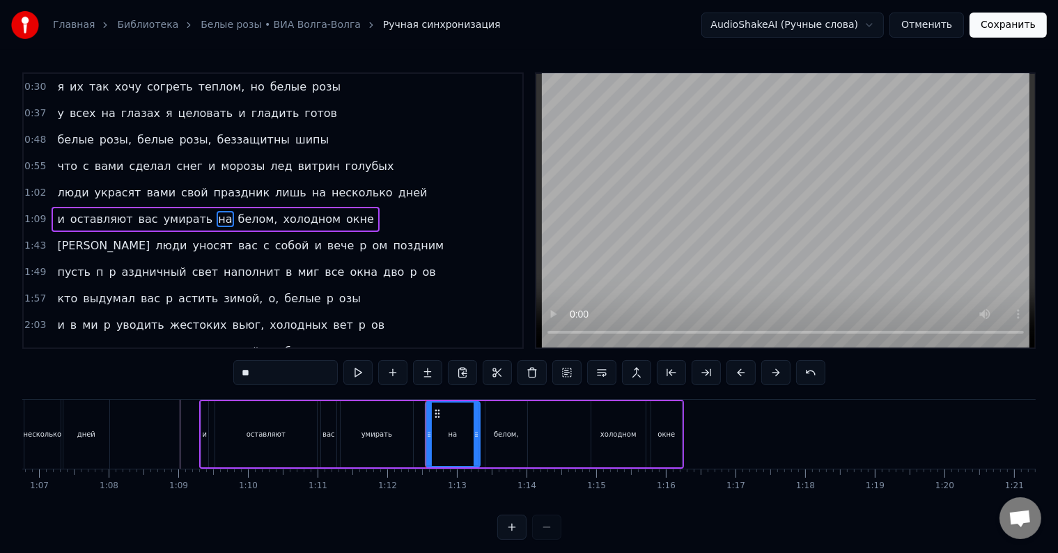
click at [418, 425] on div "и оставляют вас умирать на белом, холодном окне" at bounding box center [441, 434] width 485 height 69
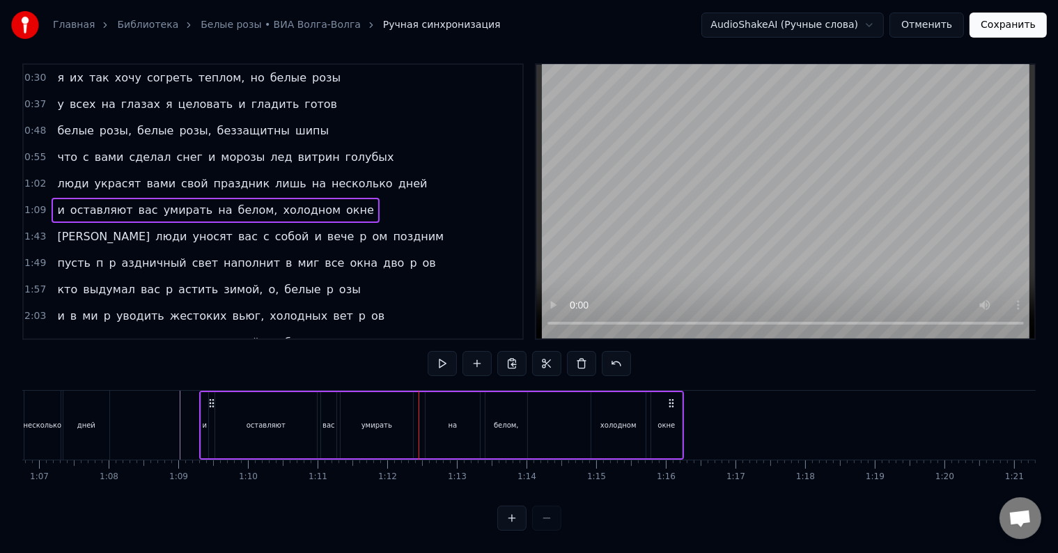
scroll to position [21, 0]
click at [441, 423] on div "на" at bounding box center [452, 425] width 54 height 66
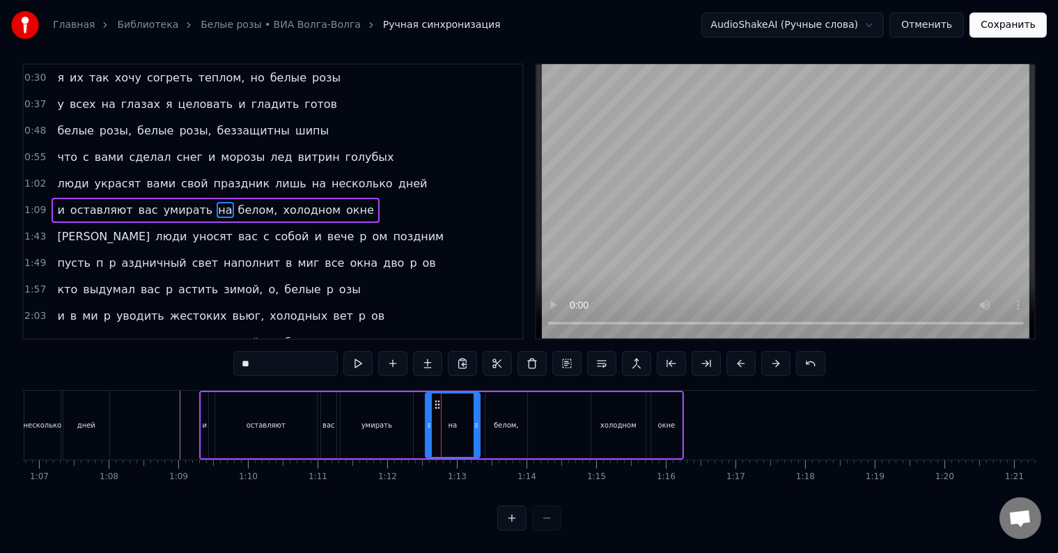
scroll to position [0, 0]
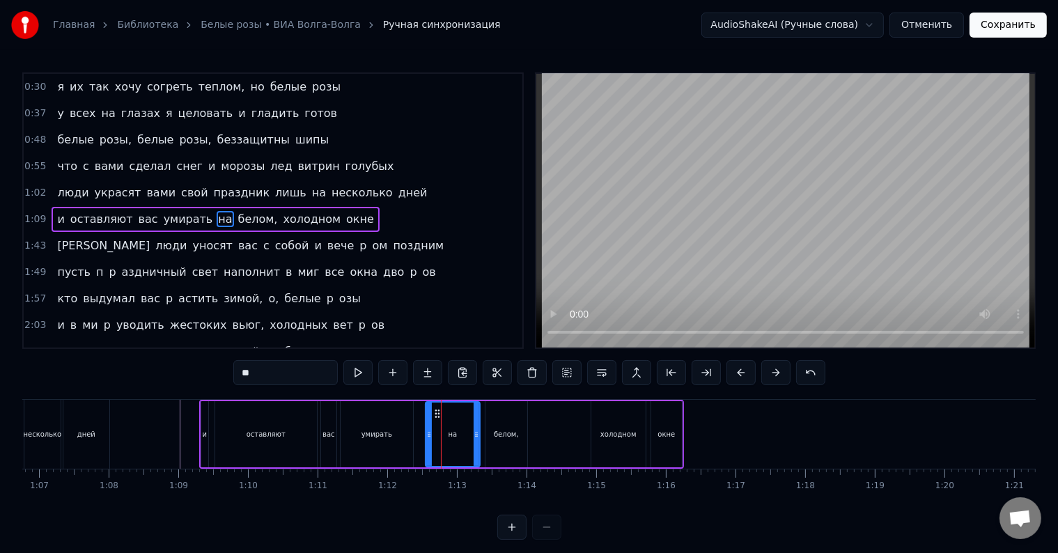
click at [437, 439] on div "на" at bounding box center [452, 433] width 53 height 63
drag, startPoint x: 475, startPoint y: 436, endPoint x: 431, endPoint y: 437, distance: 43.9
click at [431, 437] on icon at bounding box center [431, 434] width 6 height 11
click at [507, 435] on div "белом," at bounding box center [506, 434] width 25 height 10
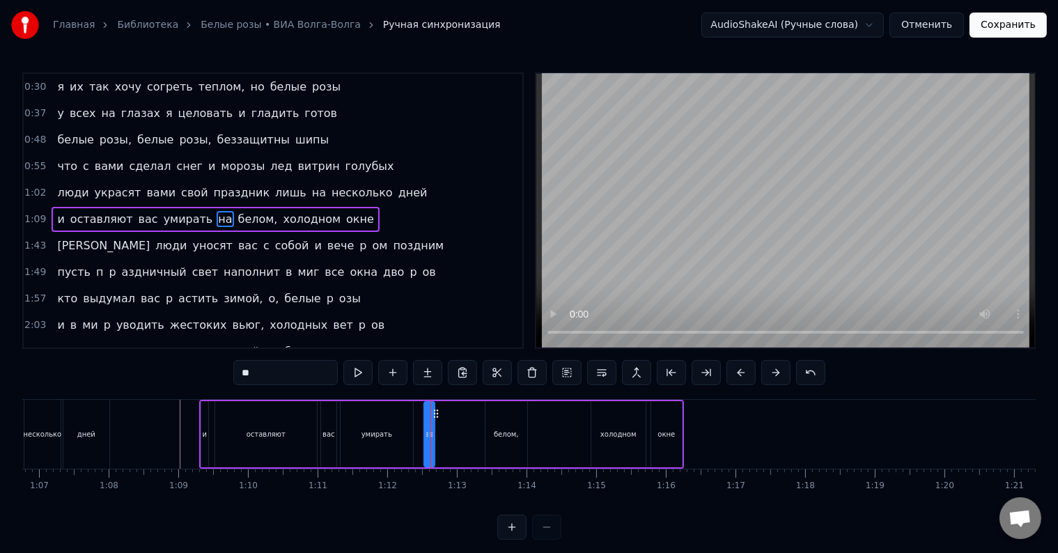
type input "******"
drag, startPoint x: 494, startPoint y: 412, endPoint x: 446, endPoint y: 421, distance: 48.8
click at [446, 421] on div "белом," at bounding box center [458, 433] width 40 height 63
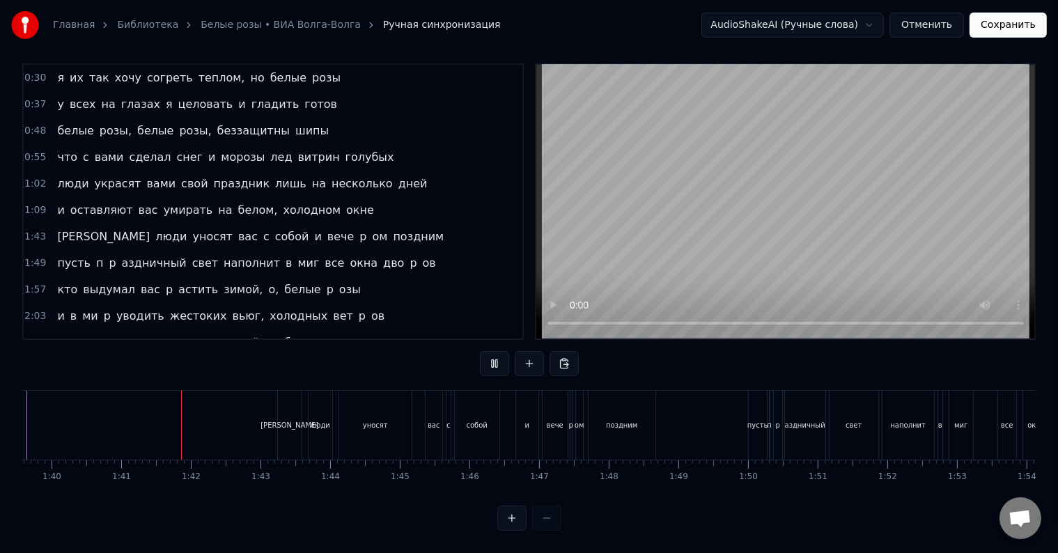
scroll to position [0, 6973]
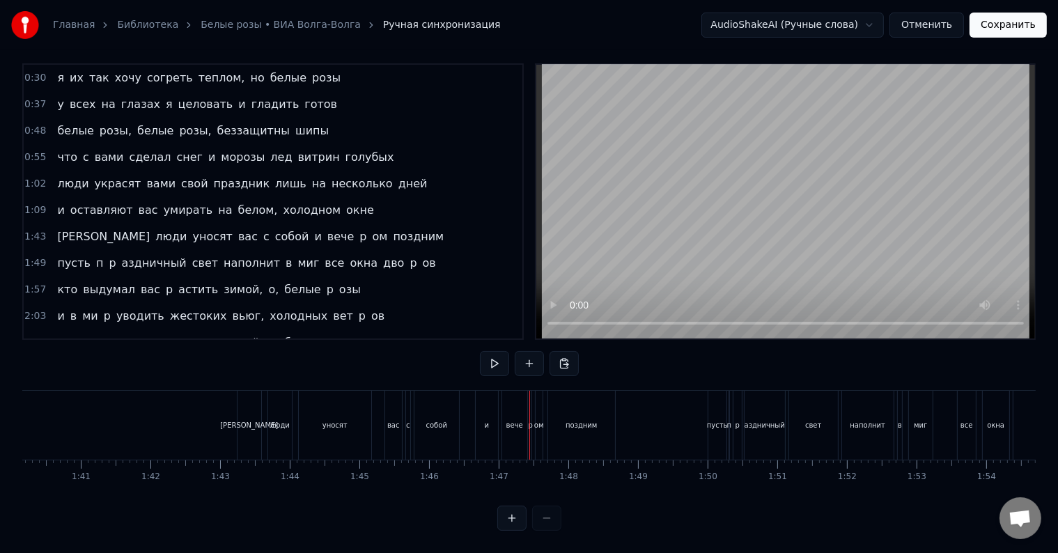
click at [434, 420] on div "собой" at bounding box center [436, 425] width 21 height 10
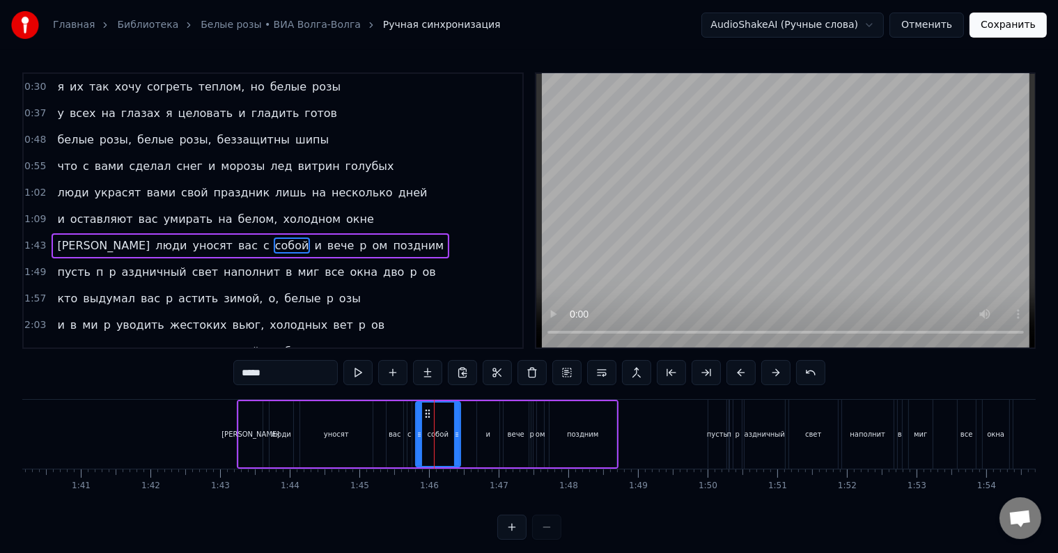
scroll to position [132, 0]
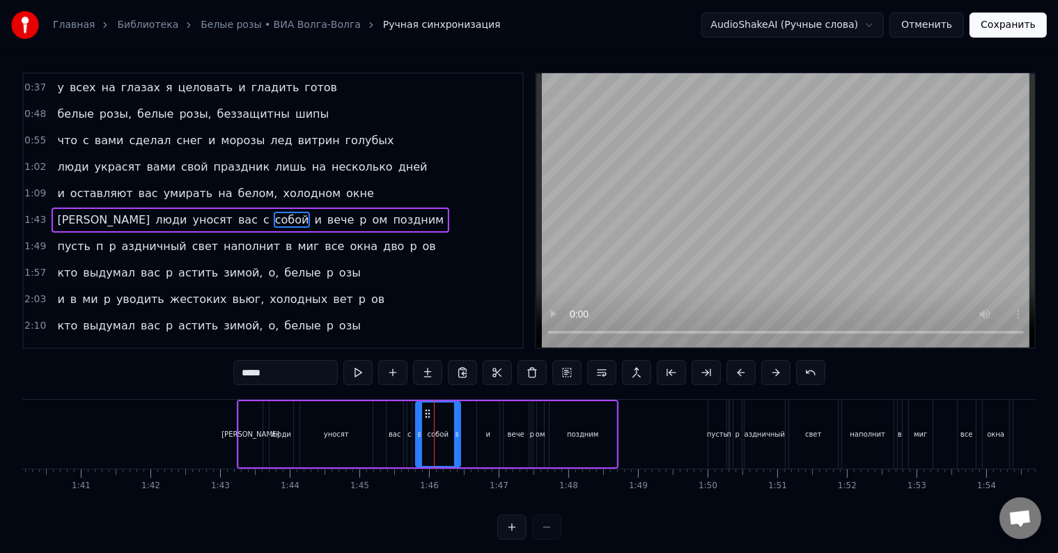
click at [274, 212] on span "собой" at bounding box center [292, 220] width 37 height 16
drag, startPoint x: 287, startPoint y: 376, endPoint x: 220, endPoint y: 373, distance: 66.9
click at [220, 373] on div "0:02 немного теплее за стеклом, но злые морозы 0:09 вхожу в эти двери словно в …" at bounding box center [528, 305] width 1013 height 467
click at [262, 213] on span "с" at bounding box center [266, 220] width 9 height 16
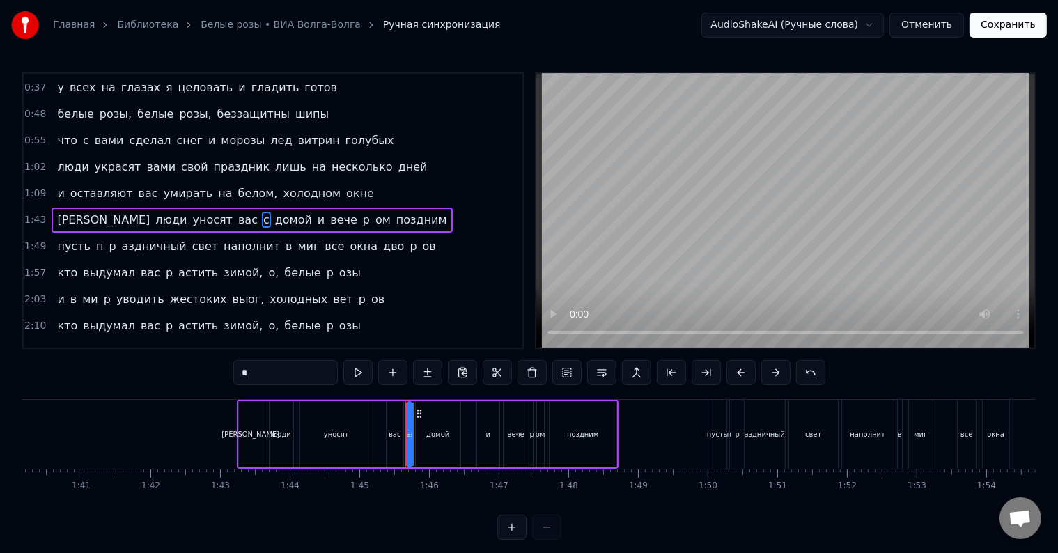
type input "*****"
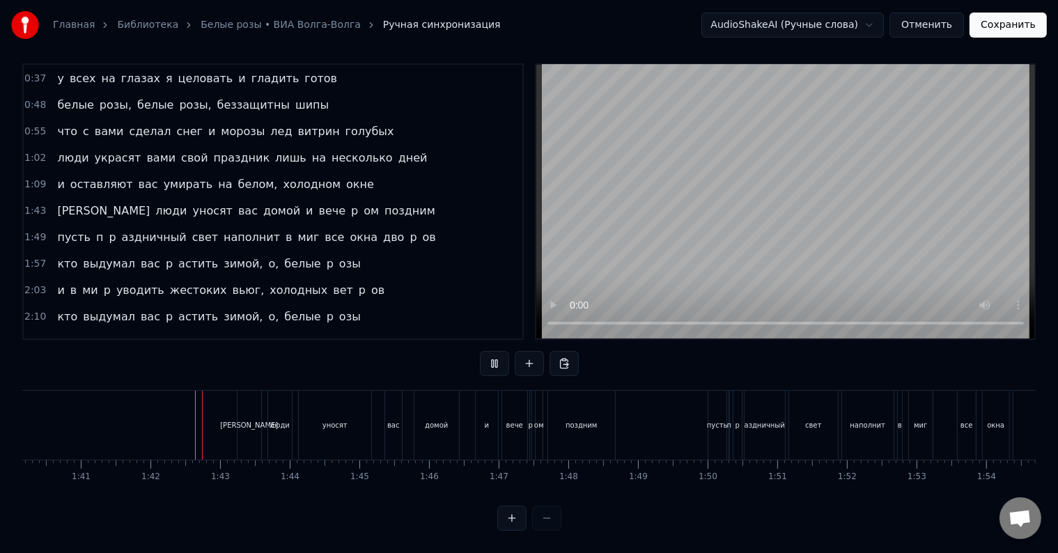
scroll to position [21, 0]
click at [519, 421] on div "вече" at bounding box center [514, 425] width 25 height 69
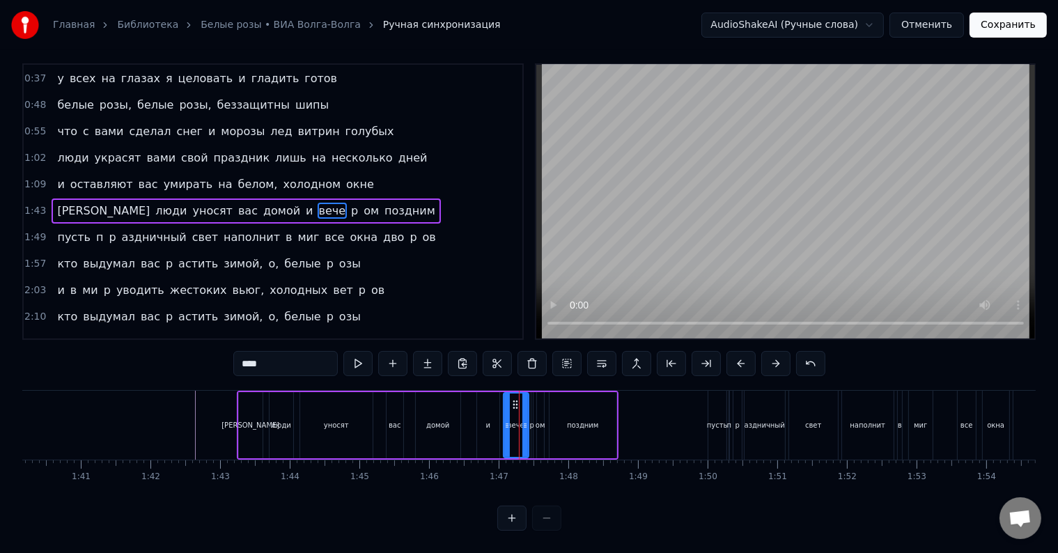
scroll to position [0, 0]
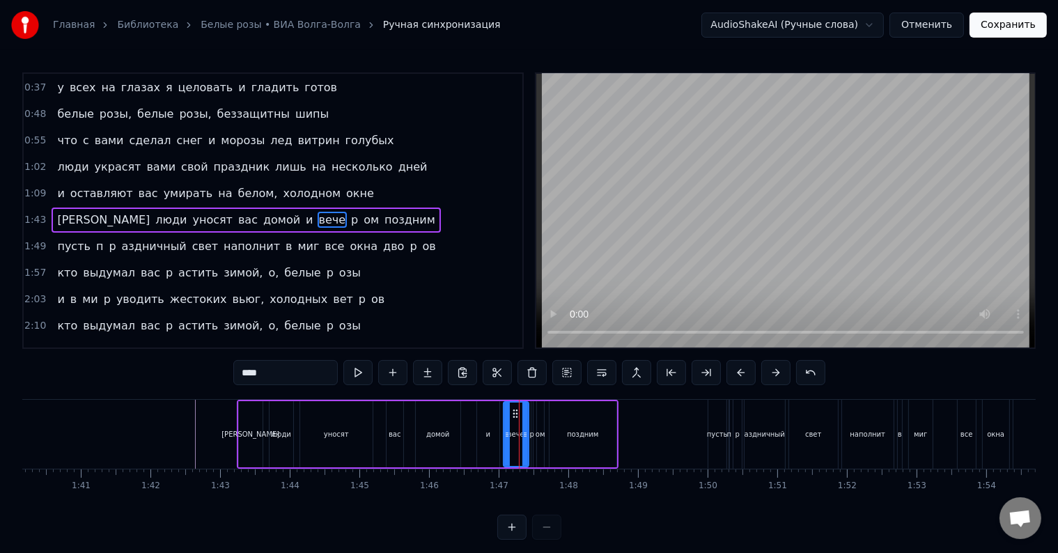
click at [304, 368] on input "****" at bounding box center [285, 372] width 104 height 25
click at [372, 217] on span "p" at bounding box center [377, 220] width 10 height 16
click at [372, 214] on span "ом" at bounding box center [381, 220] width 18 height 16
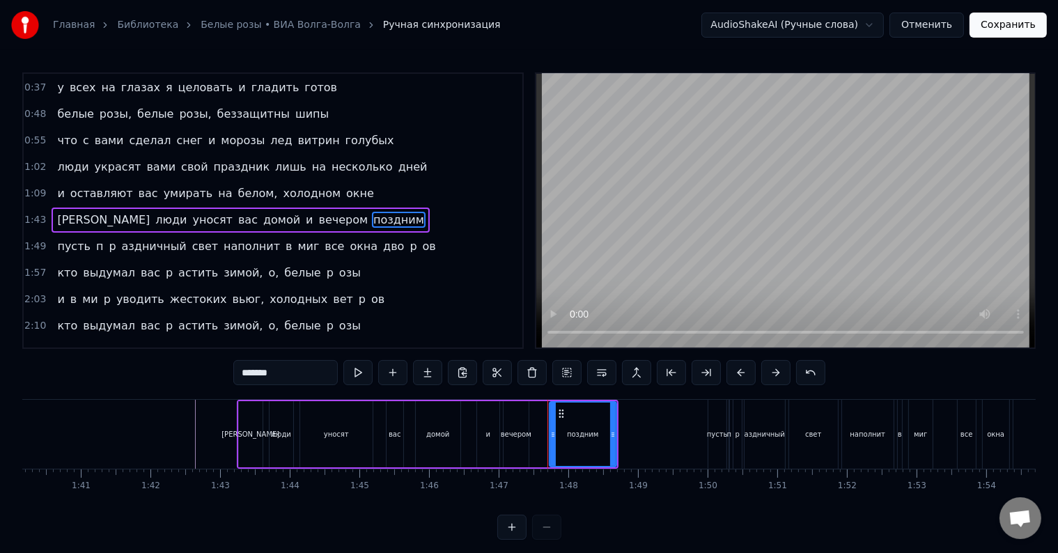
click at [515, 445] on div "вечером" at bounding box center [515, 434] width 25 height 66
type input "*******"
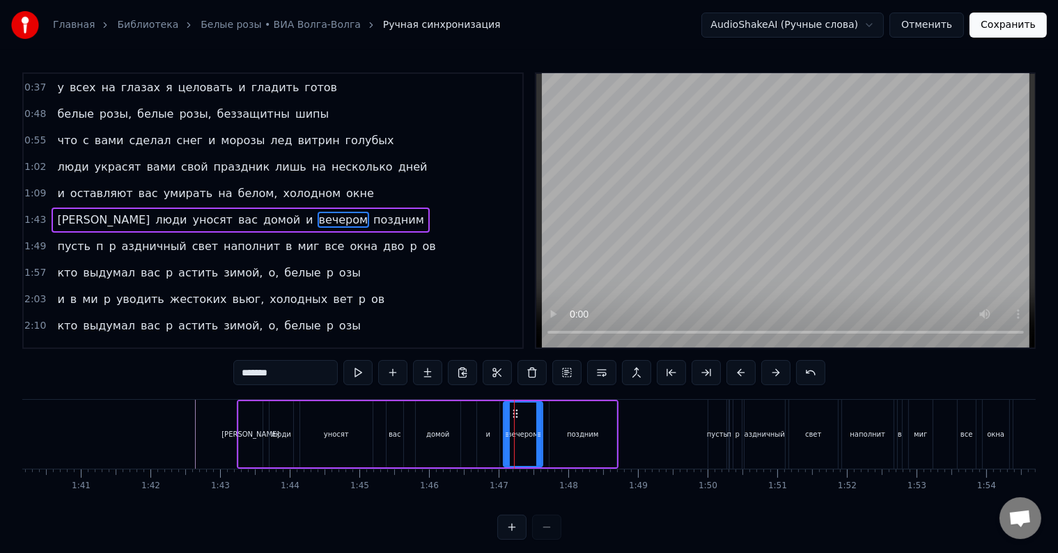
drag, startPoint x: 528, startPoint y: 446, endPoint x: 539, endPoint y: 446, distance: 11.2
click at [539, 446] on div at bounding box center [539, 433] width 6 height 63
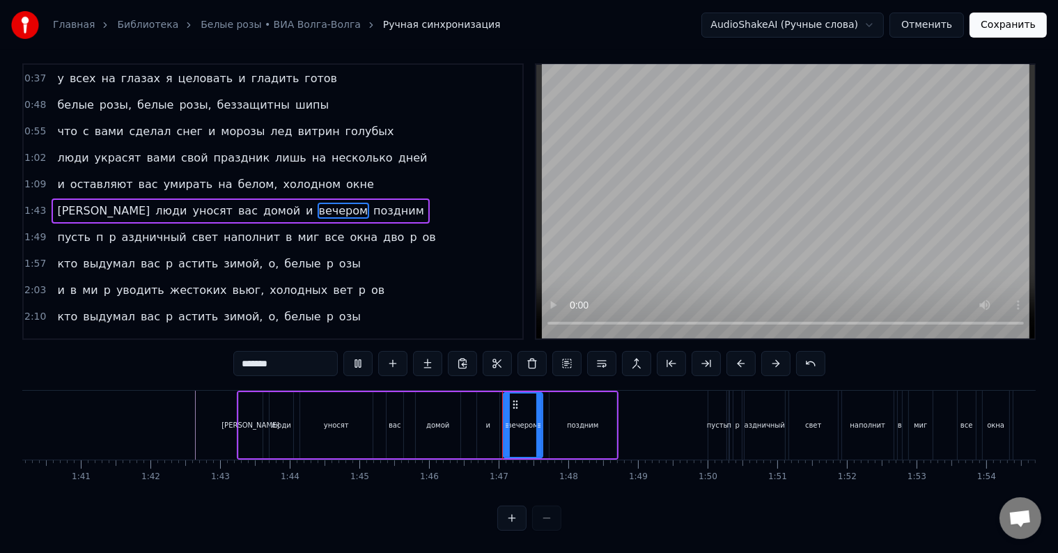
scroll to position [21, 0]
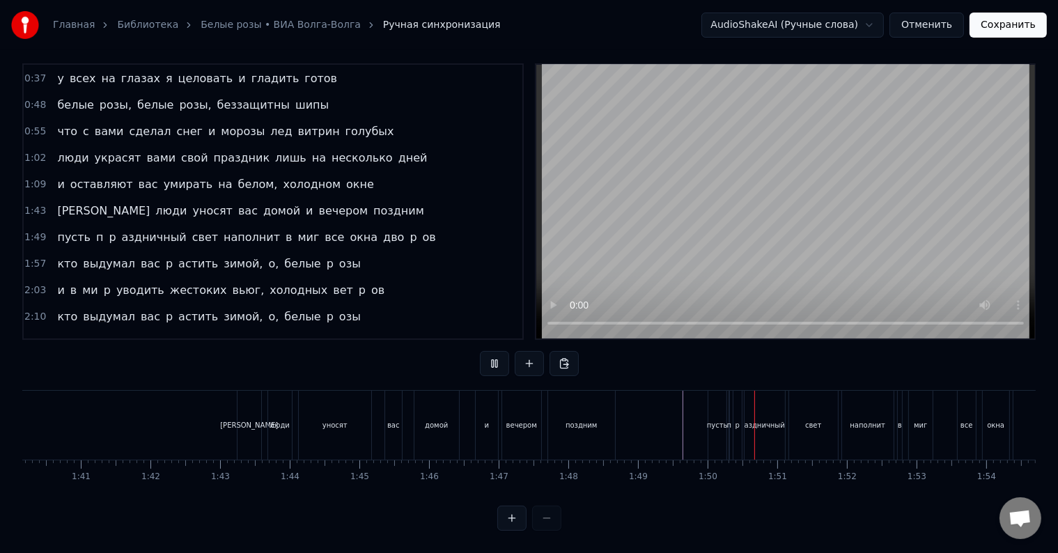
click at [707, 418] on div "пусть" at bounding box center [716, 425] width 19 height 69
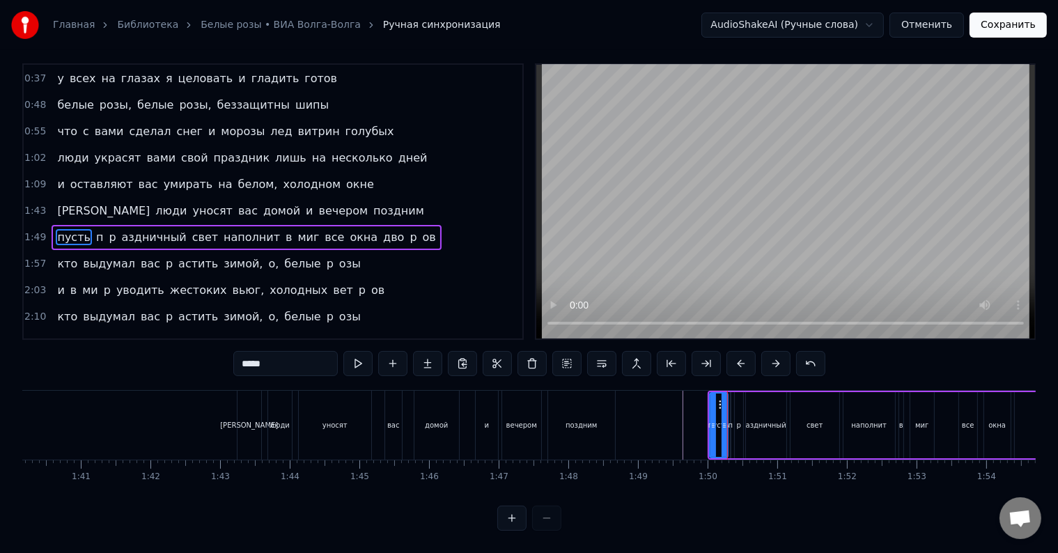
click at [730, 418] on div "п" at bounding box center [730, 425] width 1 height 66
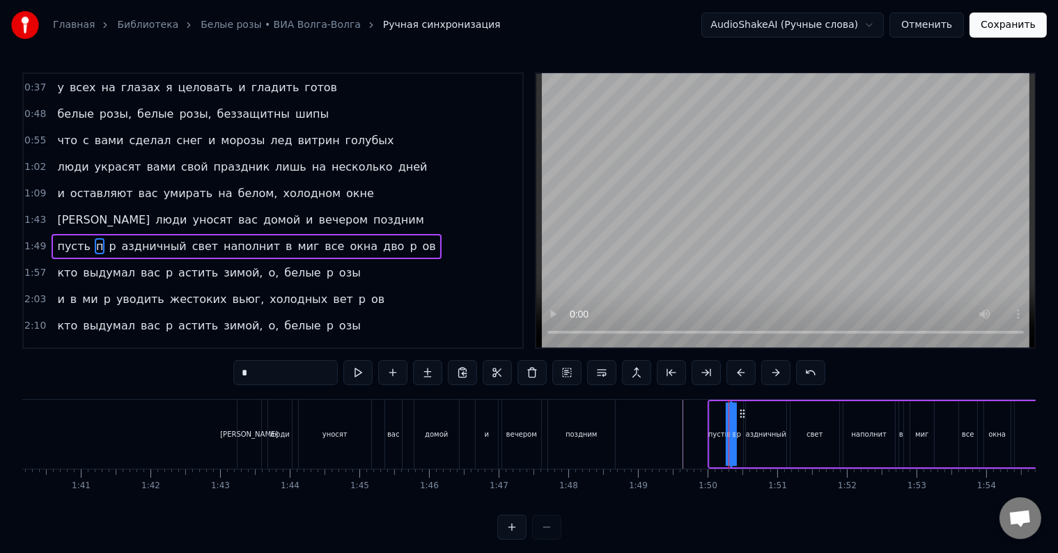
scroll to position [157, 0]
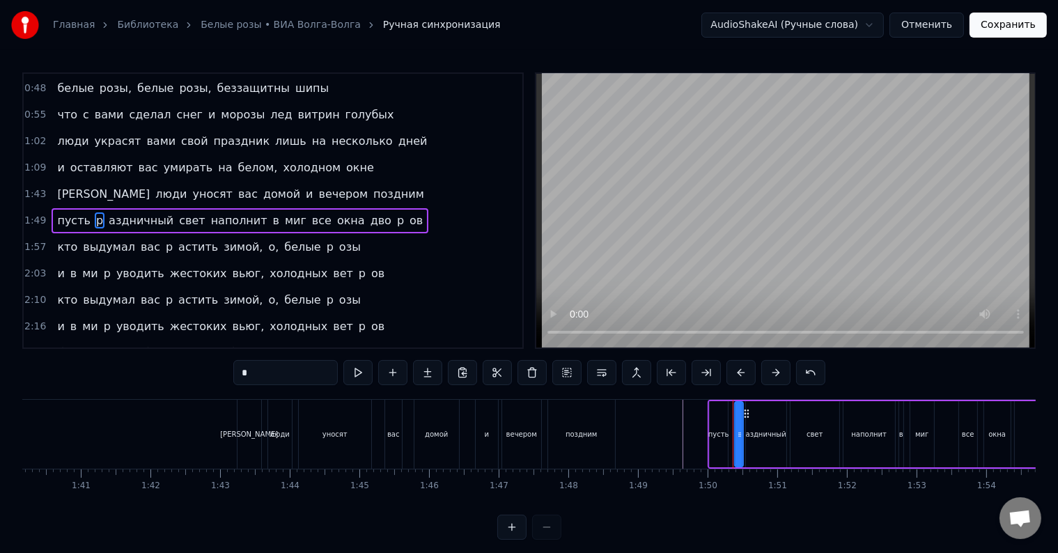
type input "*********"
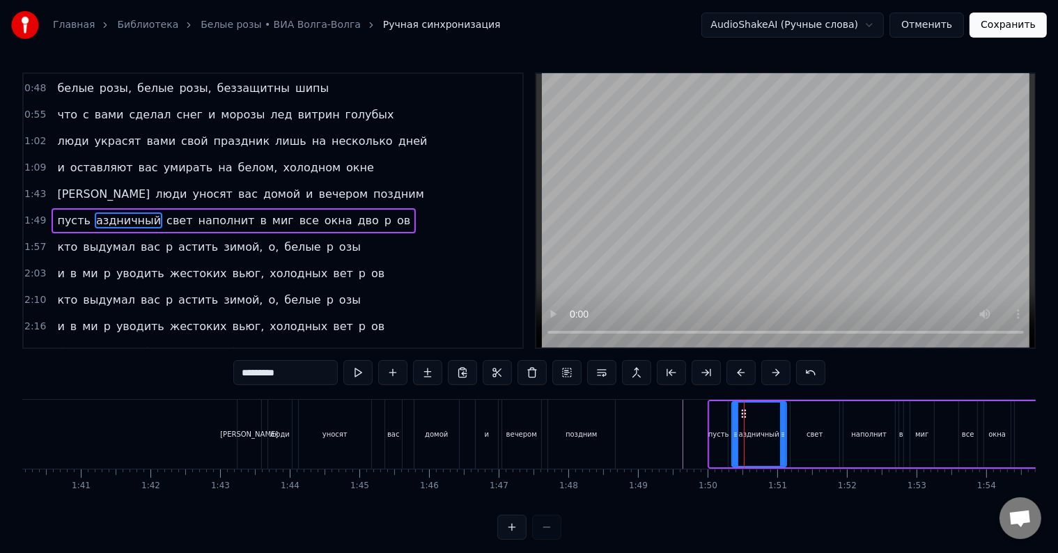
drag, startPoint x: 749, startPoint y: 434, endPoint x: 735, endPoint y: 435, distance: 13.9
click at [735, 435] on icon at bounding box center [735, 434] width 6 height 11
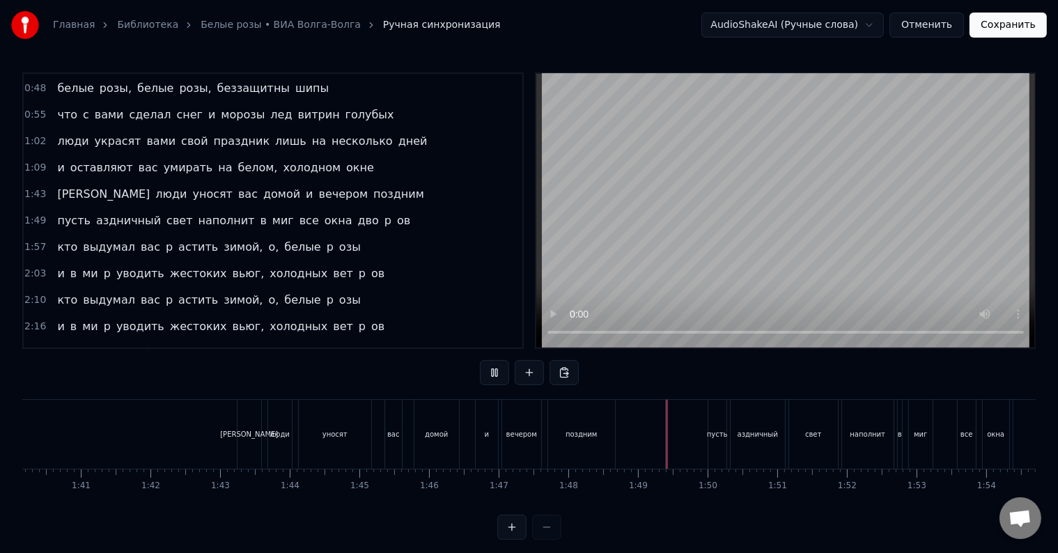
scroll to position [21, 0]
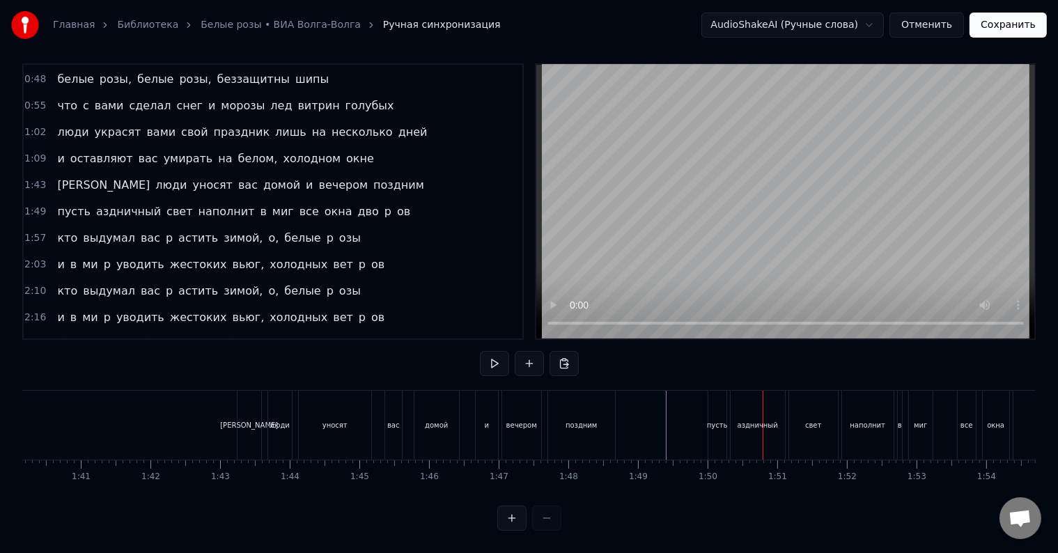
click at [750, 420] on div "аздничный" at bounding box center [757, 425] width 40 height 10
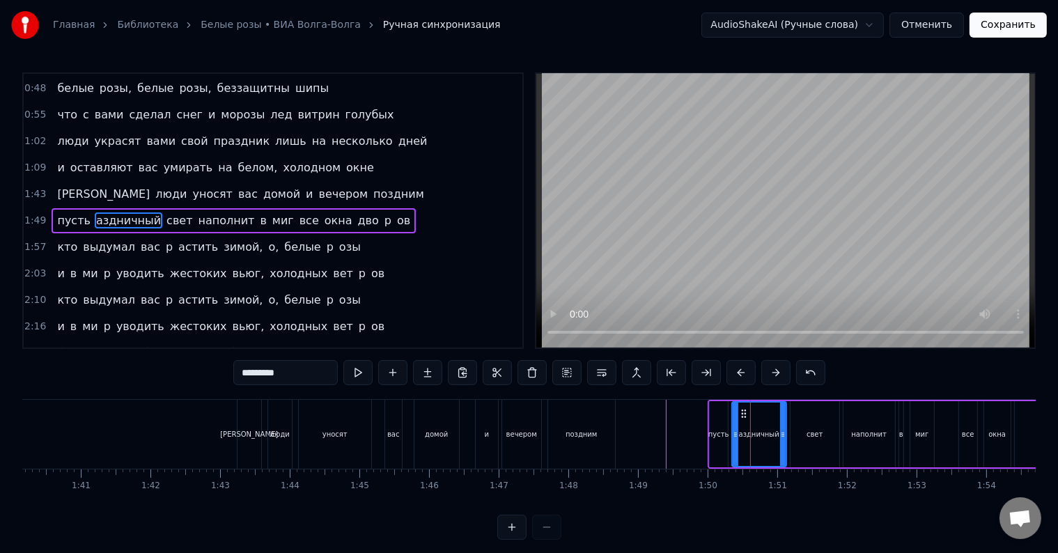
drag, startPoint x: 251, startPoint y: 373, endPoint x: 240, endPoint y: 372, distance: 11.2
click at [240, 372] on input "*********" at bounding box center [285, 372] width 104 height 25
click at [249, 376] on input "********" at bounding box center [285, 372] width 104 height 25
click at [253, 372] on input "*********" at bounding box center [285, 372] width 104 height 25
click at [260, 375] on input "**********" at bounding box center [285, 372] width 104 height 25
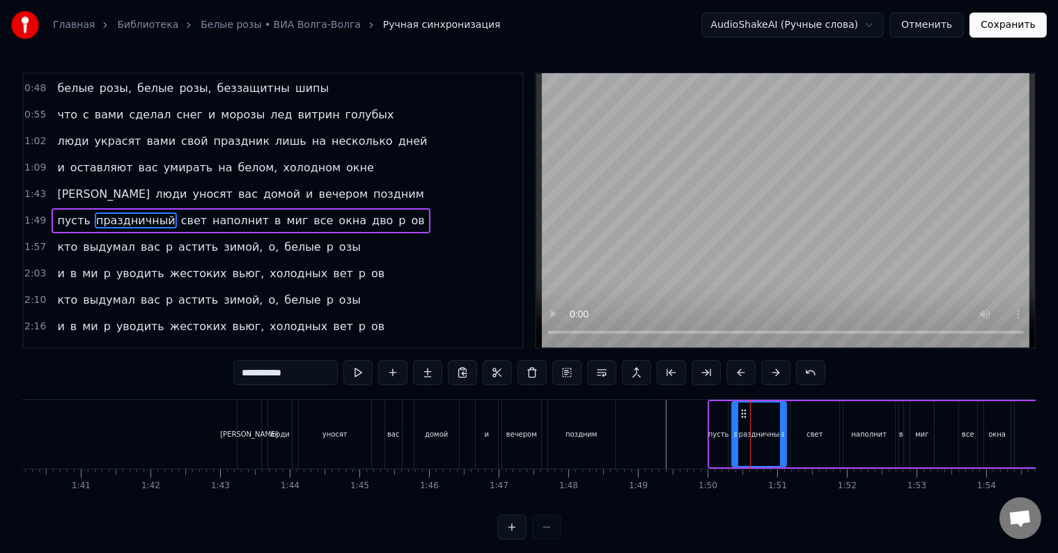
click at [265, 376] on input "**********" at bounding box center [285, 372] width 104 height 25
type input "**********"
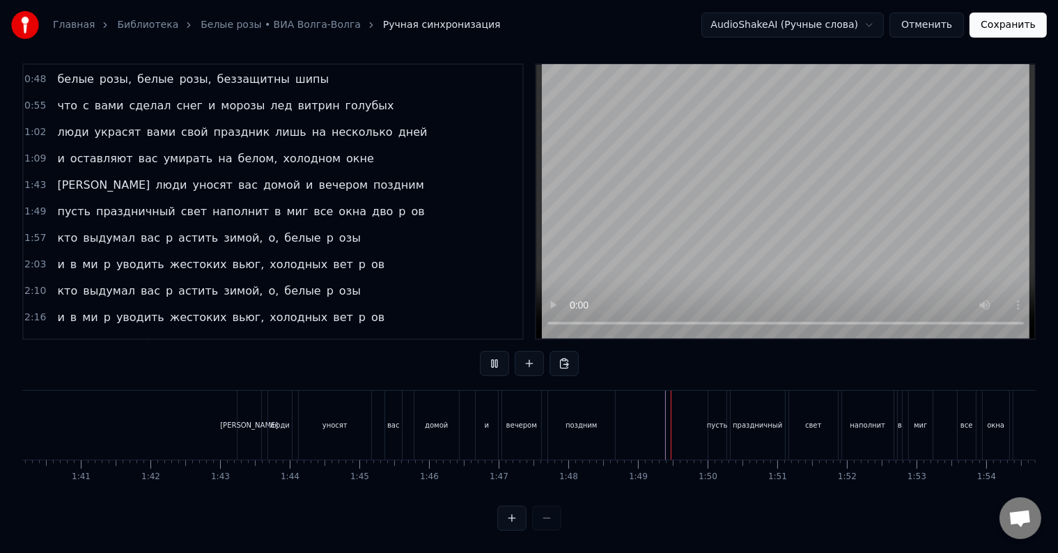
scroll to position [21, 0]
click at [821, 415] on div "свет" at bounding box center [813, 425] width 49 height 69
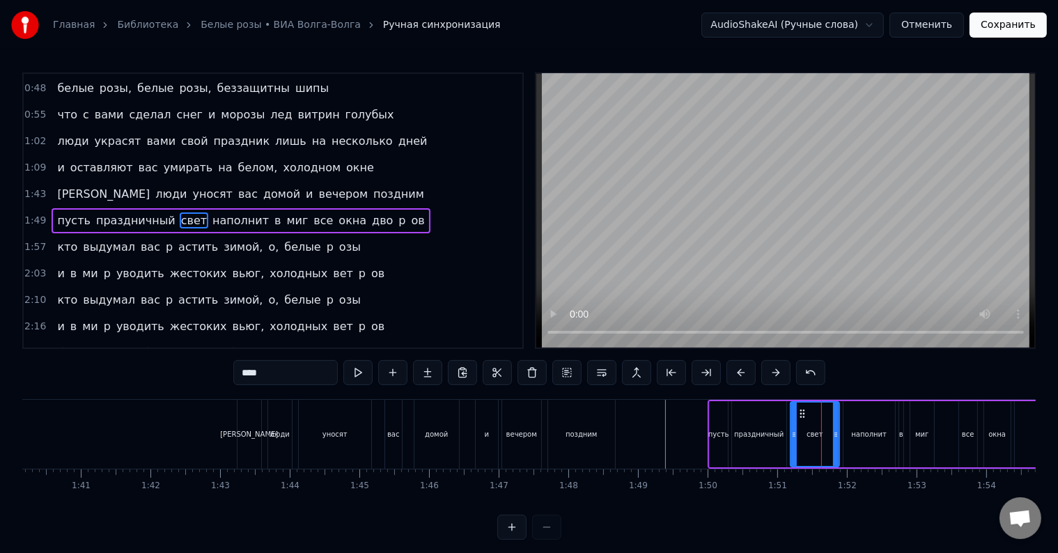
click at [826, 434] on div "свет" at bounding box center [814, 433] width 47 height 63
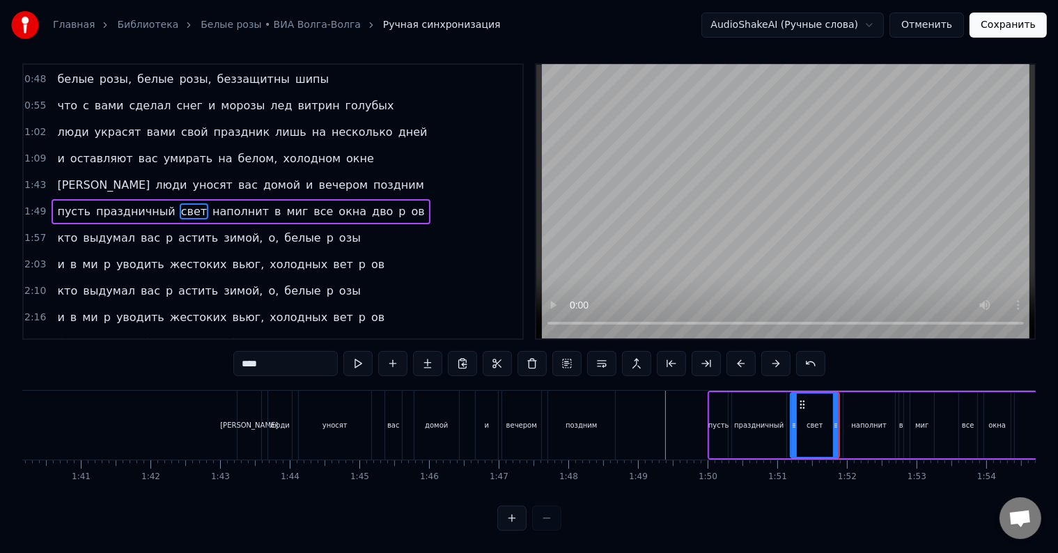
click at [824, 426] on div "свет" at bounding box center [814, 424] width 47 height 63
drag, startPoint x: 834, startPoint y: 426, endPoint x: 819, endPoint y: 428, distance: 14.8
click at [819, 428] on div at bounding box center [821, 424] width 6 height 63
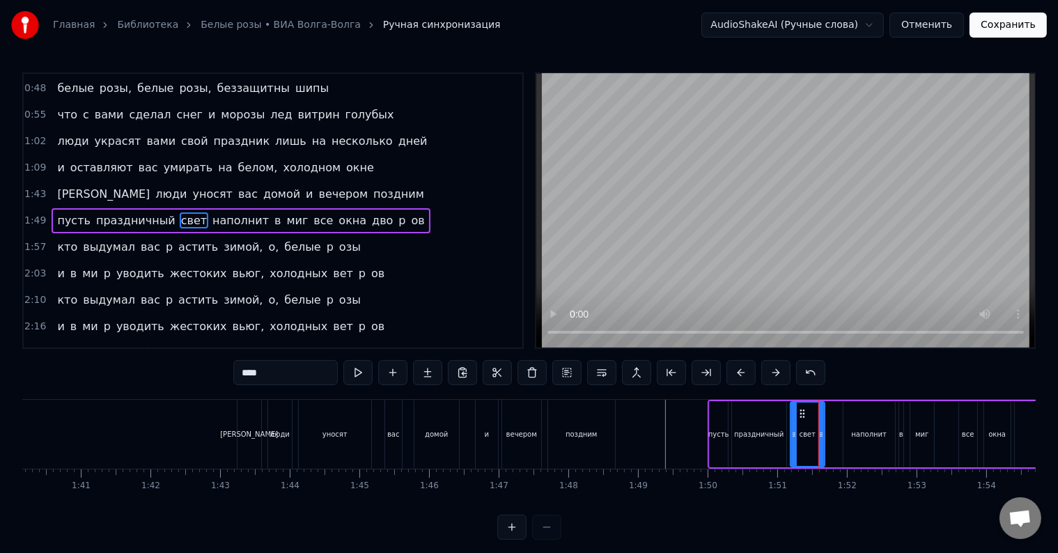
click at [826, 437] on div "пусть праздничный свет наполнит в миг все окна дво p ов" at bounding box center [953, 434] width 492 height 69
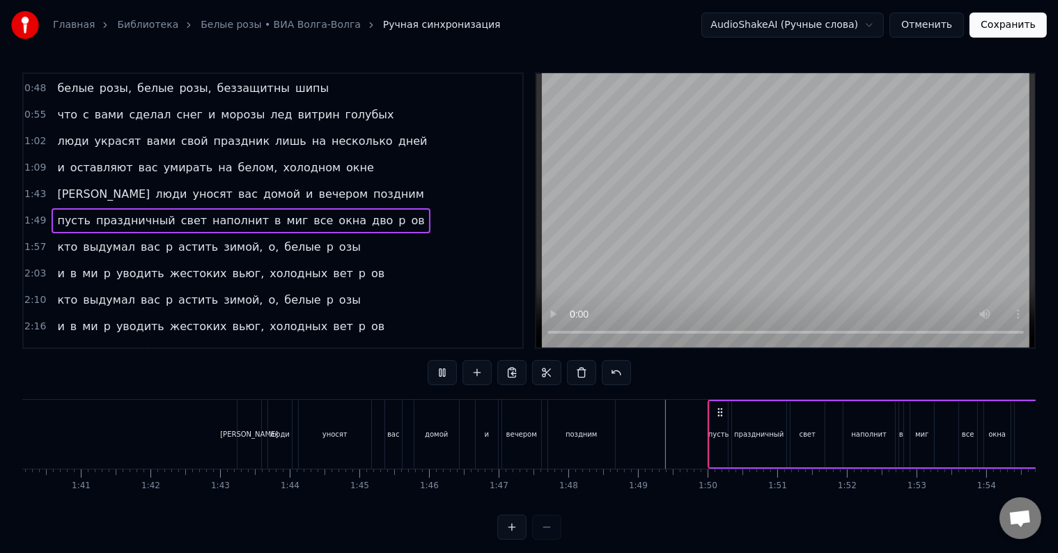
scroll to position [21, 0]
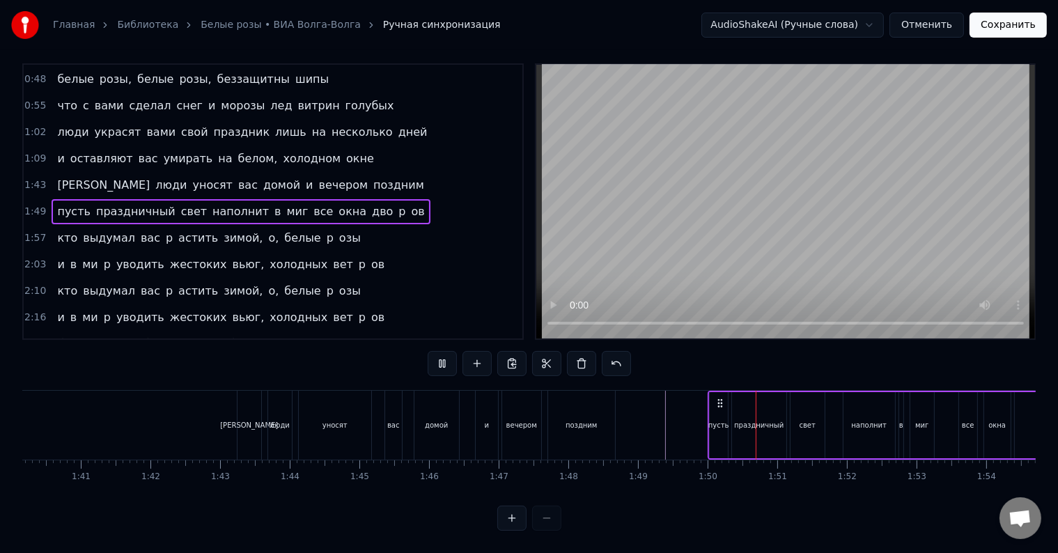
click at [829, 437] on div "пусть праздничный свет наполнит в миг все окна дво p ов" at bounding box center [953, 425] width 492 height 69
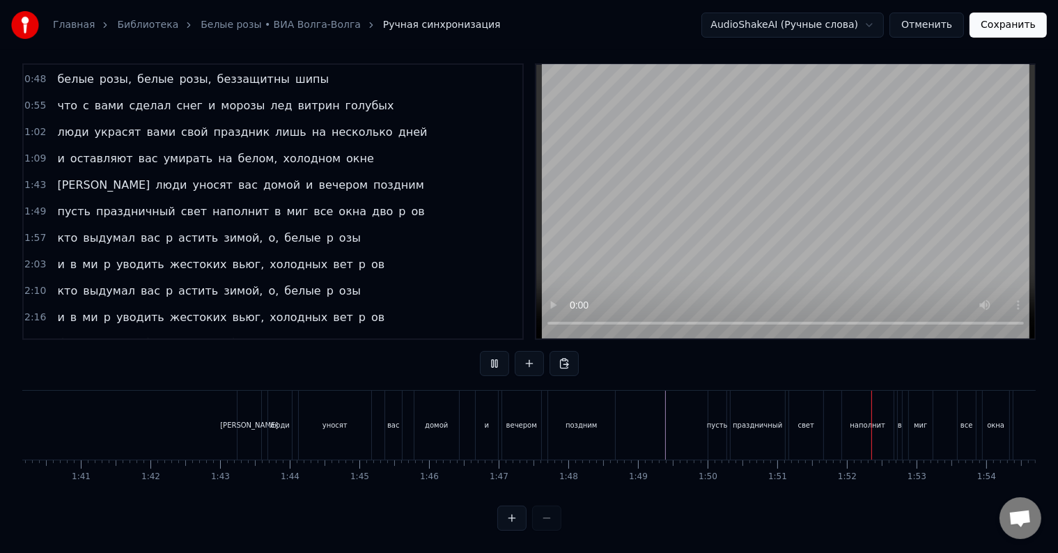
click at [827, 427] on div "пусть праздничный свет наполнит в миг все окна дво p ов" at bounding box center [953, 425] width 492 height 69
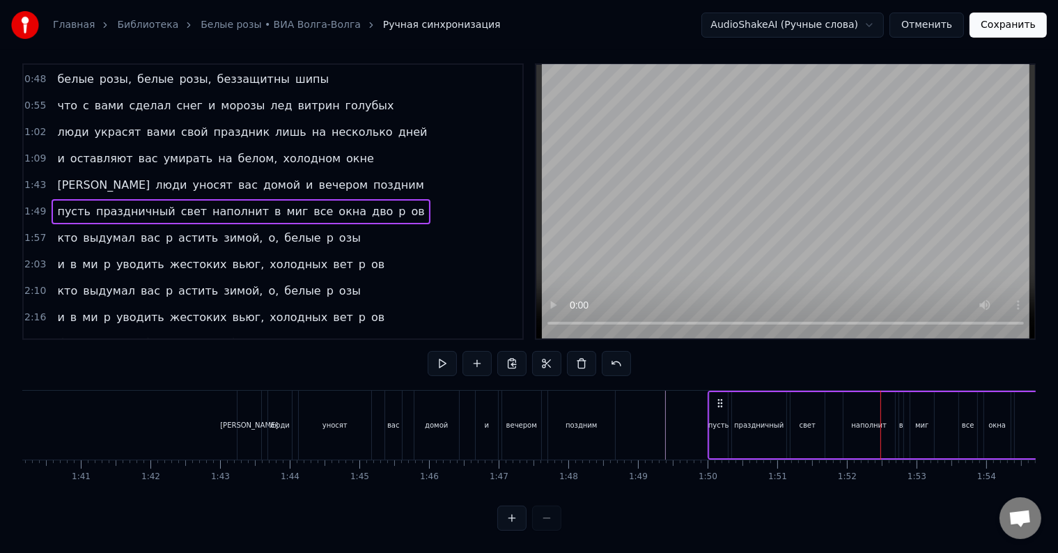
click at [848, 423] on div "наполнит" at bounding box center [869, 425] width 52 height 66
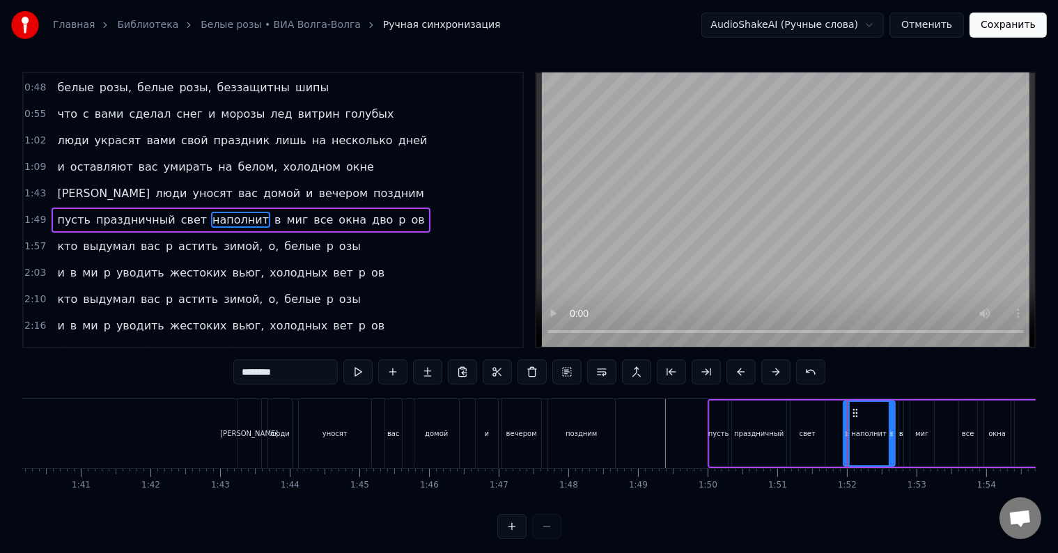
scroll to position [0, 0]
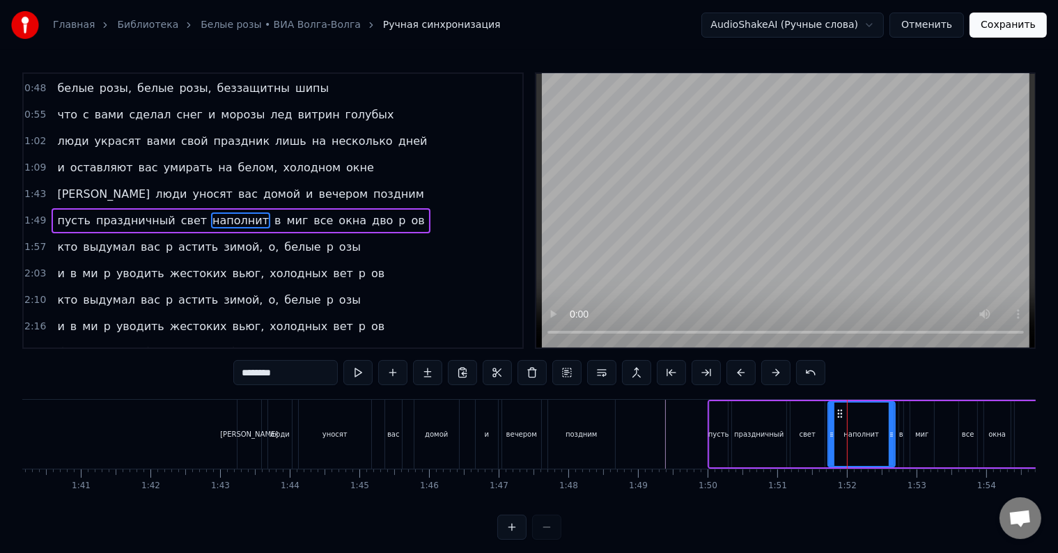
drag, startPoint x: 844, startPoint y: 434, endPoint x: 829, endPoint y: 437, distance: 15.5
click at [829, 437] on icon at bounding box center [832, 434] width 6 height 11
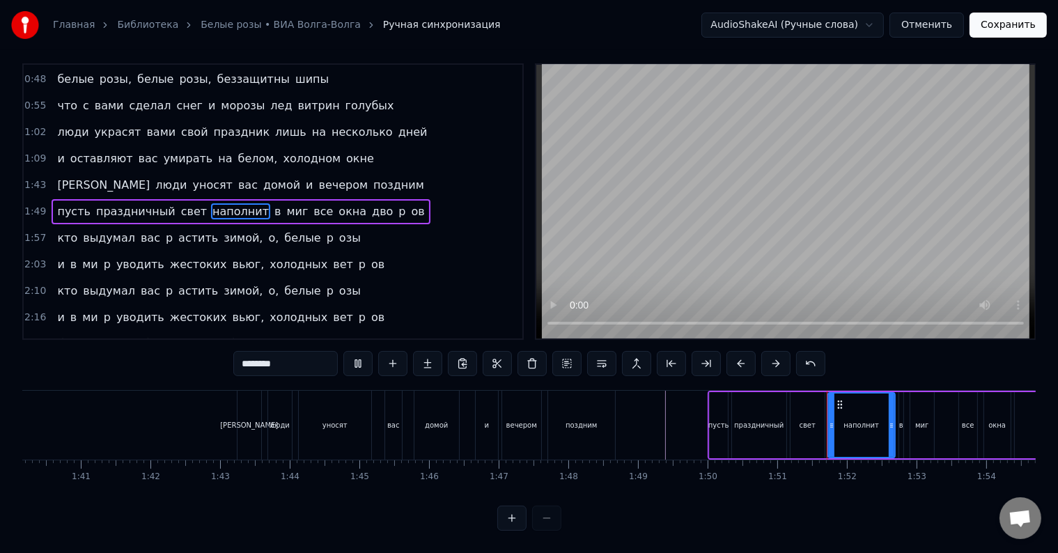
scroll to position [21, 0]
click at [892, 426] on div at bounding box center [892, 424] width 6 height 63
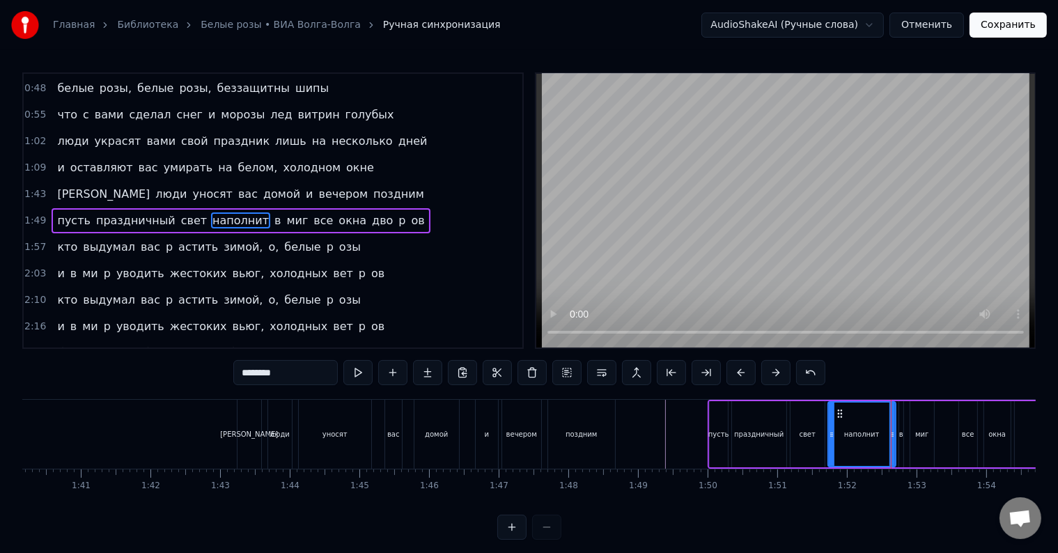
click at [840, 441] on div "наполнит" at bounding box center [862, 433] width 66 height 63
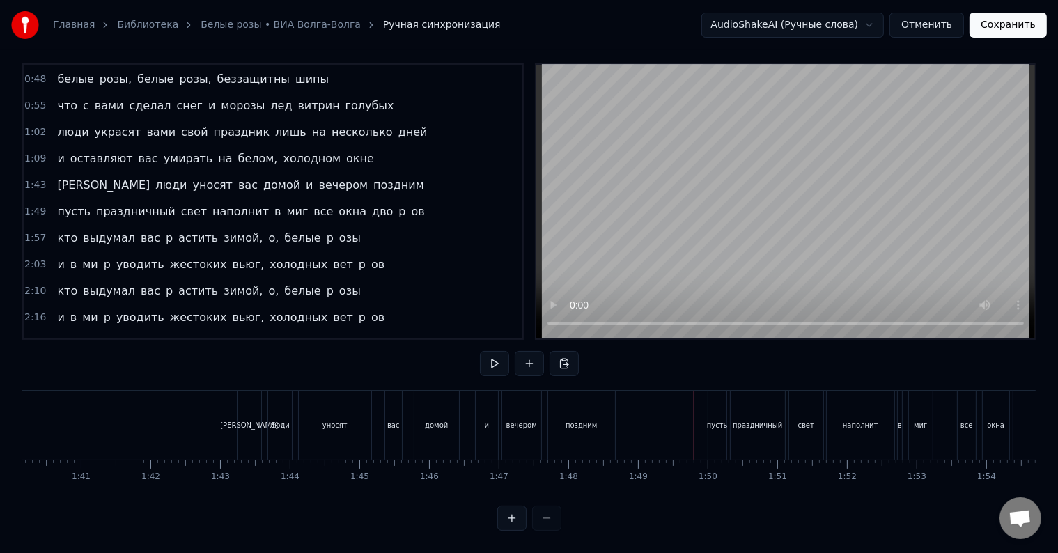
click at [693, 421] on div at bounding box center [693, 425] width 1 height 69
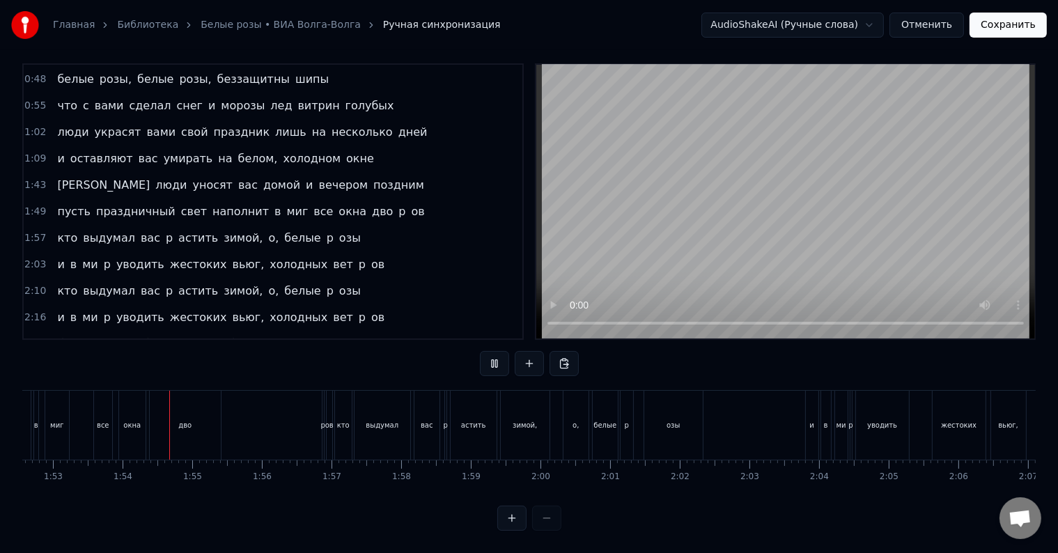
scroll to position [0, 7865]
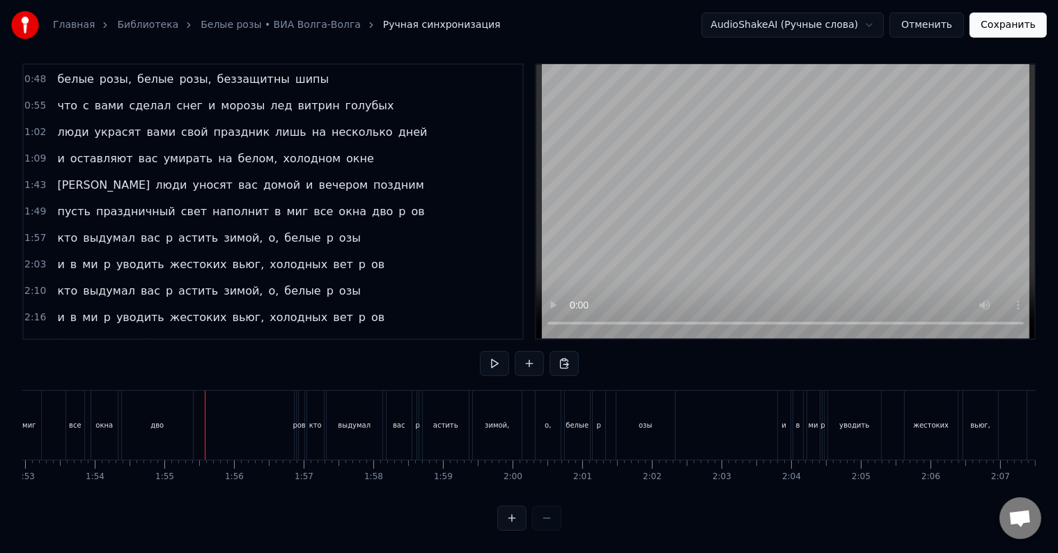
click at [298, 420] on div "ов" at bounding box center [301, 425] width 8 height 10
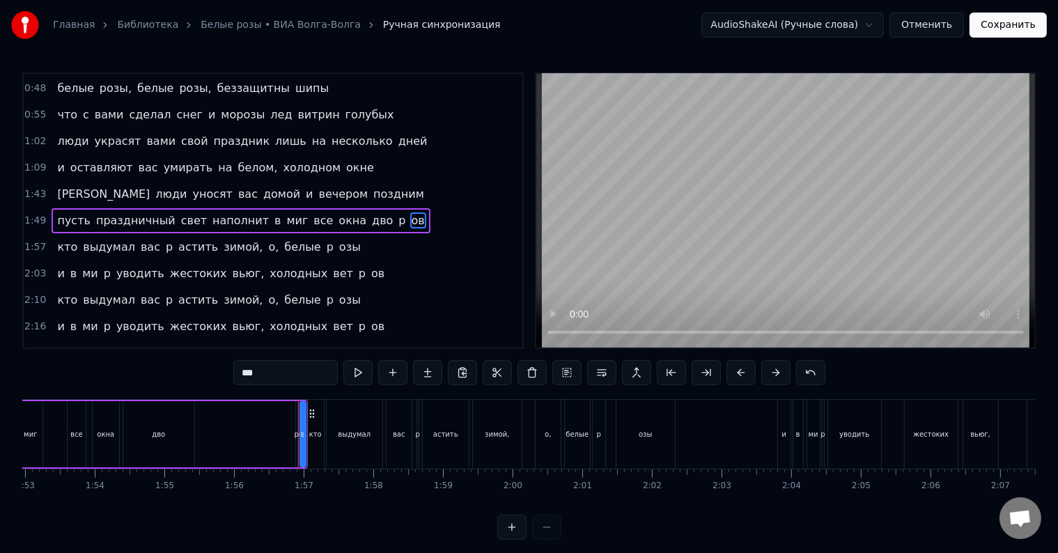
scroll to position [183, 0]
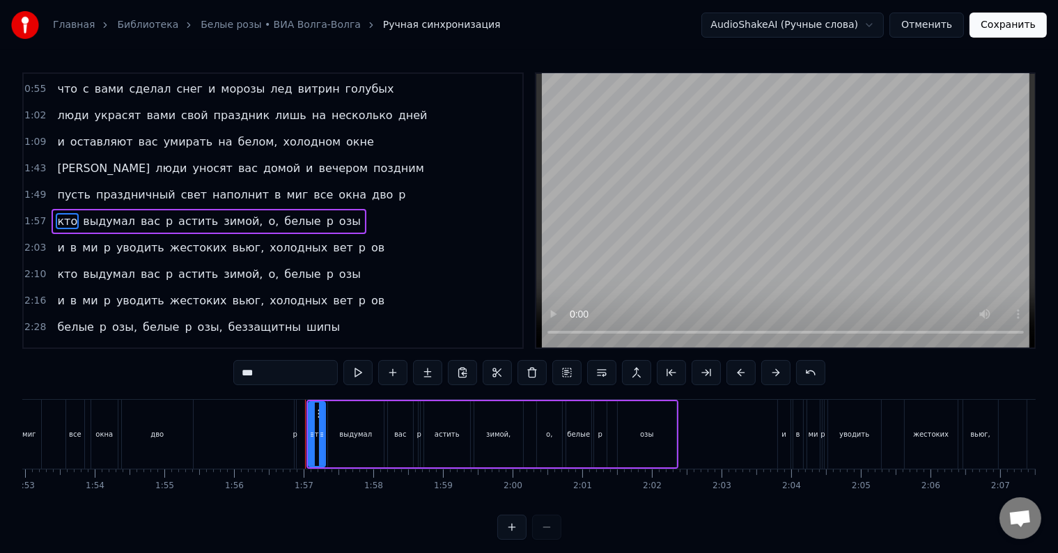
click at [295, 443] on div "p" at bounding box center [295, 434] width 1 height 69
click at [178, 435] on div "дво" at bounding box center [157, 434] width 71 height 69
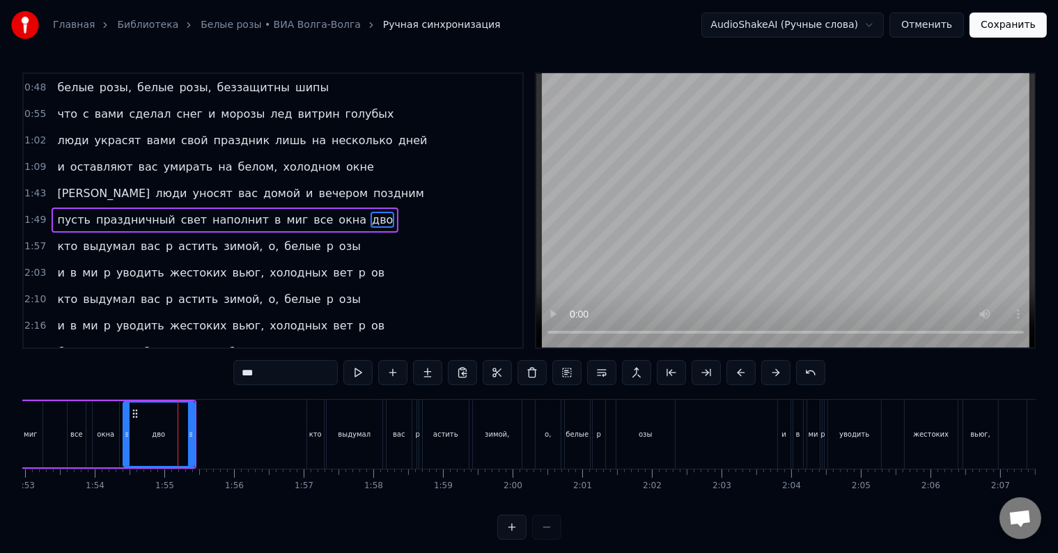
scroll to position [157, 0]
click at [267, 372] on input "***" at bounding box center [285, 372] width 104 height 25
click at [114, 401] on div "окна" at bounding box center [106, 434] width 26 height 66
type input "****"
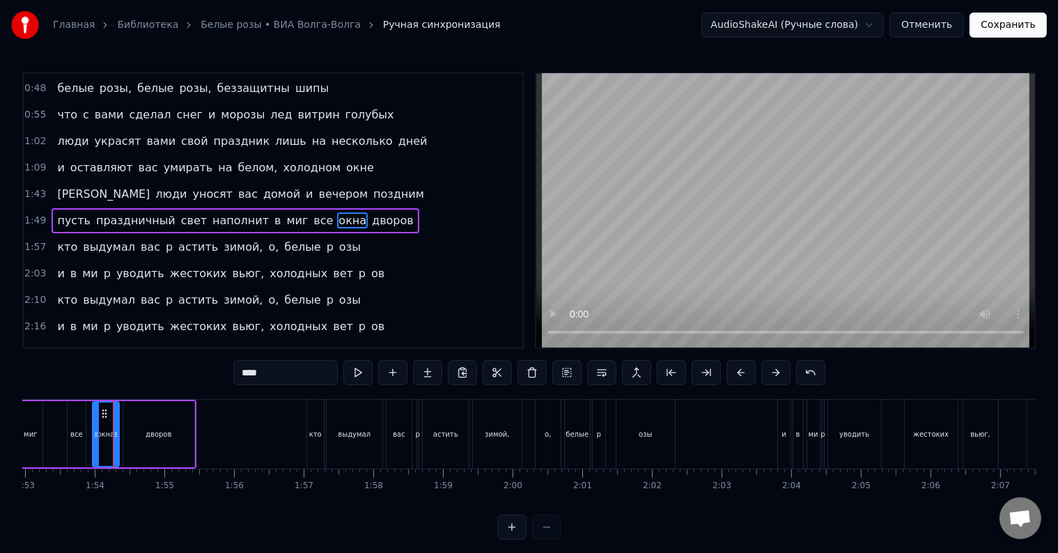
click at [92, 418] on div "окна" at bounding box center [106, 434] width 28 height 66
click at [63, 428] on div "пусть праздничный свет наполнит в миг все окна дворов" at bounding box center [9, 434] width 380 height 69
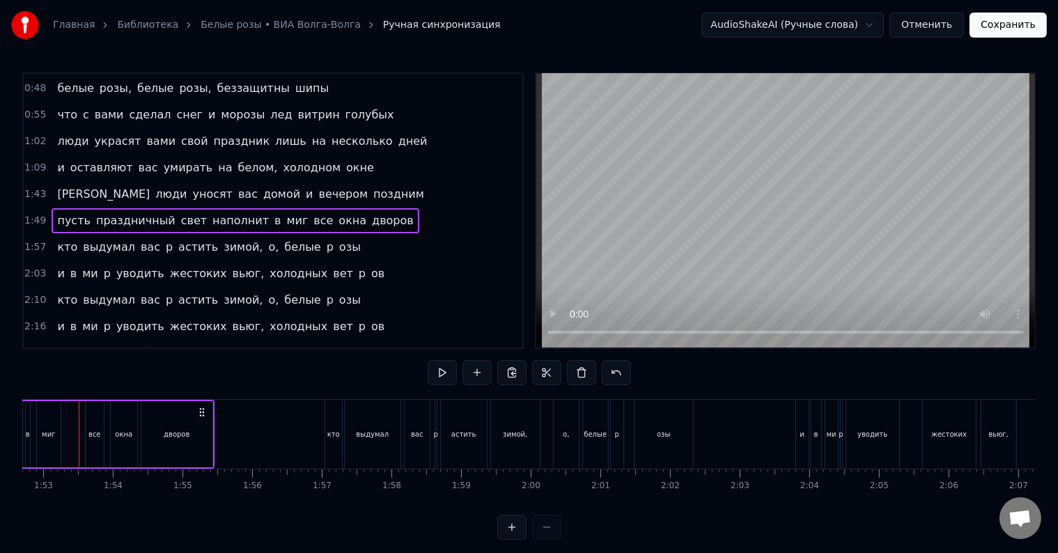
click at [63, 428] on div "пусть праздничный свет наполнит в миг все окна дворов" at bounding box center [24, 434] width 380 height 69
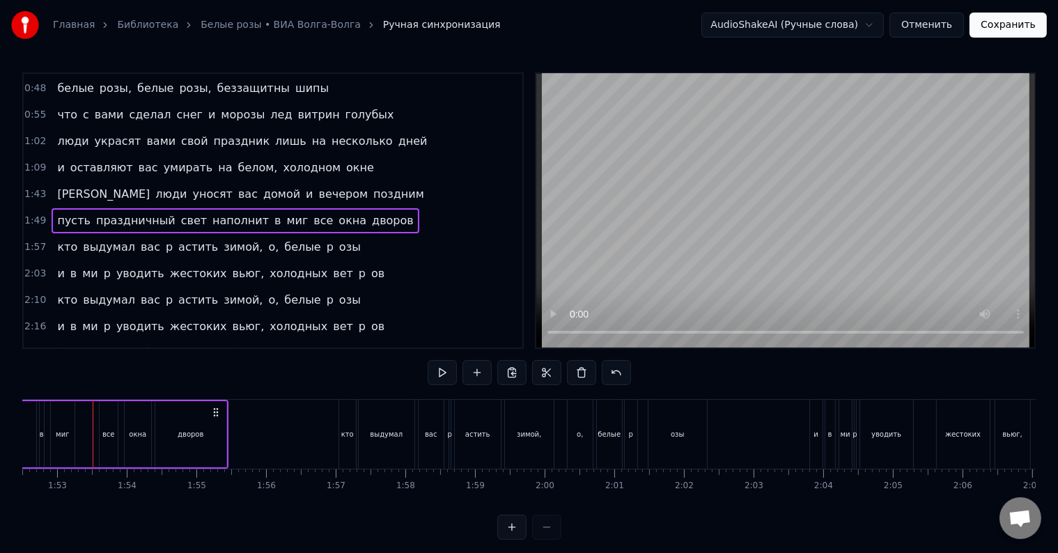
scroll to position [0, 7803]
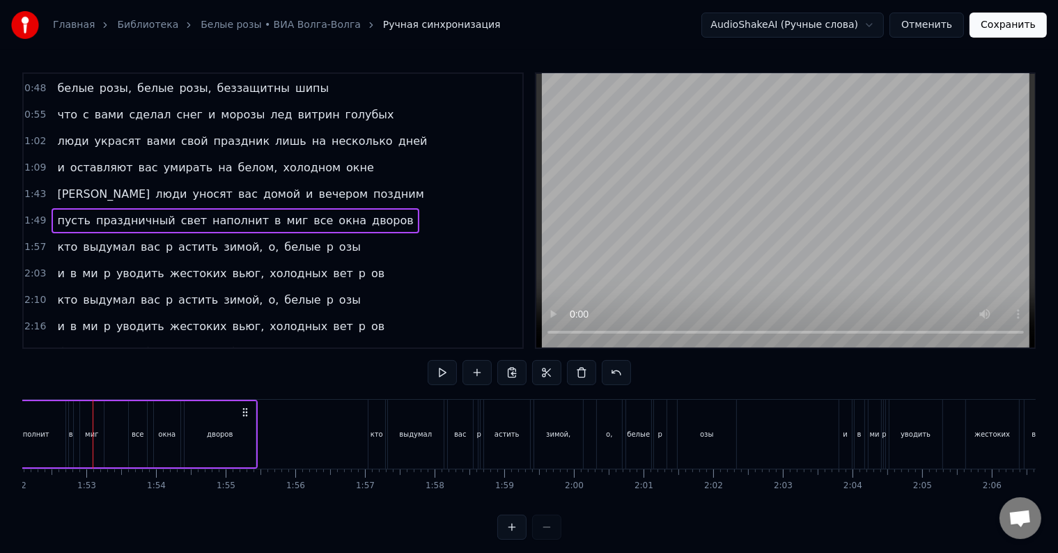
click at [113, 430] on div "пусть праздничный свет наполнит в миг все окна дворов" at bounding box center [67, 434] width 380 height 69
click at [113, 430] on div at bounding box center [113, 434] width 1 height 69
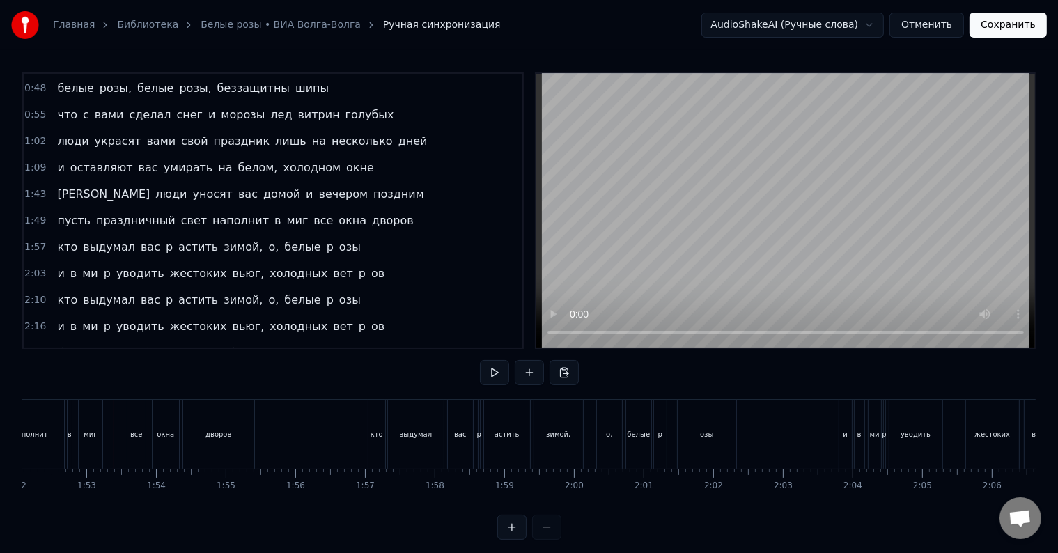
click at [113, 430] on div at bounding box center [113, 434] width 1 height 69
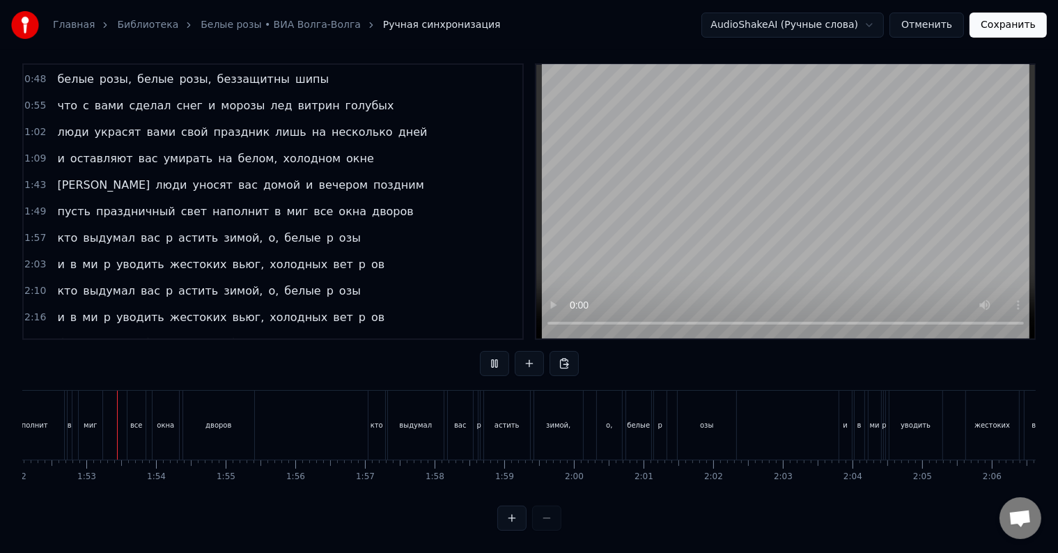
scroll to position [21, 0]
click at [373, 420] on div "кто" at bounding box center [376, 425] width 13 height 10
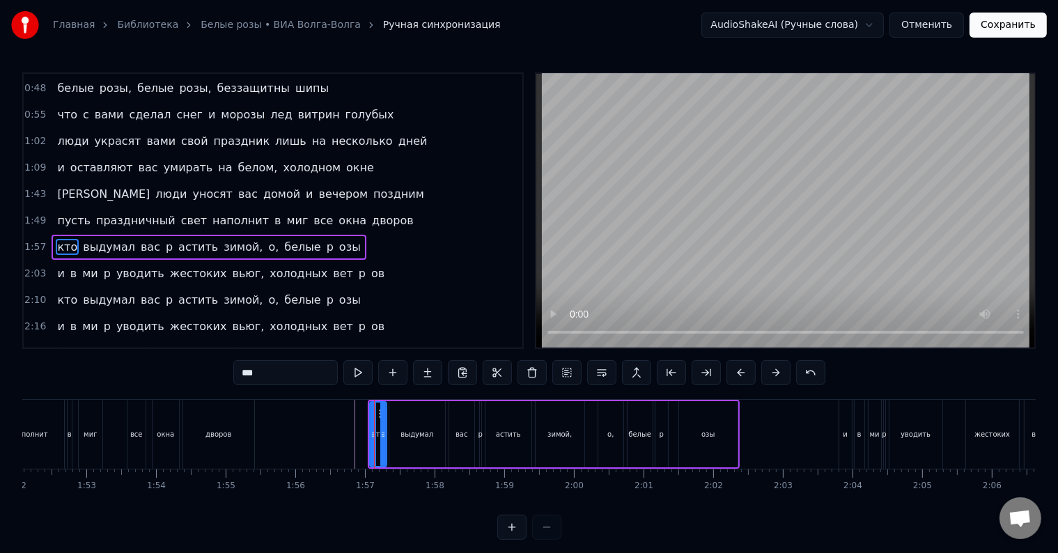
scroll to position [183, 0]
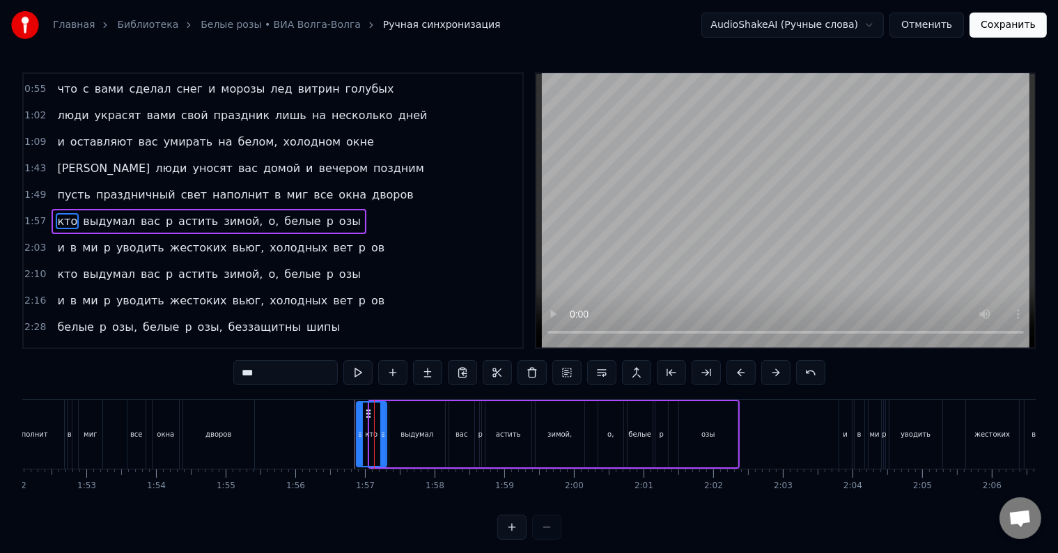
drag, startPoint x: 371, startPoint y: 432, endPoint x: 358, endPoint y: 434, distance: 13.5
click at [358, 434] on icon at bounding box center [360, 434] width 6 height 11
click at [340, 448] on div at bounding box center [505, 434] width 16572 height 69
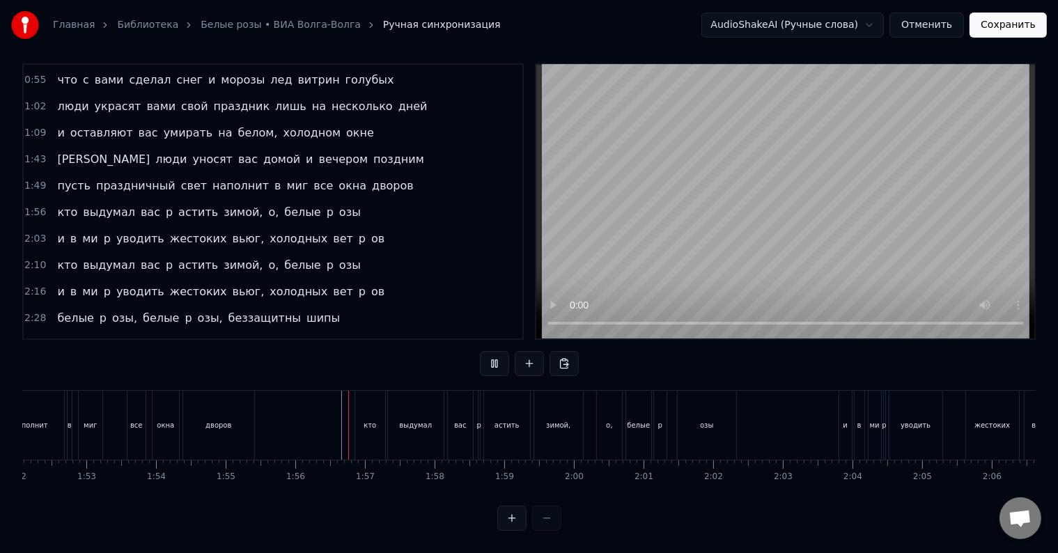
scroll to position [21, 0]
click at [478, 418] on div "p" at bounding box center [478, 425] width 1 height 69
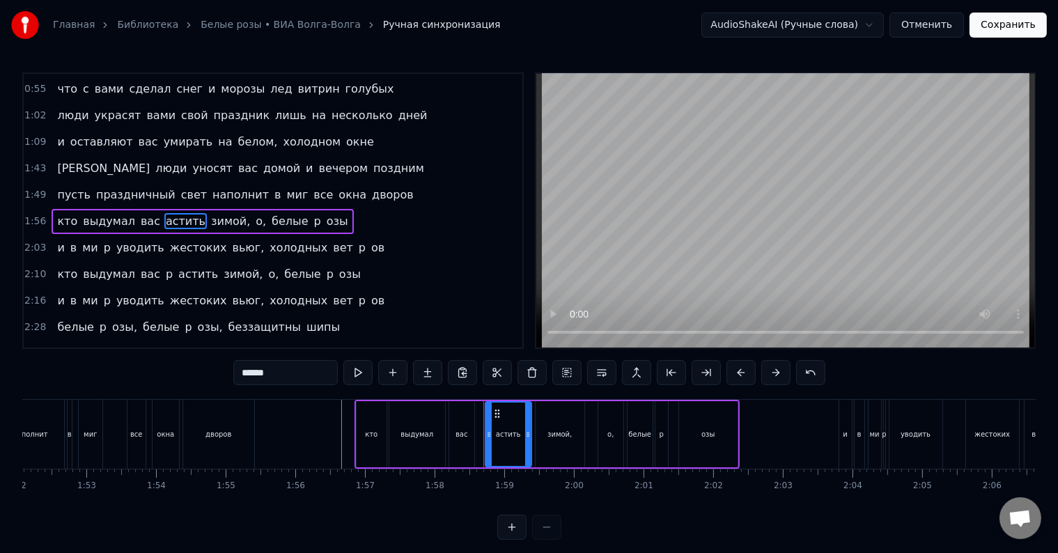
click at [245, 373] on input "******" at bounding box center [285, 372] width 104 height 25
drag, startPoint x: 485, startPoint y: 438, endPoint x: 475, endPoint y: 439, distance: 9.8
click at [476, 439] on icon at bounding box center [479, 434] width 6 height 11
type input "*******"
click at [331, 437] on div at bounding box center [505, 434] width 16572 height 69
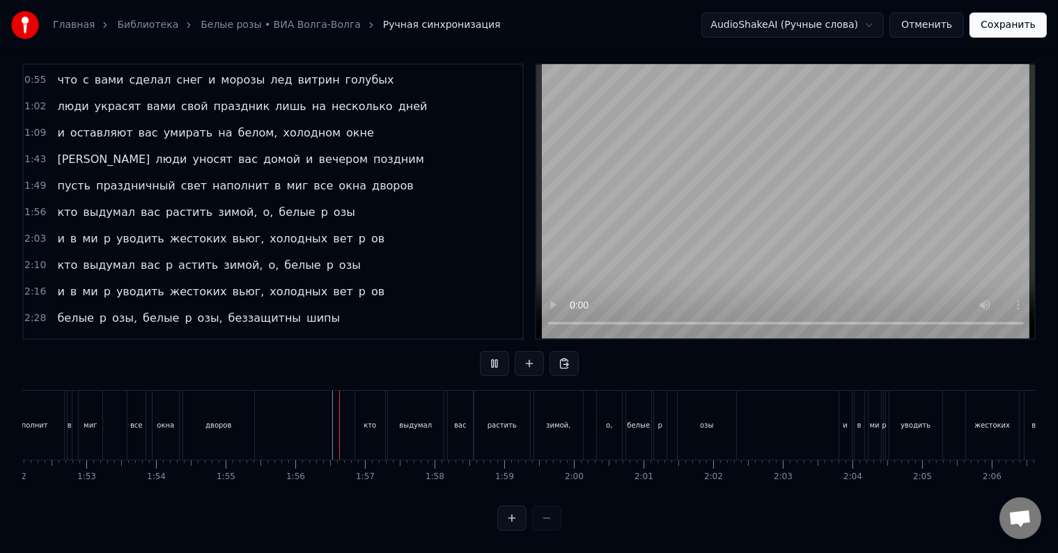
scroll to position [21, 0]
click at [661, 418] on div "p" at bounding box center [660, 425] width 13 height 69
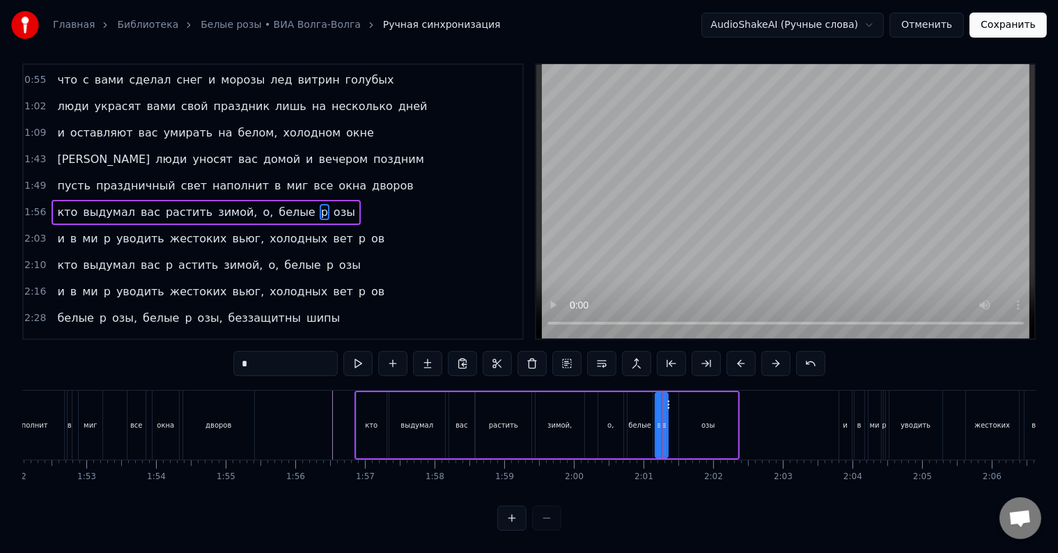
scroll to position [0, 0]
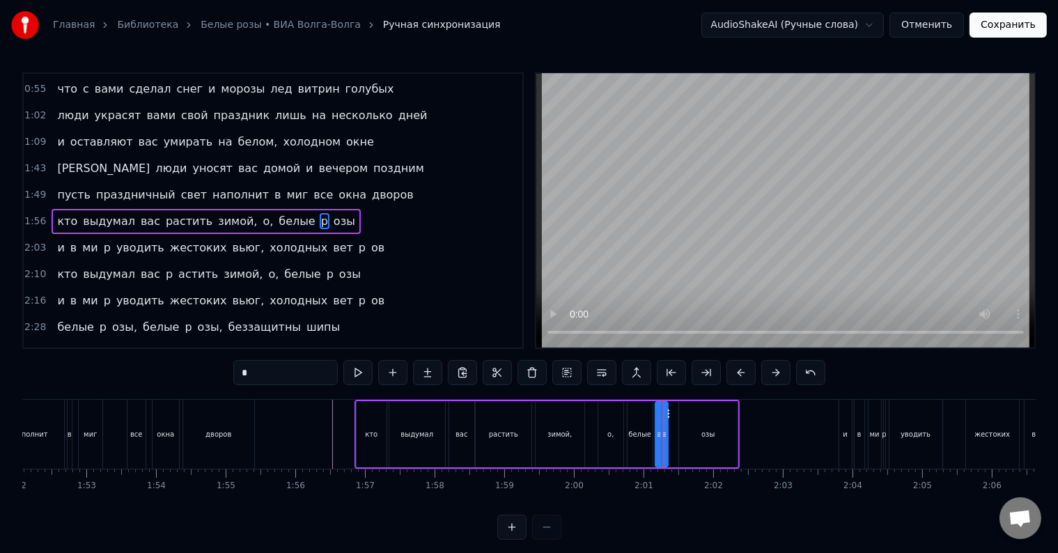
type input "***"
drag, startPoint x: 678, startPoint y: 430, endPoint x: 653, endPoint y: 435, distance: 25.5
click at [654, 435] on icon at bounding box center [657, 434] width 6 height 11
click at [326, 433] on div at bounding box center [505, 434] width 16572 height 69
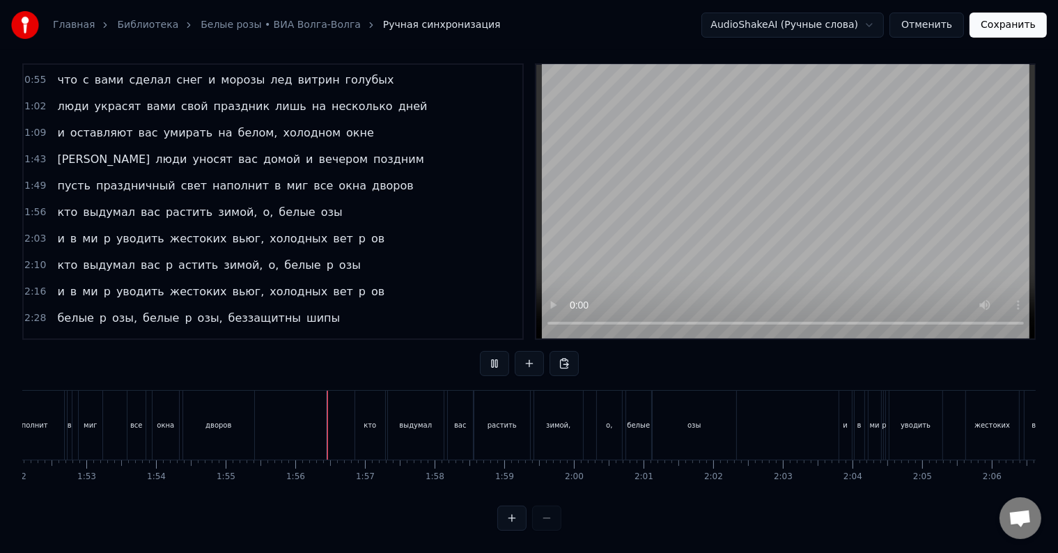
scroll to position [21, 0]
click at [700, 398] on div "озы" at bounding box center [694, 425] width 84 height 69
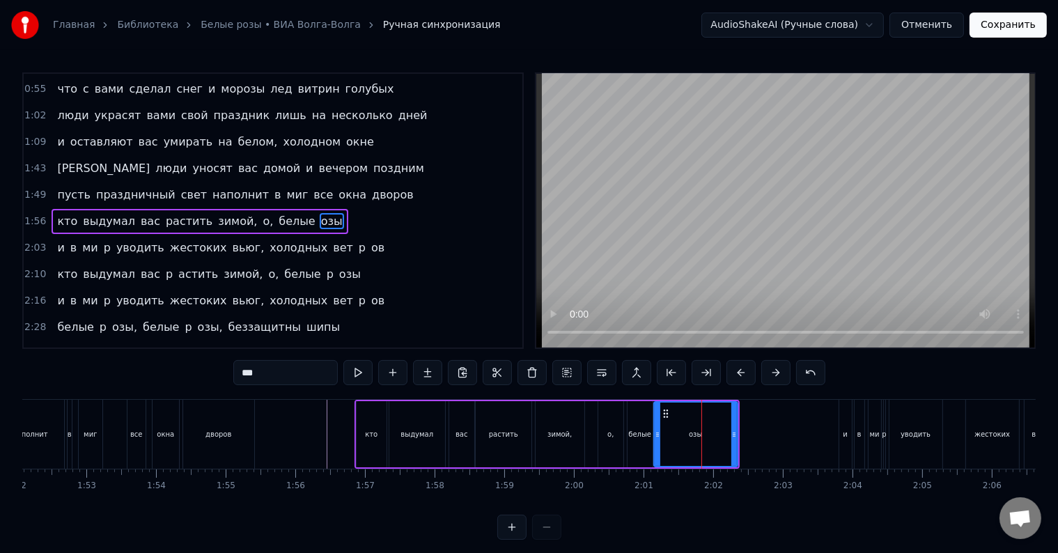
click at [244, 372] on input "***" at bounding box center [285, 372] width 104 height 25
type input "****"
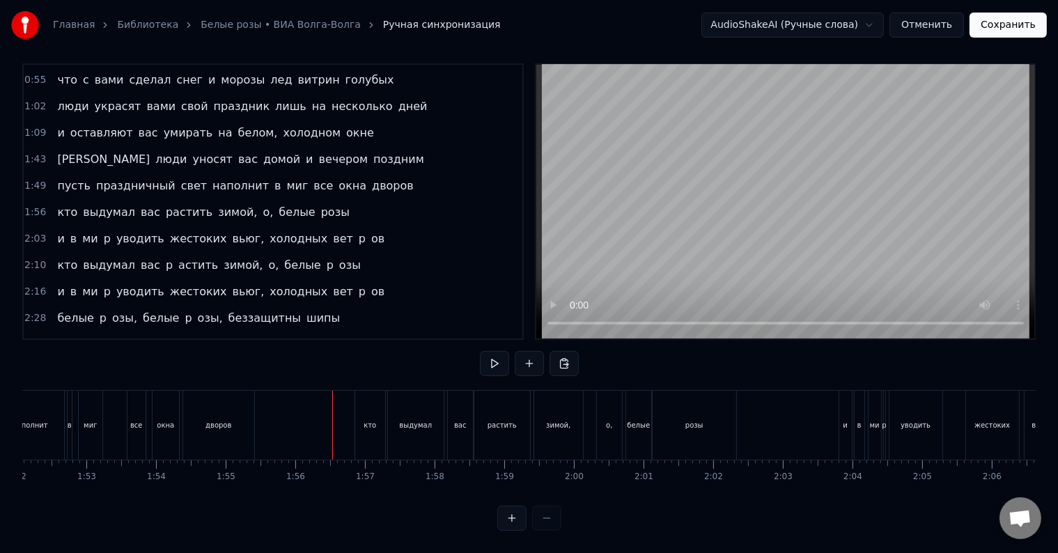
scroll to position [21, 0]
click at [882, 420] on div "p" at bounding box center [883, 425] width 4 height 10
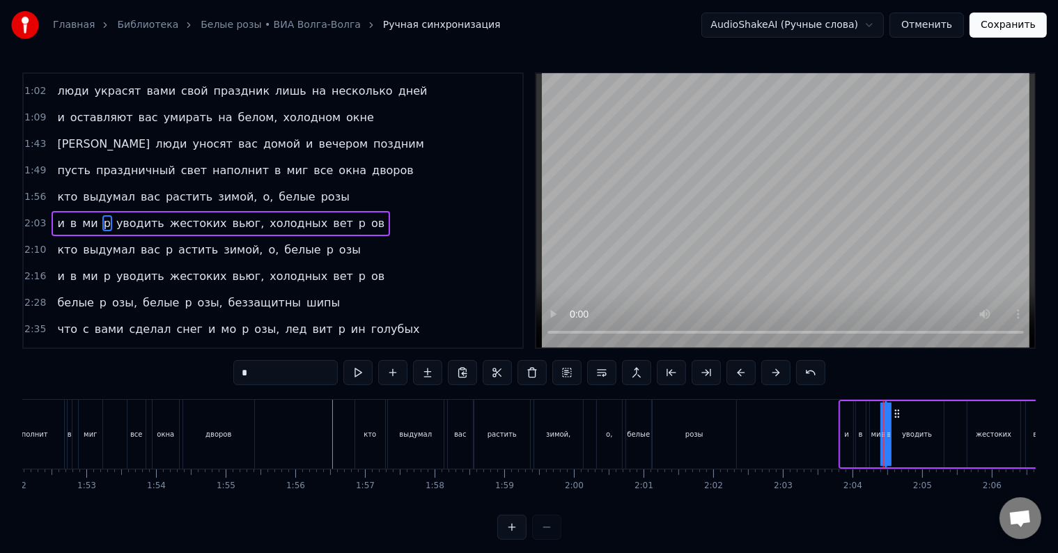
scroll to position [209, 0]
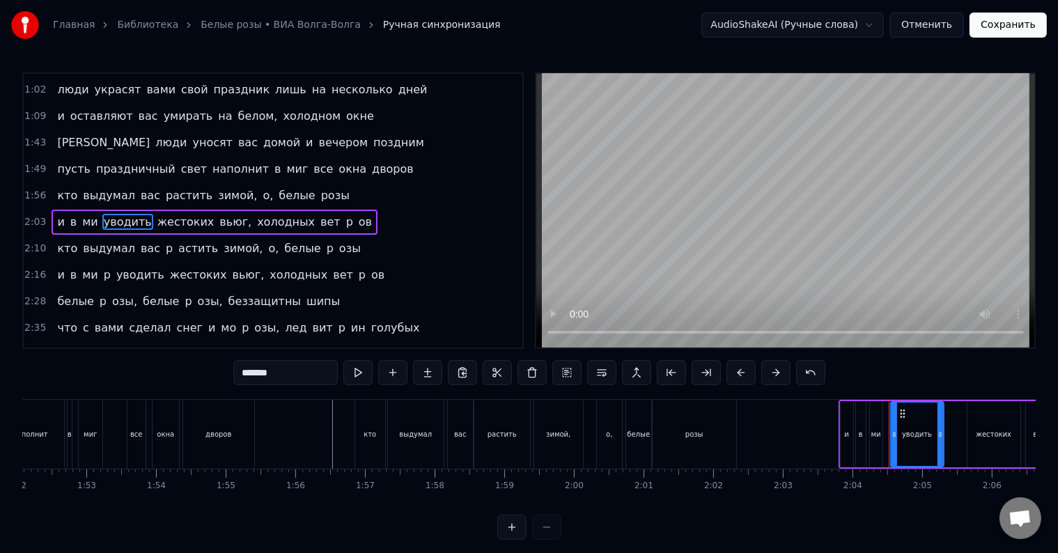
click at [876, 443] on div "ми" at bounding box center [876, 434] width 13 height 66
click at [885, 447] on div at bounding box center [885, 433] width 6 height 63
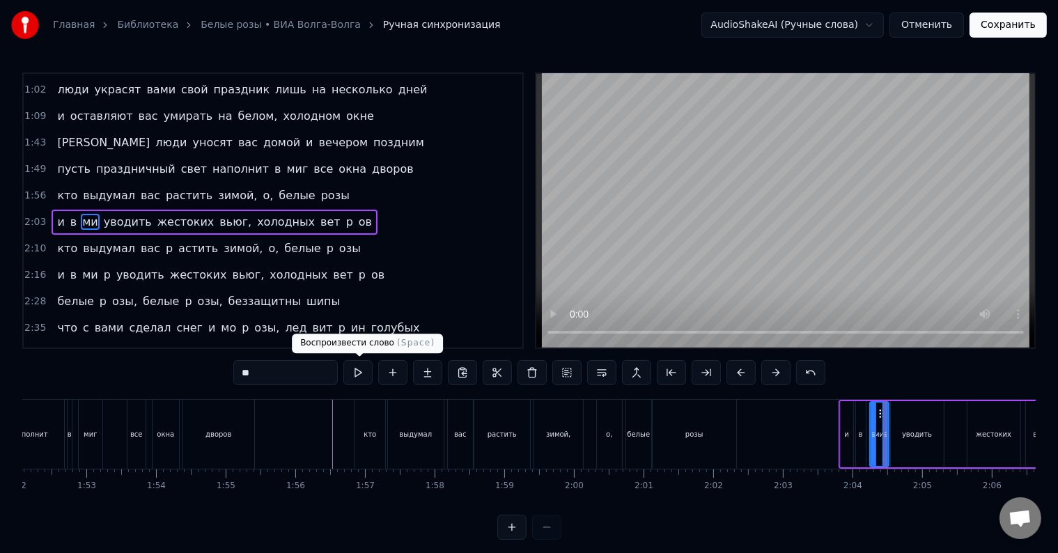
click at [295, 371] on input "**" at bounding box center [285, 372] width 104 height 25
type input "***"
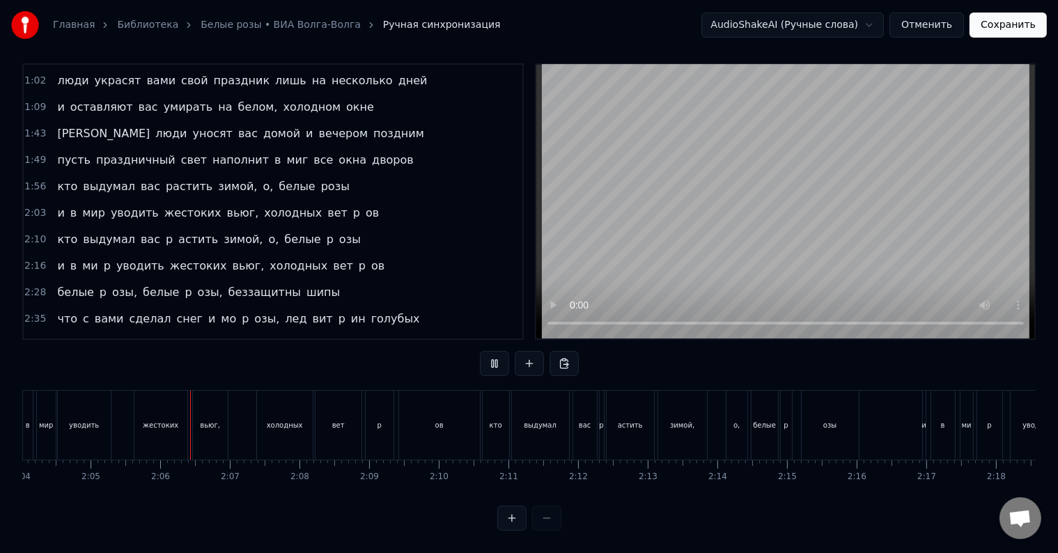
scroll to position [0, 8688]
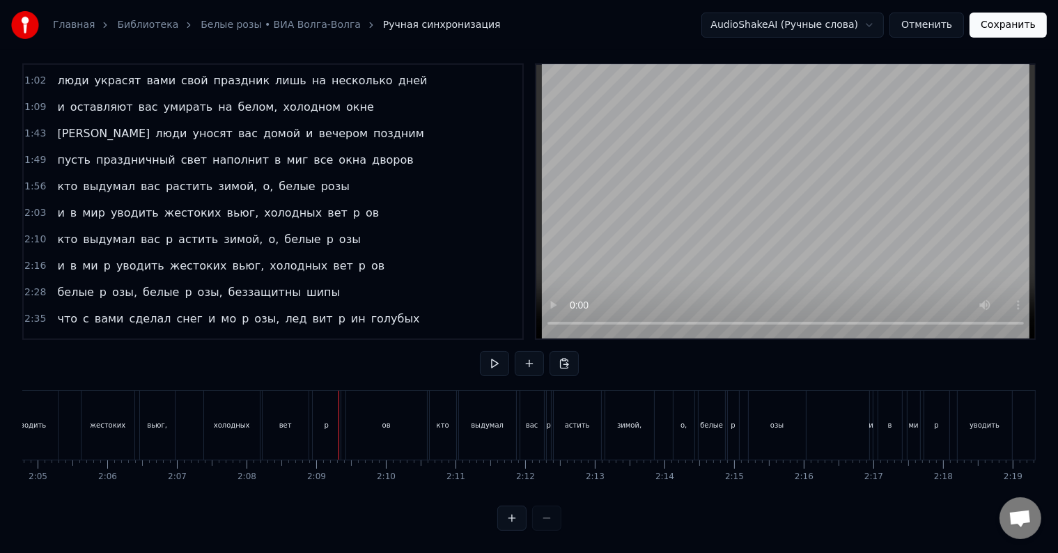
click at [295, 427] on div "вет" at bounding box center [285, 425] width 46 height 69
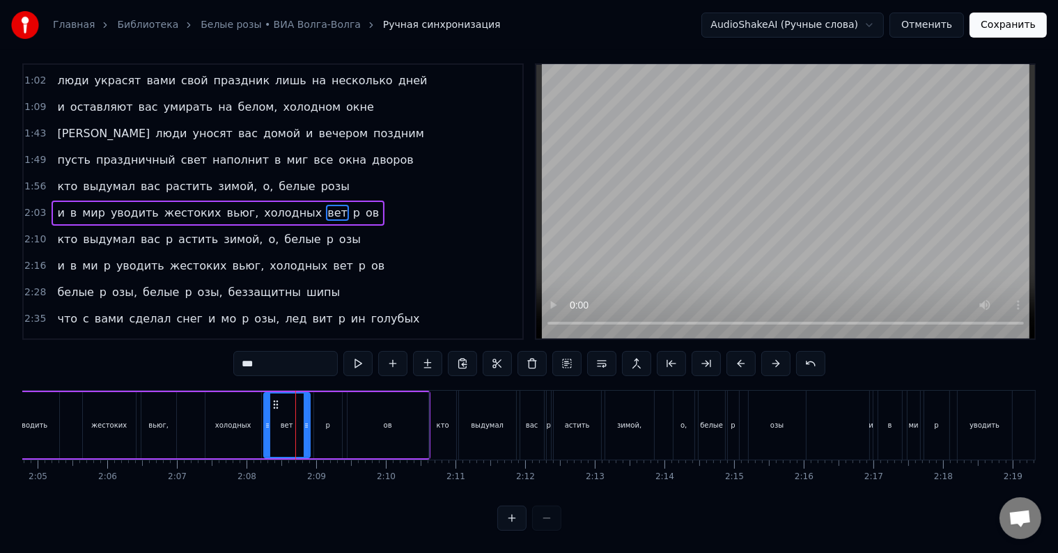
scroll to position [0, 0]
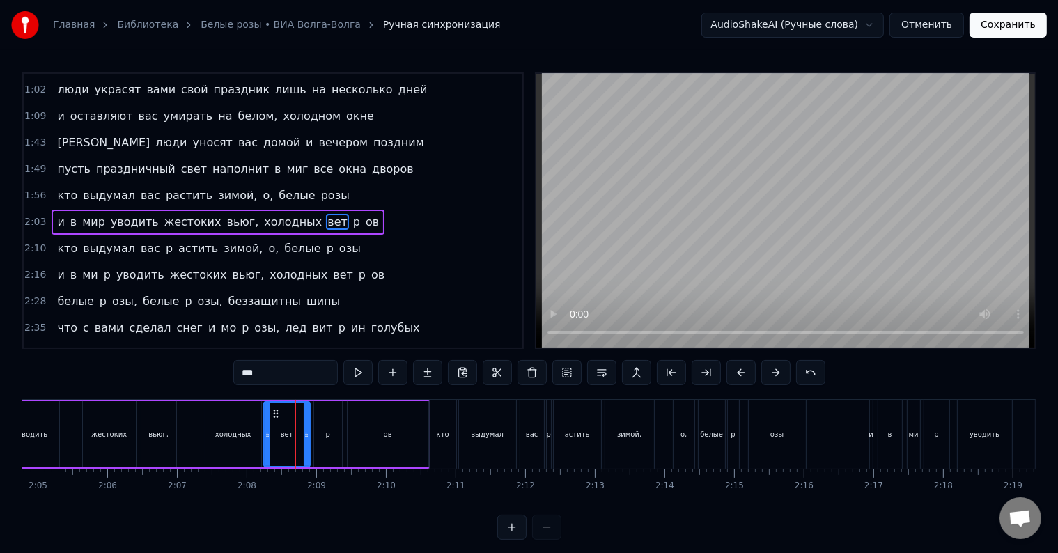
click at [284, 377] on input "***" at bounding box center [285, 372] width 104 height 25
click at [323, 430] on div "p" at bounding box center [328, 434] width 28 height 66
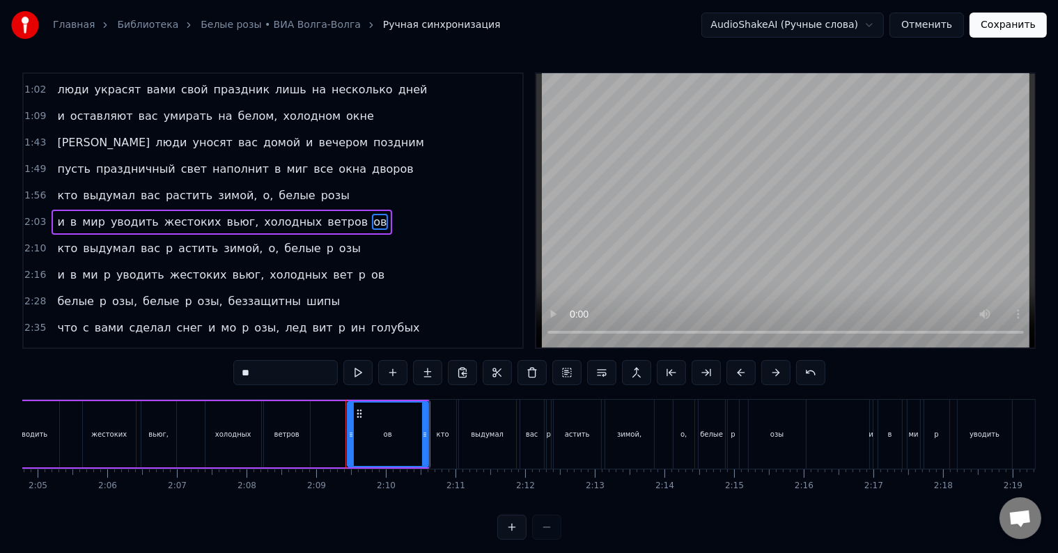
click at [370, 440] on div "ов" at bounding box center [387, 433] width 79 height 63
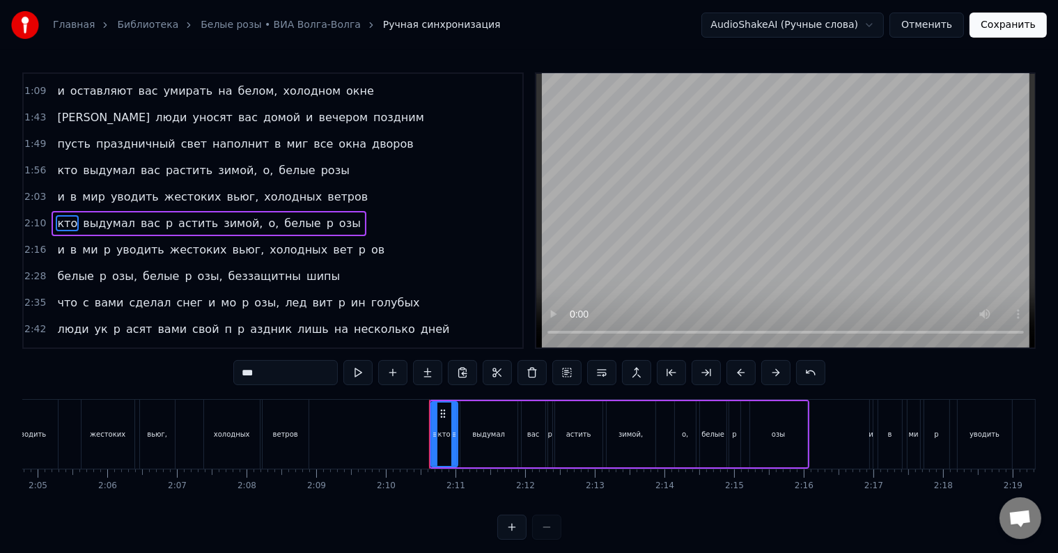
click at [301, 444] on div "ветров" at bounding box center [285, 434] width 46 height 69
type input "******"
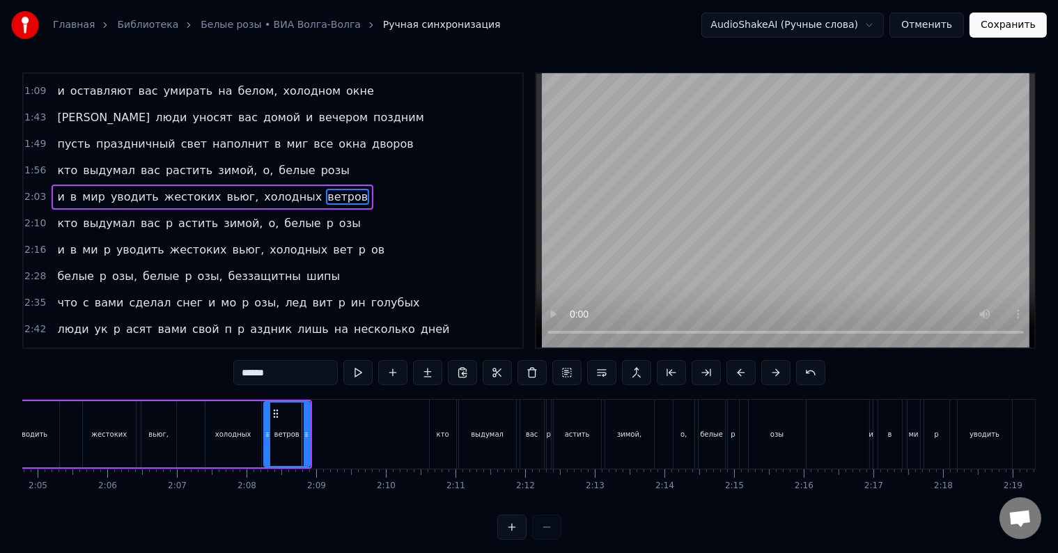
scroll to position [209, 0]
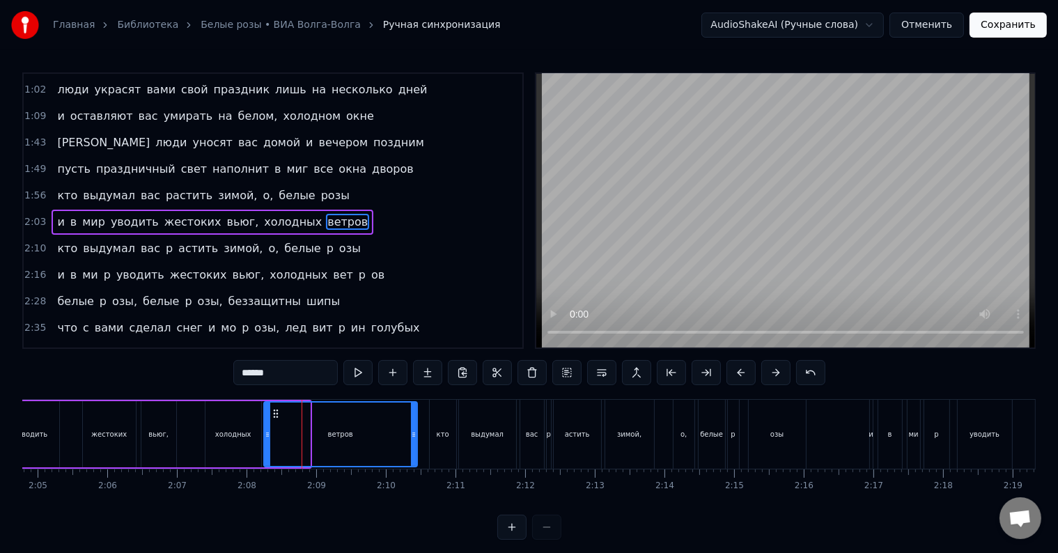
drag, startPoint x: 306, startPoint y: 447, endPoint x: 414, endPoint y: 443, distance: 107.3
click at [414, 443] on div at bounding box center [414, 433] width 6 height 63
click at [196, 436] on div "и в мир уводить жестоких вьюг, холодных ветров" at bounding box center [186, 434] width 465 height 69
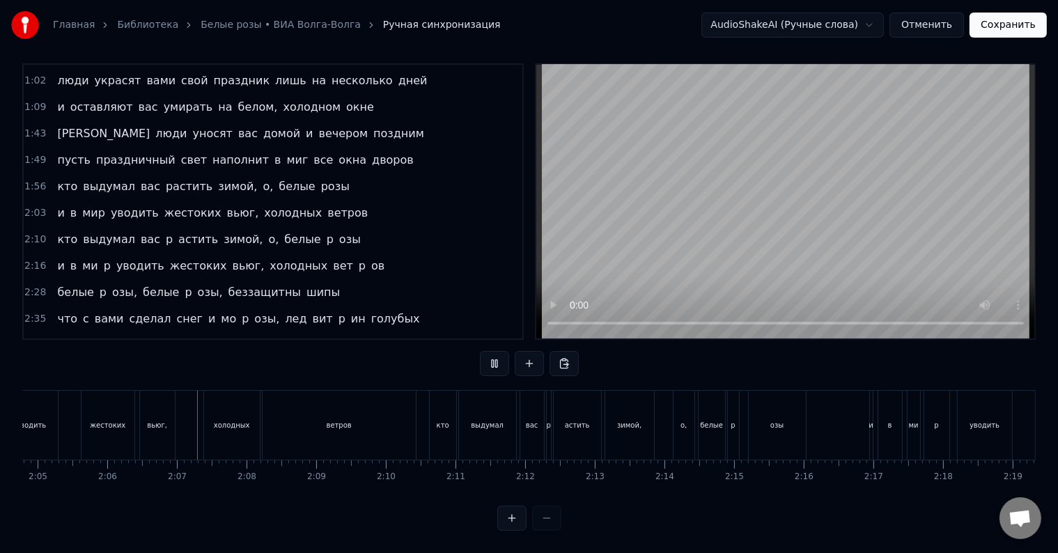
scroll to position [21, 0]
click at [547, 421] on div "p" at bounding box center [549, 425] width 4 height 69
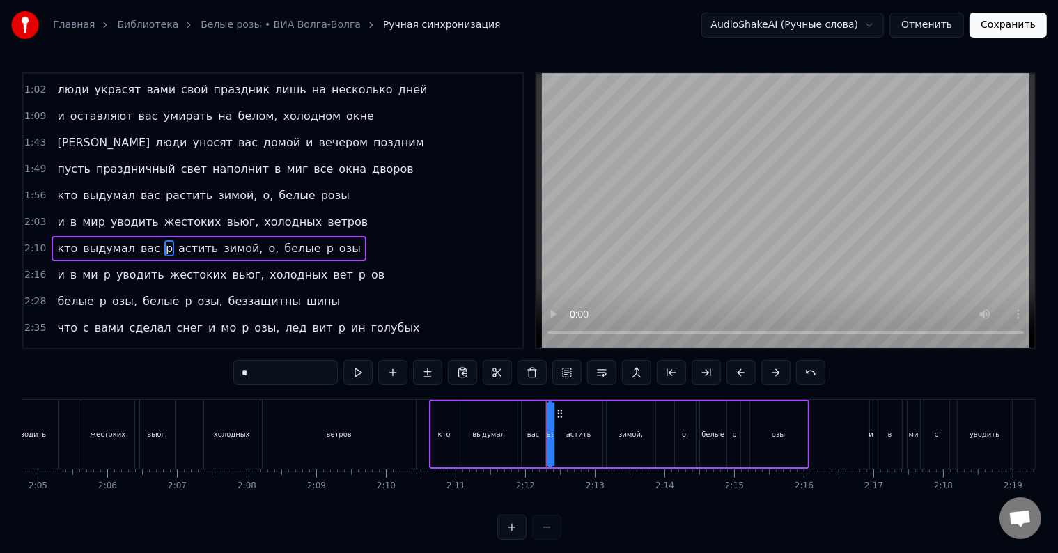
scroll to position [234, 0]
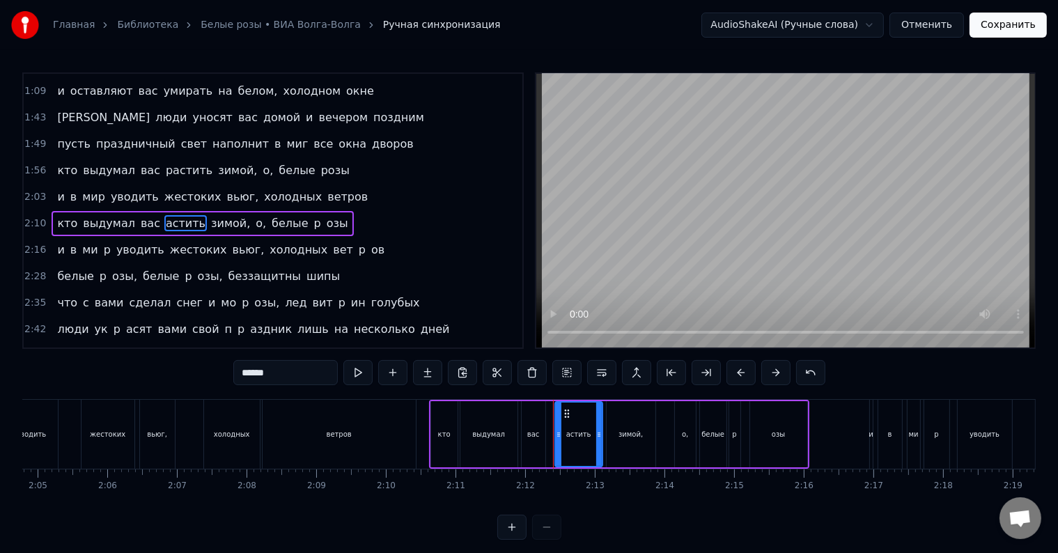
click at [570, 434] on div "астить" at bounding box center [578, 434] width 25 height 10
drag, startPoint x: 556, startPoint y: 437, endPoint x: 549, endPoint y: 437, distance: 7.7
click at [549, 437] on icon at bounding box center [551, 434] width 6 height 11
click at [242, 376] on input "******" at bounding box center [285, 372] width 104 height 25
type input "*******"
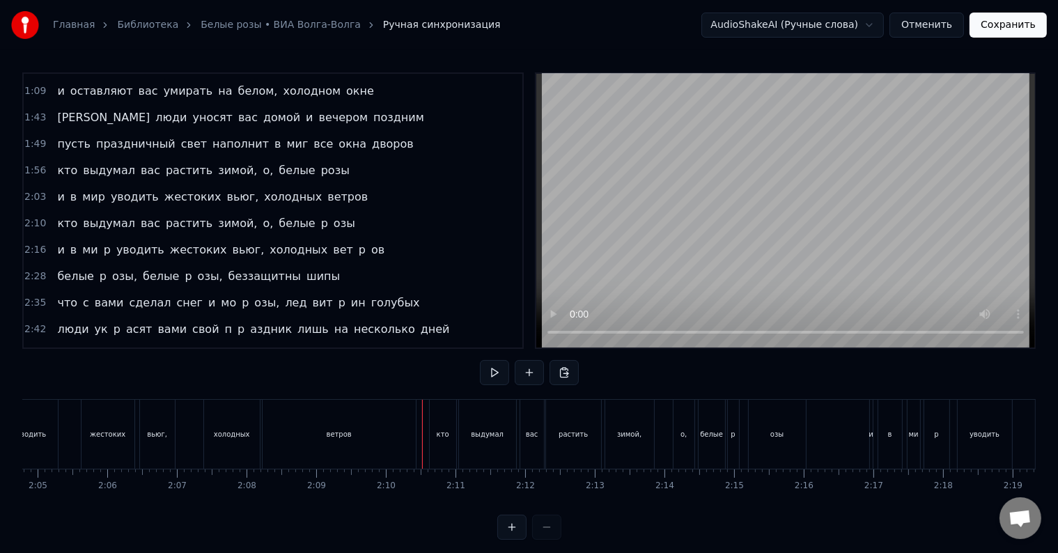
click at [422, 415] on div at bounding box center [422, 434] width 1 height 69
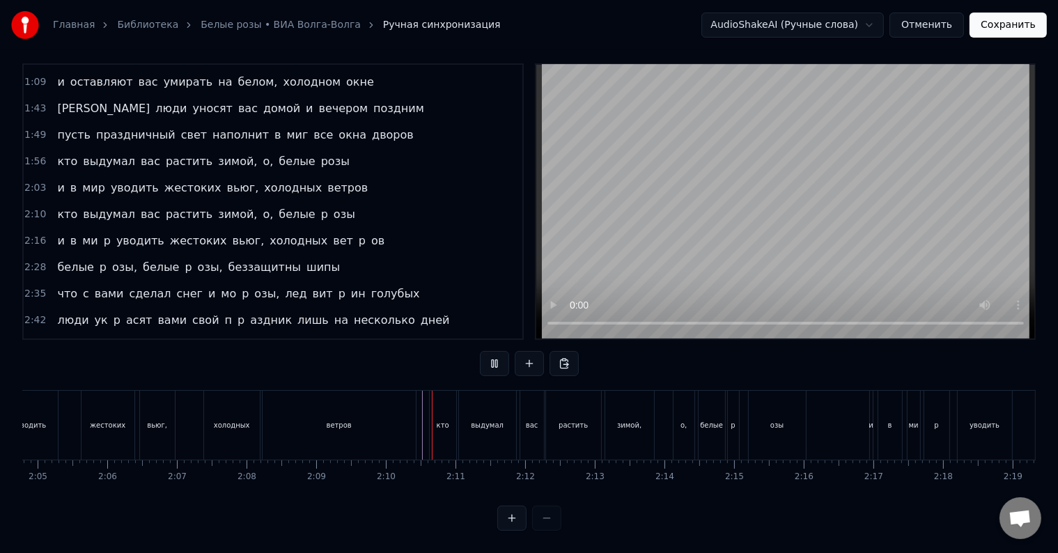
scroll to position [21, 0]
click at [736, 425] on div "p" at bounding box center [733, 425] width 11 height 69
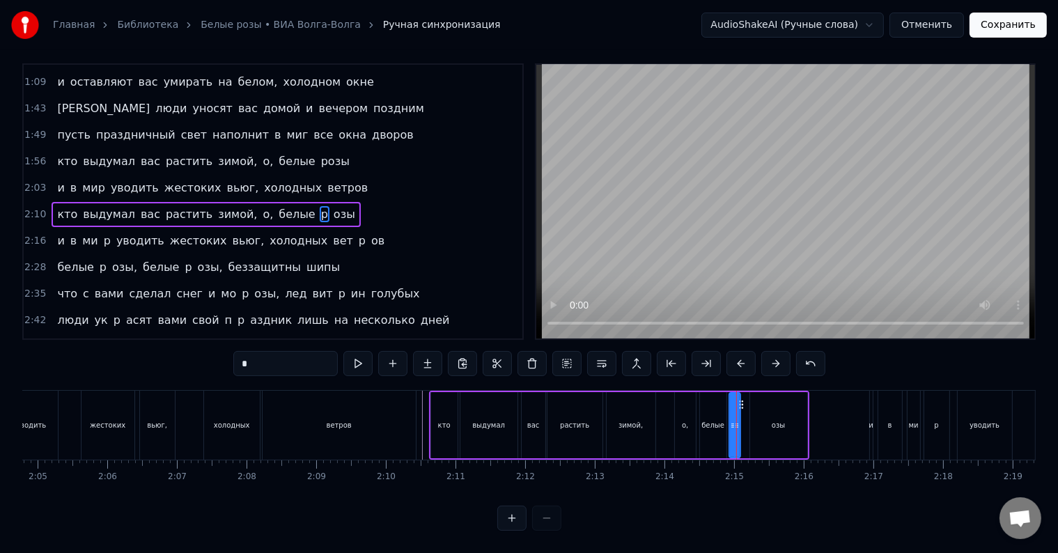
scroll to position [0, 0]
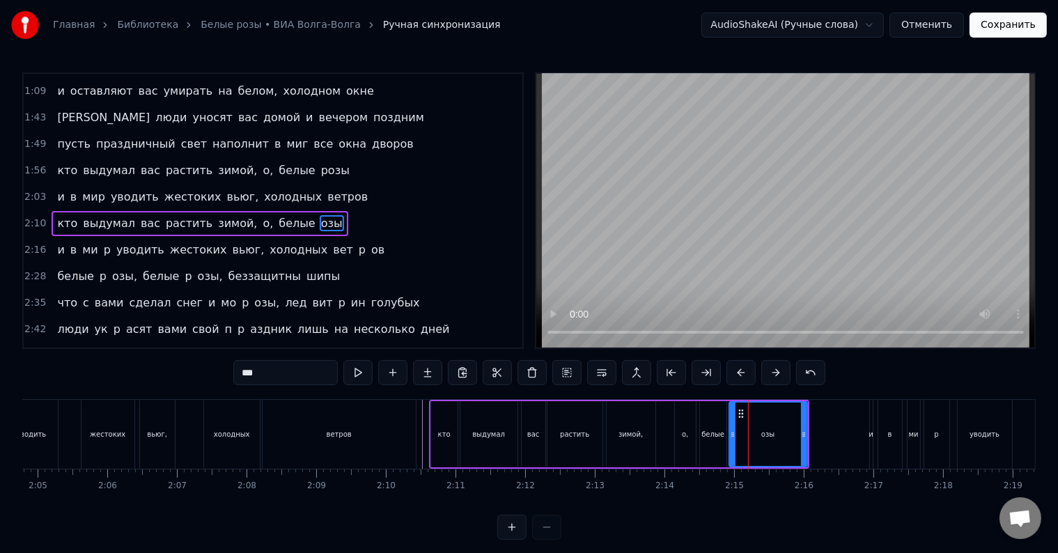
drag, startPoint x: 750, startPoint y: 437, endPoint x: 732, endPoint y: 438, distance: 18.2
click at [732, 438] on icon at bounding box center [733, 434] width 6 height 11
click at [240, 376] on input "***" at bounding box center [285, 372] width 104 height 25
type input "****"
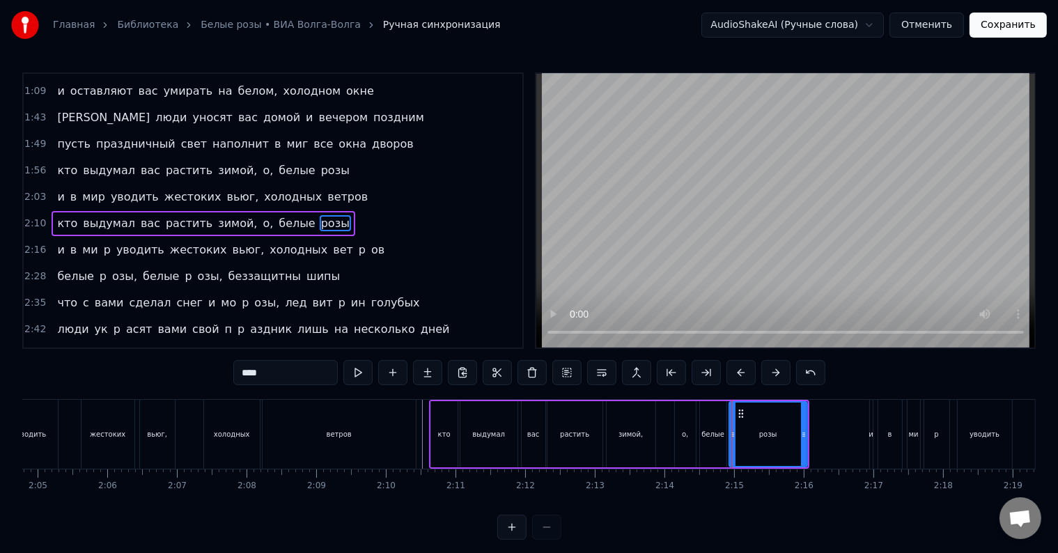
click at [731, 425] on div at bounding box center [731, 434] width 1 height 69
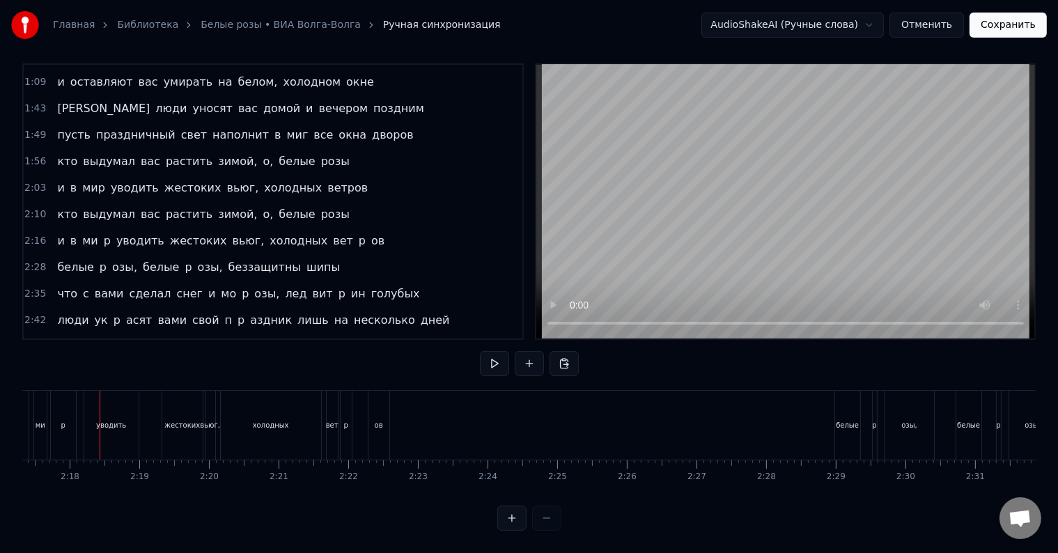
scroll to position [0, 9568]
click at [34, 421] on div "ми" at bounding box center [32, 425] width 13 height 69
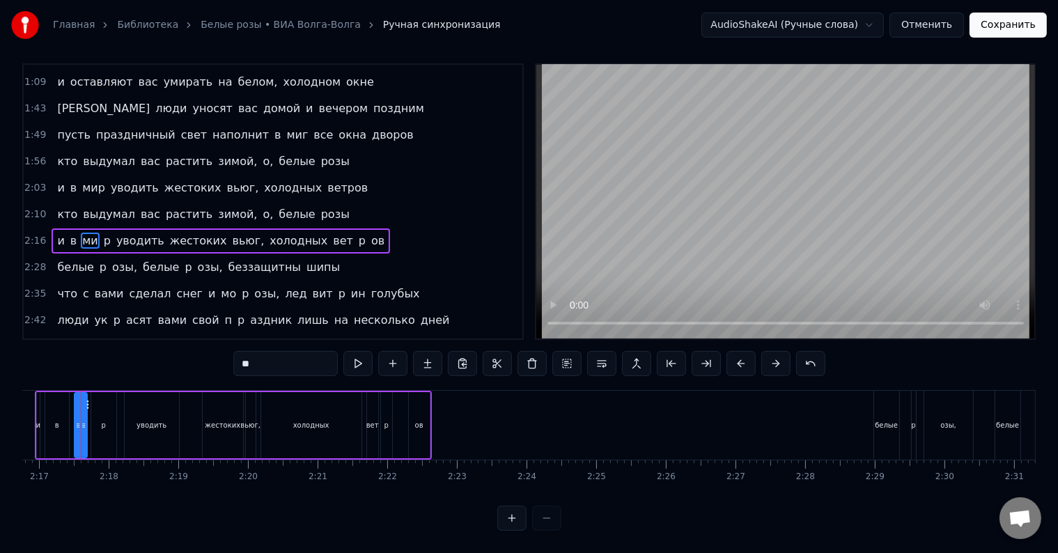
scroll to position [0, 9511]
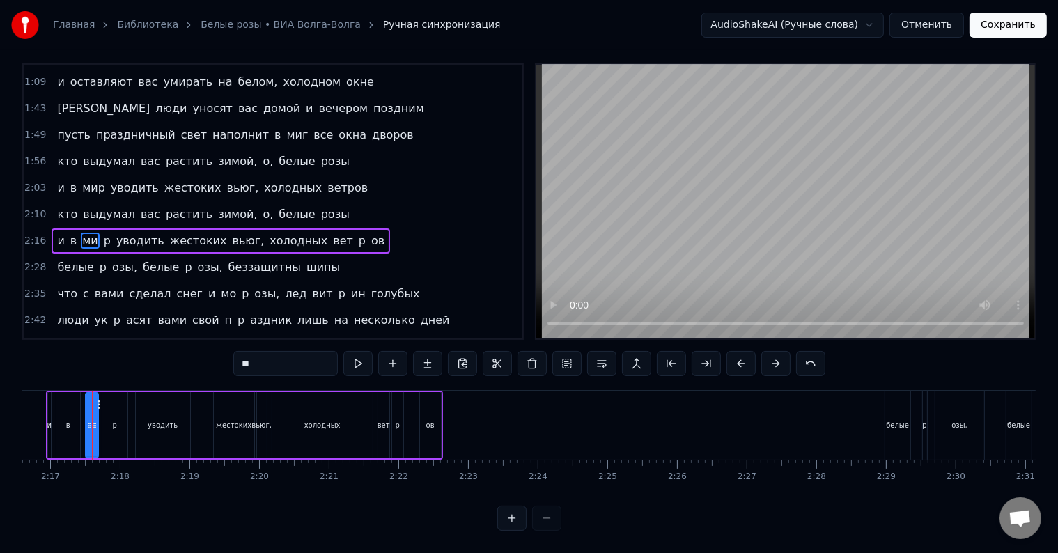
click at [276, 352] on input "**" at bounding box center [285, 363] width 104 height 25
click at [114, 421] on div "p" at bounding box center [114, 425] width 4 height 10
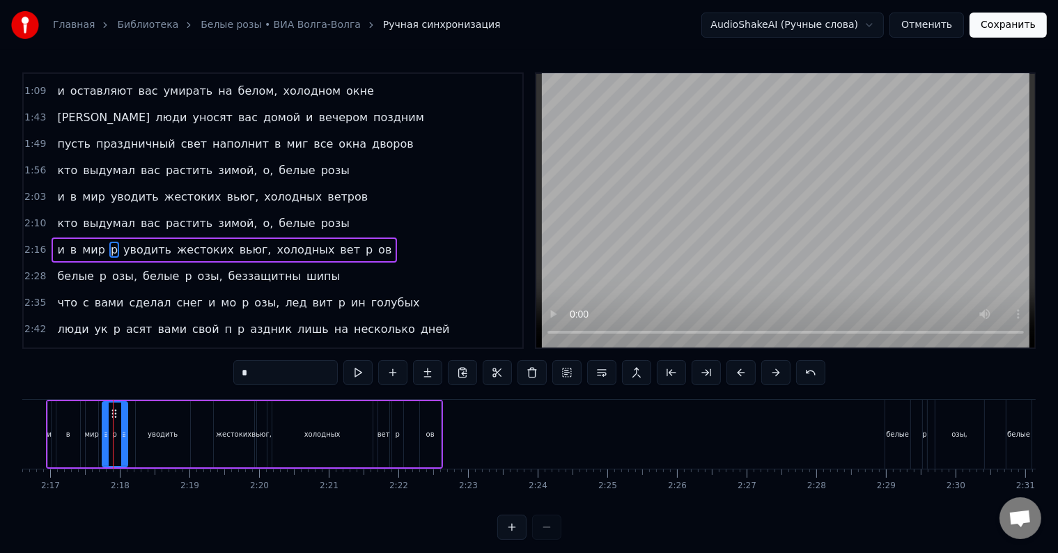
scroll to position [260, 0]
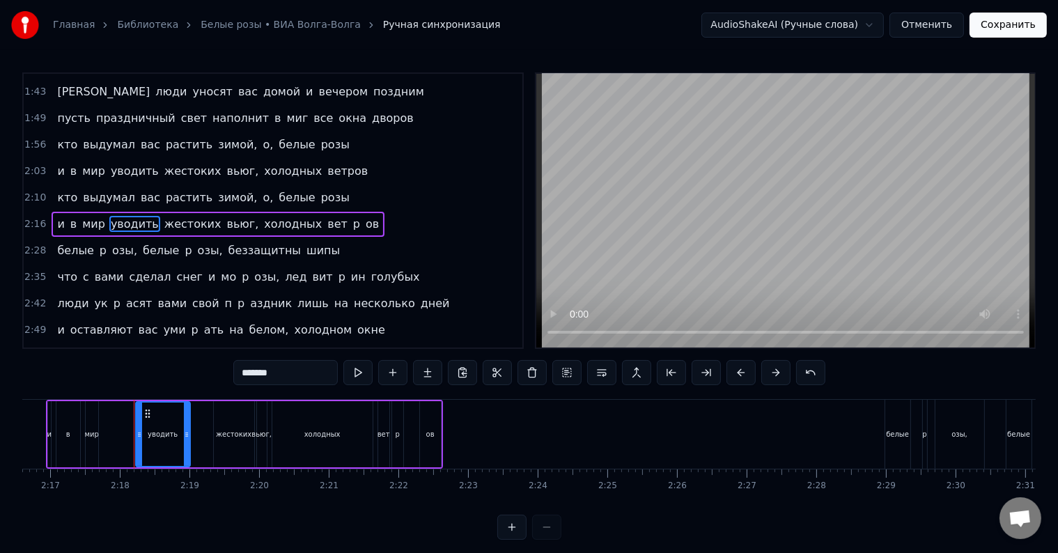
click at [93, 434] on div "мир" at bounding box center [91, 434] width 14 height 10
type input "***"
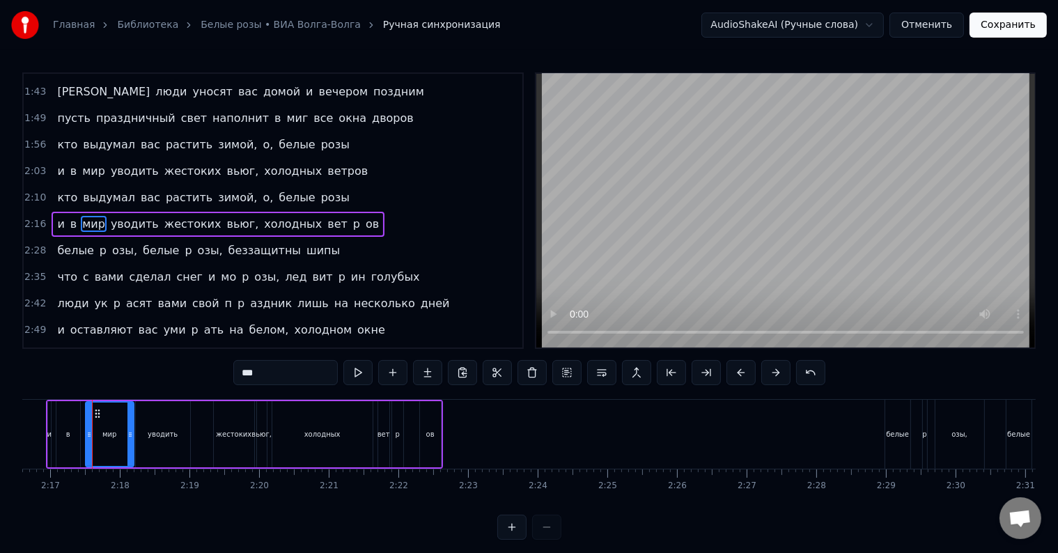
drag, startPoint x: 93, startPoint y: 439, endPoint x: 128, endPoint y: 440, distance: 35.5
click at [128, 440] on div at bounding box center [130, 433] width 6 height 63
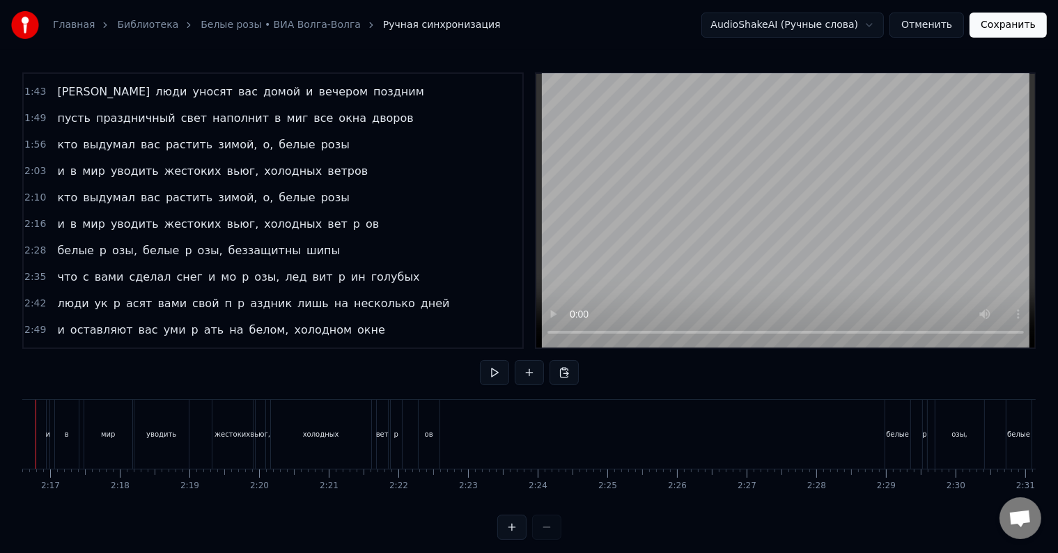
click at [36, 434] on div at bounding box center [36, 434] width 1 height 69
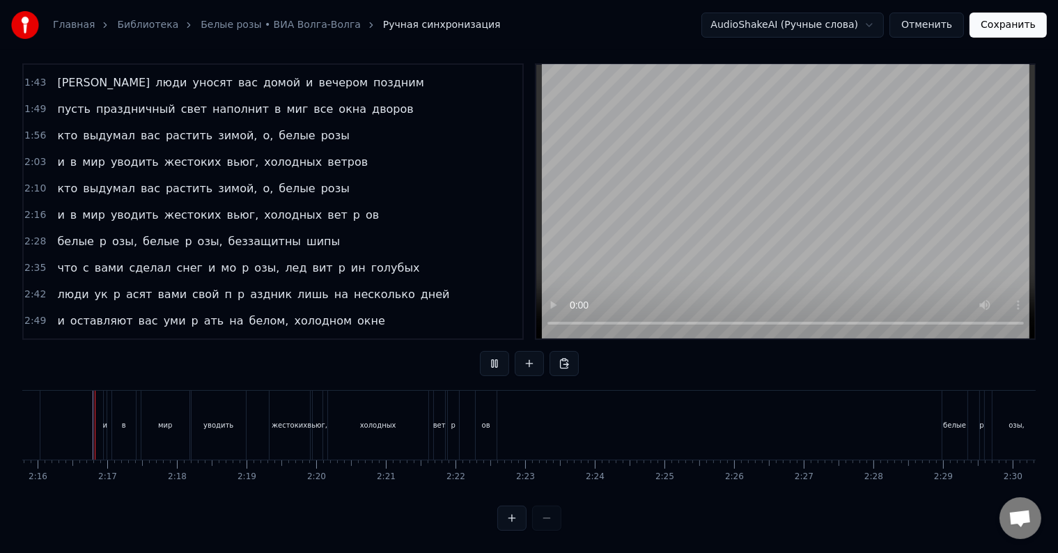
scroll to position [21, 0]
click at [77, 414] on div at bounding box center [77, 425] width 1 height 69
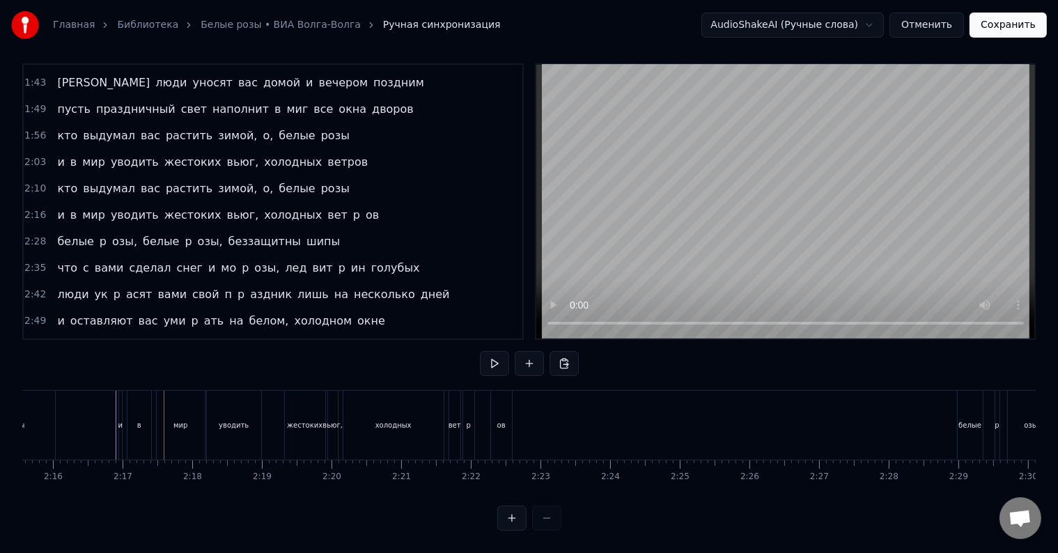
click at [365, 416] on div "холодных" at bounding box center [393, 425] width 100 height 69
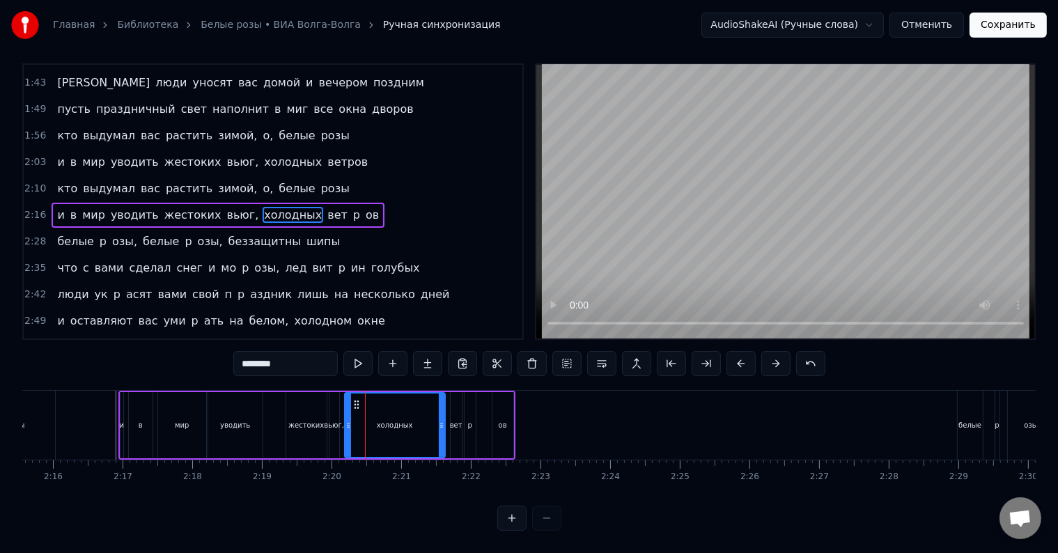
scroll to position [21, 0]
drag, startPoint x: 345, startPoint y: 421, endPoint x: 405, endPoint y: 420, distance: 59.2
click at [405, 420] on div at bounding box center [408, 424] width 6 height 63
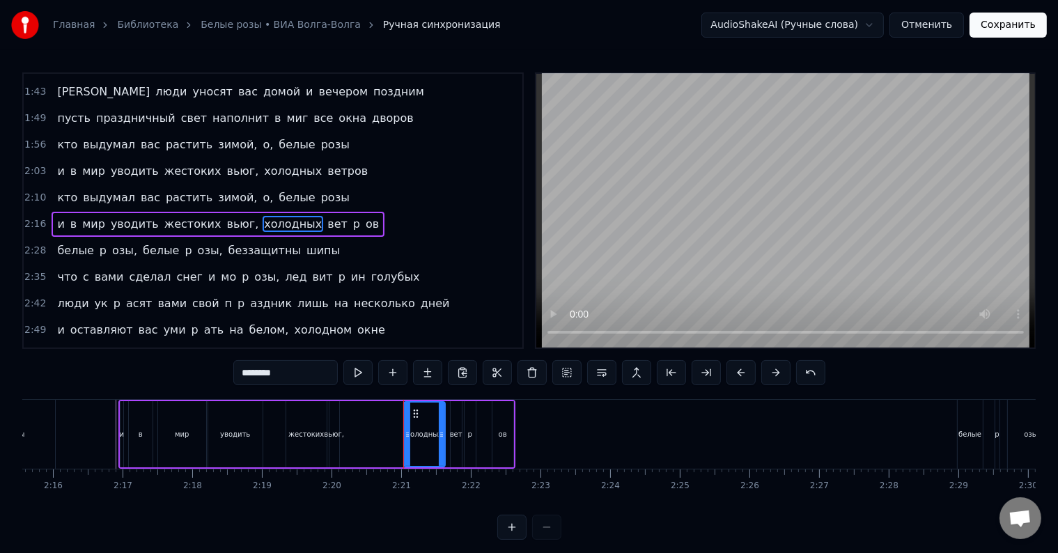
click at [331, 434] on div "вьюг," at bounding box center [334, 434] width 20 height 10
type input "*****"
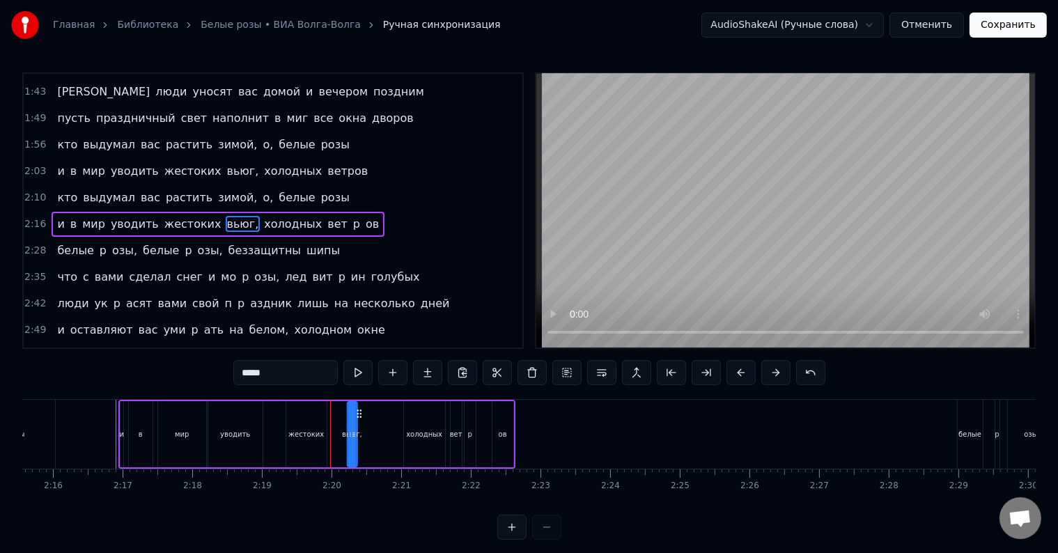
drag, startPoint x: 341, startPoint y: 411, endPoint x: 359, endPoint y: 414, distance: 18.2
click at [359, 414] on icon at bounding box center [358, 413] width 11 height 11
drag, startPoint x: 354, startPoint y: 435, endPoint x: 379, endPoint y: 435, distance: 25.1
click at [379, 436] on circle at bounding box center [379, 436] width 1 height 1
click at [336, 443] on div "и в мир уводить жестоких вьюг, холодных вет p ов" at bounding box center [316, 434] width 397 height 69
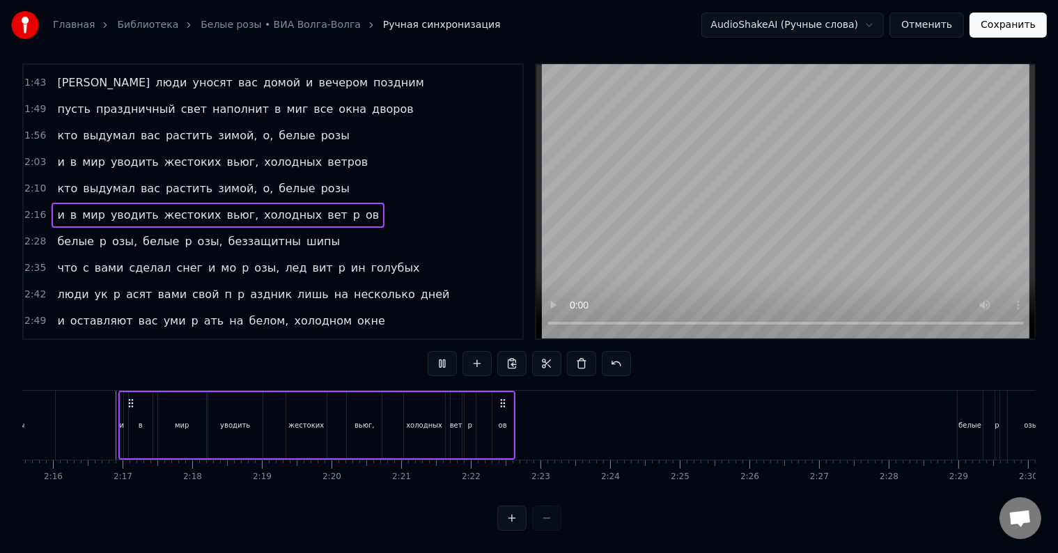
scroll to position [21, 0]
click at [454, 420] on div "вет" at bounding box center [456, 425] width 13 height 10
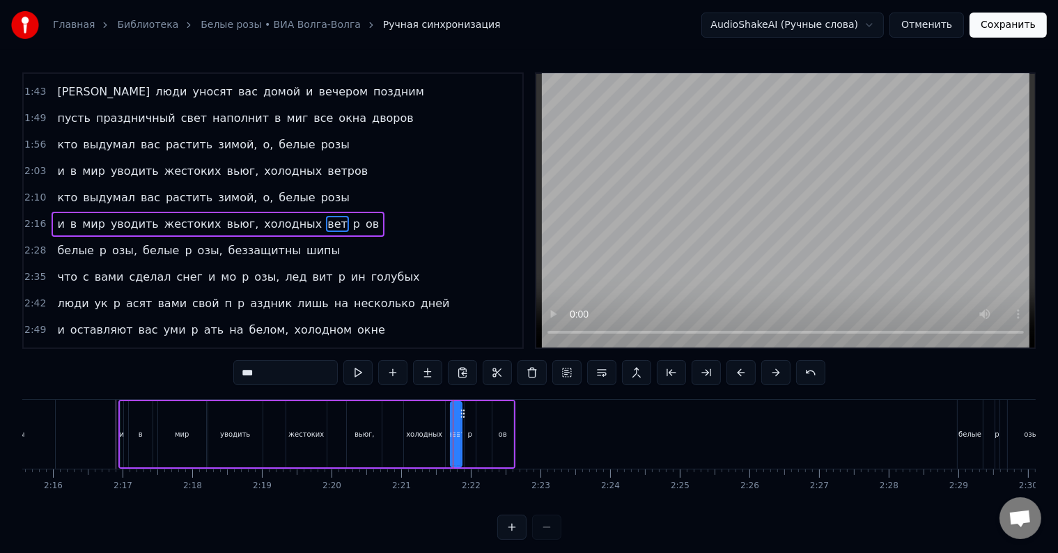
click at [273, 372] on input "***" at bounding box center [285, 372] width 104 height 25
click at [470, 450] on div "p" at bounding box center [469, 434] width 11 height 66
click at [503, 446] on div "ов" at bounding box center [502, 433] width 19 height 63
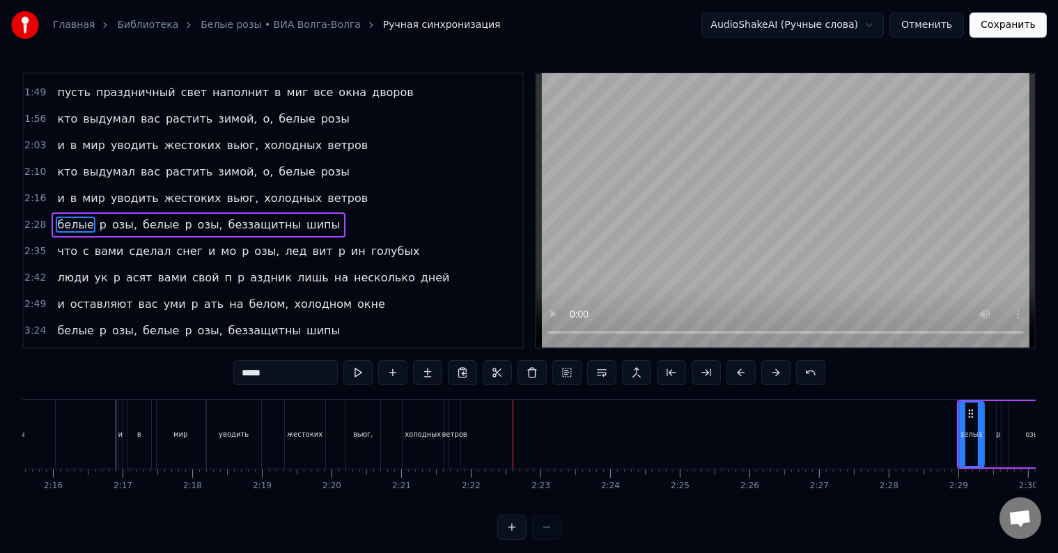
click at [455, 440] on div "ветров" at bounding box center [454, 434] width 11 height 69
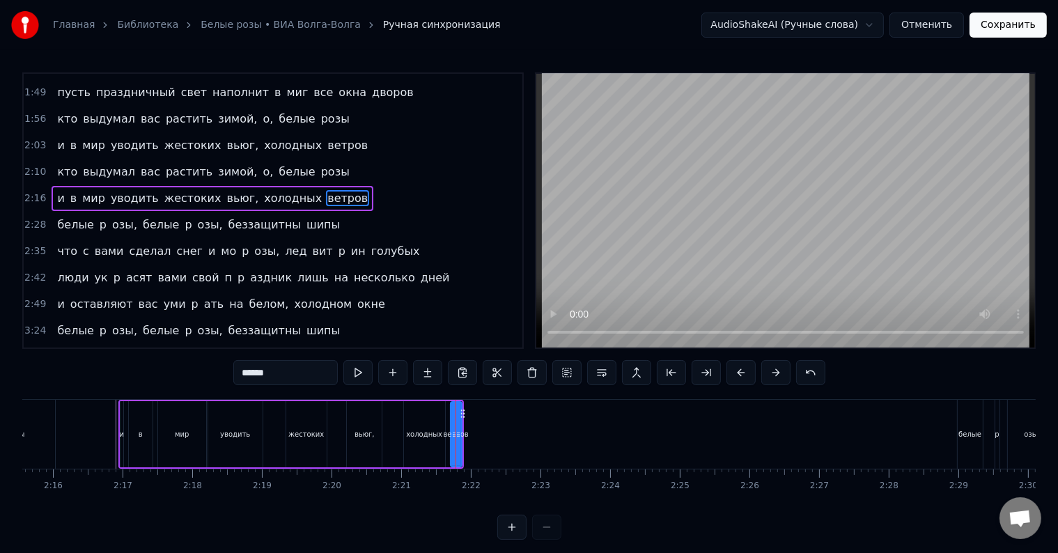
scroll to position [260, 0]
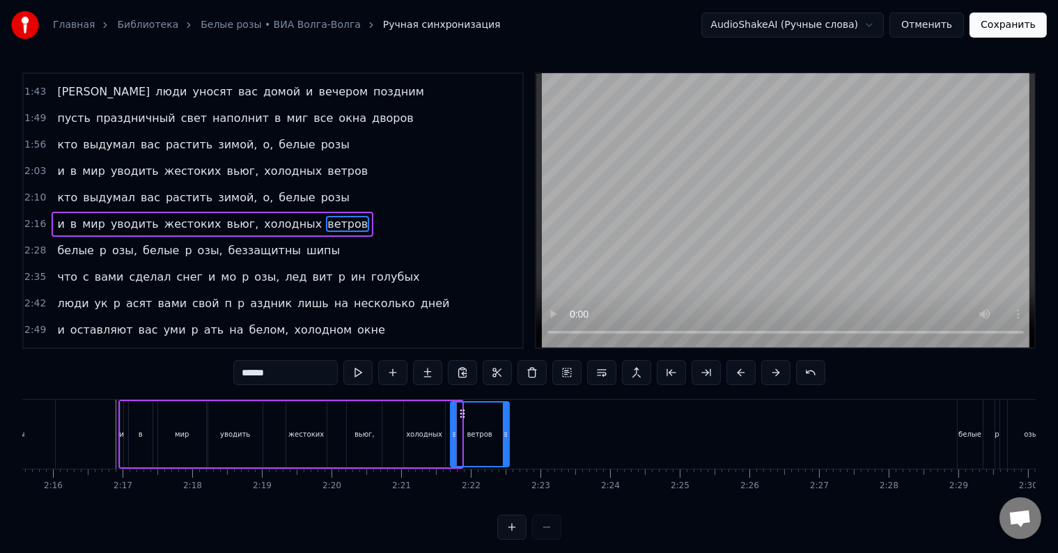
drag, startPoint x: 457, startPoint y: 441, endPoint x: 504, endPoint y: 441, distance: 47.3
click at [504, 441] on div at bounding box center [506, 433] width 6 height 63
click at [246, 443] on div "уводить" at bounding box center [235, 434] width 54 height 66
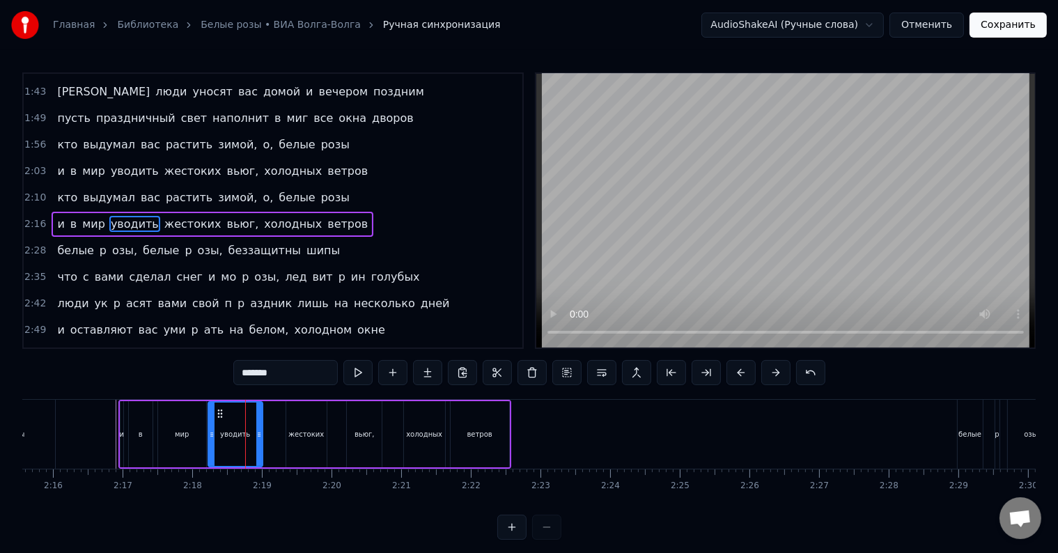
click at [231, 446] on div "уводить" at bounding box center [235, 433] width 53 height 63
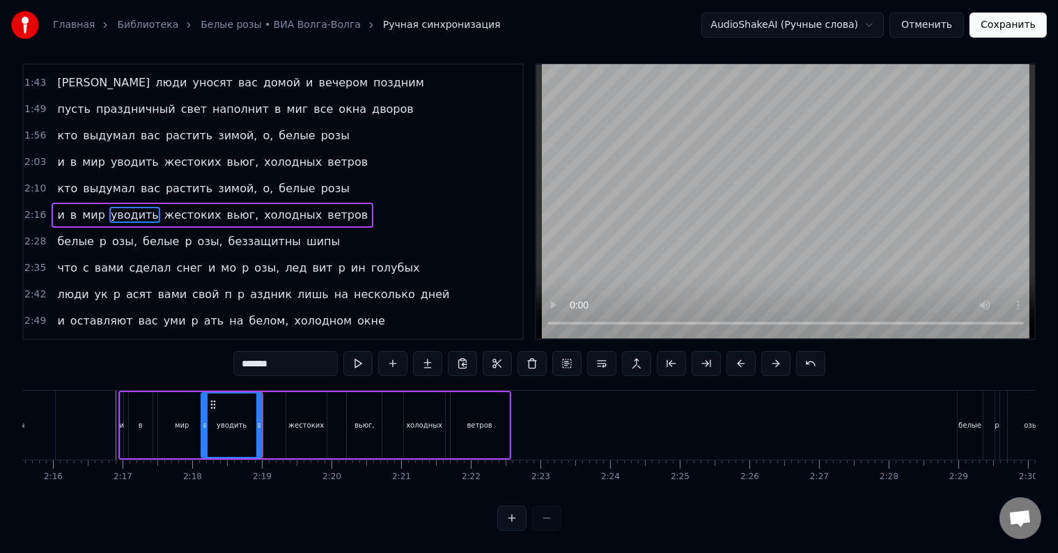
click at [202, 429] on div at bounding box center [205, 424] width 6 height 63
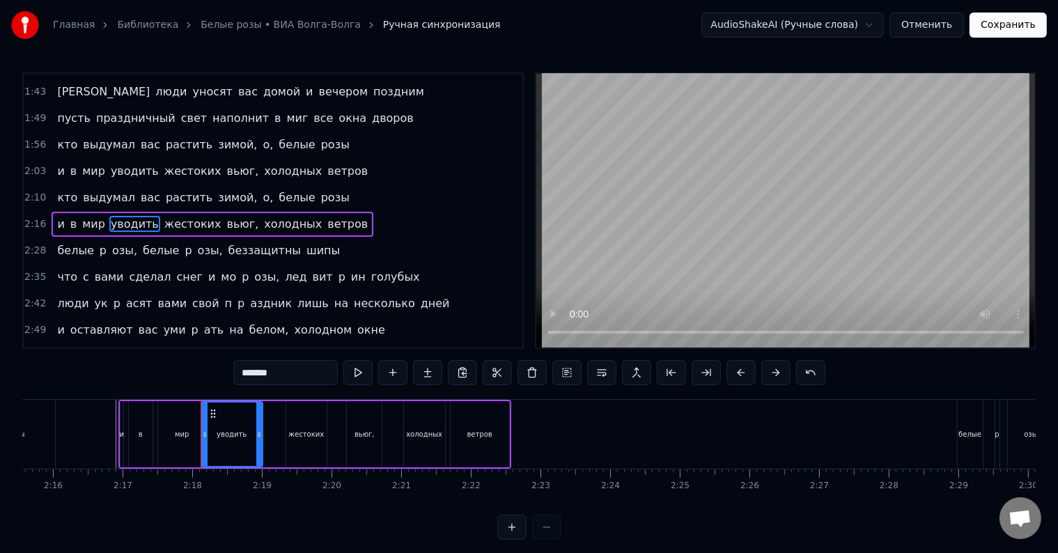
click at [180, 439] on div "мир" at bounding box center [182, 434] width 48 height 66
type input "***"
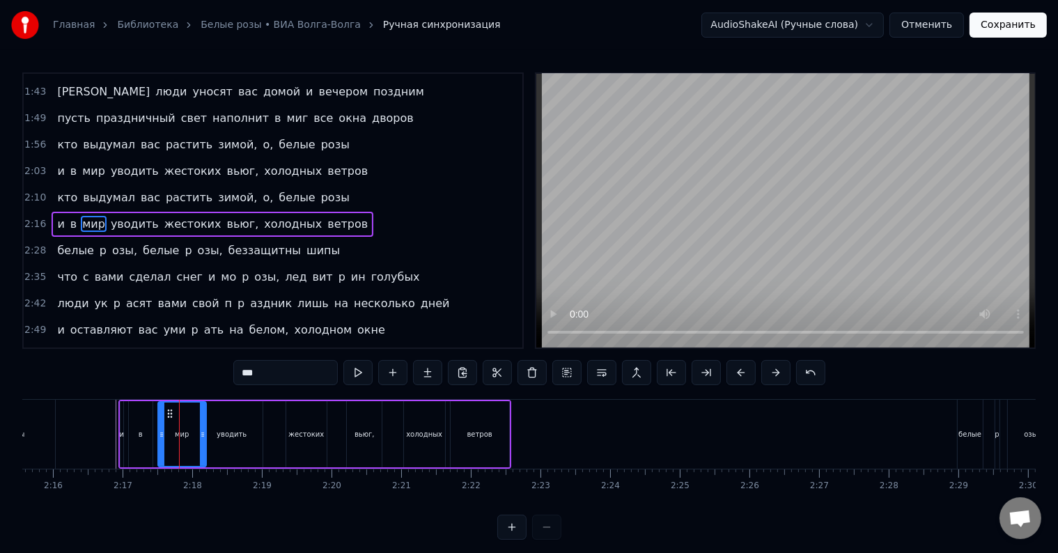
scroll to position [21, 0]
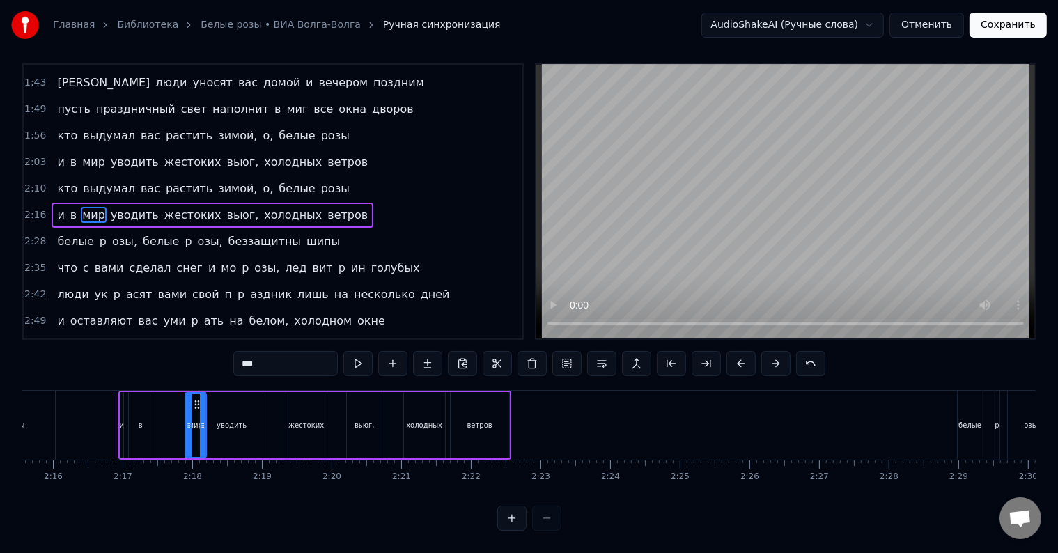
drag, startPoint x: 159, startPoint y: 427, endPoint x: 187, endPoint y: 427, distance: 27.2
click at [187, 427] on div at bounding box center [189, 424] width 6 height 63
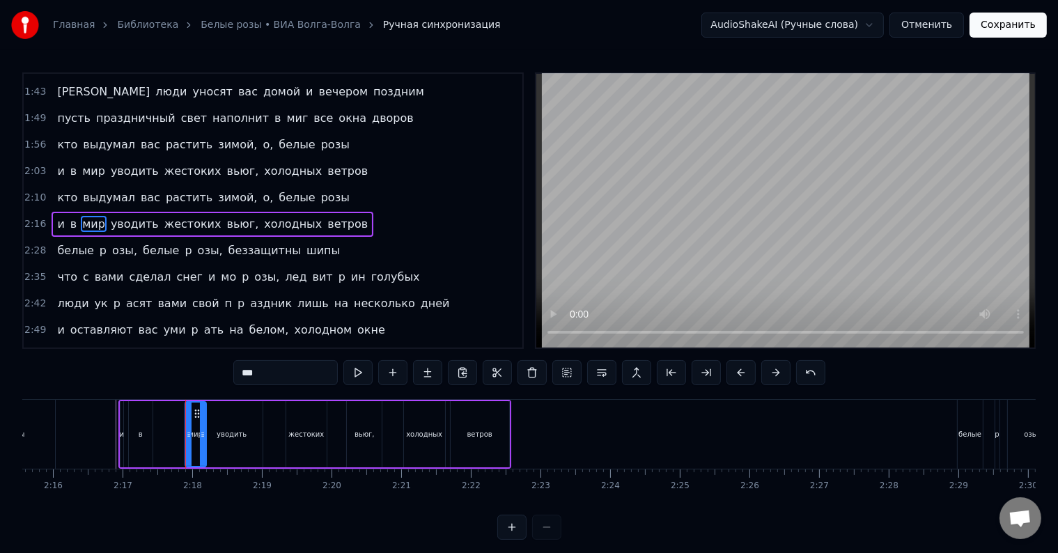
click at [171, 440] on div "и в мир уводить жестоких вьюг, холодных ветров" at bounding box center [314, 434] width 393 height 69
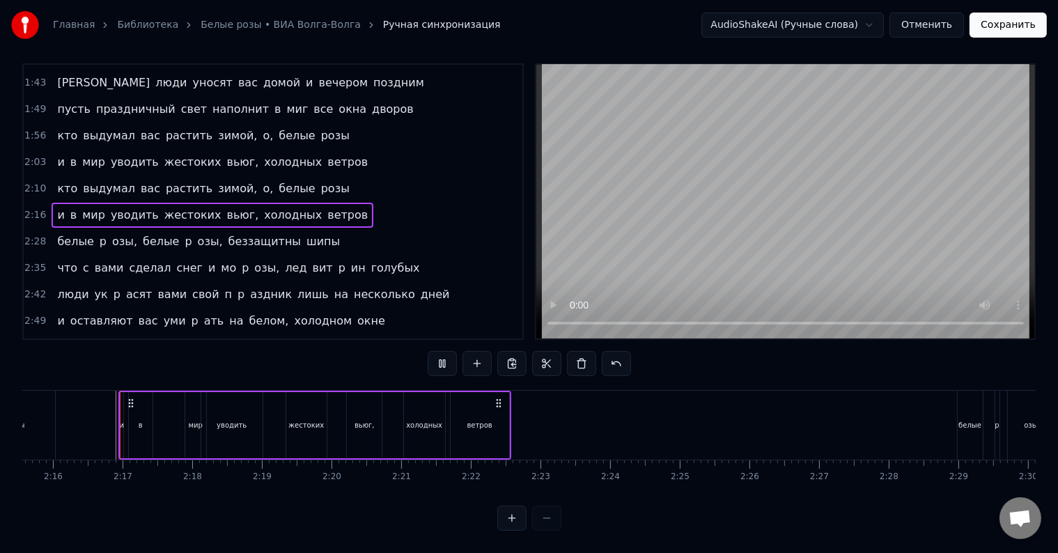
scroll to position [21, 0]
click at [178, 432] on div "и в мир уводить жестоких вьюг, холодных ветров" at bounding box center [314, 425] width 393 height 69
drag, startPoint x: 139, startPoint y: 427, endPoint x: 150, endPoint y: 426, distance: 11.9
click at [150, 426] on div "в" at bounding box center [141, 425] width 24 height 66
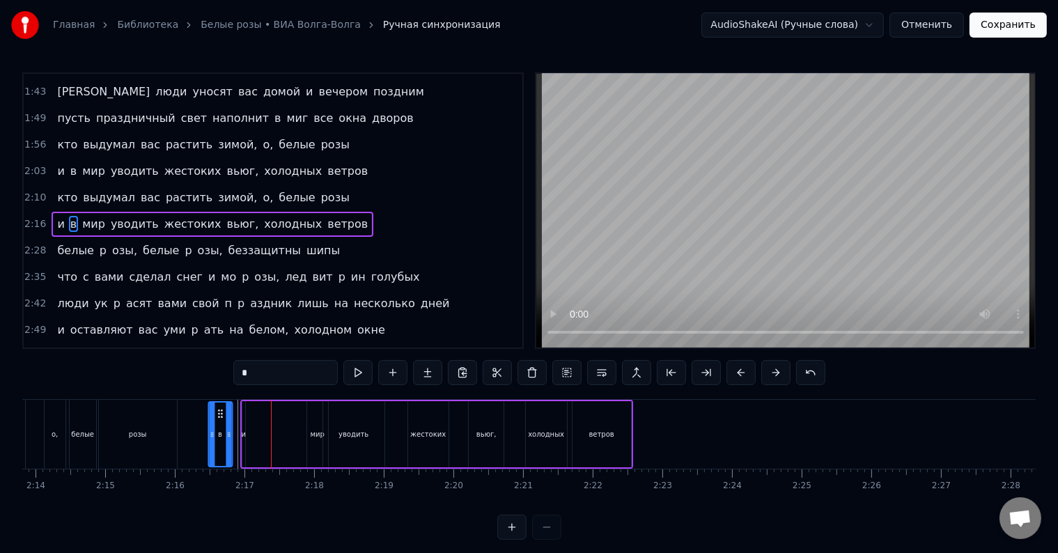
scroll to position [0, 9313]
drag, startPoint x: 141, startPoint y: 415, endPoint x: 299, endPoint y: 426, distance: 158.4
click at [299, 426] on div "в" at bounding box center [299, 433] width 22 height 63
drag, startPoint x: 289, startPoint y: 443, endPoint x: 297, endPoint y: 443, distance: 7.7
click at [297, 443] on div at bounding box center [299, 433] width 6 height 63
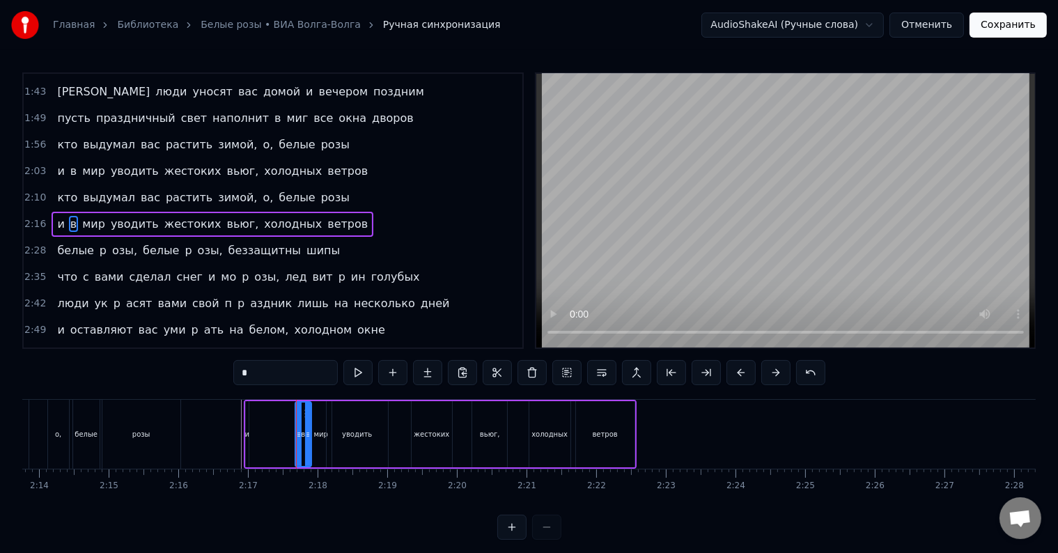
click at [248, 442] on div "и в мир уводить жестоких вьюг, холодных ветров" at bounding box center [440, 434] width 393 height 69
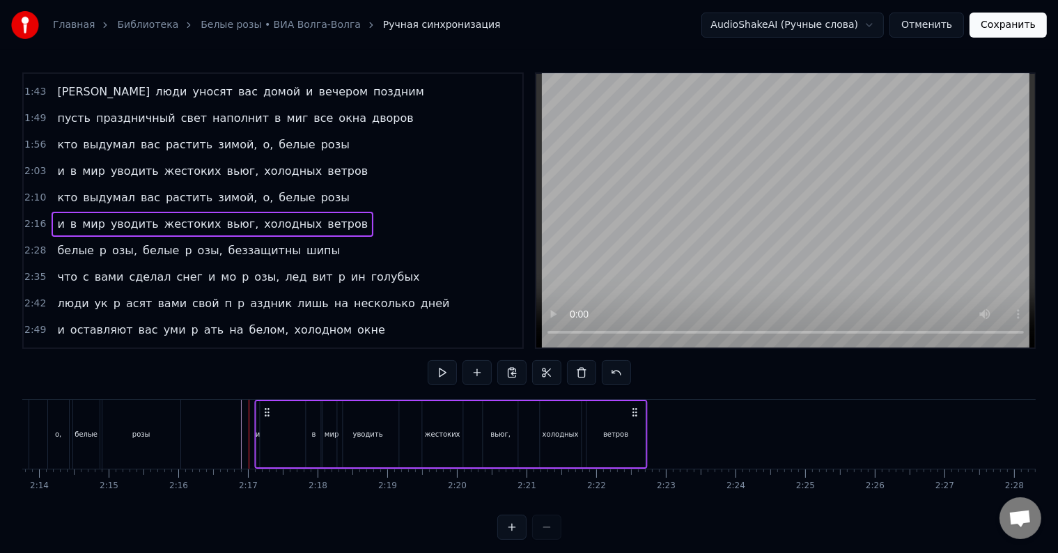
drag, startPoint x: 253, startPoint y: 411, endPoint x: 264, endPoint y: 412, distance: 10.5
click at [265, 412] on circle at bounding box center [265, 411] width 1 height 1
click at [246, 433] on div "и" at bounding box center [246, 434] width 5 height 10
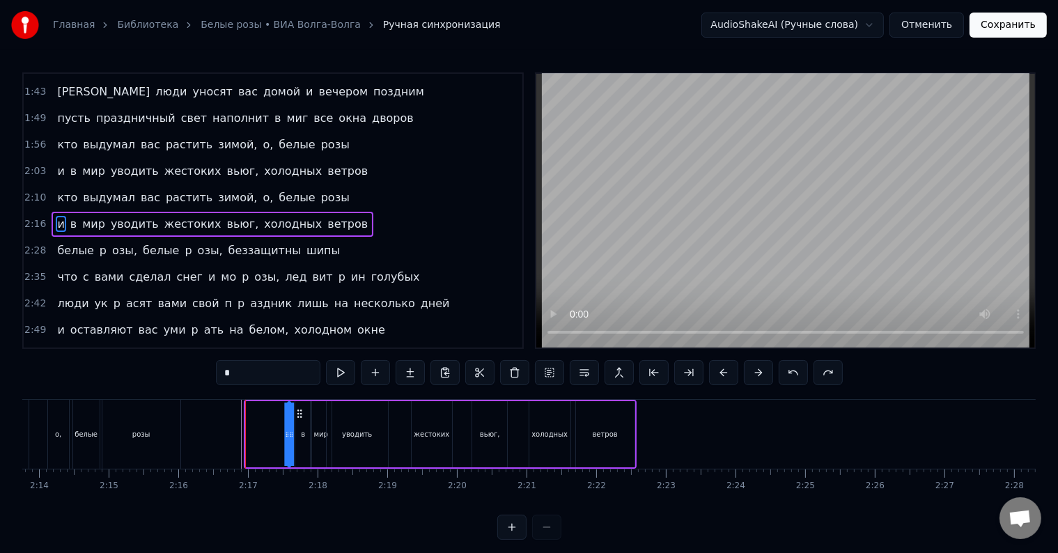
drag, startPoint x: 256, startPoint y: 413, endPoint x: 298, endPoint y: 415, distance: 41.8
click at [298, 415] on icon at bounding box center [299, 413] width 11 height 11
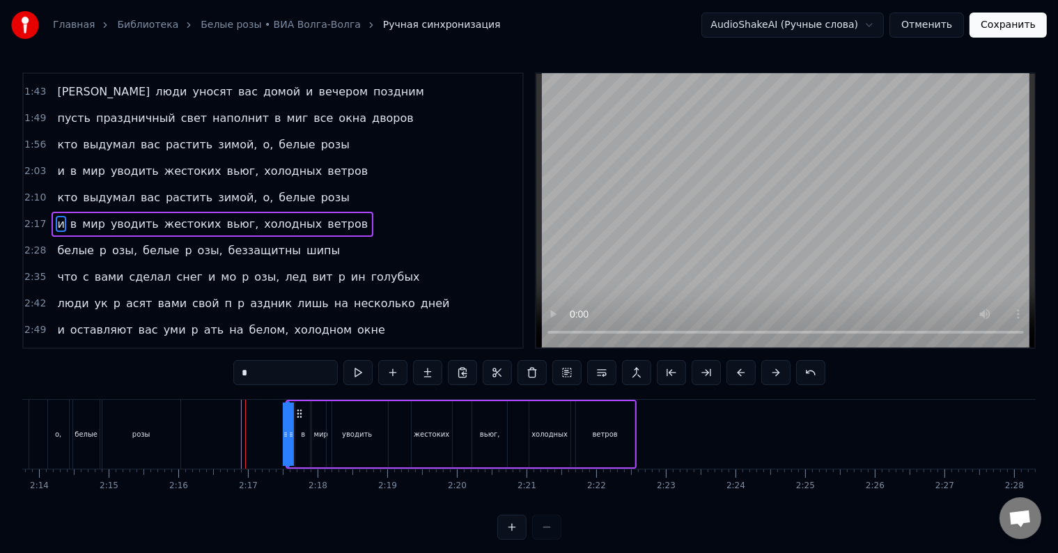
click at [283, 430] on icon at bounding box center [286, 434] width 6 height 11
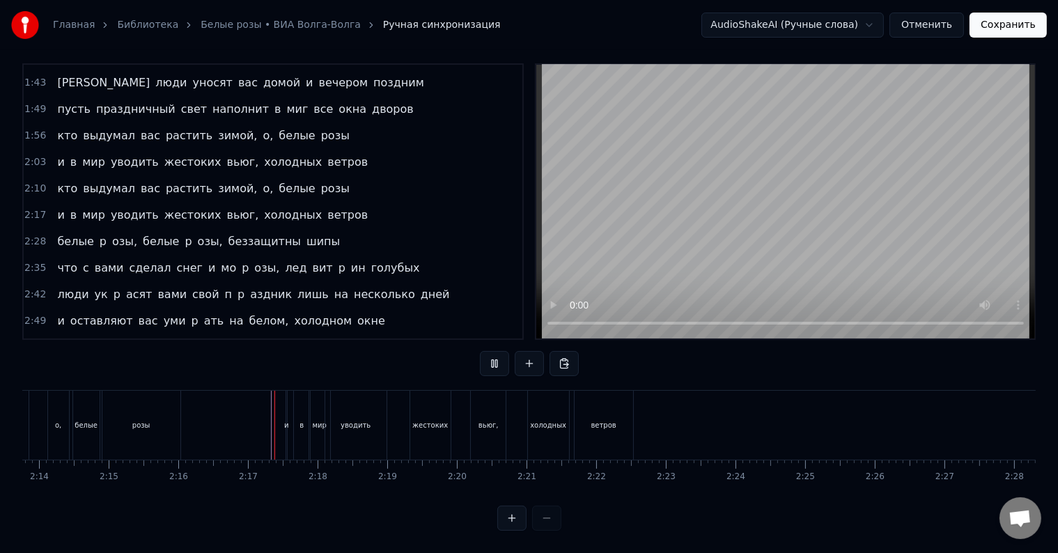
scroll to position [21, 0]
click at [241, 407] on div at bounding box center [241, 425] width 1 height 69
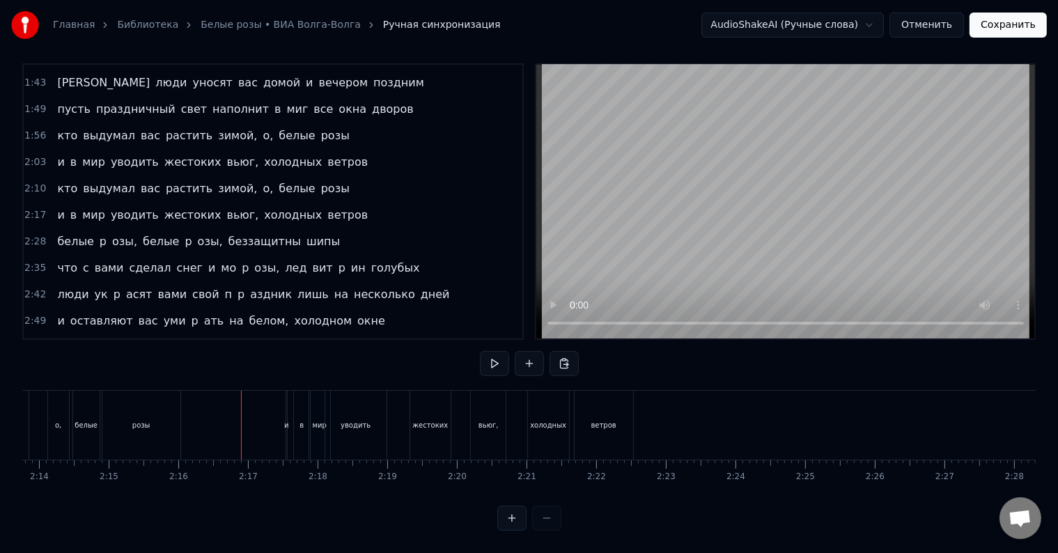
click at [241, 407] on div at bounding box center [241, 425] width 1 height 69
click at [228, 417] on div at bounding box center [228, 425] width 1 height 69
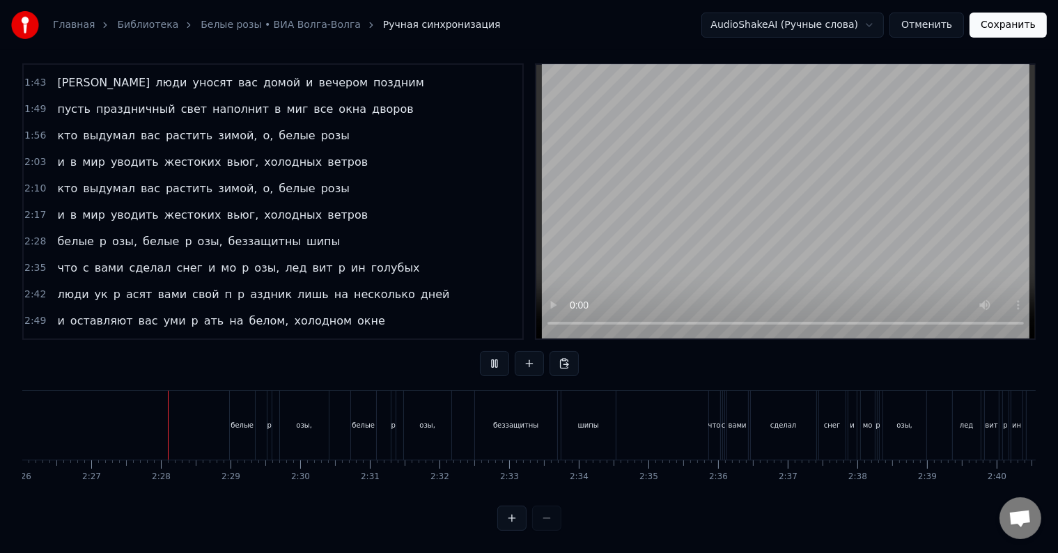
scroll to position [0, 10190]
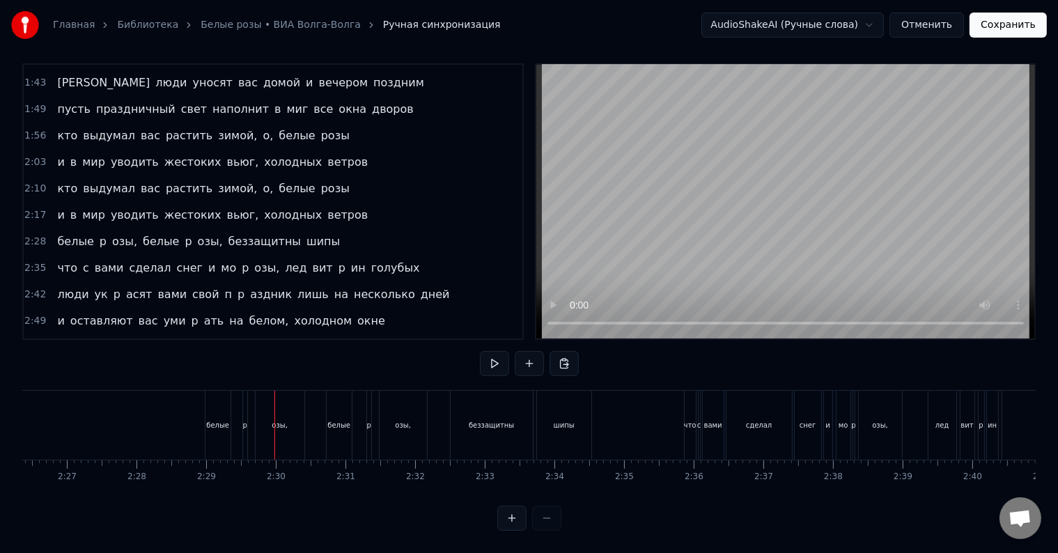
click at [245, 420] on div "p" at bounding box center [244, 425] width 4 height 10
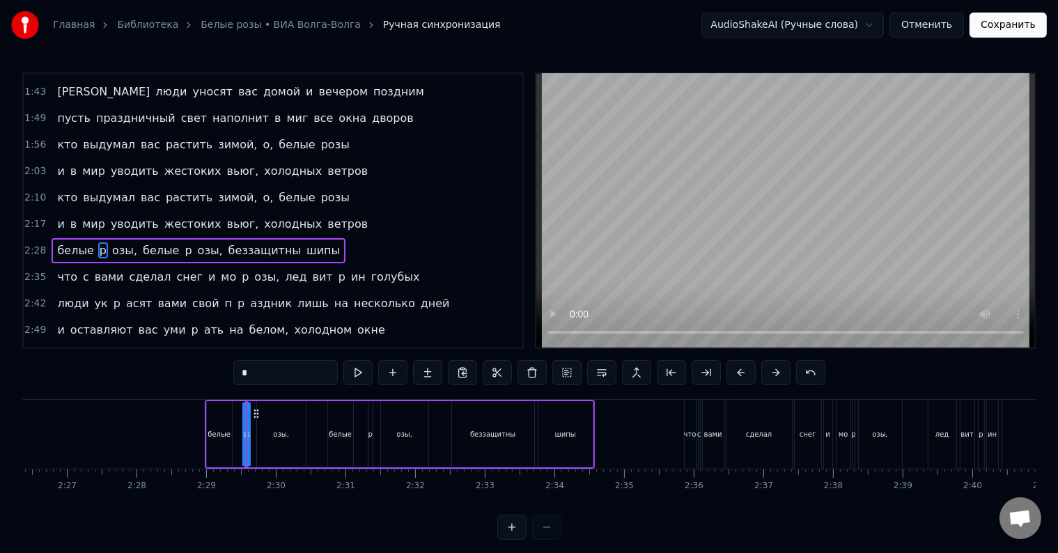
scroll to position [285, 0]
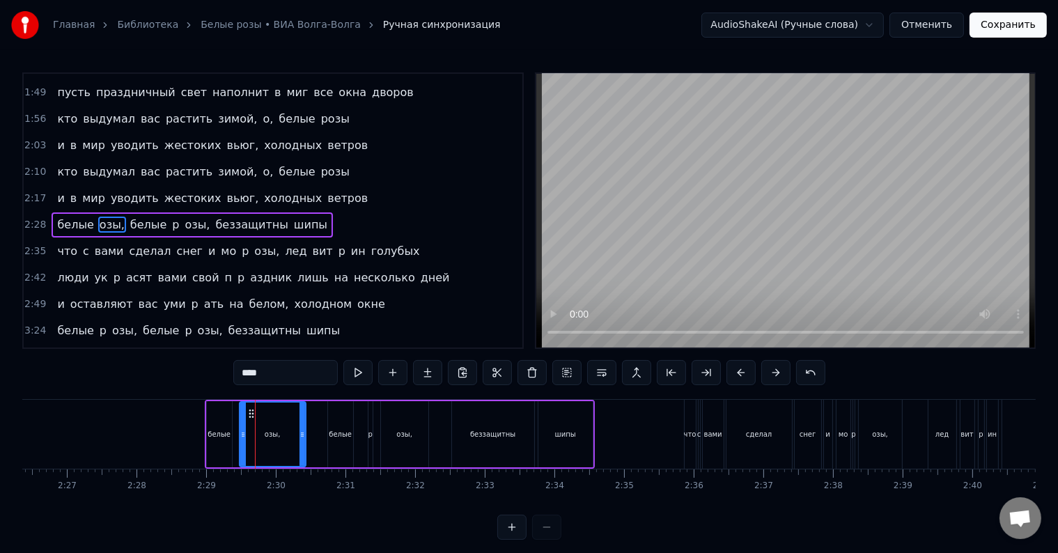
drag, startPoint x: 256, startPoint y: 432, endPoint x: 240, endPoint y: 434, distance: 16.9
click at [240, 434] on icon at bounding box center [243, 434] width 6 height 11
click at [244, 374] on input "****" at bounding box center [285, 372] width 104 height 25
type input "*****"
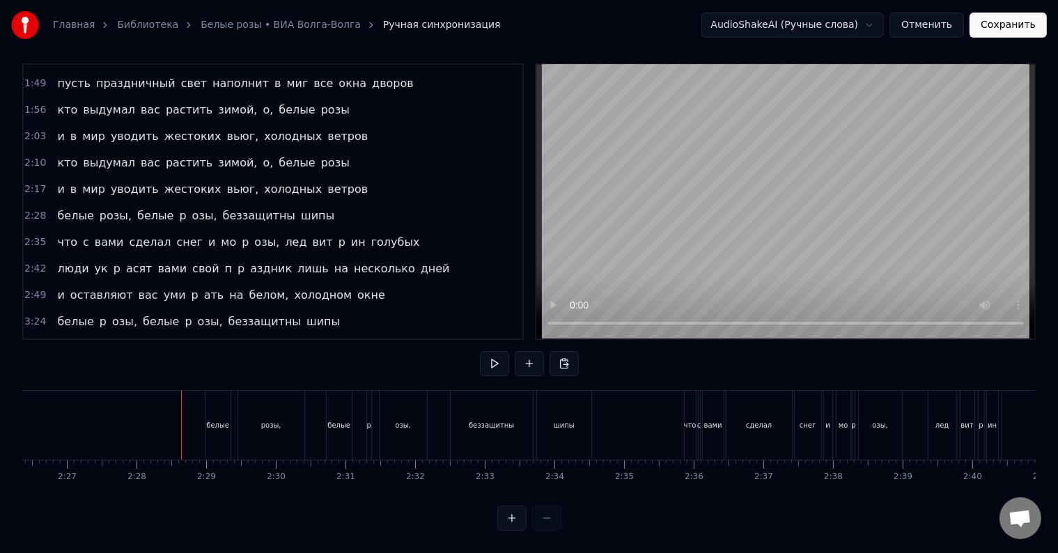
scroll to position [21, 0]
click at [366, 420] on div "p" at bounding box center [368, 425] width 4 height 10
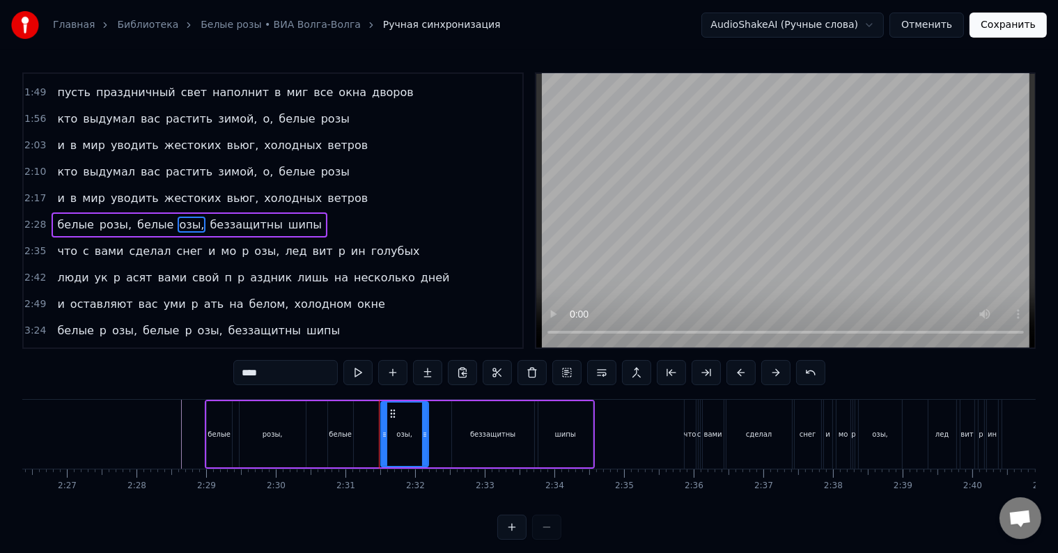
click at [337, 430] on div "белые" at bounding box center [340, 434] width 23 height 10
type input "*****"
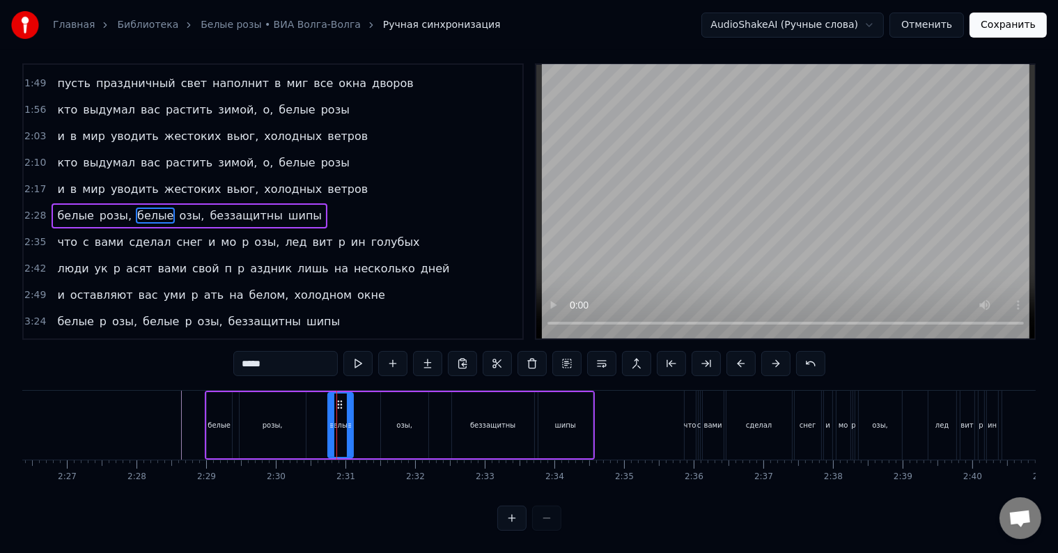
scroll to position [21, 0]
click at [355, 426] on div at bounding box center [357, 424] width 6 height 63
click at [356, 428] on div at bounding box center [358, 424] width 6 height 63
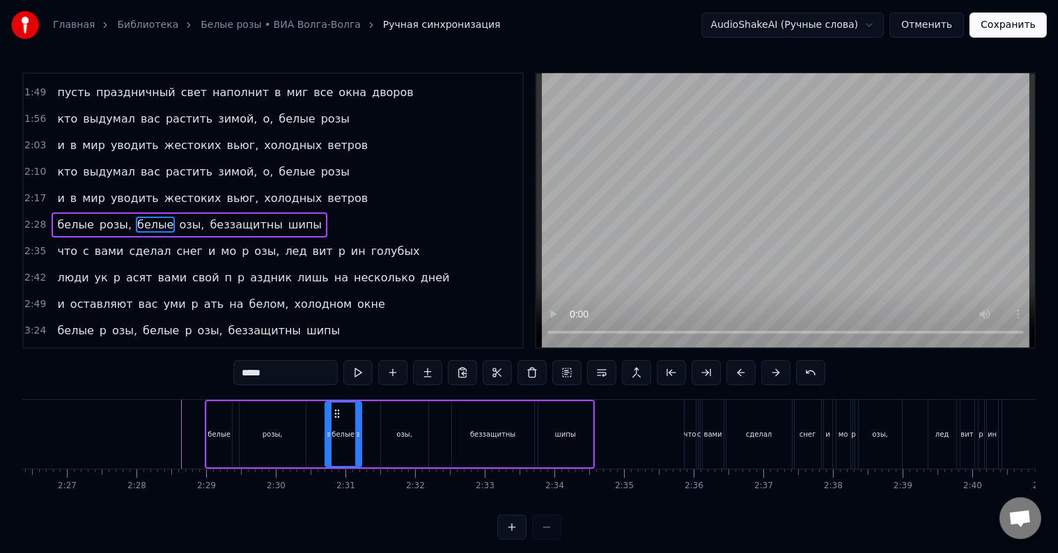
click at [327, 437] on icon at bounding box center [329, 434] width 6 height 11
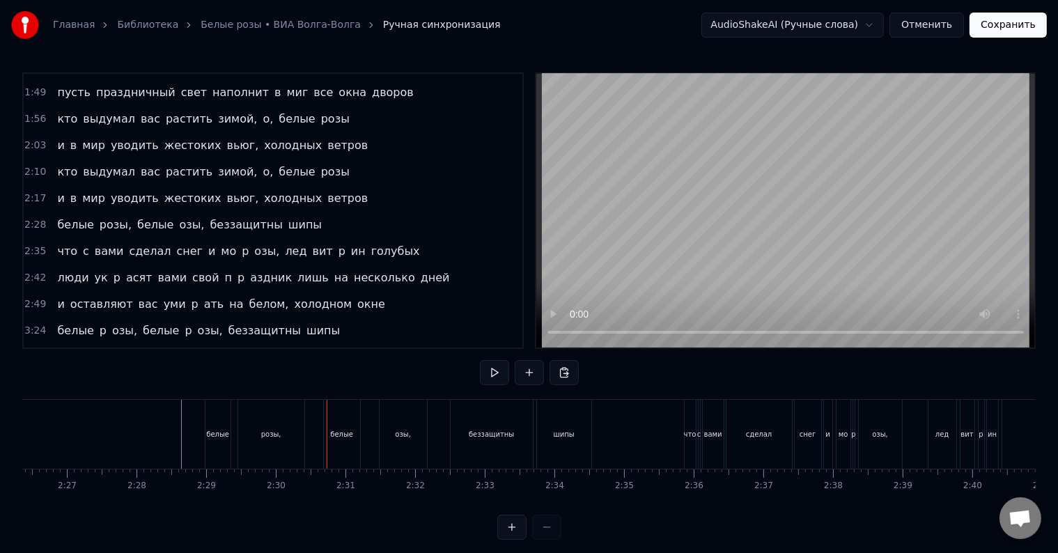
click at [316, 445] on div "белые розы, белые озы, беззащитны шипы" at bounding box center [400, 434] width 390 height 69
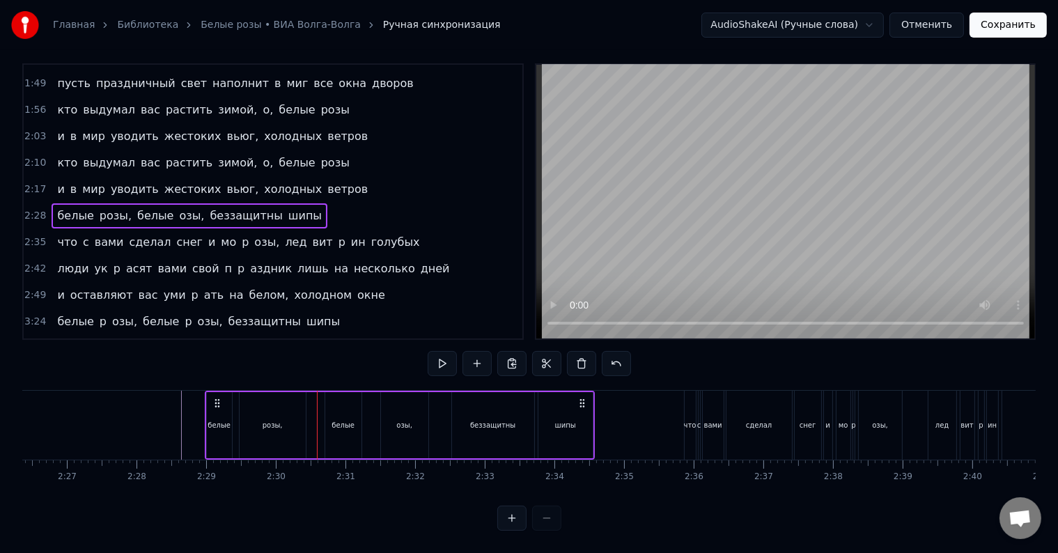
scroll to position [21, 0]
click at [386, 416] on div "озы," at bounding box center [404, 425] width 47 height 66
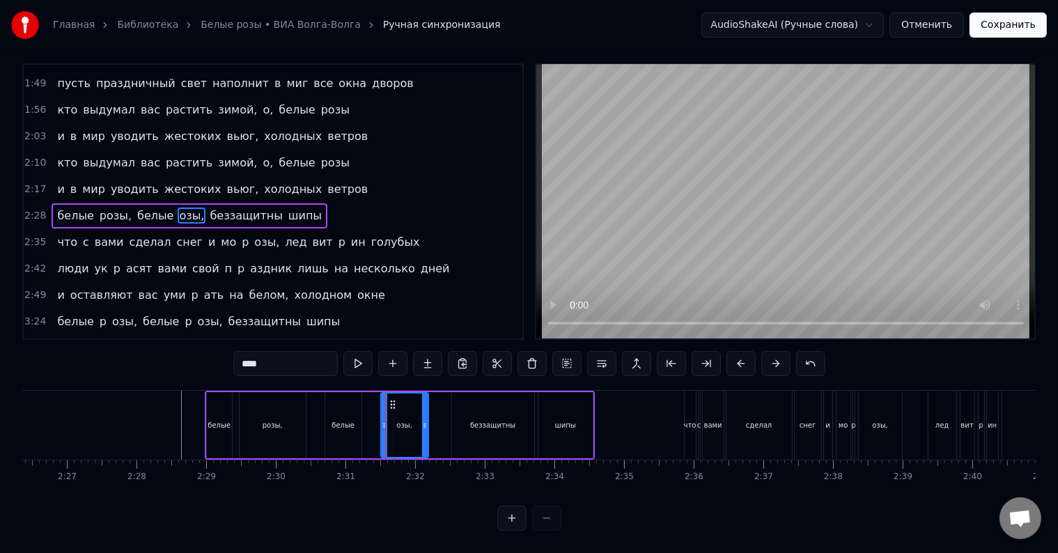
scroll to position [0, 0]
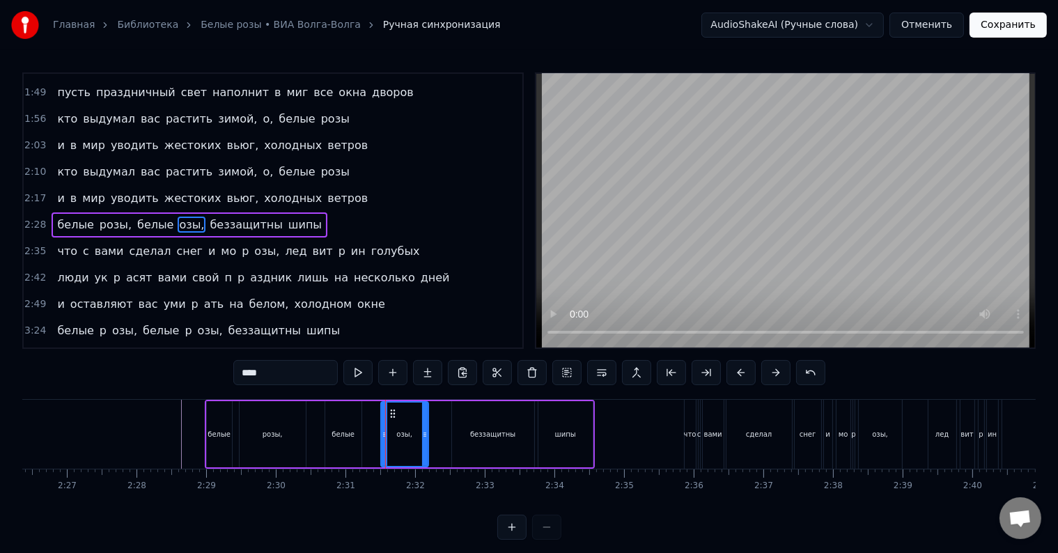
click at [240, 376] on input "****" at bounding box center [285, 372] width 104 height 25
type input "*****"
click at [364, 441] on div "белые розы, белые розы, беззащитны шипы" at bounding box center [400, 434] width 390 height 69
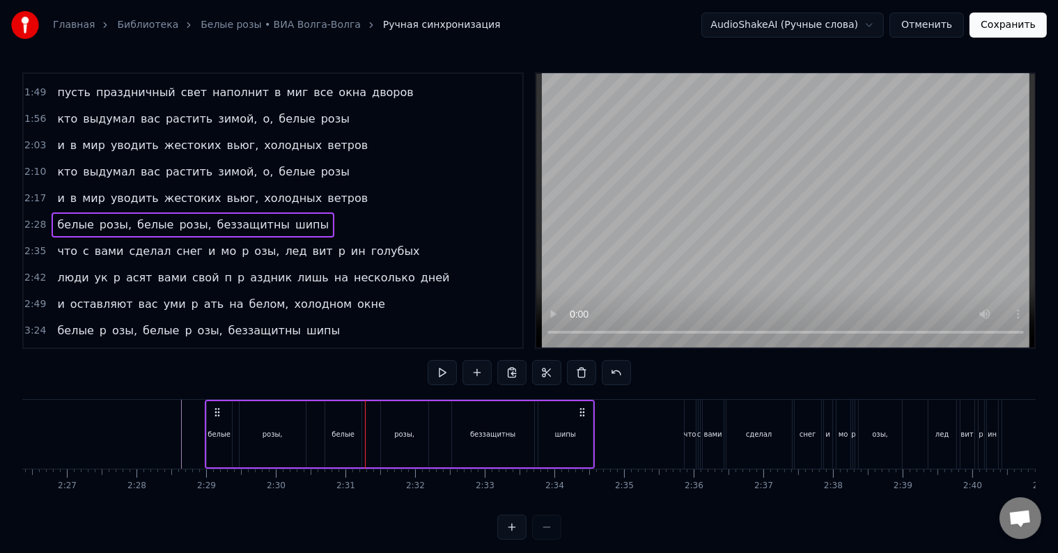
click at [370, 445] on div "белые розы, белые розы, беззащитны шипы" at bounding box center [400, 434] width 390 height 69
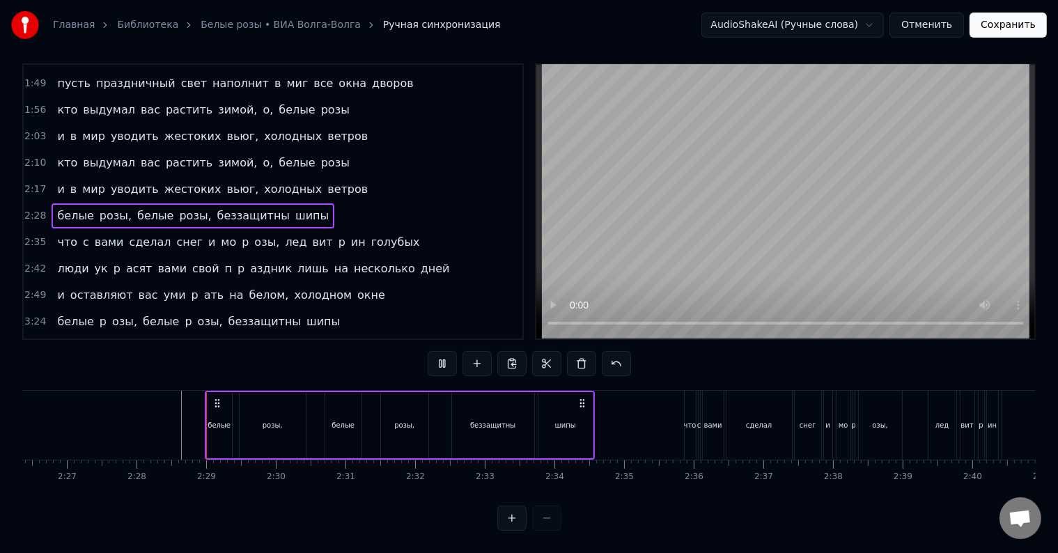
scroll to position [21, 0]
click at [372, 429] on div "белые розы, белые розы, беззащитны шипы" at bounding box center [400, 425] width 390 height 69
click at [372, 429] on div at bounding box center [372, 425] width 1 height 69
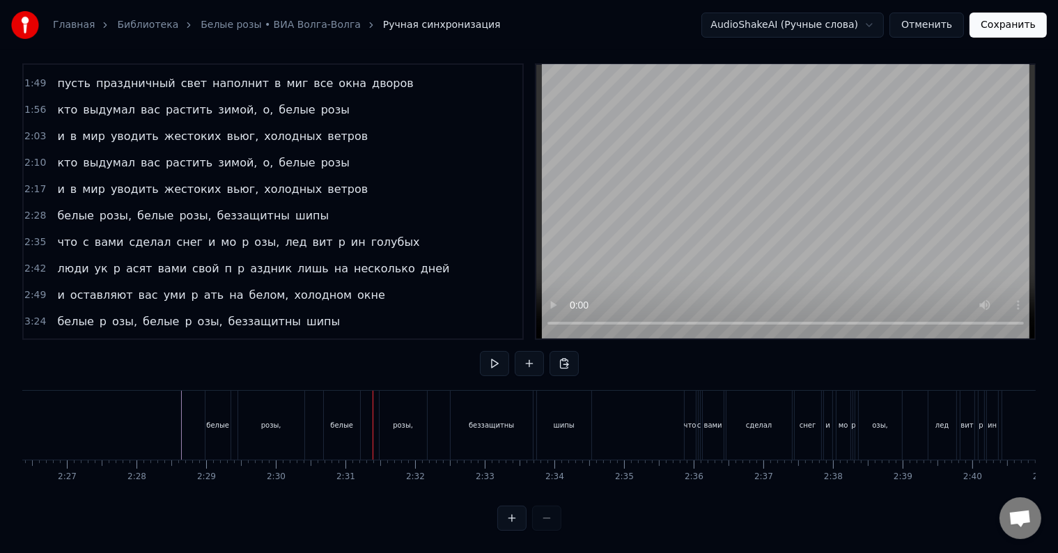
click at [372, 429] on div at bounding box center [372, 425] width 1 height 69
click at [372, 429] on div "белые розы, белые розы, беззащитны шипы" at bounding box center [400, 425] width 390 height 69
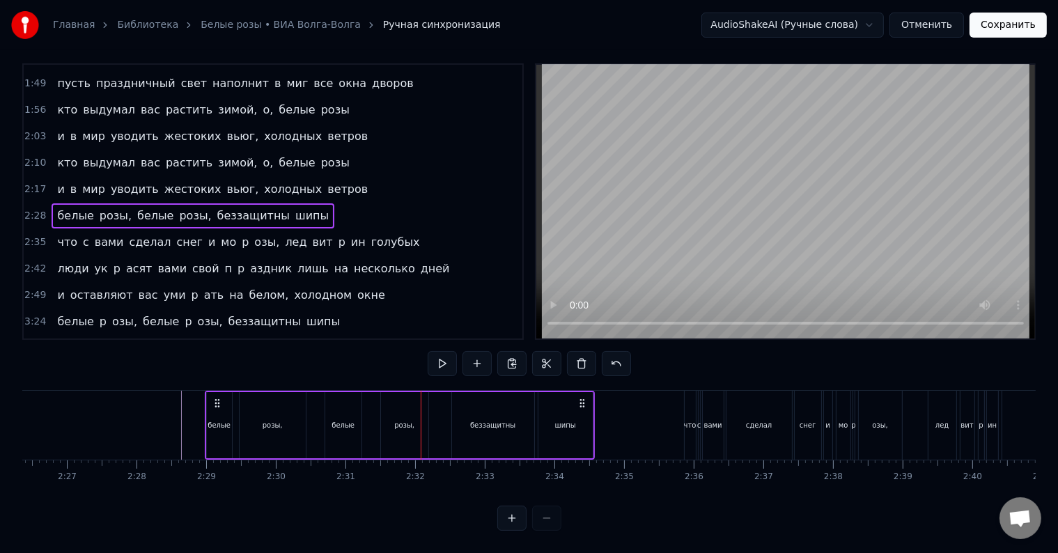
click at [387, 425] on div "розы," at bounding box center [404, 425] width 47 height 66
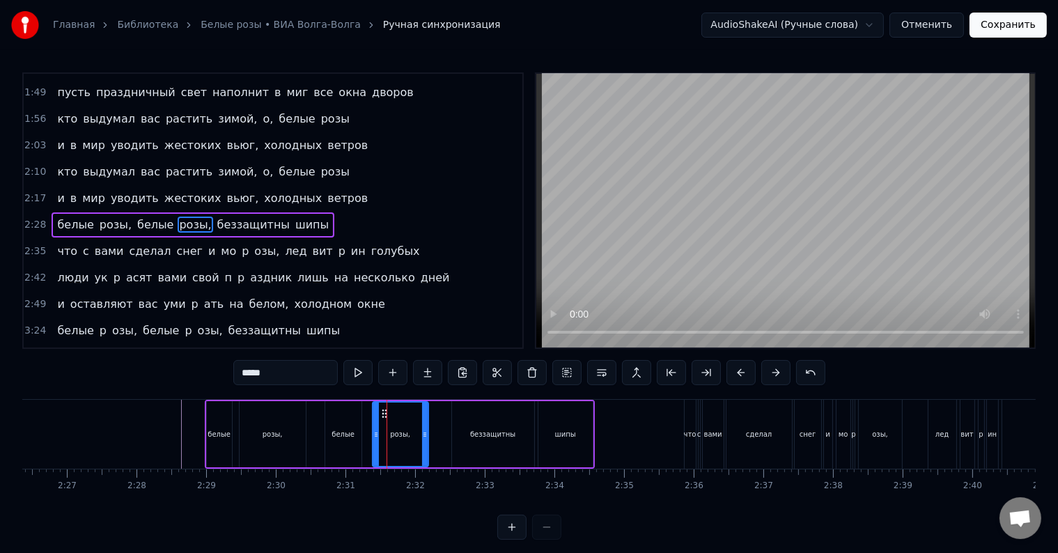
drag, startPoint x: 381, startPoint y: 430, endPoint x: 372, endPoint y: 430, distance: 8.4
click at [373, 430] on icon at bounding box center [376, 434] width 6 height 11
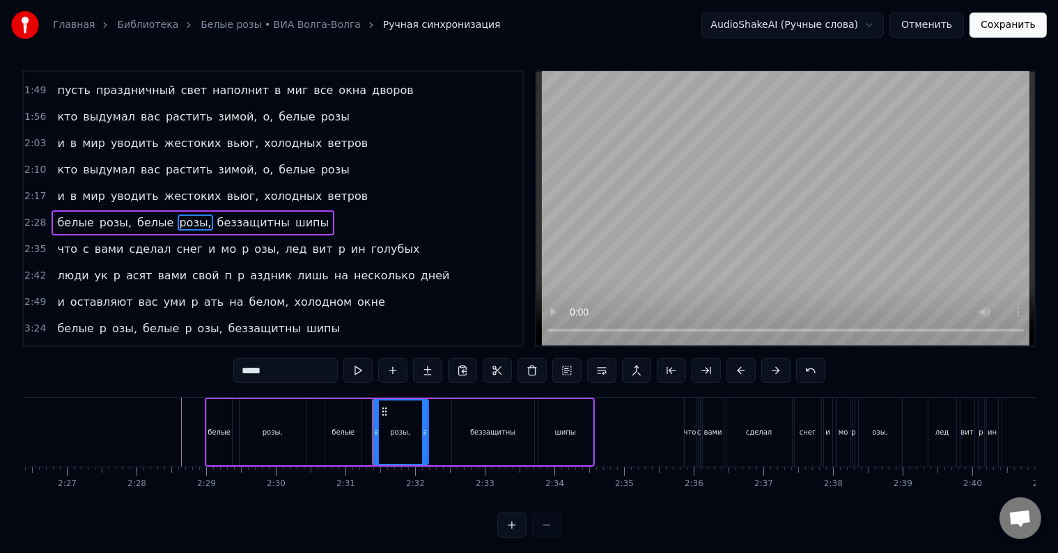
scroll to position [21, 0]
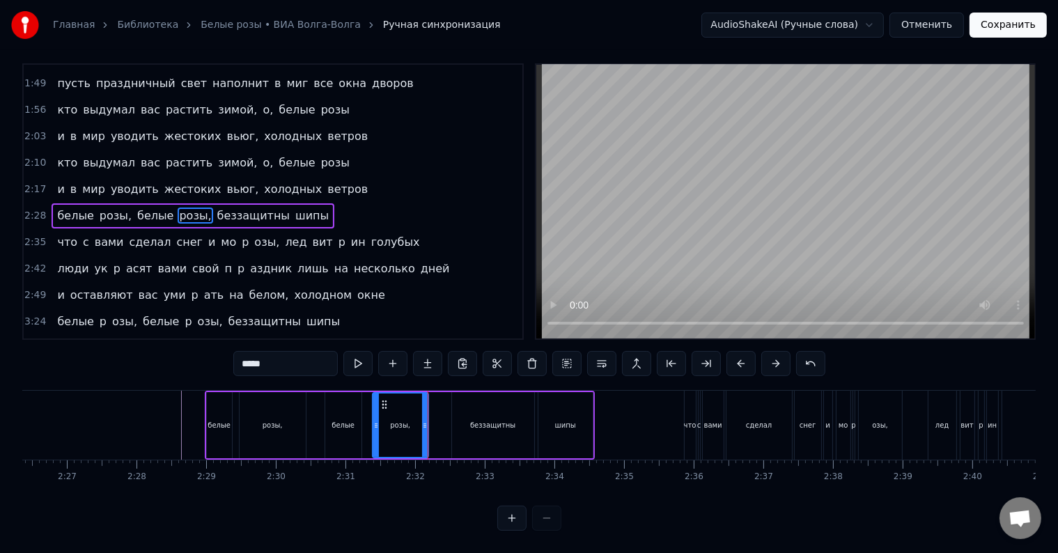
click at [430, 426] on div "белые розы, белые розы, беззащитны шипы" at bounding box center [400, 425] width 390 height 69
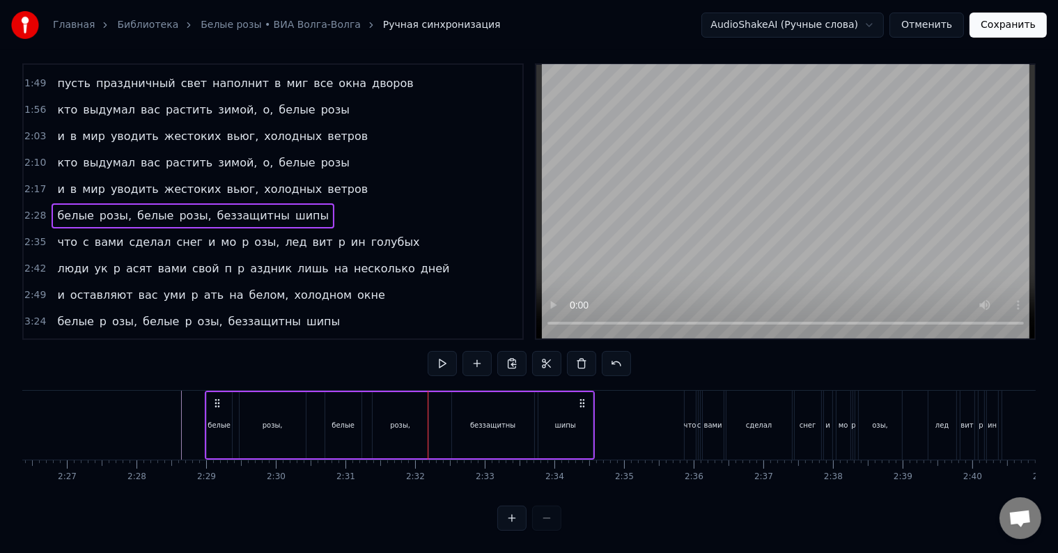
click at [430, 426] on div "белые розы, белые розы, беззащитны шипы" at bounding box center [400, 425] width 390 height 69
click at [427, 416] on div at bounding box center [427, 425] width 1 height 69
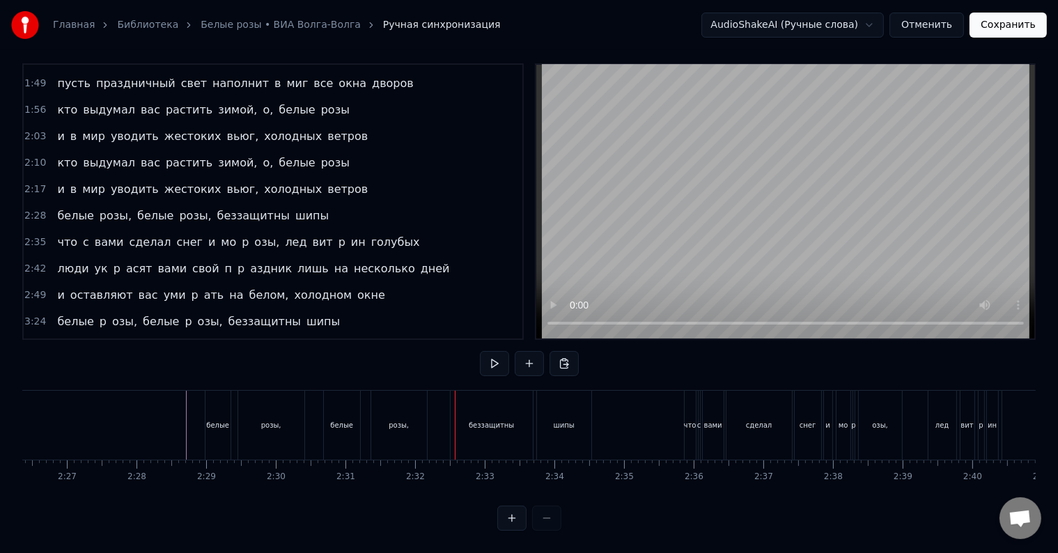
click at [446, 418] on div "белые розы, белые розы, беззащитны шипы" at bounding box center [400, 425] width 390 height 69
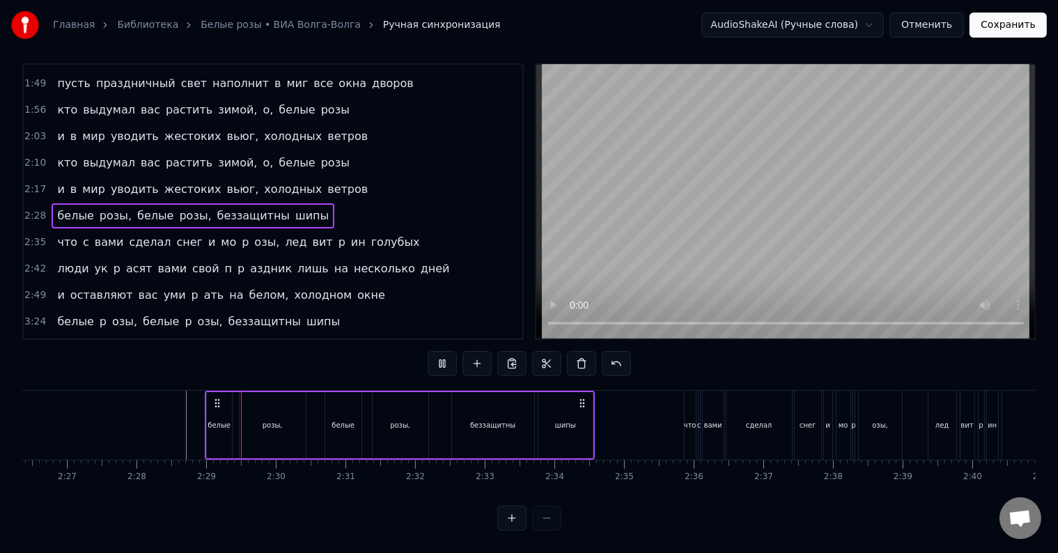
click at [446, 418] on div "белые розы, белые розы, беззащитны шипы" at bounding box center [400, 425] width 390 height 69
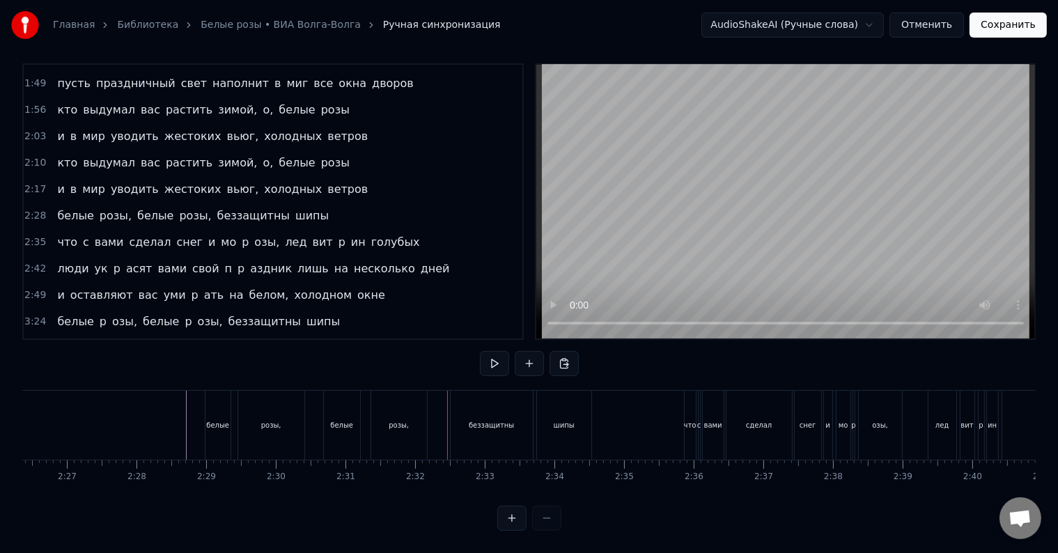
click at [447, 418] on div at bounding box center [447, 425] width 1 height 69
click at [432, 417] on div "белые розы, белые розы, беззащитны шипы" at bounding box center [400, 425] width 390 height 69
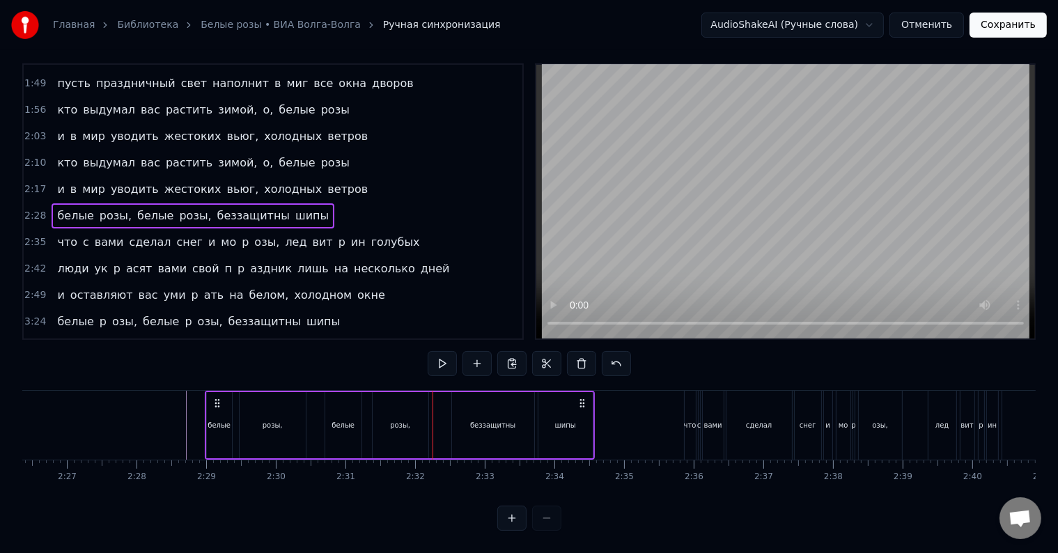
click at [432, 417] on div at bounding box center [432, 425] width 1 height 69
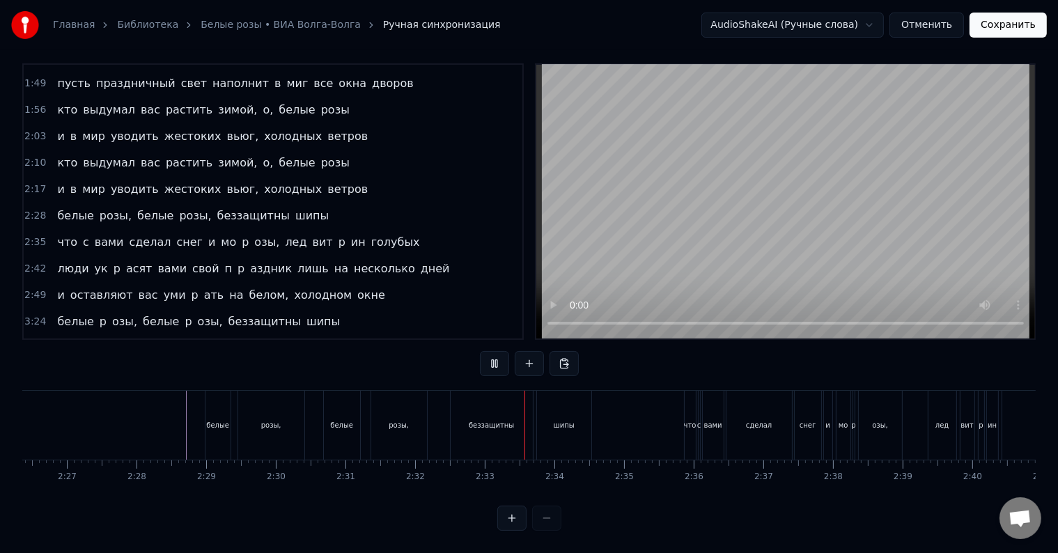
click at [434, 418] on div "белые розы, белые розы, беззащитны шипы" at bounding box center [400, 425] width 390 height 69
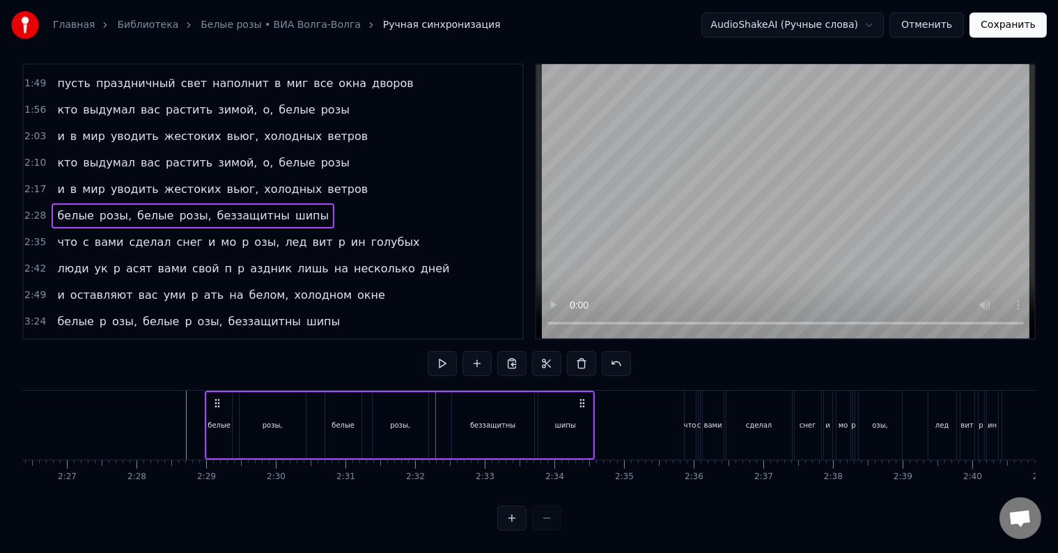
click at [435, 418] on div at bounding box center [435, 425] width 1 height 69
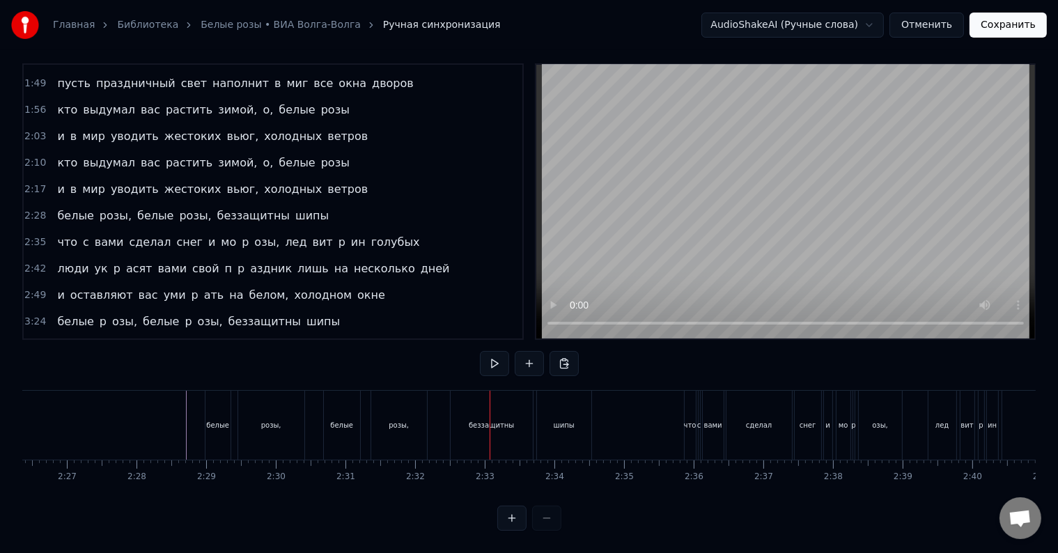
click at [455, 418] on div "беззащитны" at bounding box center [491, 425] width 82 height 69
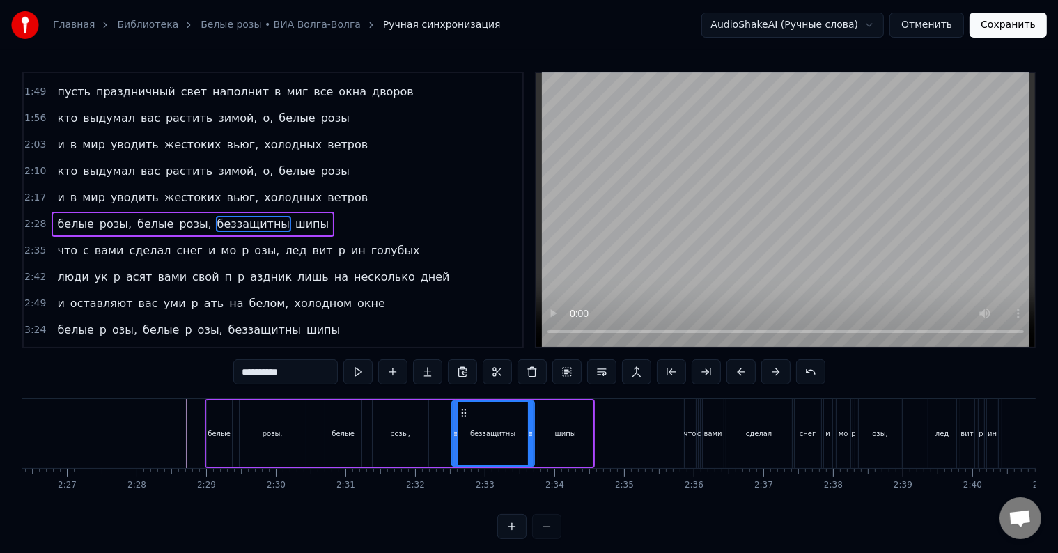
scroll to position [0, 0]
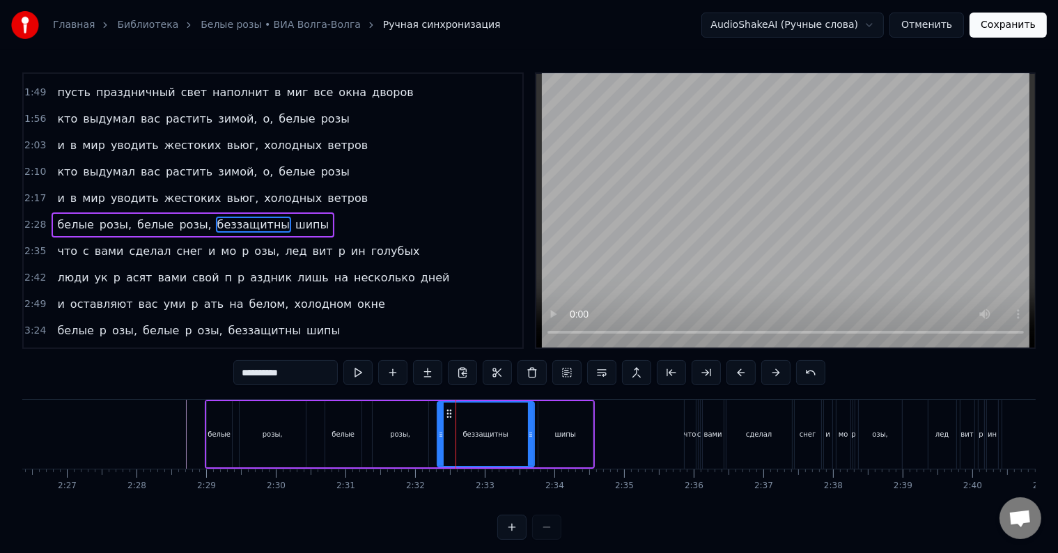
drag, startPoint x: 453, startPoint y: 430, endPoint x: 438, endPoint y: 432, distance: 14.7
click at [438, 432] on icon at bounding box center [441, 434] width 6 height 11
click at [433, 445] on div "белые розы, белые розы, беззащитны шипы" at bounding box center [400, 434] width 390 height 69
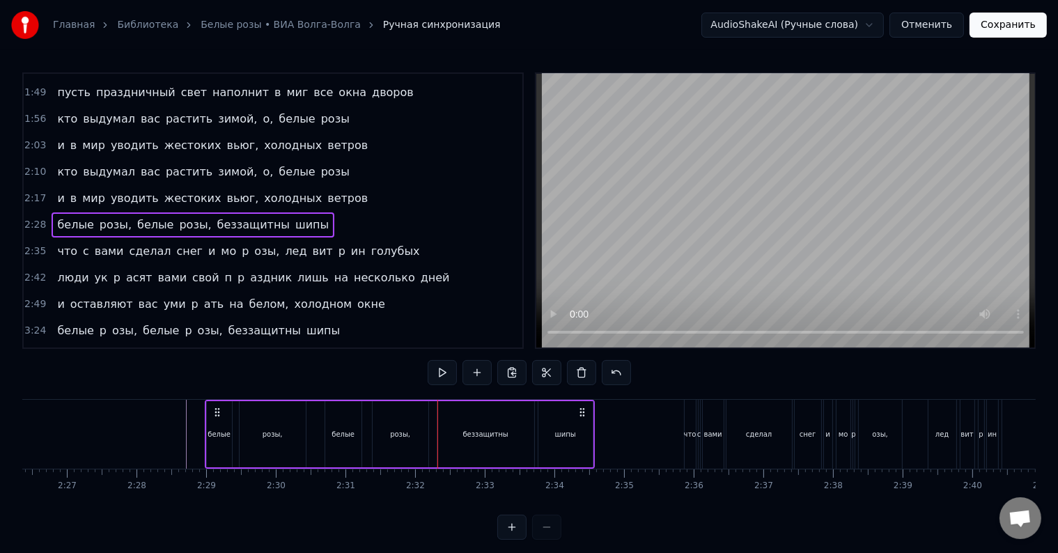
click at [433, 445] on div "белые розы, белые розы, беззащитны шипы" at bounding box center [400, 434] width 390 height 69
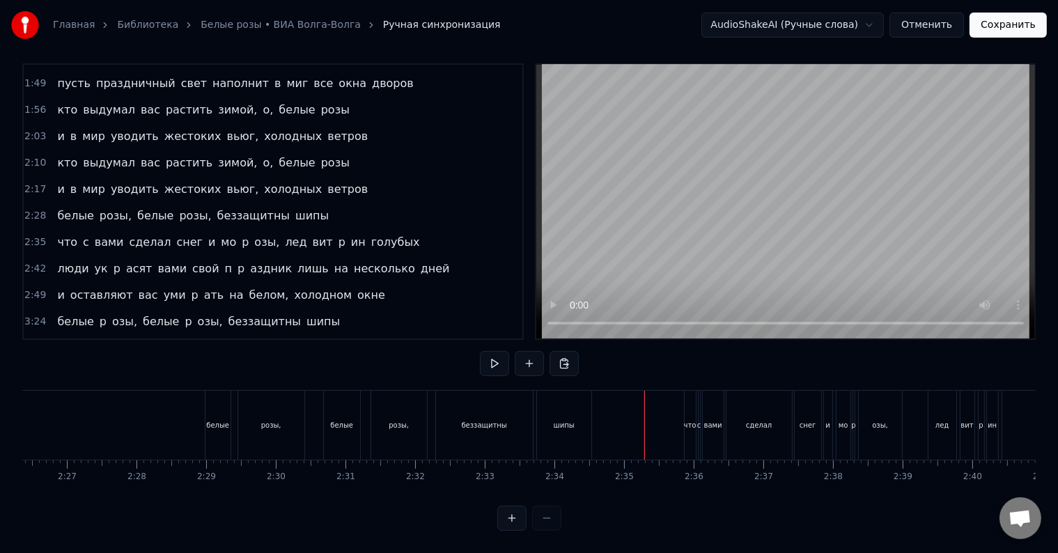
click at [644, 411] on div at bounding box center [644, 425] width 1 height 69
click at [846, 423] on div "мо" at bounding box center [843, 425] width 14 height 69
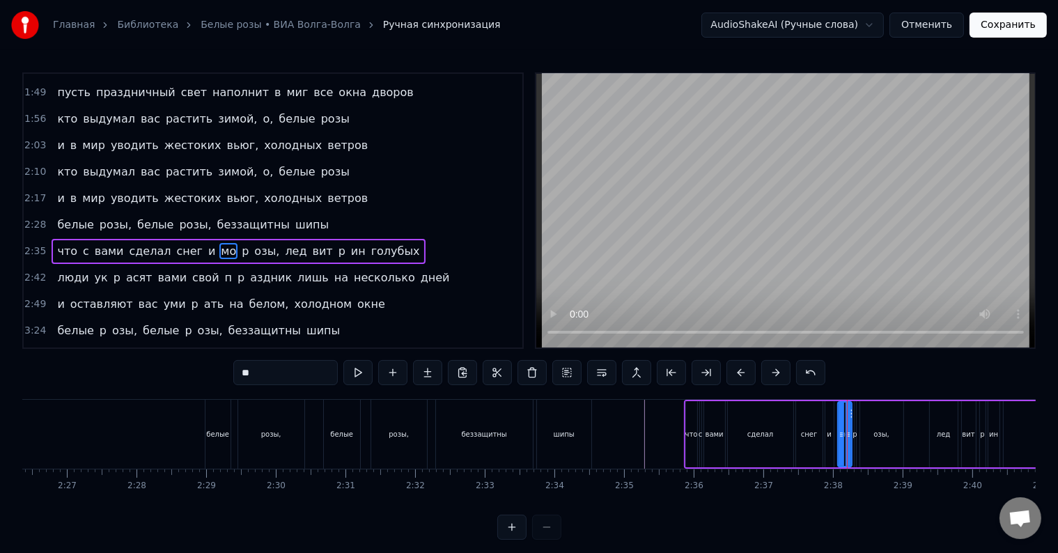
scroll to position [311, 0]
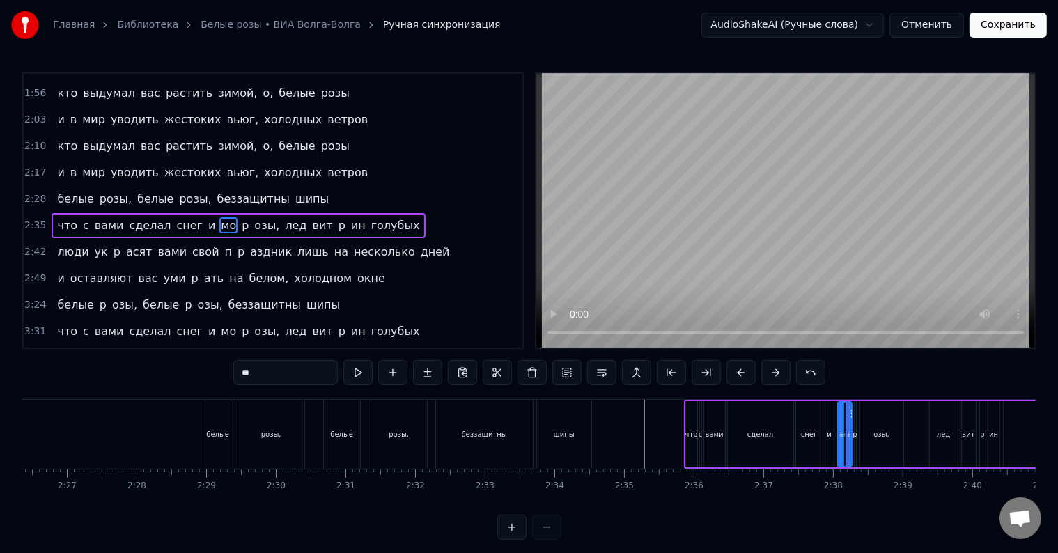
click at [863, 432] on div "озы," at bounding box center [881, 434] width 43 height 66
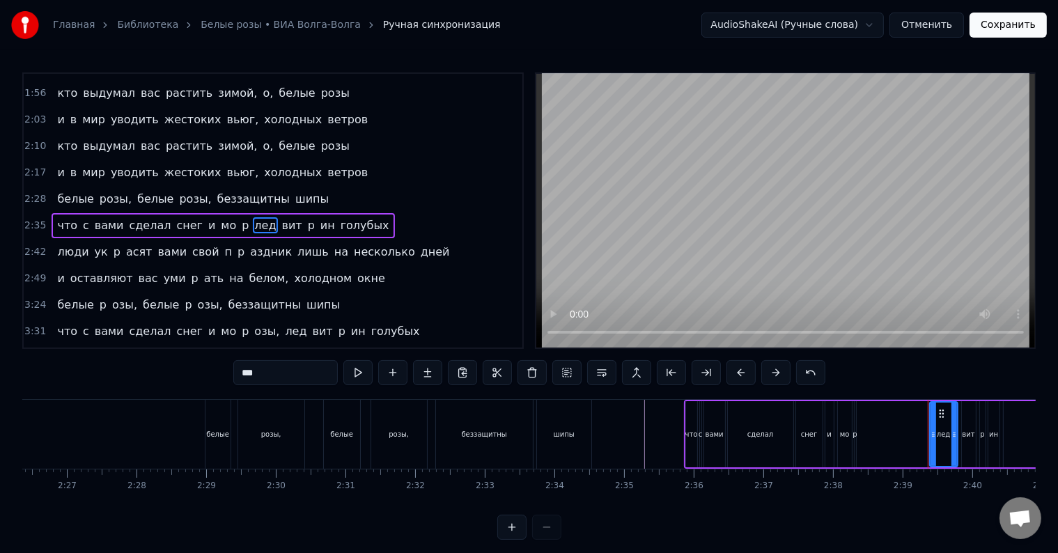
click at [854, 440] on div "p" at bounding box center [854, 434] width 1 height 66
click at [847, 446] on div "мо" at bounding box center [845, 434] width 14 height 66
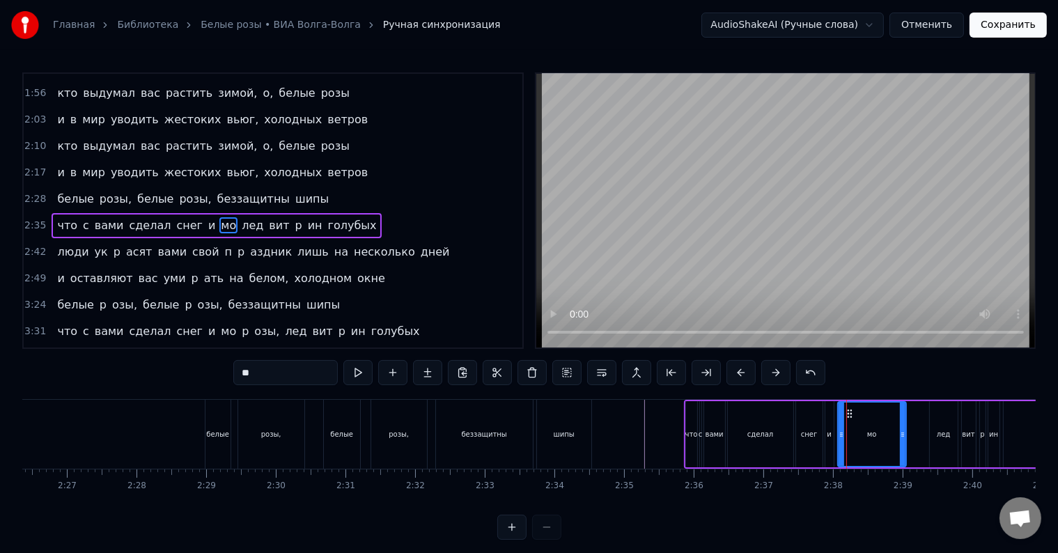
drag, startPoint x: 849, startPoint y: 448, endPoint x: 904, endPoint y: 446, distance: 54.4
click at [904, 446] on div at bounding box center [903, 433] width 6 height 63
click at [283, 373] on input "**" at bounding box center [285, 372] width 104 height 25
type input "******"
click at [903, 434] on div at bounding box center [903, 434] width 1 height 69
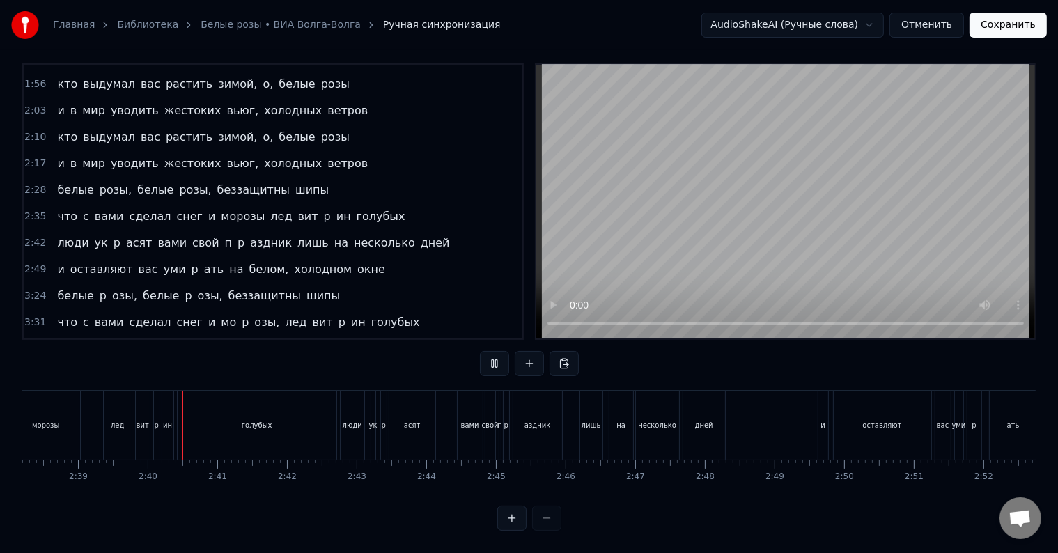
scroll to position [0, 11065]
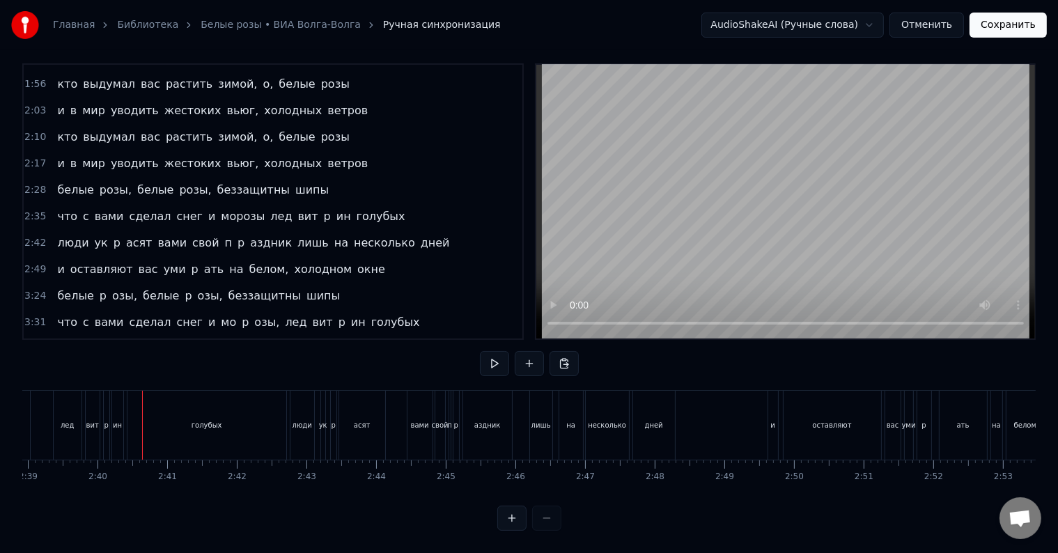
click at [97, 421] on div "вит" at bounding box center [93, 425] width 14 height 69
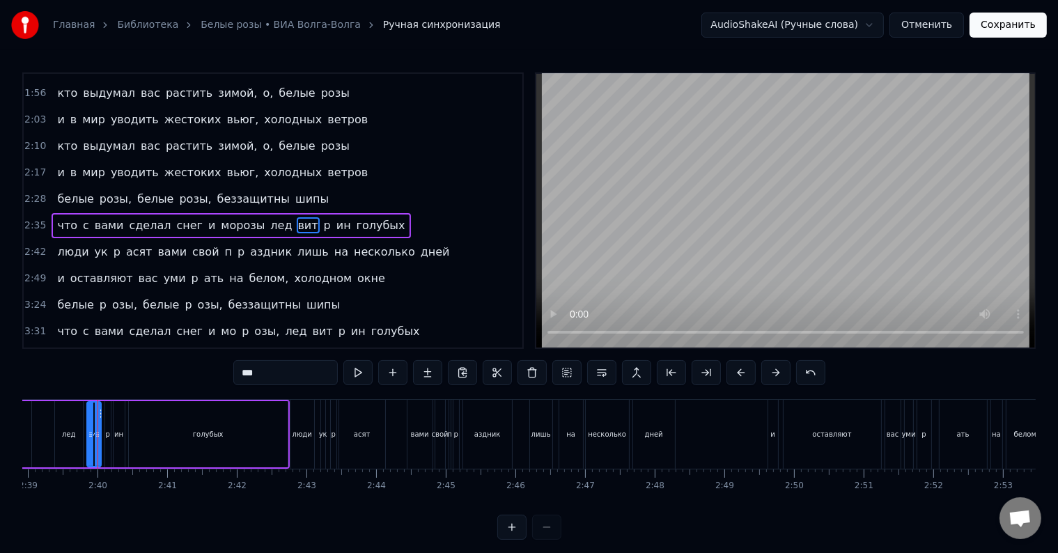
click at [267, 372] on input "***" at bounding box center [285, 372] width 104 height 25
click at [104, 438] on div "витрин" at bounding box center [94, 434] width 26 height 10
click at [106, 439] on div "p" at bounding box center [107, 434] width 4 height 10
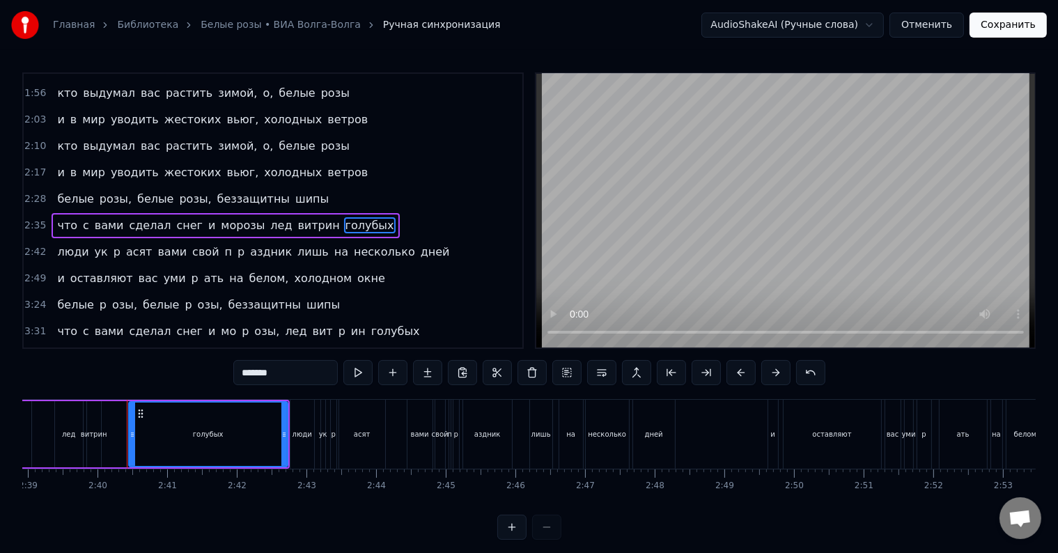
click at [95, 441] on div "витрин" at bounding box center [94, 434] width 14 height 66
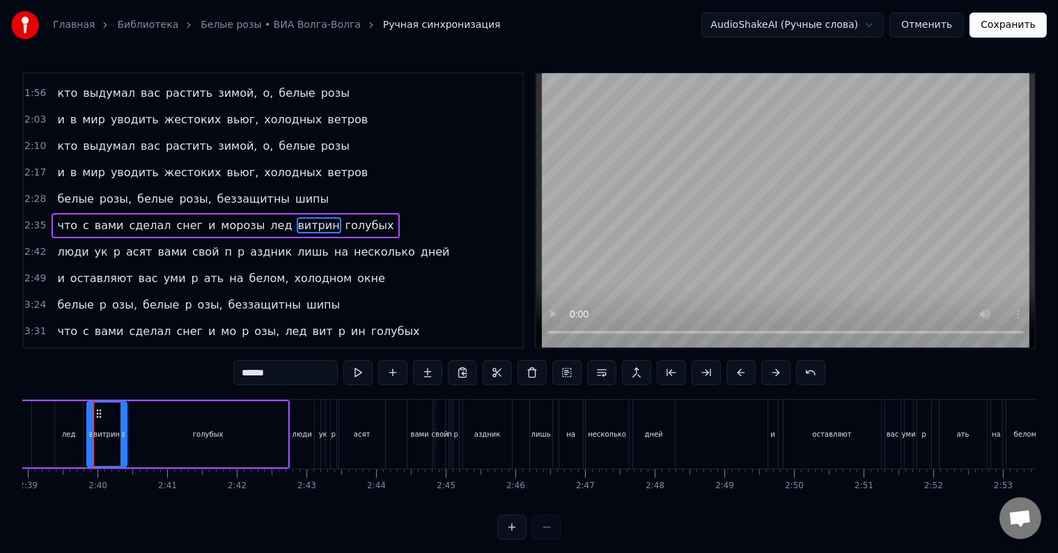
drag, startPoint x: 100, startPoint y: 443, endPoint x: 125, endPoint y: 444, distance: 25.8
click at [125, 444] on div "витрин" at bounding box center [106, 434] width 41 height 66
click at [281, 433] on div "голубых" at bounding box center [208, 434] width 159 height 66
type input "*******"
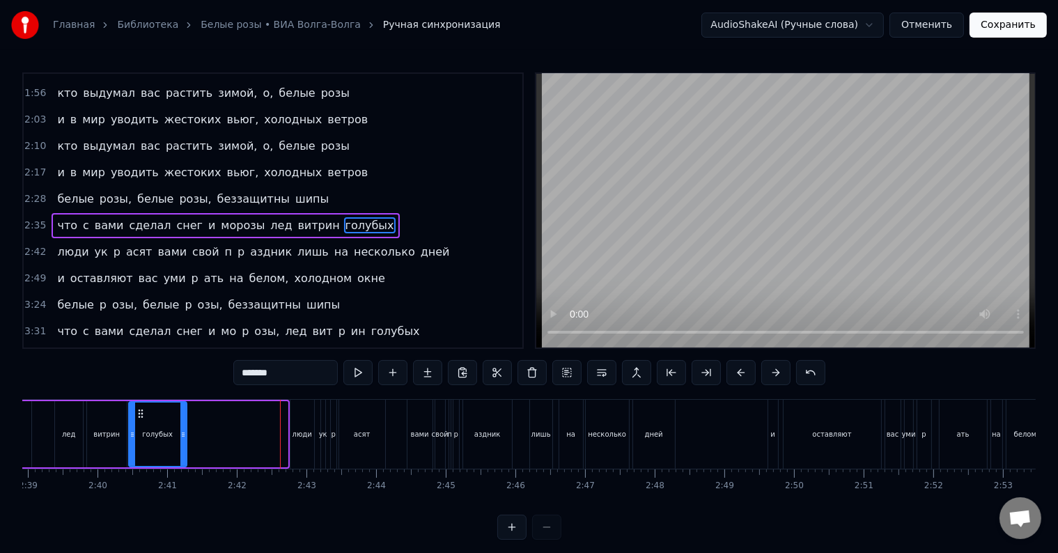
drag, startPoint x: 285, startPoint y: 427, endPoint x: 184, endPoint y: 432, distance: 101.1
click at [184, 432] on div at bounding box center [183, 433] width 6 height 63
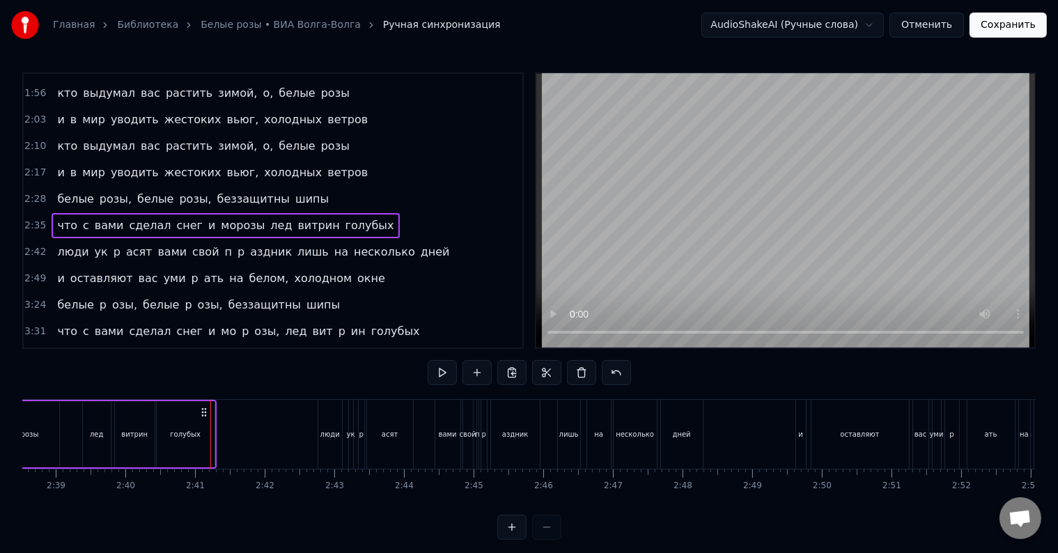
click at [42, 440] on div "что с вами сделал снег и морозы лед витрин голубых" at bounding box center [26, 434] width 379 height 69
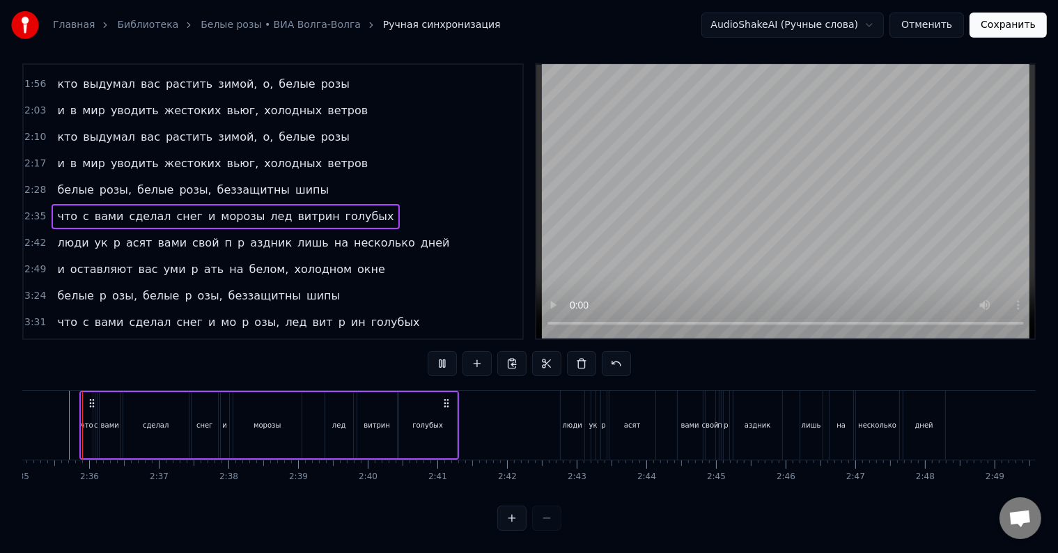
scroll to position [0, 10781]
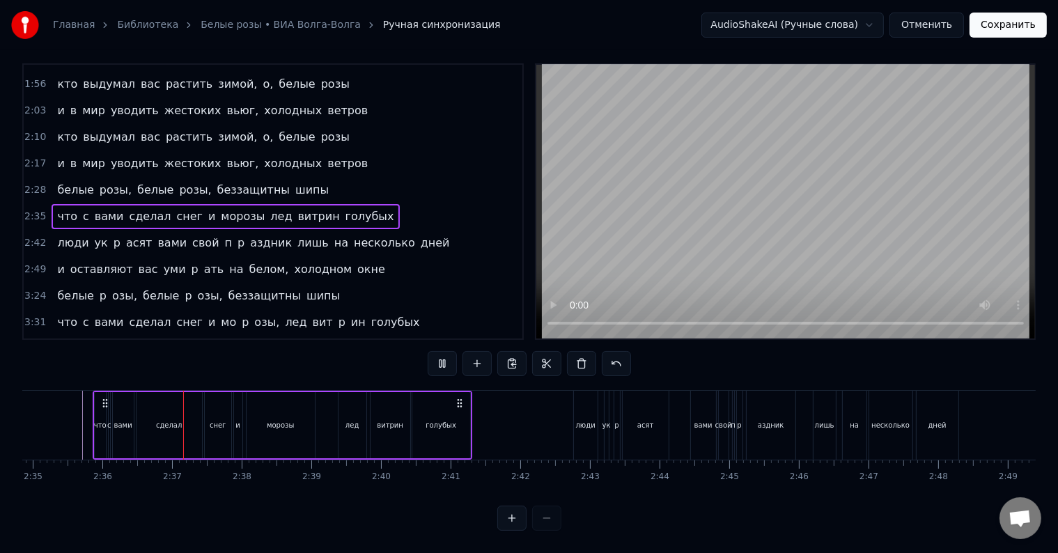
click at [343, 421] on div "лед" at bounding box center [352, 425] width 28 height 66
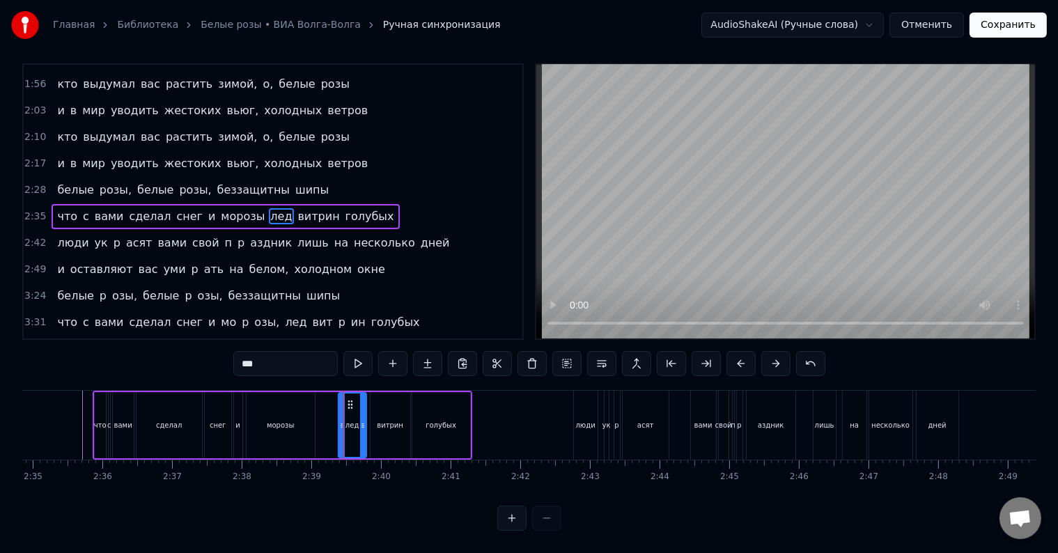
scroll to position [0, 0]
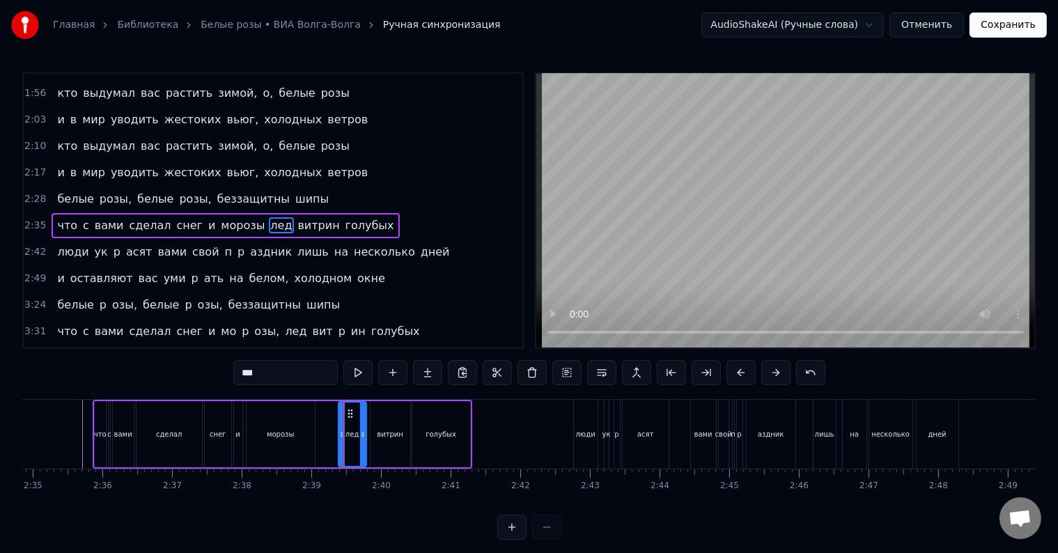
click at [320, 437] on div "что с вами сделал снег и морозы лед витрин голубых" at bounding box center [282, 434] width 379 height 69
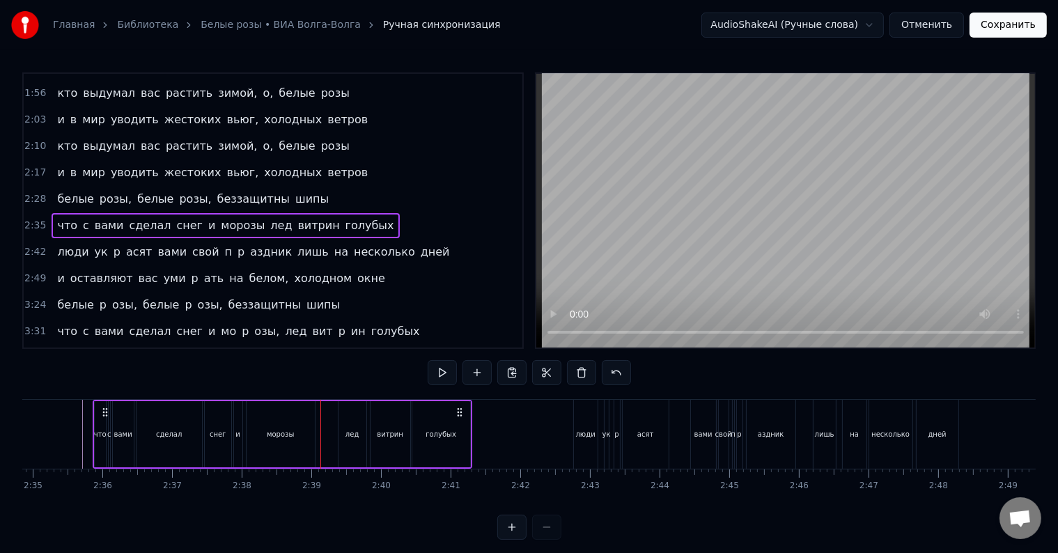
click at [321, 439] on div "что с вами сделал снег и морозы лед витрин голубых" at bounding box center [282, 434] width 379 height 69
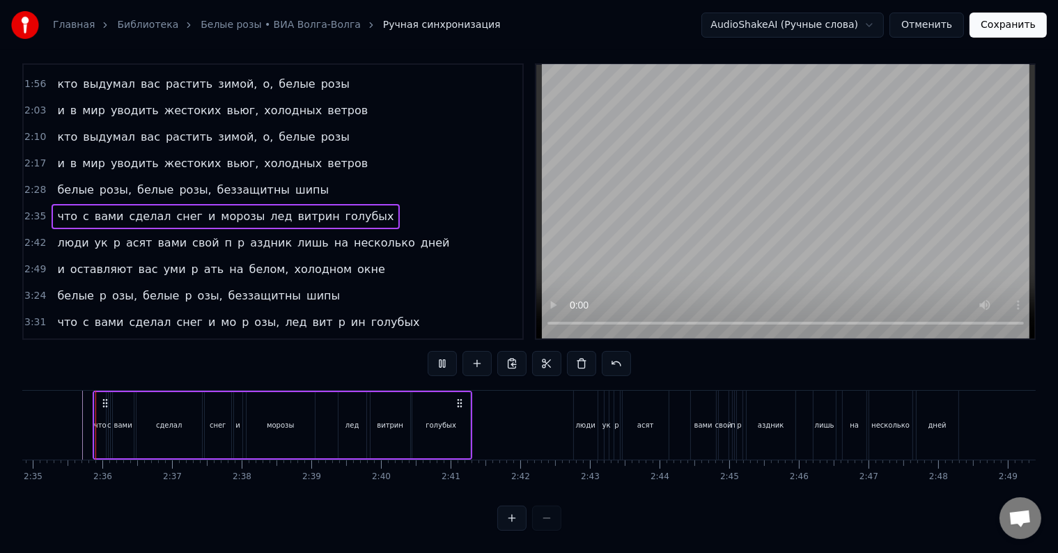
scroll to position [21, 0]
click at [323, 434] on div "что с вами сделал снег и морозы лед витрин голубых" at bounding box center [282, 425] width 379 height 69
click at [135, 434] on div at bounding box center [134, 425] width 1 height 69
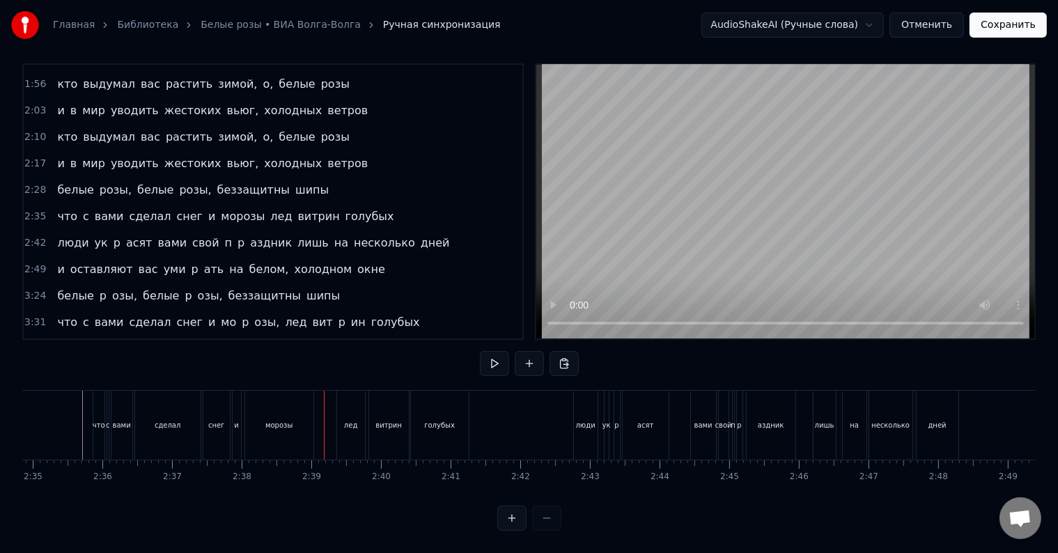
click at [324, 434] on div at bounding box center [324, 425] width 1 height 69
click at [348, 423] on div "лед" at bounding box center [351, 425] width 28 height 69
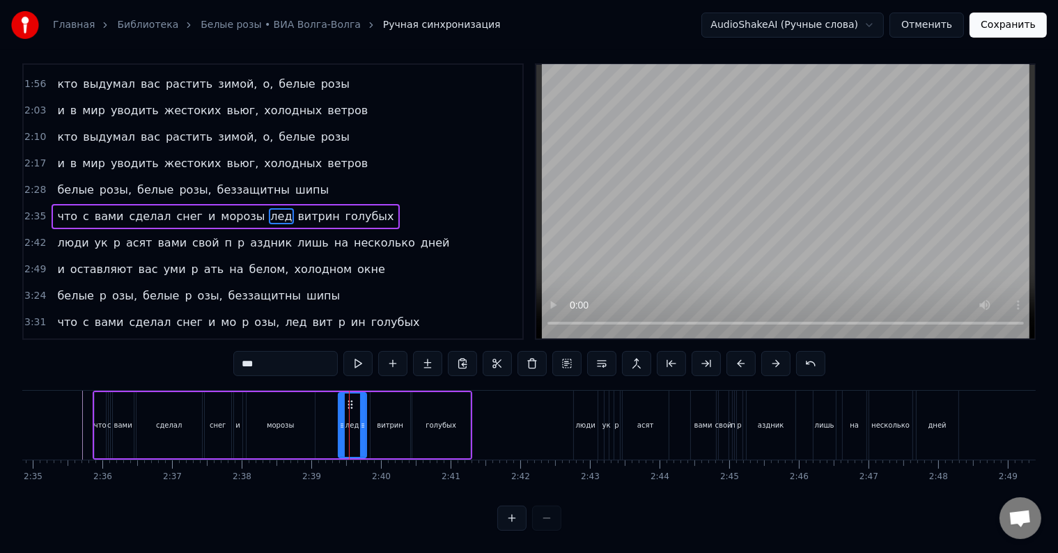
scroll to position [0, 0]
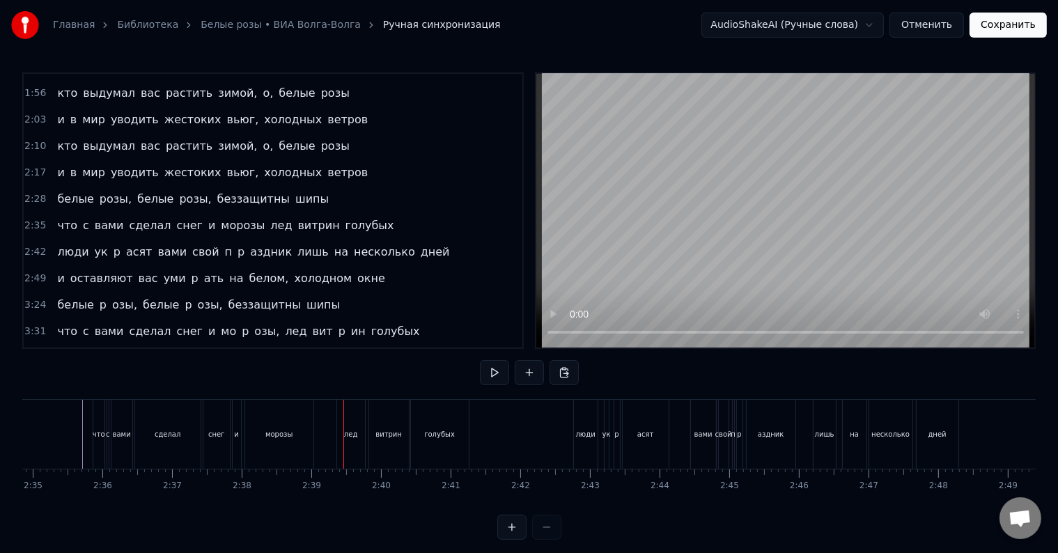
click at [346, 422] on div "лед" at bounding box center [351, 434] width 28 height 69
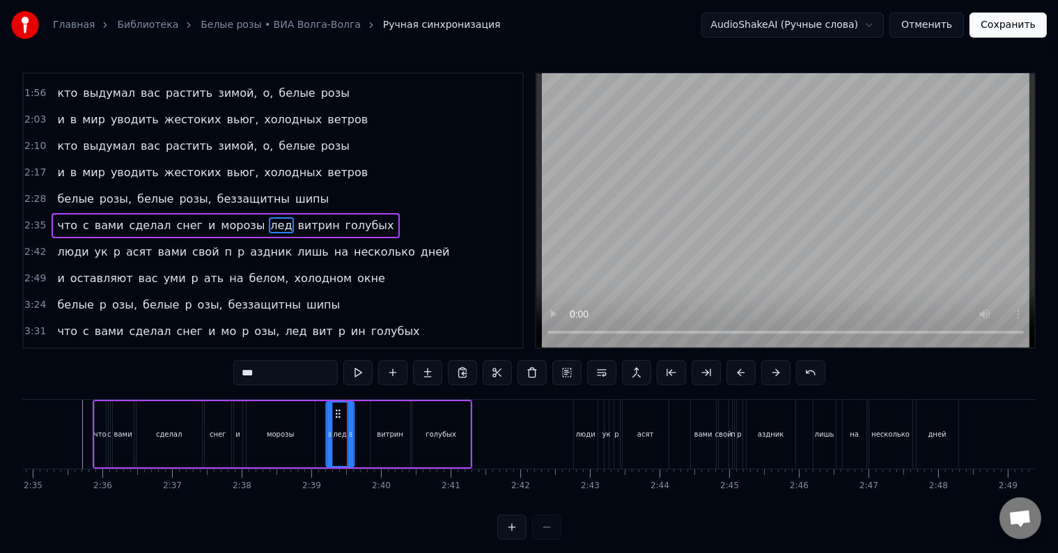
drag, startPoint x: 348, startPoint y: 412, endPoint x: 336, endPoint y: 415, distance: 12.8
click at [336, 415] on icon at bounding box center [337, 413] width 11 height 11
click at [356, 437] on div "что с вами сделал снег и морозы лед витрин голубых" at bounding box center [282, 434] width 379 height 69
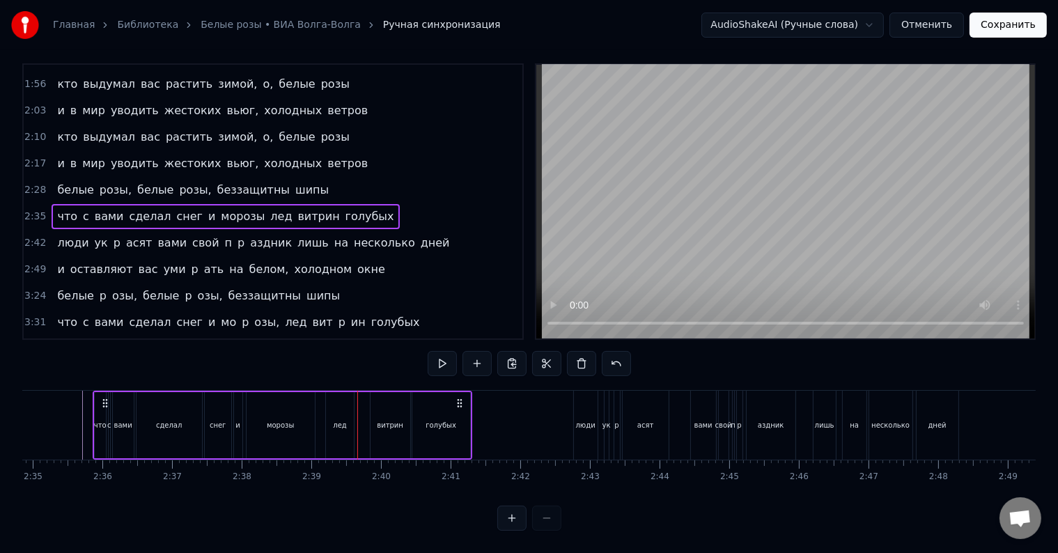
scroll to position [21, 0]
click at [356, 436] on div "что с вами сделал снег и морозы лед витрин голубых" at bounding box center [282, 425] width 379 height 69
click at [129, 436] on div at bounding box center [129, 425] width 1 height 69
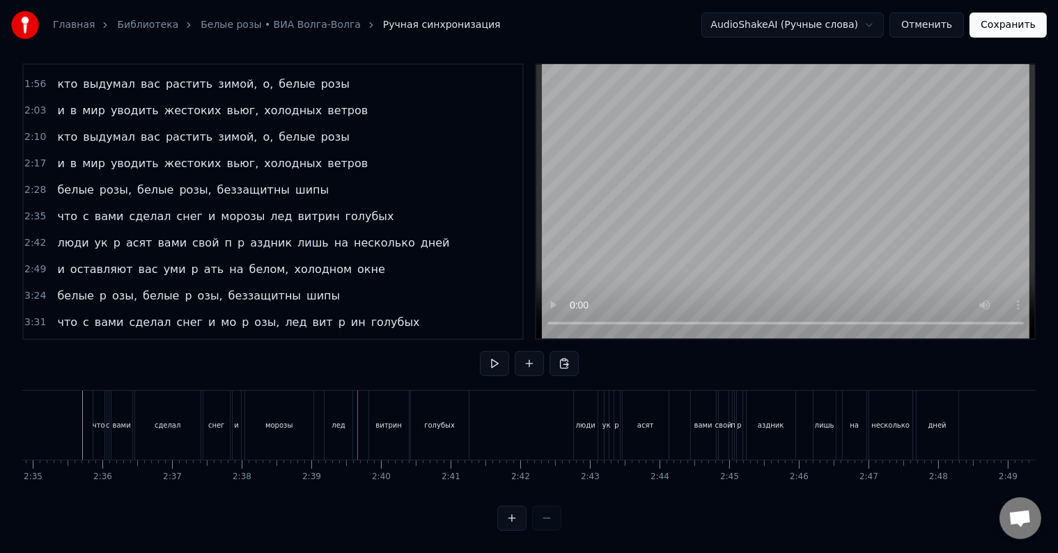
click at [357, 436] on div at bounding box center [357, 425] width 1 height 69
click at [373, 424] on div "витрин" at bounding box center [389, 425] width 40 height 69
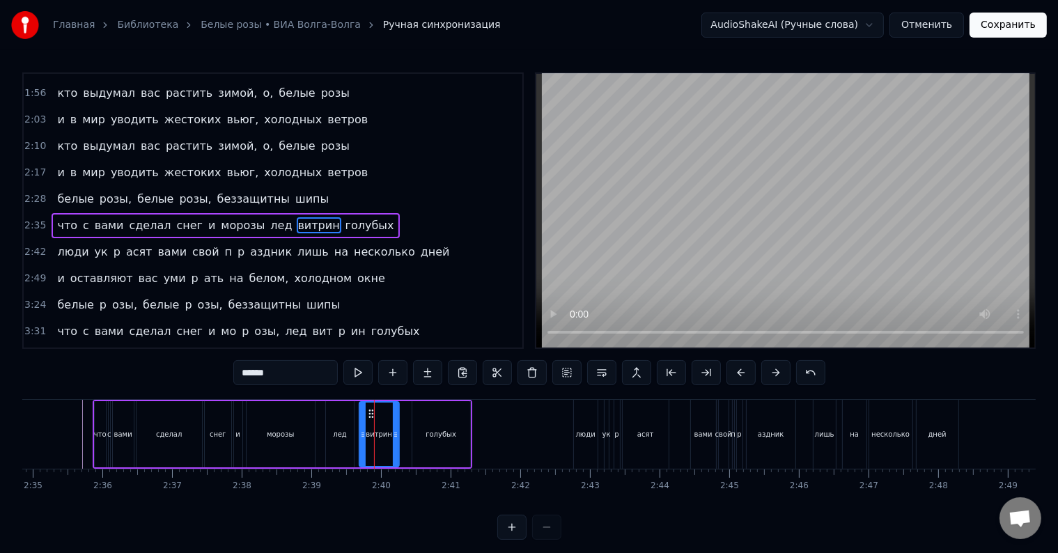
drag, startPoint x: 381, startPoint y: 412, endPoint x: 370, endPoint y: 415, distance: 11.5
click at [370, 415] on icon at bounding box center [371, 413] width 11 height 11
click at [402, 438] on div "что с вами сделал снег и морозы лед витрин голубых" at bounding box center [282, 434] width 379 height 69
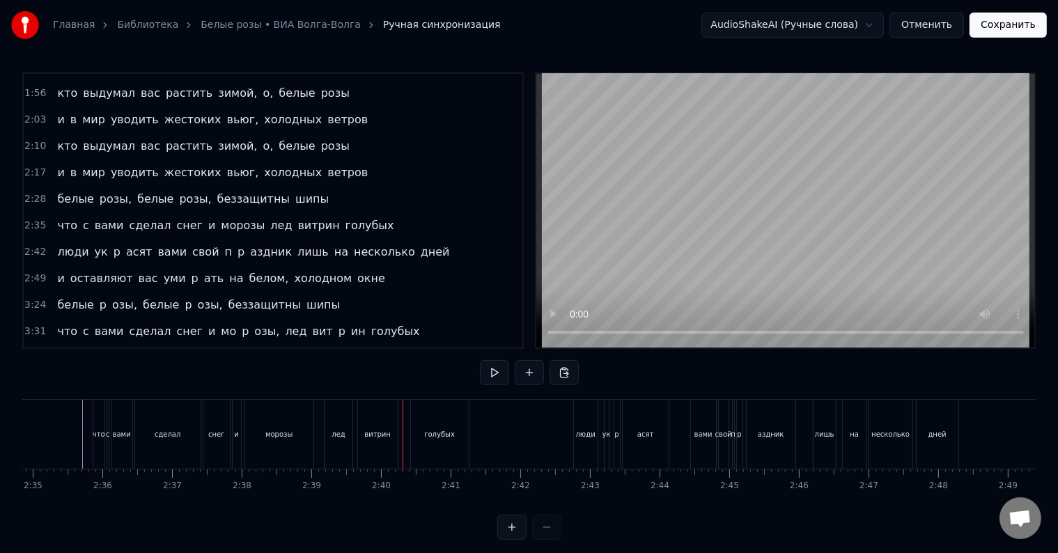
click at [402, 438] on div at bounding box center [402, 434] width 1 height 69
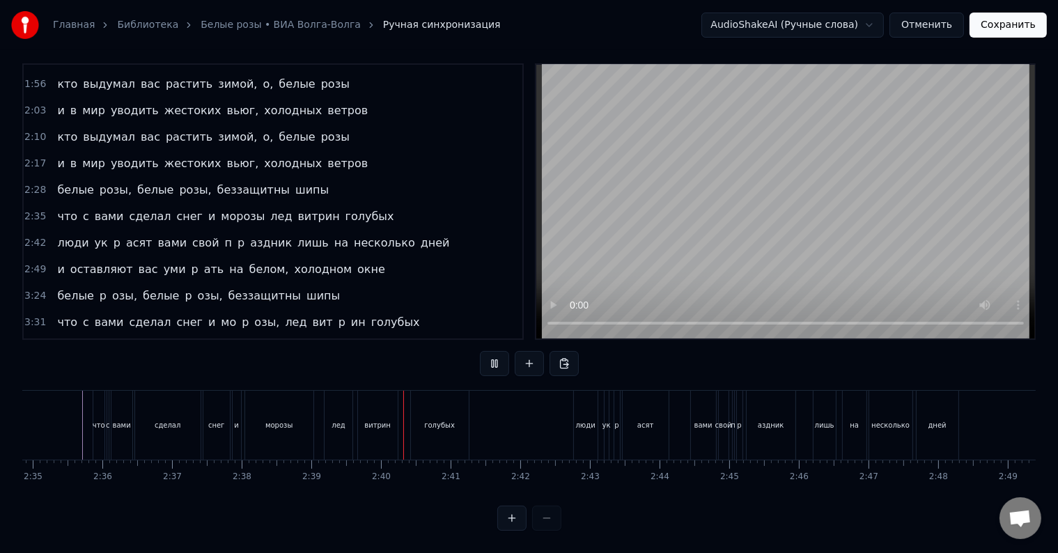
scroll to position [21, 0]
click at [414, 426] on div "голубых" at bounding box center [440, 425] width 58 height 69
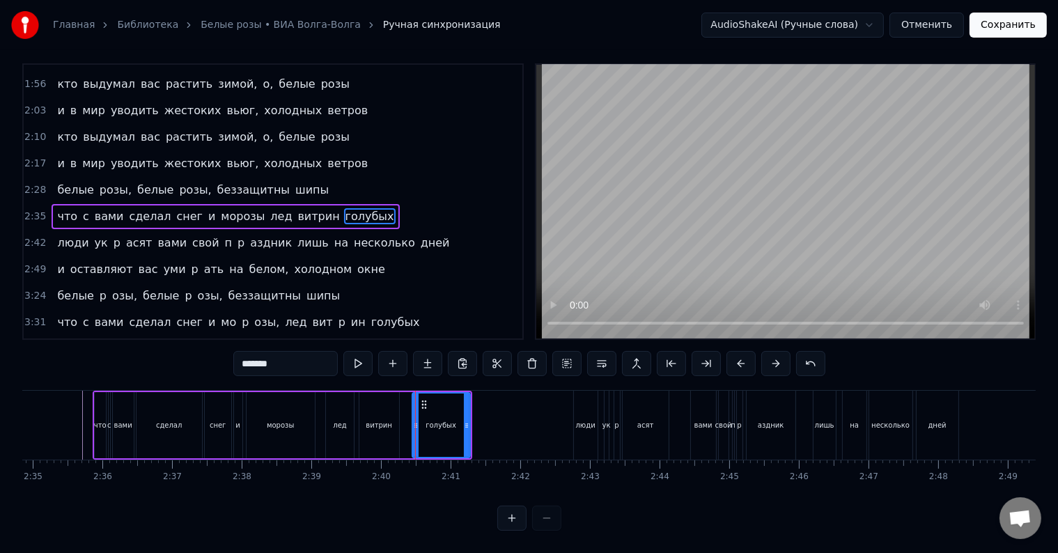
scroll to position [0, 0]
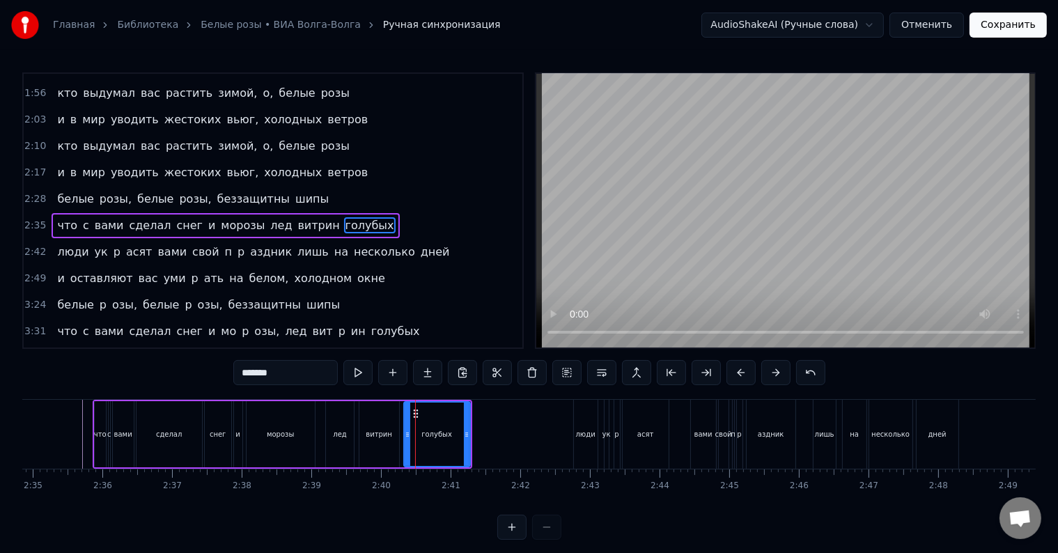
drag, startPoint x: 412, startPoint y: 433, endPoint x: 404, endPoint y: 434, distance: 8.5
click at [405, 434] on icon at bounding box center [408, 434] width 6 height 11
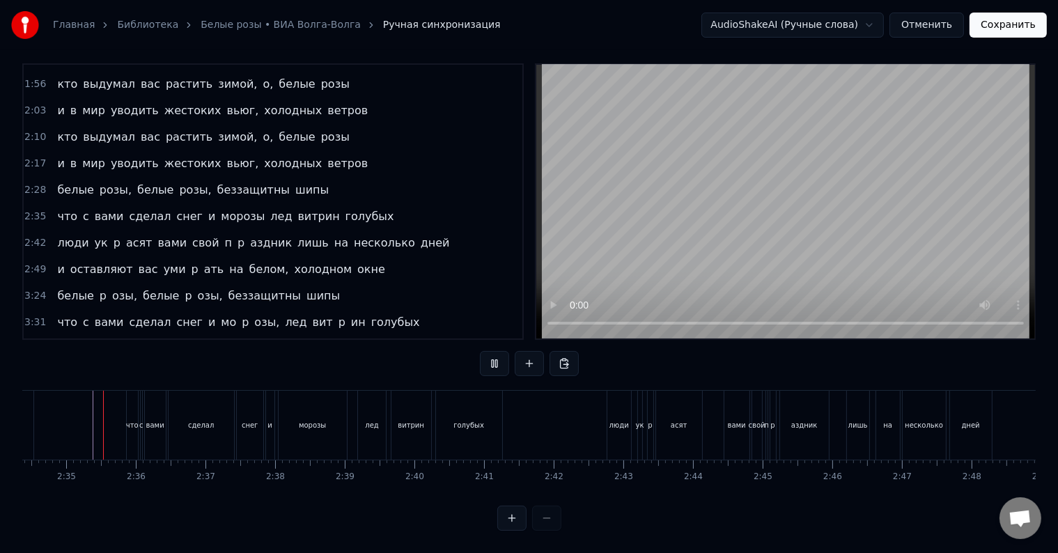
scroll to position [21, 0]
click at [497, 416] on div "голубых" at bounding box center [469, 425] width 66 height 69
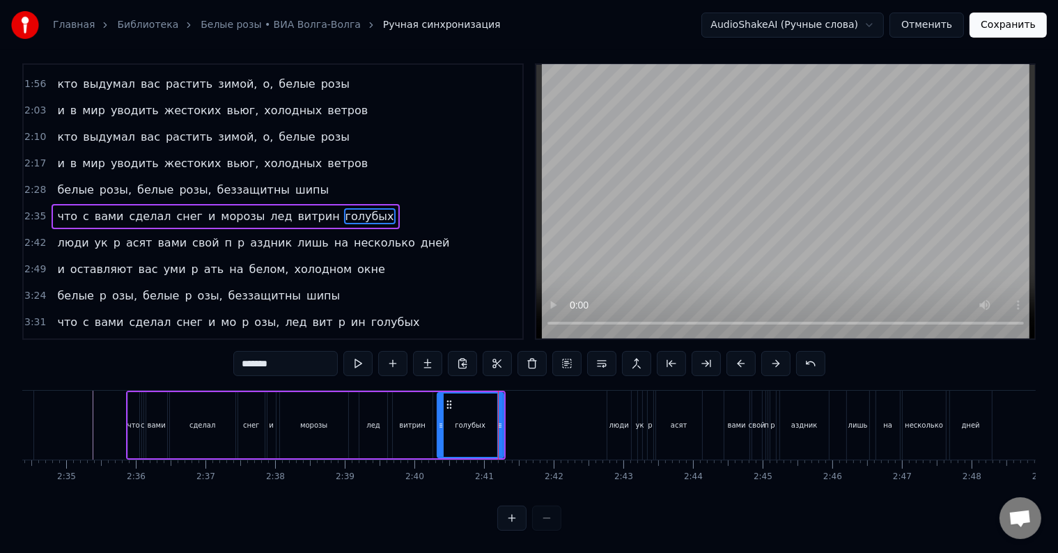
scroll to position [0, 0]
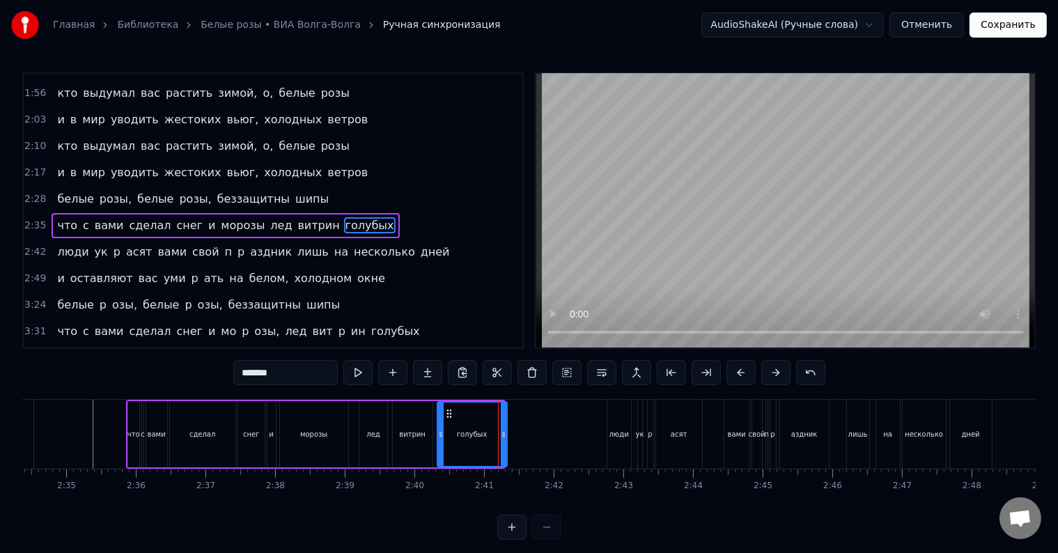
click at [505, 423] on div at bounding box center [504, 433] width 6 height 63
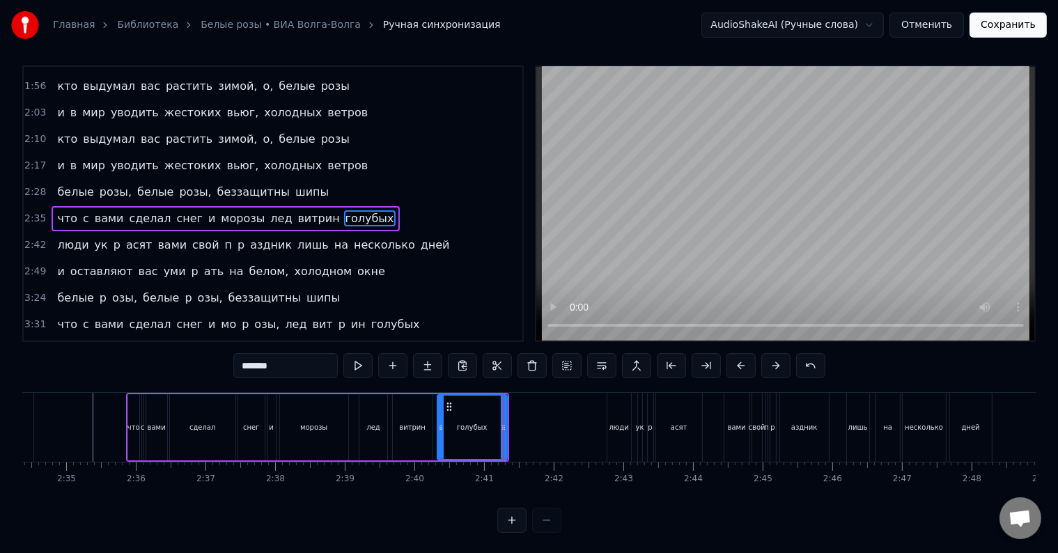
scroll to position [21, 0]
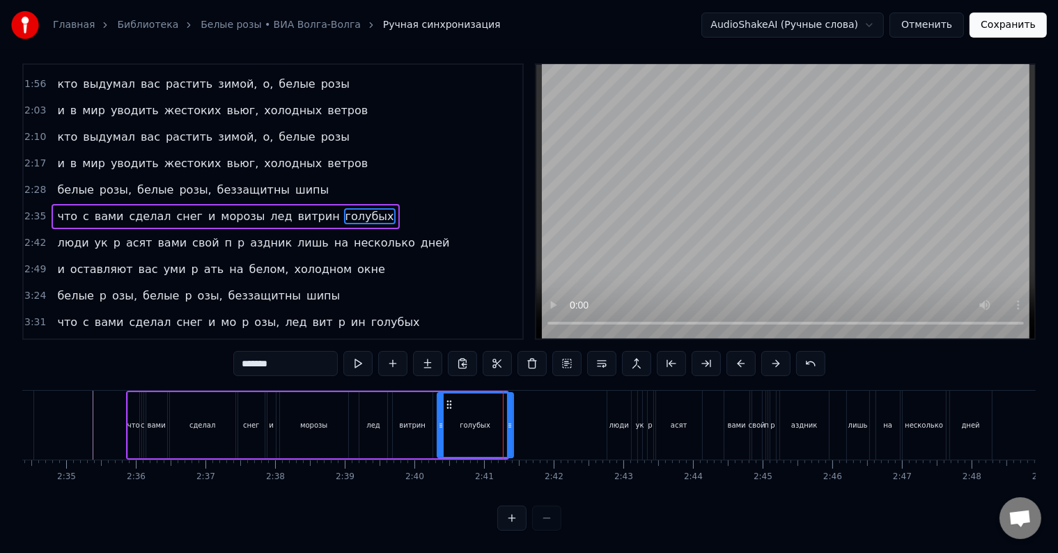
click at [510, 426] on div at bounding box center [510, 424] width 6 height 63
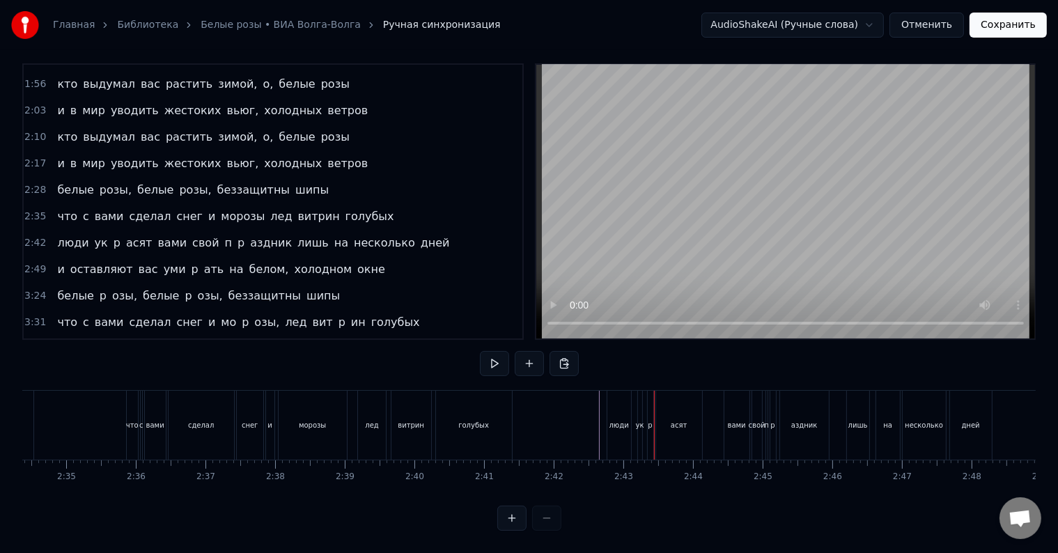
click at [607, 429] on div "люди" at bounding box center [619, 425] width 24 height 69
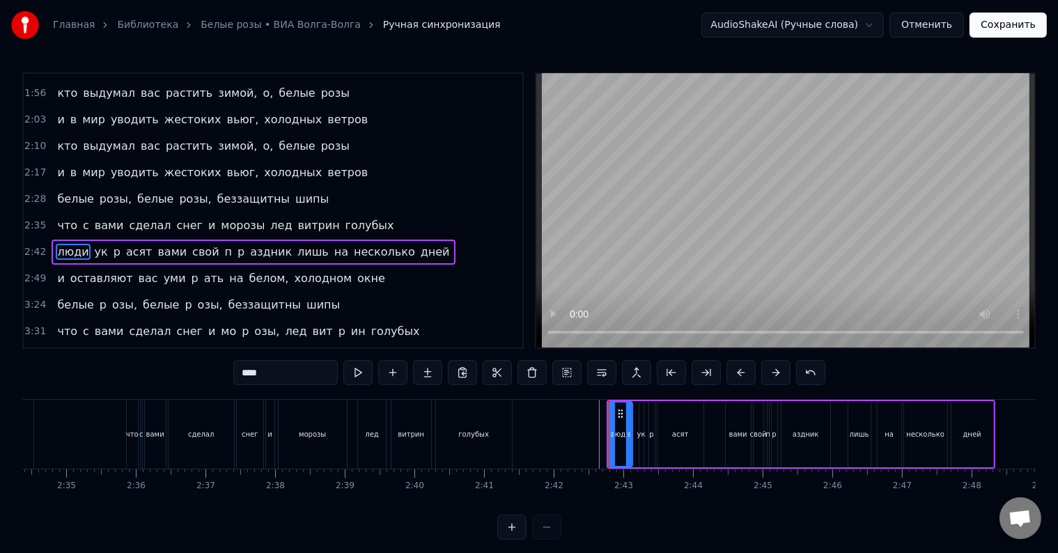
scroll to position [337, 0]
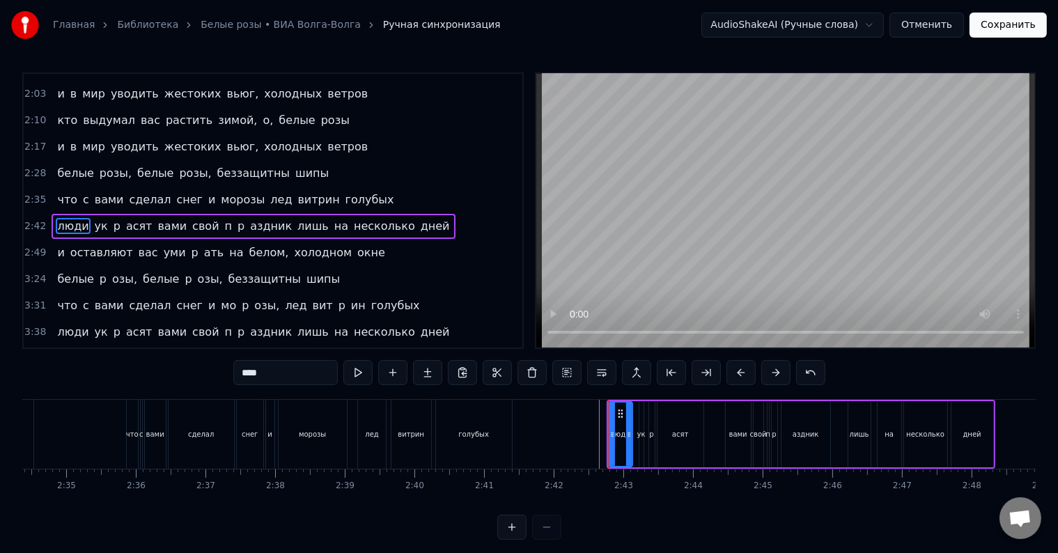
click at [606, 436] on div "люди ук p асят вами свой п p аздник лишь на несколько дней" at bounding box center [800, 434] width 388 height 69
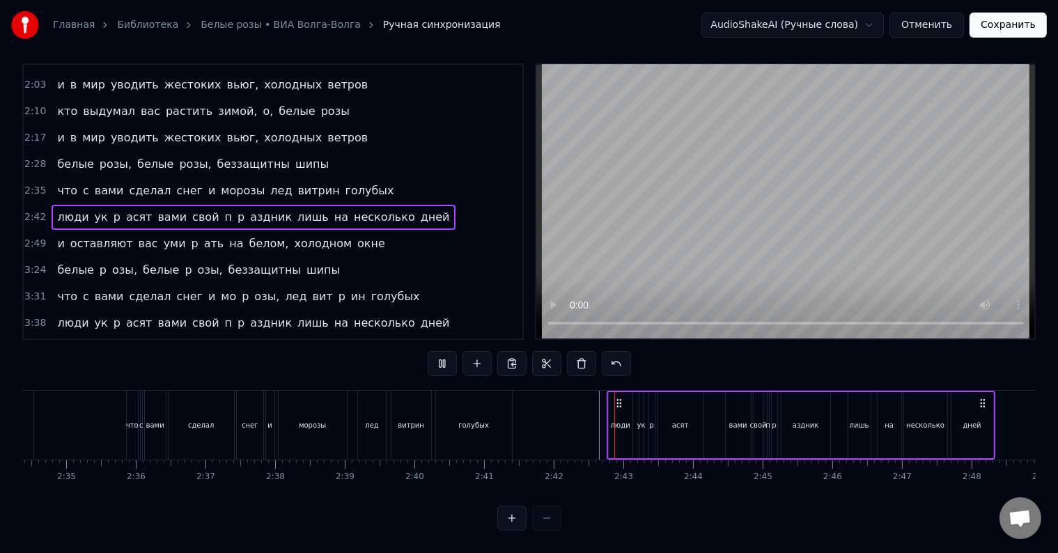
scroll to position [21, 0]
click at [606, 436] on div "люди ук p асят вами свой п p аздник лишь на несколько дней" at bounding box center [800, 425] width 388 height 69
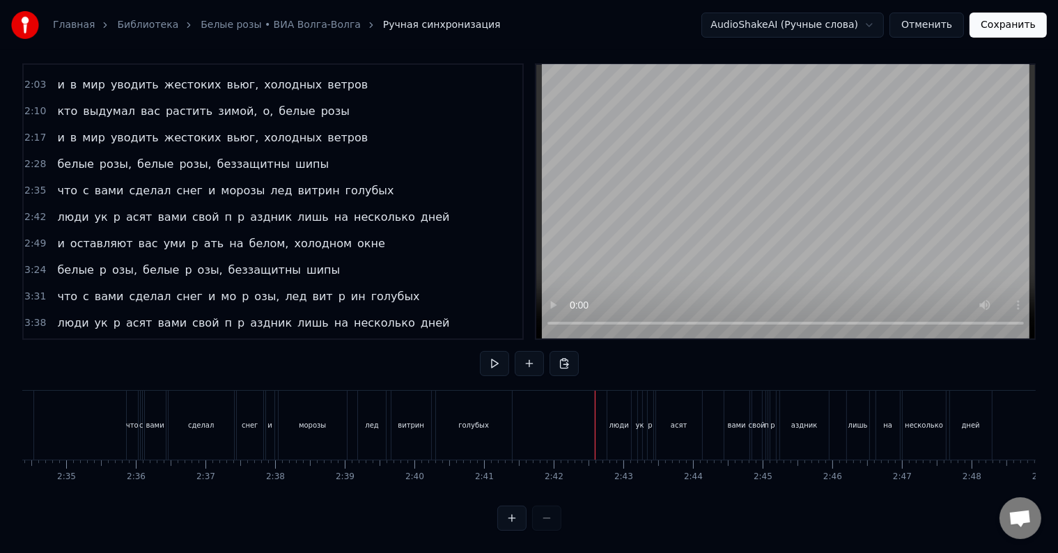
click at [611, 421] on div "люди" at bounding box center [619, 425] width 24 height 69
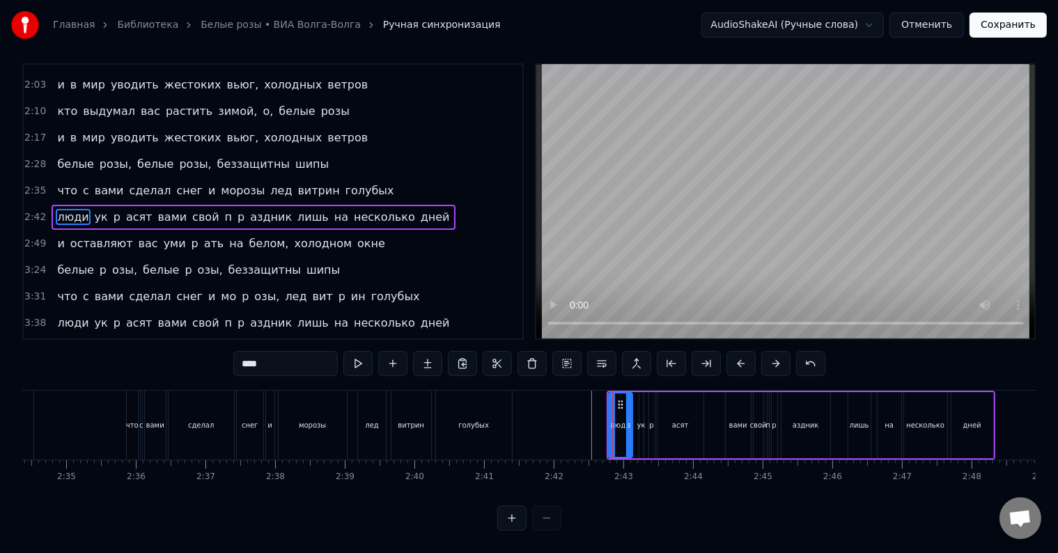
scroll to position [0, 0]
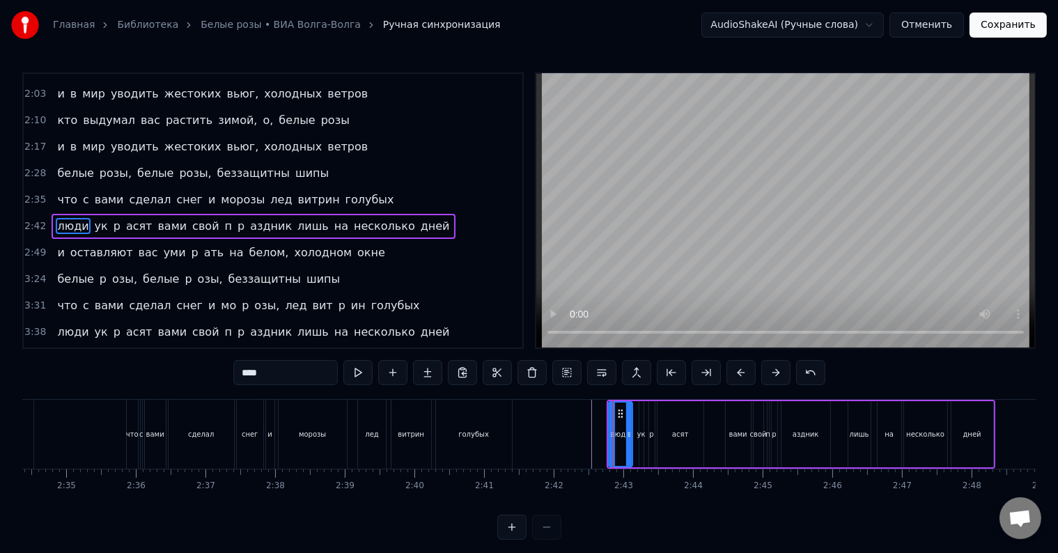
click at [610, 432] on div "люди" at bounding box center [620, 433] width 22 height 63
drag, startPoint x: 618, startPoint y: 414, endPoint x: 602, endPoint y: 414, distance: 16.7
click at [602, 414] on icon at bounding box center [603, 413] width 11 height 11
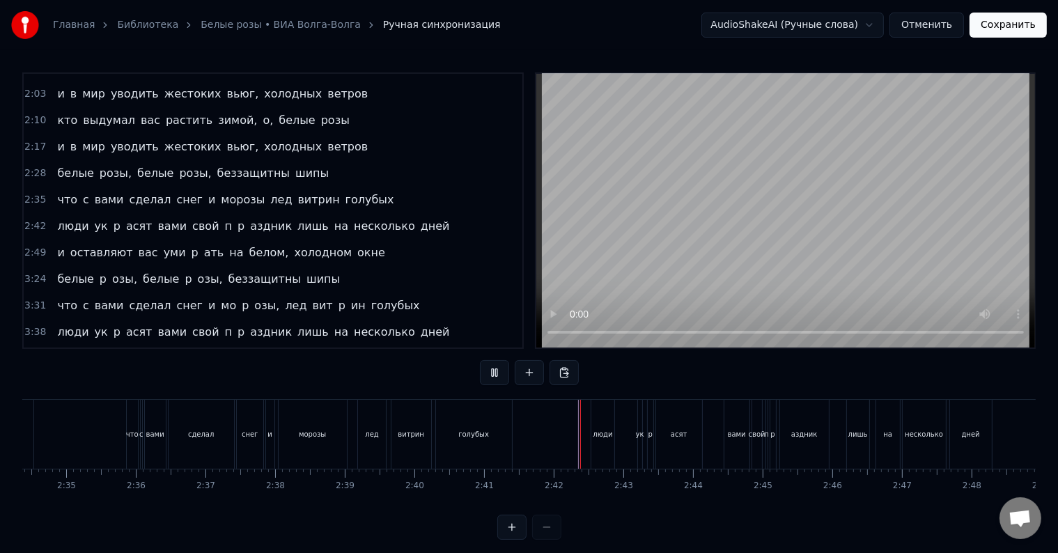
scroll to position [21, 0]
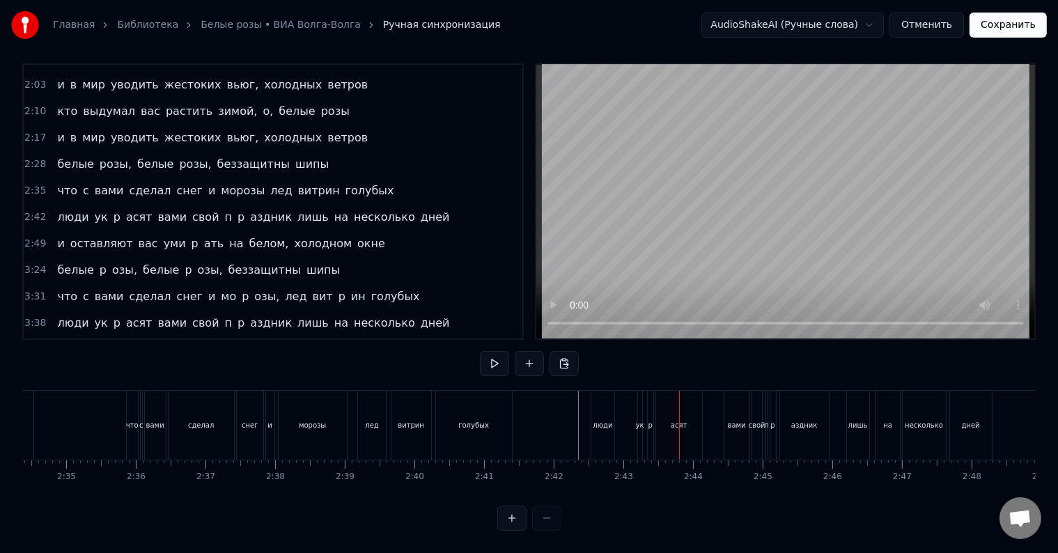
click at [640, 431] on div "ук" at bounding box center [640, 425] width 4 height 69
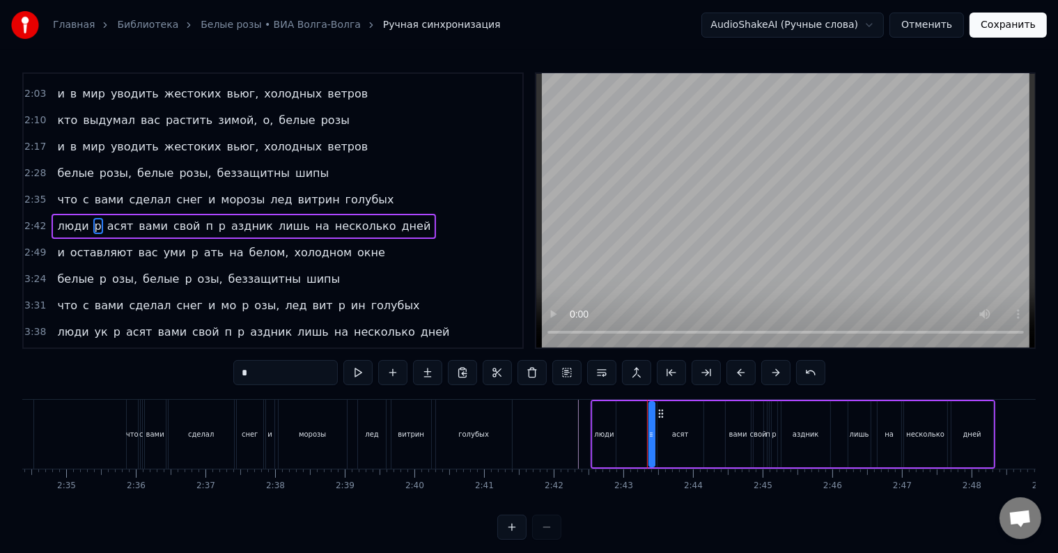
click at [649, 439] on icon at bounding box center [651, 434] width 6 height 11
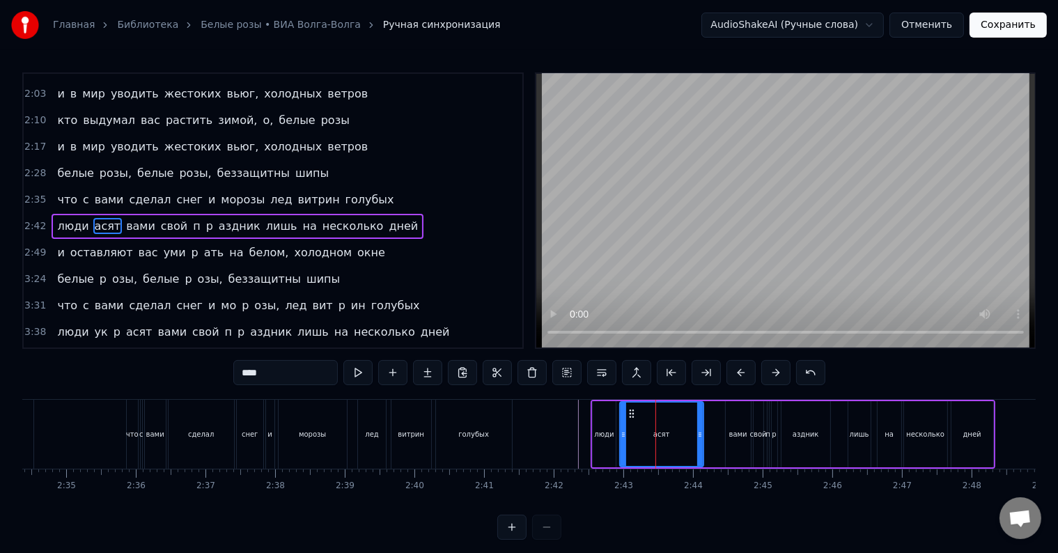
drag, startPoint x: 659, startPoint y: 441, endPoint x: 621, endPoint y: 443, distance: 37.7
click at [621, 443] on div at bounding box center [623, 433] width 6 height 63
click at [239, 376] on input "****" at bounding box center [285, 372] width 104 height 25
click at [249, 376] on input "*****" at bounding box center [285, 372] width 104 height 25
click at [253, 376] on input "******" at bounding box center [285, 372] width 104 height 25
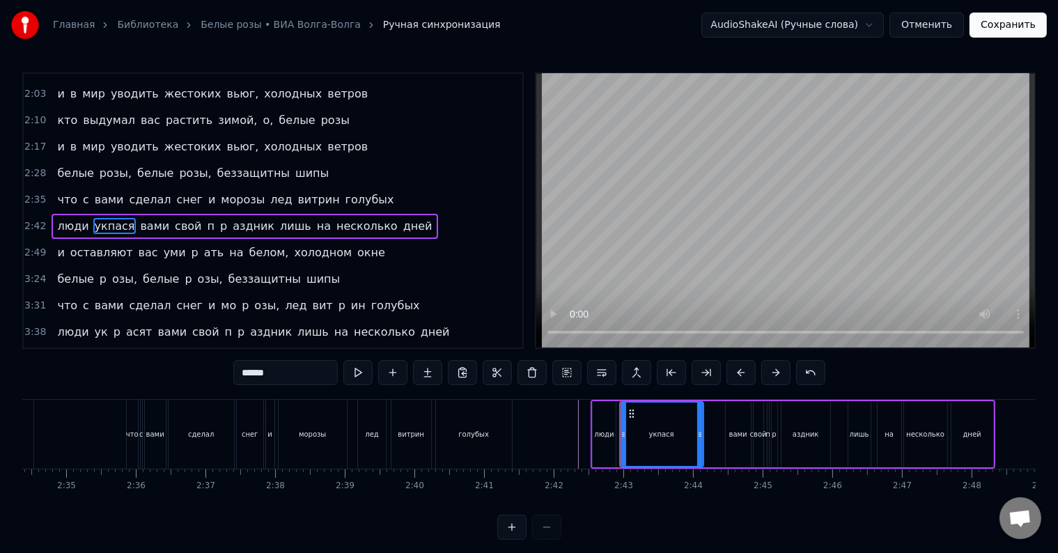
click at [253, 377] on input "******" at bounding box center [285, 372] width 104 height 25
click at [260, 373] on input "******" at bounding box center [285, 372] width 104 height 25
click at [253, 377] on input "*****" at bounding box center [285, 372] width 104 height 25
click at [259, 376] on input "******" at bounding box center [285, 372] width 104 height 25
click at [262, 375] on input "*******" at bounding box center [285, 372] width 104 height 25
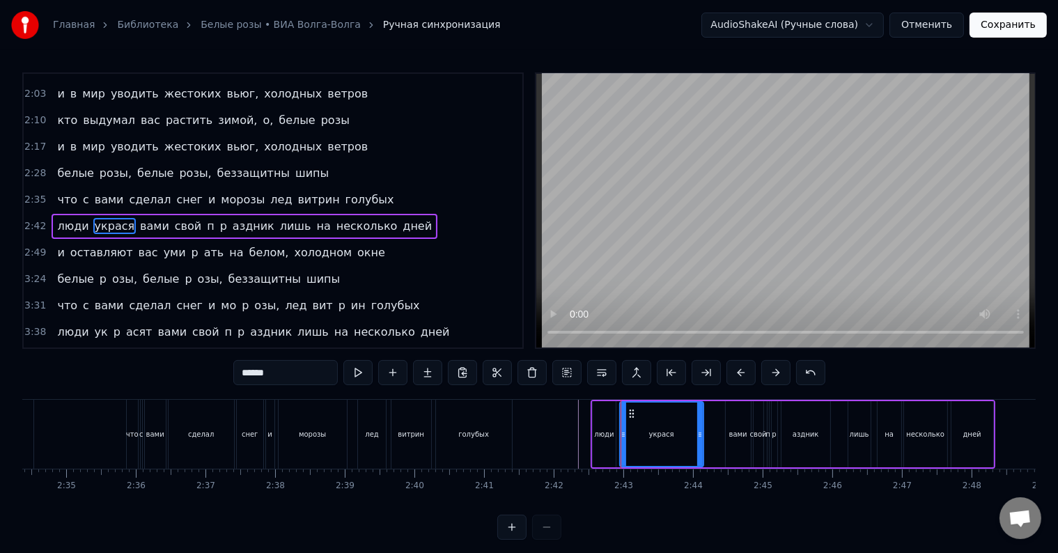
click at [281, 376] on input "******" at bounding box center [285, 372] width 104 height 25
click at [212, 218] on span "п" at bounding box center [217, 226] width 10 height 16
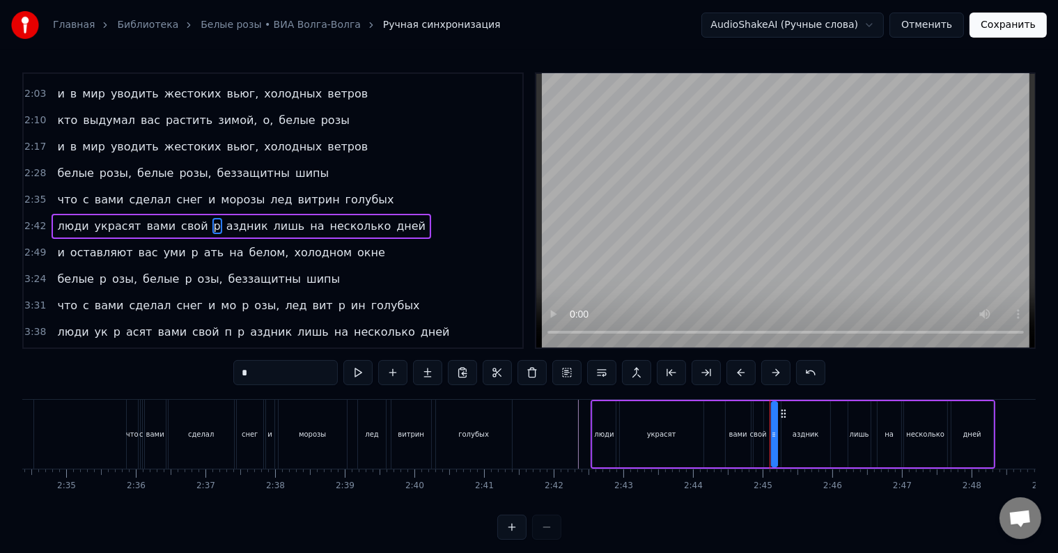
click at [212, 218] on span "p" at bounding box center [217, 226] width 10 height 16
click at [212, 218] on span "аздник" at bounding box center [234, 226] width 45 height 16
click at [242, 373] on input "******" at bounding box center [285, 372] width 104 height 25
click at [248, 373] on input "*******" at bounding box center [285, 372] width 104 height 25
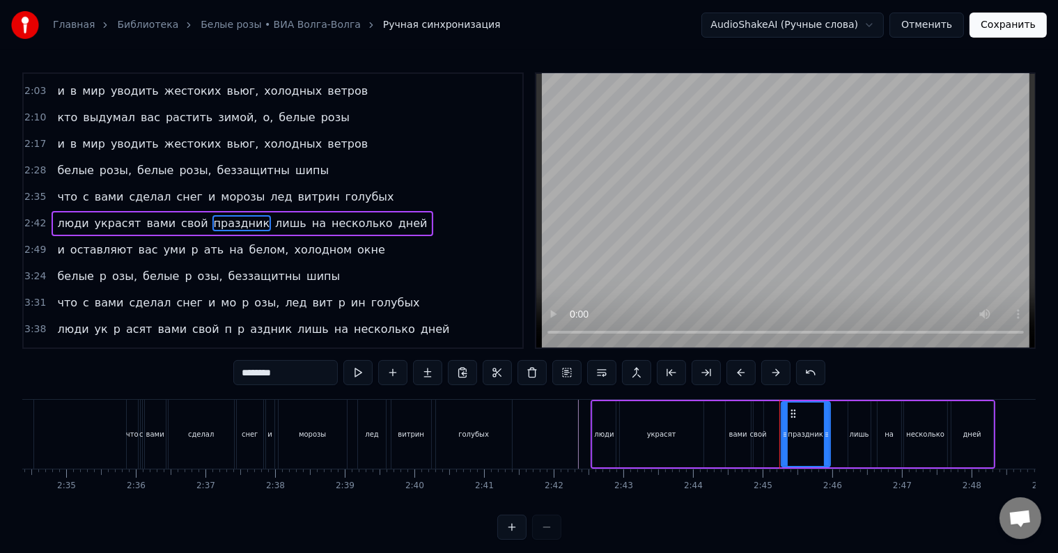
scroll to position [340, 0]
type input "********"
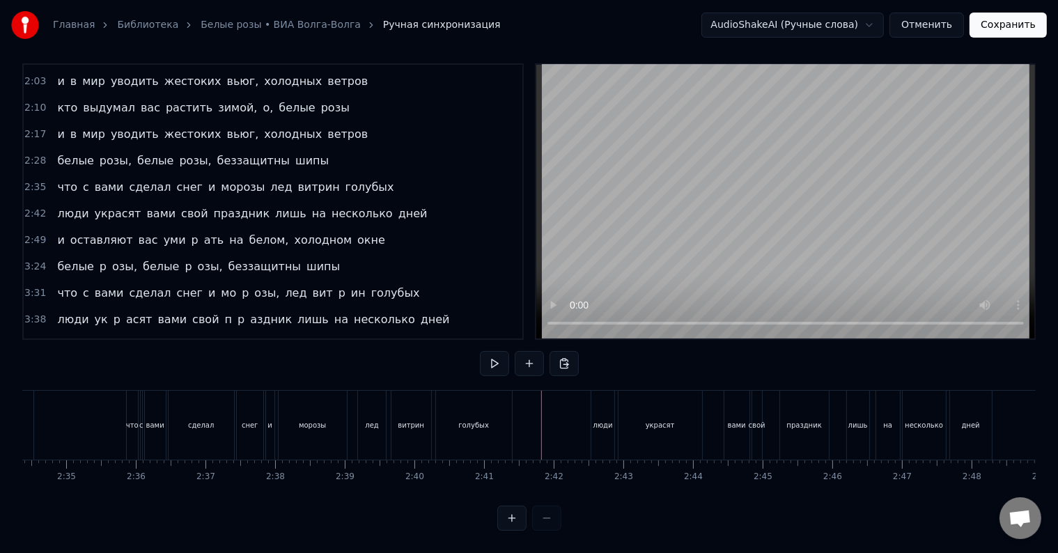
scroll to position [21, 0]
click at [731, 420] on div "вами" at bounding box center [737, 425] width 18 height 10
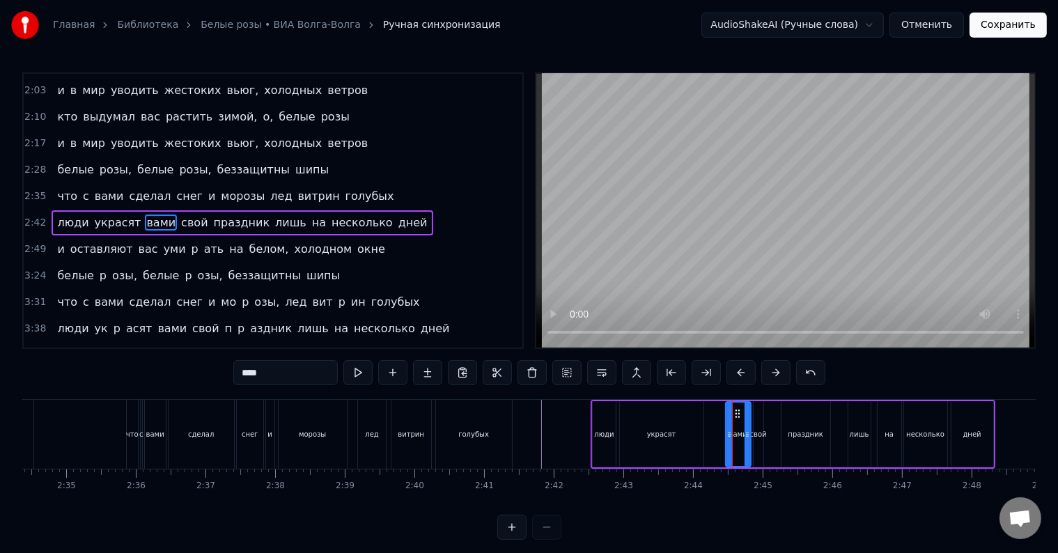
scroll to position [337, 0]
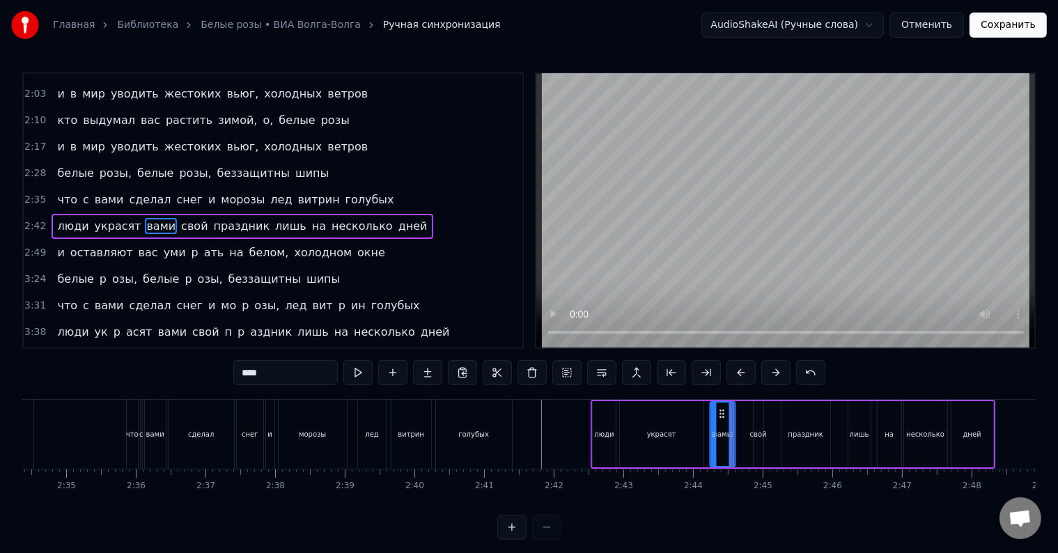
drag, startPoint x: 735, startPoint y: 411, endPoint x: 719, endPoint y: 411, distance: 16.0
click at [719, 411] on icon at bounding box center [721, 413] width 11 height 11
click at [741, 437] on div "люди украсят вами свой праздник лишь на несколько дней" at bounding box center [792, 434] width 405 height 69
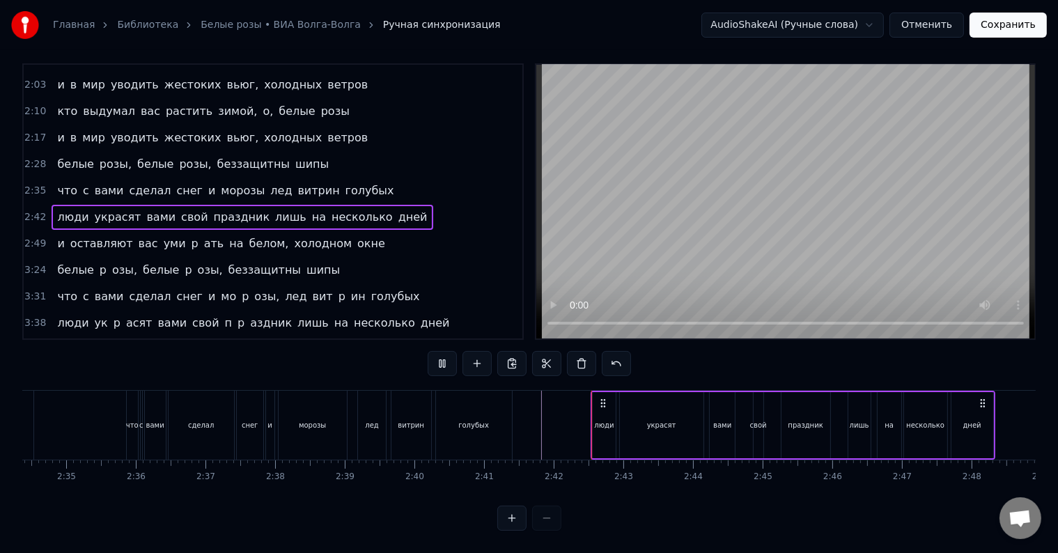
scroll to position [21, 0]
click at [741, 432] on div "люди украсят вами свой праздник лишь на несколько дней" at bounding box center [792, 425] width 405 height 69
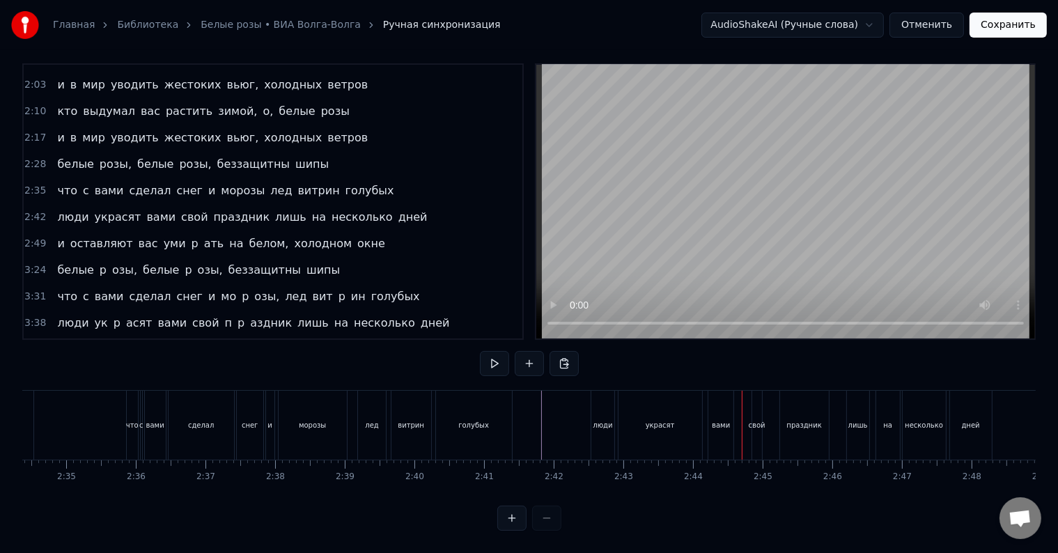
click at [741, 432] on div at bounding box center [741, 425] width 1 height 69
click at [741, 432] on div "люди украсят вами свой праздник лишь на несколько дней" at bounding box center [792, 425] width 405 height 69
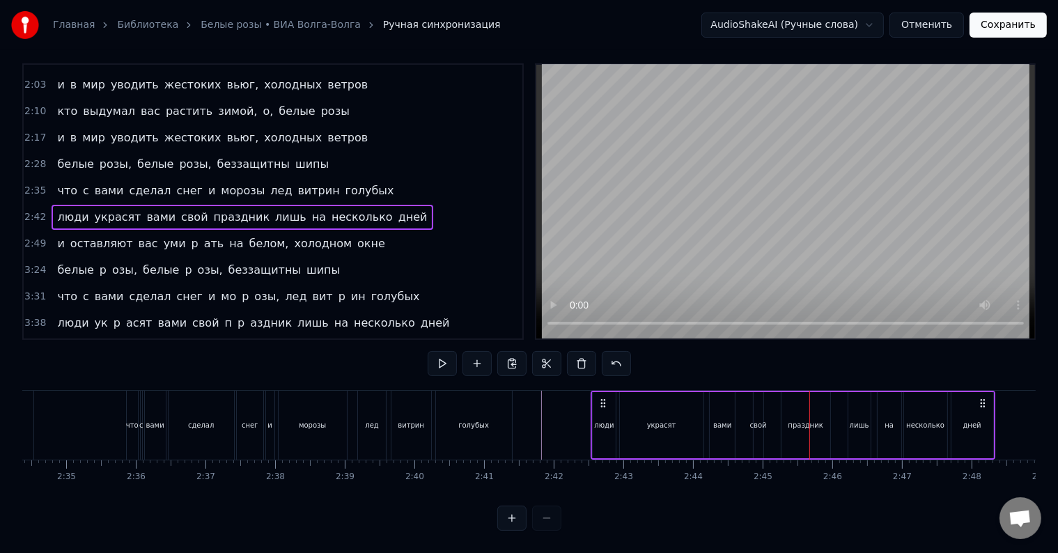
click at [741, 432] on div "люди украсят вами свой праздник лишь на несколько дней" at bounding box center [792, 425] width 405 height 69
click at [741, 432] on div at bounding box center [741, 425] width 1 height 69
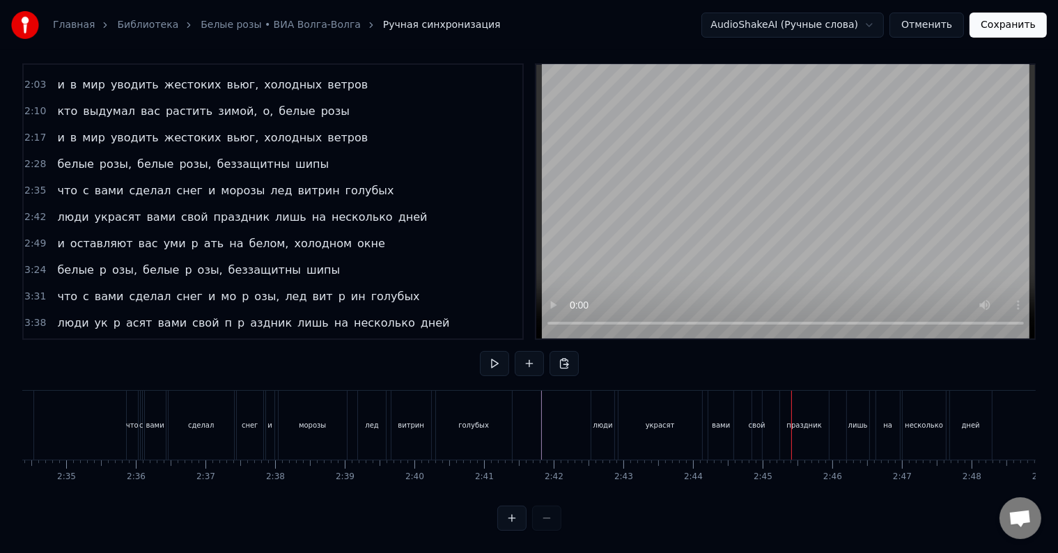
click at [755, 420] on div "свой" at bounding box center [756, 425] width 17 height 10
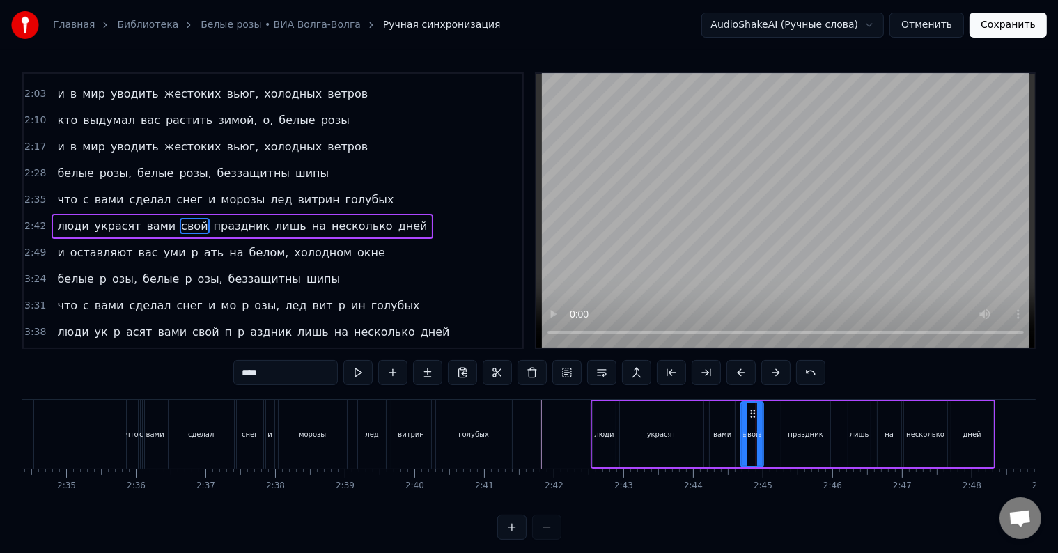
drag, startPoint x: 753, startPoint y: 432, endPoint x: 741, endPoint y: 432, distance: 12.5
click at [741, 432] on icon at bounding box center [744, 434] width 6 height 11
click at [774, 437] on div "люди украсят вами свой праздник лишь на несколько дней" at bounding box center [792, 434] width 405 height 69
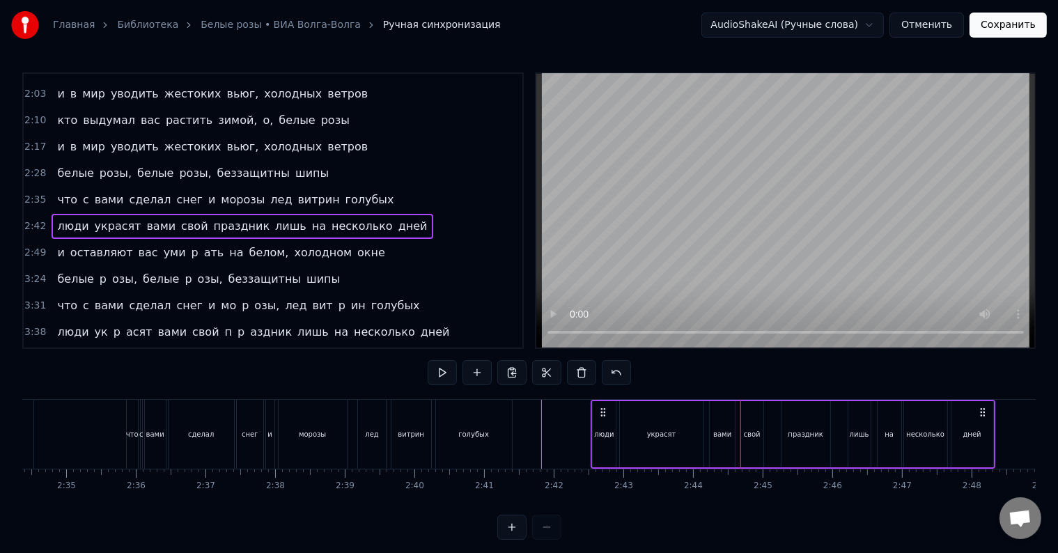
click at [741, 437] on div at bounding box center [740, 434] width 1 height 69
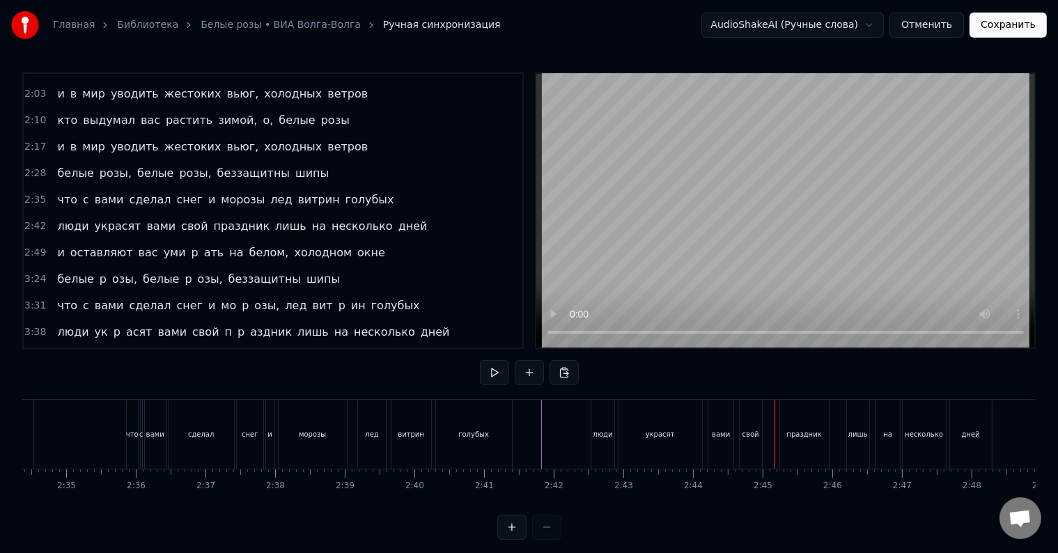
click at [768, 442] on div "люди украсят вами свой праздник лишь на несколько дней" at bounding box center [792, 434] width 405 height 69
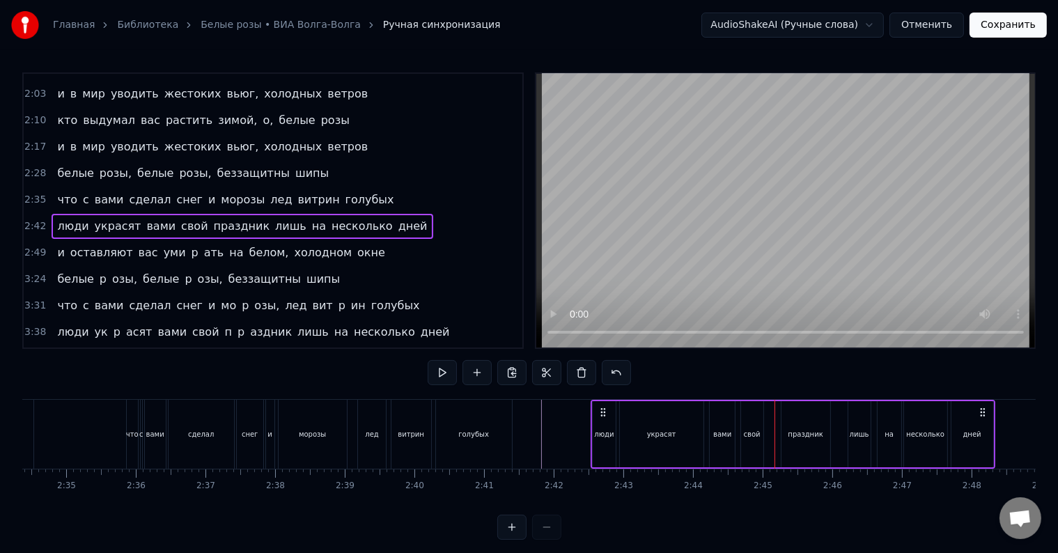
click at [768, 442] on div "люди украсят вами свой праздник лишь на несколько дней" at bounding box center [792, 434] width 405 height 69
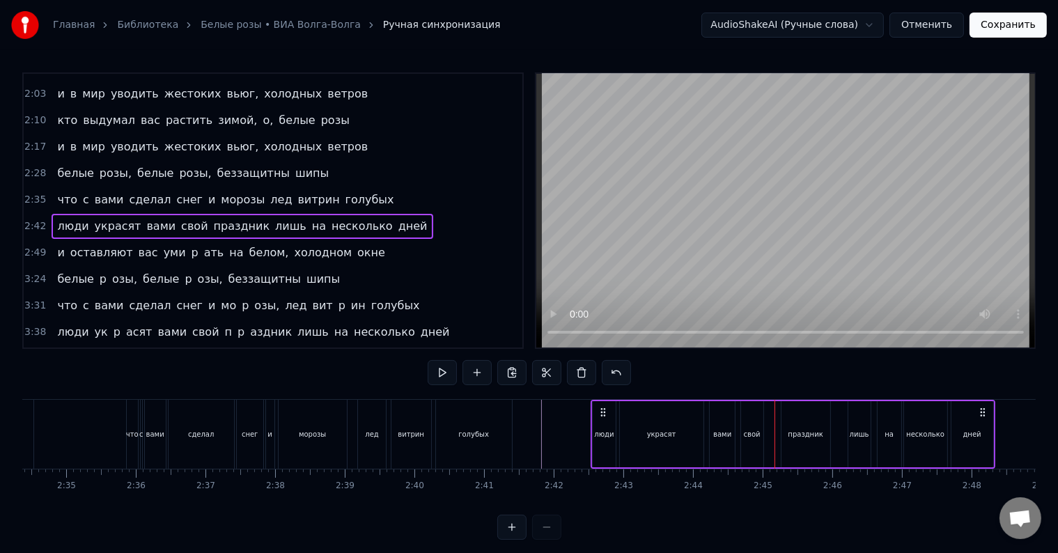
click at [767, 434] on div "люди украсят вами свой праздник лишь на несколько дней" at bounding box center [792, 434] width 405 height 69
click at [771, 432] on div "люди украсят вами свой праздник лишь на несколько дней" at bounding box center [792, 434] width 405 height 69
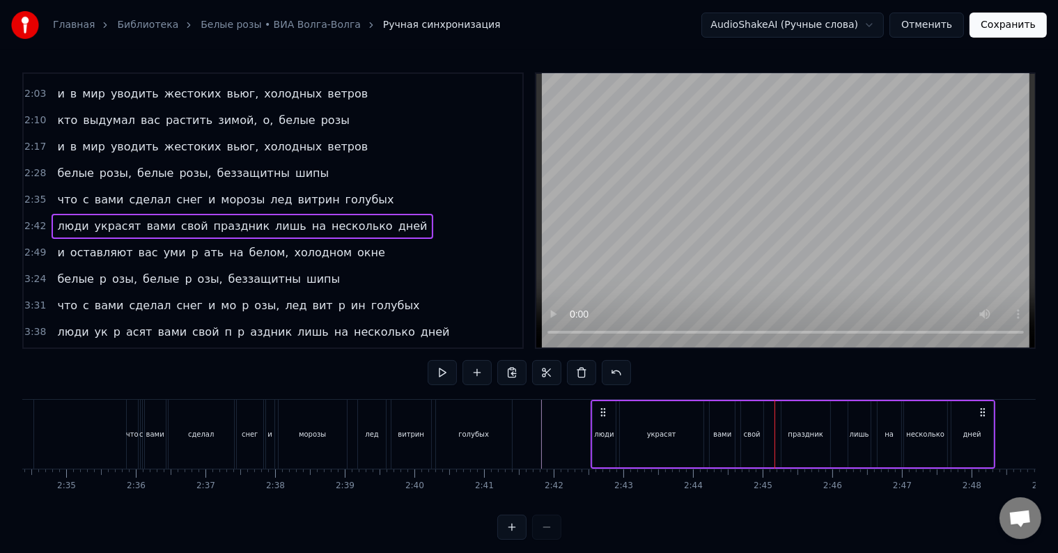
click at [764, 439] on div "люди украсят вами свой праздник лишь на несколько дней" at bounding box center [792, 434] width 405 height 69
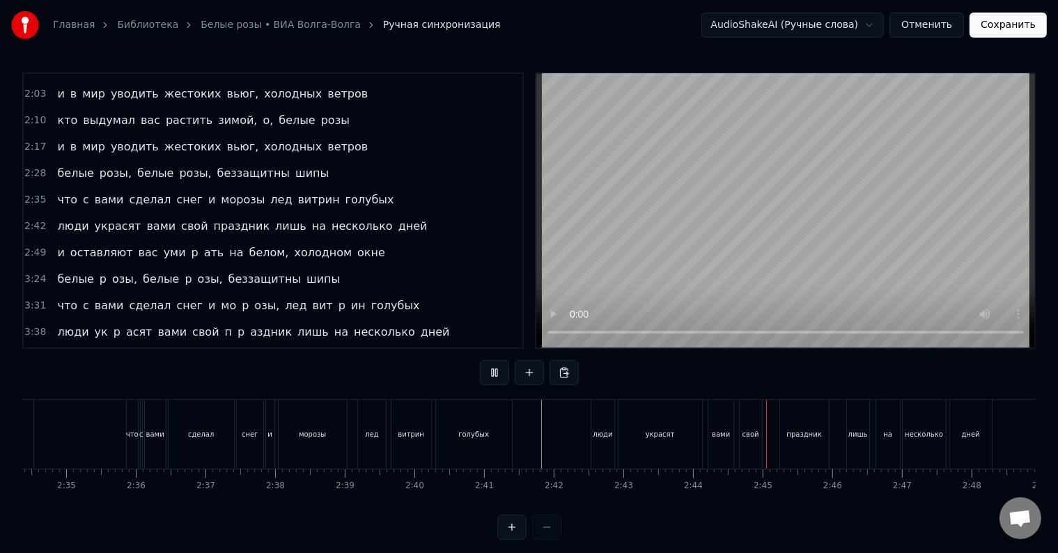
scroll to position [21, 0]
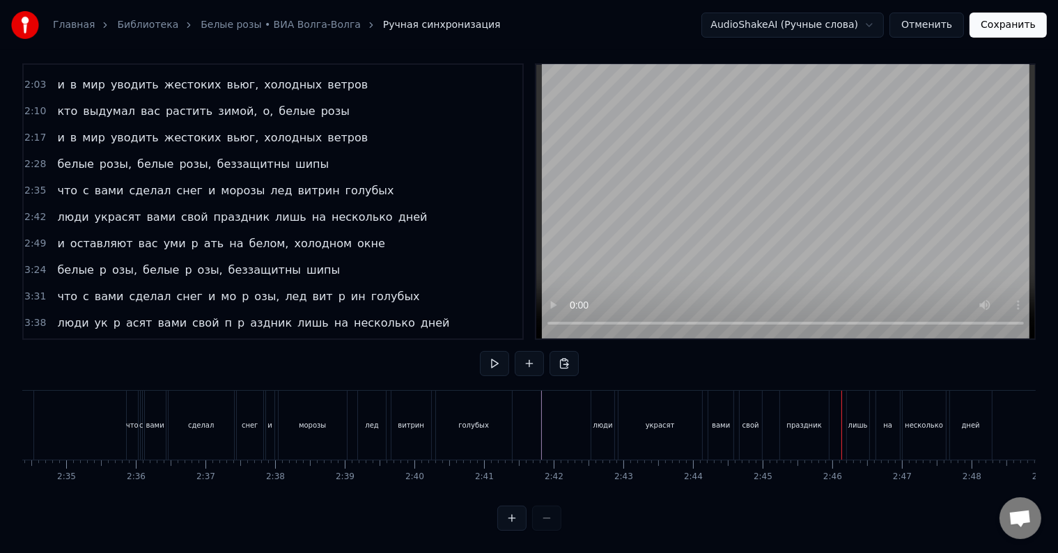
click at [794, 418] on div "праздник" at bounding box center [804, 425] width 49 height 69
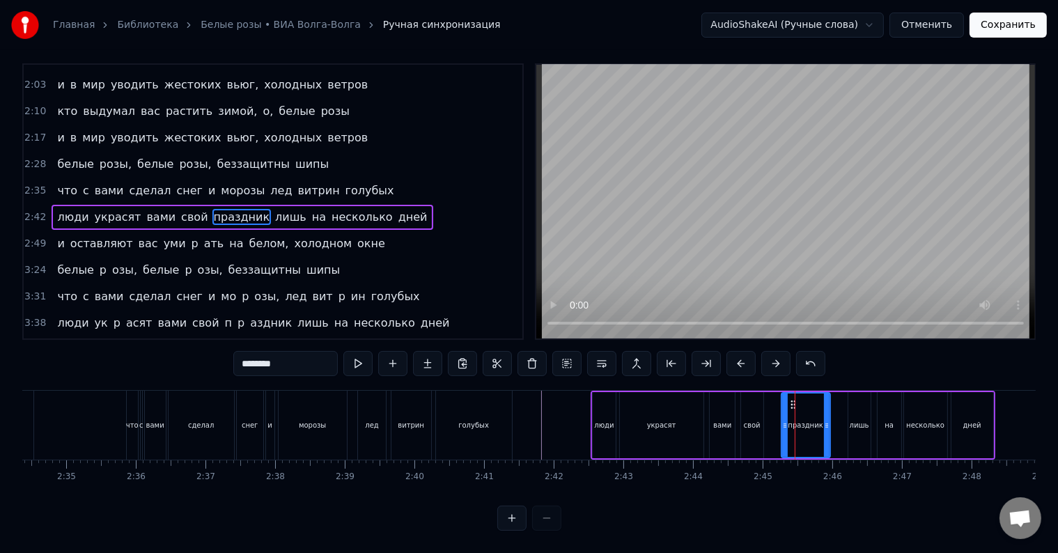
scroll to position [0, 0]
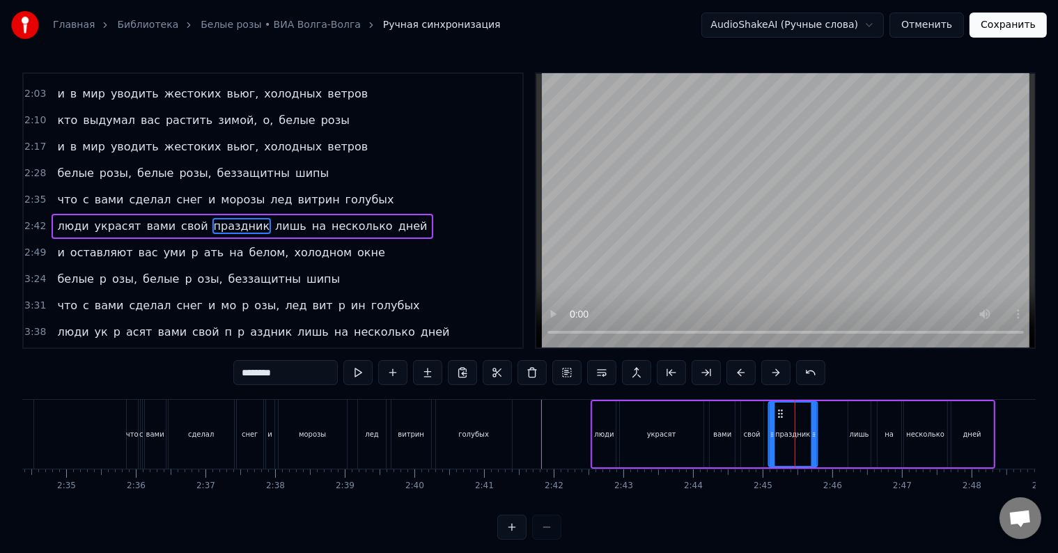
drag, startPoint x: 788, startPoint y: 412, endPoint x: 776, endPoint y: 415, distance: 12.2
click at [776, 415] on icon at bounding box center [779, 413] width 11 height 11
click at [858, 423] on div "лишь" at bounding box center [859, 434] width 22 height 66
type input "****"
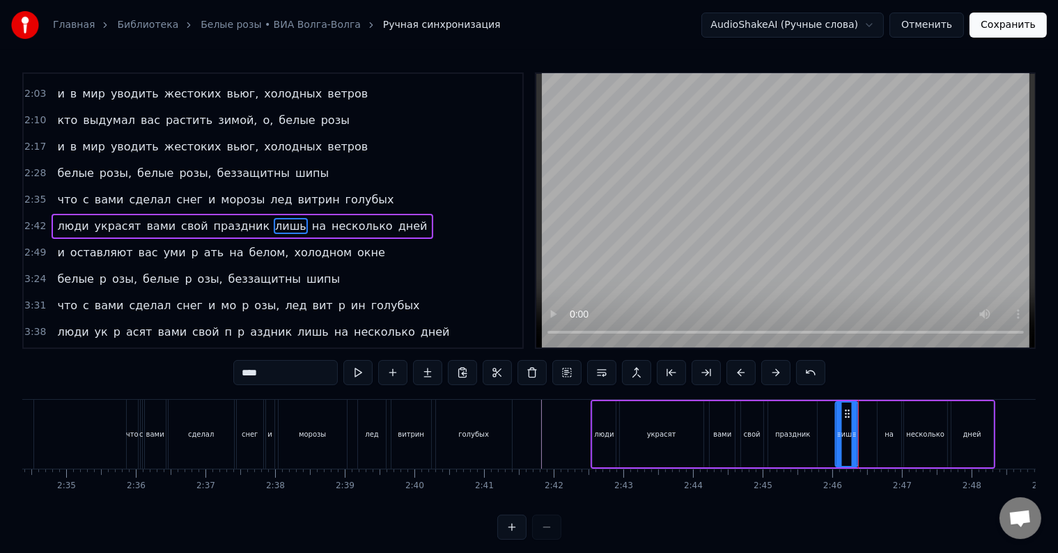
drag, startPoint x: 858, startPoint y: 411, endPoint x: 845, endPoint y: 413, distance: 12.6
click at [845, 413] on icon at bounding box center [846, 413] width 11 height 11
click at [854, 430] on icon at bounding box center [856, 434] width 6 height 11
click at [854, 437] on div at bounding box center [854, 434] width 1 height 69
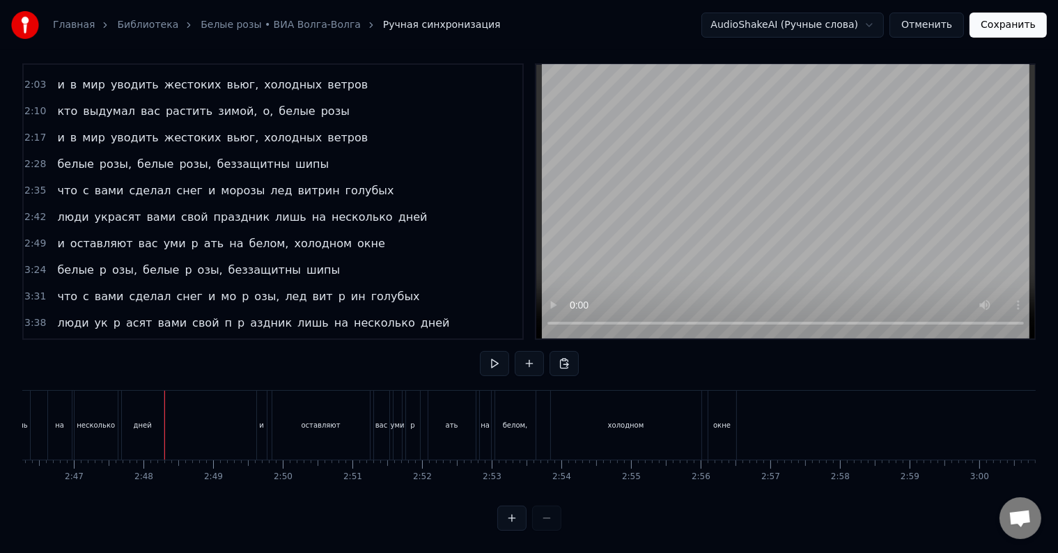
scroll to position [0, 11626]
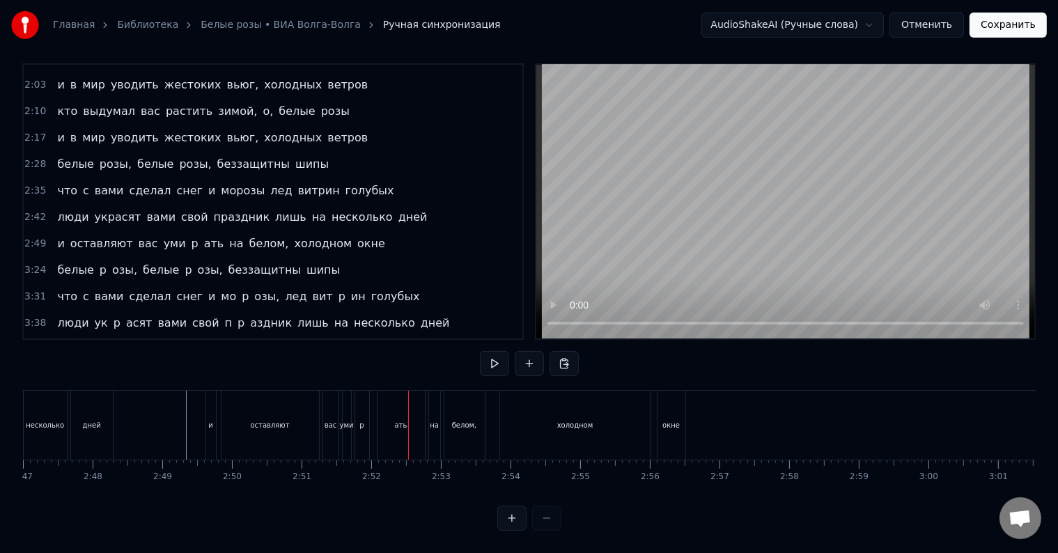
click at [350, 421] on div "уми" at bounding box center [347, 425] width 8 height 69
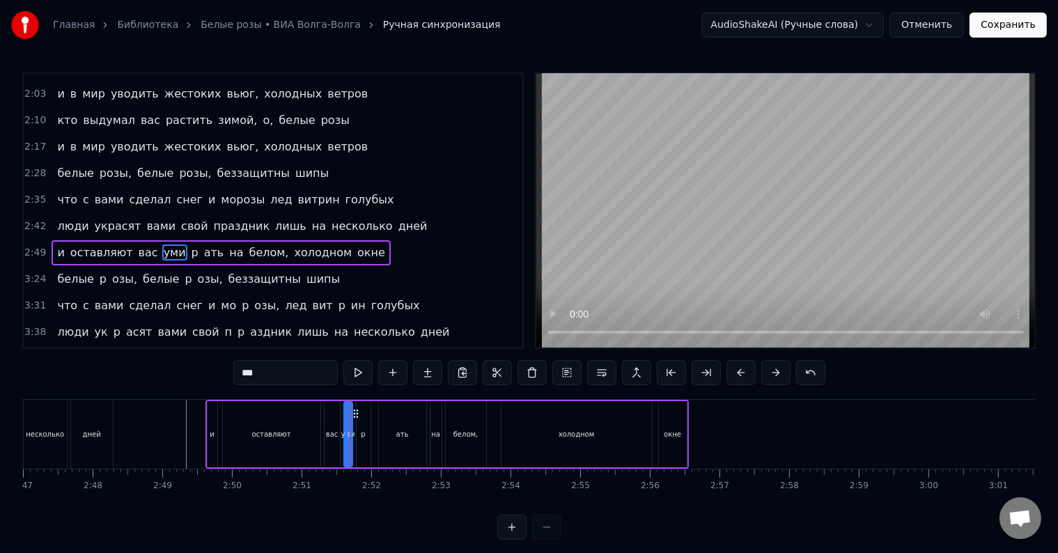
scroll to position [340, 0]
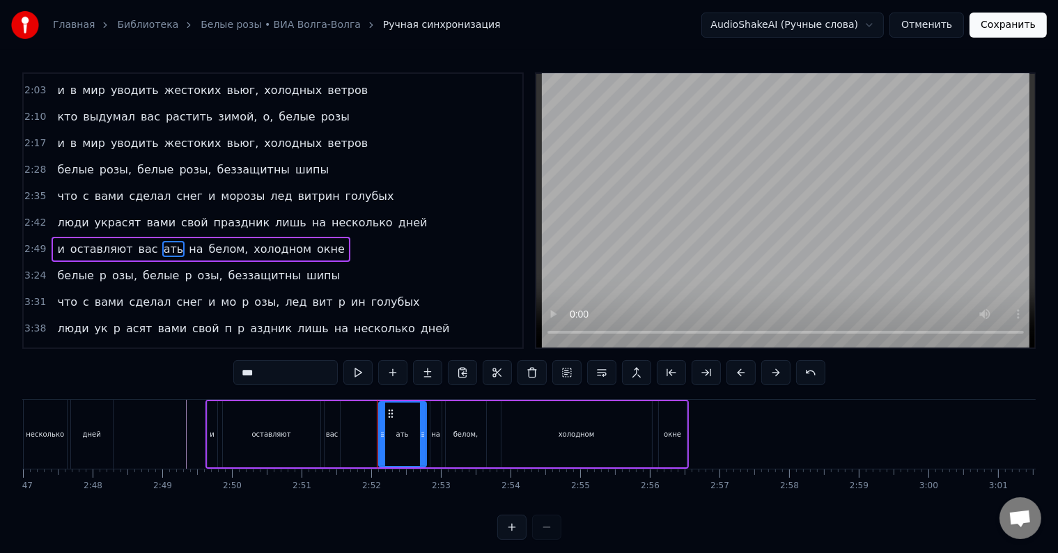
click at [393, 432] on div "ать" at bounding box center [402, 433] width 46 height 63
click at [242, 374] on input "***" at bounding box center [285, 372] width 104 height 25
click at [249, 376] on input "****" at bounding box center [285, 372] width 104 height 25
click at [255, 375] on input "*****" at bounding box center [285, 372] width 104 height 25
click at [262, 375] on input "******" at bounding box center [285, 372] width 104 height 25
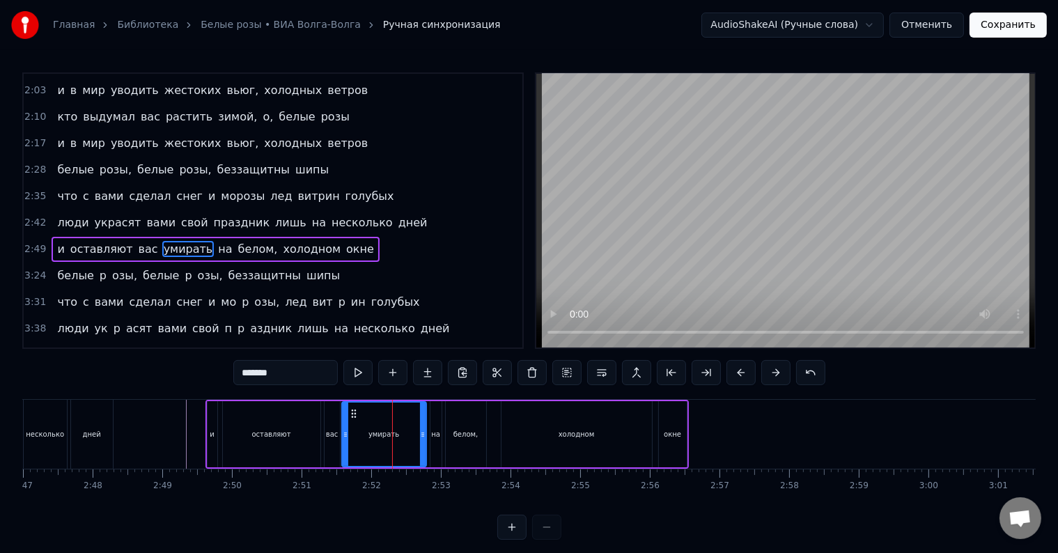
drag, startPoint x: 379, startPoint y: 436, endPoint x: 343, endPoint y: 438, distance: 37.0
click at [343, 438] on icon at bounding box center [346, 434] width 6 height 11
type input "*******"
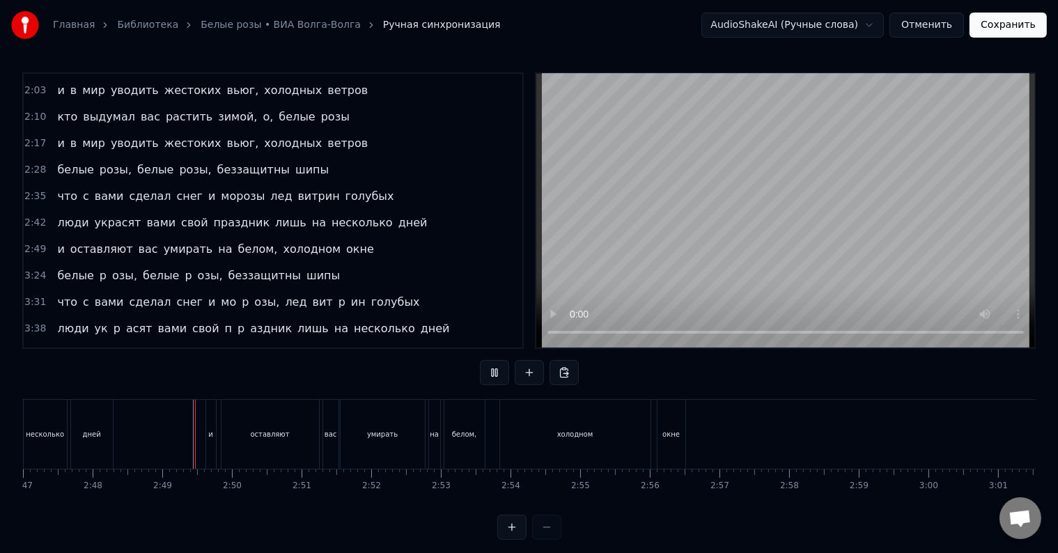
scroll to position [21, 0]
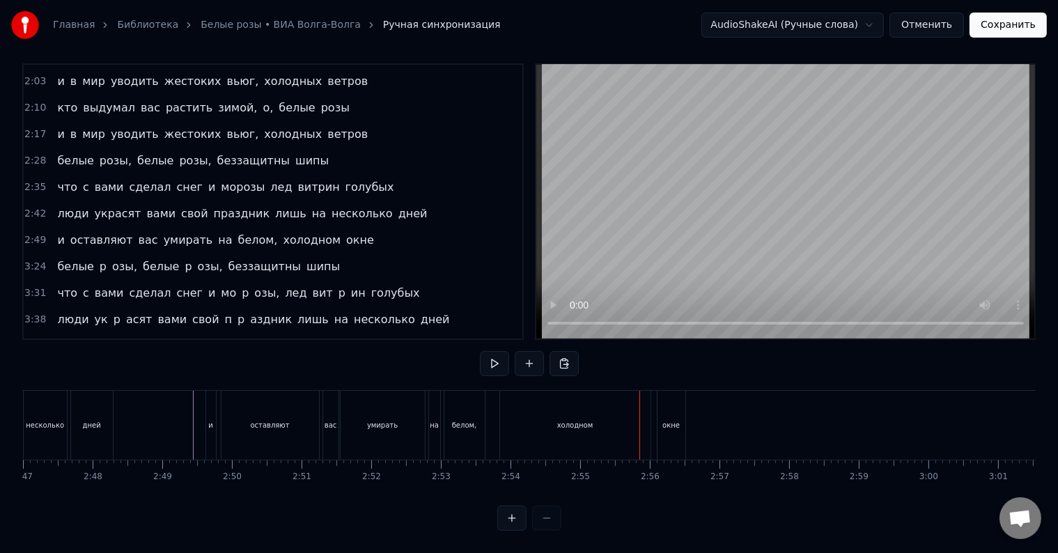
click at [503, 421] on div "холодном" at bounding box center [575, 425] width 150 height 69
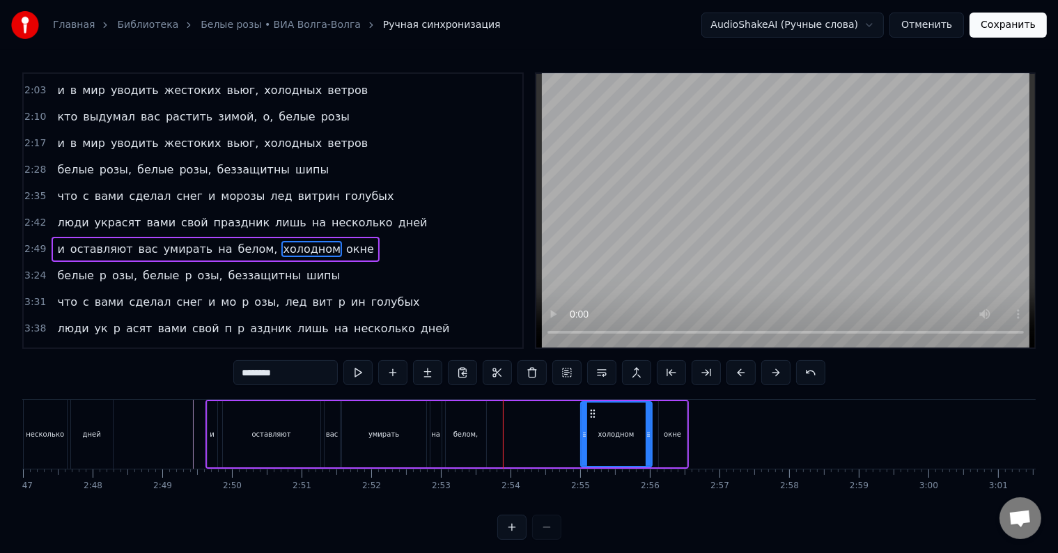
drag, startPoint x: 505, startPoint y: 423, endPoint x: 585, endPoint y: 423, distance: 79.4
click at [585, 423] on div at bounding box center [584, 433] width 6 height 63
click at [540, 438] on div "и оставляют вас умирать на белом, холодном окне" at bounding box center [446, 434] width 483 height 69
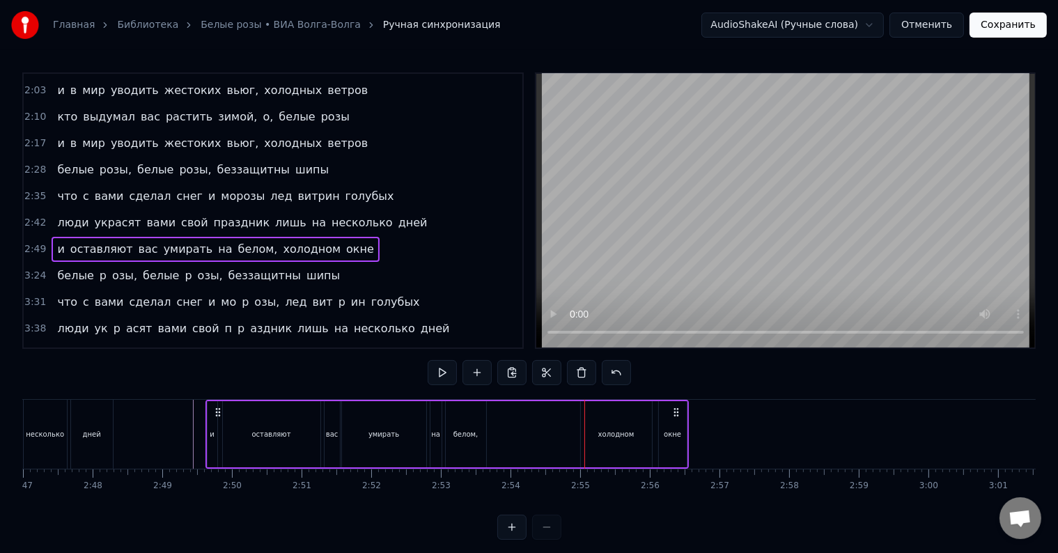
scroll to position [21, 0]
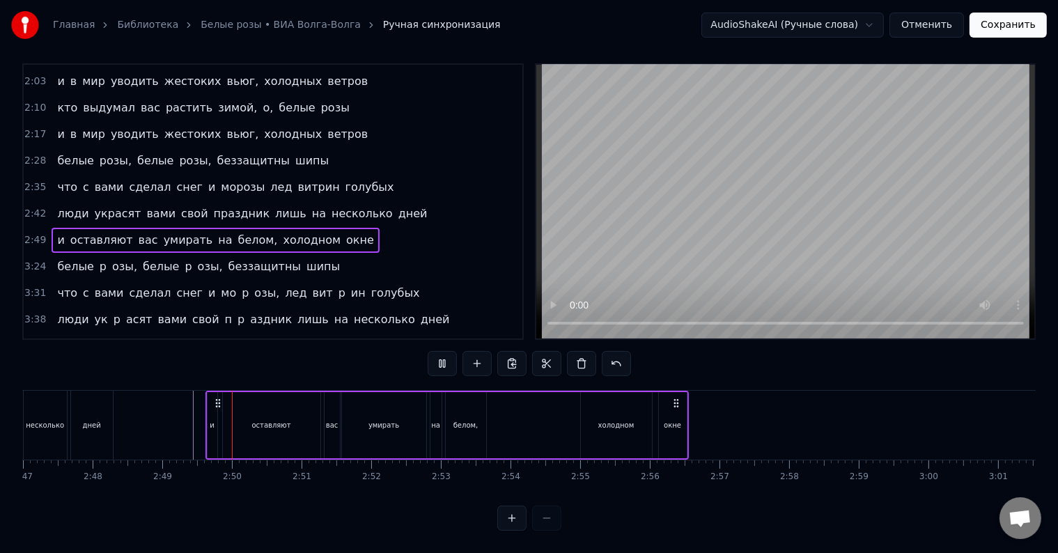
click at [543, 427] on div "и оставляют вас умирать на белом, холодном окне" at bounding box center [446, 425] width 483 height 69
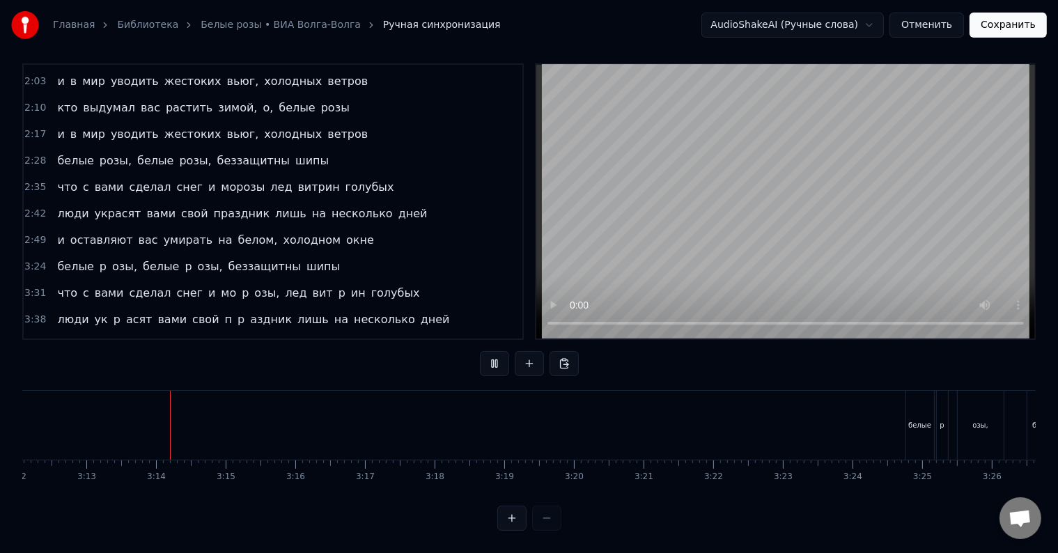
scroll to position [0, 13401]
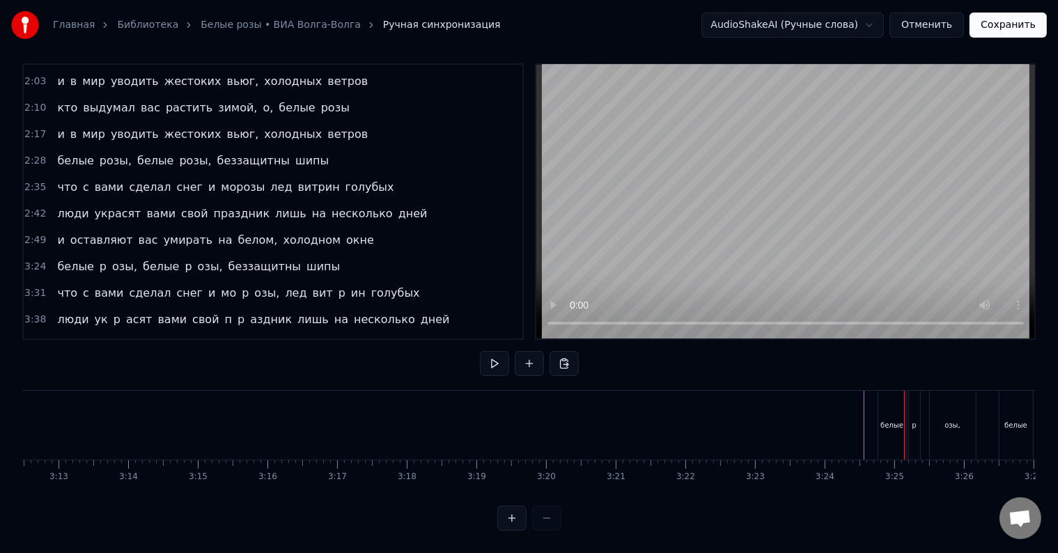
click at [884, 420] on div "белые" at bounding box center [891, 425] width 23 height 10
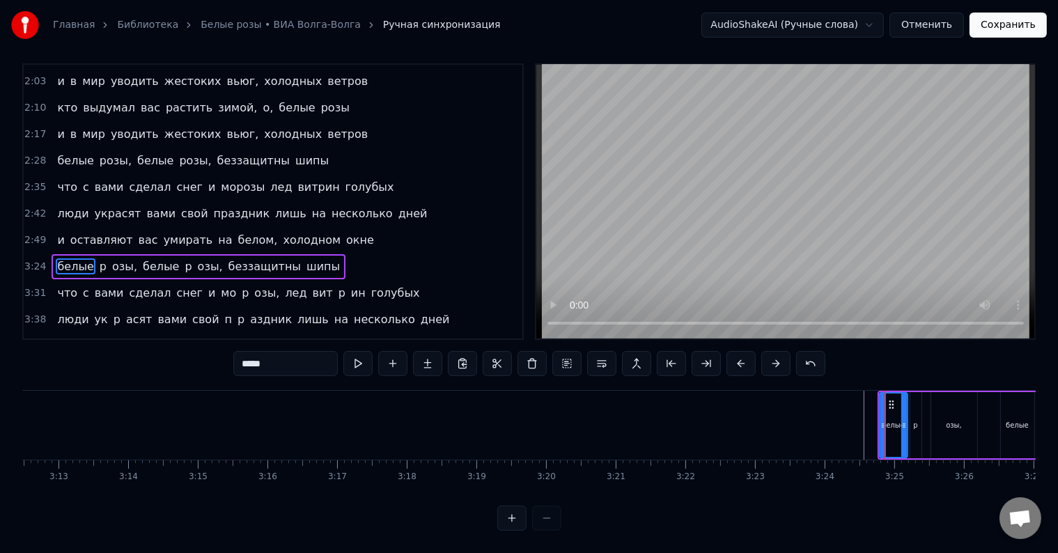
scroll to position [0, 0]
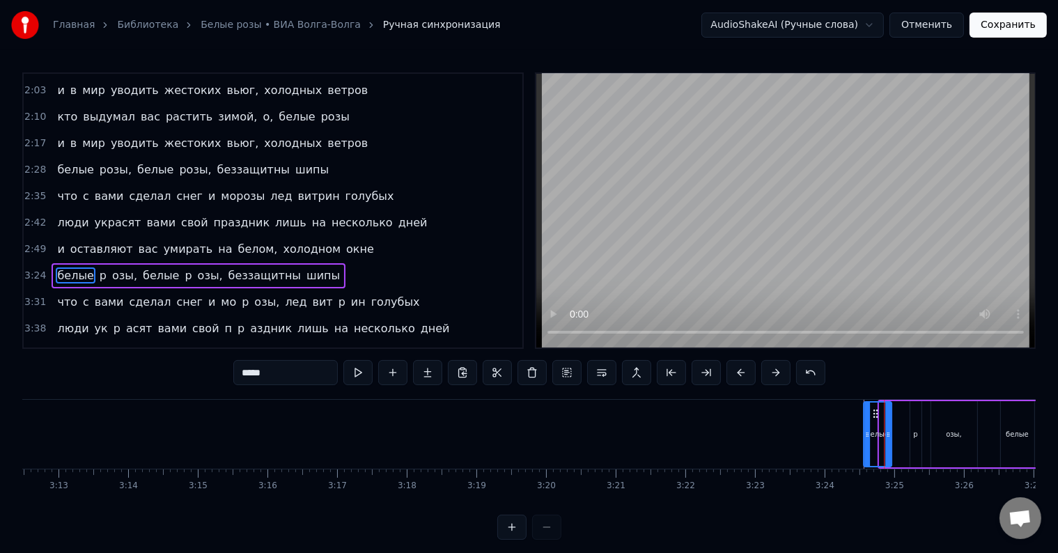
drag, startPoint x: 888, startPoint y: 411, endPoint x: 872, endPoint y: 412, distance: 16.0
click at [872, 412] on icon at bounding box center [874, 413] width 11 height 11
click at [913, 433] on div "p" at bounding box center [915, 434] width 4 height 10
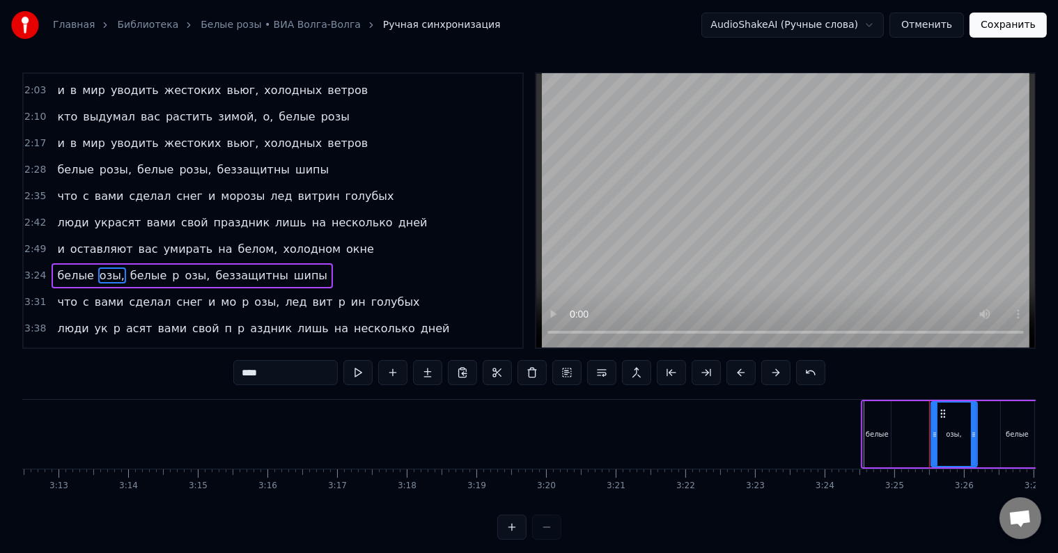
click at [944, 440] on div "озы," at bounding box center [954, 433] width 45 height 63
click at [240, 374] on input "****" at bounding box center [285, 372] width 104 height 25
type input "*****"
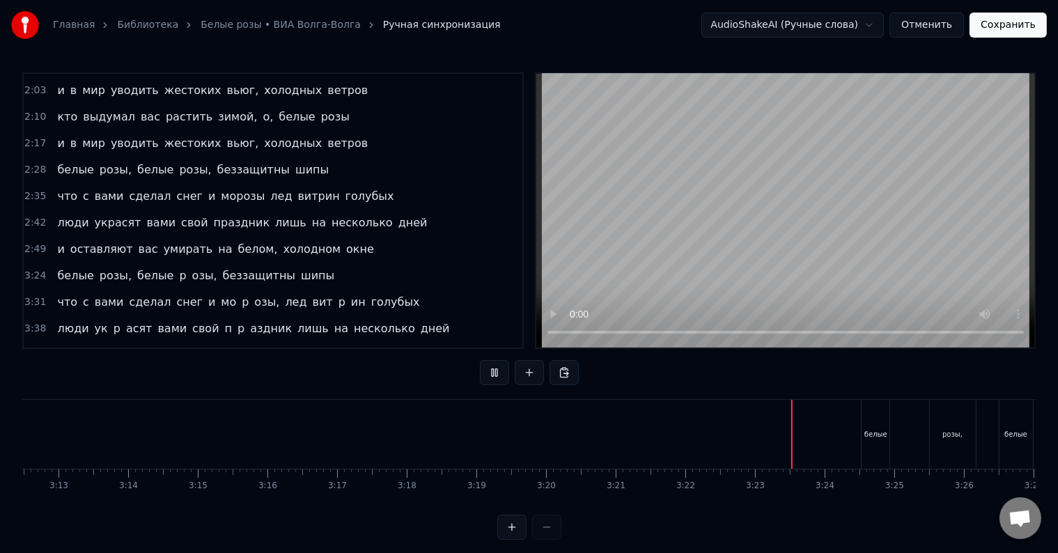
scroll to position [21, 0]
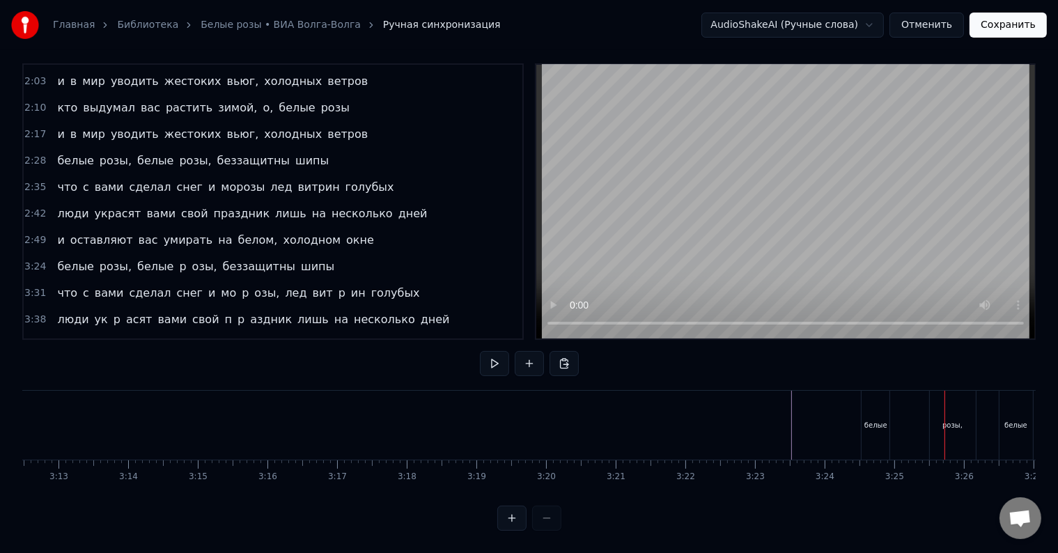
click at [894, 418] on div "белые розы, белые p озы, беззащитны шипы" at bounding box center [1057, 425] width 393 height 69
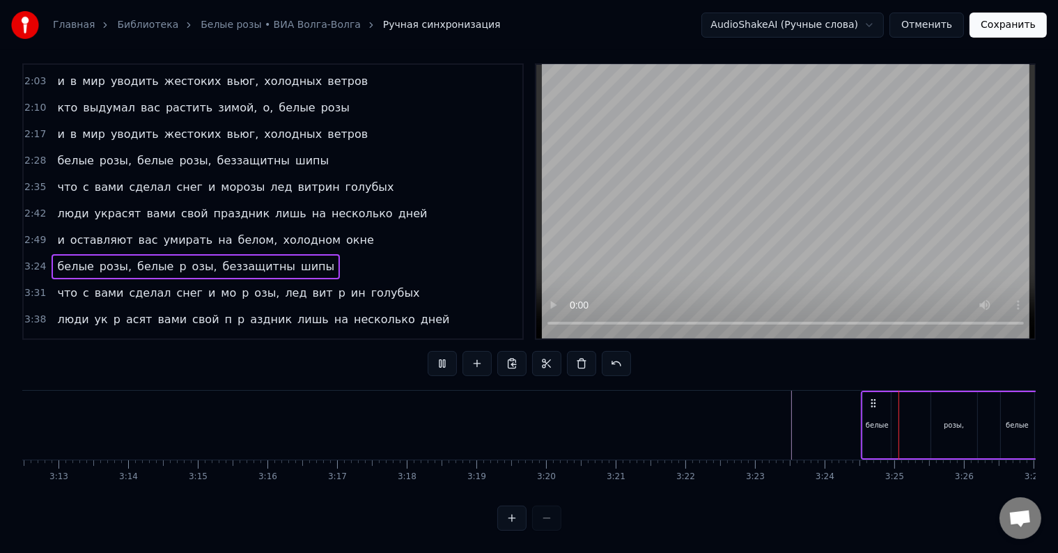
click at [898, 418] on div at bounding box center [898, 425] width 1 height 69
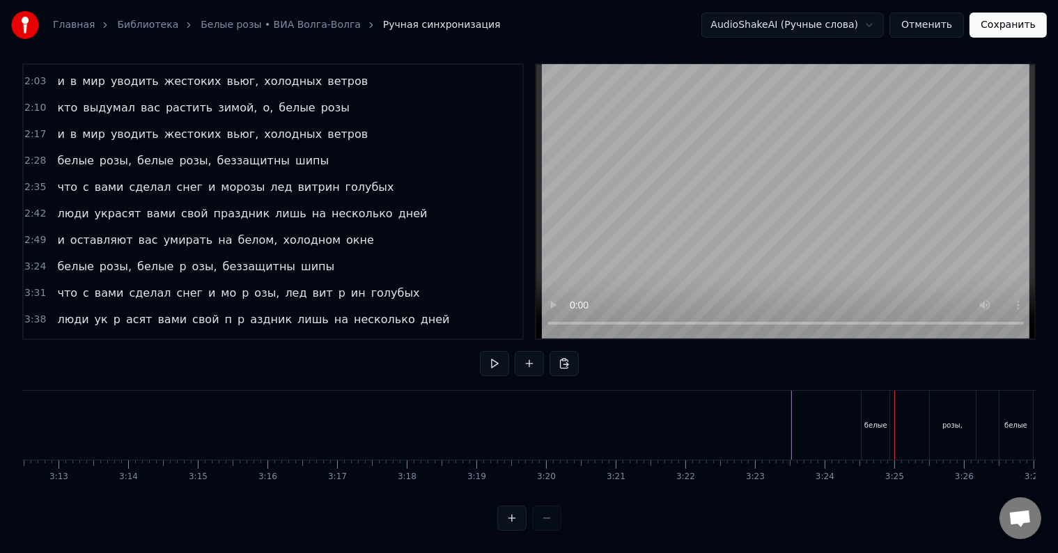
click at [894, 418] on div at bounding box center [894, 425] width 1 height 69
click at [894, 418] on div "белые розы, белые p озы, беззащитны шипы" at bounding box center [1057, 425] width 393 height 69
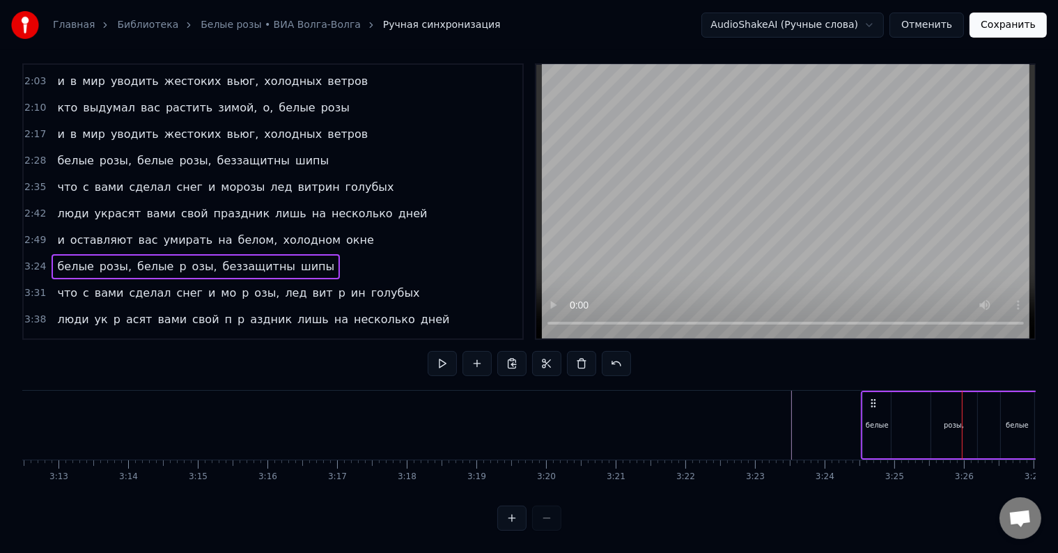
click at [888, 421] on div "белые" at bounding box center [877, 425] width 28 height 66
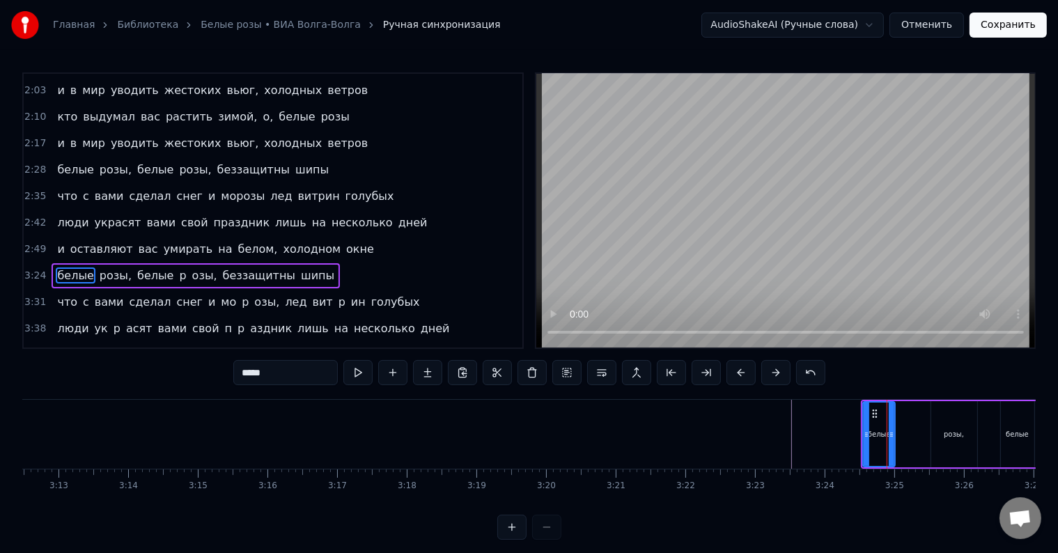
click at [891, 433] on icon at bounding box center [891, 434] width 6 height 11
click at [944, 432] on div "розы," at bounding box center [953, 434] width 20 height 10
type input "*****"
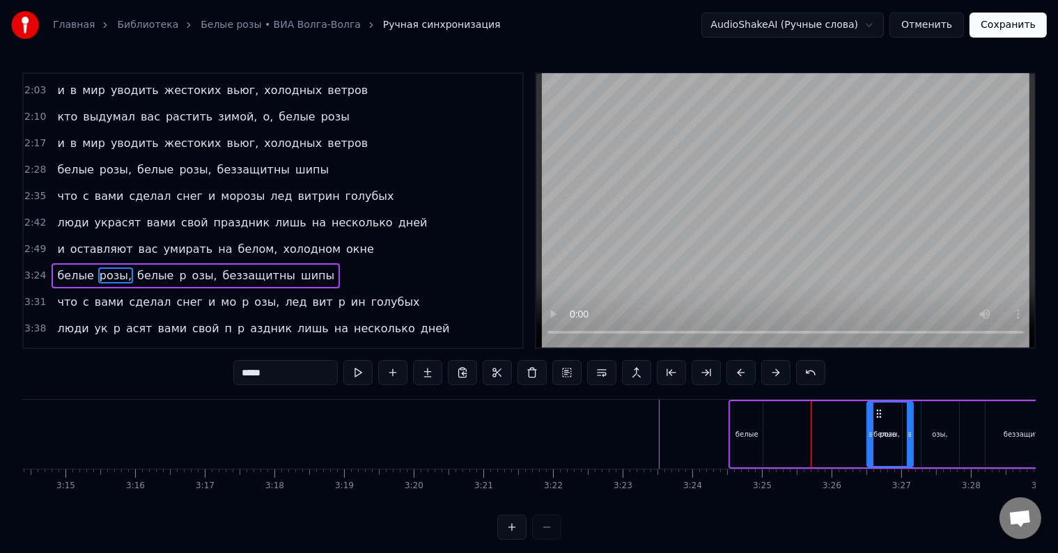
scroll to position [0, 13535]
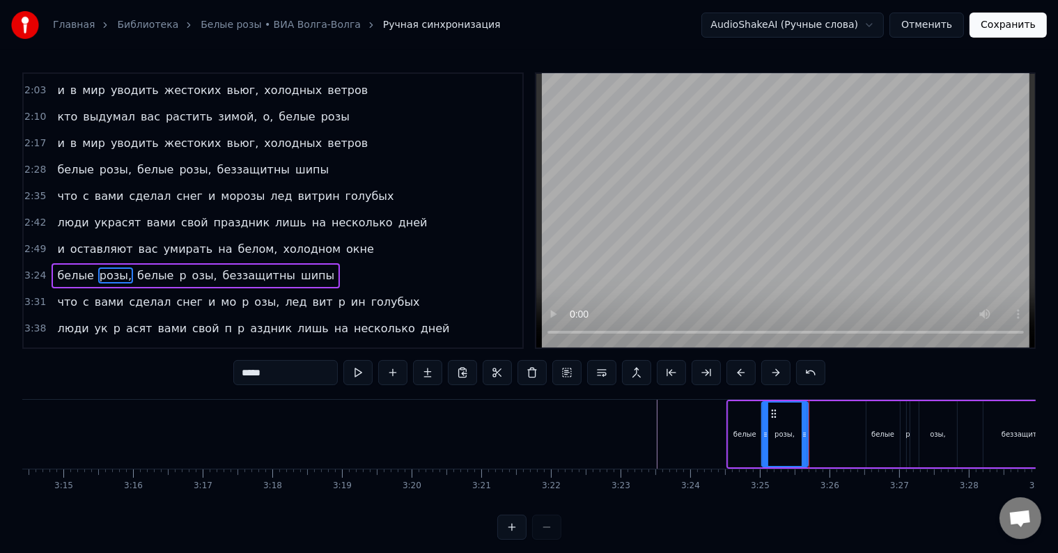
drag, startPoint x: 940, startPoint y: 412, endPoint x: 770, endPoint y: 416, distance: 169.9
click at [770, 416] on icon at bounding box center [772, 413] width 11 height 11
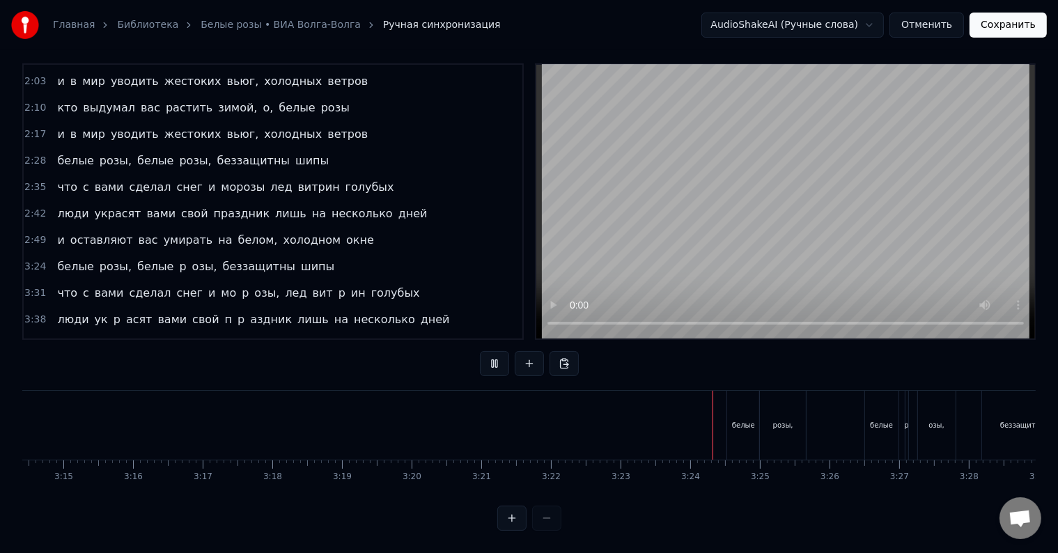
scroll to position [21, 0]
click at [794, 415] on div "розы," at bounding box center [783, 425] width 46 height 69
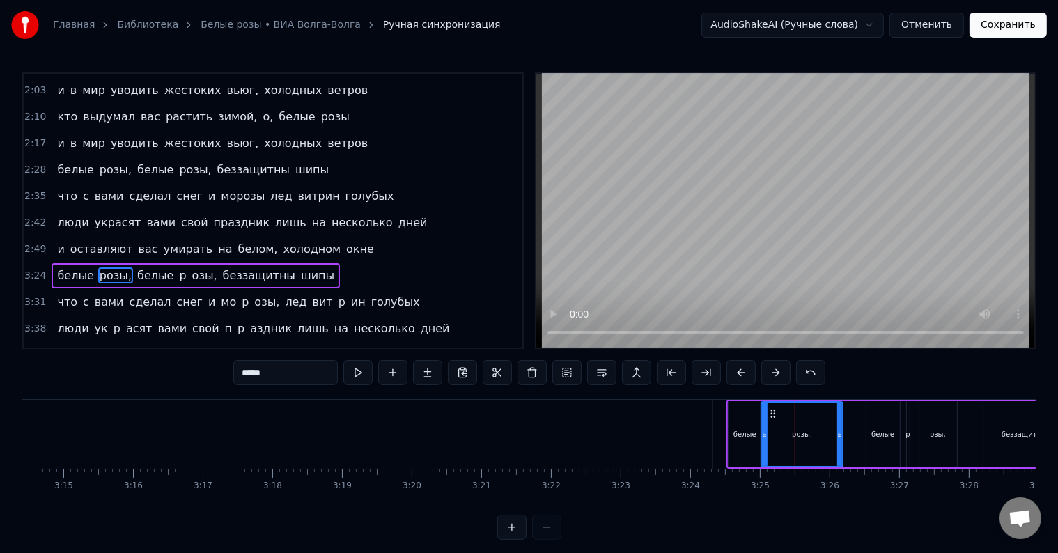
drag, startPoint x: 805, startPoint y: 429, endPoint x: 840, endPoint y: 432, distance: 35.6
click at [840, 432] on icon at bounding box center [839, 434] width 6 height 11
click at [844, 434] on div "белые розы, белые p озы, беззащитны шипы" at bounding box center [922, 434] width 393 height 69
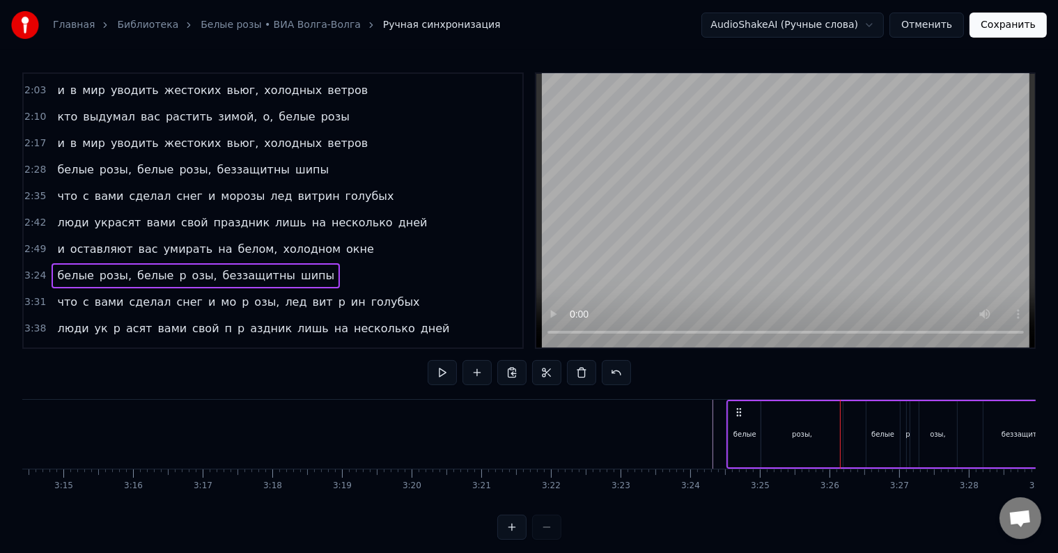
click at [848, 440] on div "белые розы, белые p озы, беззащитны шипы" at bounding box center [922, 434] width 393 height 69
click at [849, 440] on div "белые розы, белые p озы, беззащитны шипы" at bounding box center [922, 434] width 393 height 69
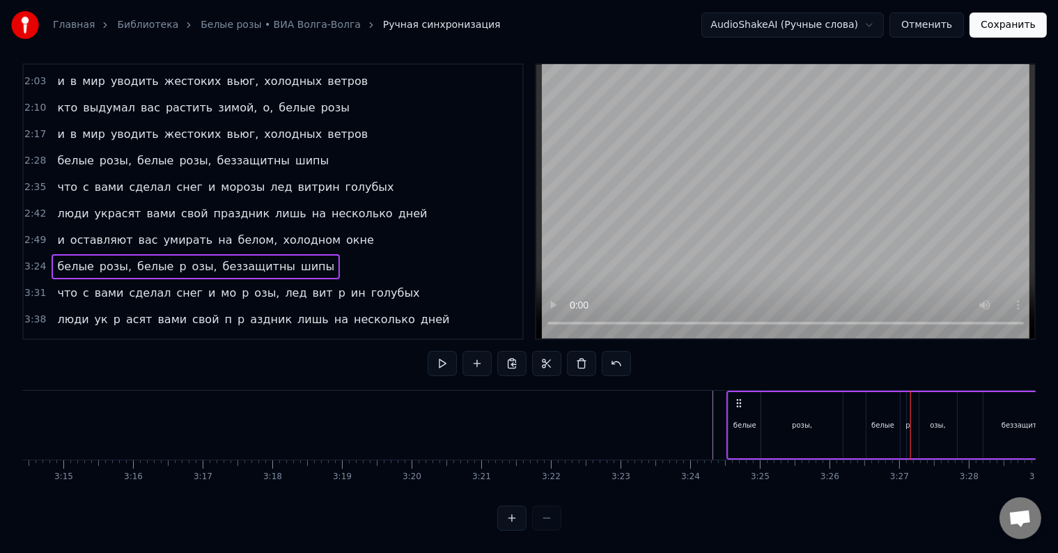
click at [851, 423] on div "белые розы, белые p озы, беззащитны шипы" at bounding box center [922, 425] width 393 height 69
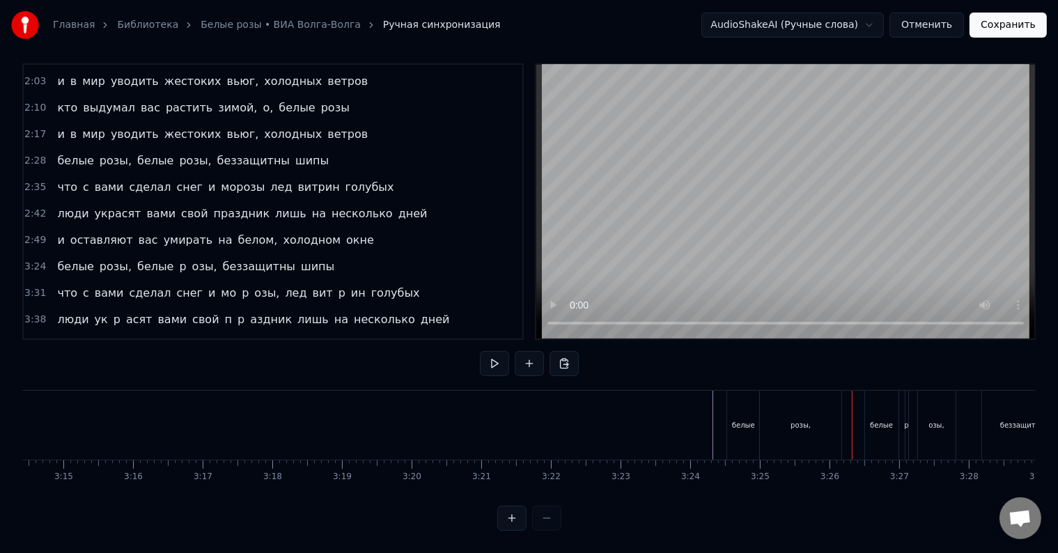
click at [851, 423] on div at bounding box center [851, 425] width 1 height 69
click at [905, 423] on div "p" at bounding box center [906, 425] width 3 height 69
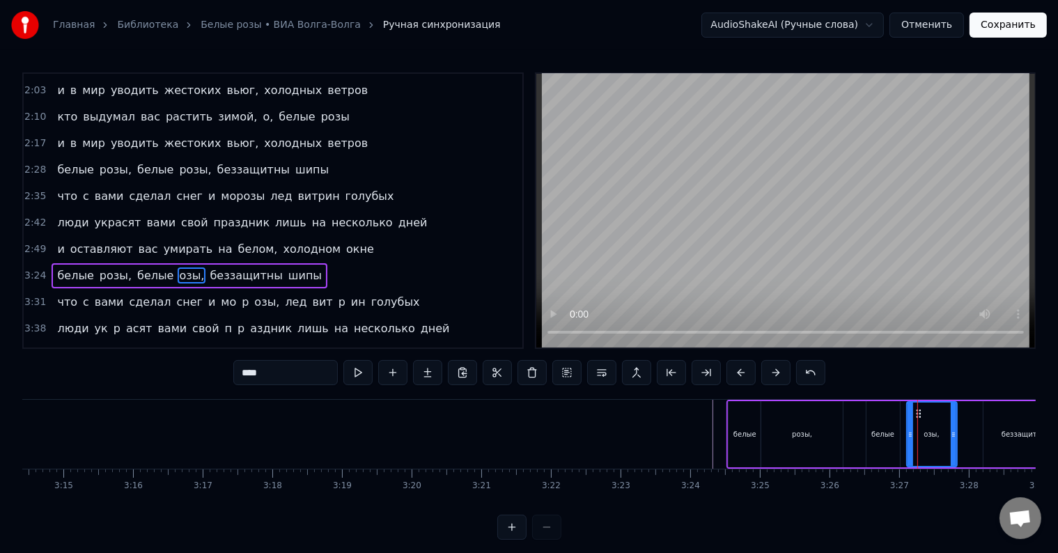
drag, startPoint x: 919, startPoint y: 431, endPoint x: 906, endPoint y: 432, distance: 12.6
click at [907, 432] on icon at bounding box center [910, 434] width 6 height 11
click at [893, 443] on div "белые" at bounding box center [882, 434] width 33 height 66
type input "*****"
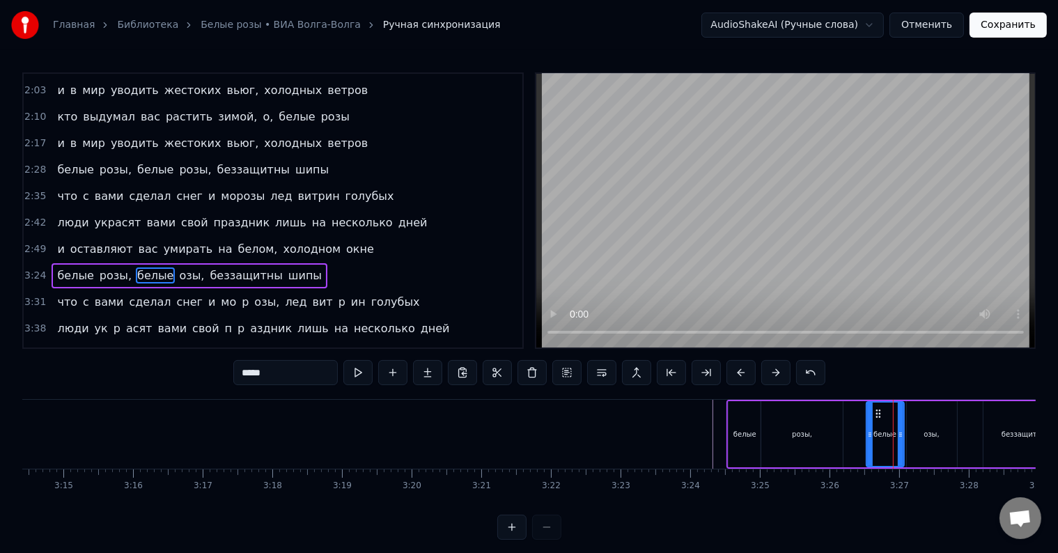
click at [901, 445] on div at bounding box center [900, 433] width 6 height 63
click at [863, 448] on div at bounding box center [866, 433] width 6 height 63
click at [842, 453] on div "белые розы, белые озы, беззащитны шипы" at bounding box center [922, 434] width 393 height 69
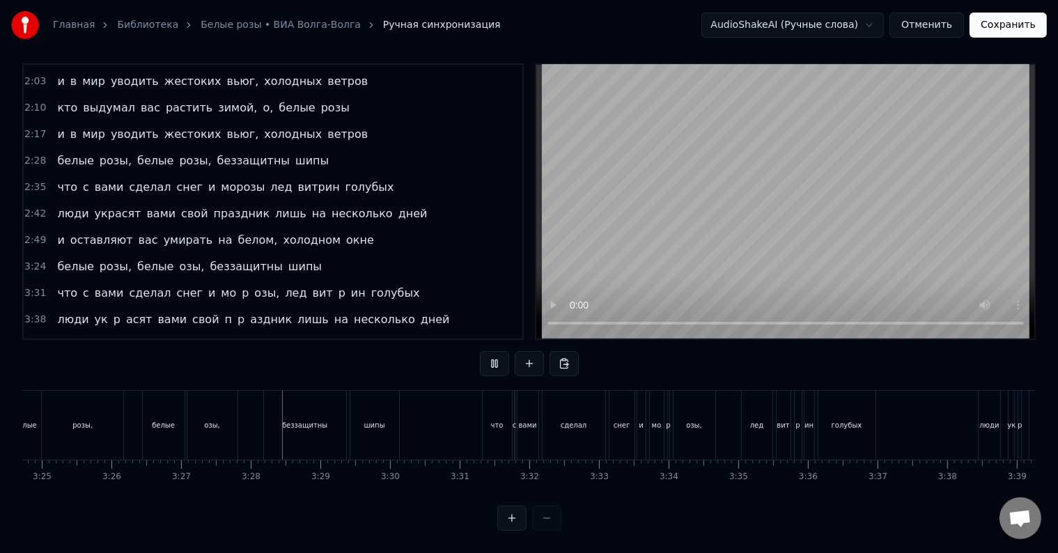
scroll to position [0, 14411]
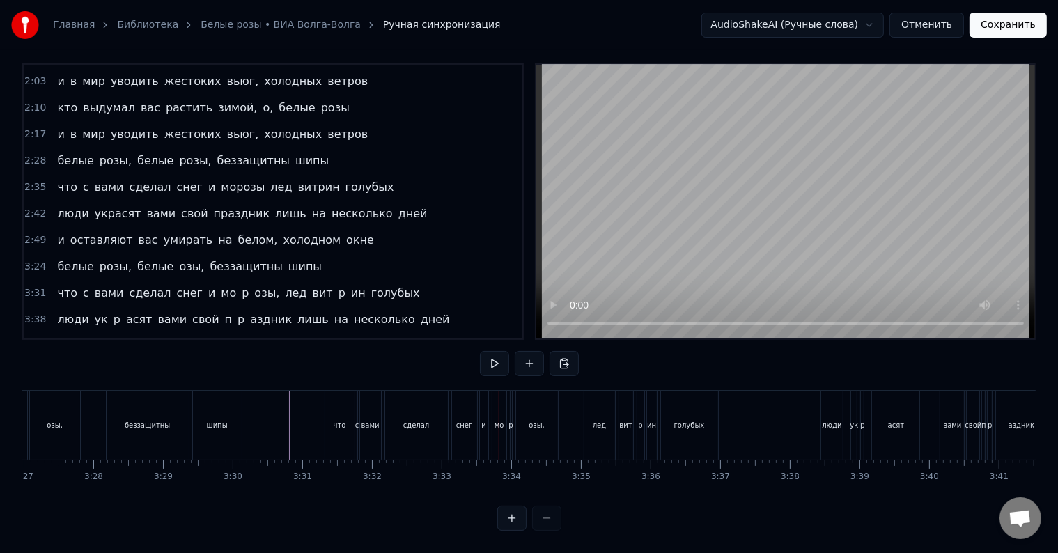
click at [510, 420] on div "p" at bounding box center [511, 425] width 3 height 69
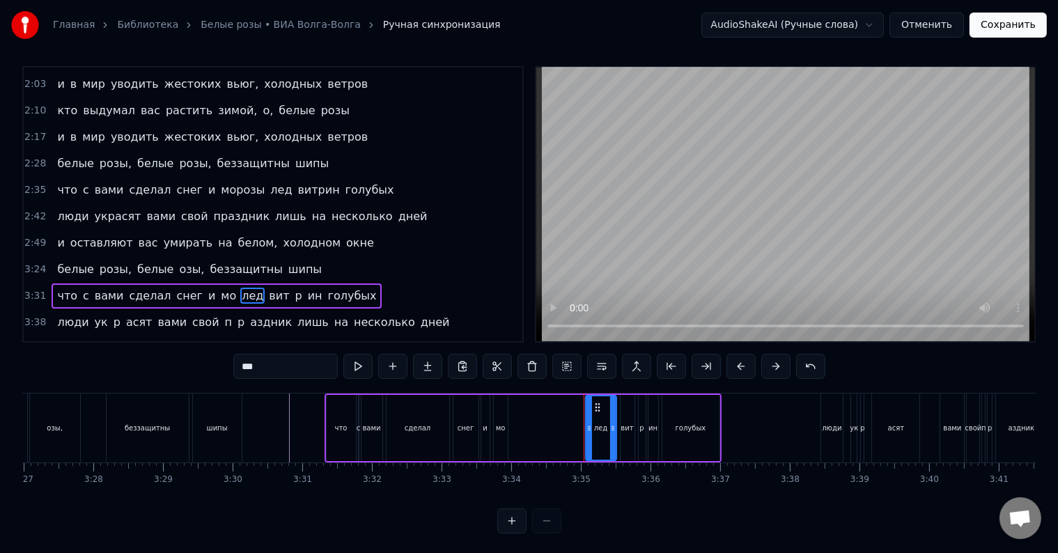
click at [501, 430] on div "мо" at bounding box center [501, 428] width 10 height 10
click at [302, 359] on input "**" at bounding box center [285, 366] width 104 height 25
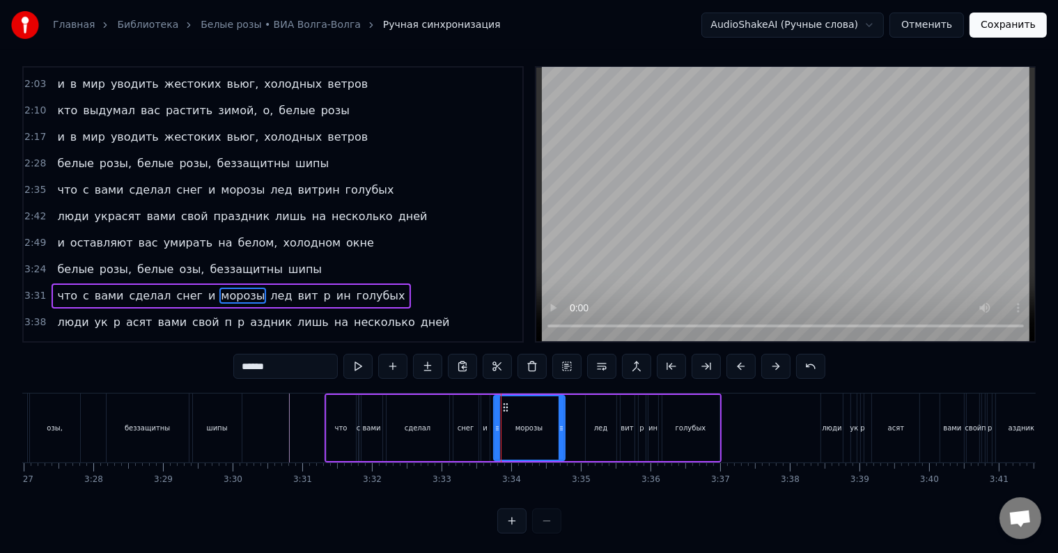
drag, startPoint x: 503, startPoint y: 432, endPoint x: 560, endPoint y: 434, distance: 57.2
click at [560, 434] on div at bounding box center [561, 427] width 6 height 63
type input "******"
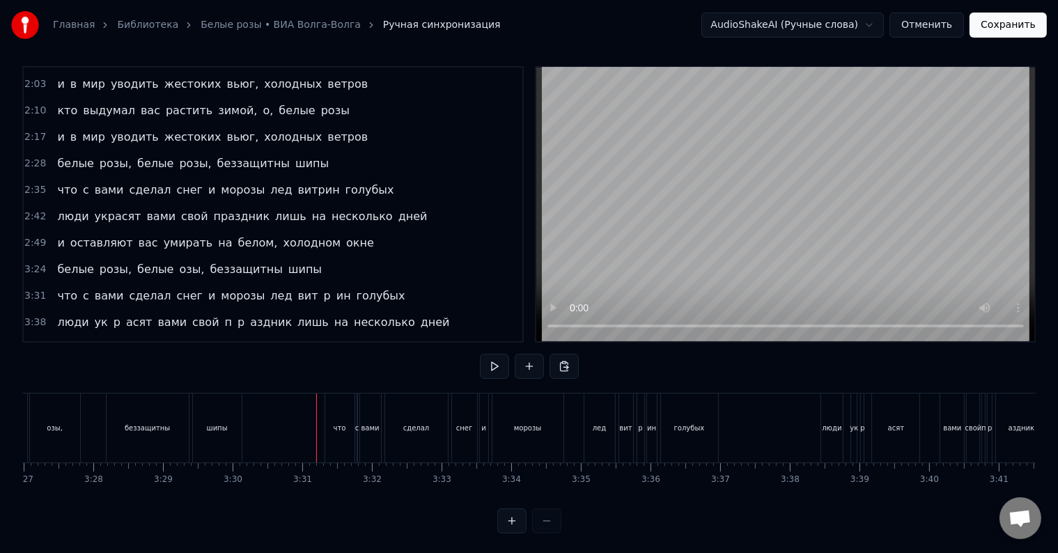
click at [316, 429] on div at bounding box center [316, 427] width 1 height 69
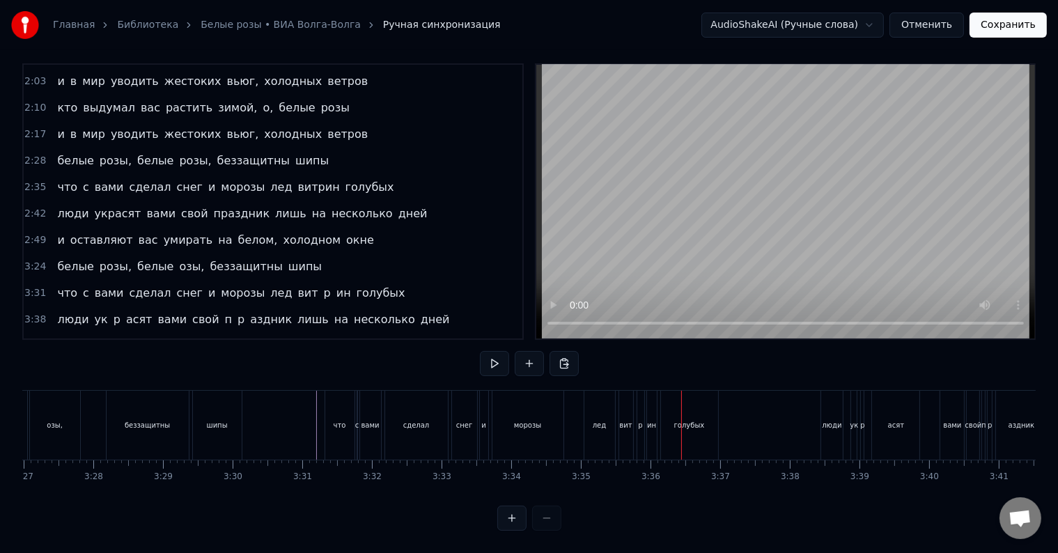
click at [638, 420] on div "p" at bounding box center [640, 425] width 4 height 10
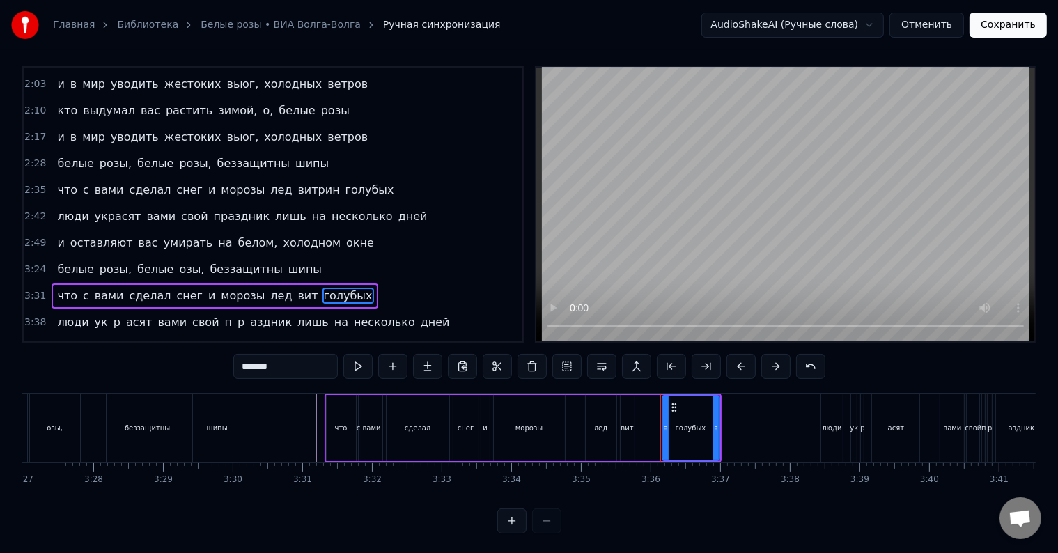
click at [625, 429] on div "вит" at bounding box center [626, 428] width 13 height 10
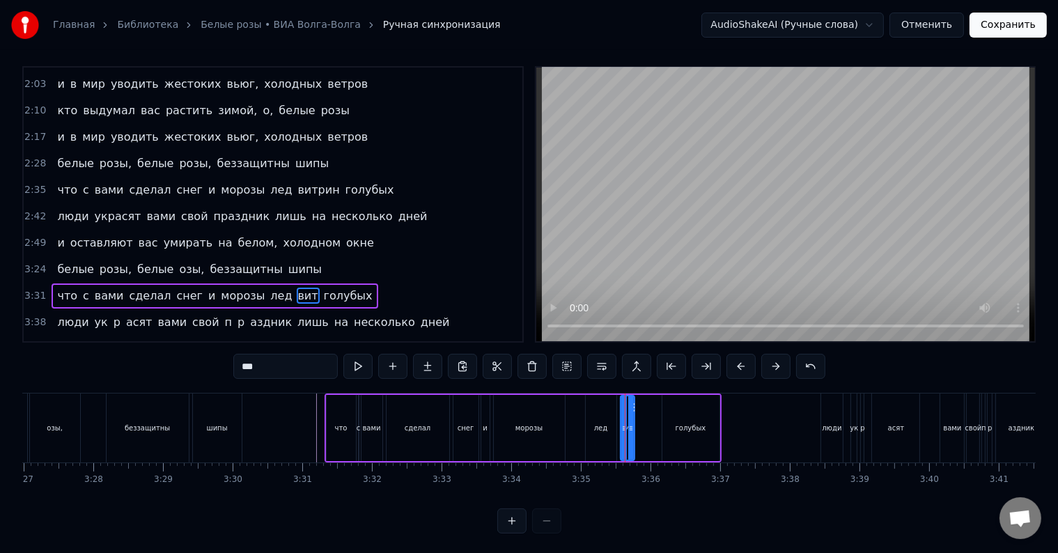
click at [281, 369] on input "***" at bounding box center [285, 366] width 104 height 25
drag, startPoint x: 632, startPoint y: 437, endPoint x: 657, endPoint y: 438, distance: 25.1
click at [657, 438] on div at bounding box center [657, 427] width 6 height 63
type input "******"
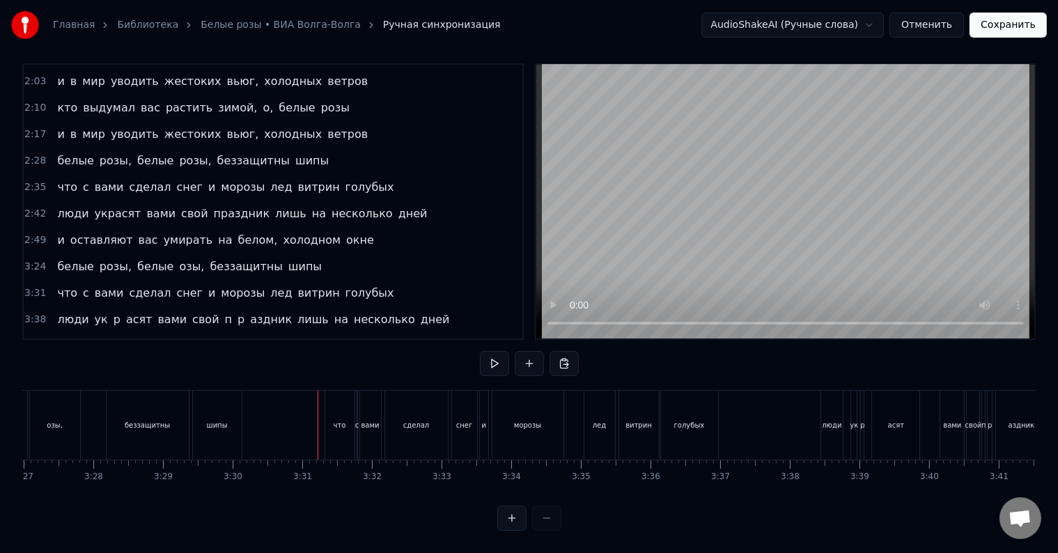
scroll to position [21, 0]
click at [702, 418] on div "голубых" at bounding box center [689, 425] width 57 height 69
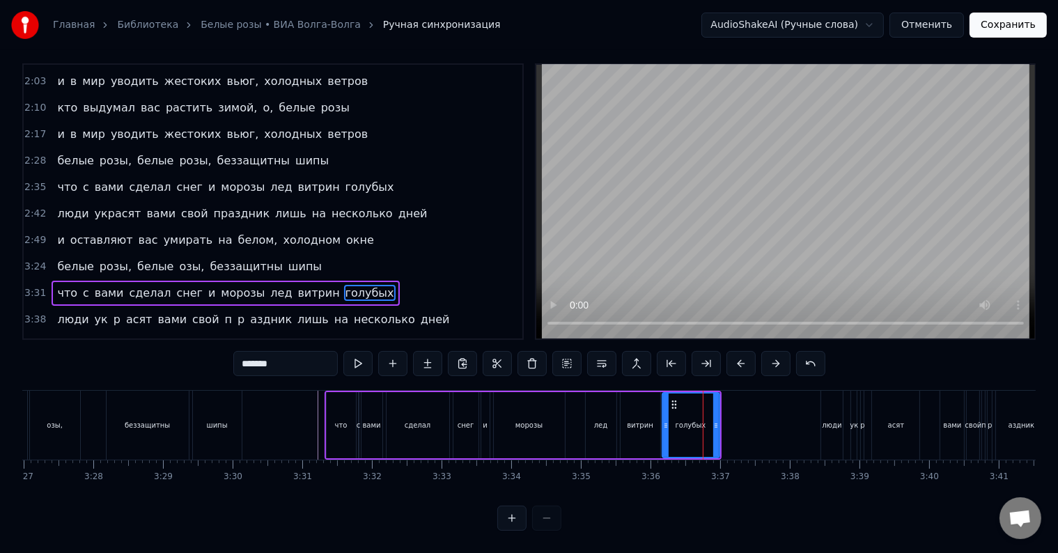
scroll to position [6, 0]
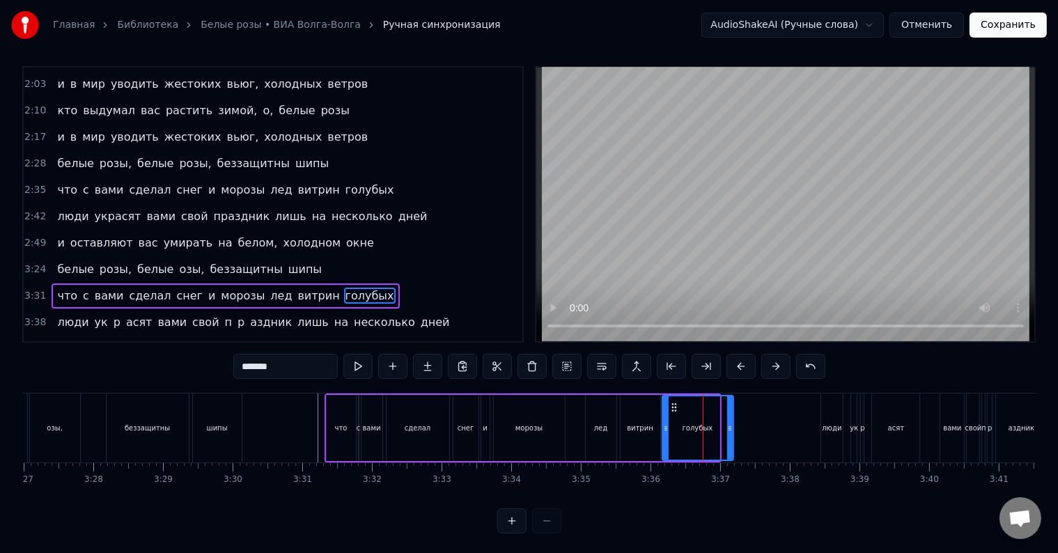
drag, startPoint x: 716, startPoint y: 430, endPoint x: 730, endPoint y: 431, distance: 14.0
click at [730, 431] on icon at bounding box center [730, 428] width 6 height 11
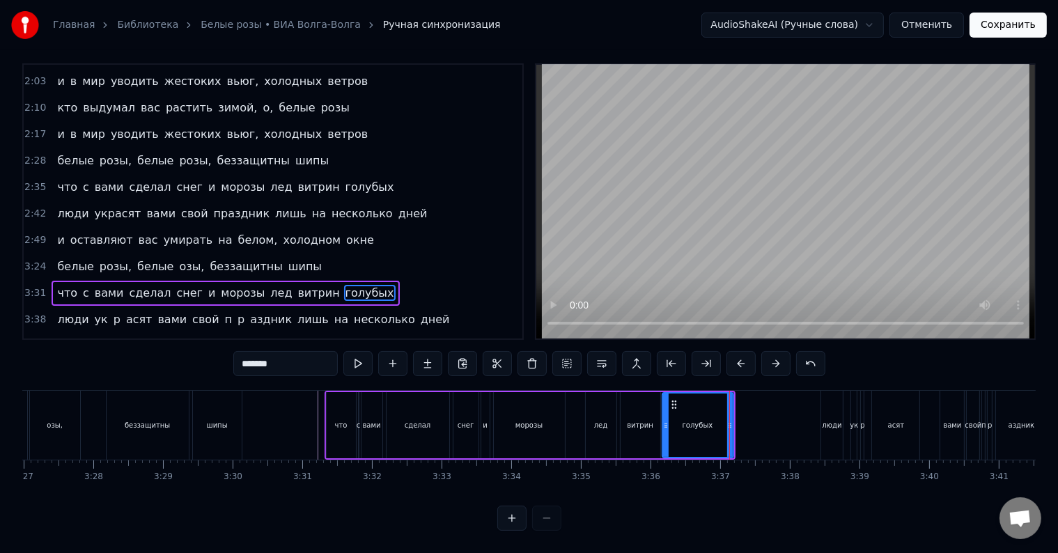
scroll to position [21, 0]
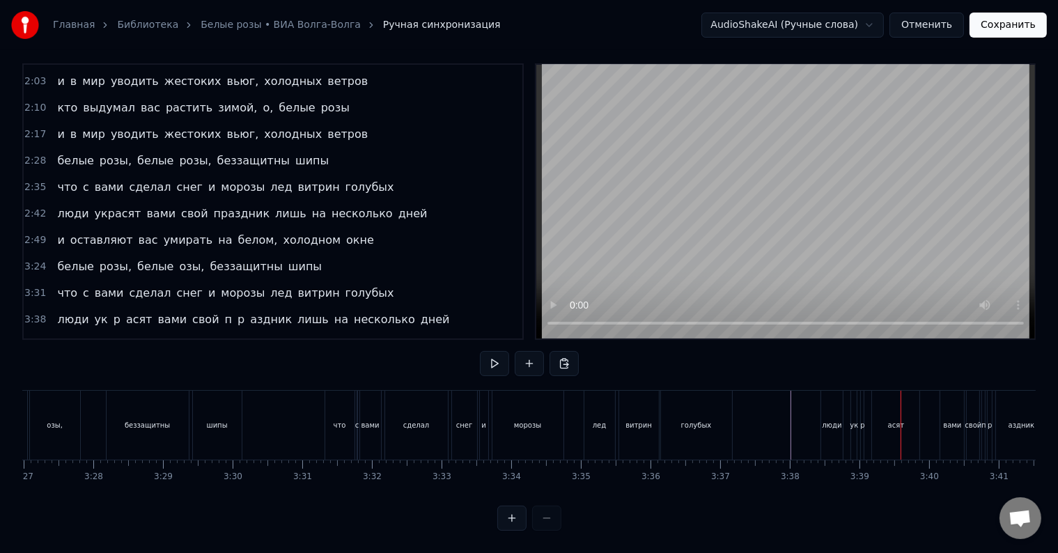
click at [861, 420] on div "p" at bounding box center [862, 425] width 4 height 10
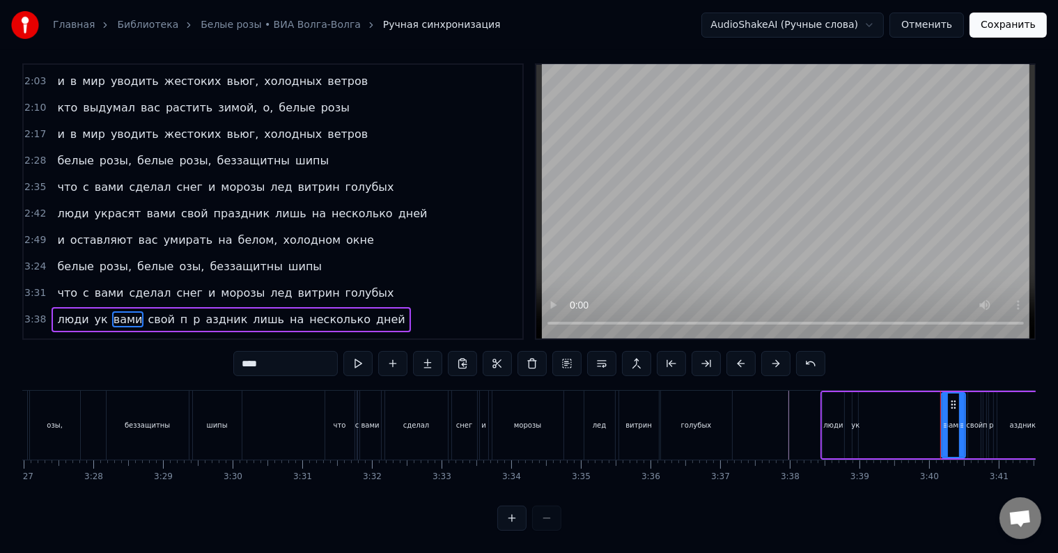
click at [851, 418] on div "ук" at bounding box center [854, 425] width 7 height 66
click at [315, 356] on input "**" at bounding box center [285, 363] width 104 height 25
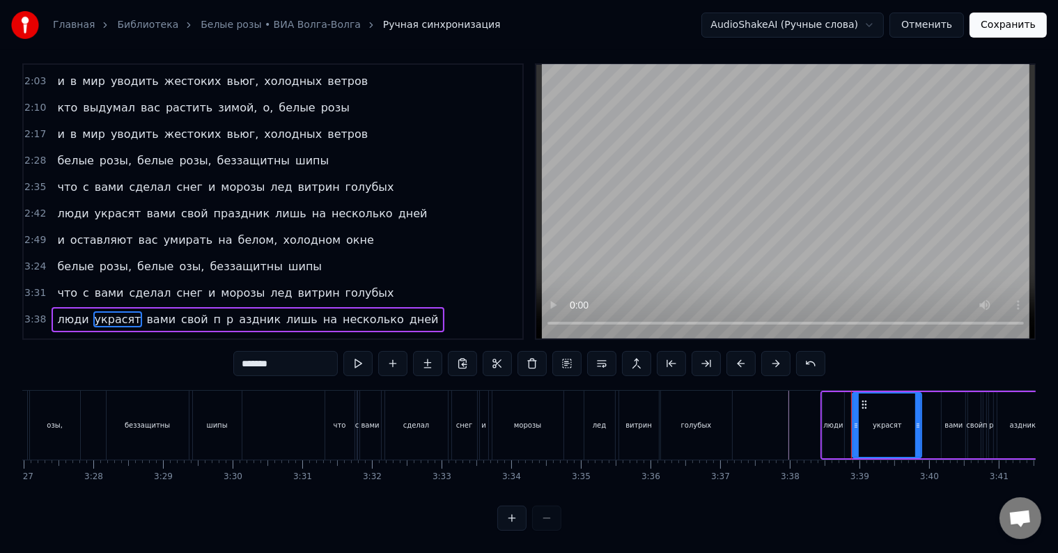
drag, startPoint x: 856, startPoint y: 421, endPoint x: 919, endPoint y: 421, distance: 63.4
click at [919, 421] on div at bounding box center [918, 424] width 6 height 63
type input "*******"
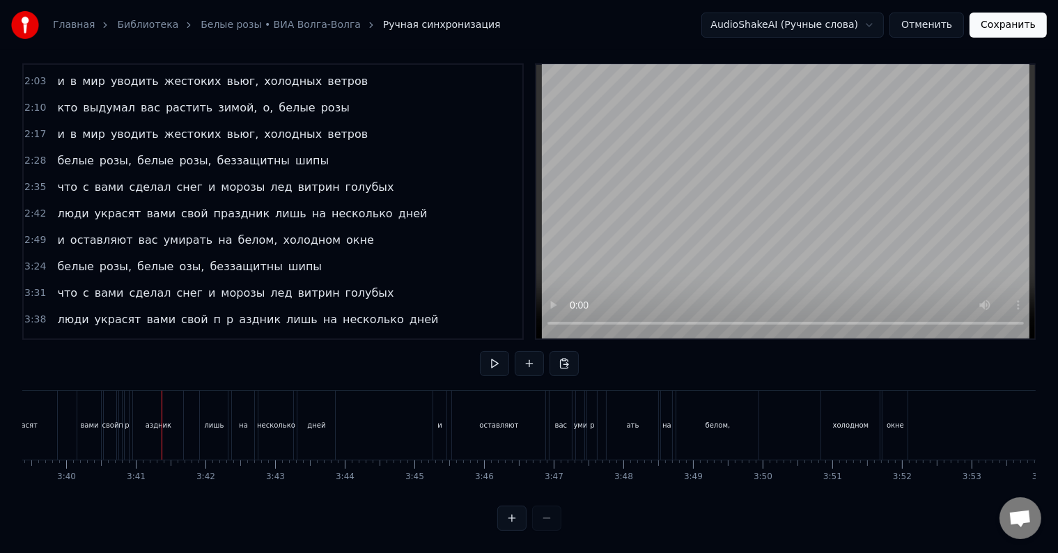
scroll to position [0, 15301]
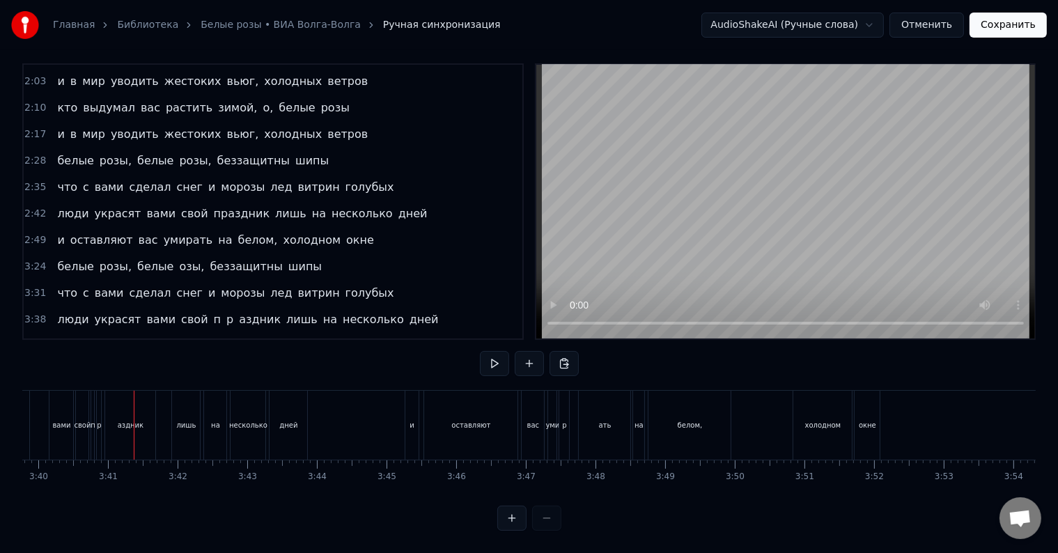
click at [100, 422] on div "p" at bounding box center [99, 425] width 4 height 69
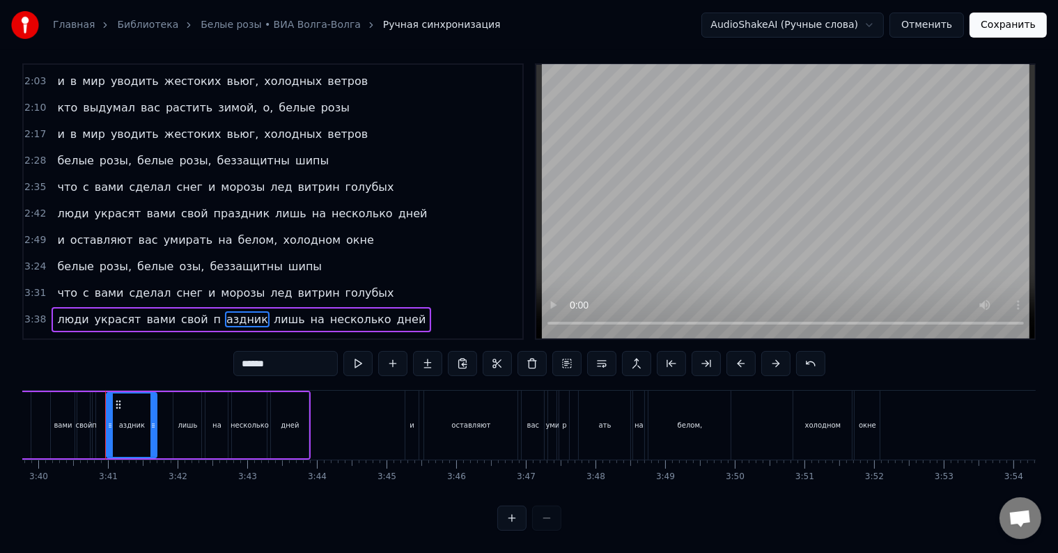
click at [122, 420] on div "аздник" at bounding box center [132, 425] width 26 height 10
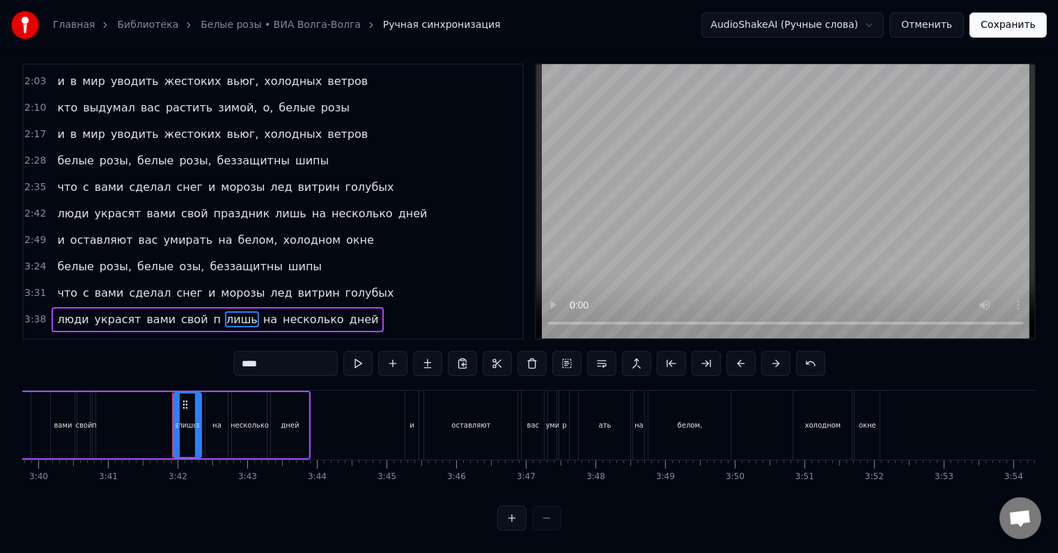
click at [95, 421] on div "п" at bounding box center [94, 425] width 4 height 66
click at [278, 354] on input "*" at bounding box center [285, 363] width 104 height 25
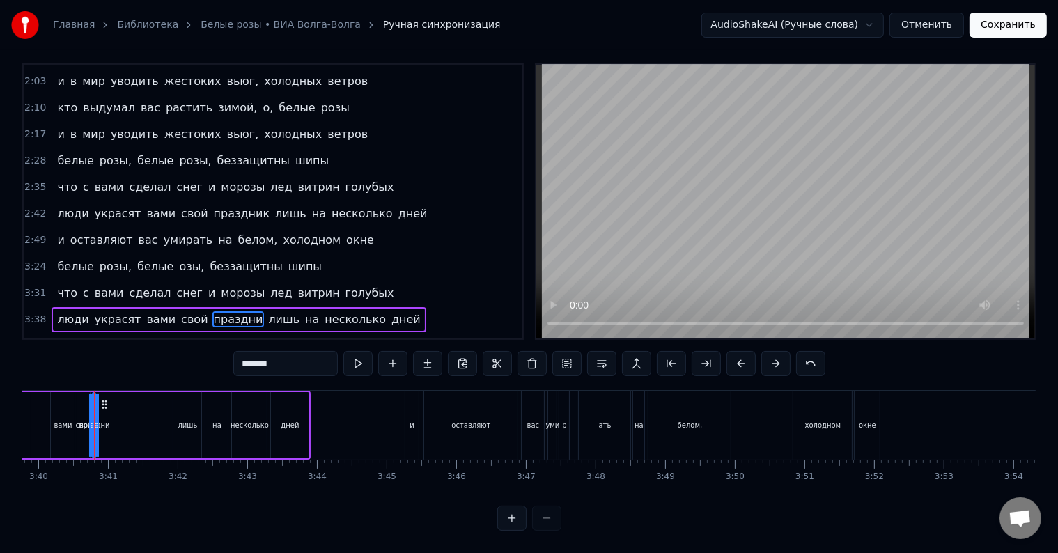
type input "********"
drag, startPoint x: 96, startPoint y: 412, endPoint x: 156, endPoint y: 412, distance: 59.9
click at [156, 412] on div "люди украсят вами свой праздник лишь на несколько дней" at bounding box center [121, 425] width 382 height 69
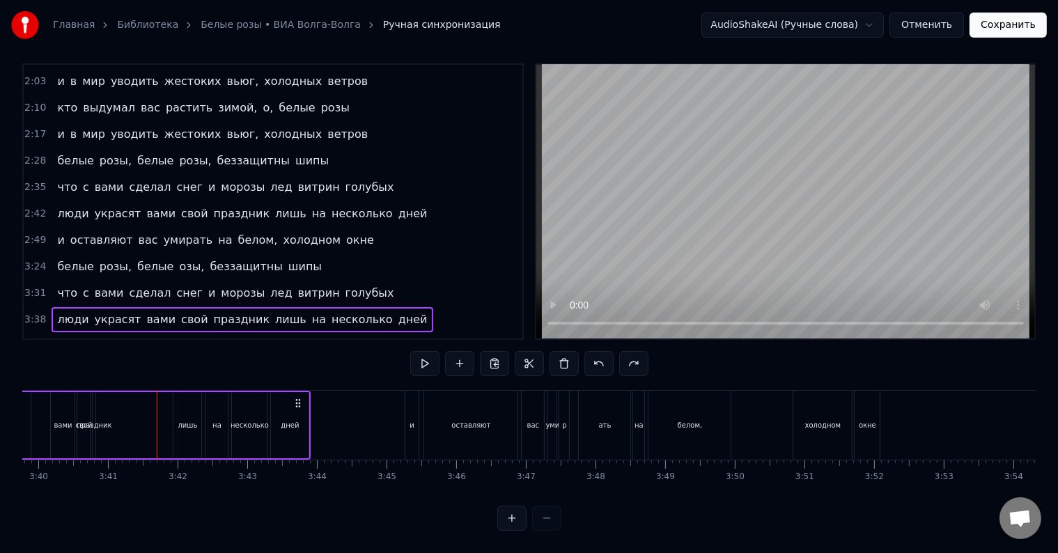
click at [95, 421] on div "праздник" at bounding box center [94, 425] width 4 height 66
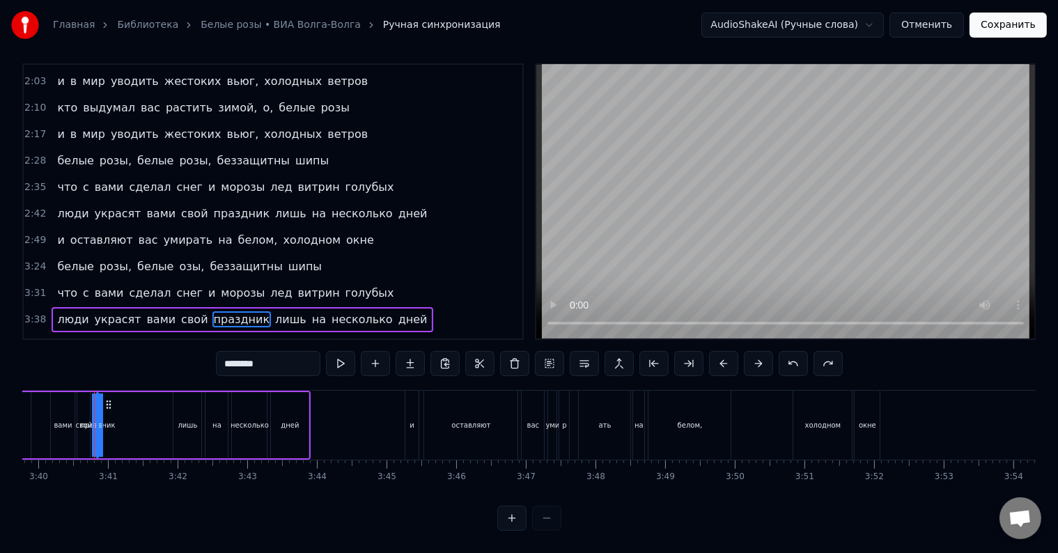
drag, startPoint x: 95, startPoint y: 421, endPoint x: 120, endPoint y: 418, distance: 25.2
click at [120, 418] on div "люди украсят вами свой праздник лишь на несколько дней" at bounding box center [121, 425] width 382 height 69
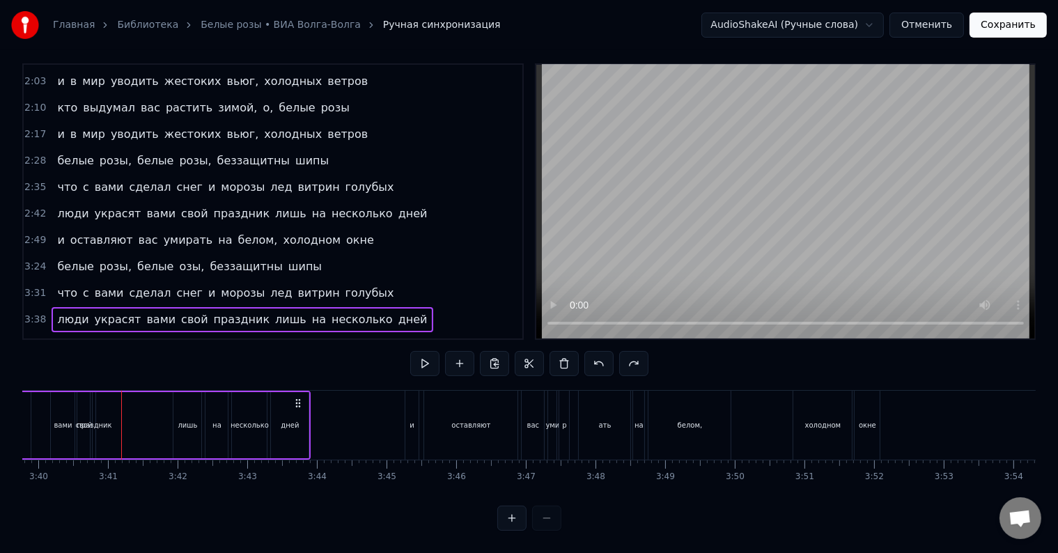
click at [95, 420] on div "праздник" at bounding box center [94, 425] width 4 height 66
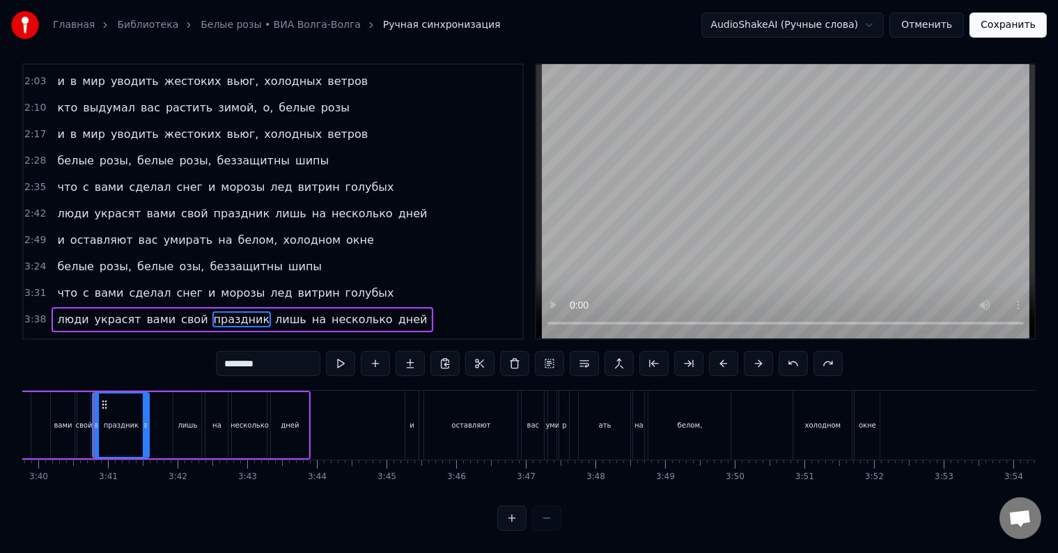
drag, startPoint x: 90, startPoint y: 421, endPoint x: 143, endPoint y: 420, distance: 53.6
click at [143, 420] on div at bounding box center [146, 424] width 6 height 63
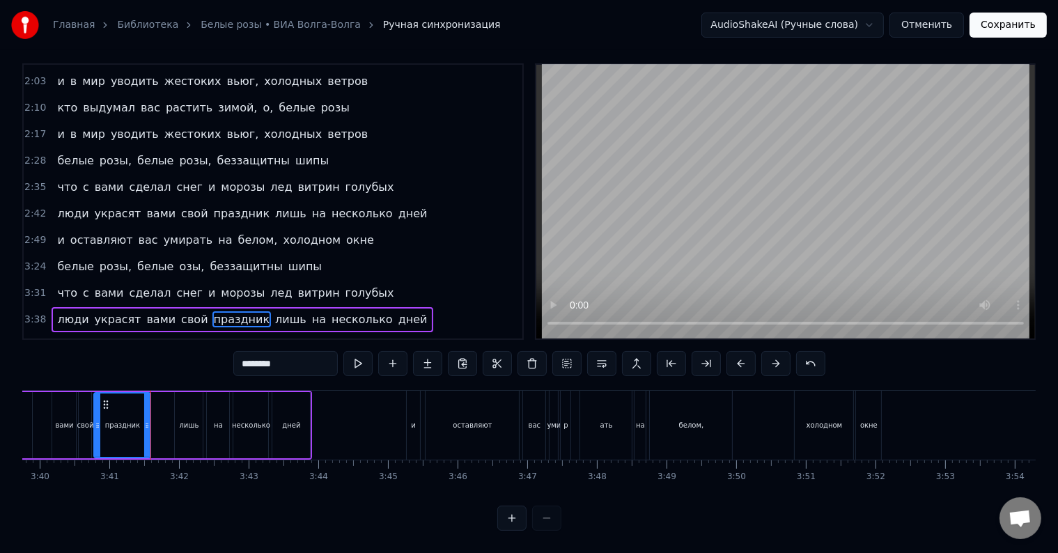
click at [101, 419] on div "праздник" at bounding box center [122, 424] width 55 height 63
click at [148, 418] on div at bounding box center [149, 424] width 6 height 63
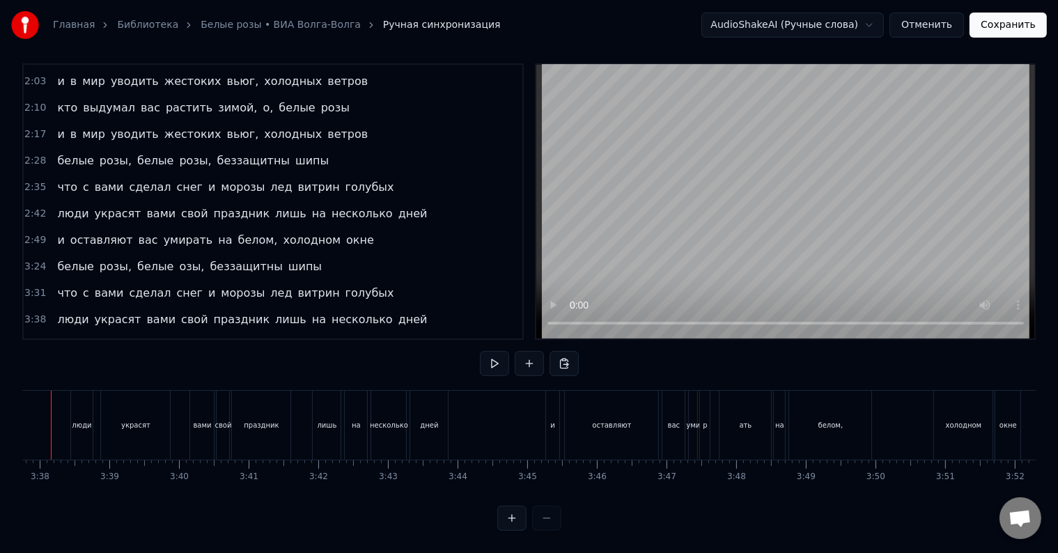
scroll to position [0, 15119]
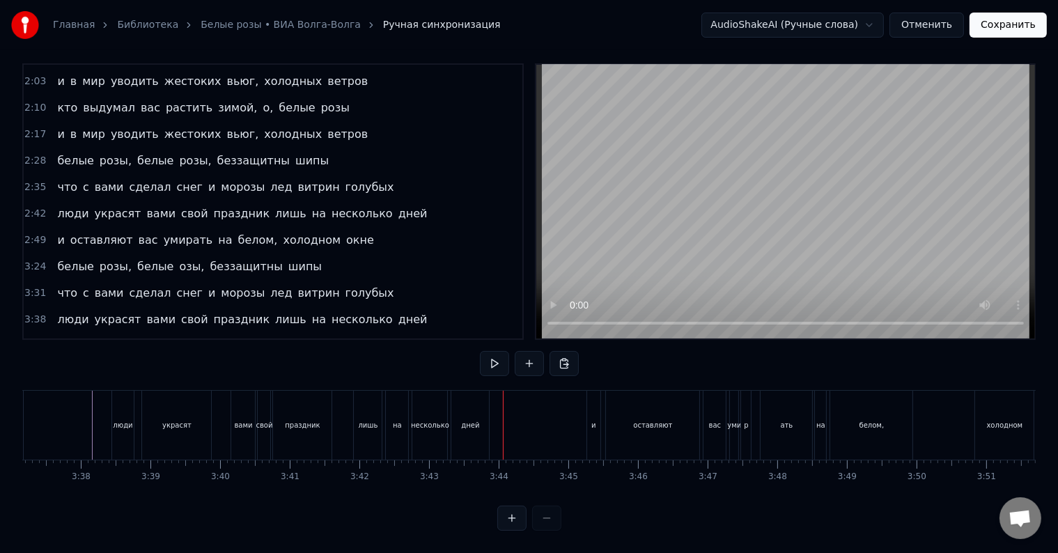
click at [416, 421] on div "несколько" at bounding box center [429, 425] width 35 height 69
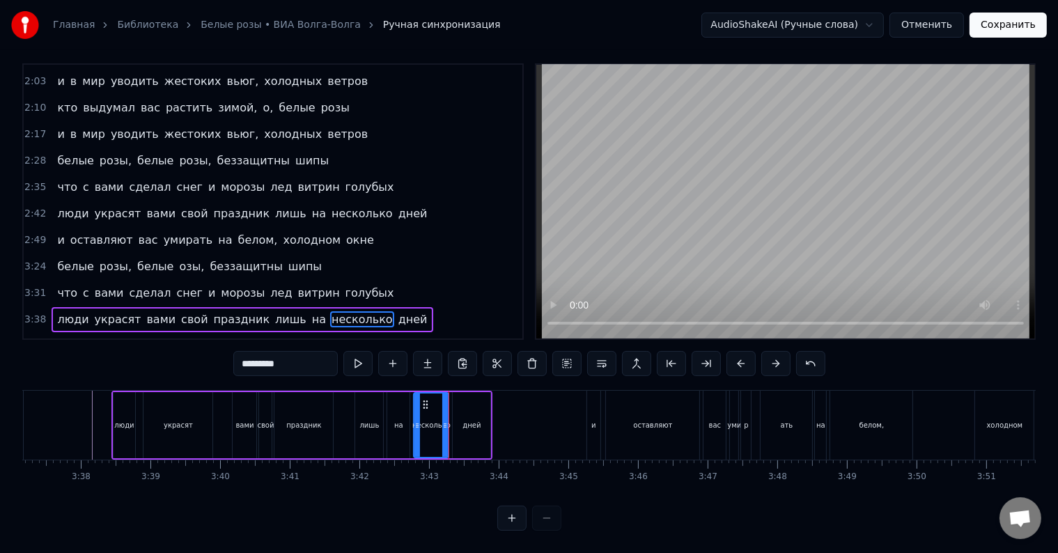
click at [416, 421] on div at bounding box center [417, 424] width 6 height 63
click at [460, 423] on div "дней" at bounding box center [472, 425] width 38 height 66
type input "****"
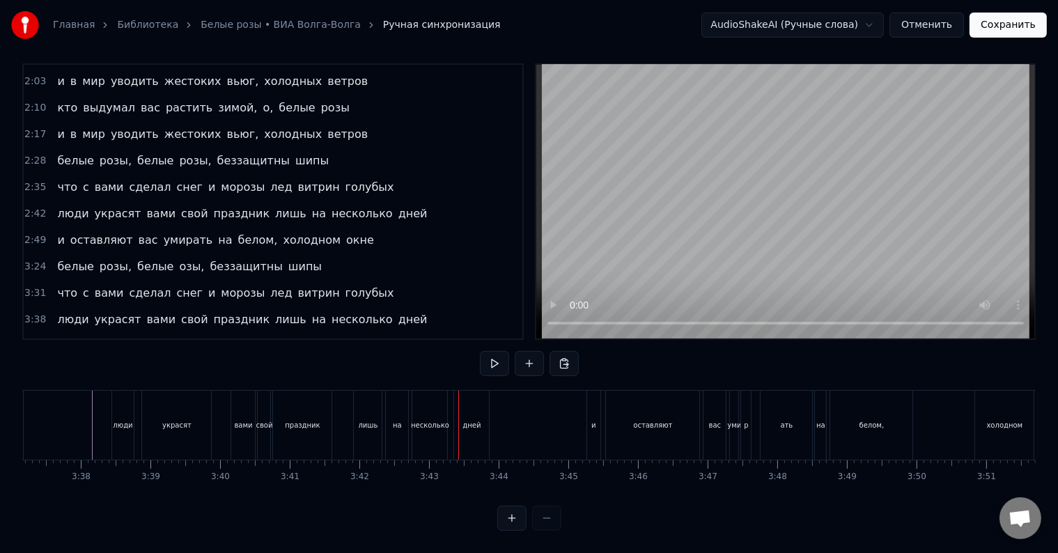
click at [425, 431] on div "несколько" at bounding box center [429, 425] width 35 height 69
click at [745, 420] on div "p" at bounding box center [746, 425] width 4 height 10
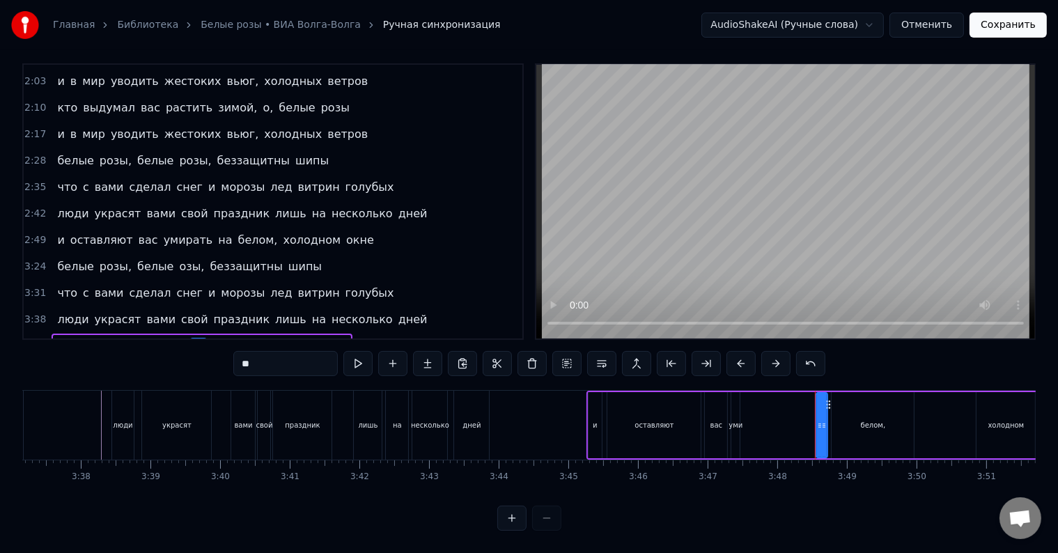
click at [738, 423] on div "уми" at bounding box center [735, 425] width 8 height 66
click at [299, 355] on input "***" at bounding box center [285, 363] width 104 height 25
drag, startPoint x: 738, startPoint y: 418, endPoint x: 802, endPoint y: 421, distance: 64.1
click at [802, 421] on div at bounding box center [800, 424] width 6 height 63
type input "*******"
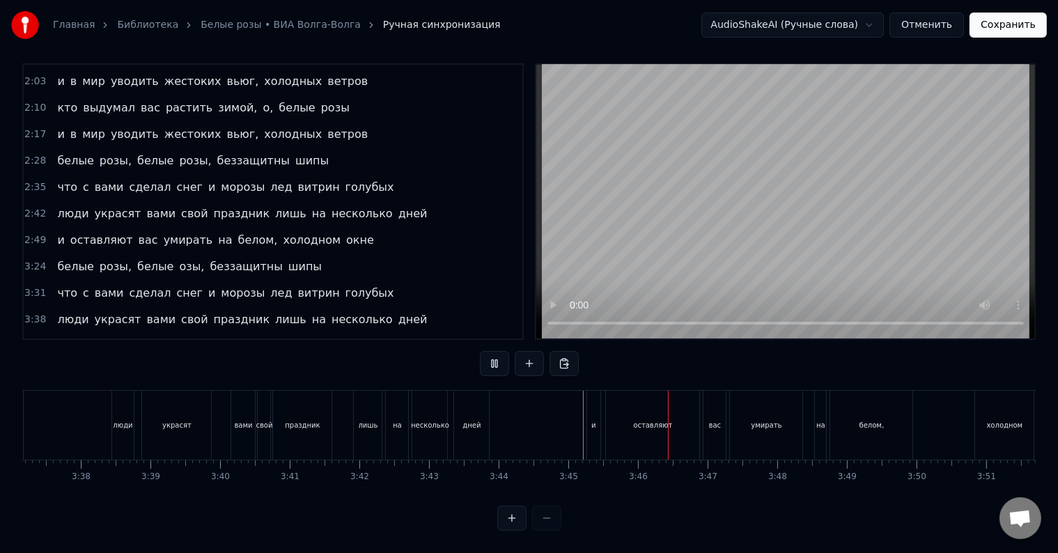
click at [909, 412] on div "белом," at bounding box center [871, 425] width 82 height 69
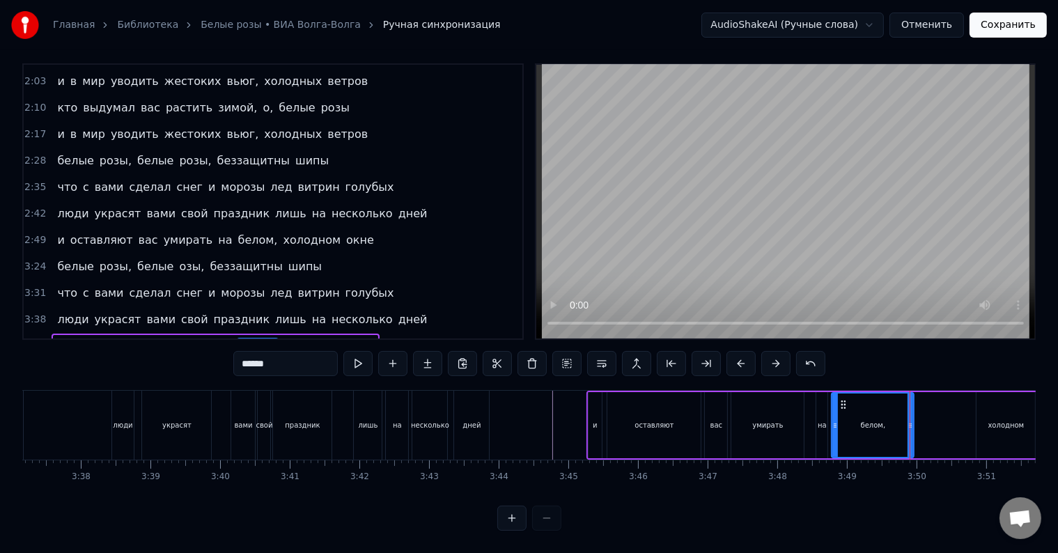
drag, startPoint x: 909, startPoint y: 418, endPoint x: 874, endPoint y: 420, distance: 34.1
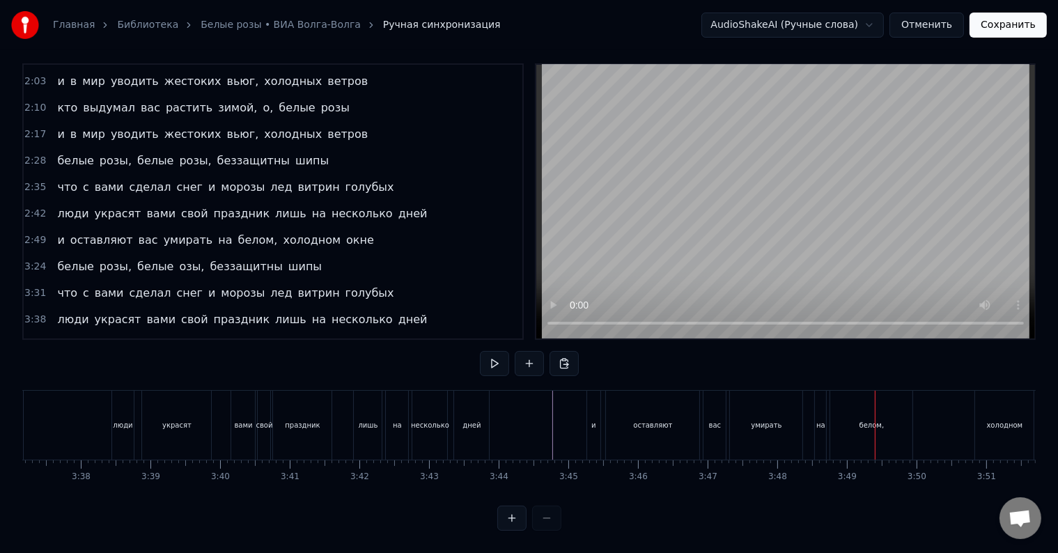
click at [885, 420] on div "белом," at bounding box center [871, 425] width 82 height 69
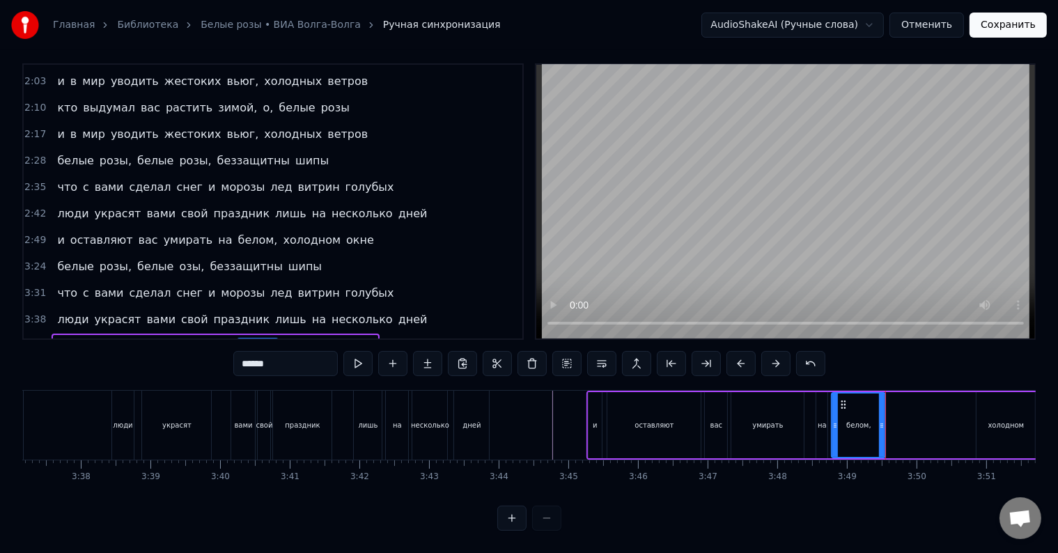
drag, startPoint x: 908, startPoint y: 414, endPoint x: 879, endPoint y: 421, distance: 29.2
click at [879, 421] on div at bounding box center [882, 424] width 6 height 63
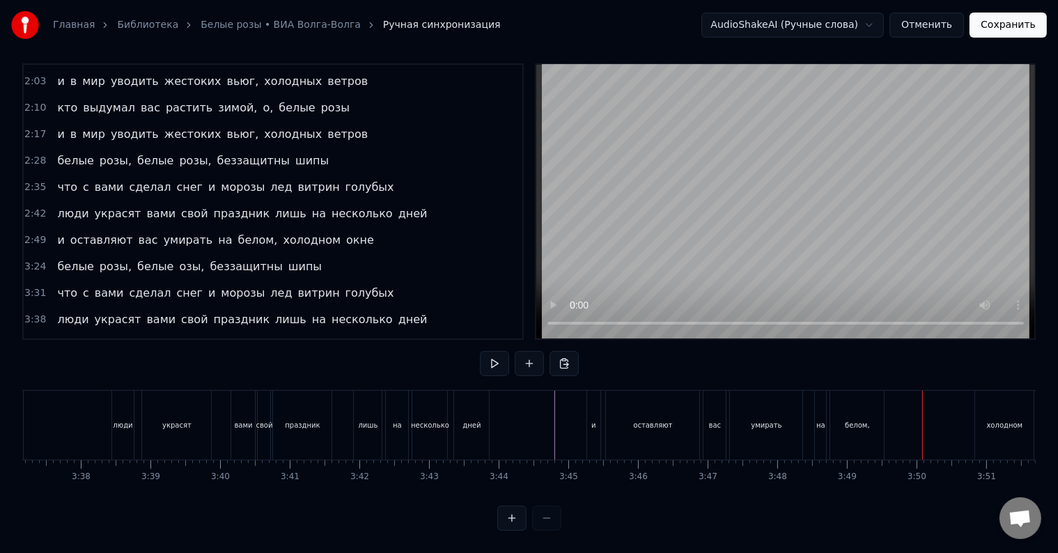
click at [870, 416] on div "белом," at bounding box center [857, 425] width 54 height 69
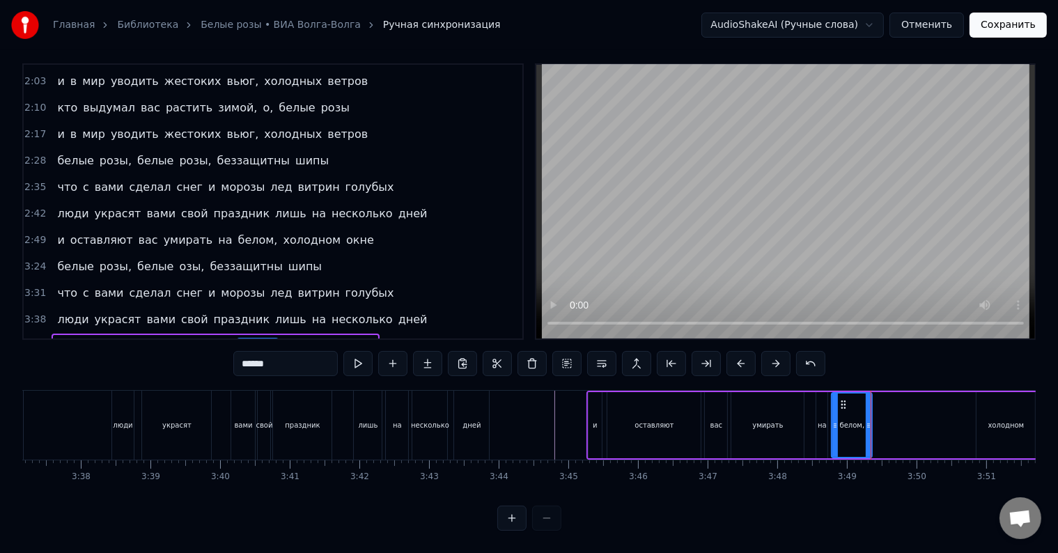
drag, startPoint x: 879, startPoint y: 415, endPoint x: 866, endPoint y: 416, distance: 13.3
click at [866, 420] on icon at bounding box center [868, 425] width 6 height 11
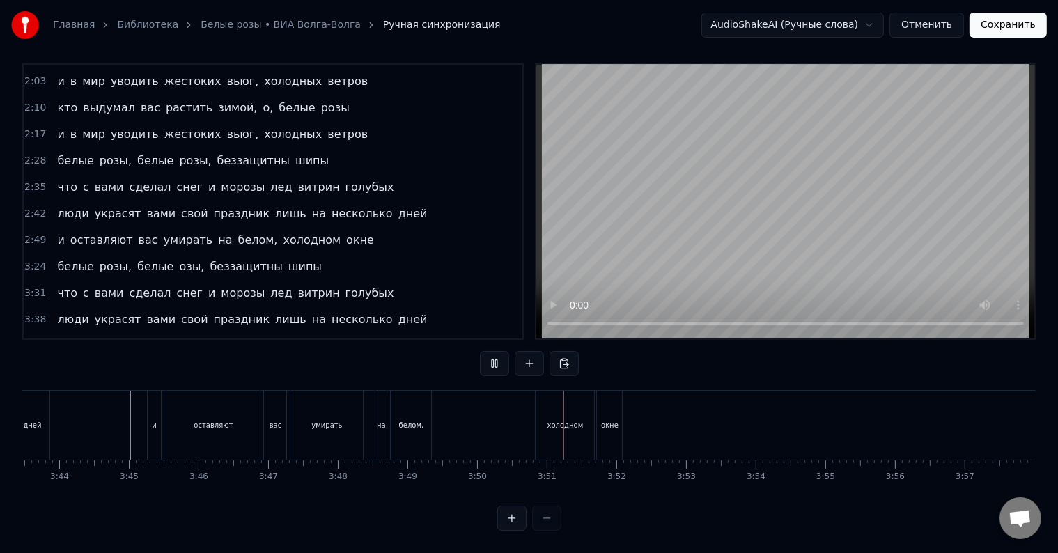
scroll to position [0, 15559]
click at [1009, 29] on button "Сохранить" at bounding box center [1007, 25] width 77 height 25
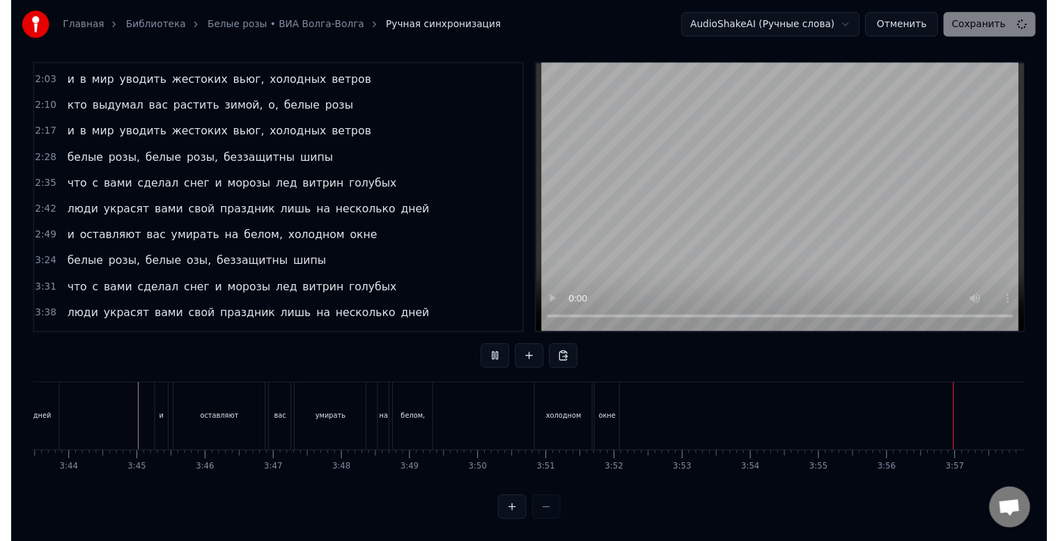
scroll to position [18, 0]
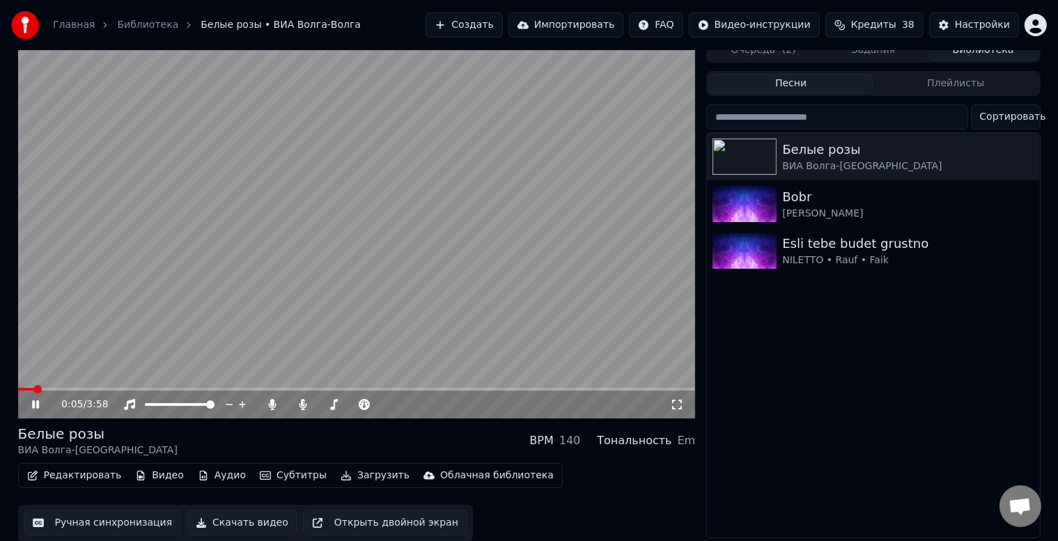
click at [675, 400] on icon at bounding box center [677, 404] width 14 height 11
click at [78, 468] on button "Редактировать" at bounding box center [75, 475] width 106 height 19
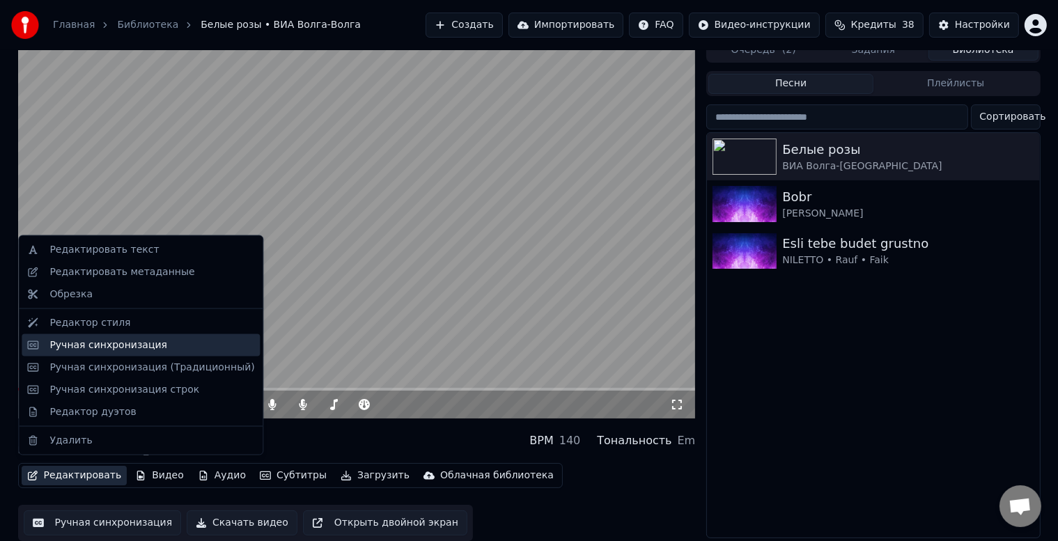
click at [120, 351] on div "Ручная синхронизация" at bounding box center [108, 345] width 118 height 14
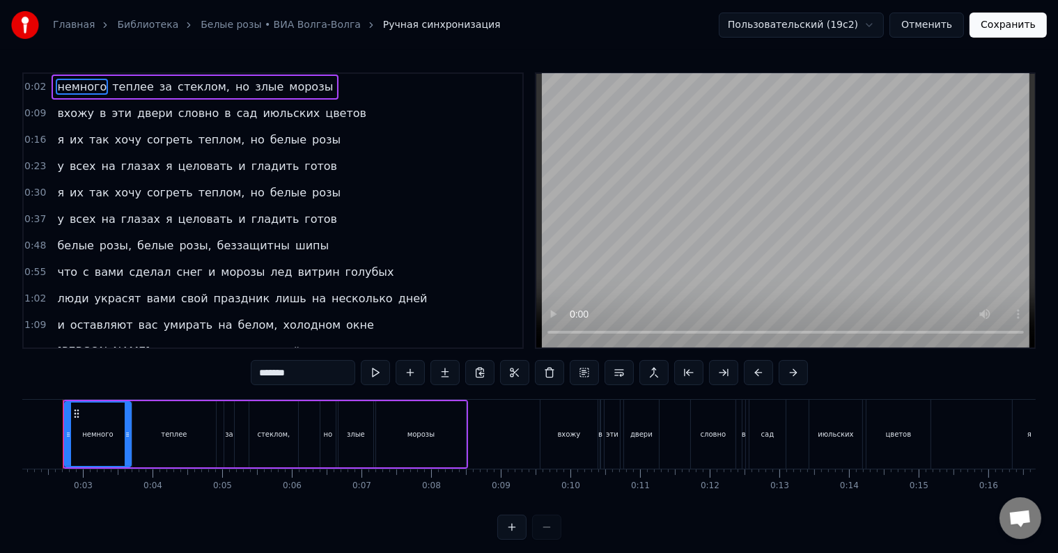
scroll to position [0, 118]
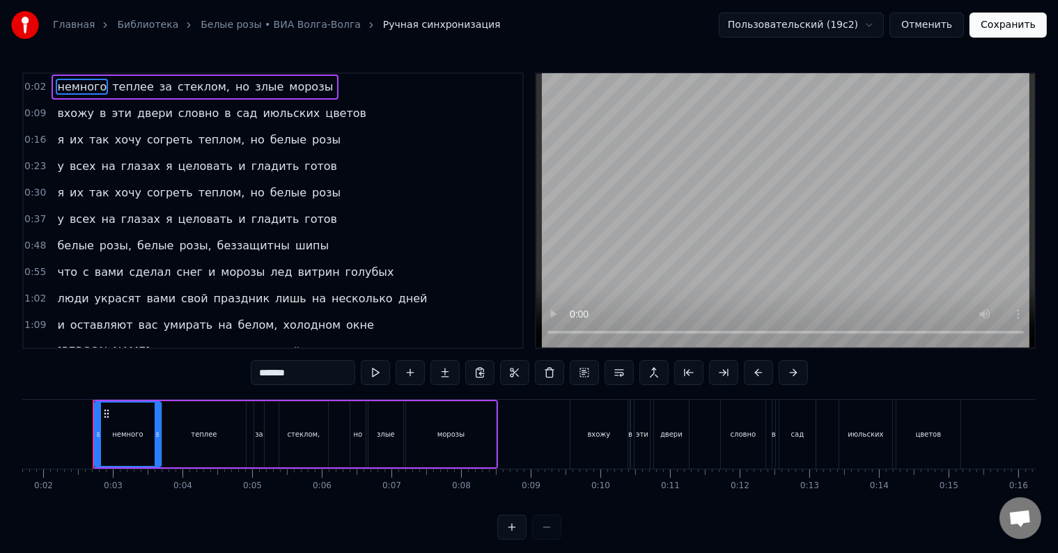
click at [249, 136] on span "но" at bounding box center [257, 140] width 17 height 16
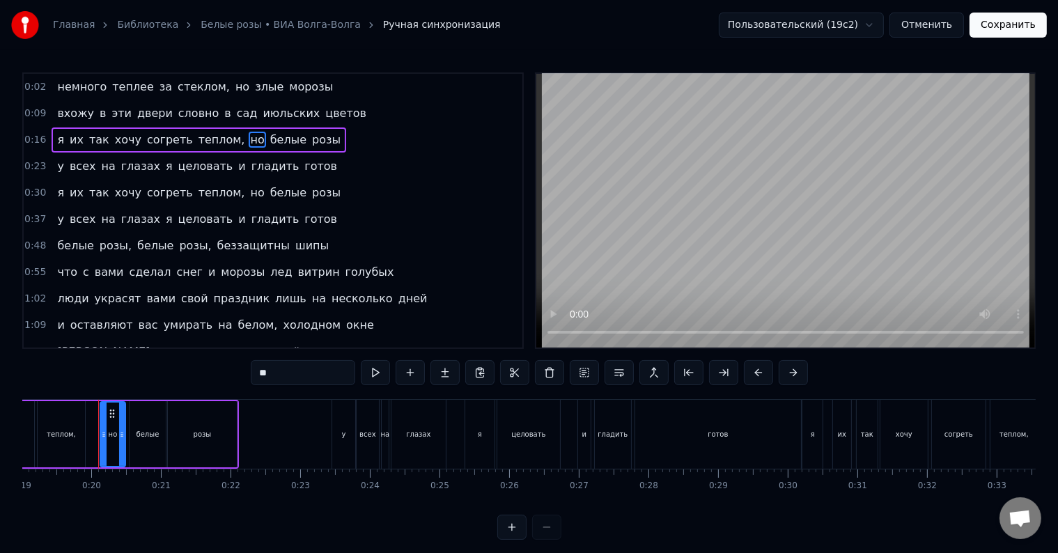
scroll to position [0, 1329]
click at [269, 373] on input "**" at bounding box center [303, 372] width 104 height 25
click at [267, 373] on input "**" at bounding box center [303, 372] width 104 height 25
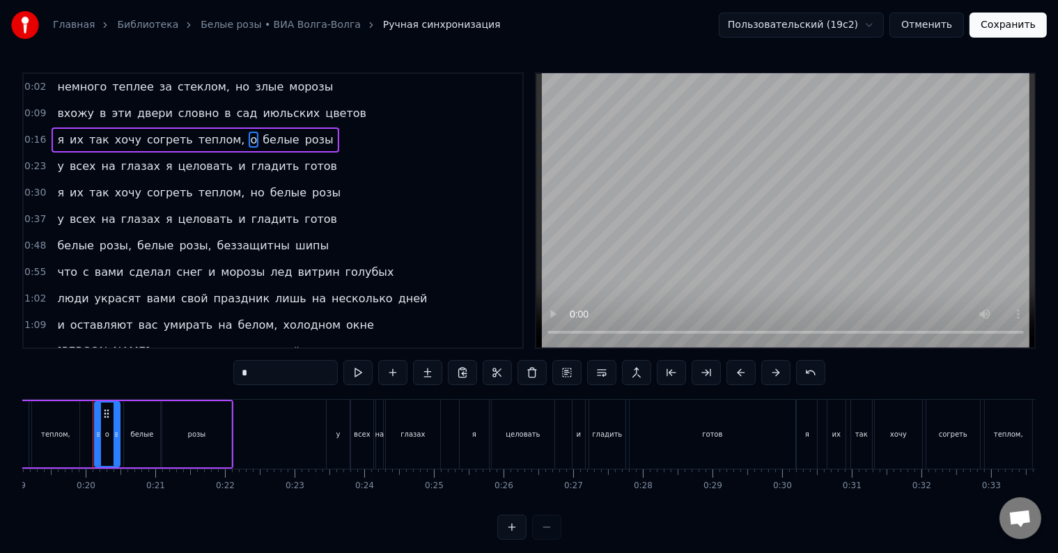
click at [249, 191] on span "но" at bounding box center [257, 193] width 17 height 16
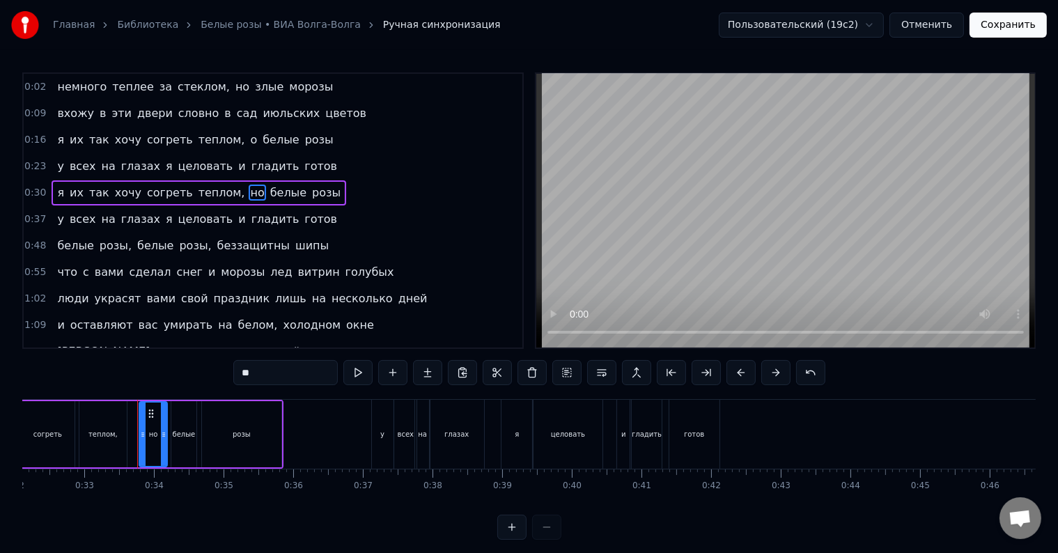
scroll to position [0, 2280]
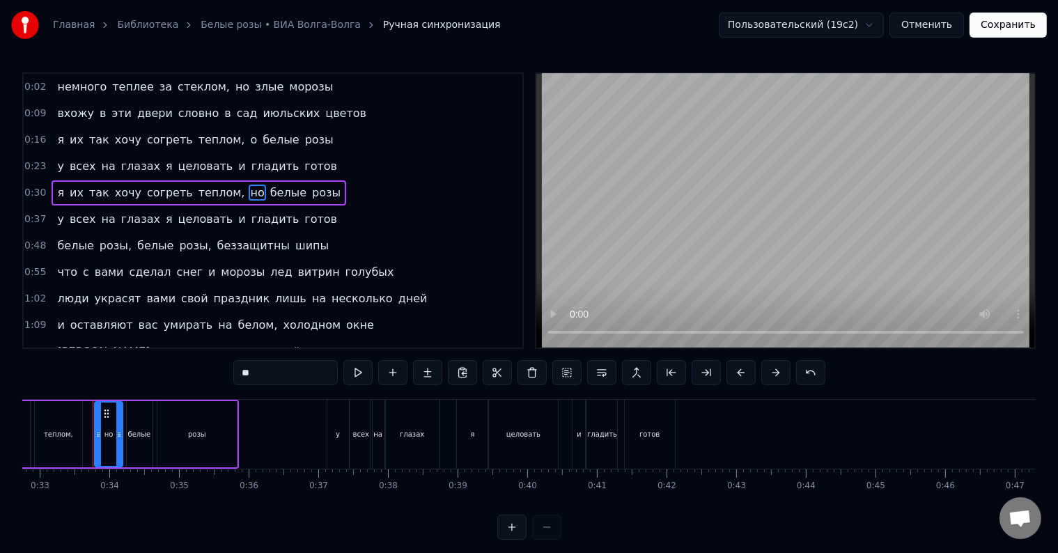
click at [251, 380] on input "**" at bounding box center [285, 372] width 104 height 25
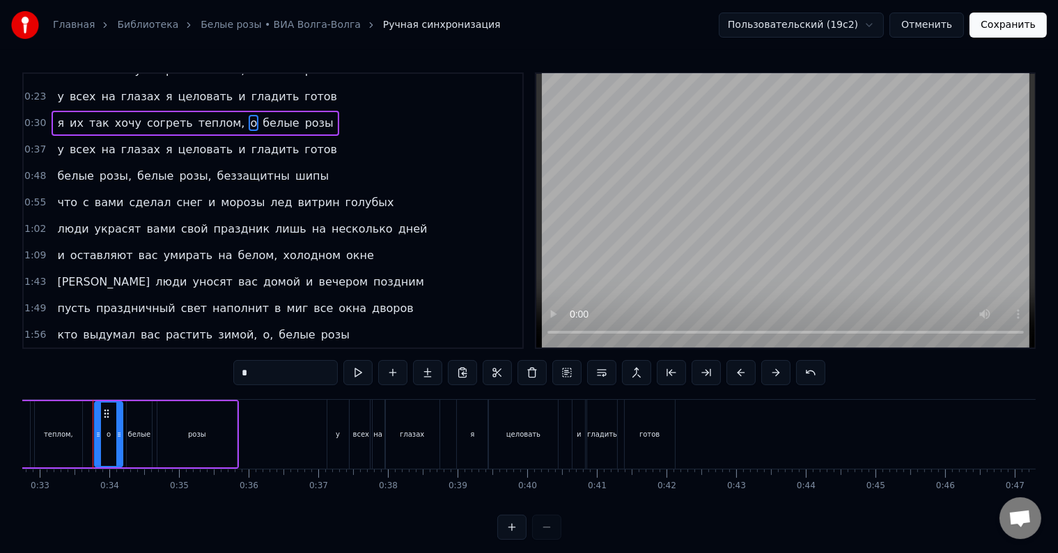
scroll to position [139, 0]
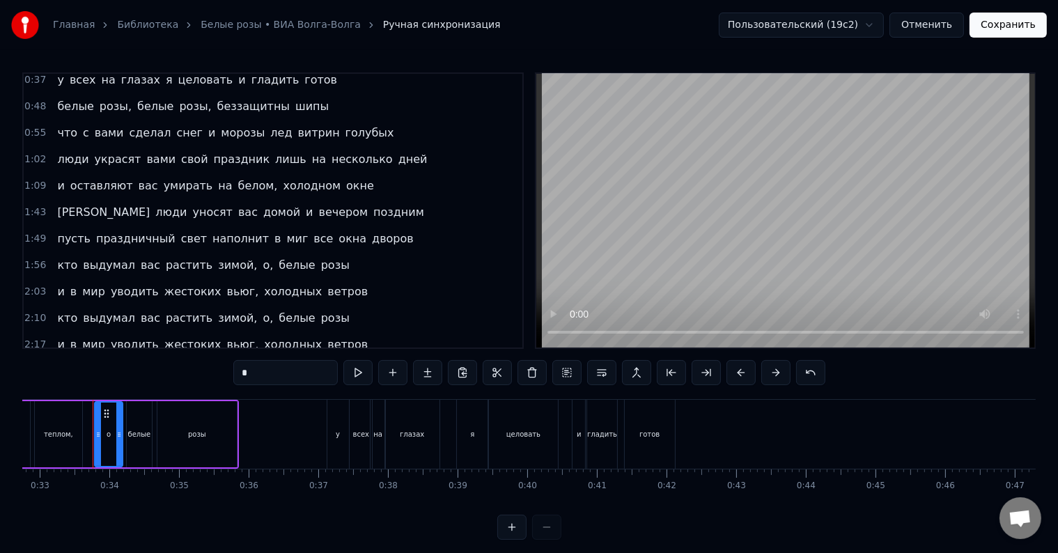
click at [139, 257] on span "вас" at bounding box center [150, 265] width 22 height 16
type input "***"
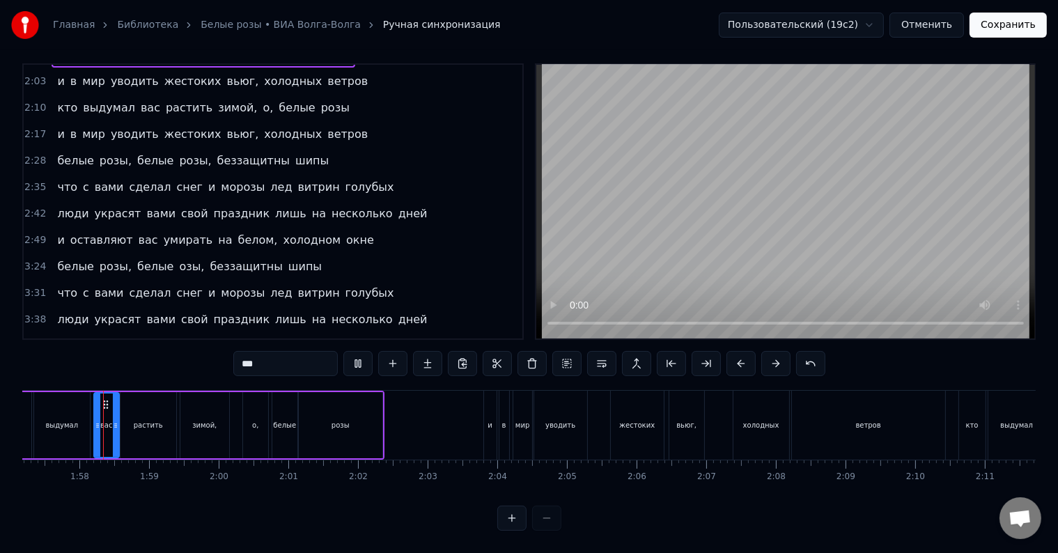
scroll to position [0, 8158]
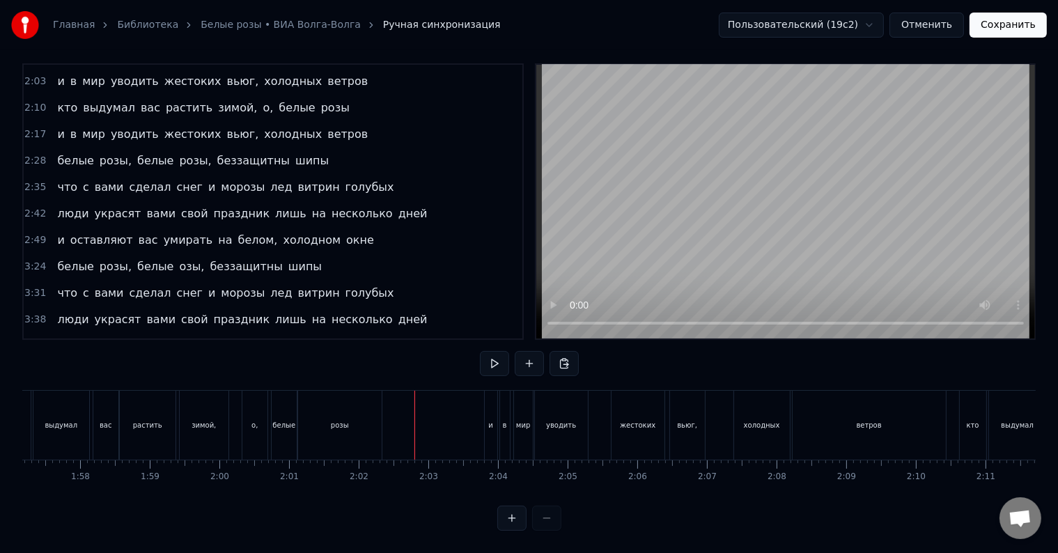
click at [414, 400] on div at bounding box center [414, 425] width 1 height 69
click at [25, 407] on div "кто" at bounding box center [16, 425] width 30 height 69
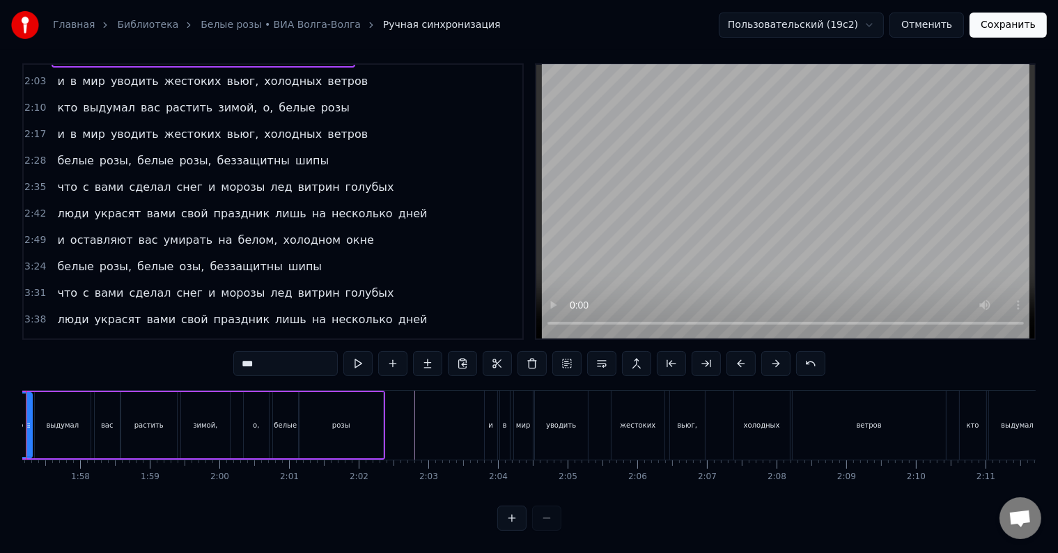
click at [25, 407] on div "немного теплее за стеклом, но злые морозы вхожу в эти двери словно в сад июльск…" at bounding box center [151, 425] width 16572 height 70
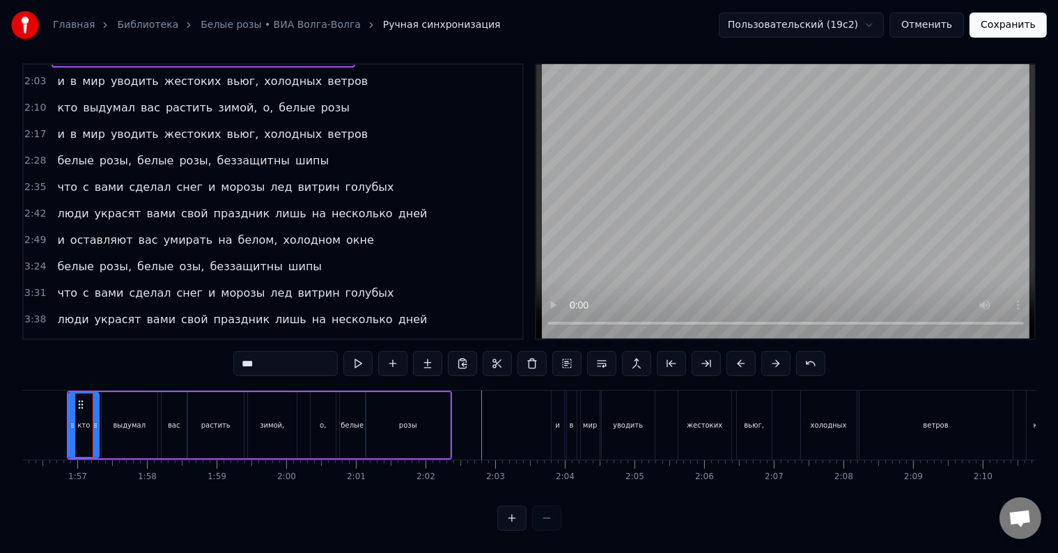
click at [25, 407] on div at bounding box center [217, 425] width 16572 height 69
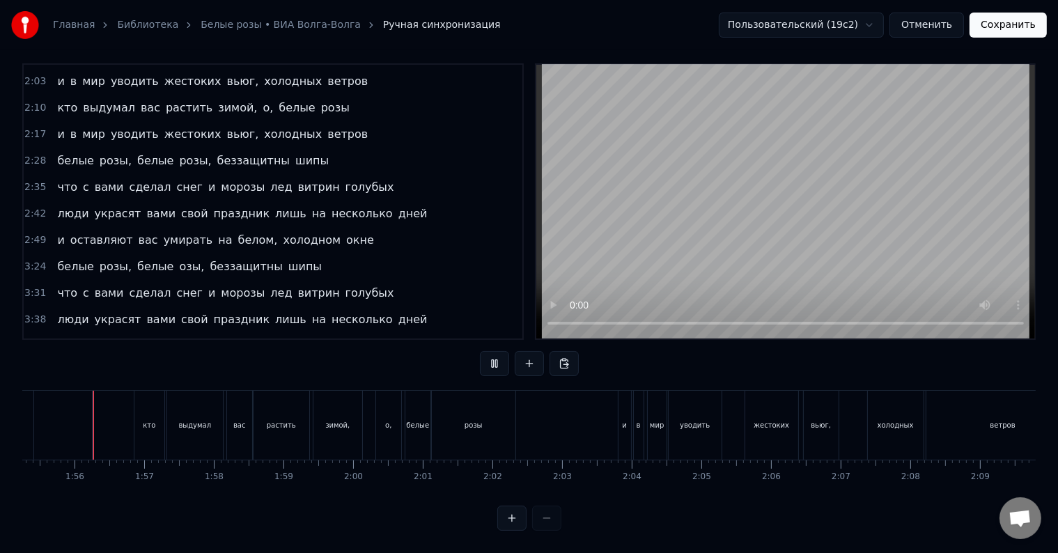
scroll to position [21, 0]
click at [1004, 28] on button "Сохранить" at bounding box center [1007, 25] width 77 height 25
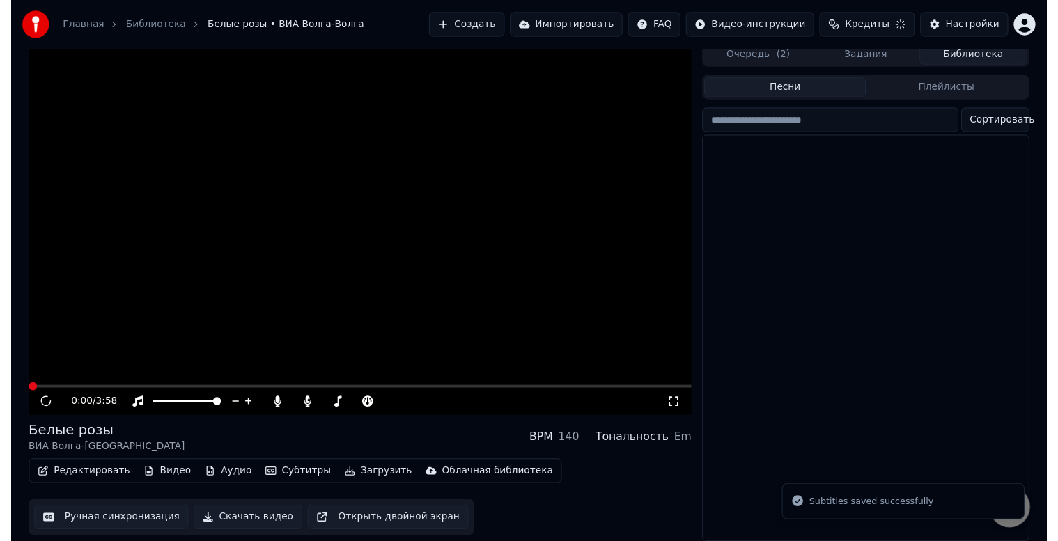
scroll to position [18, 0]
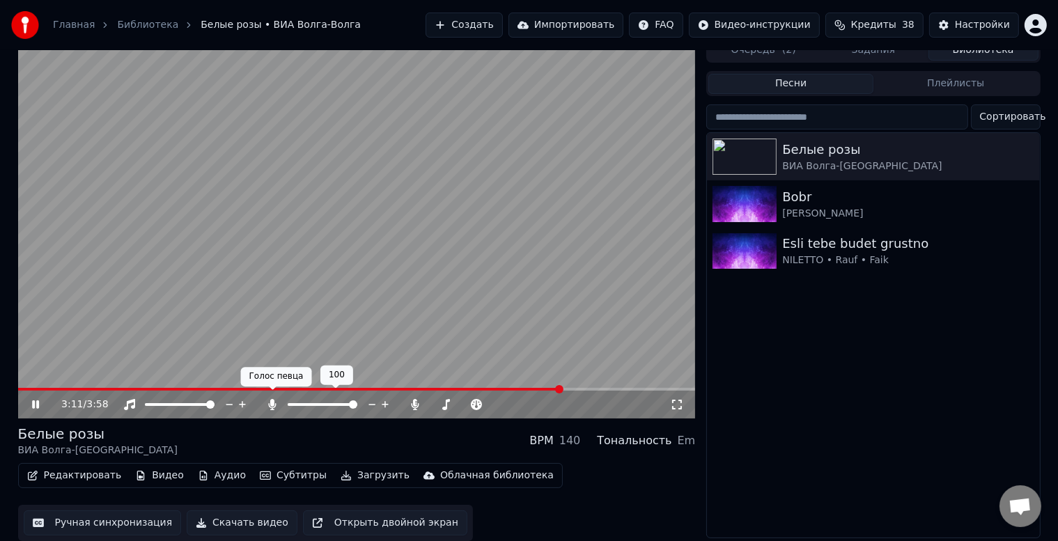
click at [272, 399] on icon at bounding box center [273, 404] width 8 height 11
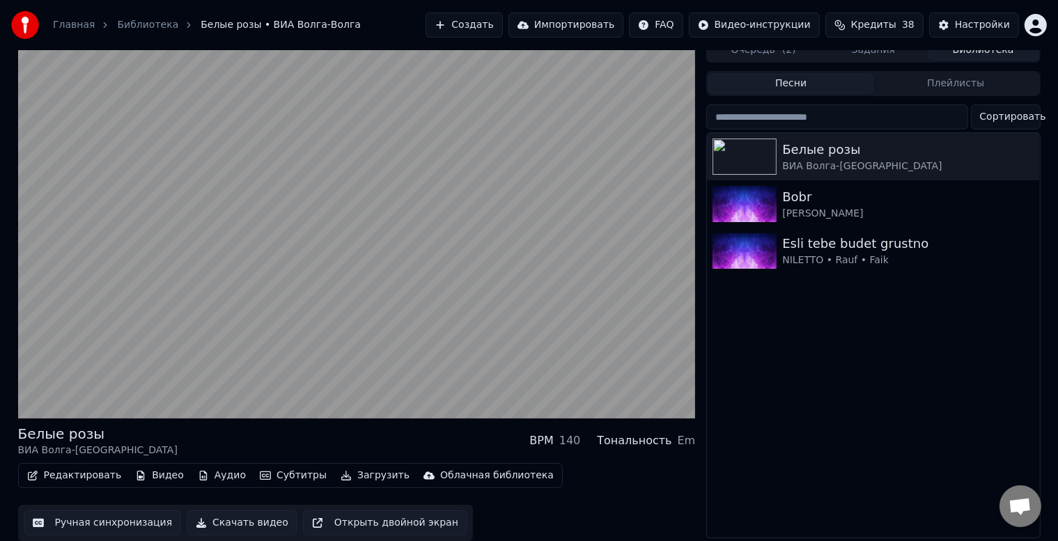
click at [85, 466] on button "Редактировать" at bounding box center [75, 475] width 106 height 19
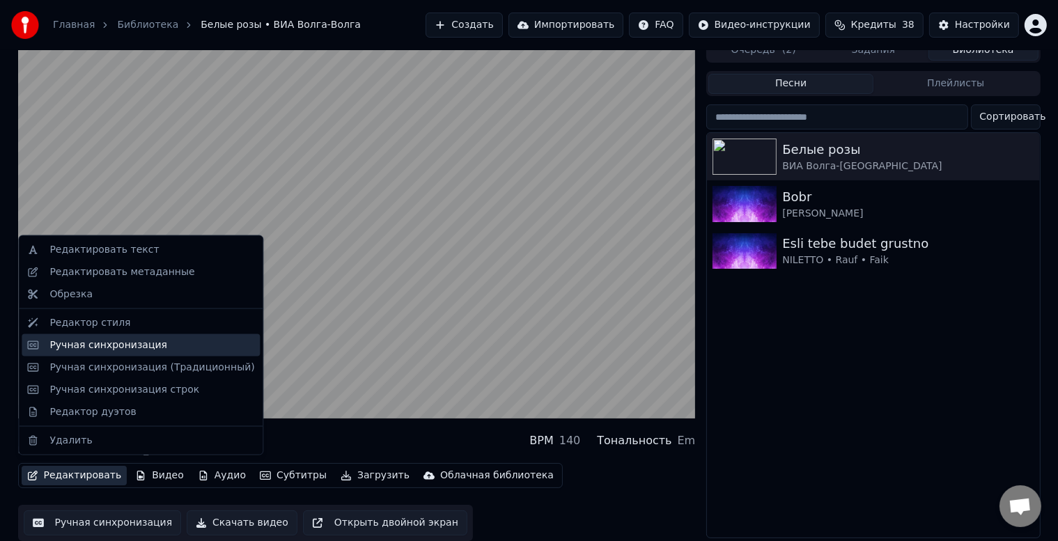
click at [120, 352] on div "Ручная синхронизация" at bounding box center [141, 345] width 238 height 22
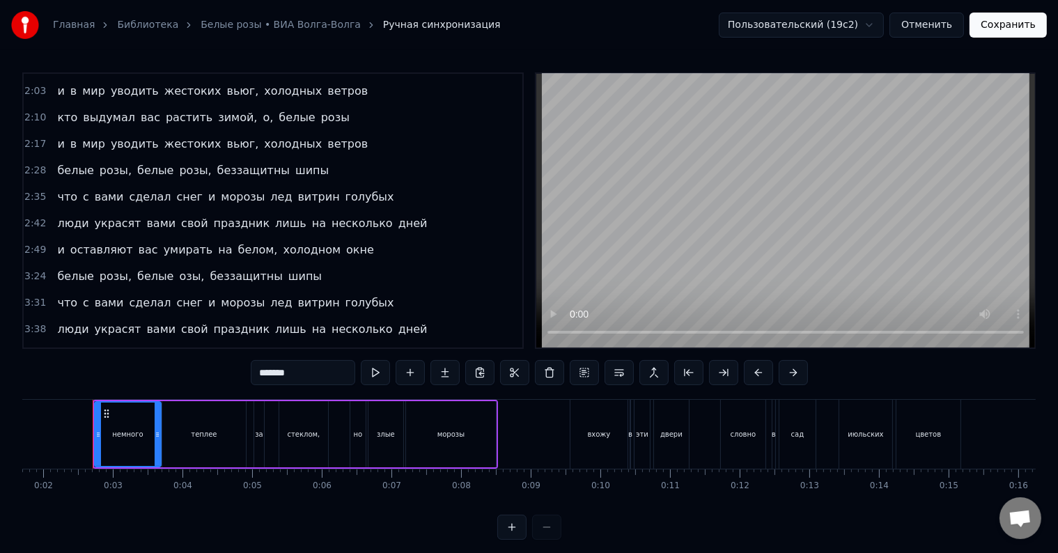
scroll to position [340, 0]
click at [178, 267] on span "озы," at bounding box center [192, 275] width 28 height 16
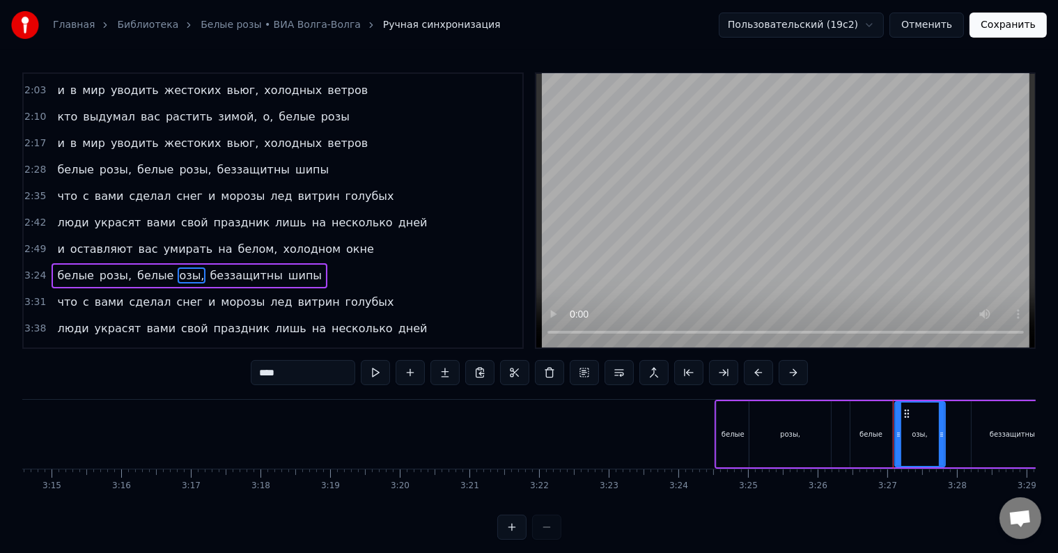
scroll to position [0, 14347]
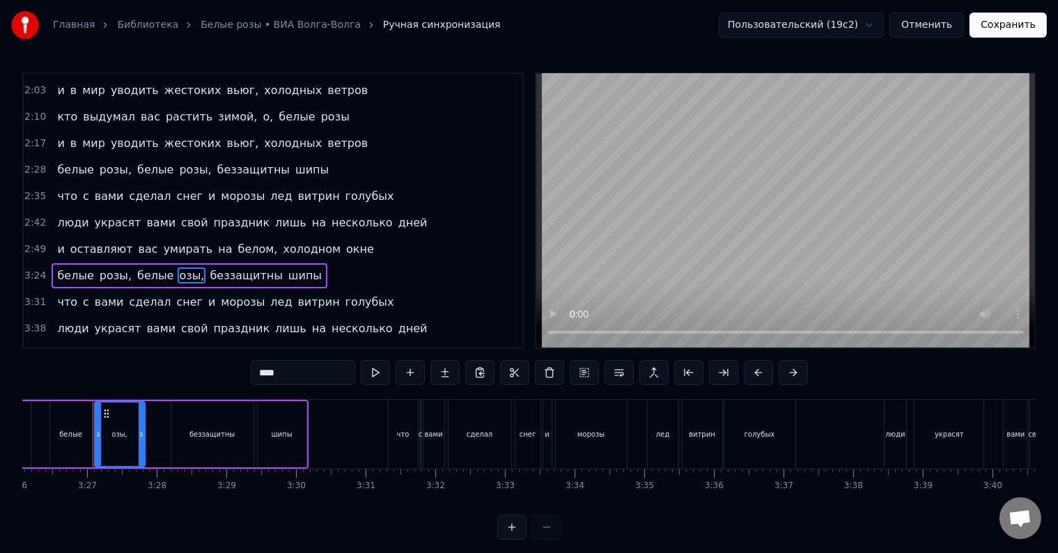
click at [262, 372] on input "****" at bounding box center [303, 372] width 104 height 25
click at [145, 267] on span "белые" at bounding box center [155, 275] width 39 height 16
type input "*****"
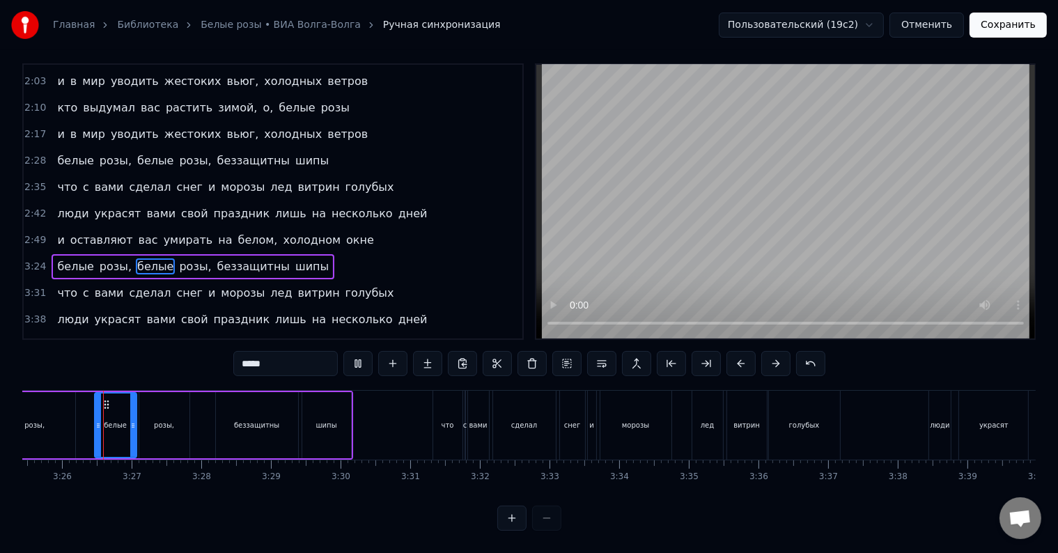
scroll to position [21, 0]
click at [120, 254] on div "белые розы, белые розы, беззащитны шипы" at bounding box center [193, 266] width 283 height 25
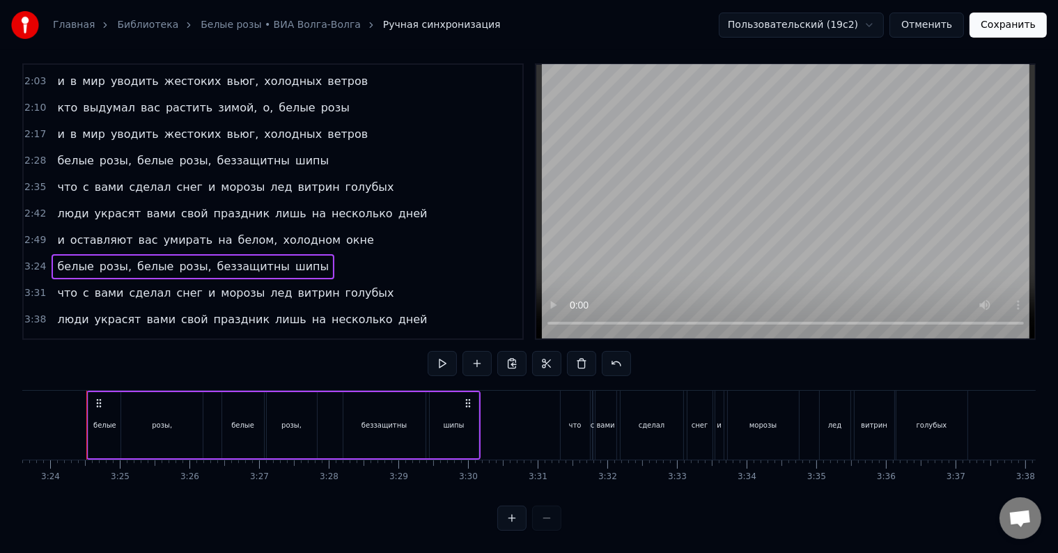
click at [120, 254] on div "белые розы, белые розы, беззащитны шипы" at bounding box center [193, 266] width 283 height 25
click at [1003, 29] on button "Сохранить" at bounding box center [1007, 25] width 77 height 25
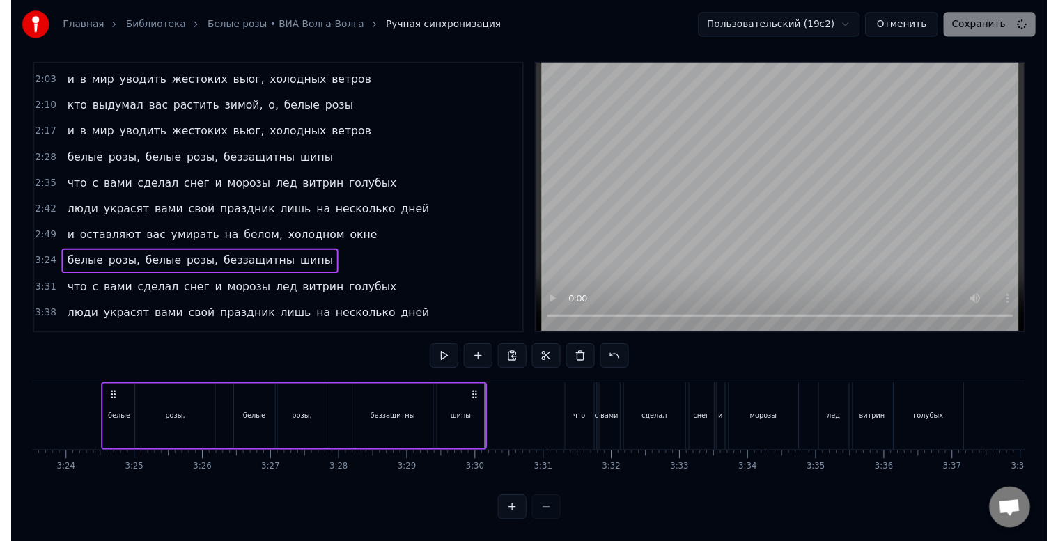
scroll to position [18, 0]
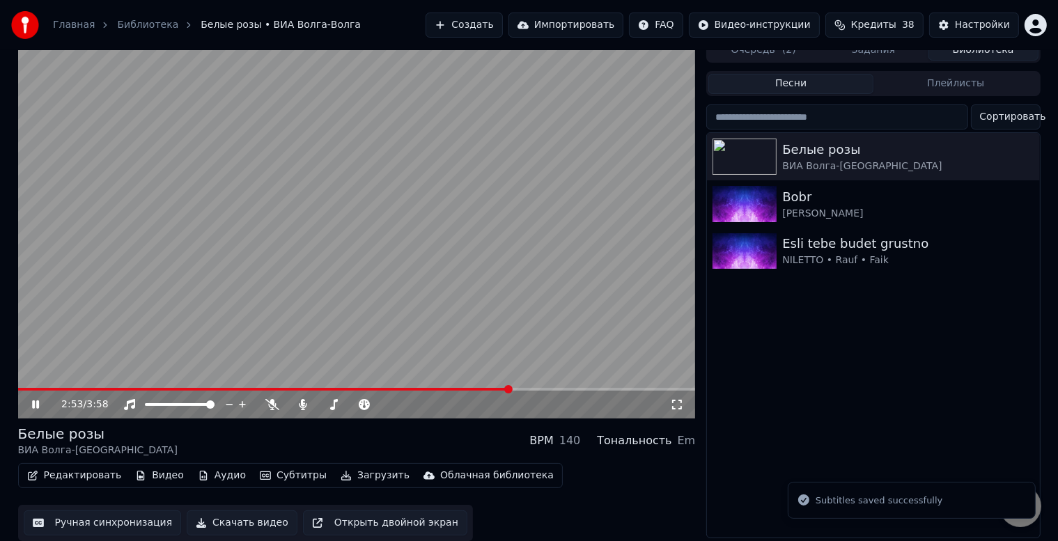
click at [509, 388] on span at bounding box center [356, 389] width 677 height 3
click at [528, 388] on span at bounding box center [356, 389] width 677 height 3
click at [539, 388] on span at bounding box center [356, 389] width 677 height 3
click at [563, 388] on span at bounding box center [356, 389] width 677 height 3
click at [572, 388] on span at bounding box center [356, 389] width 677 height 3
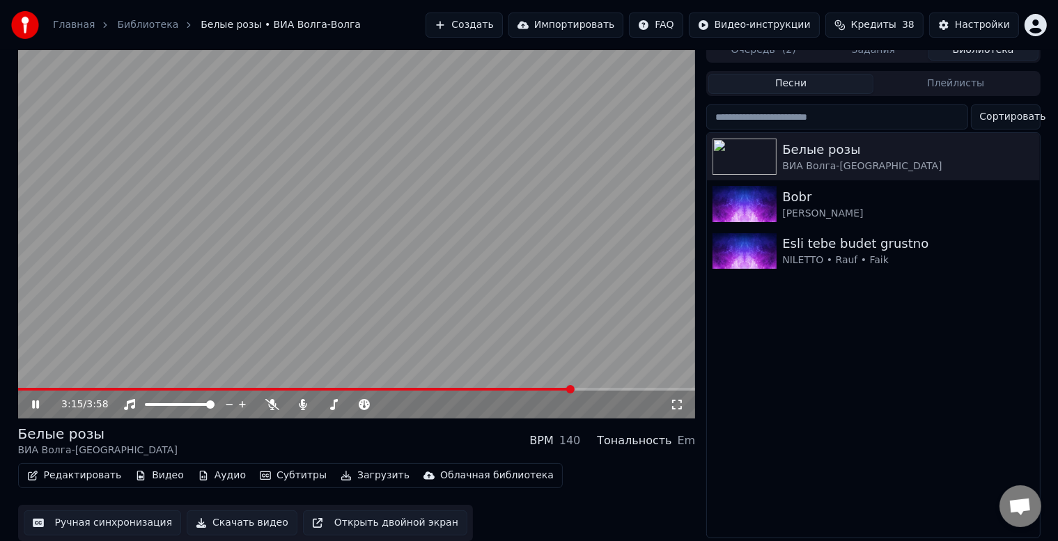
click at [580, 388] on span at bounding box center [356, 389] width 677 height 3
click at [585, 388] on span at bounding box center [356, 389] width 677 height 3
click at [593, 388] on span at bounding box center [356, 389] width 677 height 3
click at [38, 388] on span at bounding box center [339, 389] width 643 height 3
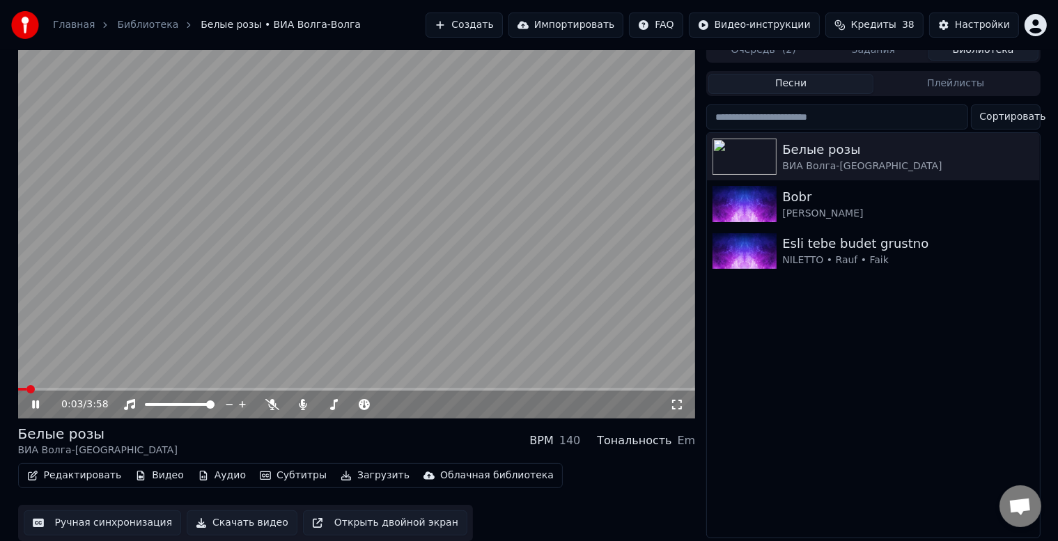
click at [26, 388] on span at bounding box center [22, 389] width 8 height 3
click at [26, 388] on span at bounding box center [23, 389] width 11 height 3
click at [18, 385] on span at bounding box center [22, 389] width 8 height 8
click at [74, 476] on button "Редактировать" at bounding box center [75, 475] width 106 height 19
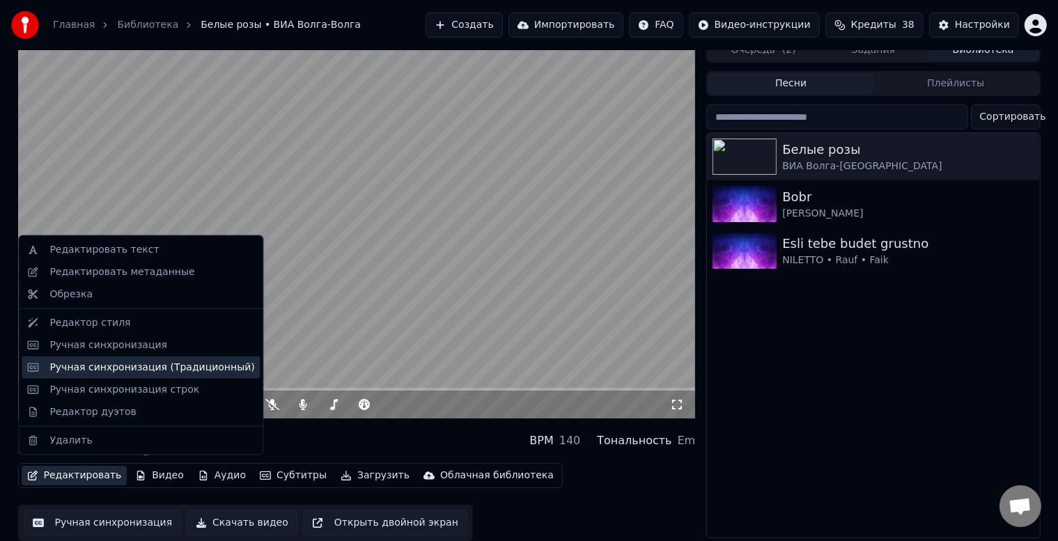
click at [109, 365] on div "Ручная синхронизация (Традиционный)" at bounding box center [151, 368] width 205 height 14
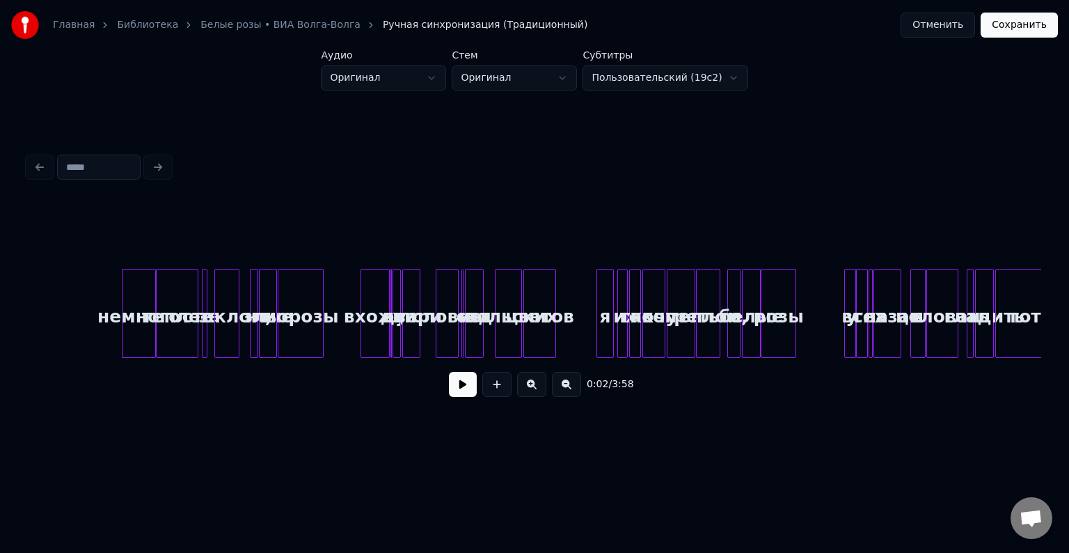
click at [930, 25] on button "Отменить" at bounding box center [938, 25] width 74 height 25
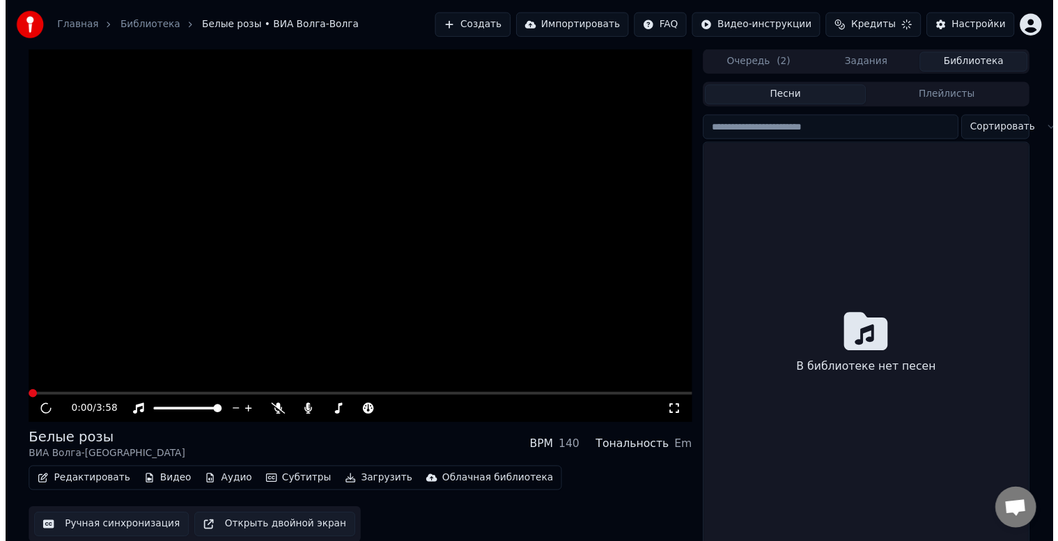
scroll to position [18, 0]
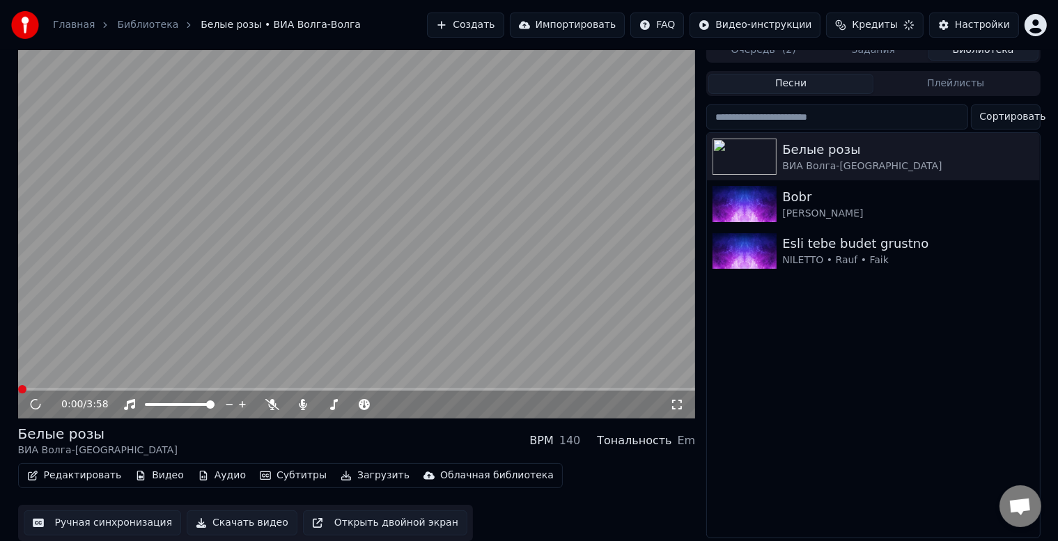
click at [53, 471] on button "Редактировать" at bounding box center [75, 475] width 106 height 19
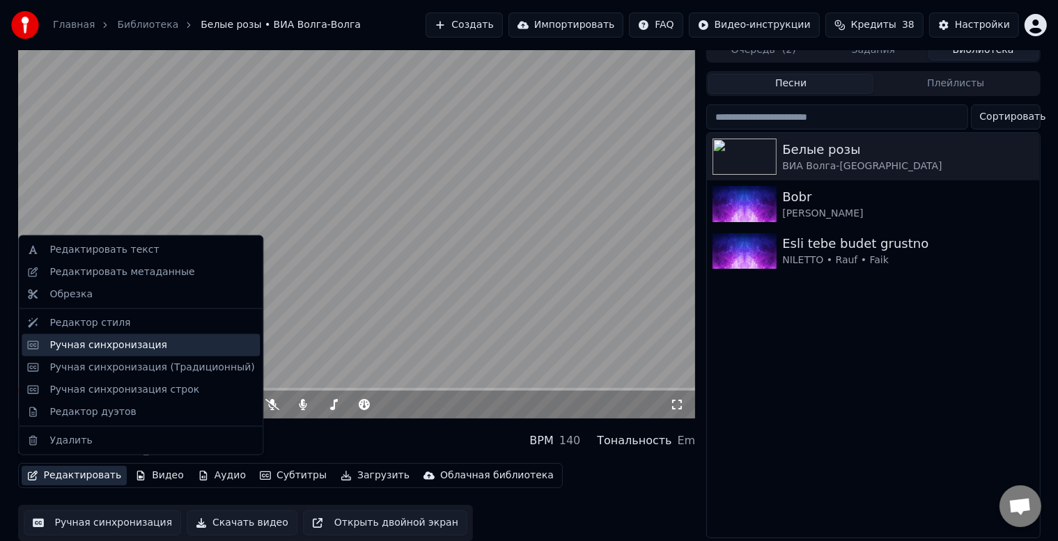
click at [100, 350] on div "Ручная синхронизация" at bounding box center [108, 345] width 118 height 14
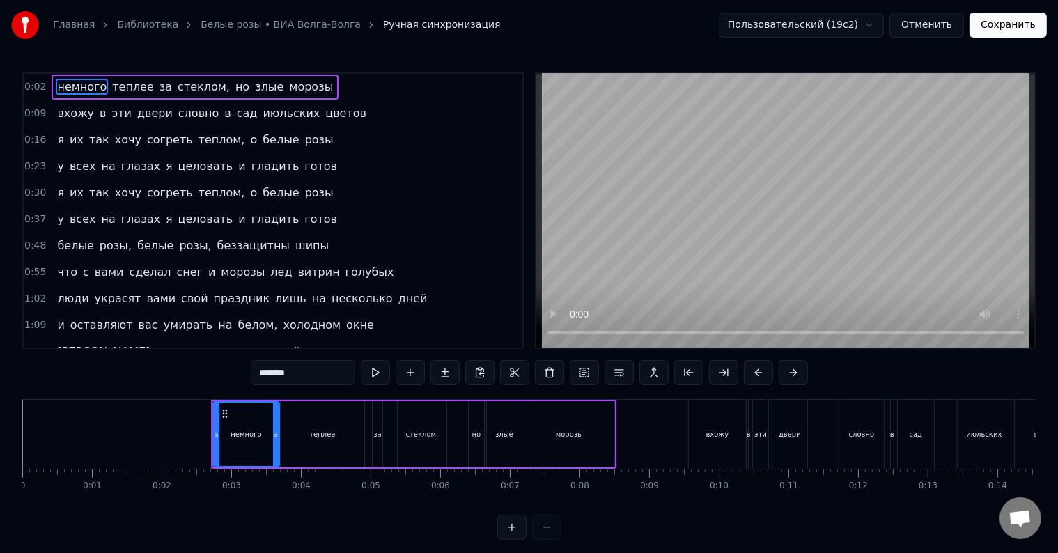
click at [234, 92] on span "но" at bounding box center [242, 87] width 17 height 16
type input "**"
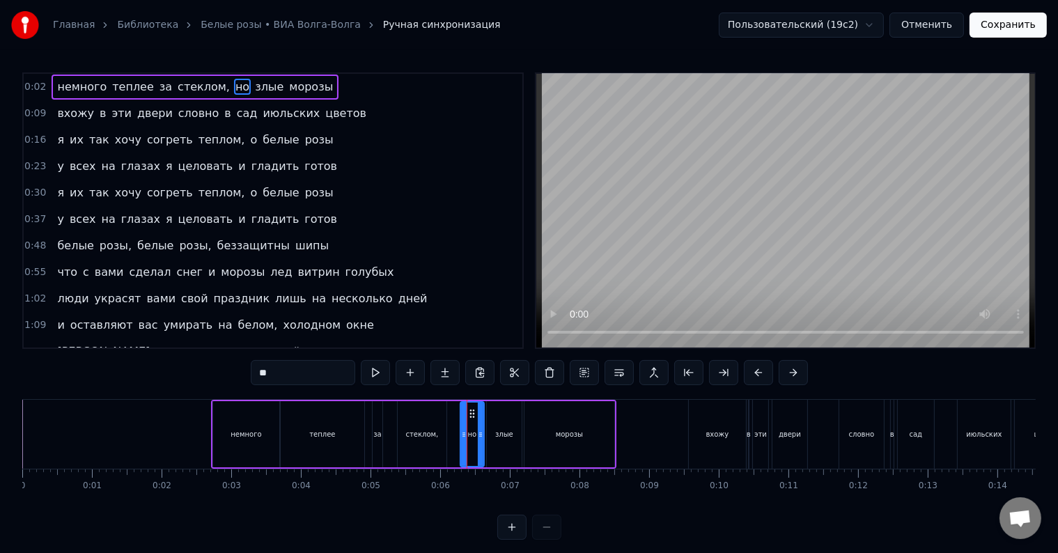
drag, startPoint x: 469, startPoint y: 440, endPoint x: 461, endPoint y: 440, distance: 8.4
click at [461, 440] on div at bounding box center [464, 433] width 6 height 63
click at [452, 443] on div "немного теплее за стеклом, но злые морозы" at bounding box center [413, 434] width 405 height 69
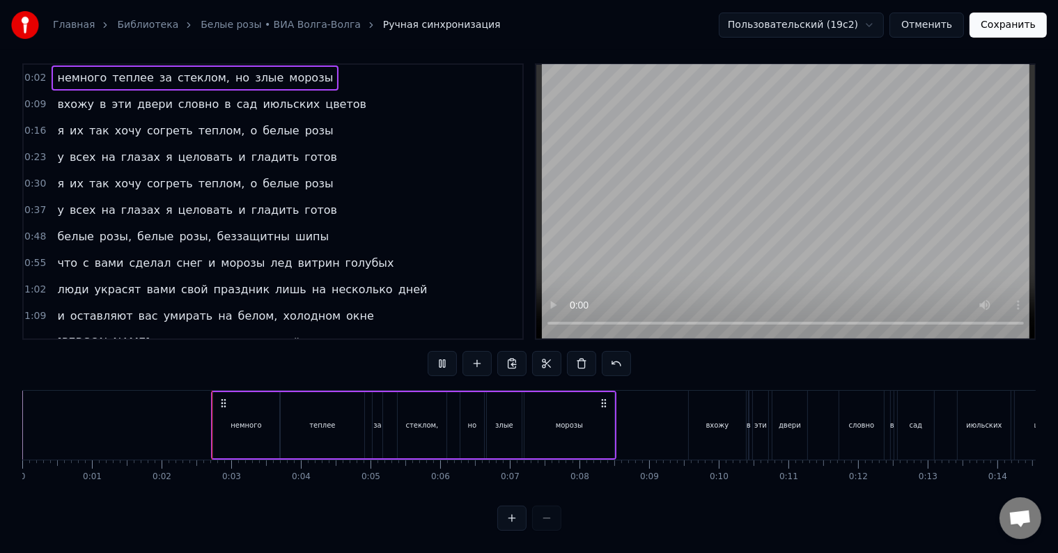
scroll to position [21, 0]
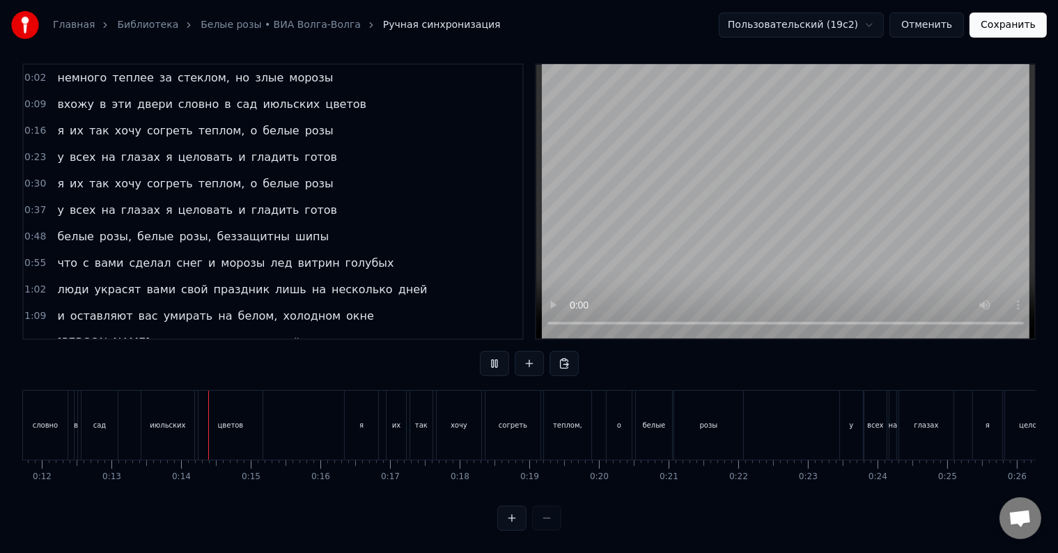
scroll to position [0, 888]
click at [290, 425] on div "я" at bounding box center [288, 425] width 33 height 69
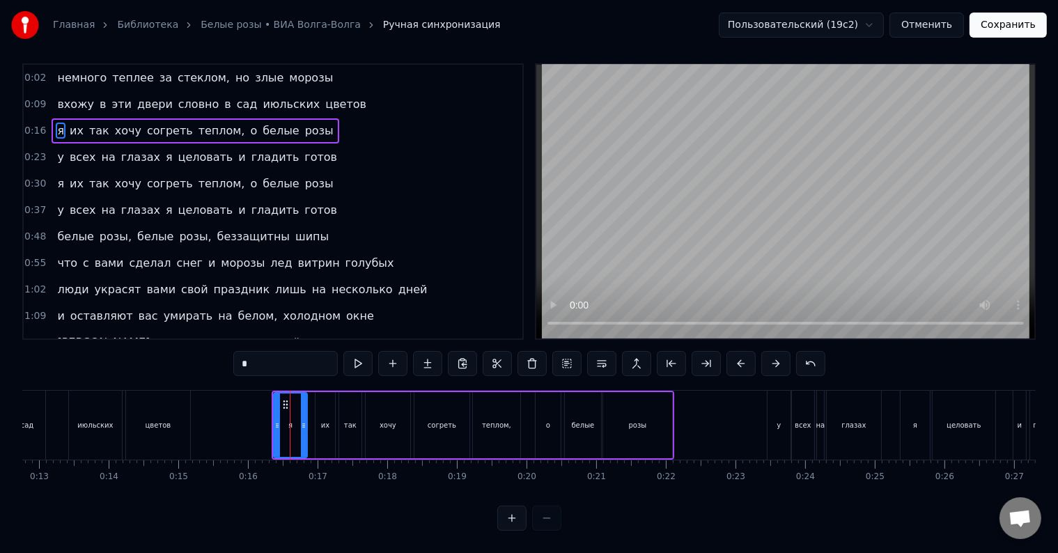
scroll to position [0, 0]
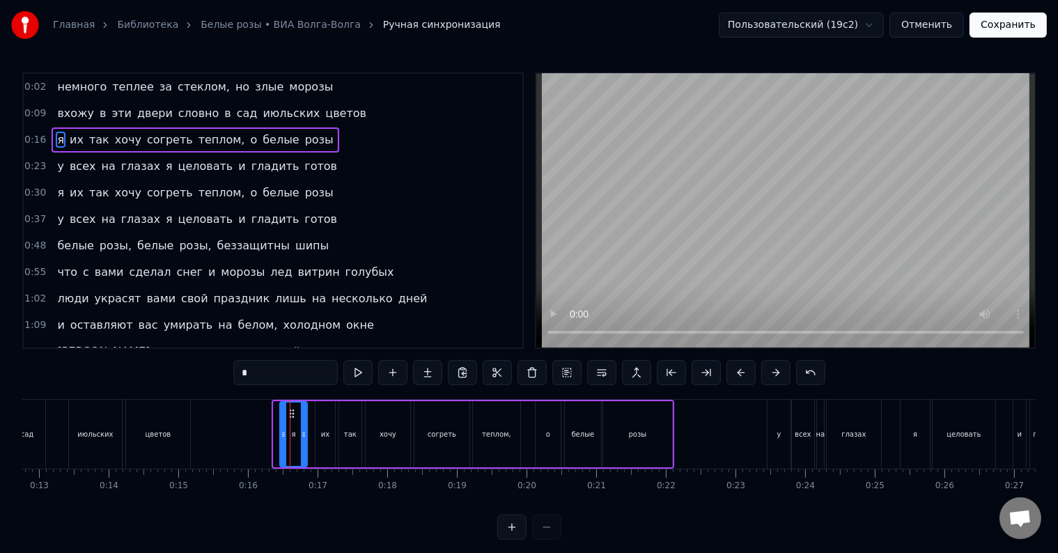
click at [281, 433] on icon at bounding box center [284, 434] width 6 height 11
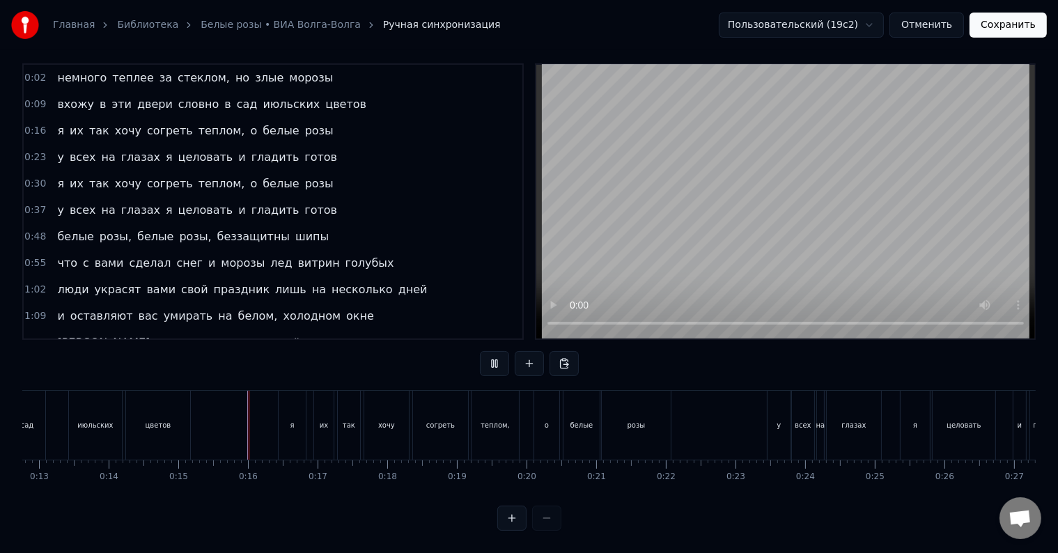
scroll to position [21, 0]
click at [774, 423] on div "у" at bounding box center [778, 425] width 23 height 69
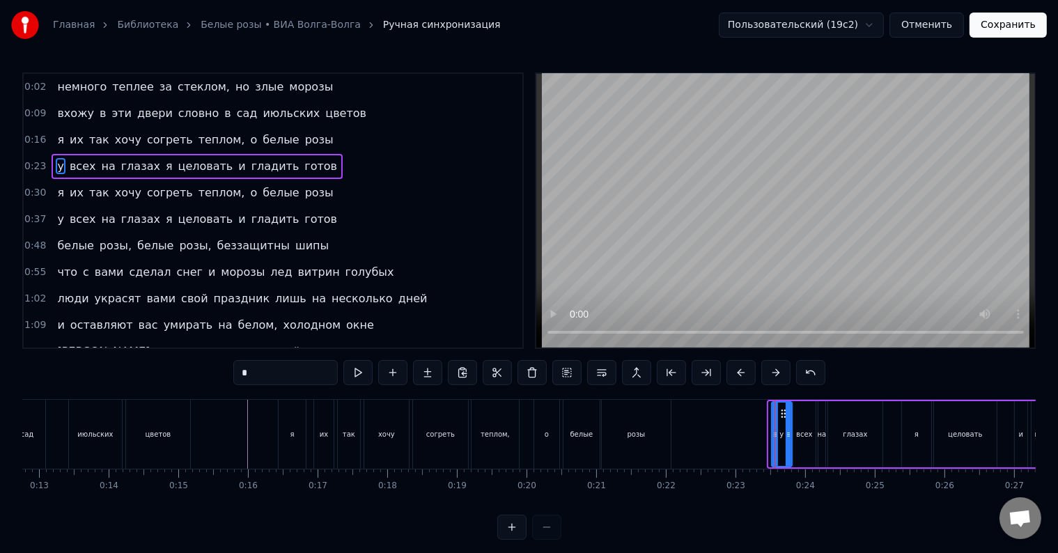
click at [772, 434] on icon at bounding box center [775, 434] width 6 height 11
click at [905, 432] on div "я" at bounding box center [916, 434] width 29 height 66
click at [902, 442] on div at bounding box center [903, 433] width 6 height 63
click at [1021, 443] on div "и" at bounding box center [1020, 434] width 13 height 66
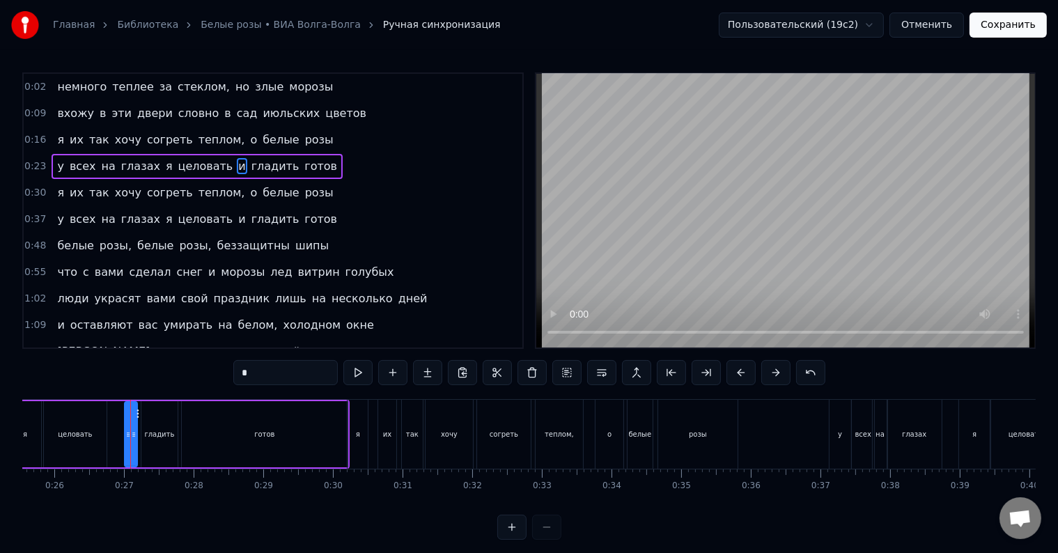
scroll to position [0, 1816]
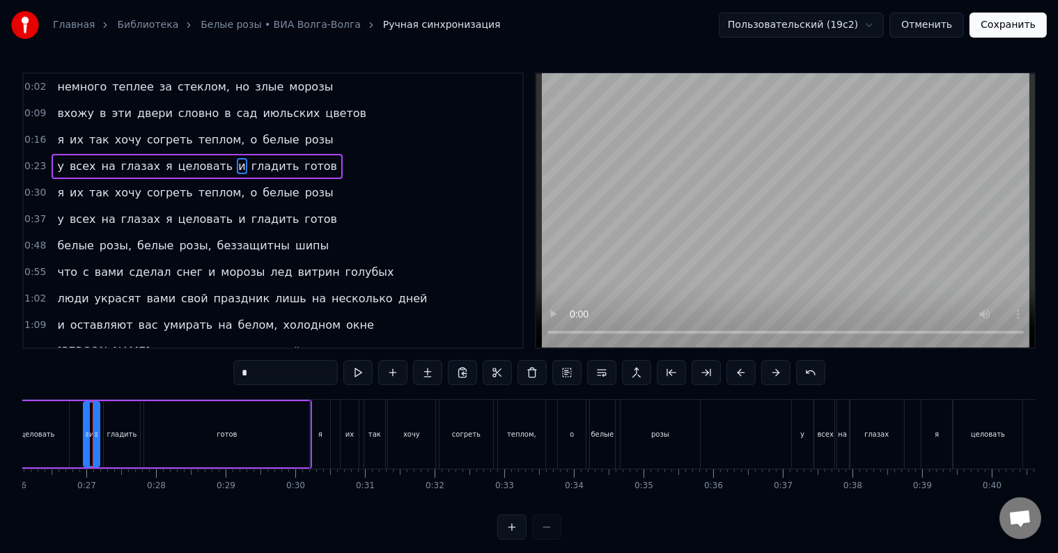
click at [84, 437] on icon at bounding box center [87, 434] width 6 height 11
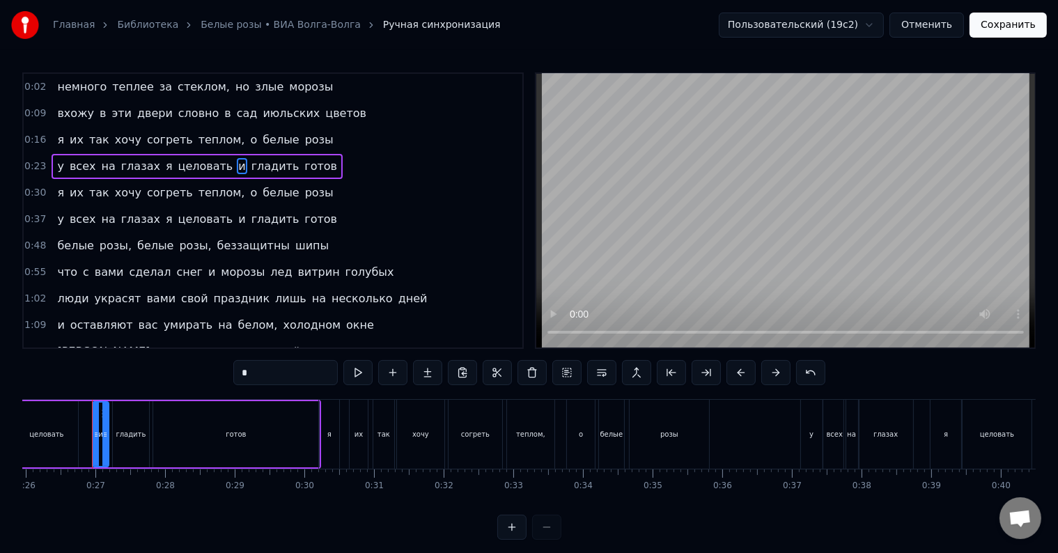
click at [56, 158] on span "у" at bounding box center [60, 166] width 9 height 16
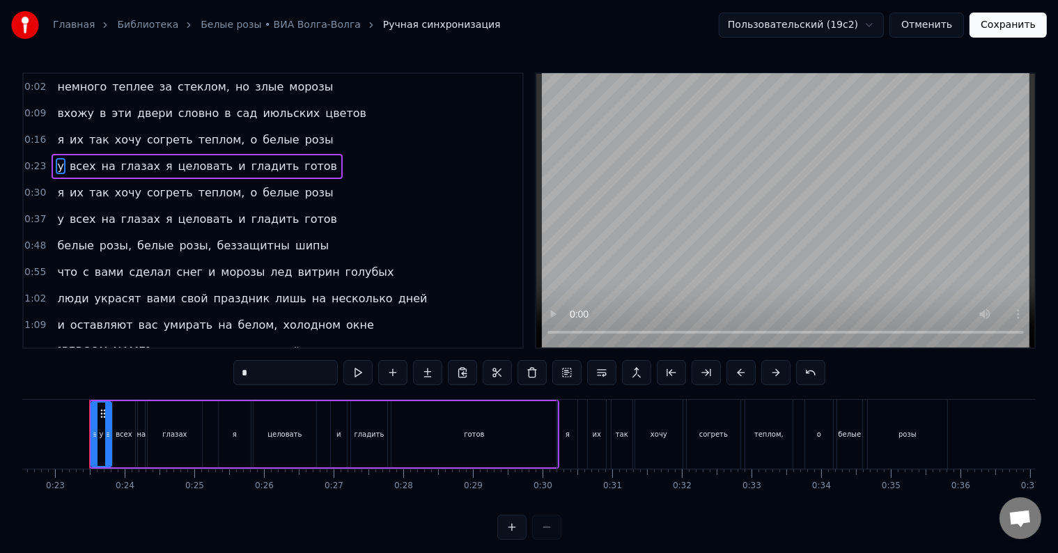
scroll to position [0, 1565]
click at [56, 132] on span "я" at bounding box center [61, 140] width 10 height 16
type input "*"
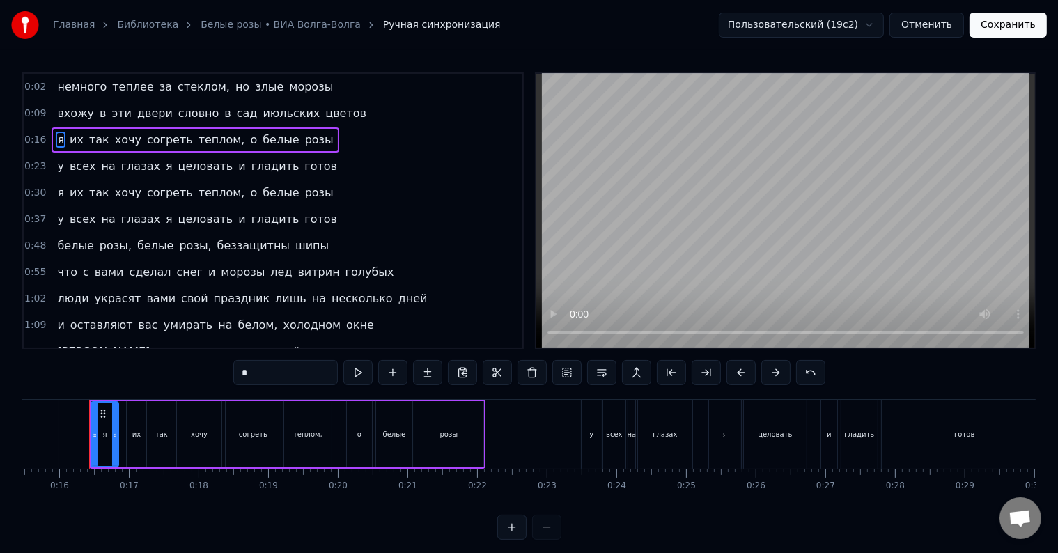
click at [56, 128] on div "я их так хочу согреть теплом, о белые розы" at bounding box center [195, 139] width 287 height 25
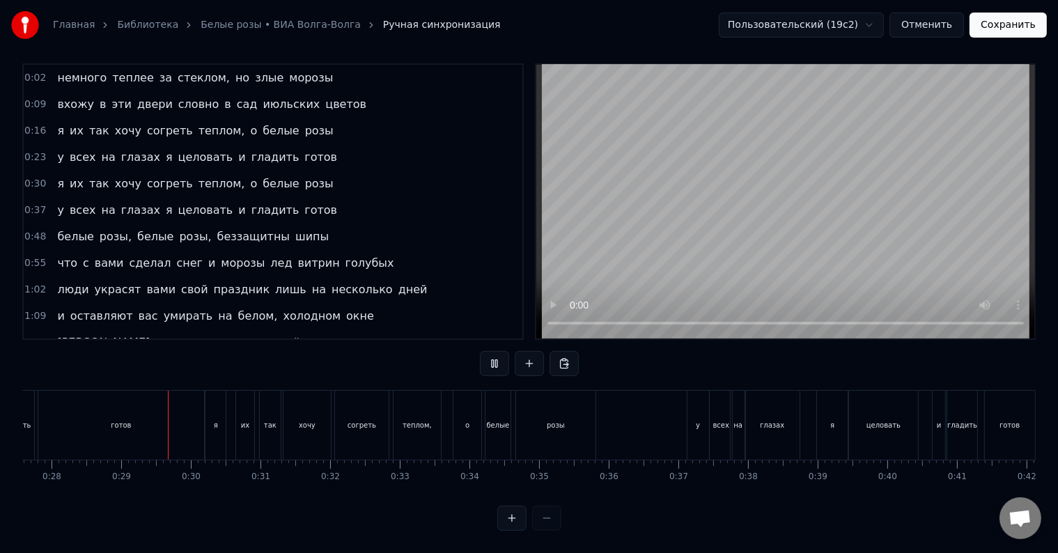
scroll to position [0, 1946]
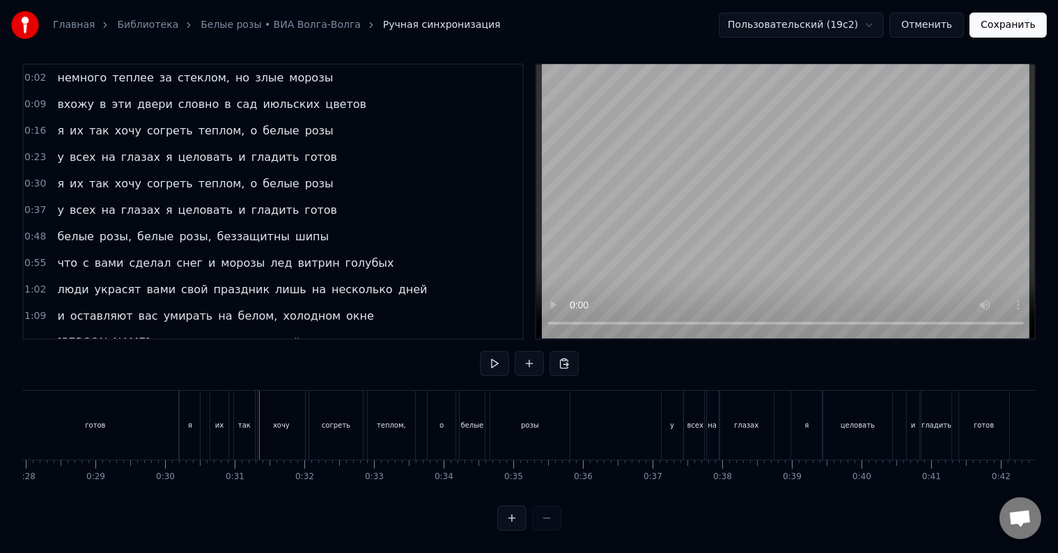
click at [178, 407] on div "готов" at bounding box center [95, 425] width 167 height 69
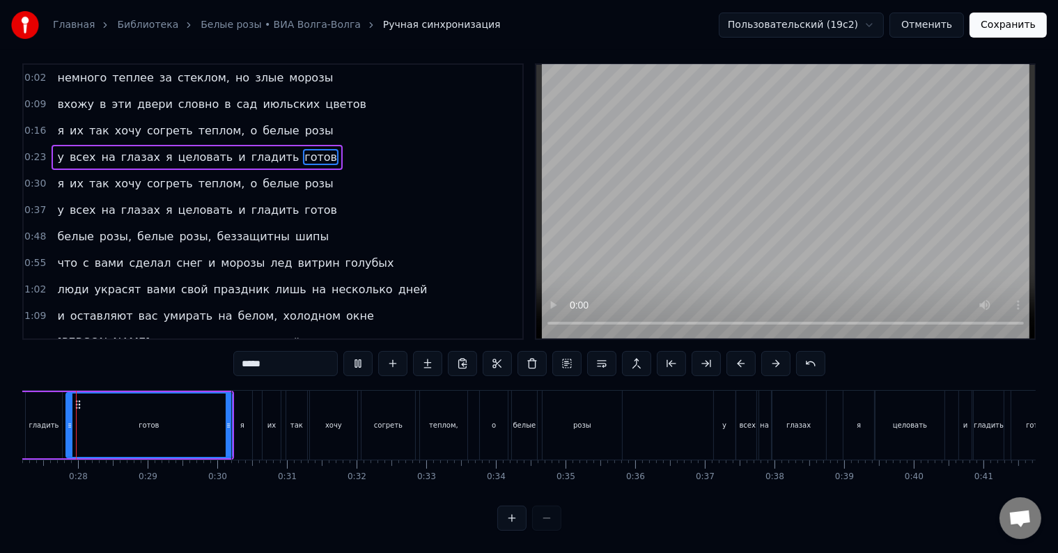
scroll to position [0, 1865]
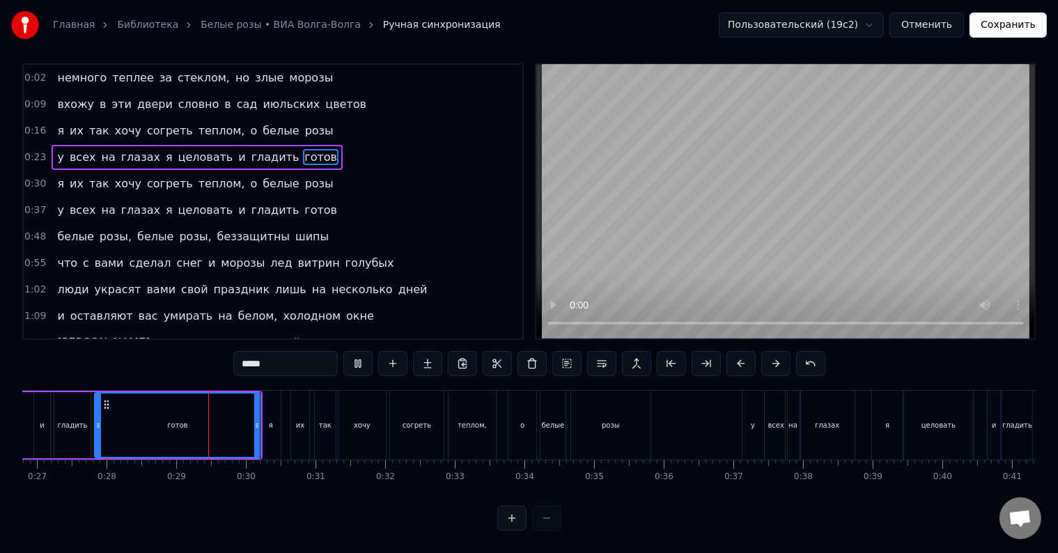
click at [262, 406] on div "я" at bounding box center [270, 425] width 20 height 69
type input "*"
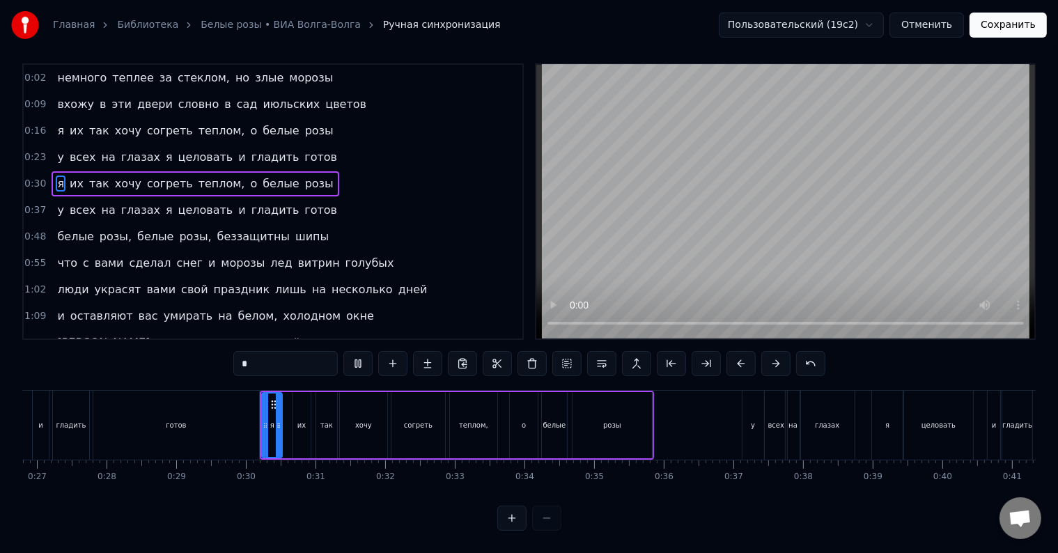
scroll to position [21, 0]
click at [265, 420] on icon at bounding box center [265, 425] width 6 height 11
click at [272, 420] on div "я" at bounding box center [272, 425] width 4 height 10
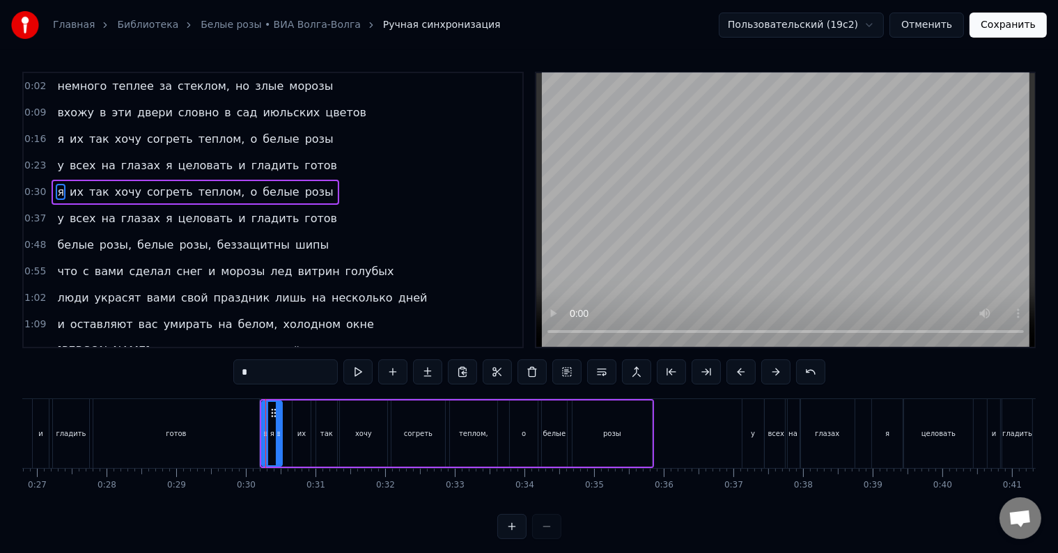
click at [272, 408] on div "я" at bounding box center [271, 433] width 19 height 63
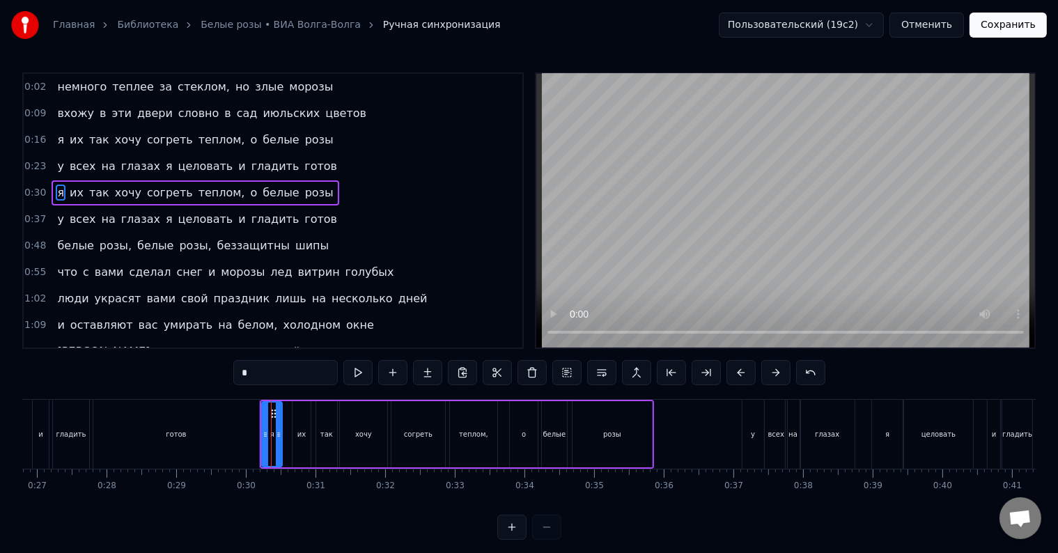
click at [271, 419] on div at bounding box center [271, 434] width 1 height 69
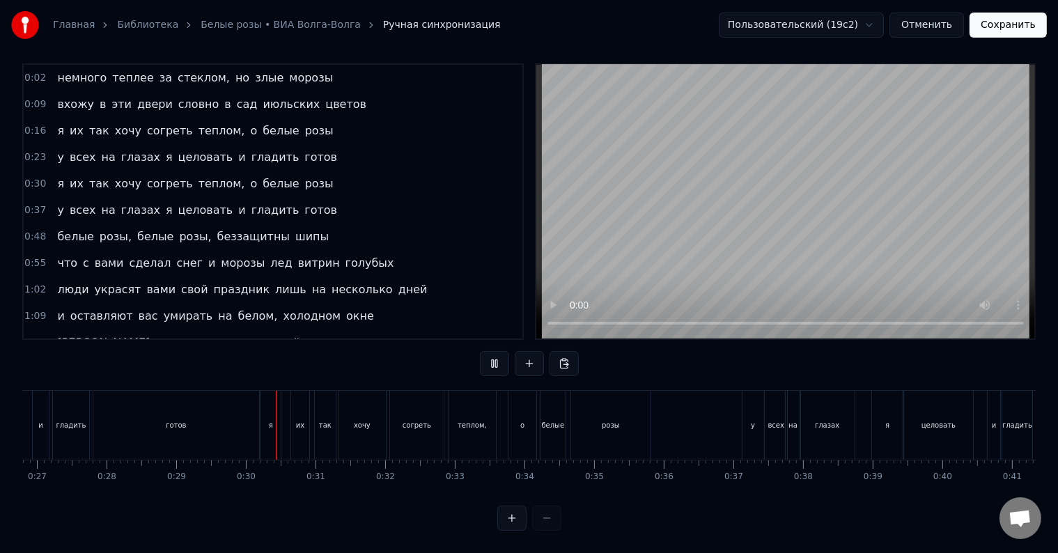
scroll to position [21, 0]
click at [268, 428] on div "я" at bounding box center [270, 425] width 20 height 69
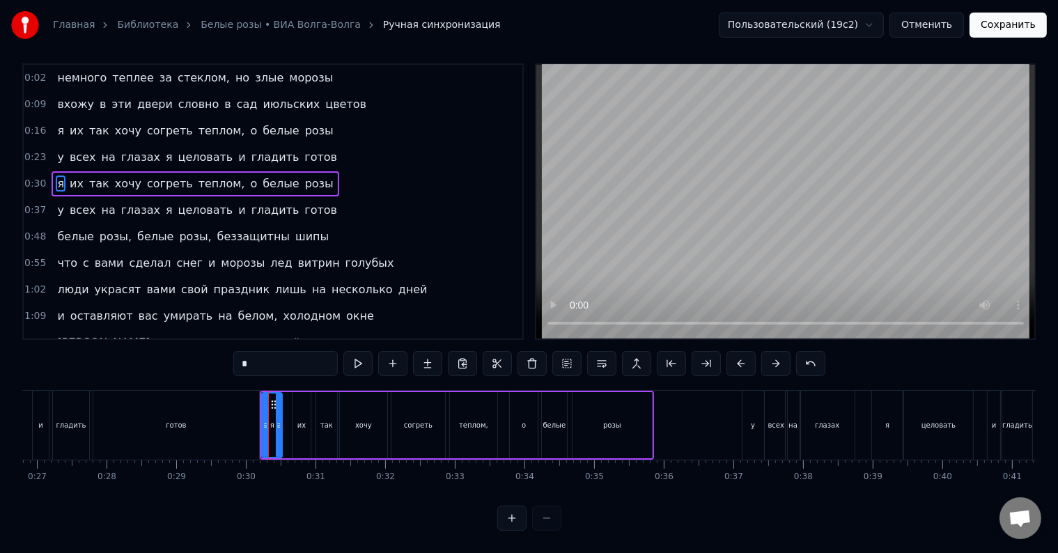
scroll to position [0, 0]
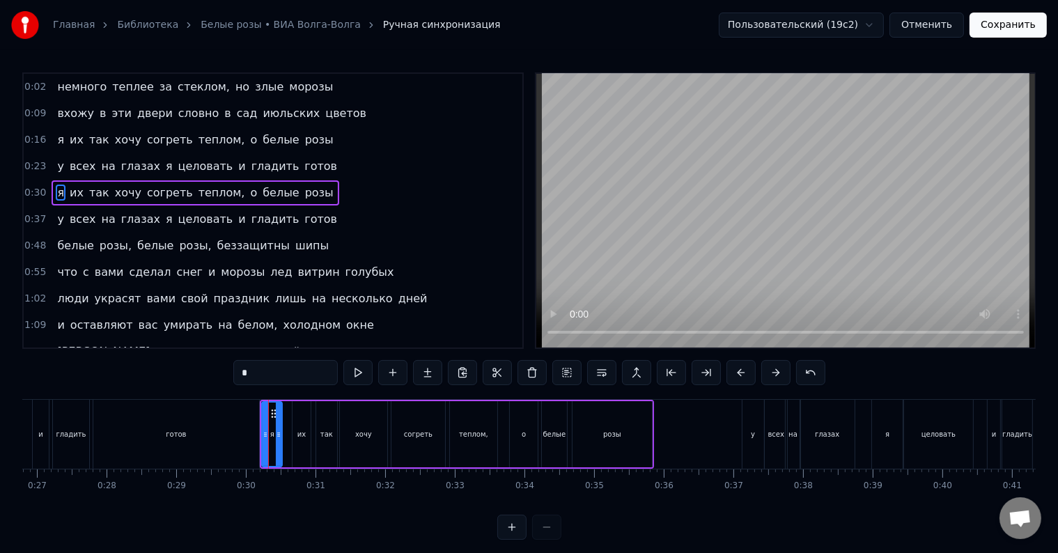
click at [268, 428] on div at bounding box center [268, 434] width 1 height 69
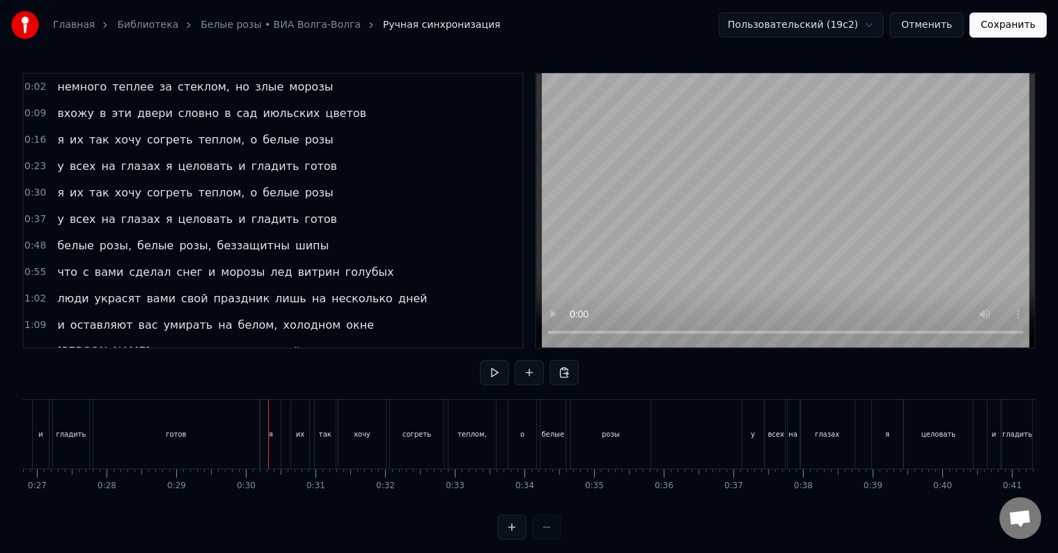
click at [268, 428] on div at bounding box center [268, 434] width 1 height 69
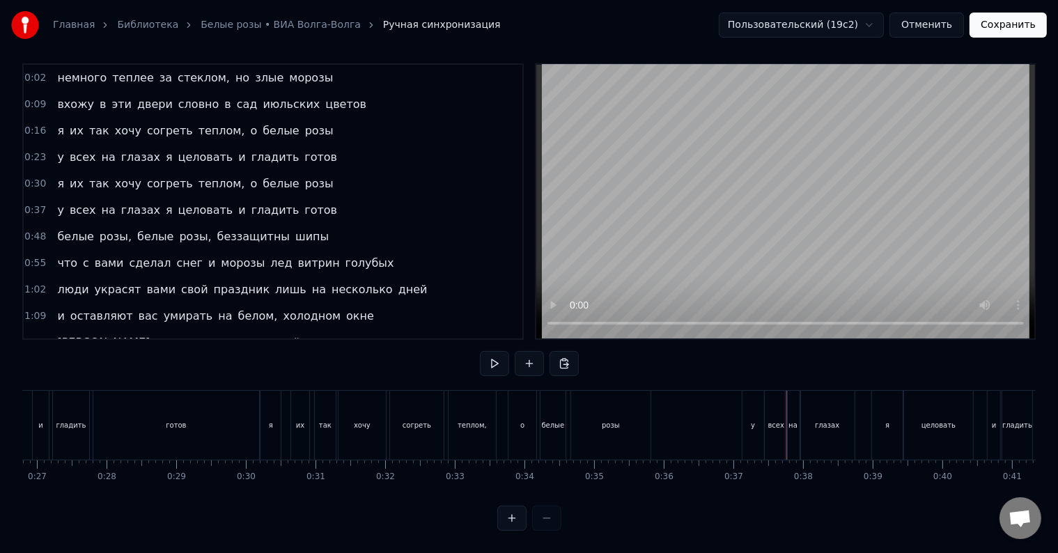
click at [748, 425] on div "у" at bounding box center [753, 425] width 22 height 69
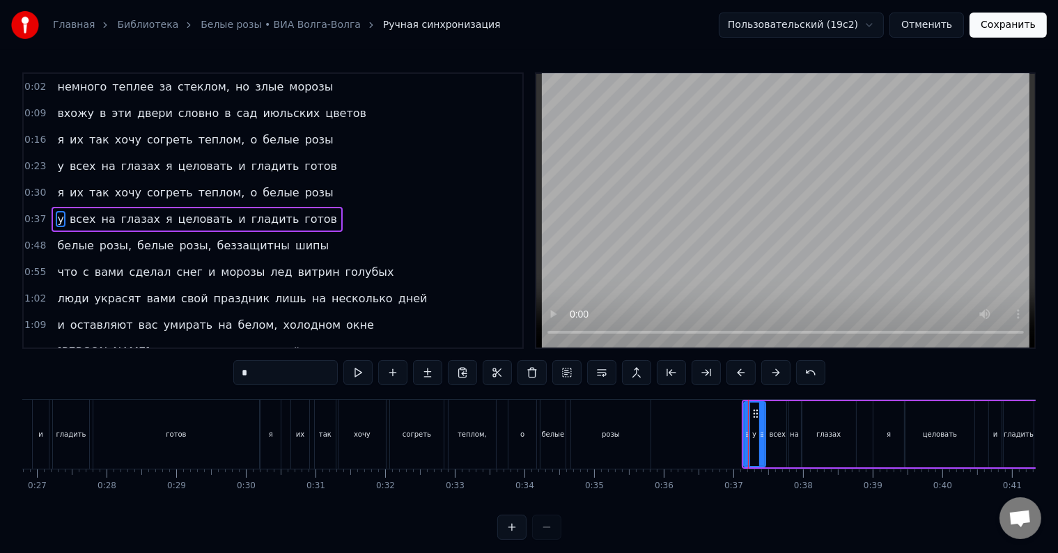
scroll to position [3, 0]
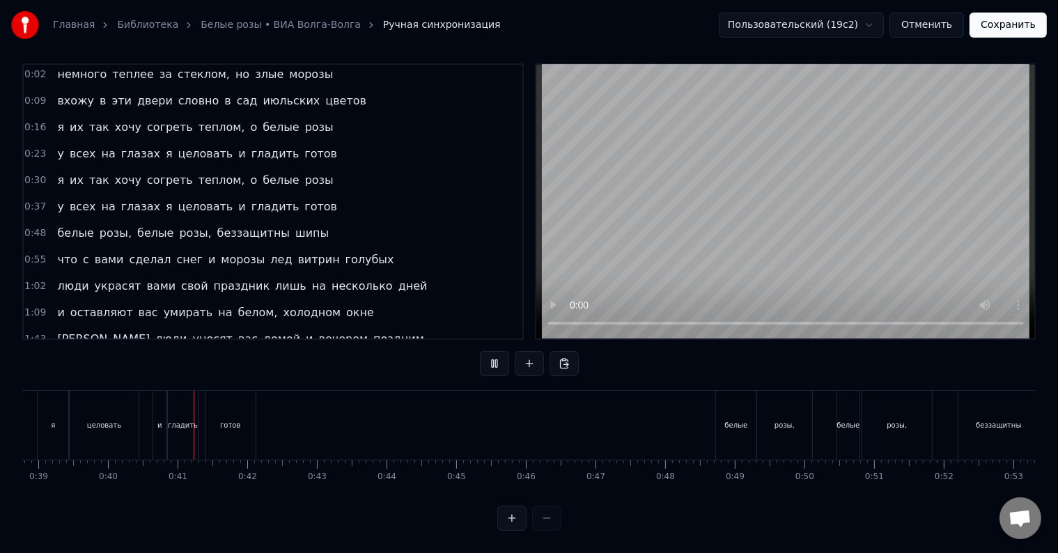
scroll to position [0, 2754]
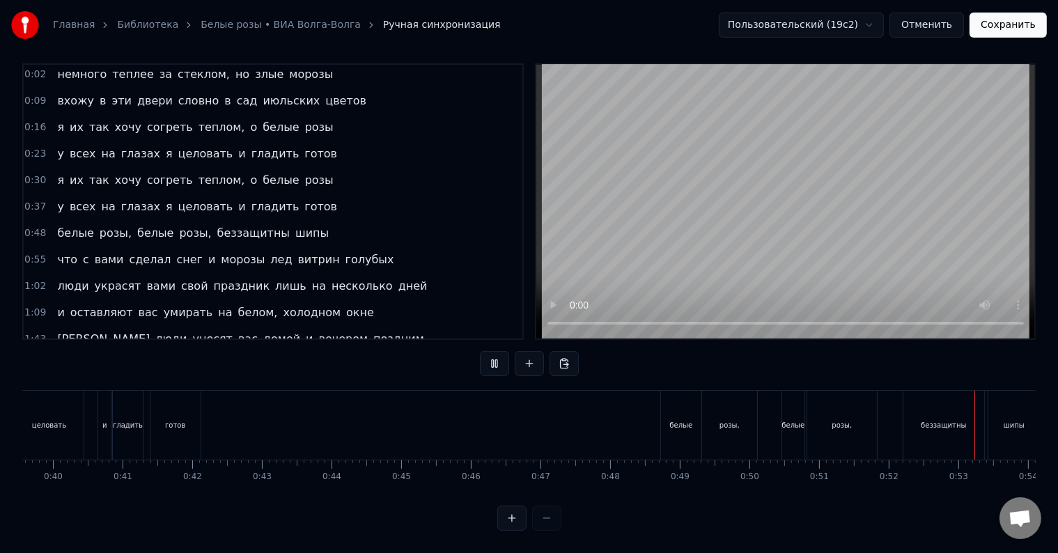
click at [1009, 24] on button "Сохранить" at bounding box center [1007, 25] width 77 height 25
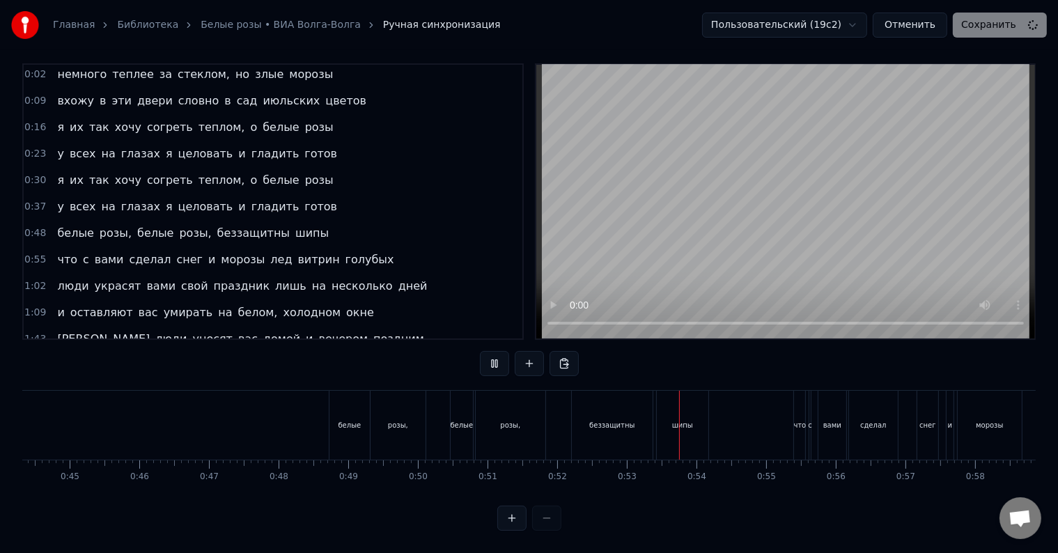
scroll to position [0, 3384]
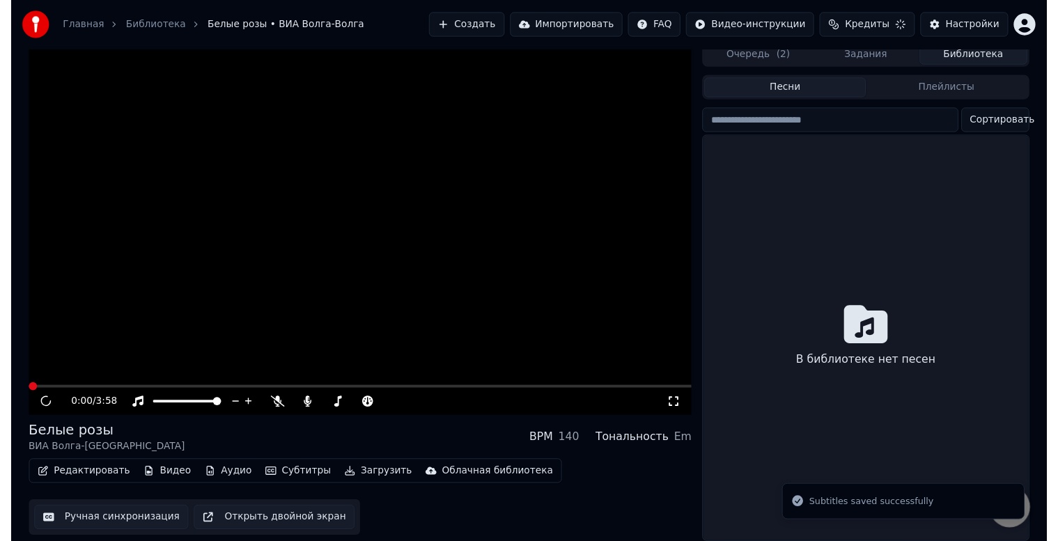
scroll to position [18, 0]
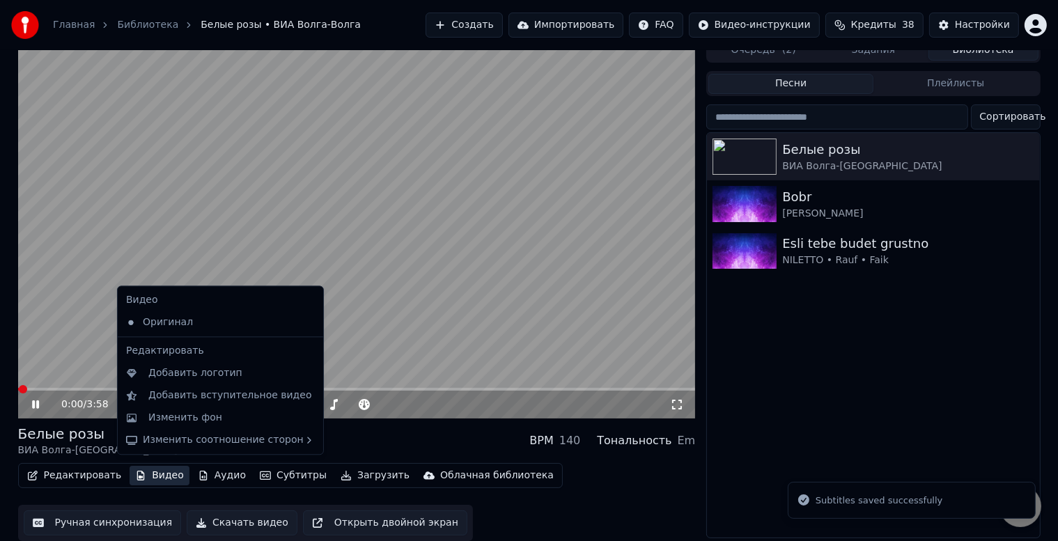
click at [152, 469] on button "Видео" at bounding box center [159, 475] width 60 height 19
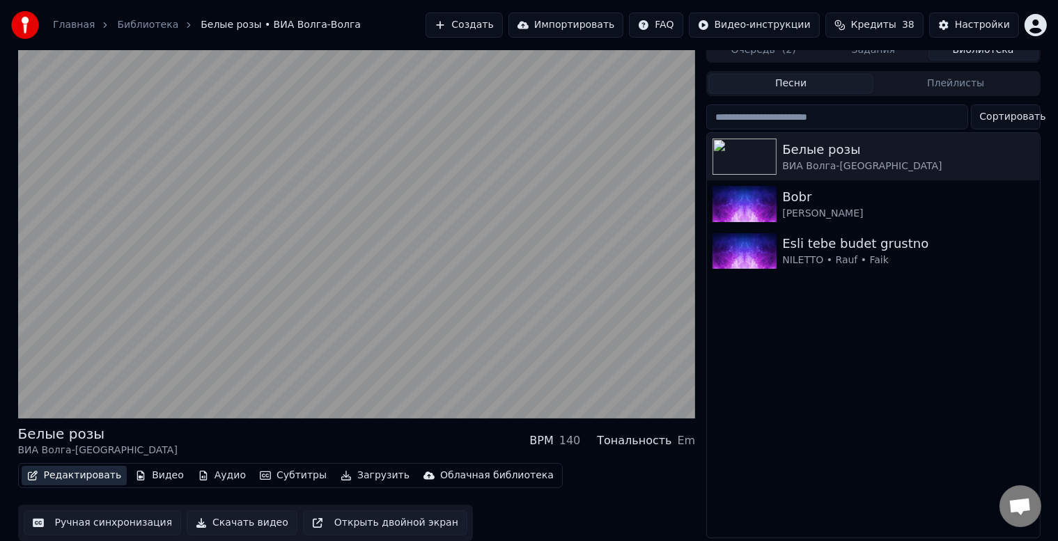
click at [75, 473] on button "Редактировать" at bounding box center [75, 475] width 106 height 19
click at [280, 471] on button "Субтитры" at bounding box center [293, 475] width 78 height 19
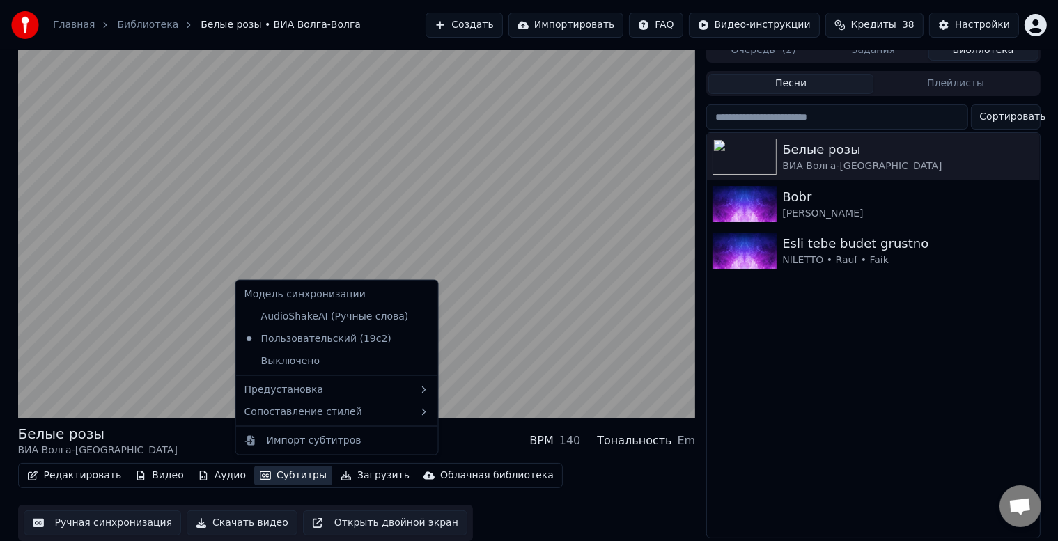
click at [615, 482] on div "Редактировать Видео Аудио Субтитры Загрузить Облачная библиотека Ручная синхрон…" at bounding box center [356, 502] width 677 height 78
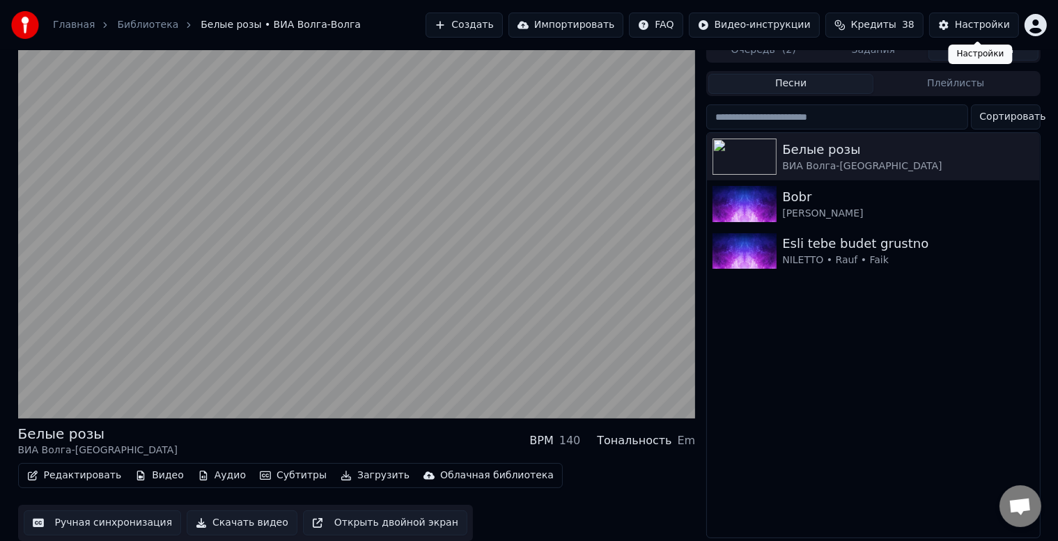
click at [975, 24] on div "Настройки" at bounding box center [982, 25] width 55 height 14
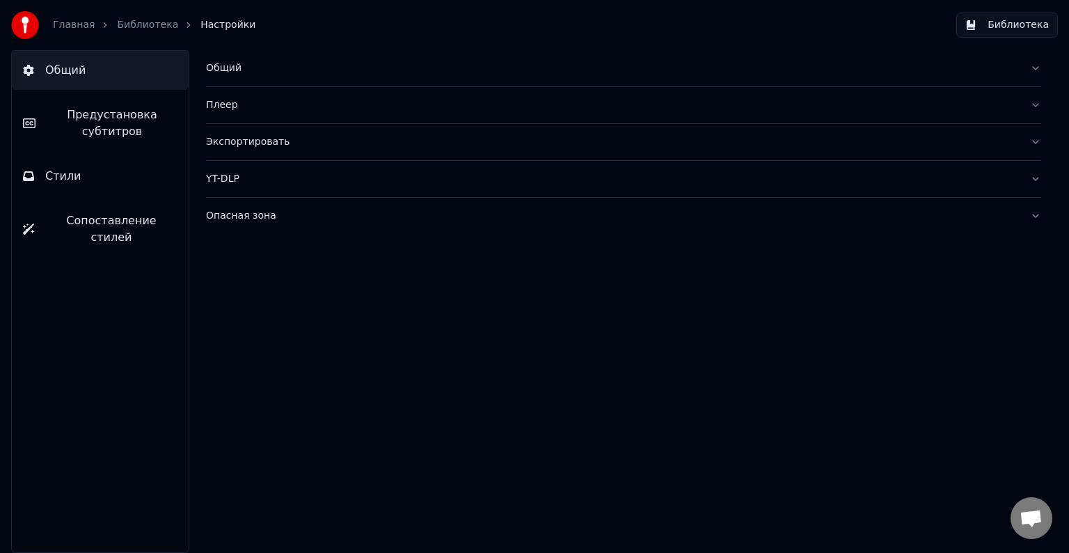
click at [107, 125] on span "Предустановка субтитров" at bounding box center [112, 123] width 131 height 33
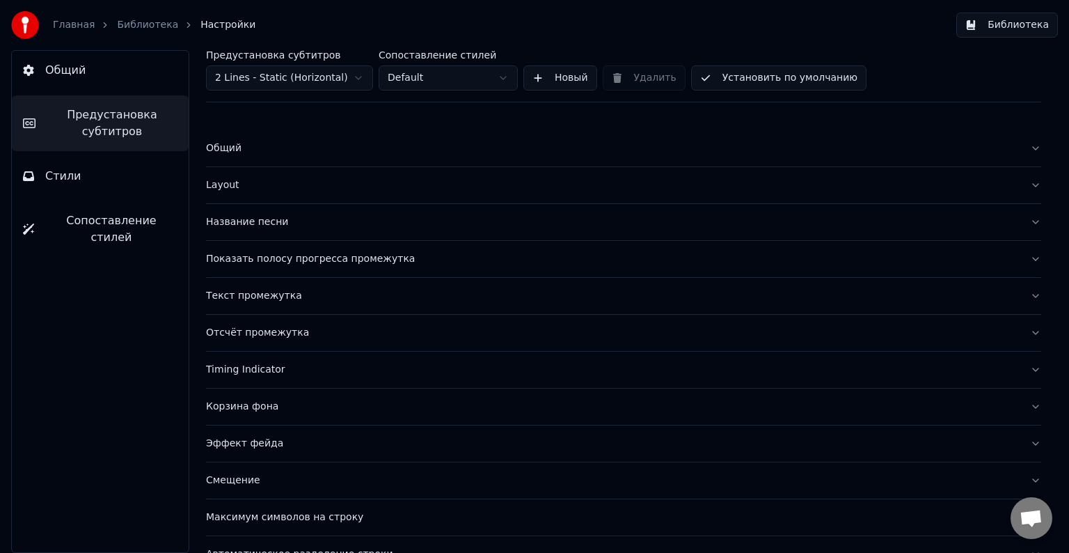
click at [313, 229] on button "Название песни" at bounding box center [623, 222] width 835 height 36
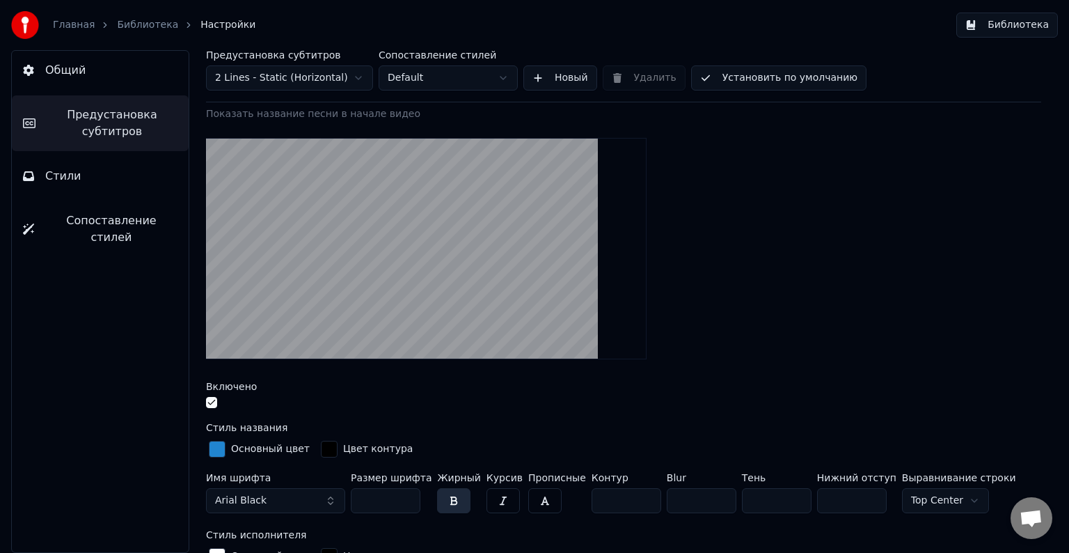
scroll to position [139, 0]
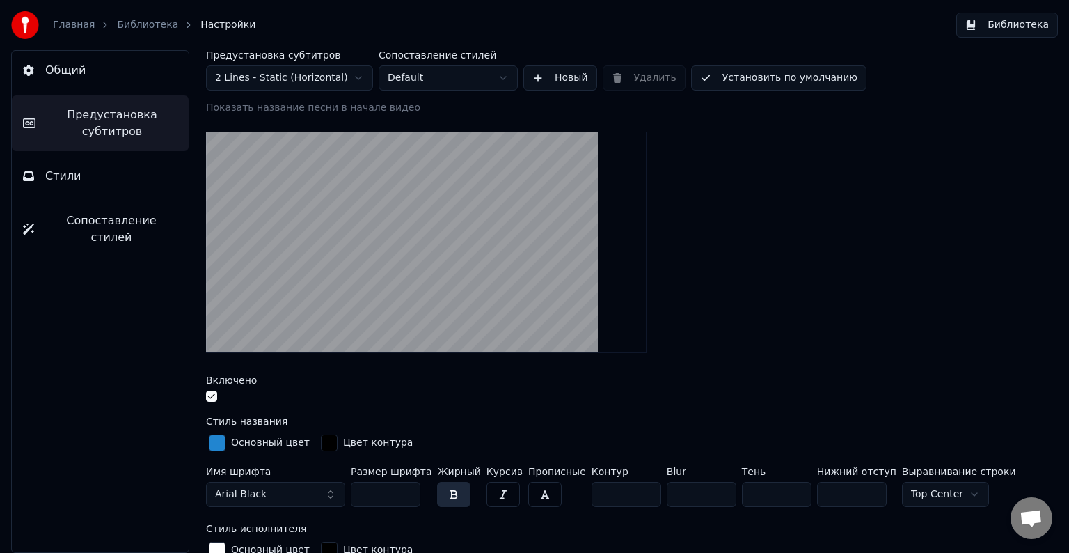
click at [212, 395] on button "button" at bounding box center [211, 396] width 11 height 11
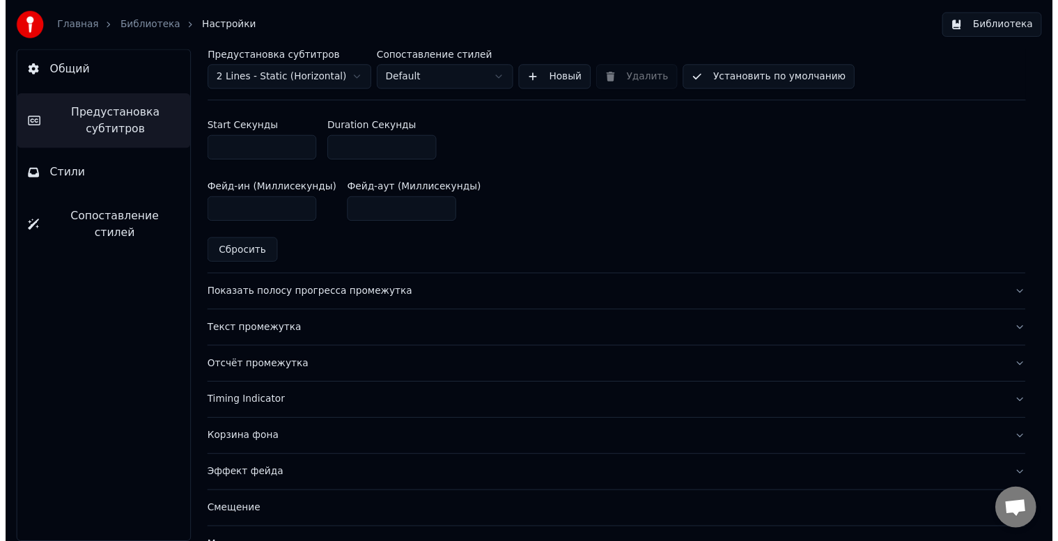
scroll to position [696, 0]
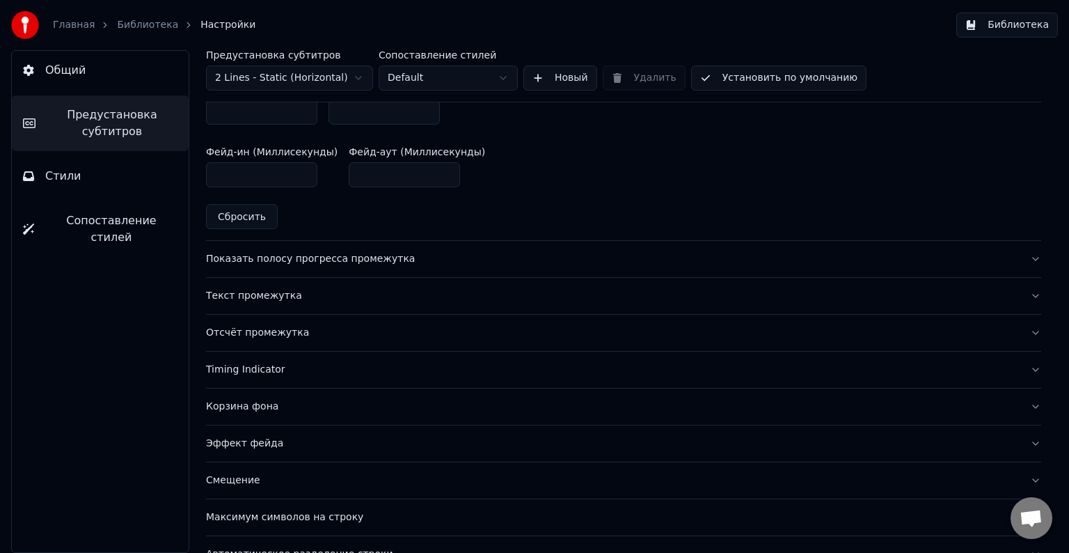
click at [1026, 22] on button "Библиотека" at bounding box center [1008, 25] width 102 height 25
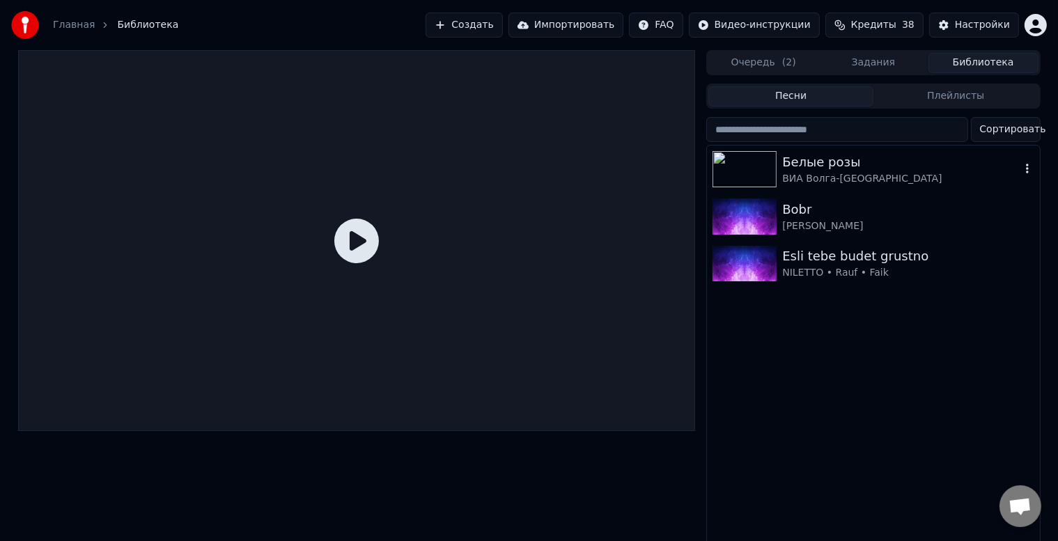
click at [735, 175] on img at bounding box center [744, 169] width 64 height 36
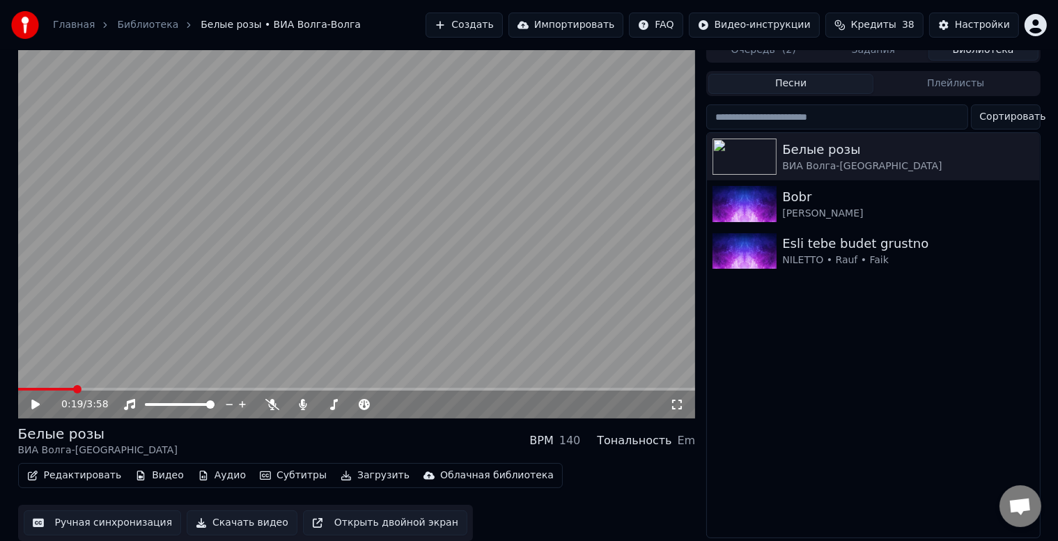
scroll to position [18, 0]
click at [340, 478] on button "Загрузить" at bounding box center [375, 475] width 80 height 19
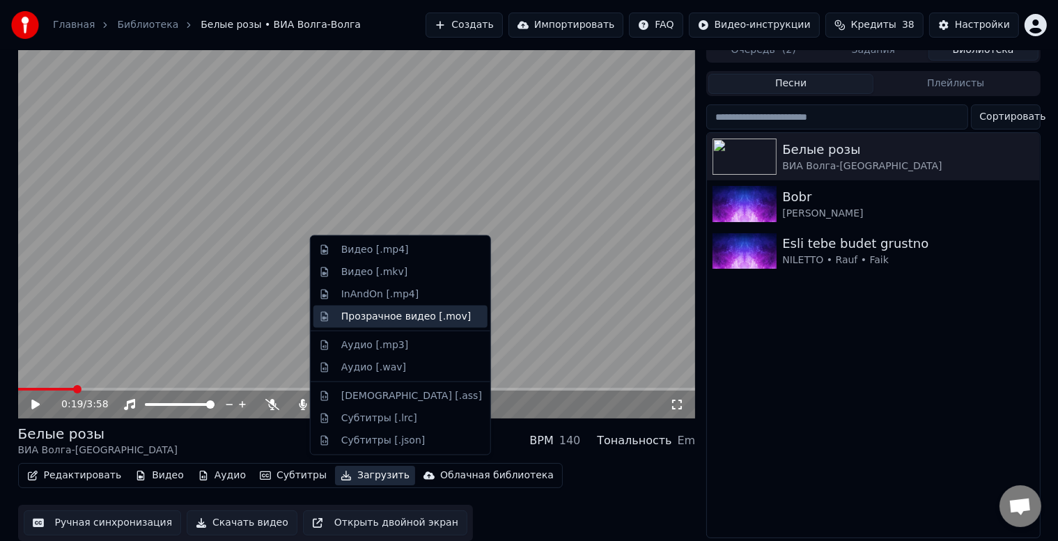
click at [395, 313] on div "Прозрачное видео [.mov]" at bounding box center [405, 317] width 129 height 14
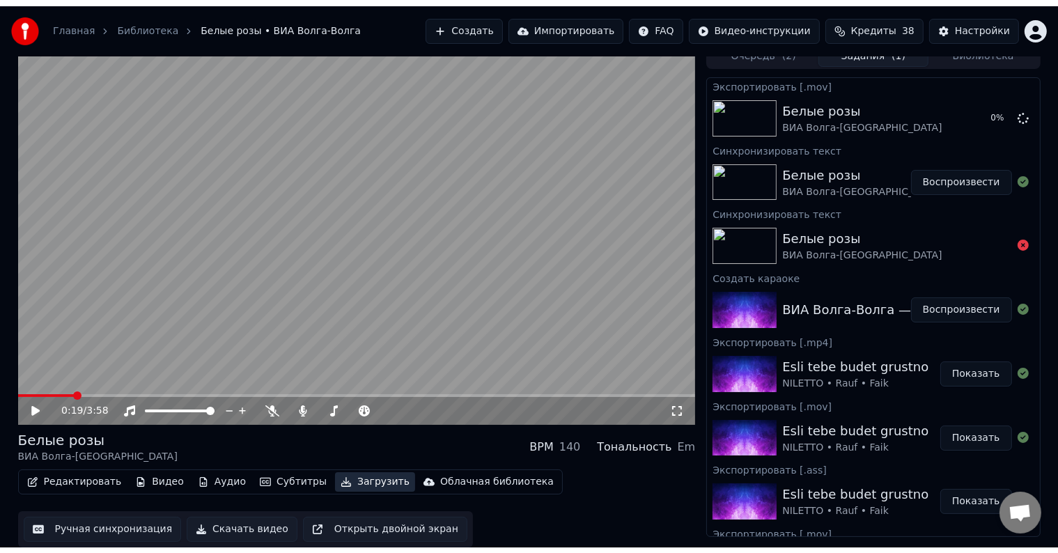
scroll to position [1, 0]
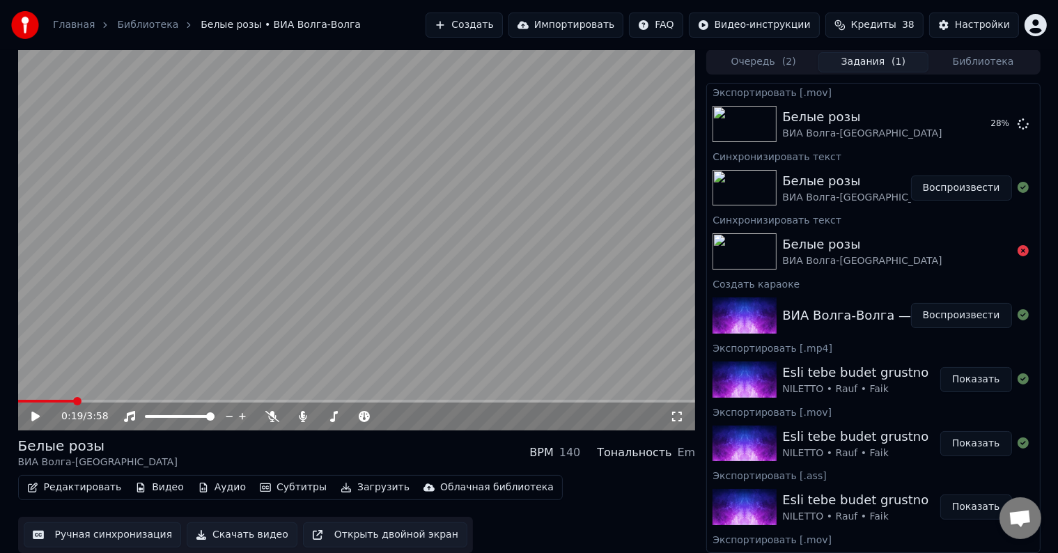
drag, startPoint x: 33, startPoint y: 409, endPoint x: 24, endPoint y: 413, distance: 9.7
click at [26, 413] on div "0:19 / 3:58" at bounding box center [357, 416] width 666 height 14
click at [33, 413] on icon at bounding box center [35, 416] width 8 height 10
click at [41, 416] on icon at bounding box center [45, 416] width 33 height 11
click at [976, 125] on button "Показать" at bounding box center [976, 123] width 72 height 25
